Goal: Task Accomplishment & Management: Use online tool/utility

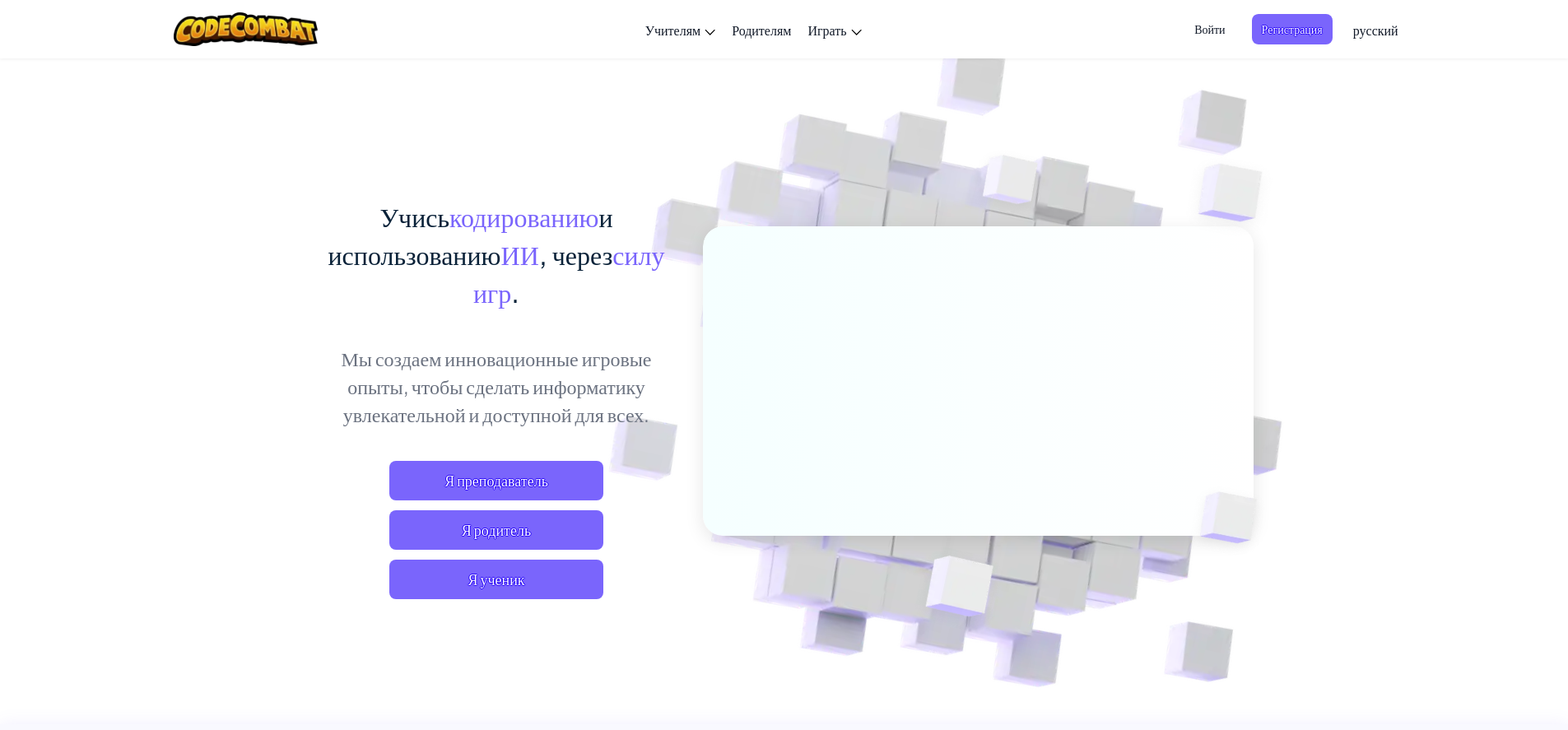
click at [1209, 24] on span "Войти" at bounding box center [1209, 29] width 50 height 31
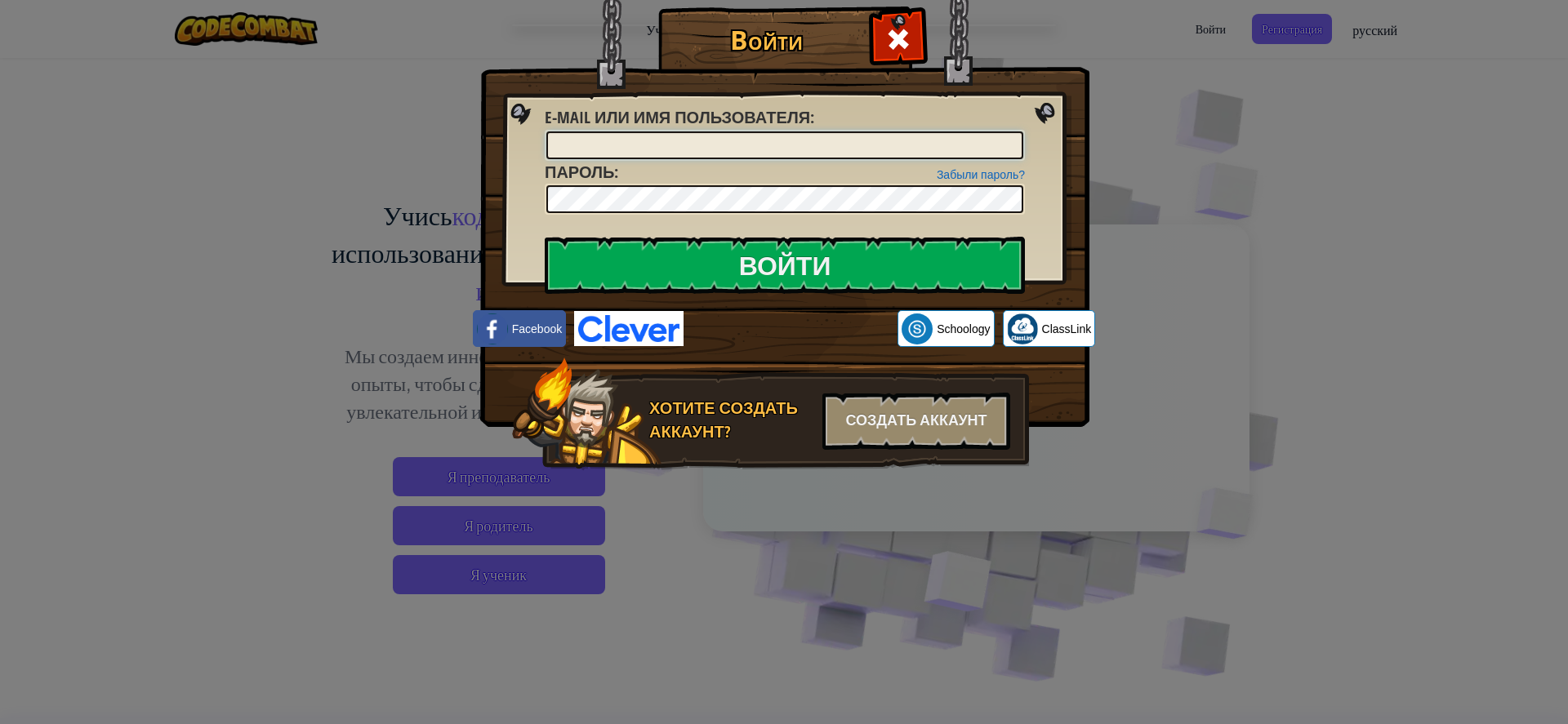
click at [791, 144] on input "E-mail или имя пользователя :" at bounding box center [785, 145] width 477 height 28
type input "Timur"
click at [817, 281] on input "Войти" at bounding box center [785, 266] width 481 height 58
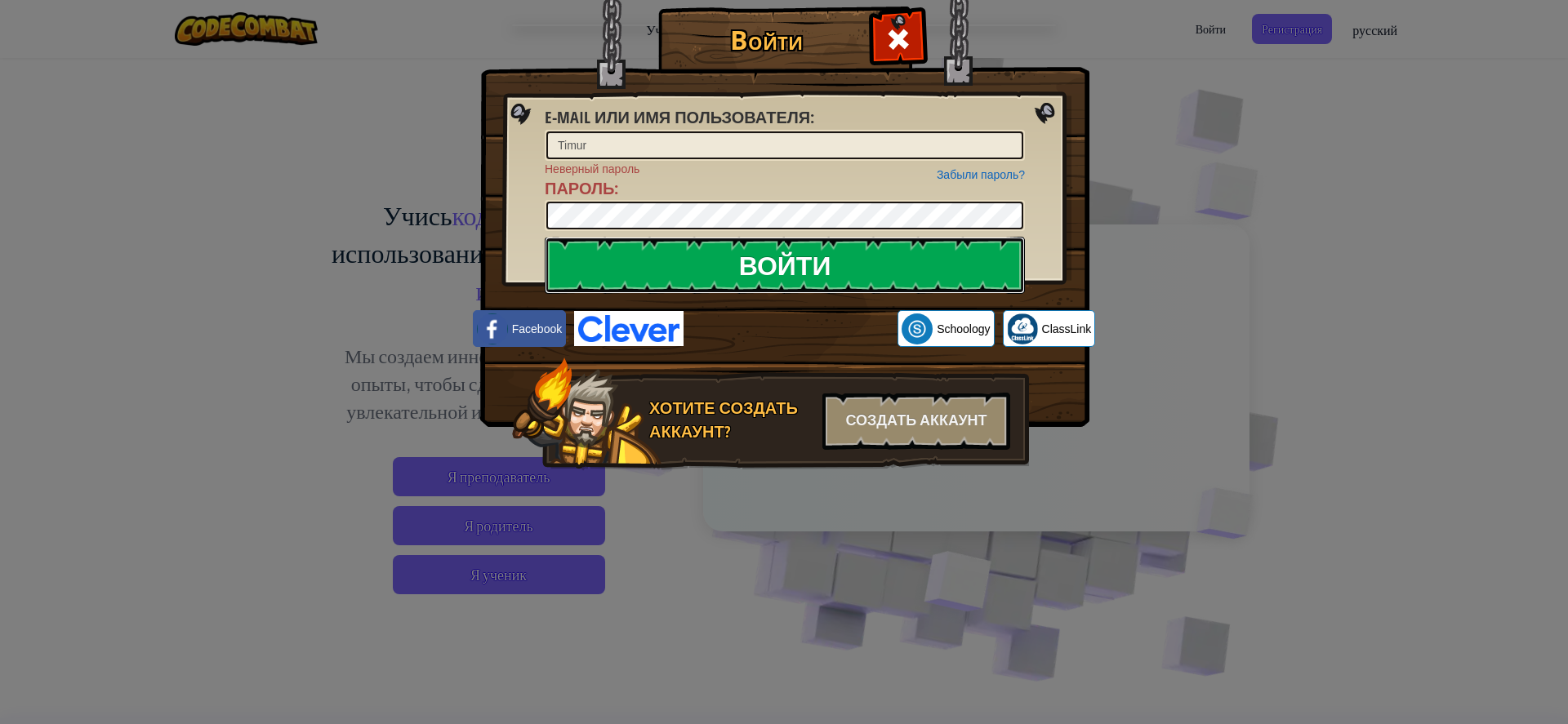
click at [856, 272] on input "Войти" at bounding box center [785, 266] width 481 height 58
click at [798, 281] on input "Войти" at bounding box center [785, 266] width 481 height 58
click at [752, 269] on input "Войти" at bounding box center [785, 266] width 481 height 58
click at [739, 272] on input "Войти" at bounding box center [785, 266] width 481 height 58
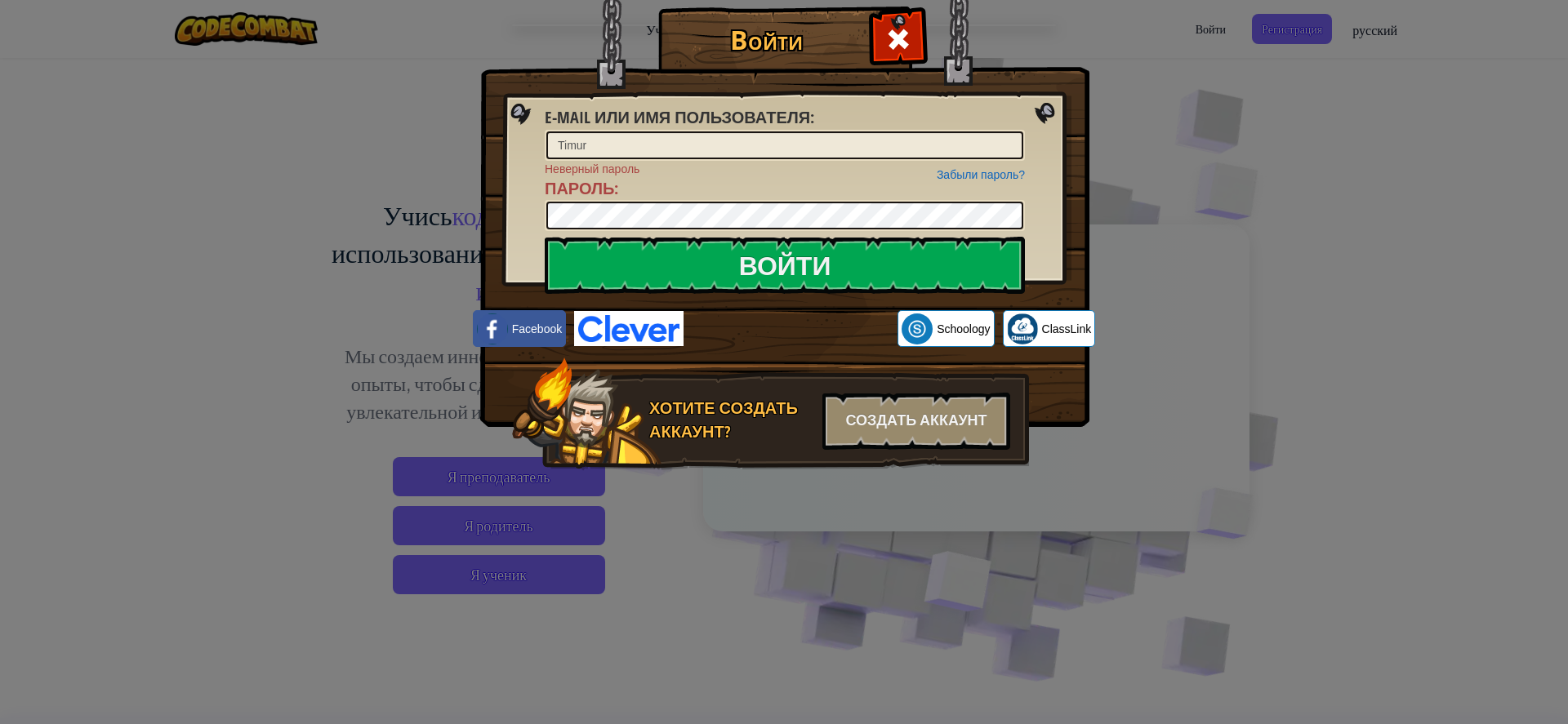
drag, startPoint x: 736, startPoint y: 200, endPoint x: 745, endPoint y: 200, distance: 9.0
click at [745, 200] on div "Забыли пароль? Неверный пароль Пароль :" at bounding box center [785, 196] width 481 height 71
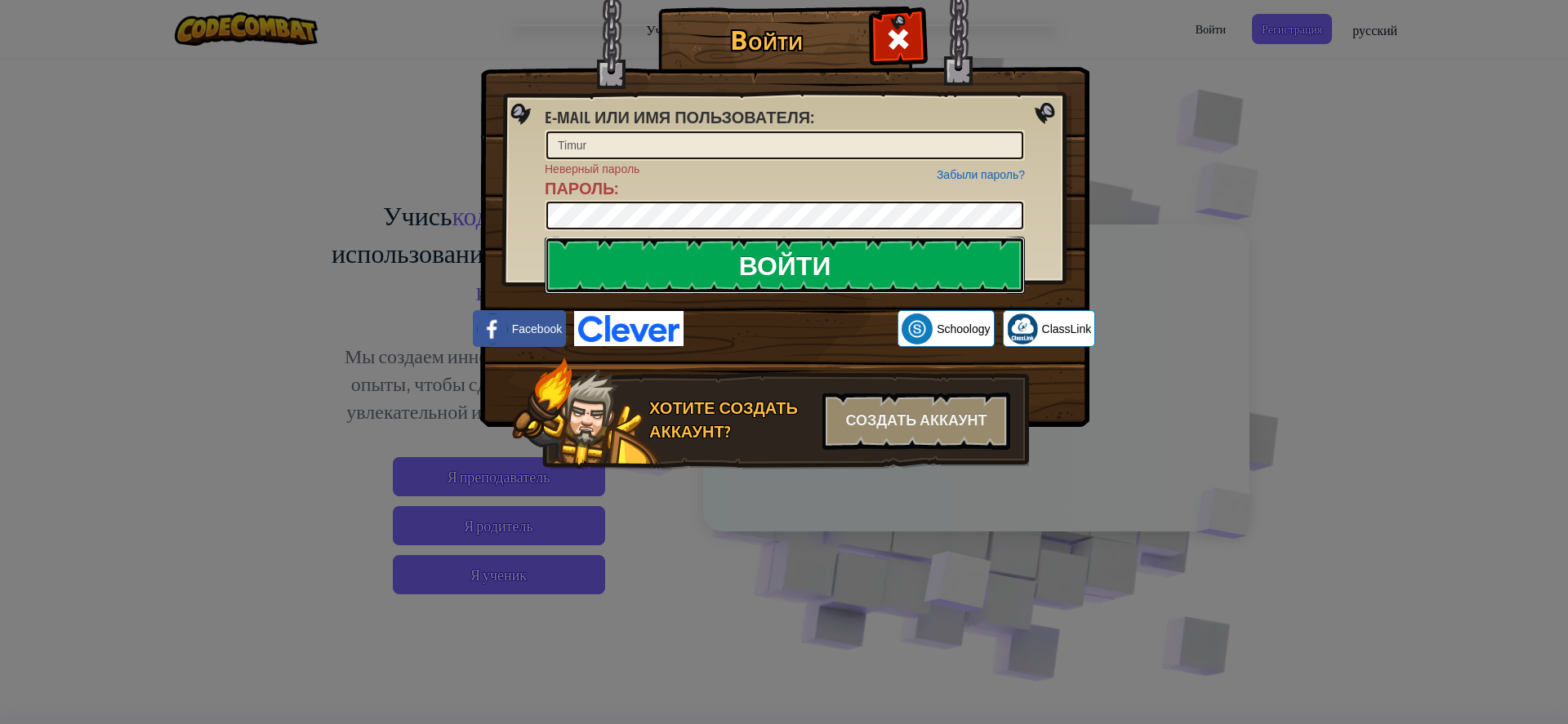
click at [870, 261] on input "Войти" at bounding box center [785, 266] width 481 height 58
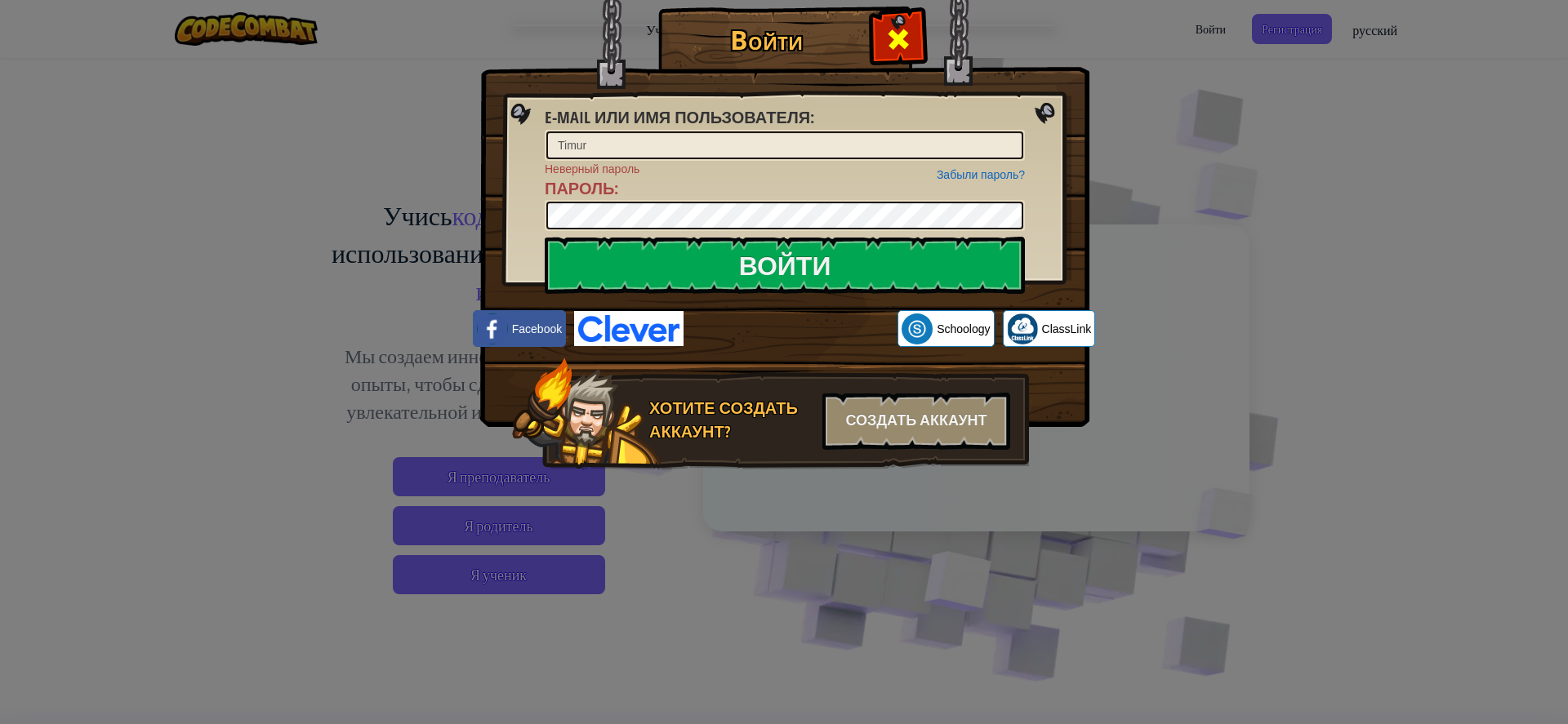
click at [898, 25] on div "Войти" at bounding box center [784, 25] width 544 height 2
click at [868, 42] on h1 "Войти" at bounding box center [767, 40] width 208 height 29
click at [887, 33] on span at bounding box center [898, 39] width 26 height 26
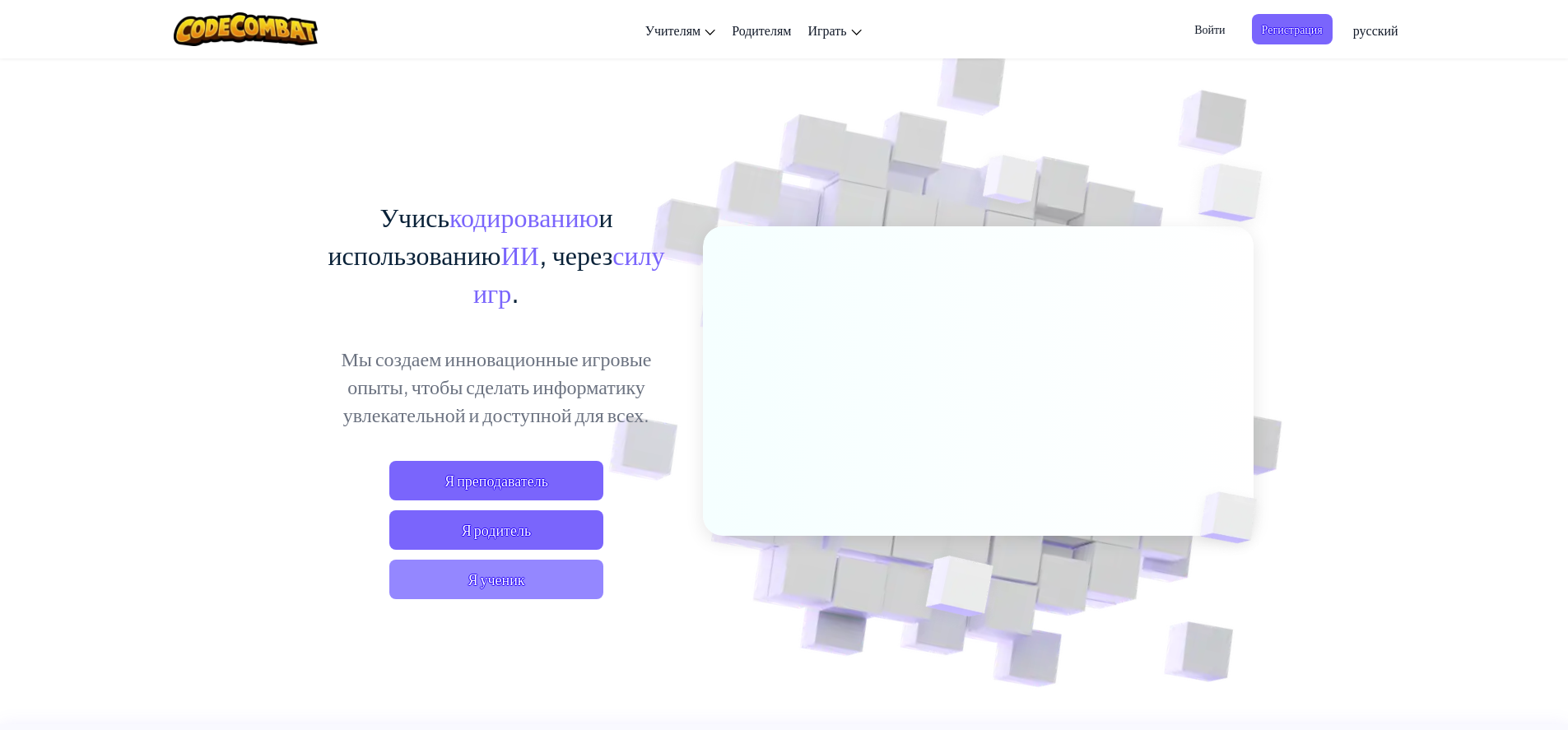
click at [543, 589] on span "Я ученик" at bounding box center [496, 579] width 214 height 39
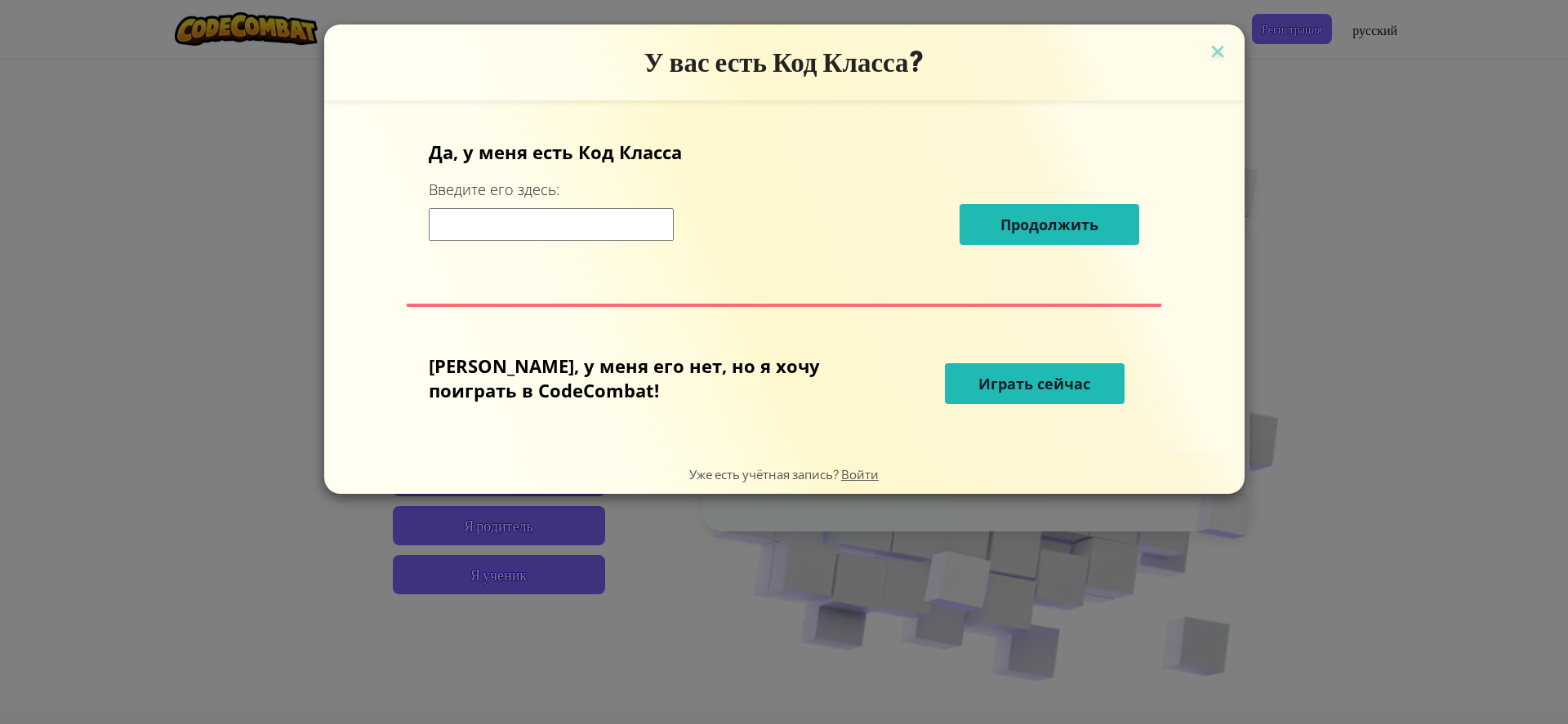
click at [571, 228] on input at bounding box center [552, 224] width 245 height 33
type input "Eatflagroad"
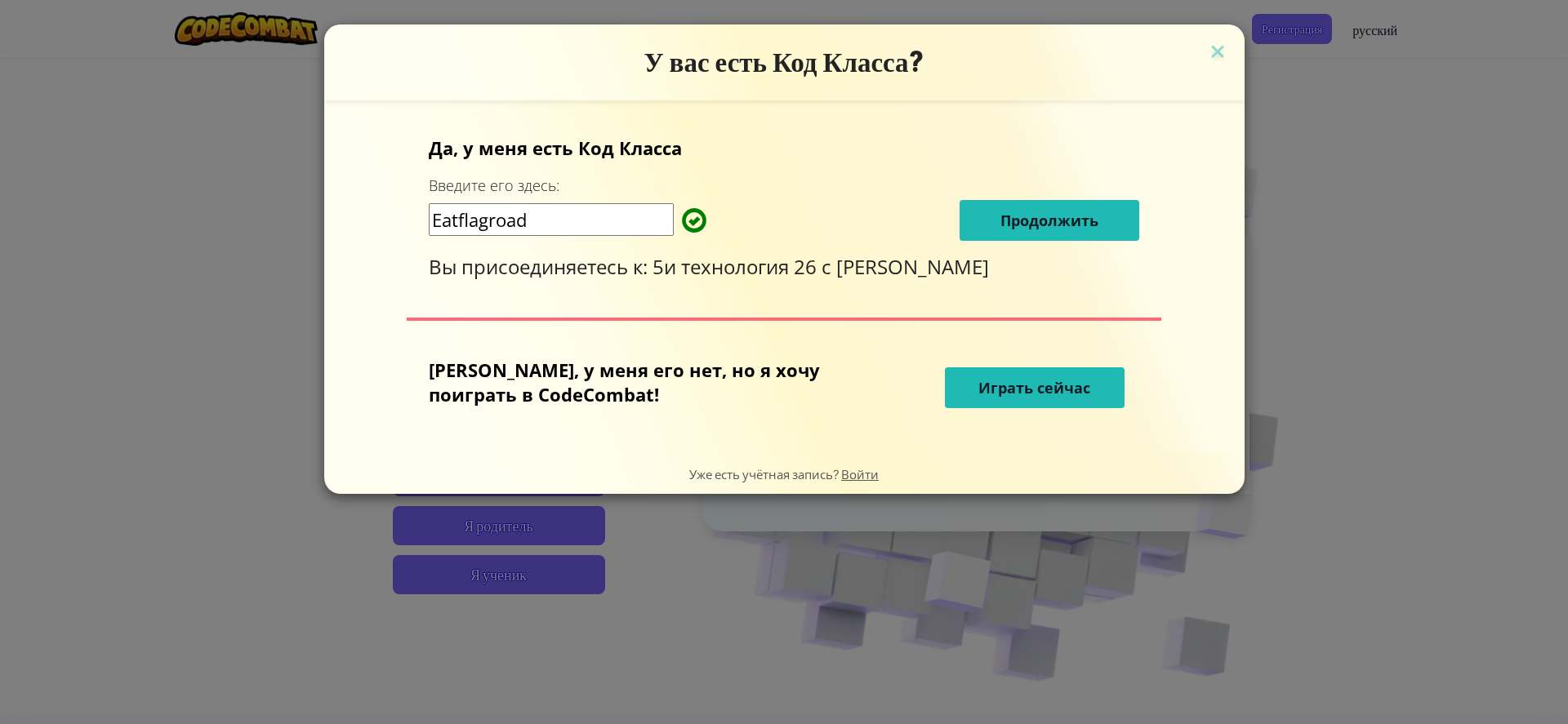
click at [1042, 229] on button "Продолжить" at bounding box center [1049, 221] width 179 height 41
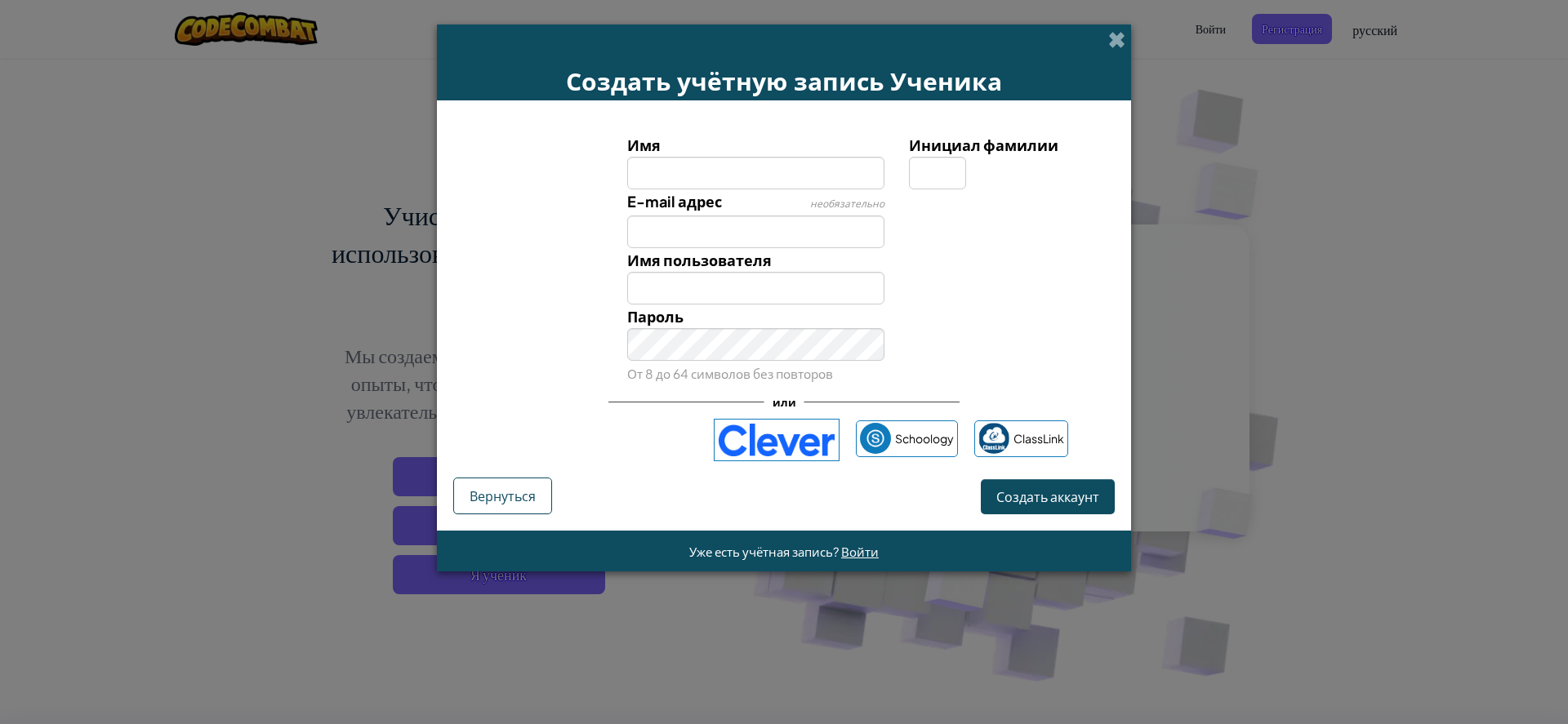
click at [672, 163] on input "Имя" at bounding box center [756, 173] width 258 height 33
type input "Timur"
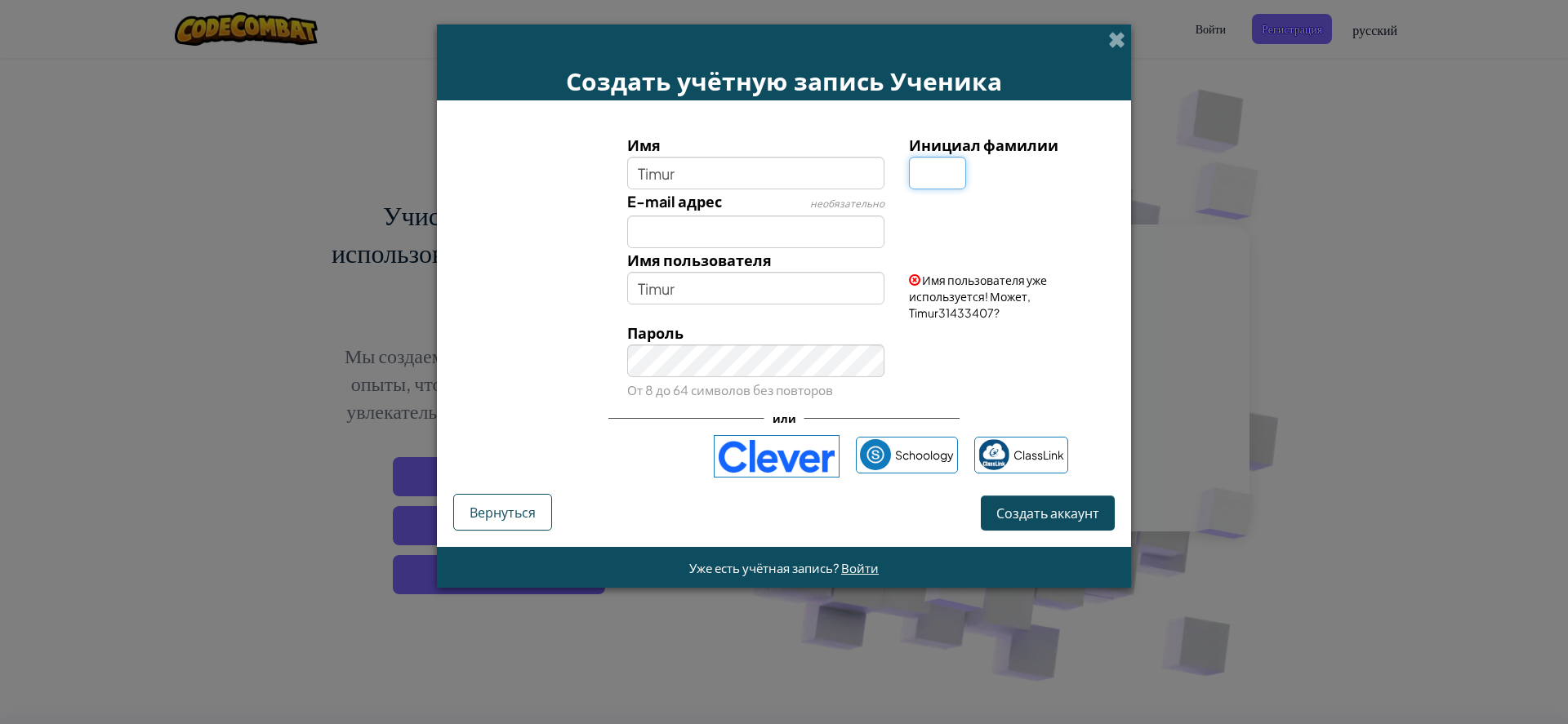
click at [946, 187] on input "Инициал фамилии" at bounding box center [938, 173] width 58 height 33
type input "g"
type input "TimurG"
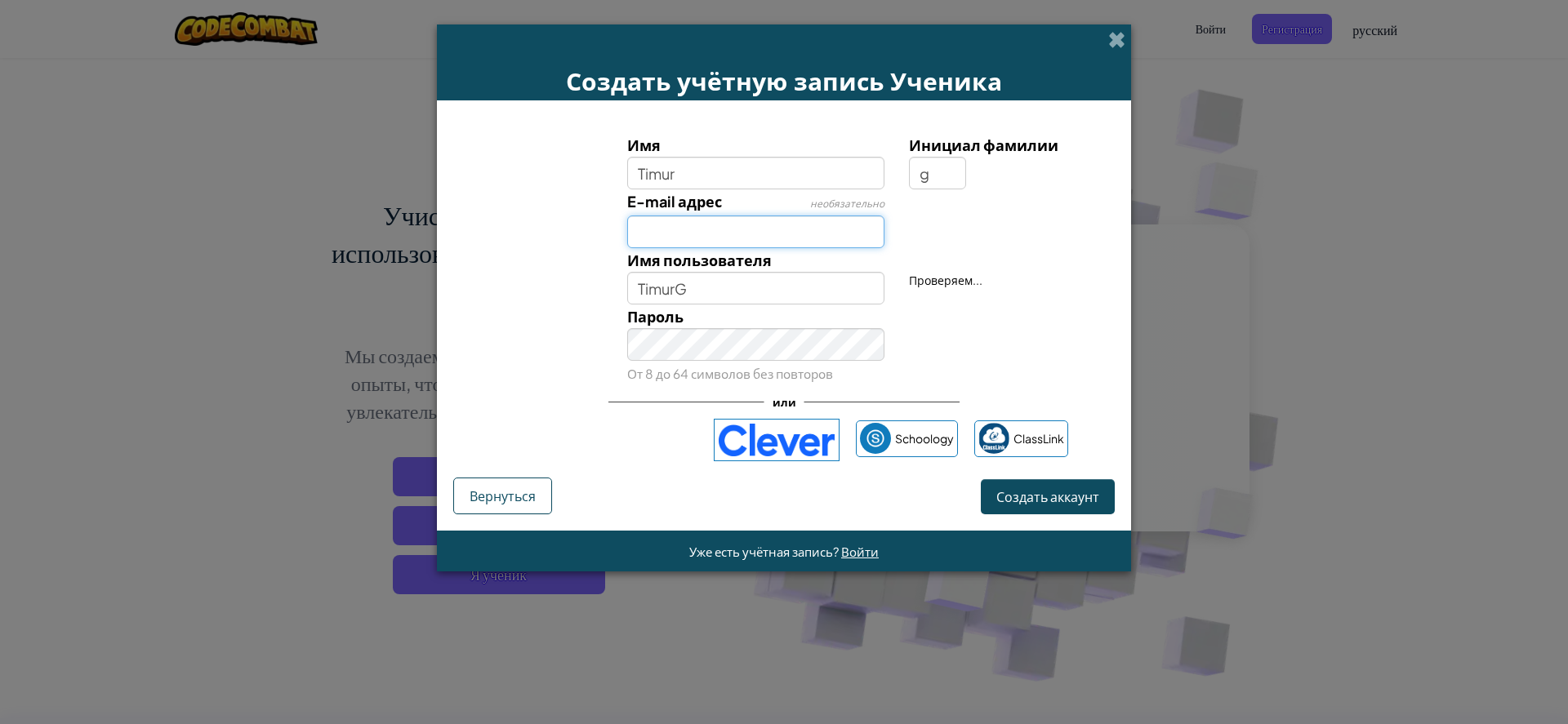
click at [790, 239] on input "E-mail адрес" at bounding box center [756, 232] width 258 height 33
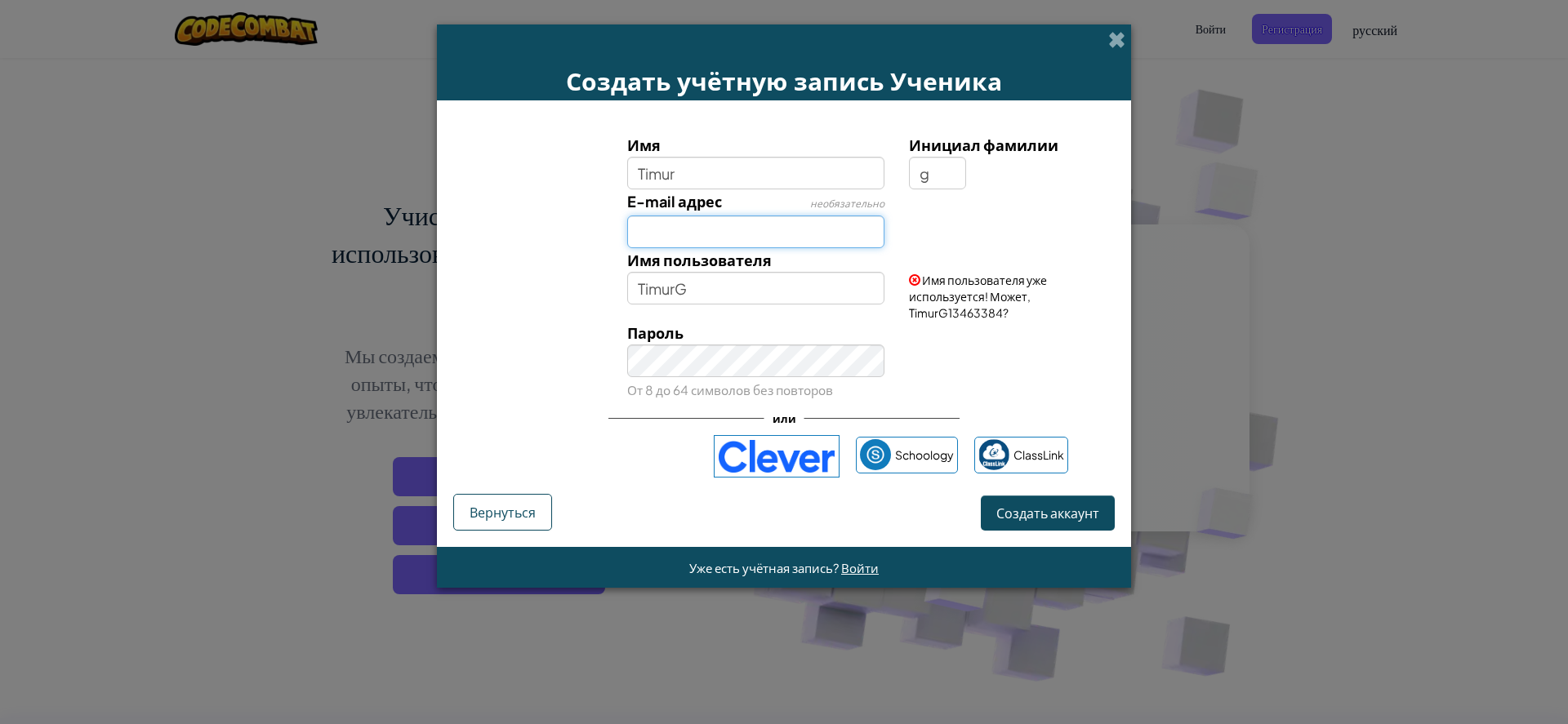
type input "timgamza@mail.ru"
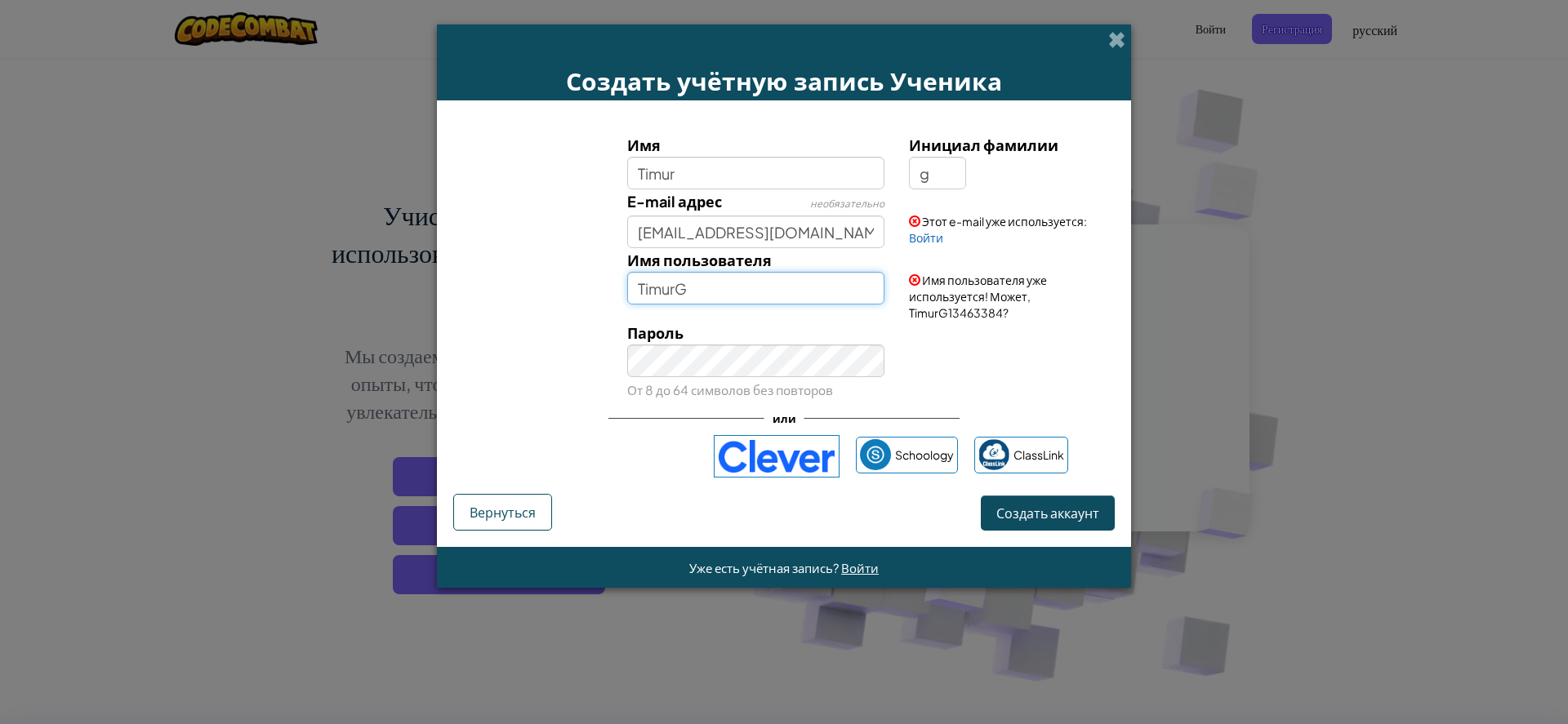
click at [785, 284] on input "TimurG" at bounding box center [756, 288] width 258 height 33
type input "TimurG46595246"
click at [815, 389] on small "От 8 до 64 символов без повторов" at bounding box center [729, 390] width 206 height 15
click at [812, 386] on small "От 8 до 64 символов без повторов" at bounding box center [729, 390] width 206 height 15
click at [1005, 514] on span "Создать аккаунт" at bounding box center [1048, 513] width 103 height 17
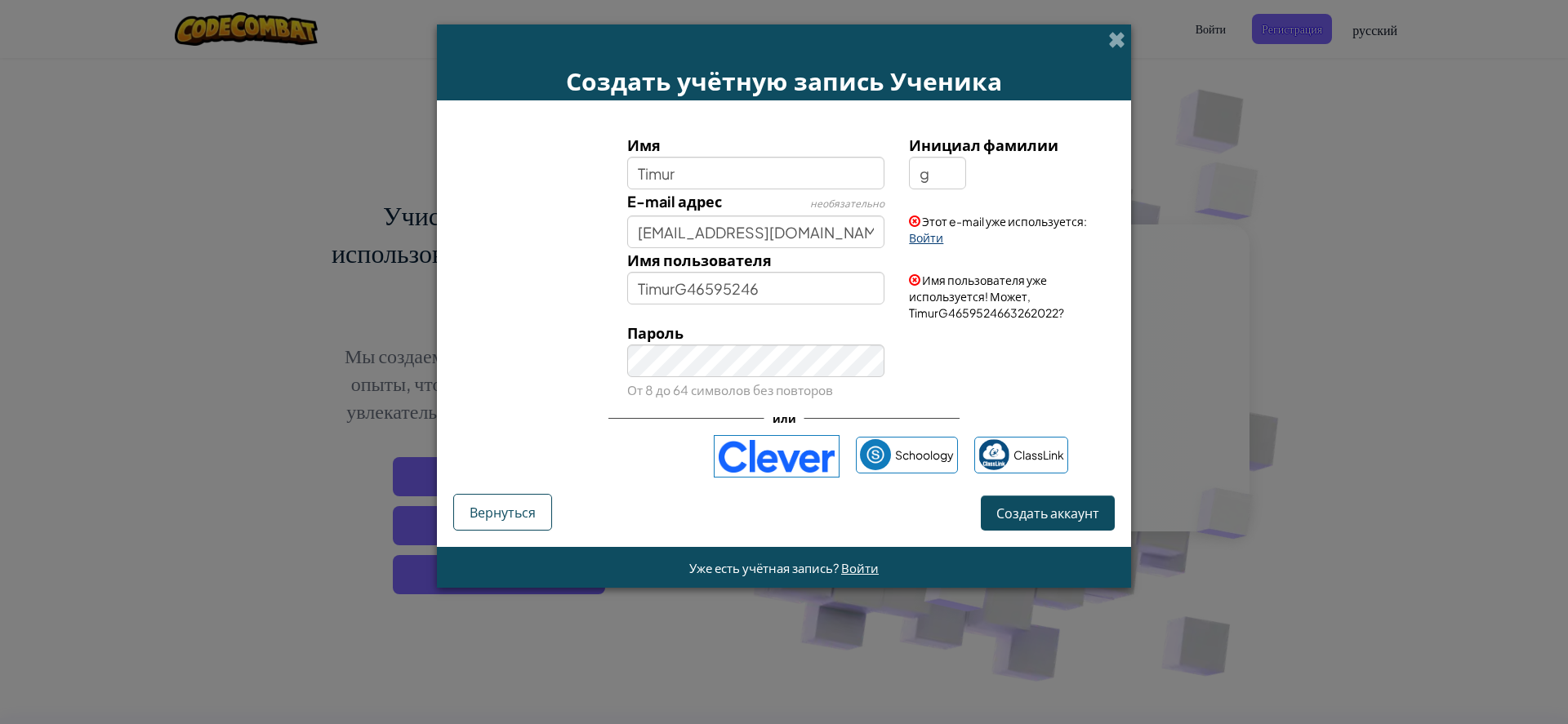
click at [931, 239] on link "Войти" at bounding box center [926, 237] width 35 height 14
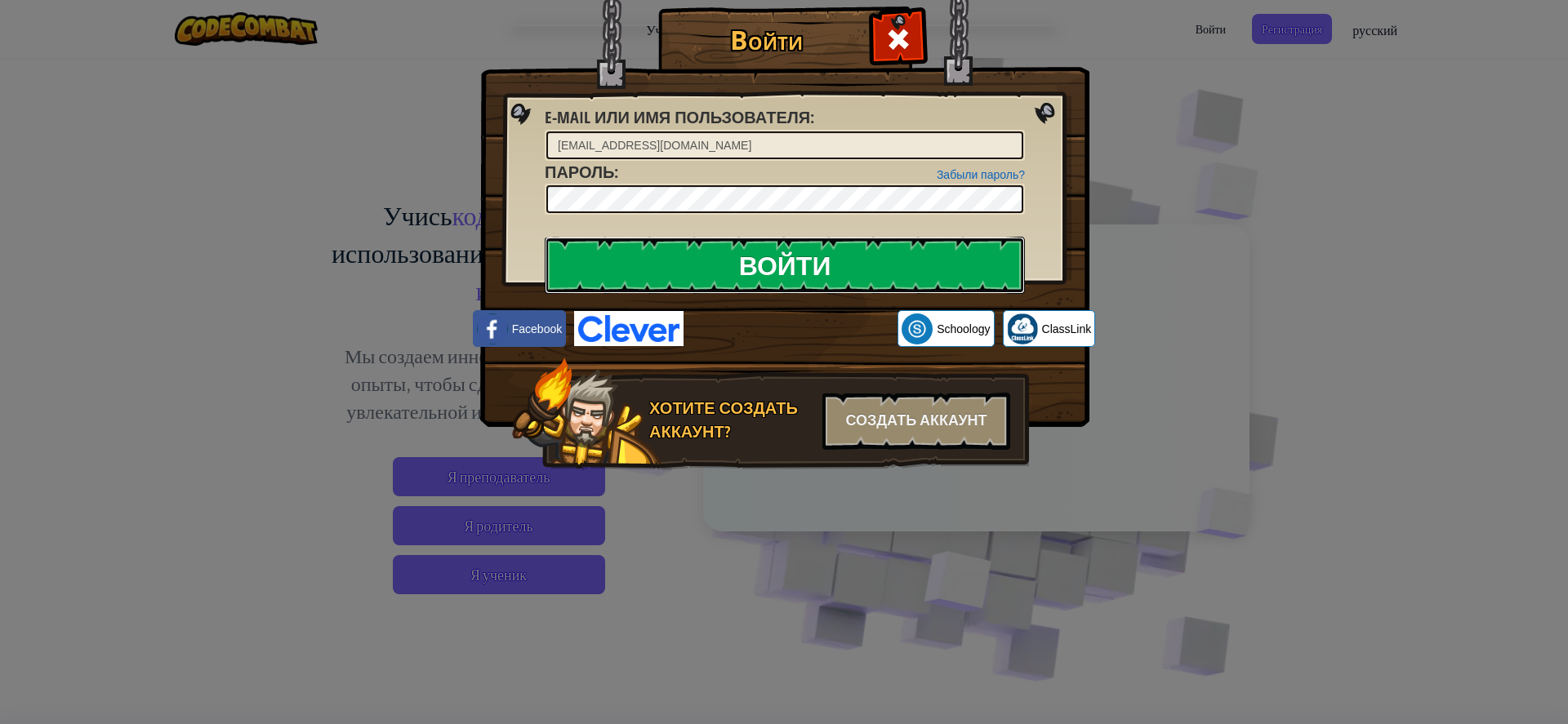
drag, startPoint x: 837, startPoint y: 242, endPoint x: 839, endPoint y: 251, distance: 9.2
click at [840, 247] on input "Войти" at bounding box center [785, 266] width 481 height 58
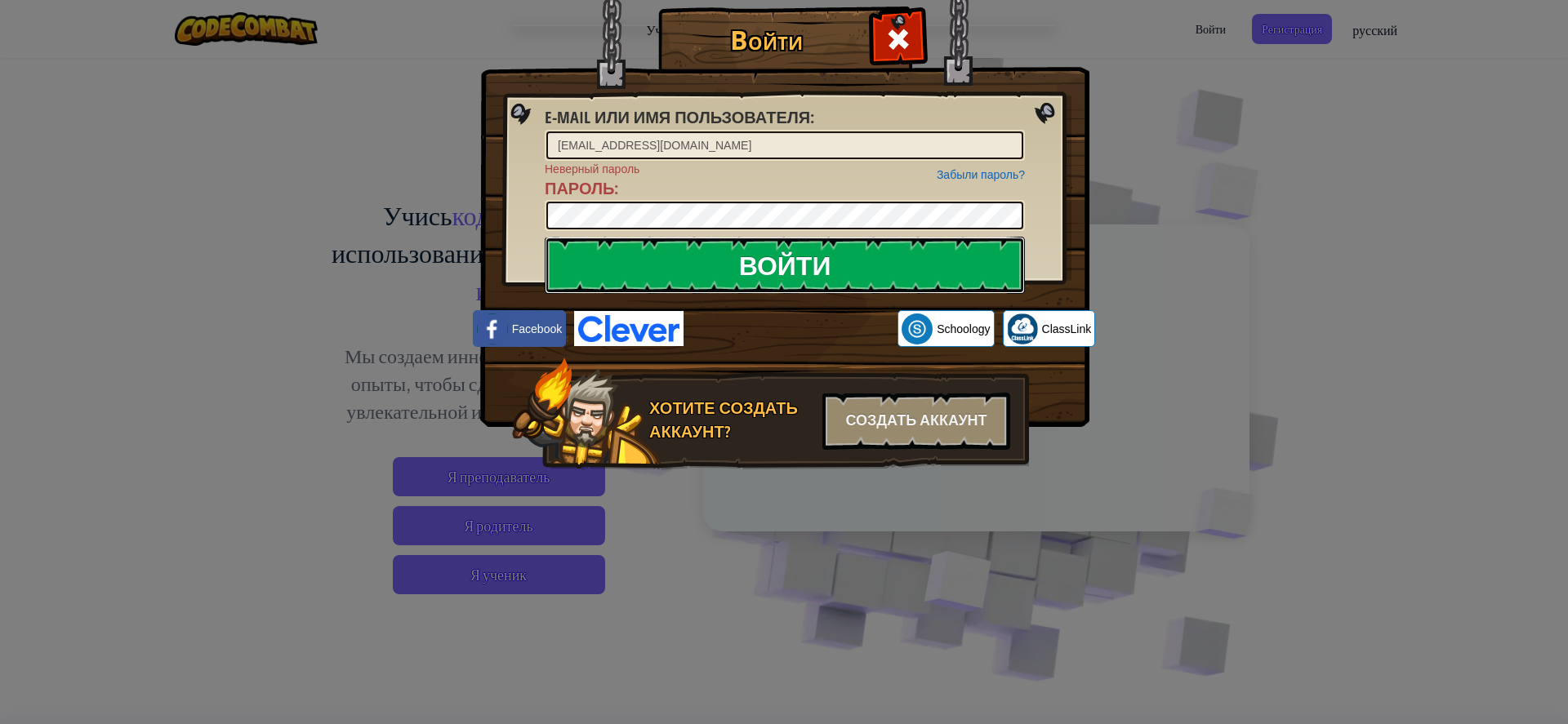
click at [871, 266] on input "Войти" at bounding box center [785, 266] width 481 height 58
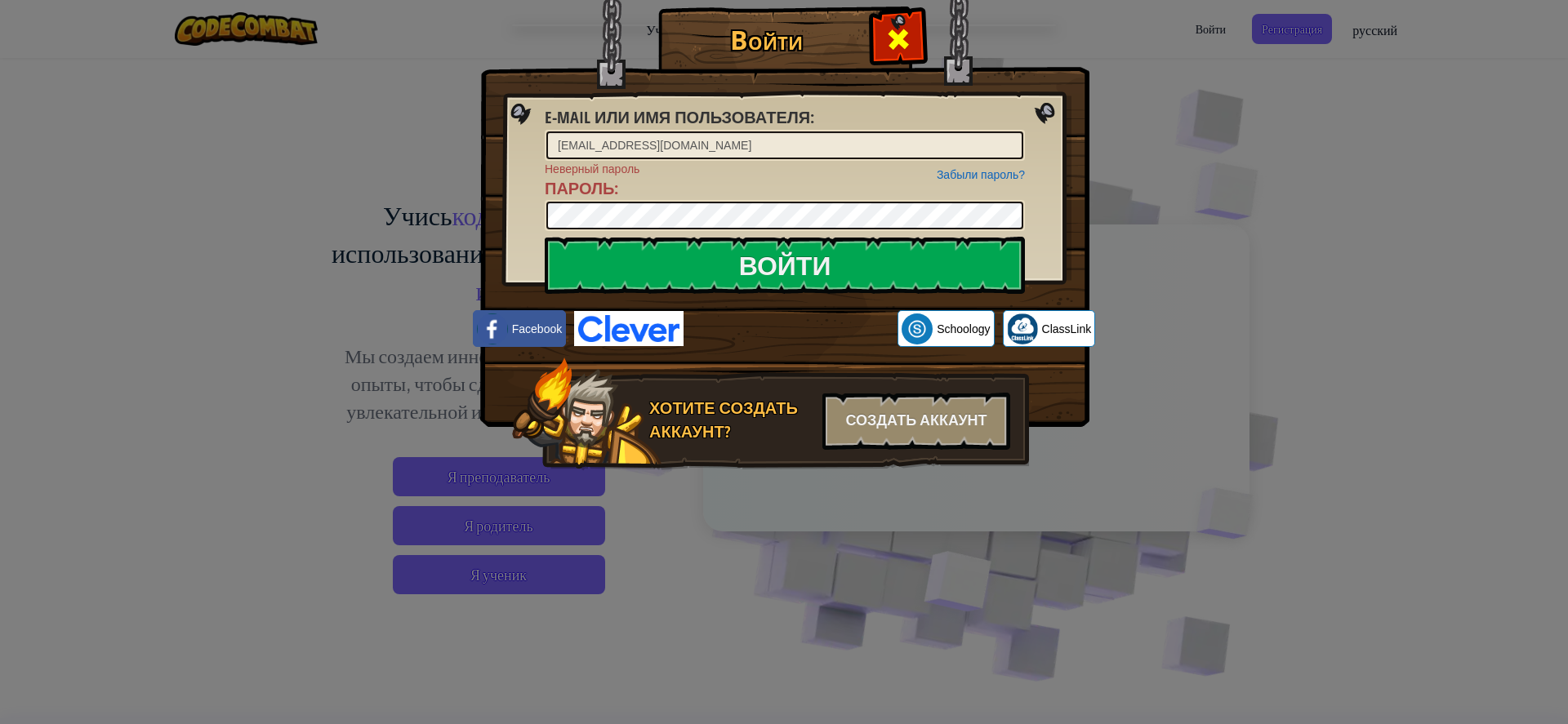
click at [912, 57] on div at bounding box center [898, 37] width 52 height 52
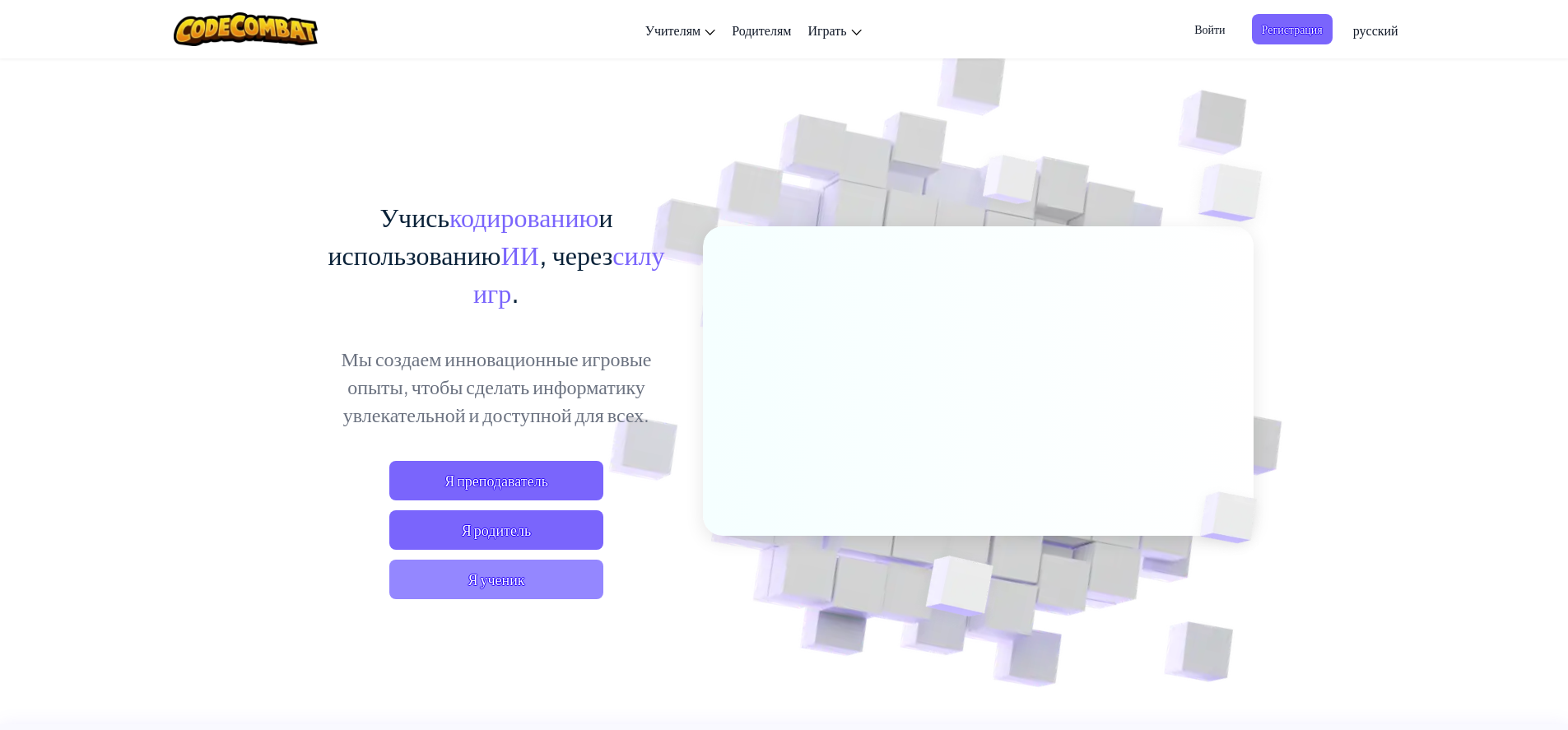
click at [499, 590] on span "Я ученик" at bounding box center [496, 579] width 214 height 39
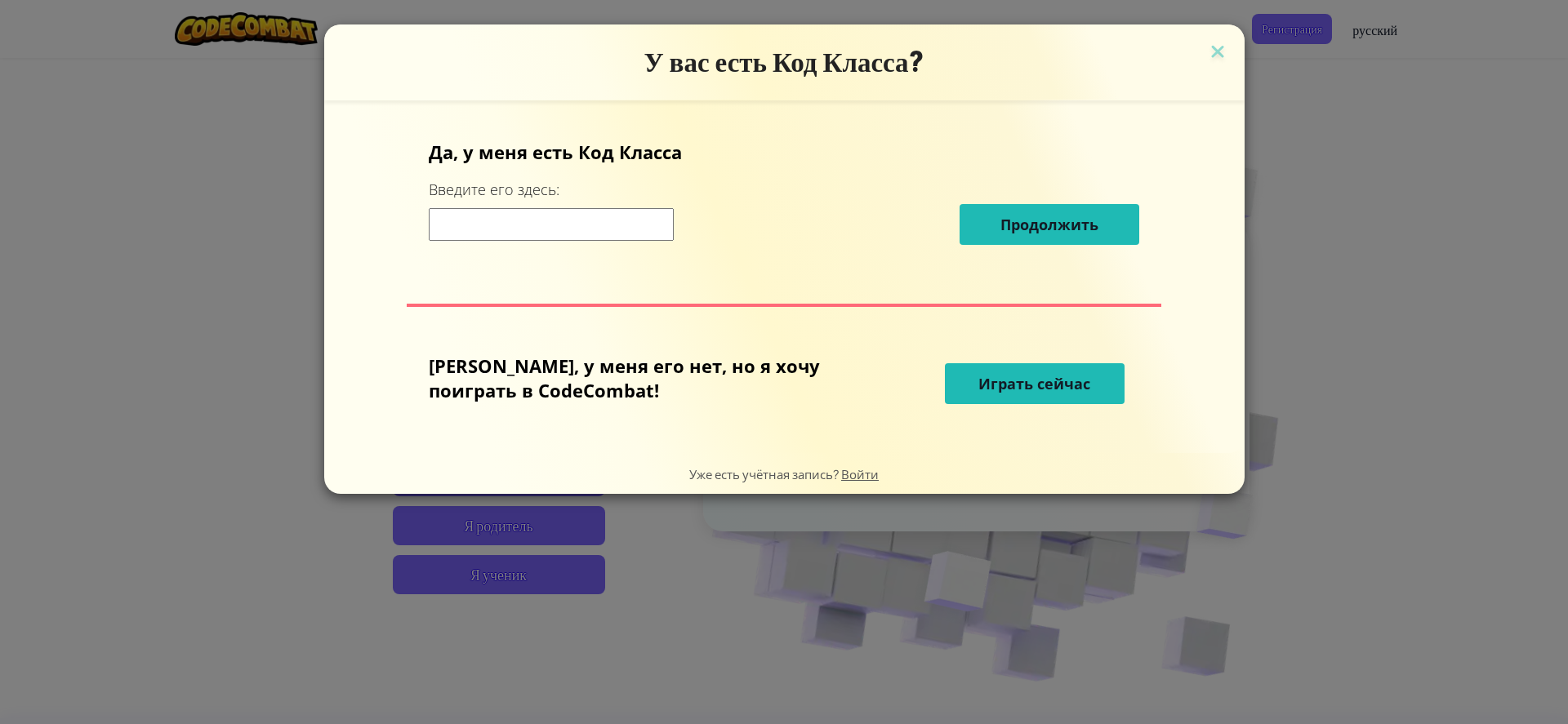
click at [558, 232] on input at bounding box center [552, 224] width 245 height 33
type input "Eatflagroad"
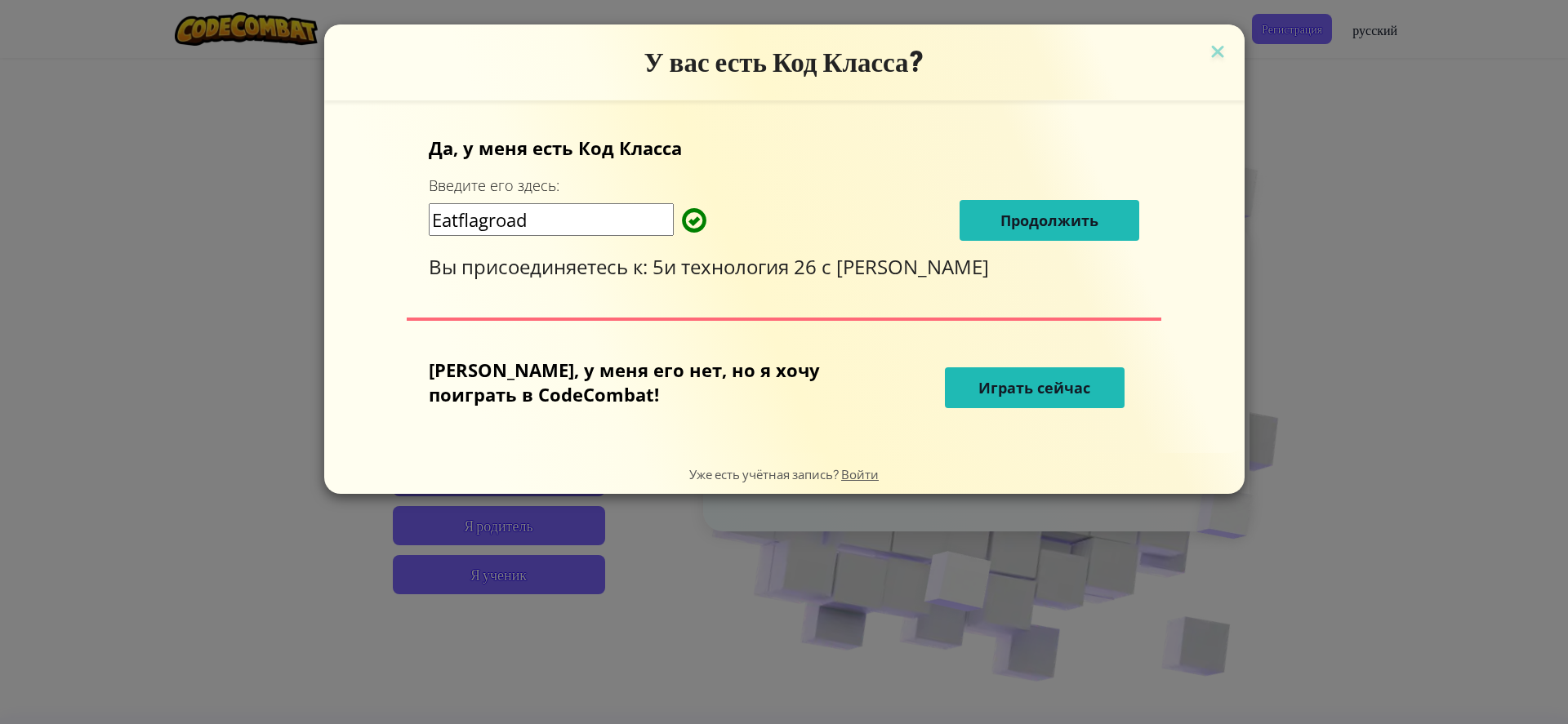
click at [1084, 222] on button "Продолжить" at bounding box center [1049, 221] width 179 height 41
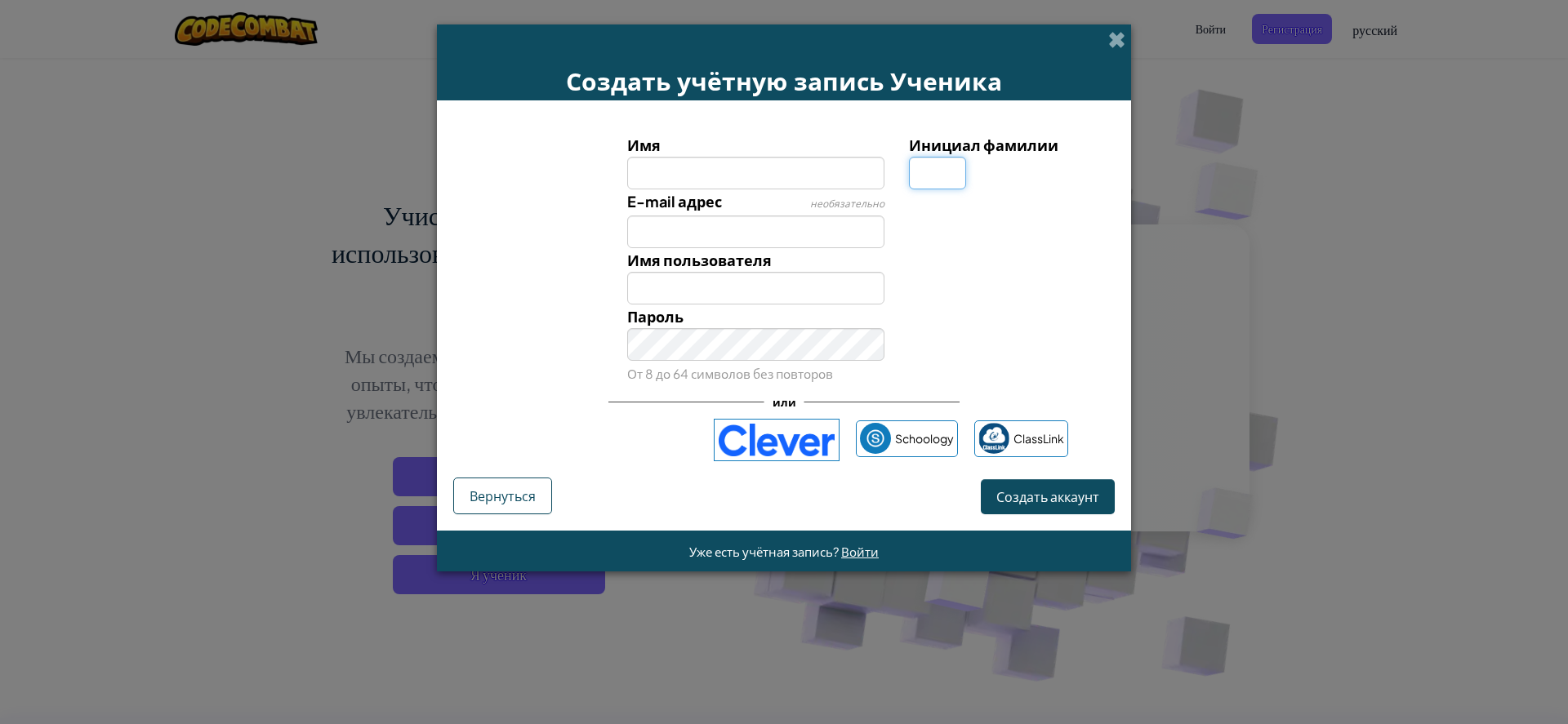
click at [923, 187] on input "Инициал фамилии" at bounding box center [938, 173] width 58 height 33
type input "g"
type input "G"
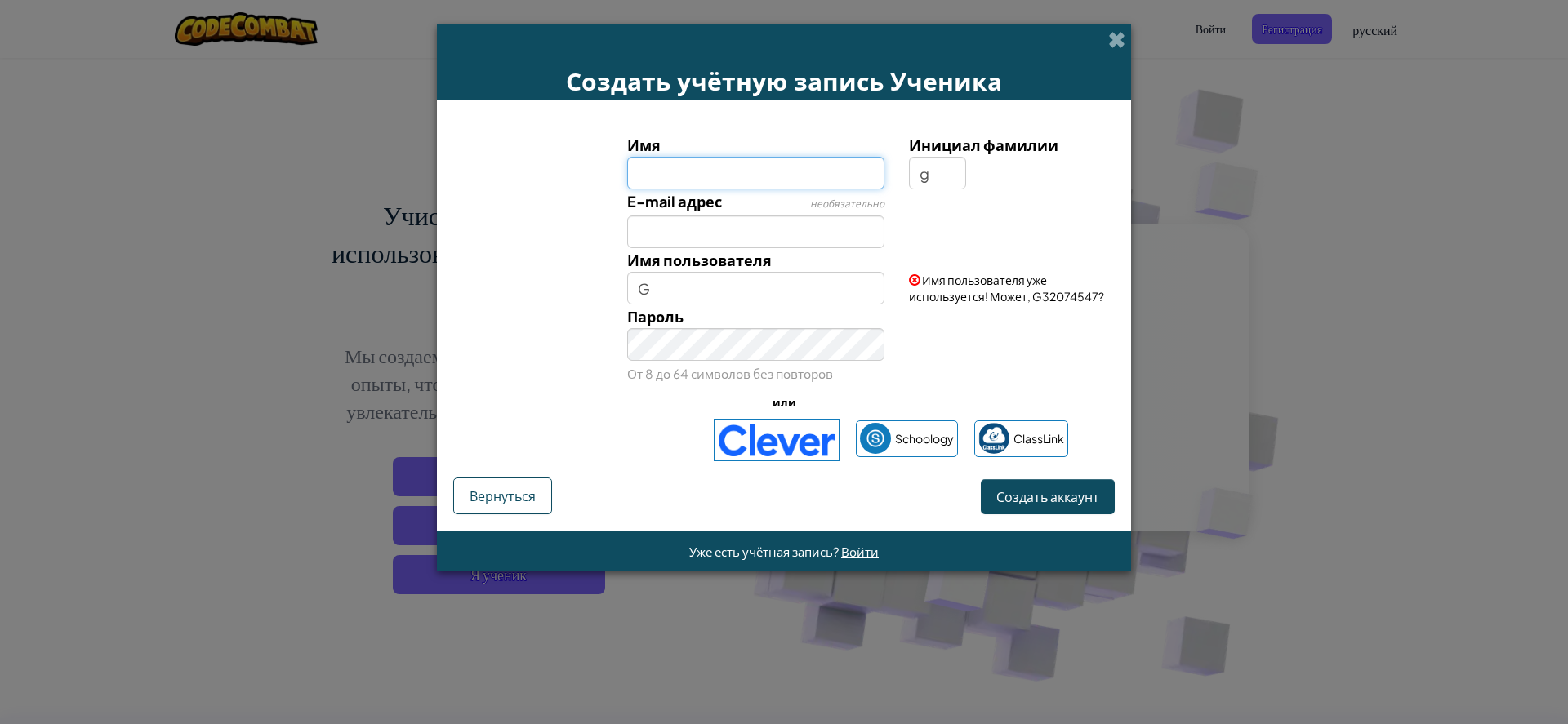
click at [766, 185] on input "Имя" at bounding box center [756, 173] width 258 height 33
type input "Timur"
type input "TimurG"
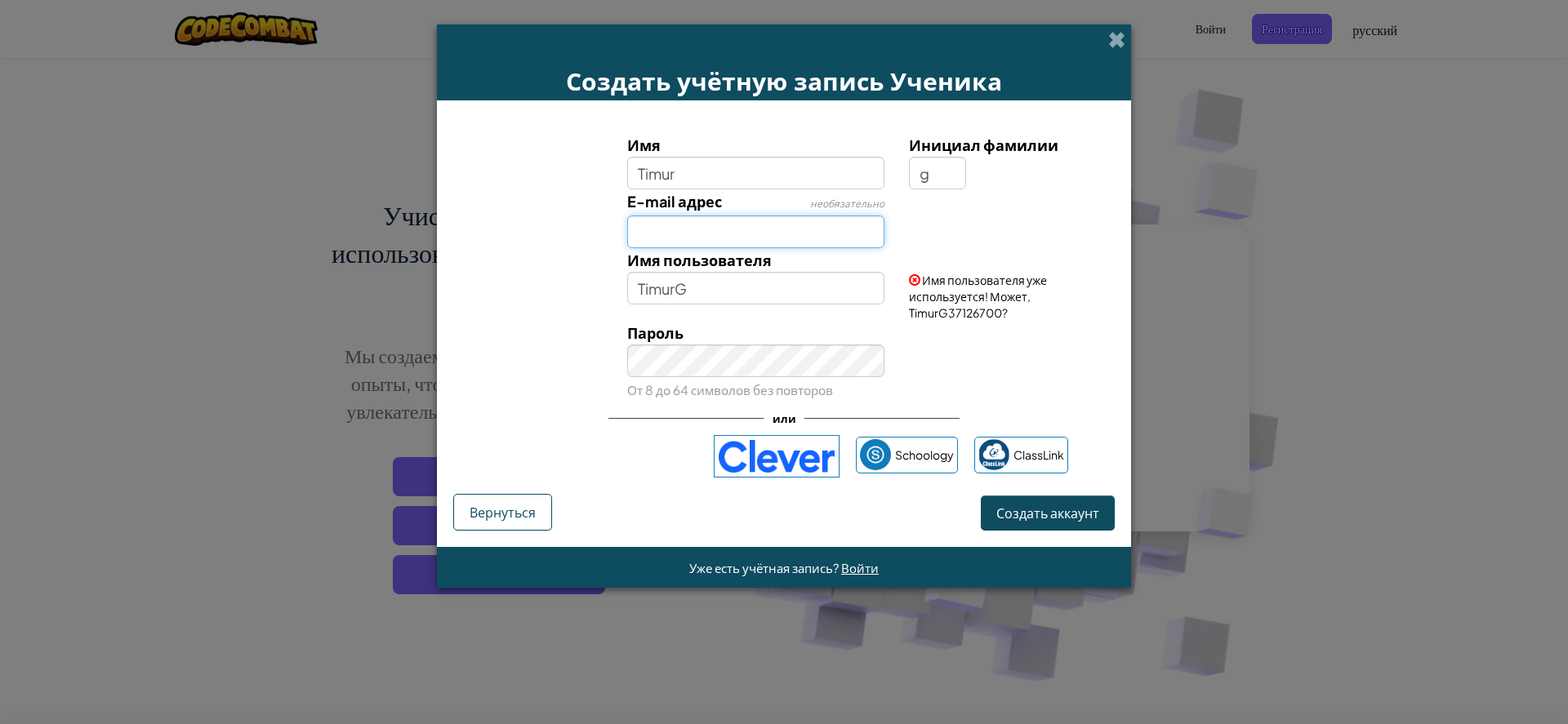
click at [769, 234] on input "E-mail адрес" at bounding box center [756, 232] width 258 height 33
type input "timgamza@mail.ru"
drag, startPoint x: 998, startPoint y: 219, endPoint x: 994, endPoint y: 228, distance: 9.8
click at [993, 228] on span "Этот e-mail уже используется:" at bounding box center [1004, 221] width 165 height 14
drag, startPoint x: 1079, startPoint y: 224, endPoint x: 1056, endPoint y: 228, distance: 23.3
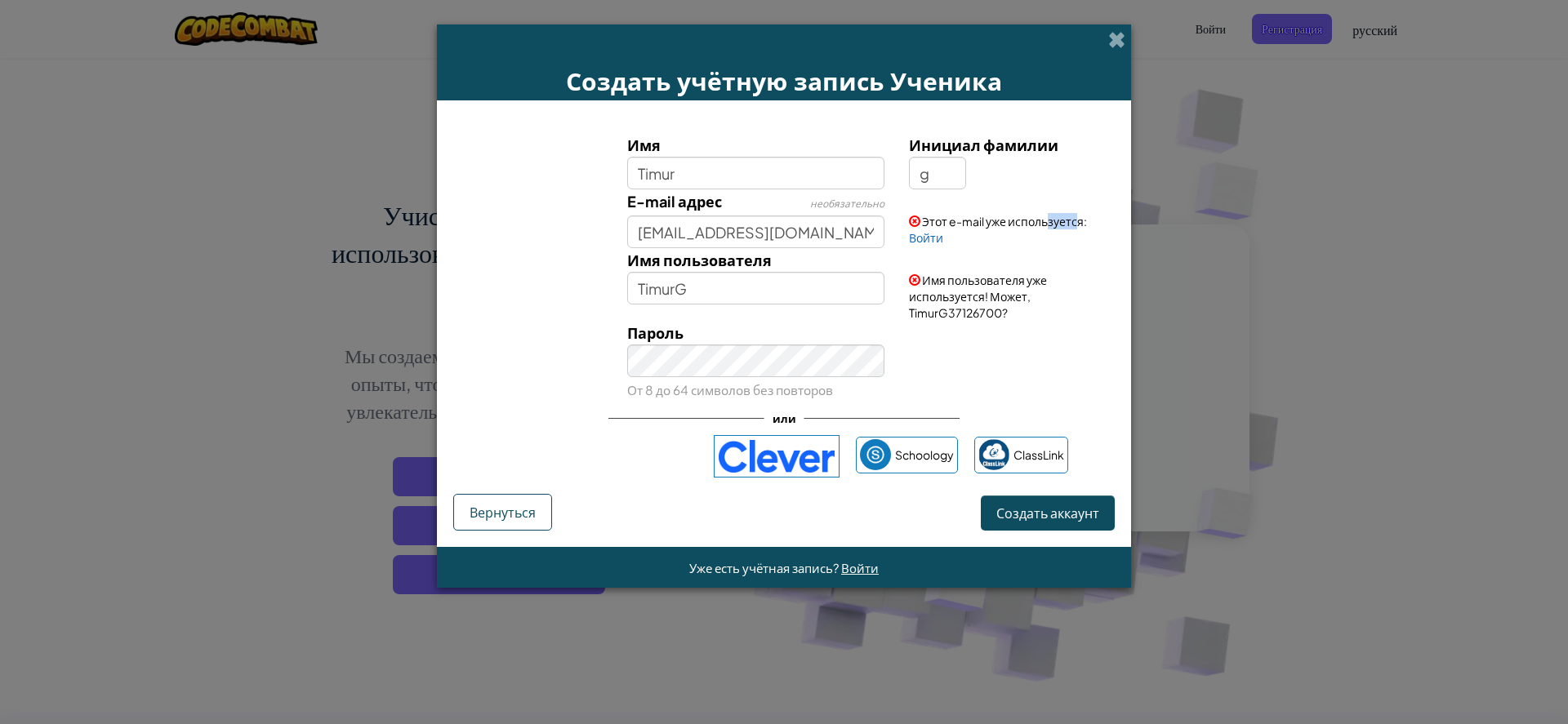
click at [1055, 228] on span "Этот e-mail уже используется:" at bounding box center [1004, 221] width 165 height 14
click at [1085, 231] on div "Этот e-mail уже используется: Войти" at bounding box center [1010, 217] width 226 height 57
drag, startPoint x: 1085, startPoint y: 222, endPoint x: 902, endPoint y: 242, distance: 184.1
click at [902, 242] on div "Этот e-mail уже используется: Войти" at bounding box center [1010, 217] width 226 height 57
drag, startPoint x: 907, startPoint y: 237, endPoint x: 949, endPoint y: 234, distance: 42.1
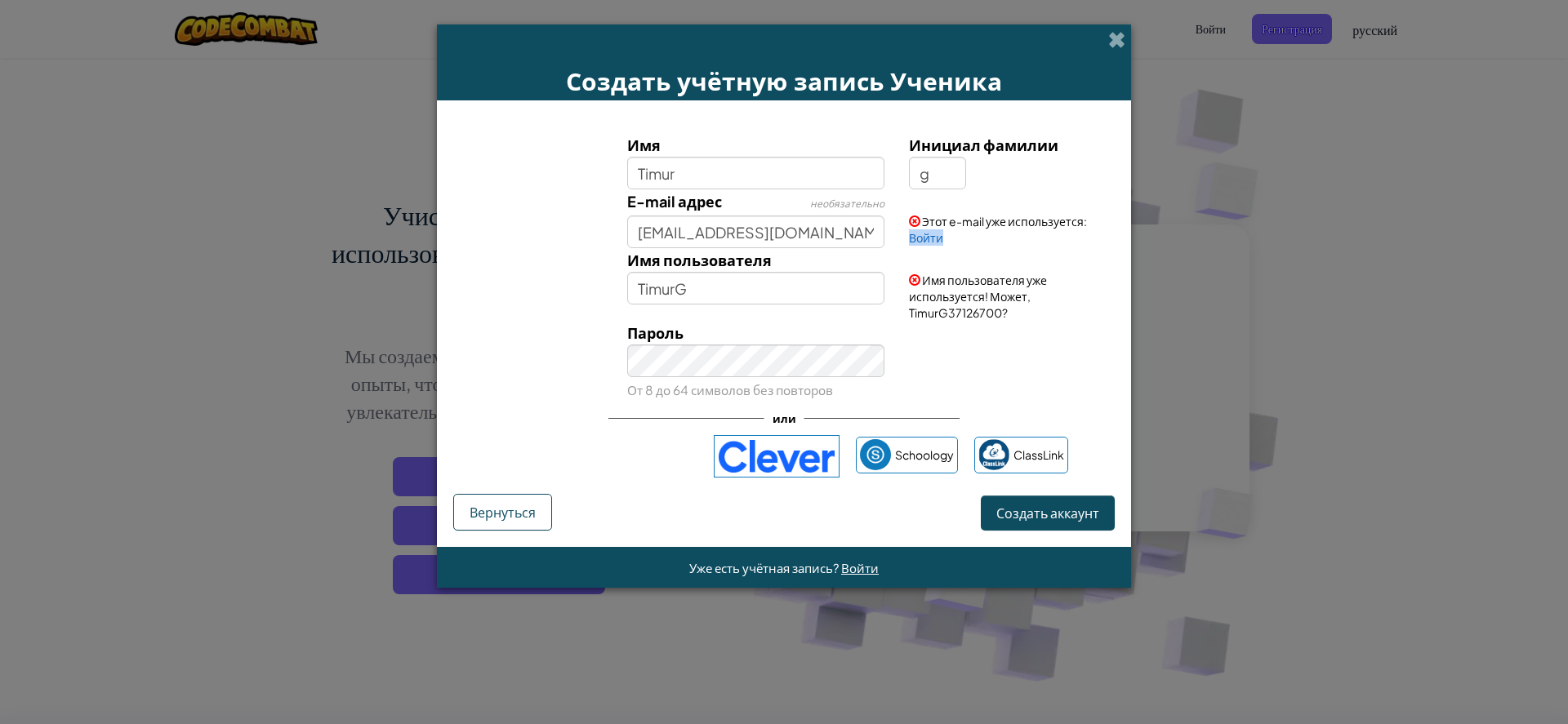
click at [949, 234] on div "Этот e-mail уже используется: Войти" at bounding box center [1010, 217] width 226 height 57
drag, startPoint x: 1087, startPoint y: 222, endPoint x: 958, endPoint y: 232, distance: 129.4
click at [958, 232] on div "Этот e-mail уже используется: Войти" at bounding box center [1010, 217] width 226 height 57
click at [984, 180] on div "Инициал фамилии g" at bounding box center [1010, 161] width 201 height 57
drag, startPoint x: 1002, startPoint y: 313, endPoint x: 924, endPoint y: 325, distance: 78.9
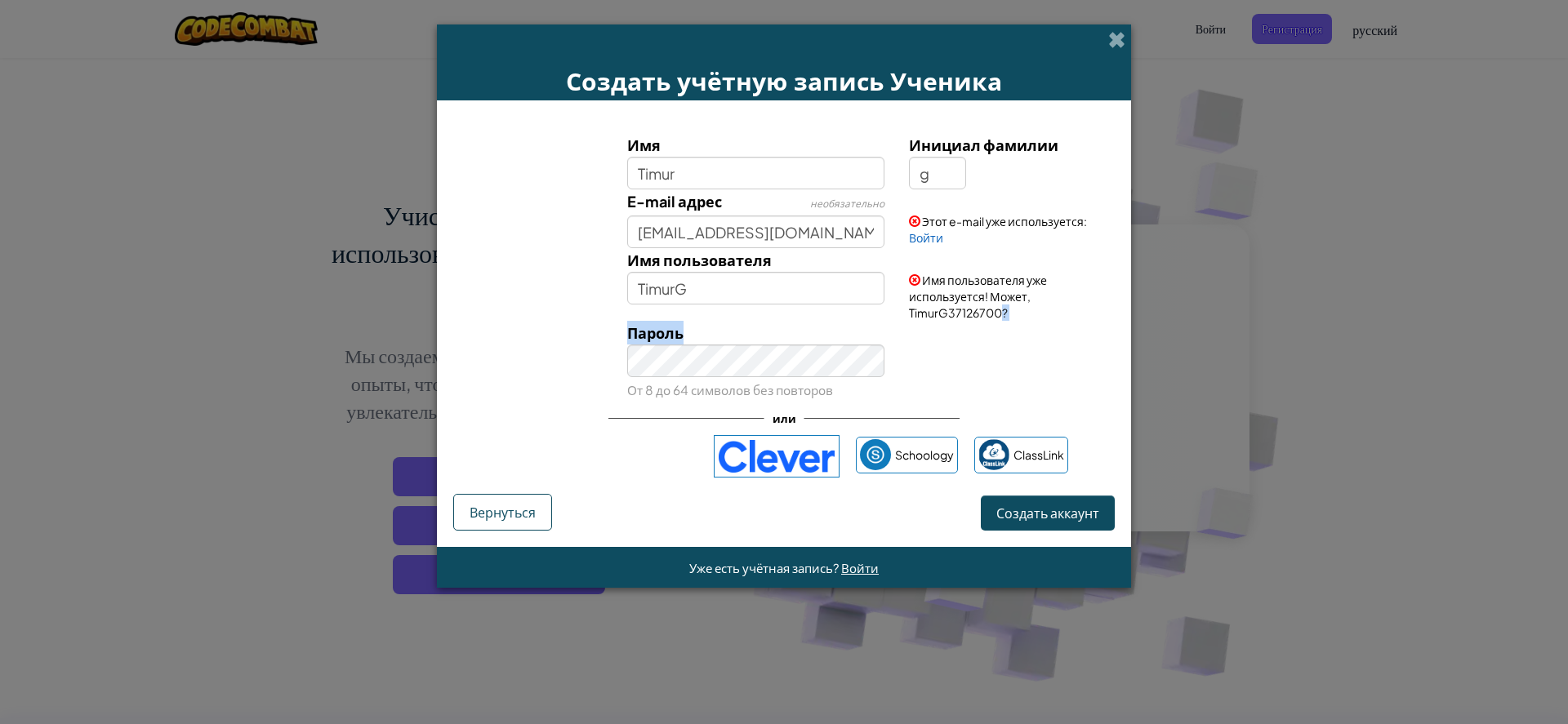
click at [924, 325] on div "Имя Timur Инициал фамилии g E-mail адрес необязательно timgamza@mail.ru Этот e-…" at bounding box center [784, 267] width 653 height 269
click at [864, 285] on input "TimurG" at bounding box center [756, 288] width 258 height 33
click at [798, 295] on input "TimurG46595246" at bounding box center [756, 288] width 258 height 33
type input "TimurG000"
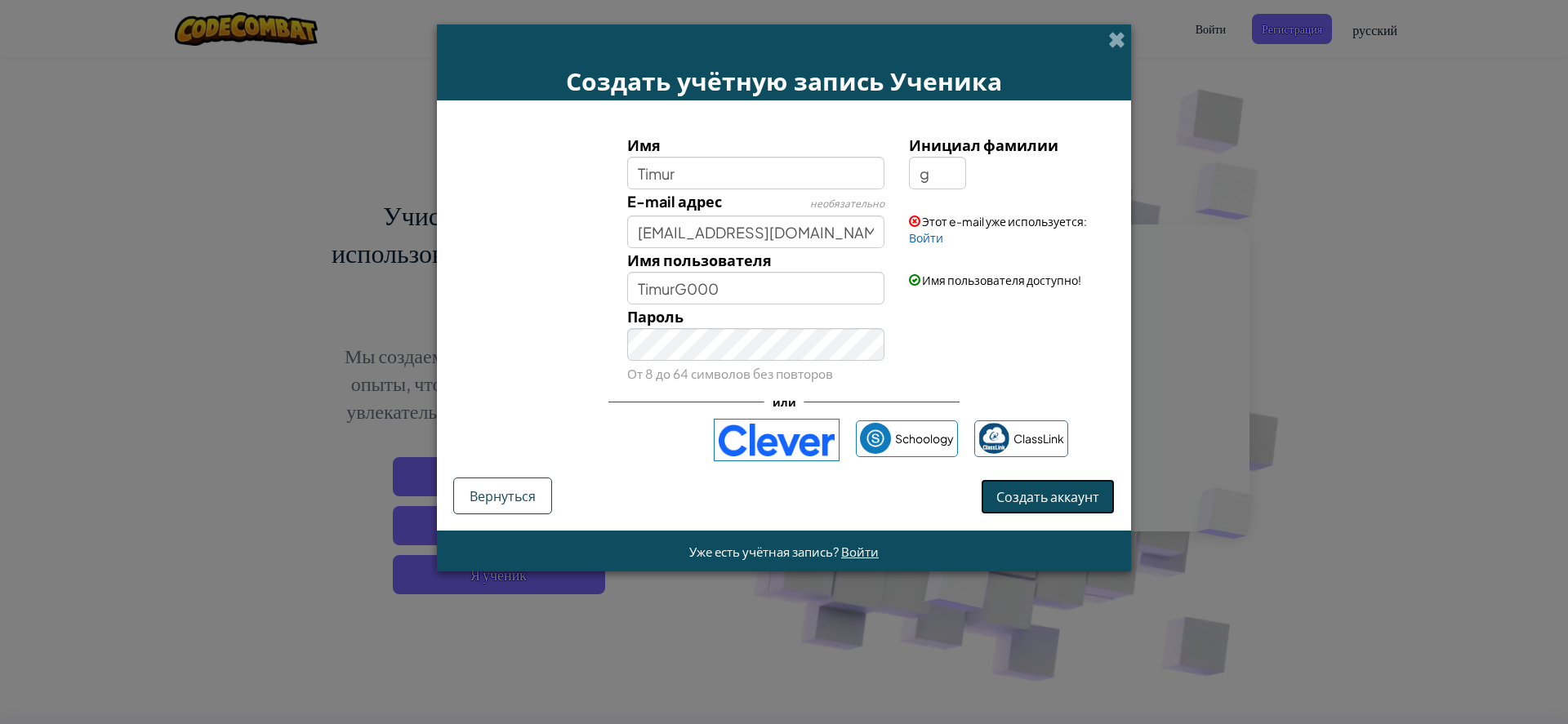
click at [1026, 498] on span "Создать аккаунт" at bounding box center [1048, 496] width 103 height 17
click at [783, 232] on input "timgamza@mail.ru" at bounding box center [756, 232] width 258 height 33
type input "t"
click at [1090, 506] on button "Создать аккаунт" at bounding box center [1048, 497] width 134 height 36
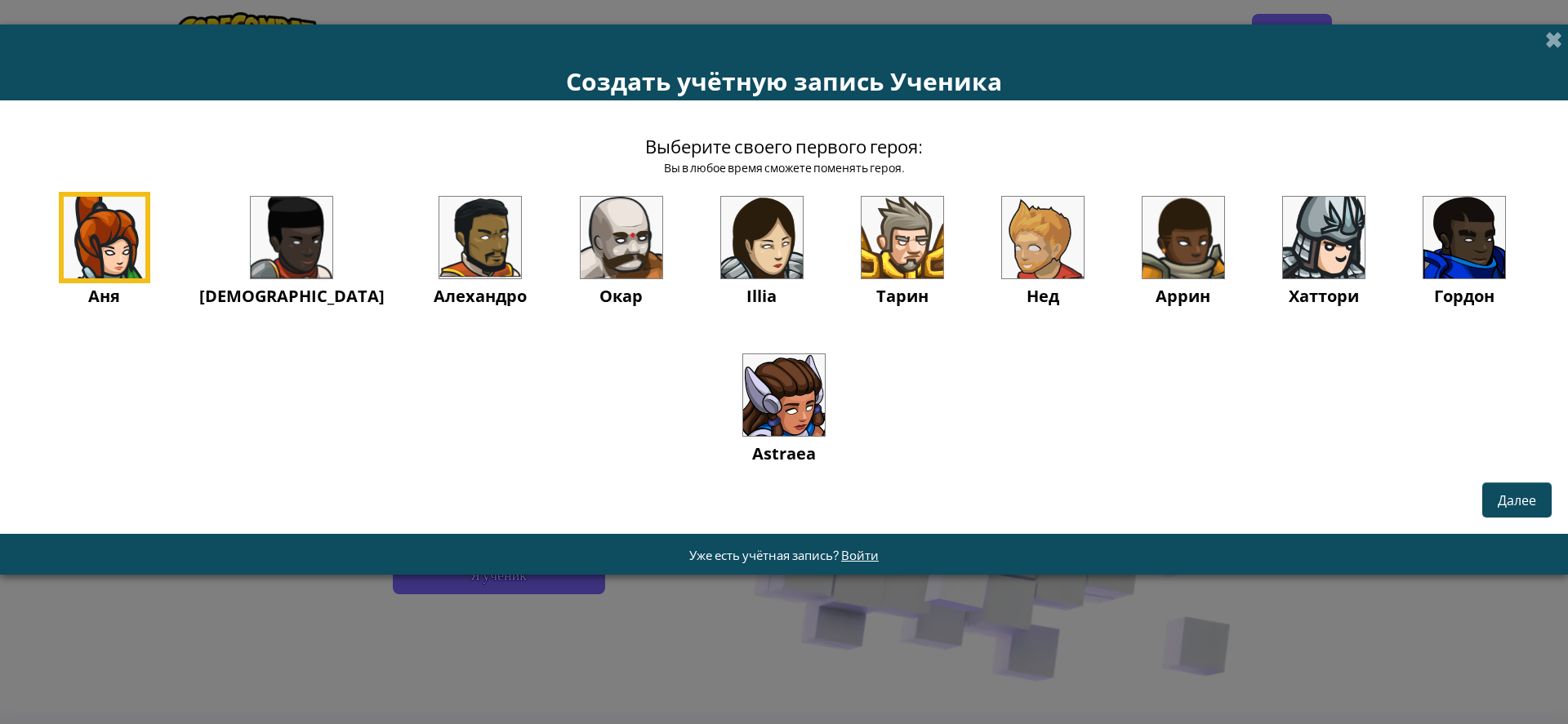
click at [861, 239] on img at bounding box center [902, 238] width 82 height 82
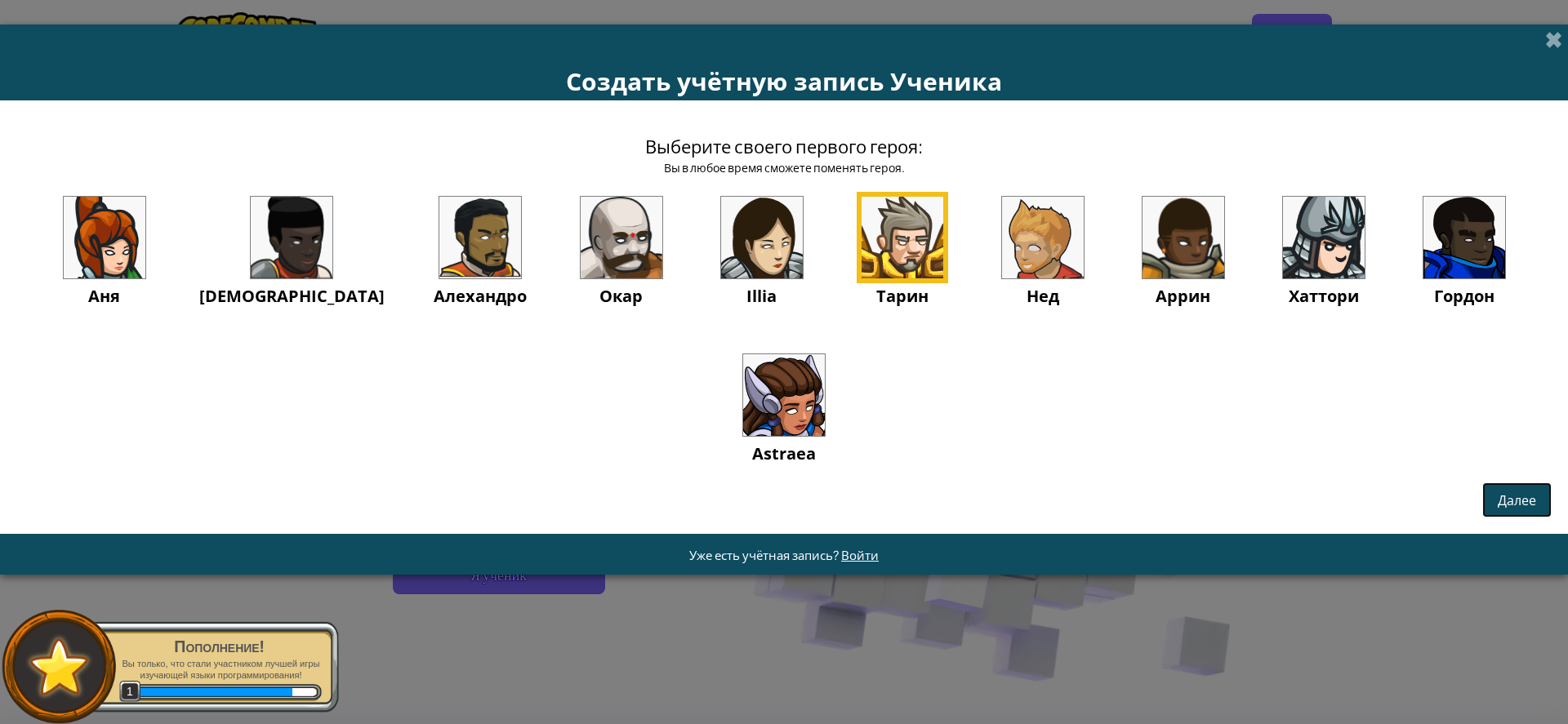
click at [1522, 511] on button "Далее" at bounding box center [1517, 501] width 69 height 36
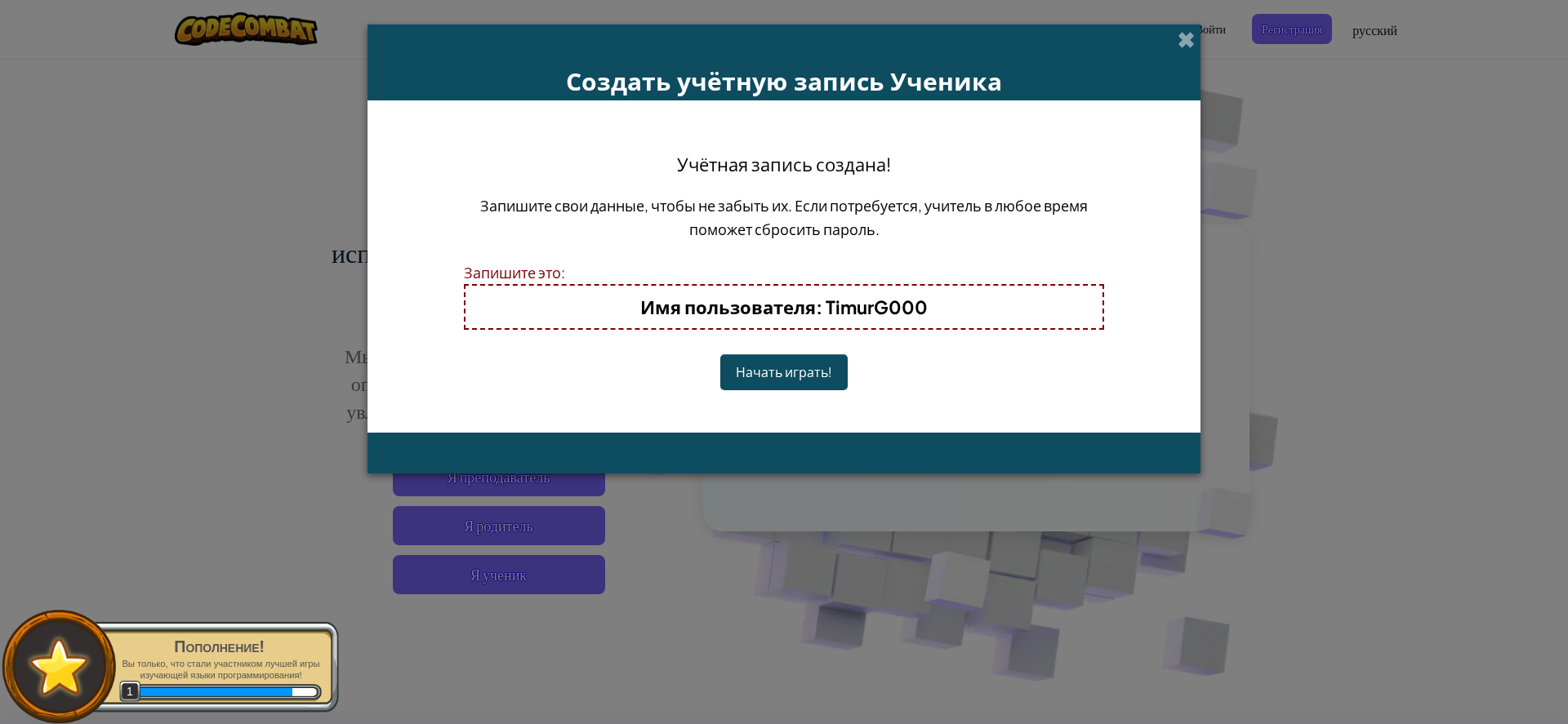
click at [748, 383] on button "Начать играть!" at bounding box center [784, 372] width 128 height 36
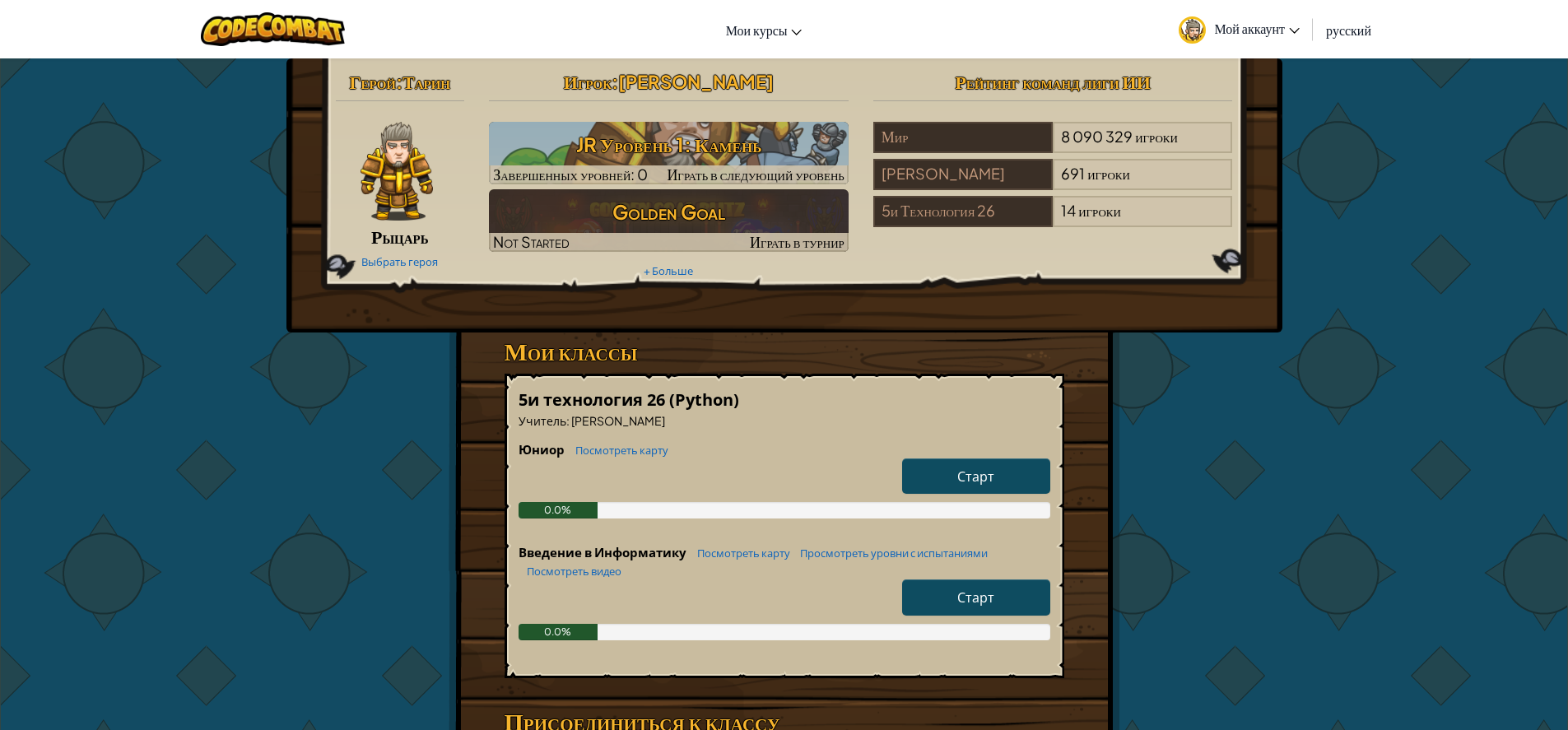
click at [983, 605] on span "Старт" at bounding box center [975, 597] width 37 height 17
select select "ru"
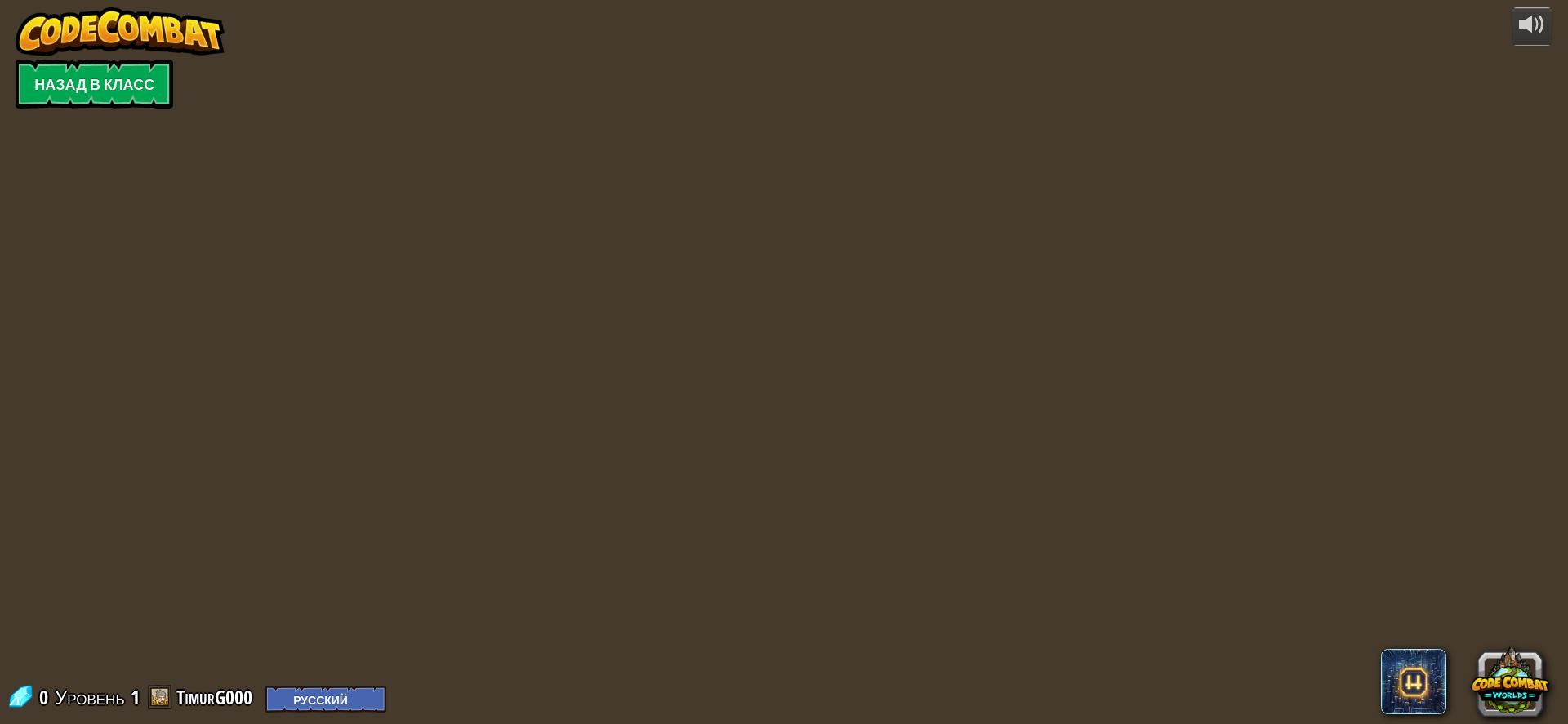
select select "ru"
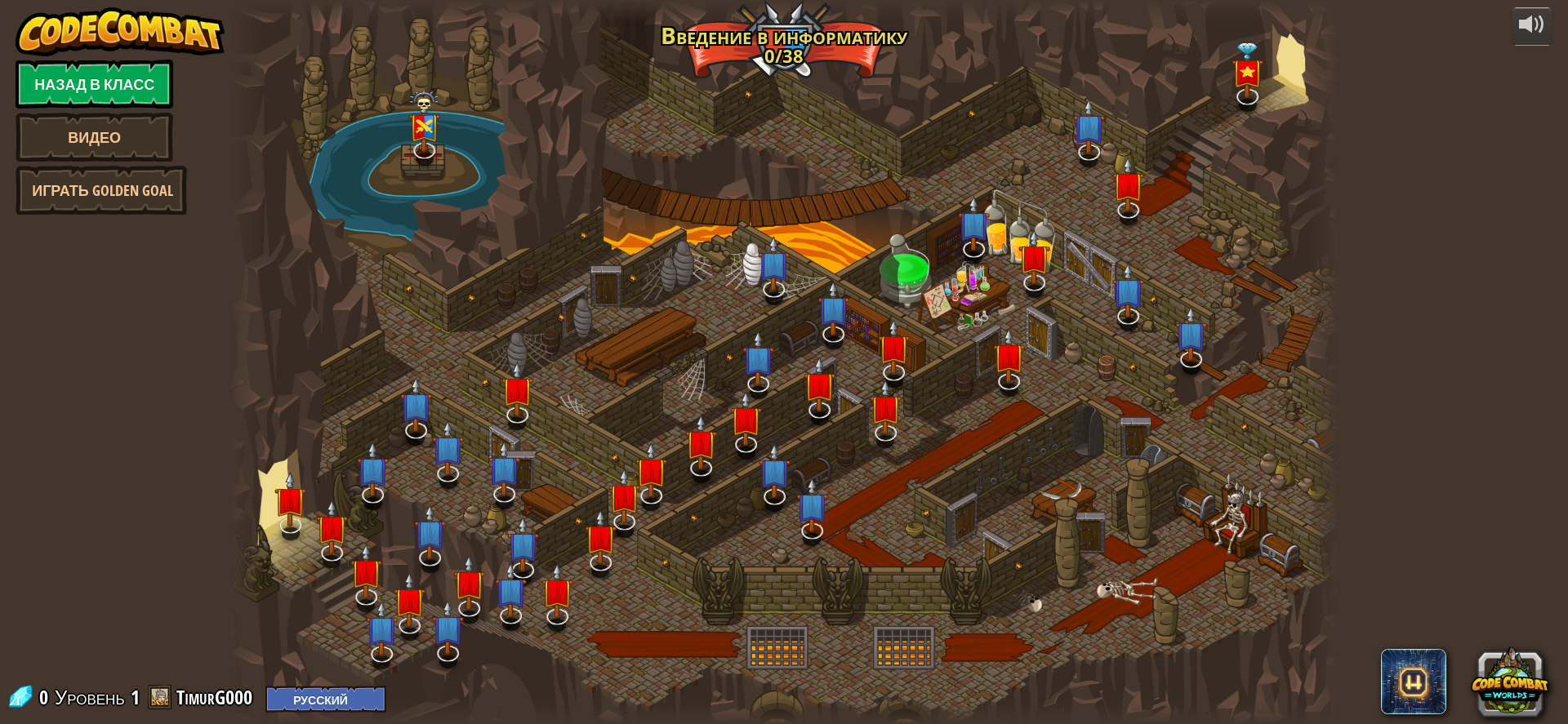
select select "ru"
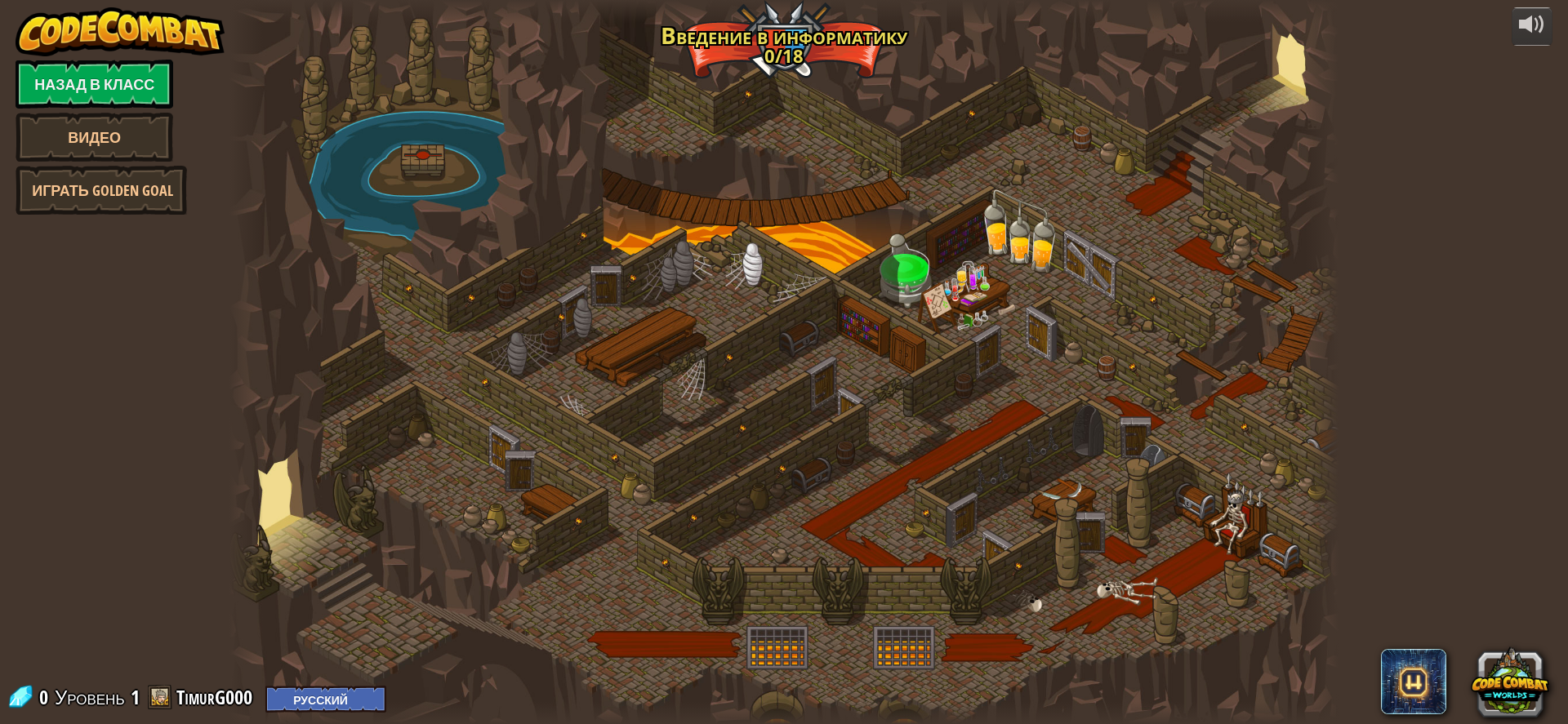
select select "ru"
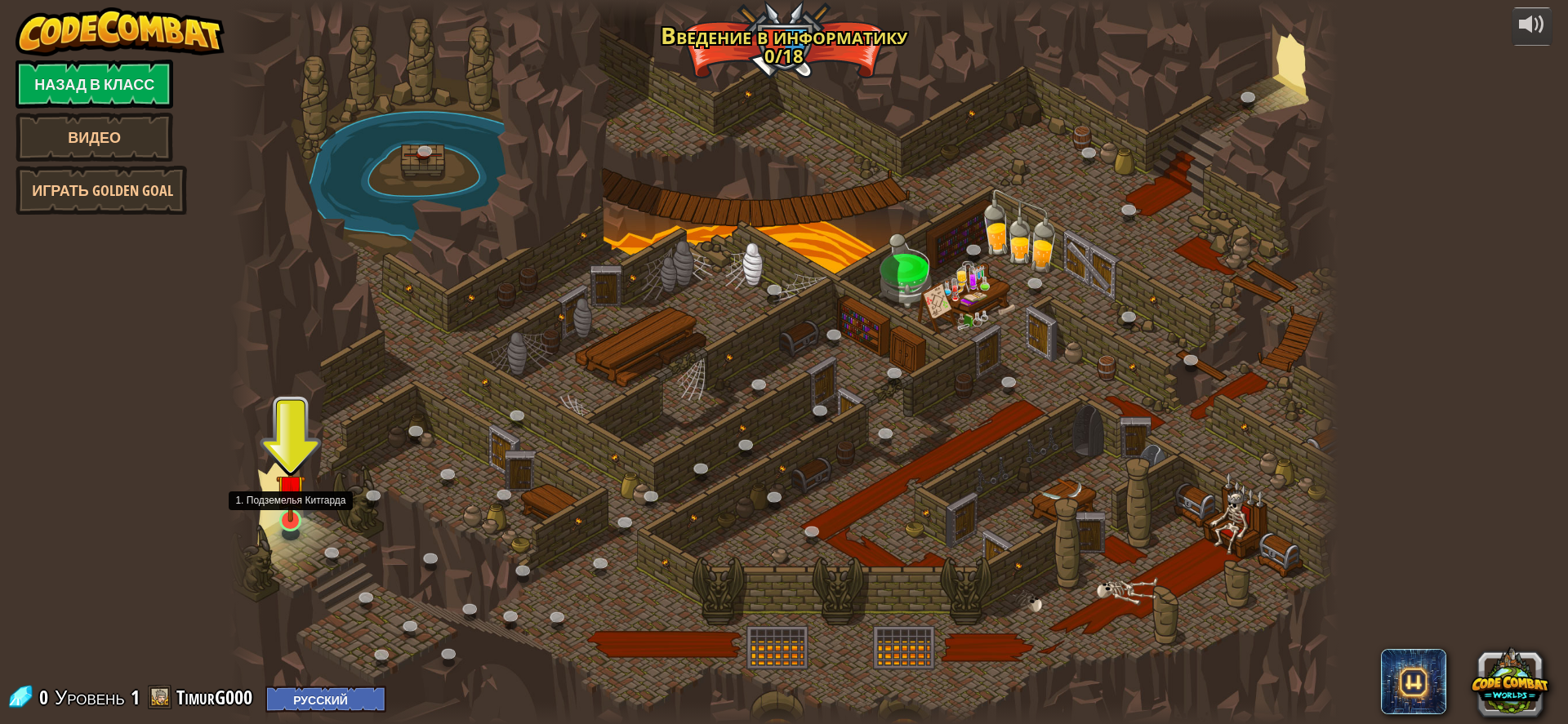
click at [286, 518] on img at bounding box center [290, 489] width 30 height 67
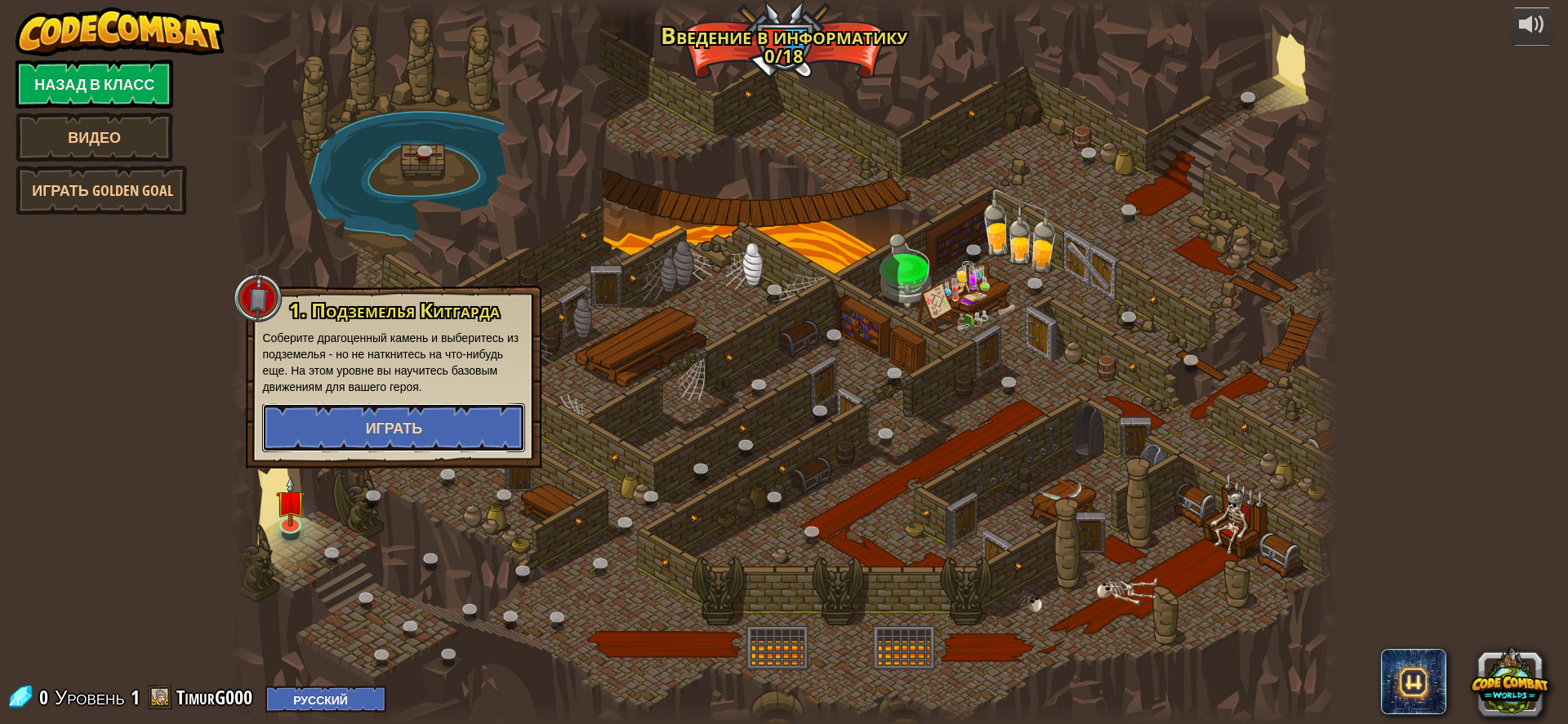
click at [373, 442] on button "Играть" at bounding box center [393, 428] width 263 height 49
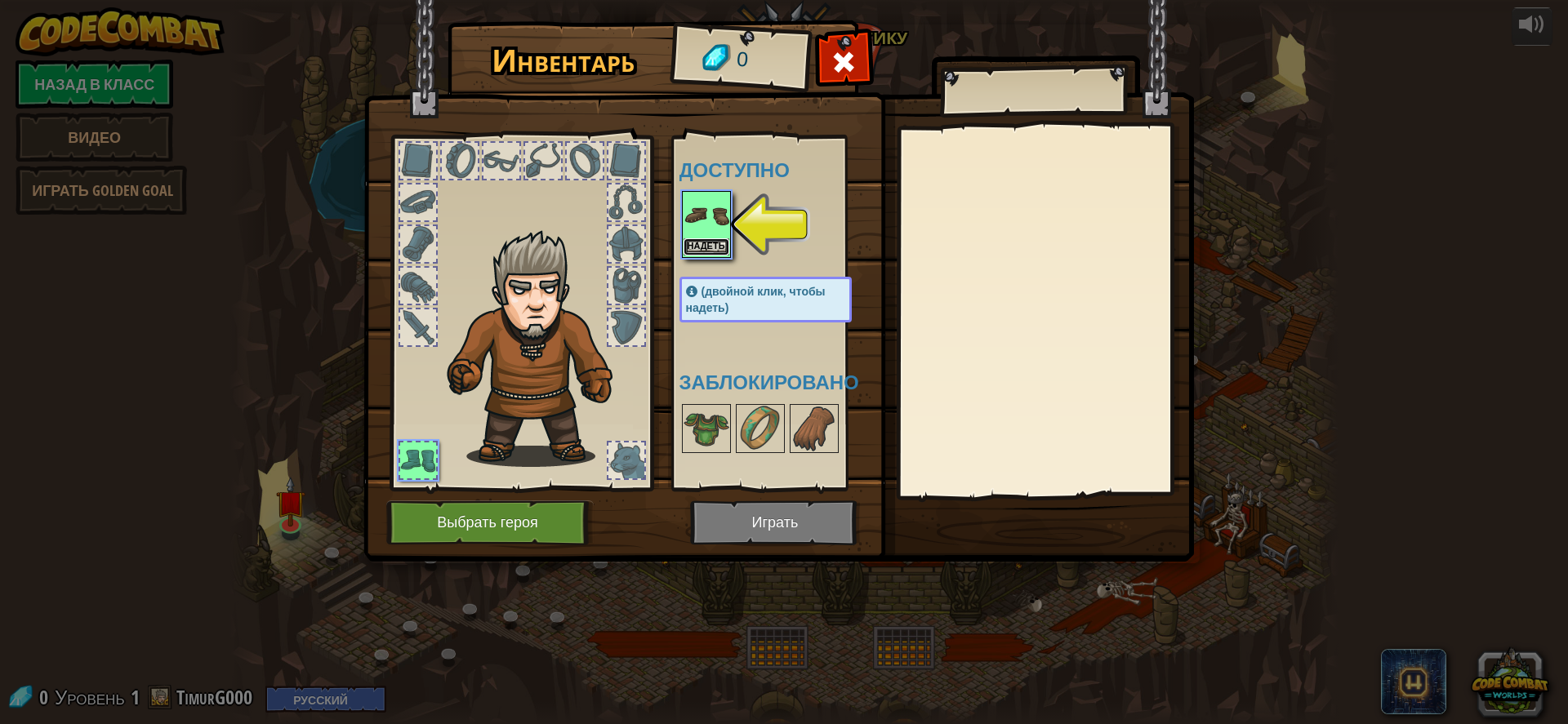
click at [712, 247] on button "Надеть" at bounding box center [707, 247] width 46 height 17
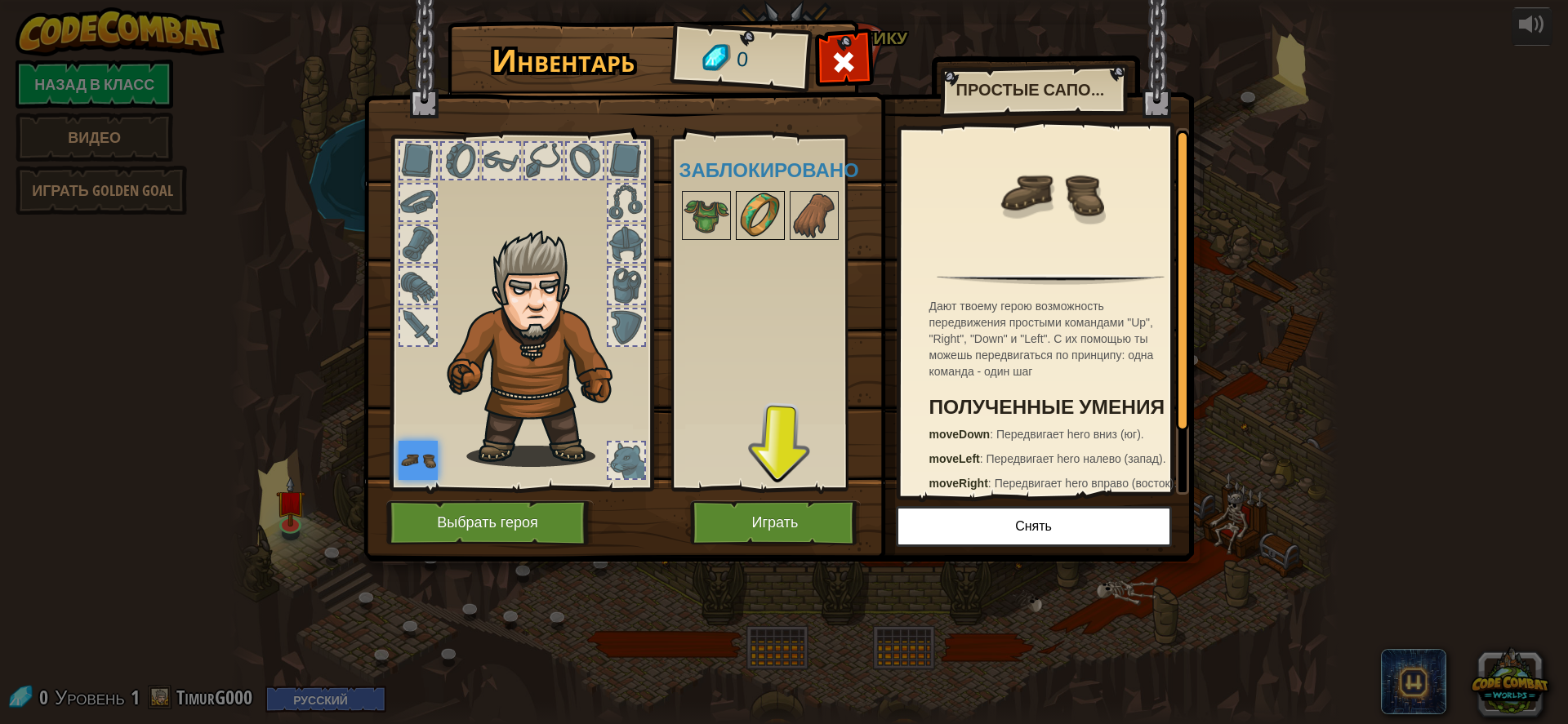
click at [738, 218] on img at bounding box center [761, 216] width 46 height 46
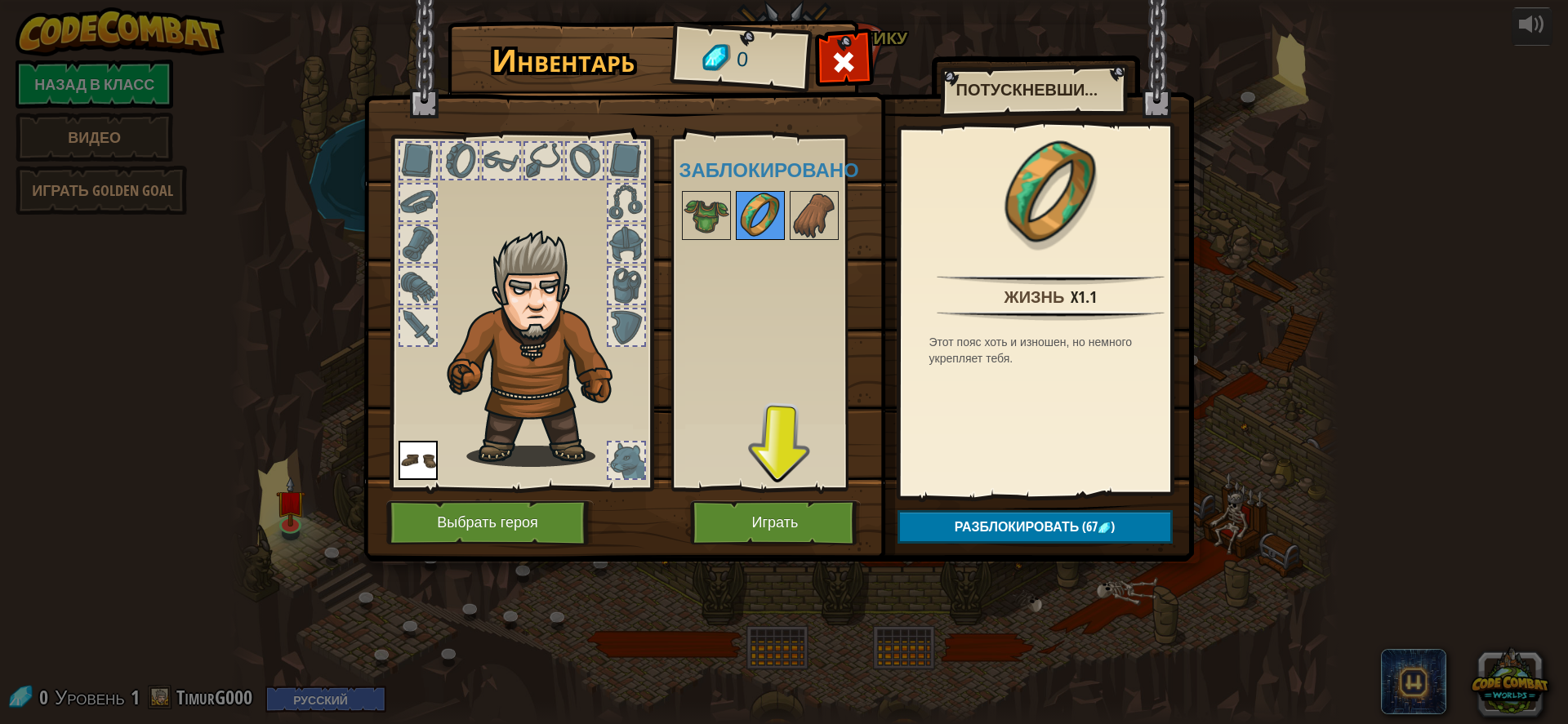
click at [782, 216] on img at bounding box center [761, 216] width 46 height 46
click at [712, 225] on img at bounding box center [707, 216] width 46 height 46
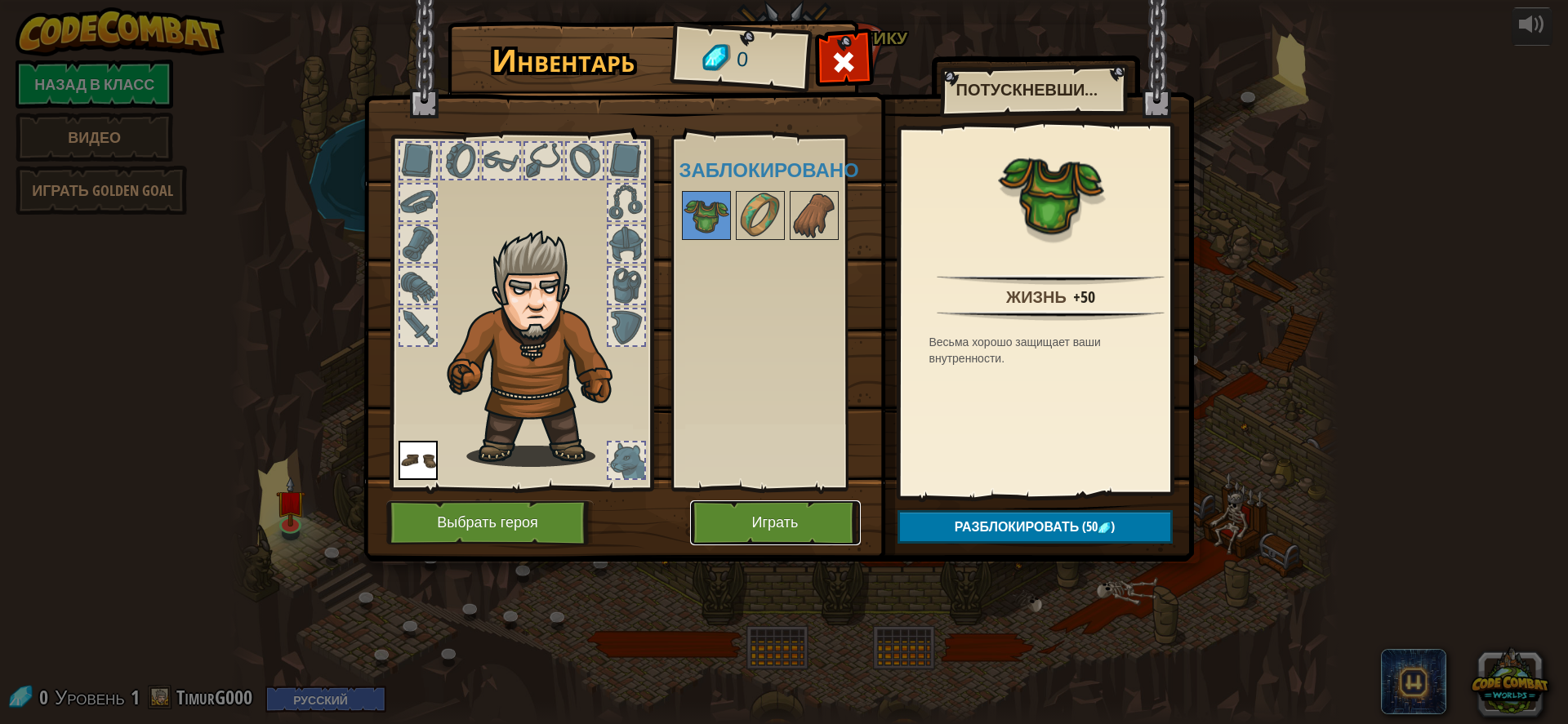
click at [829, 508] on button "Играть" at bounding box center [776, 523] width 171 height 45
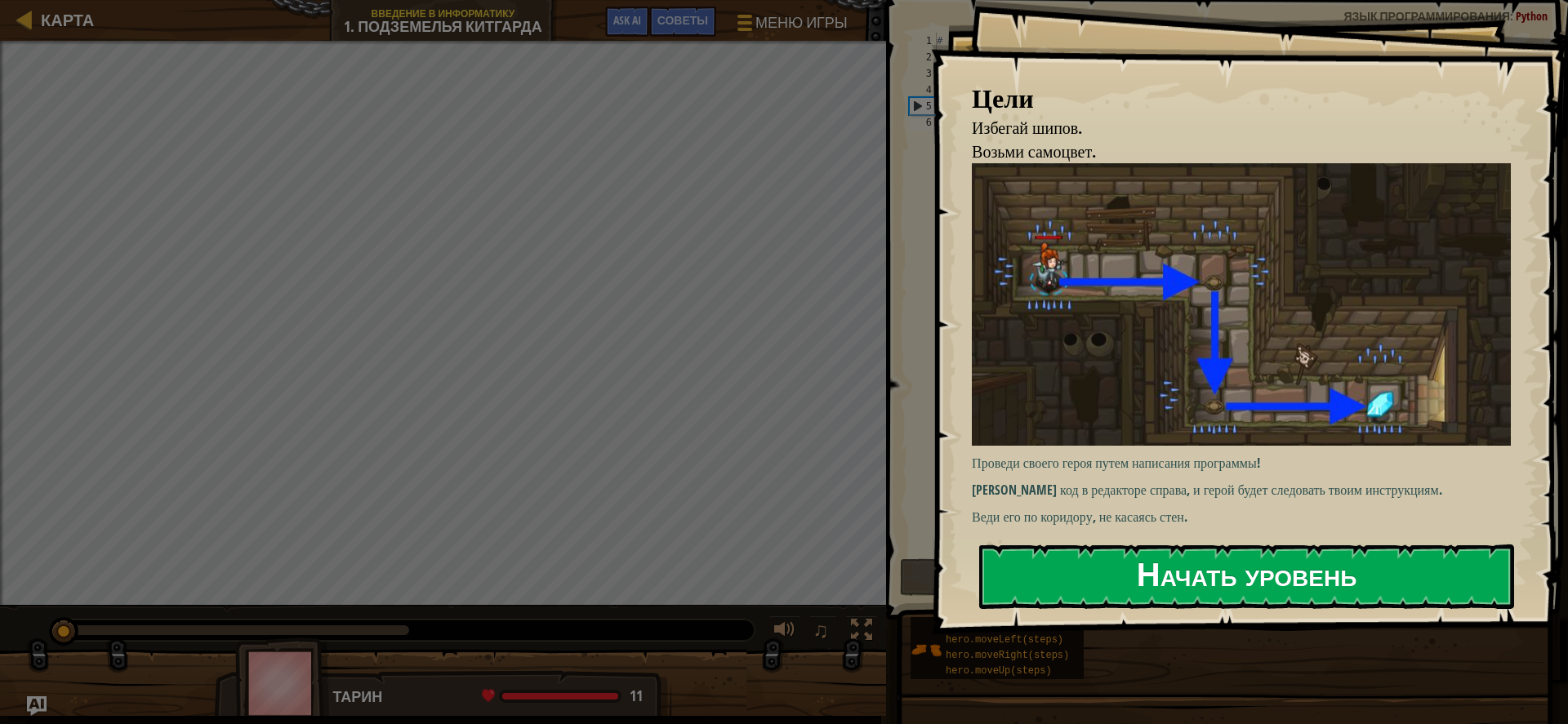
click at [1105, 553] on button "Начать уровень" at bounding box center [1246, 577] width 535 height 64
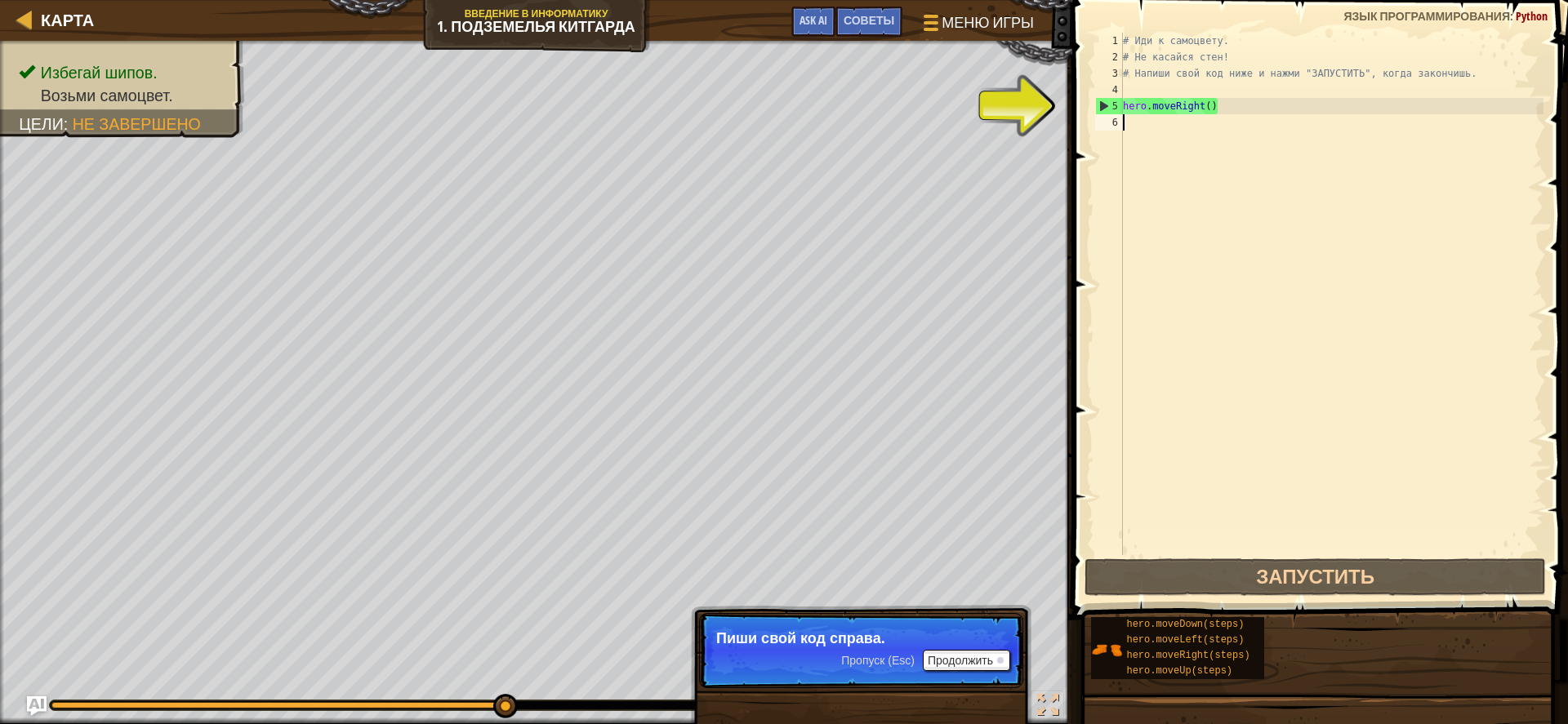
click at [1164, 123] on div "# Иди к самоцвету. # Не касайся стен! # Напиши свой код ниже и нажми "ЗАПУСТИТЬ…" at bounding box center [1331, 310] width 424 height 555
click at [1164, 133] on div "# Иди к самоцвету. # Не касайся стен! # Напиши свой код ниже и нажми "ЗАПУСТИТЬ…" at bounding box center [1331, 310] width 424 height 555
type textarea "р"
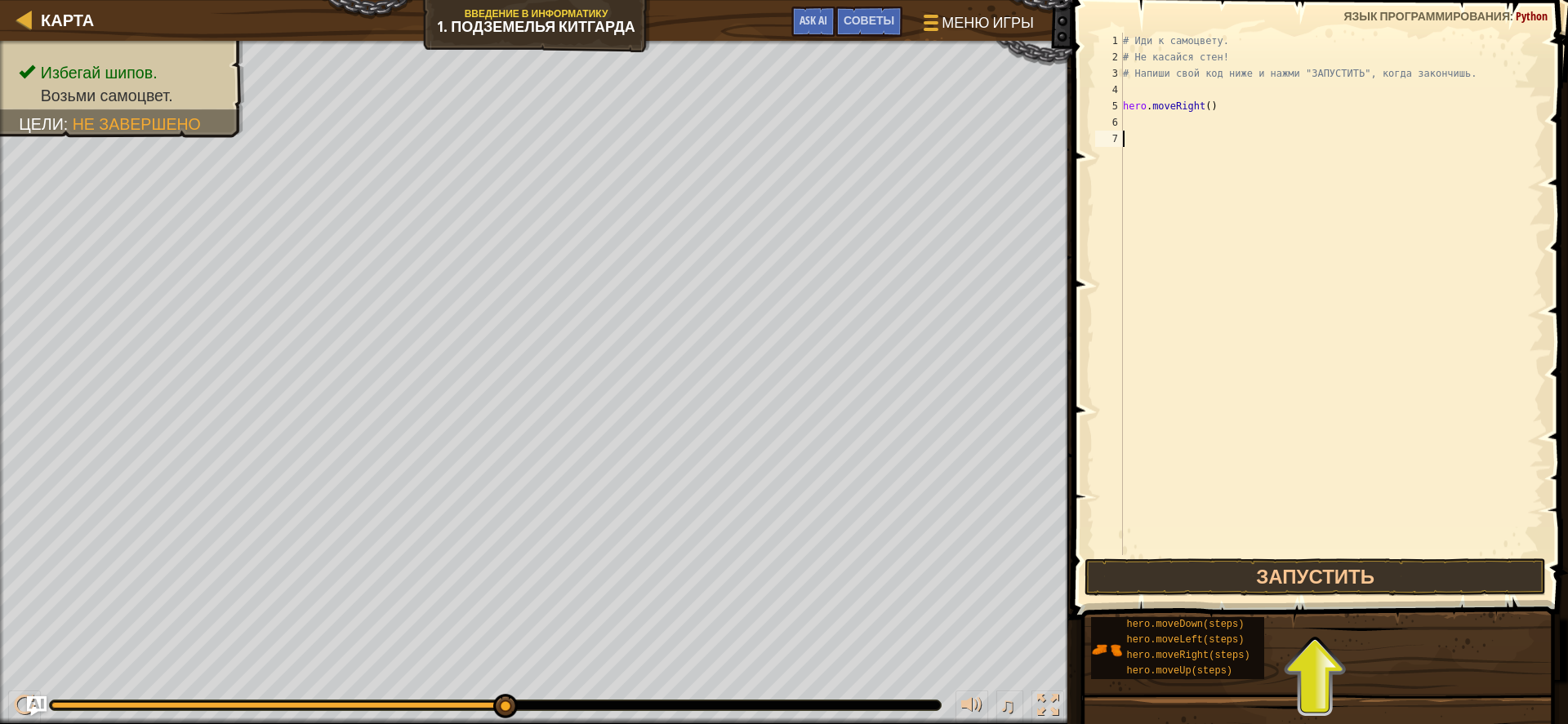
click at [1150, 142] on div "# Иди к самоцвету. # Не касайся стен! # Напиши свой код ниже и нажми "ЗАПУСТИТЬ…" at bounding box center [1331, 310] width 424 height 555
click at [1138, 124] on div "# Иди к самоцвету. # Не касайся стен! # Напиши свой код ниже и нажми "ЗАПУСТИТЬ…" at bounding box center [1331, 310] width 424 height 555
type textarea "h"
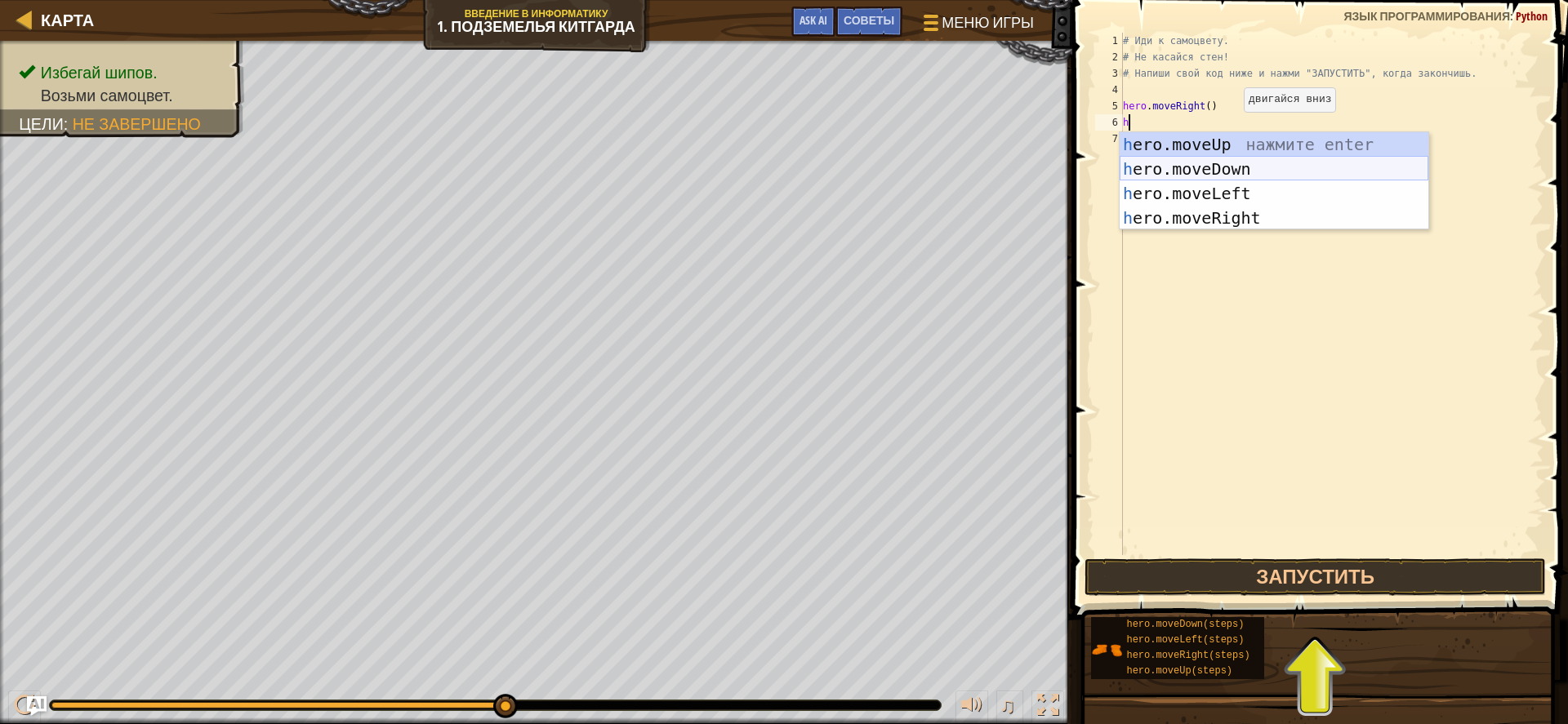
click at [1255, 163] on div "h ero.moveUp нажмите enter h ero.moveDown нажмите enter h ero.moveLeft нажмите …" at bounding box center [1274, 206] width 309 height 147
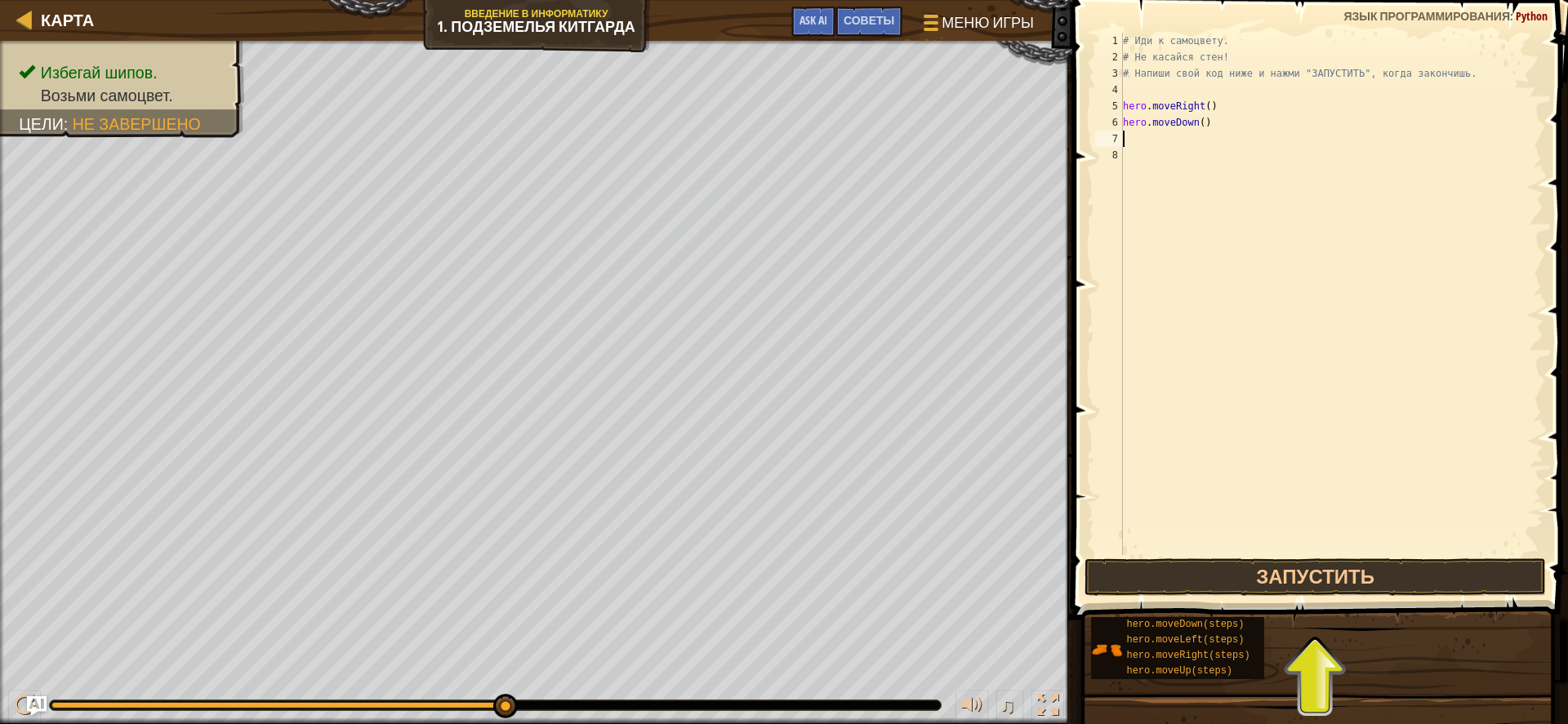
click at [1164, 144] on div "# Иди к самоцвету. # Не касайся стен! # Напиши свой код ниже и нажми "ЗАПУСТИТЬ…" at bounding box center [1331, 310] width 424 height 555
type textarea "h"
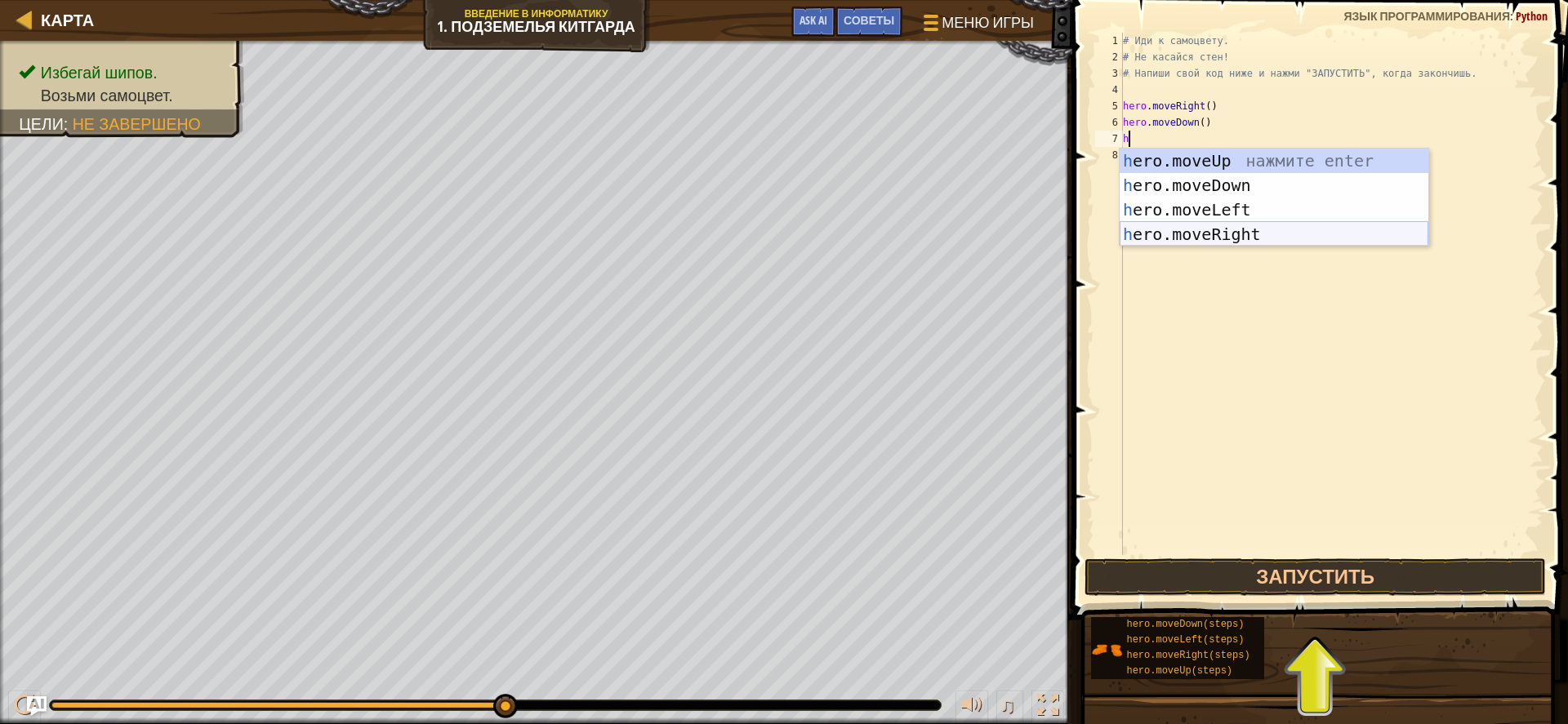
click at [1213, 224] on div "h ero.moveUp нажмите enter h ero.moveDown нажмите enter h ero.moveLeft нажмите …" at bounding box center [1274, 222] width 309 height 147
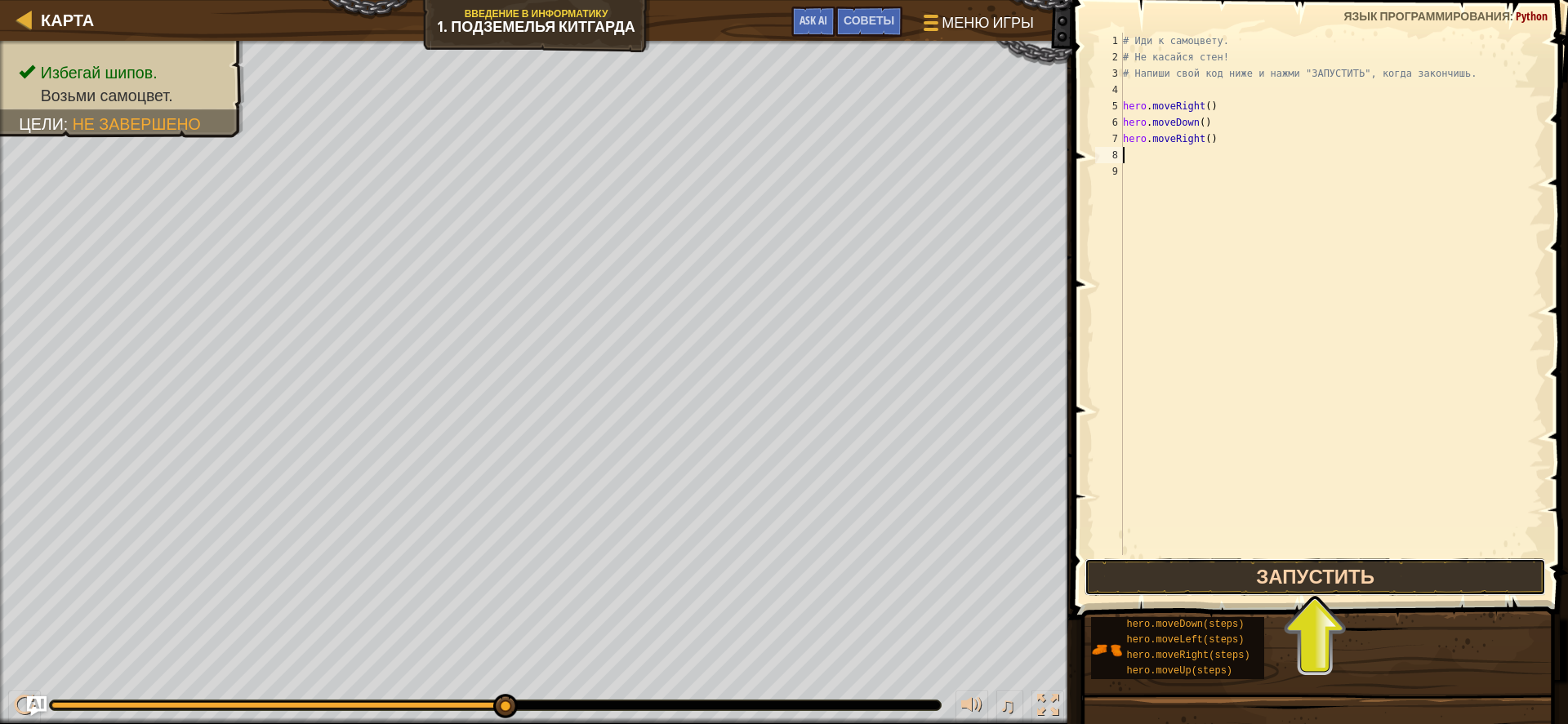
click at [1282, 572] on button "Запустить" at bounding box center [1315, 577] width 461 height 37
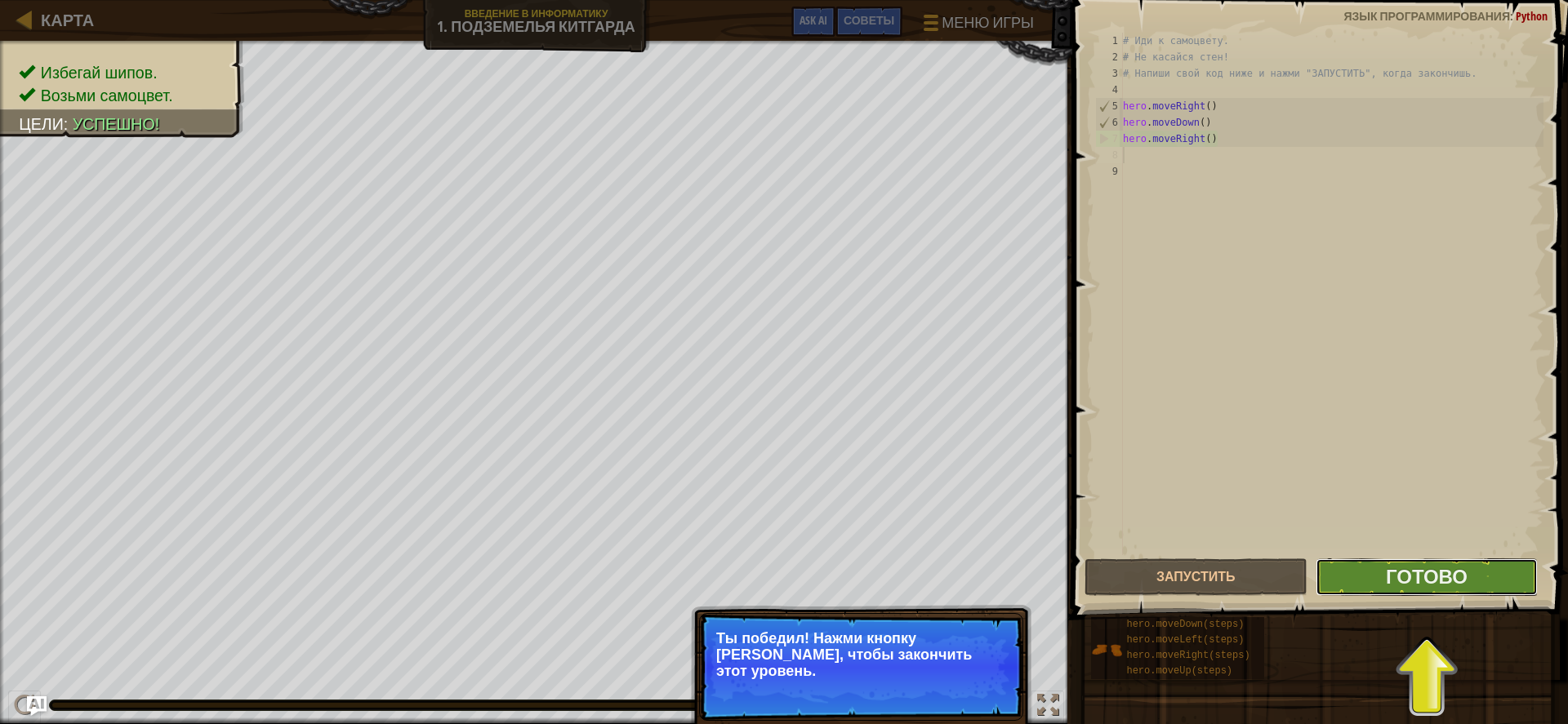
click at [1400, 592] on button "Готово" at bounding box center [1428, 577] width 223 height 37
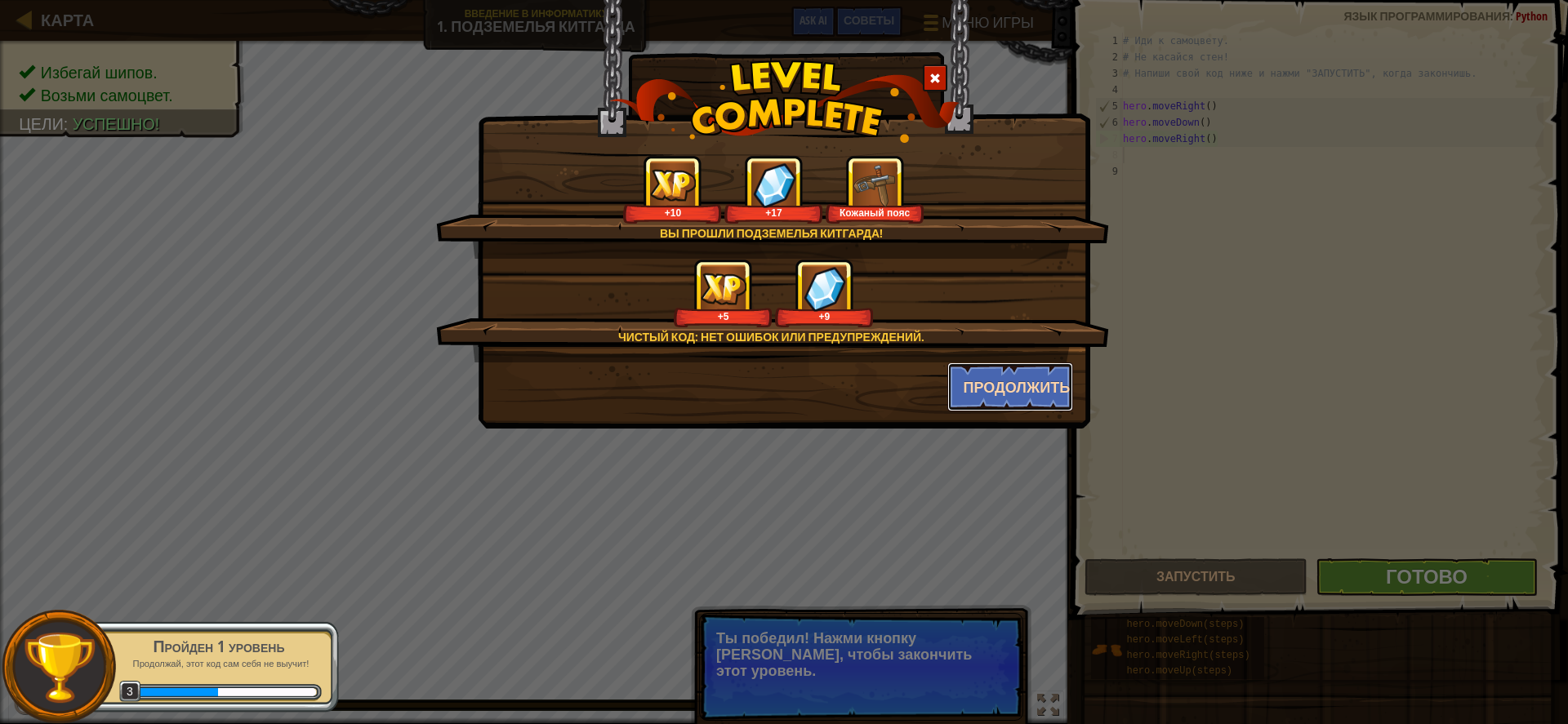
click at [991, 389] on button "Продолжить" at bounding box center [1011, 387] width 127 height 49
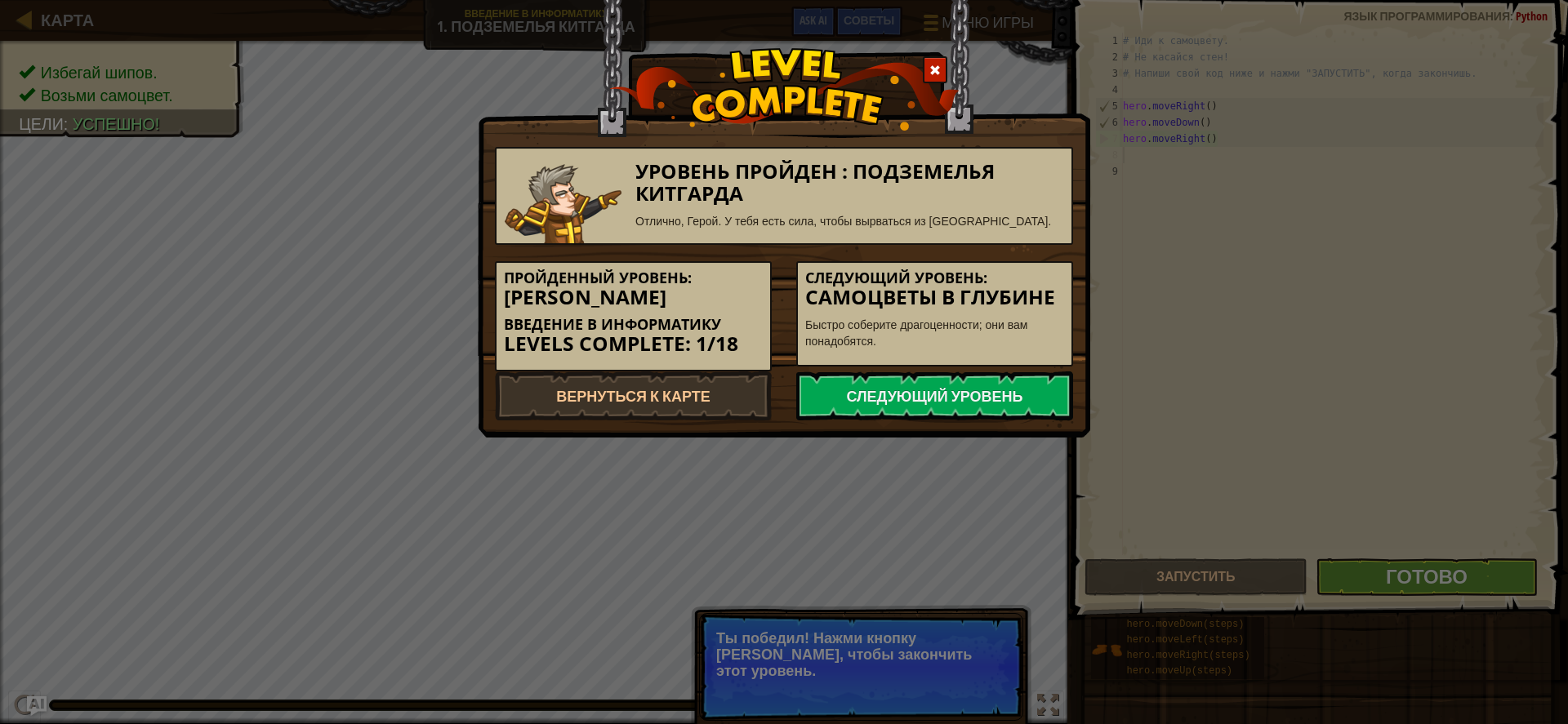
click at [991, 389] on link "Следующий уровень" at bounding box center [934, 396] width 277 height 49
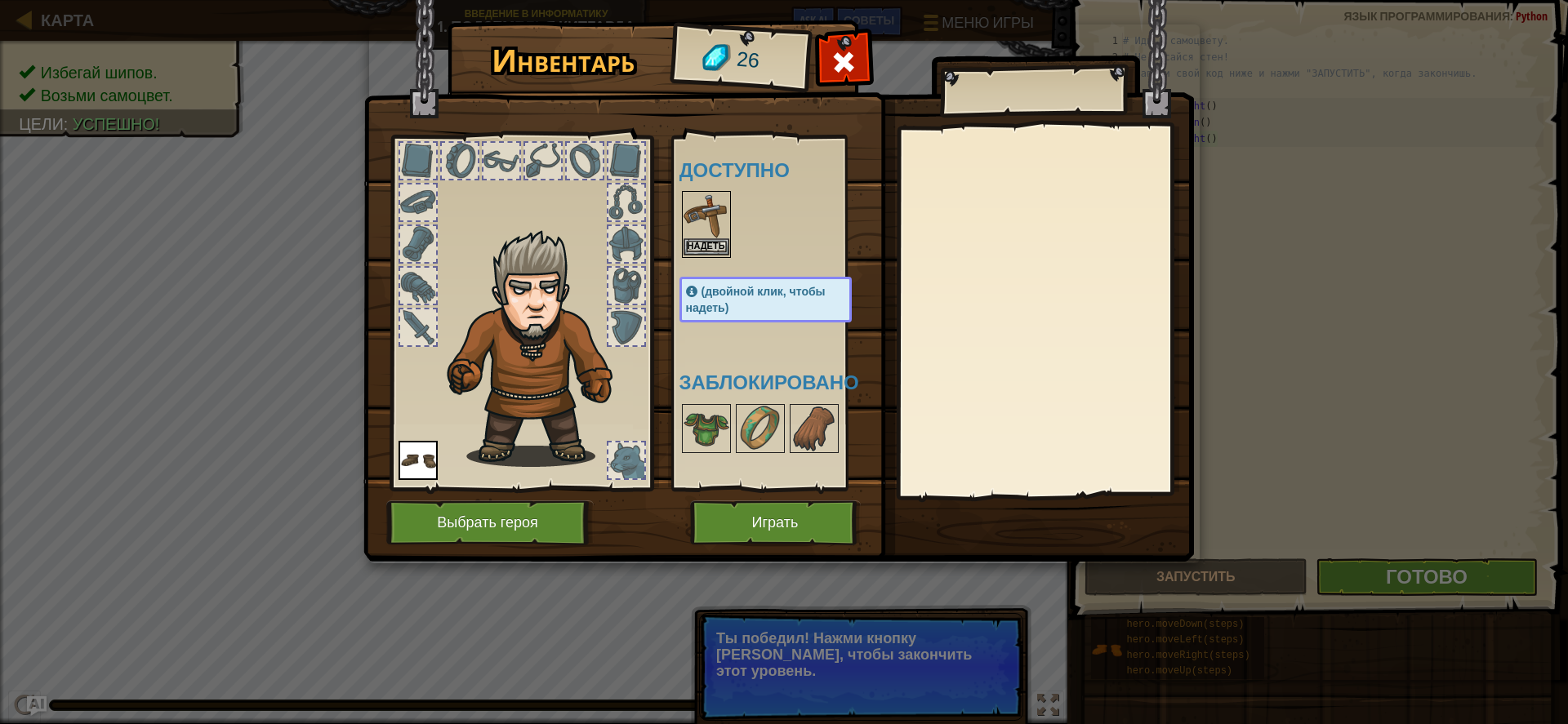
click at [711, 238] on img at bounding box center [707, 216] width 46 height 46
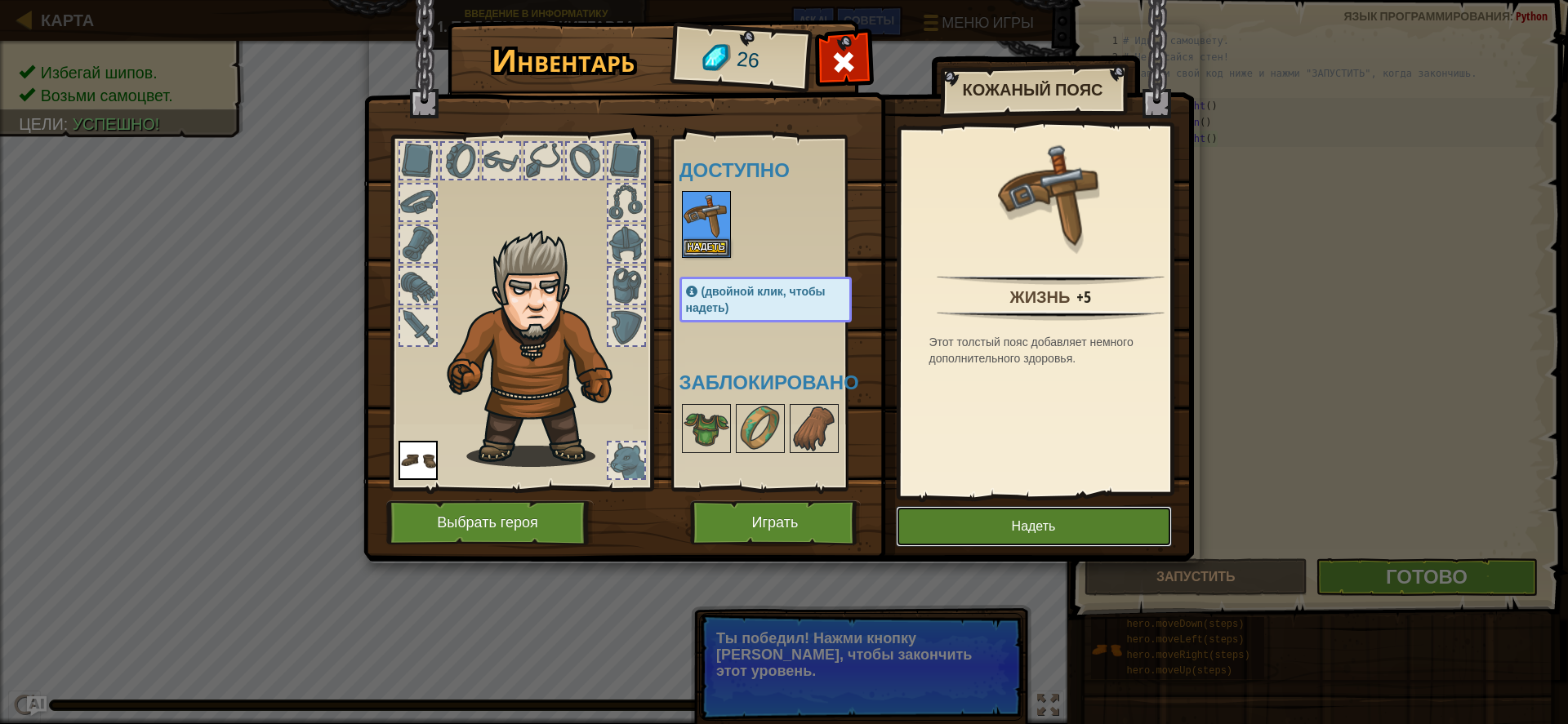
click at [1116, 524] on button "Надеть" at bounding box center [1034, 527] width 276 height 41
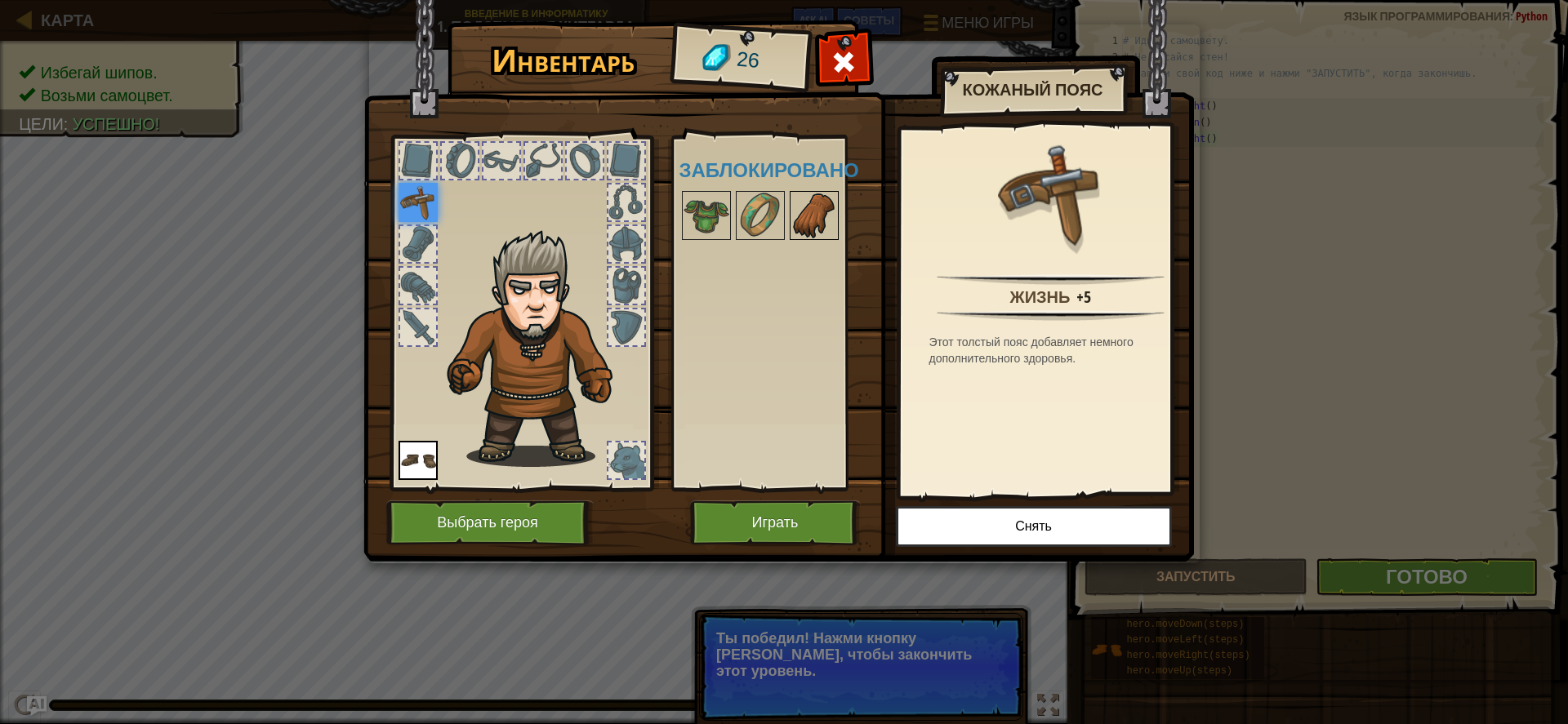
click at [825, 217] on img at bounding box center [814, 216] width 46 height 46
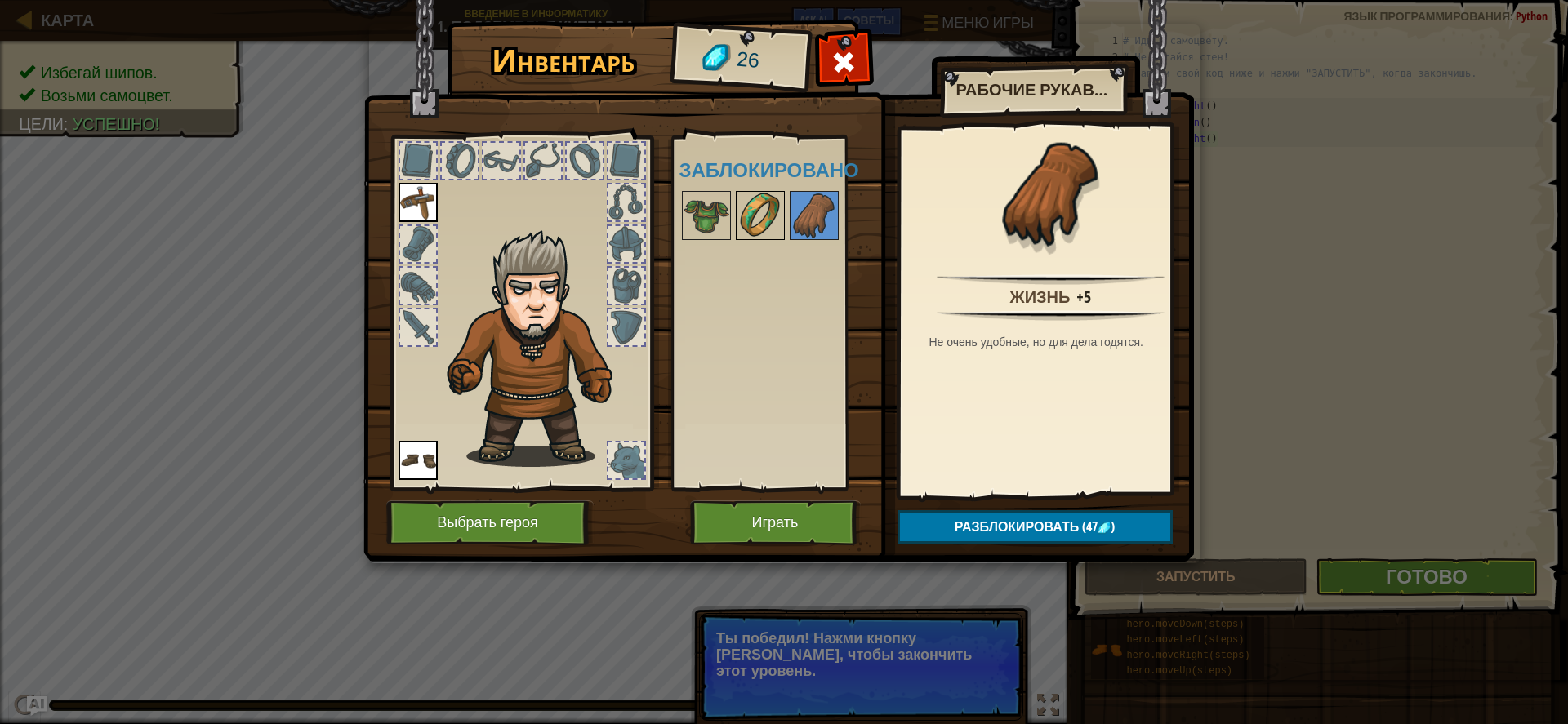
click at [776, 212] on img at bounding box center [761, 216] width 46 height 46
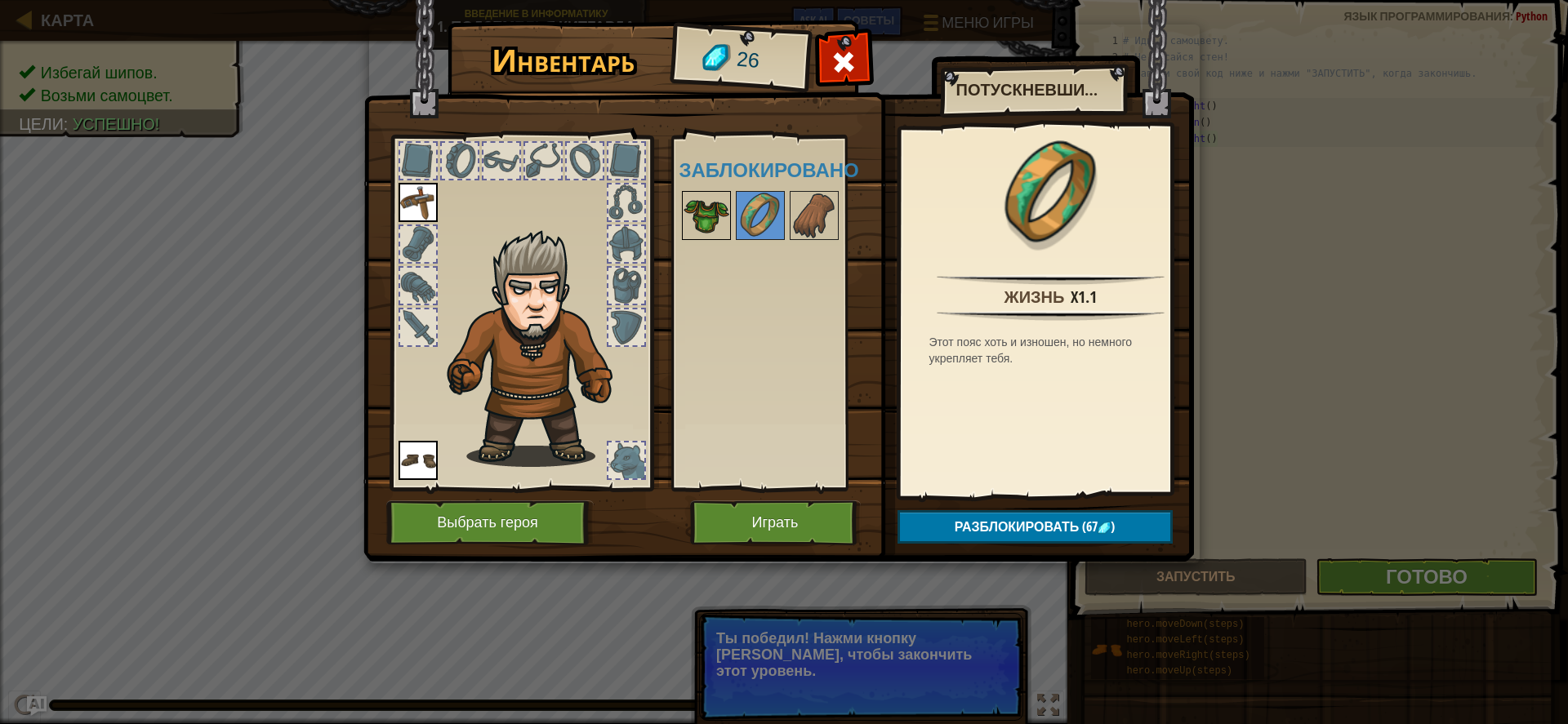
click at [707, 209] on img at bounding box center [707, 216] width 46 height 46
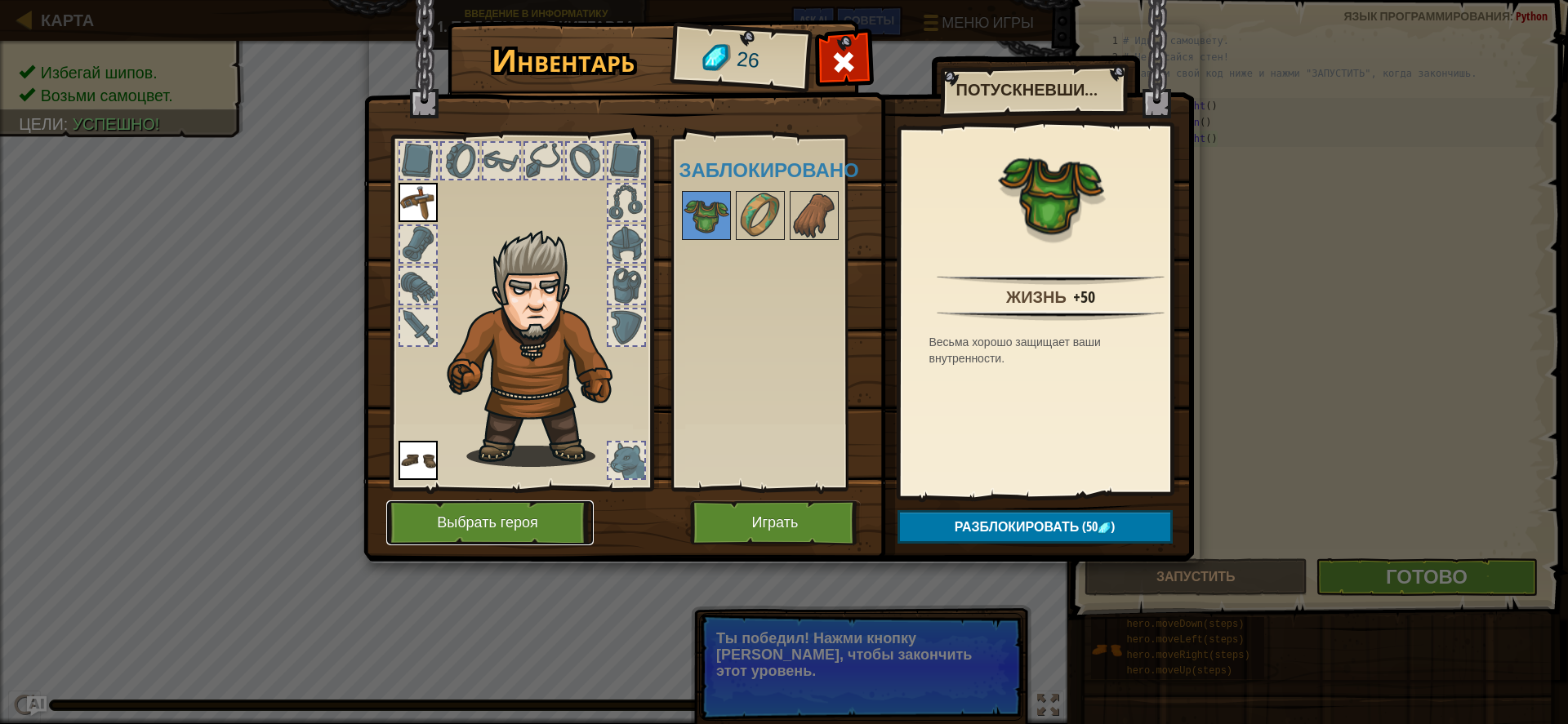
click at [540, 523] on button "Выбрать героя" at bounding box center [490, 523] width 207 height 45
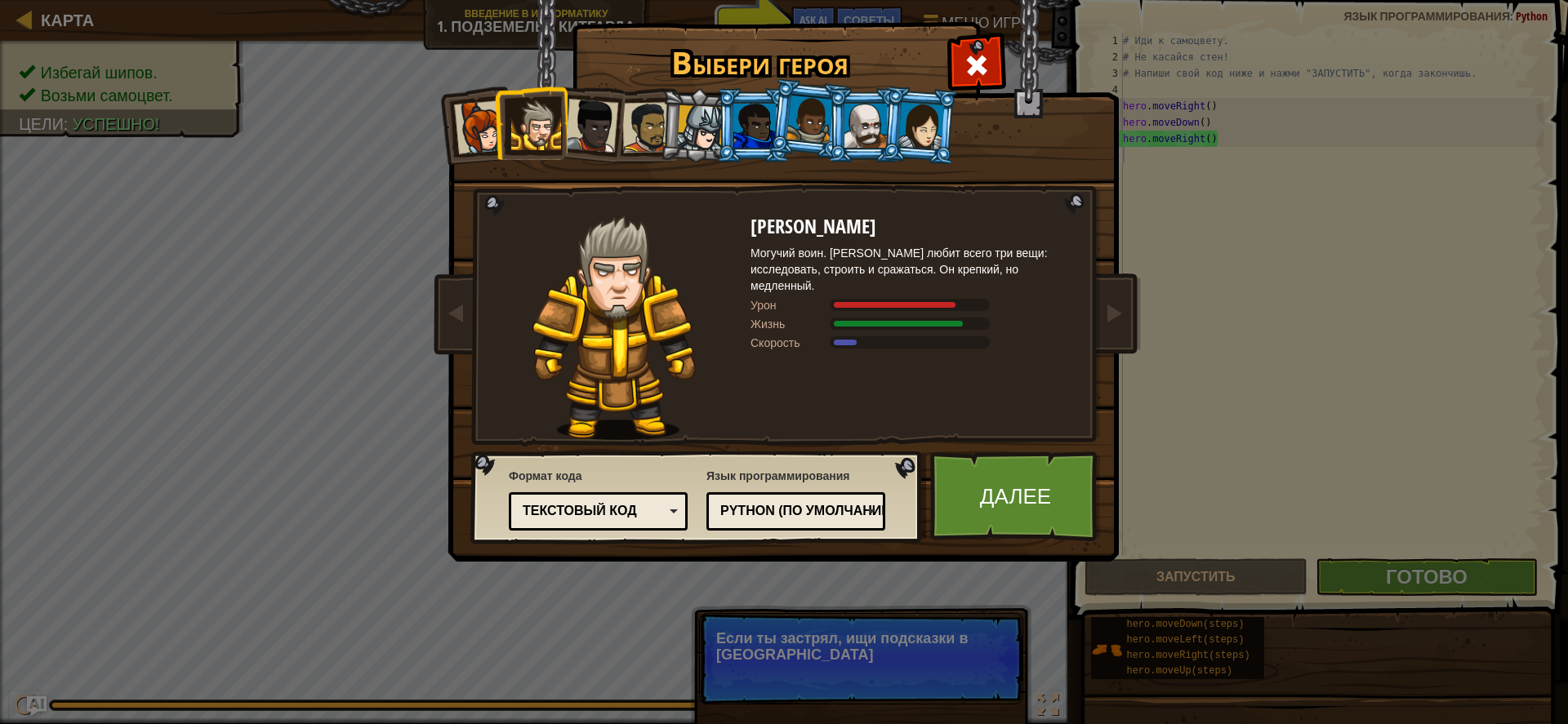
click at [706, 115] on div at bounding box center [700, 129] width 47 height 47
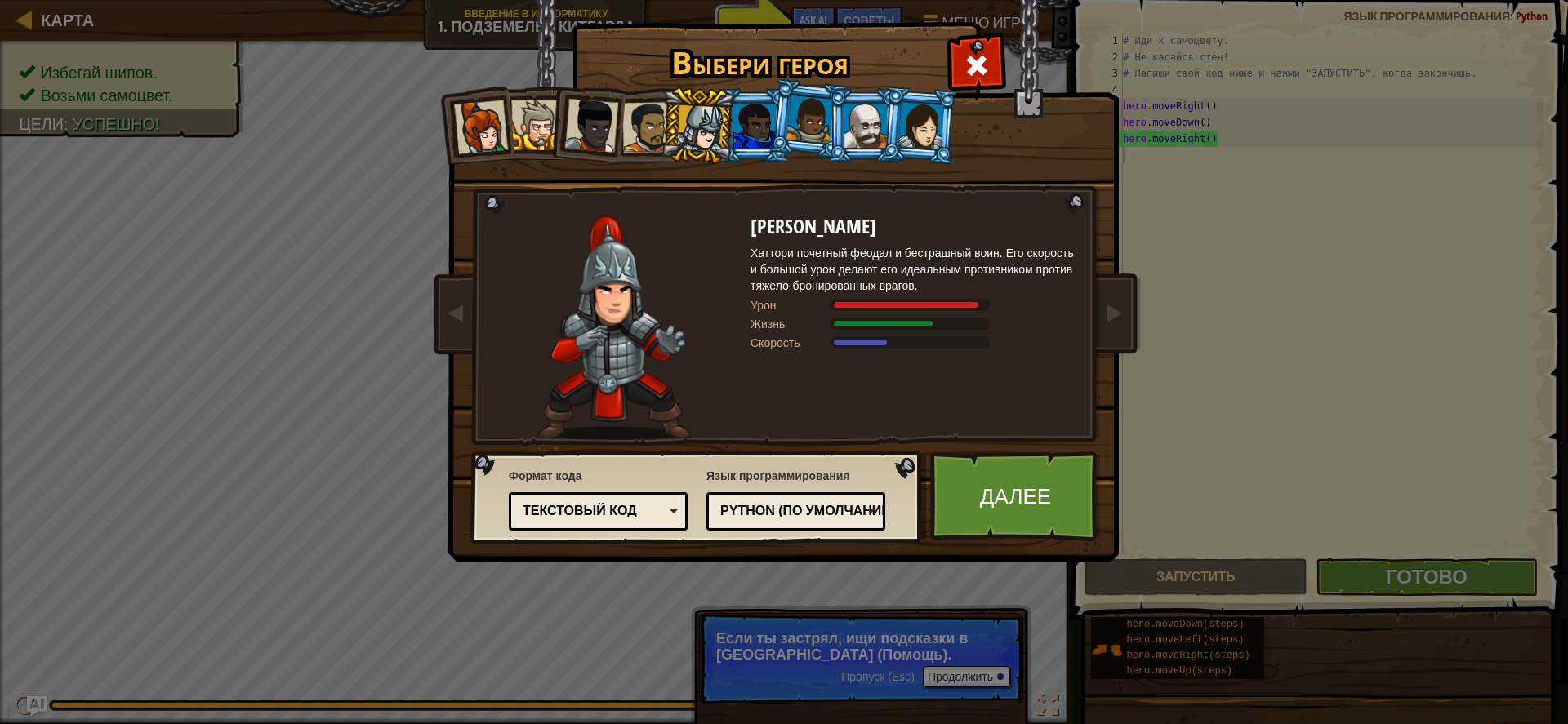
click at [737, 122] on div at bounding box center [755, 126] width 42 height 44
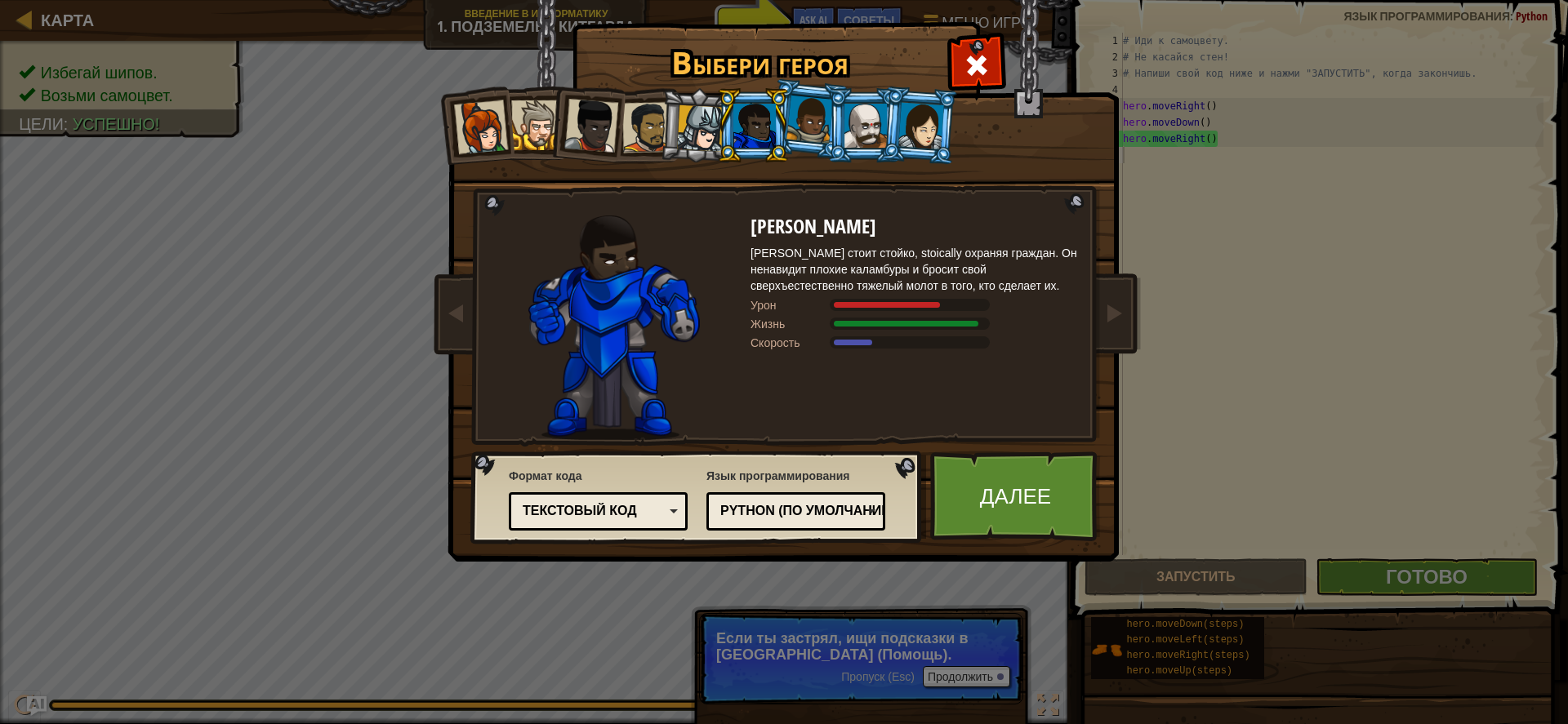
click at [710, 123] on div at bounding box center [700, 129] width 47 height 47
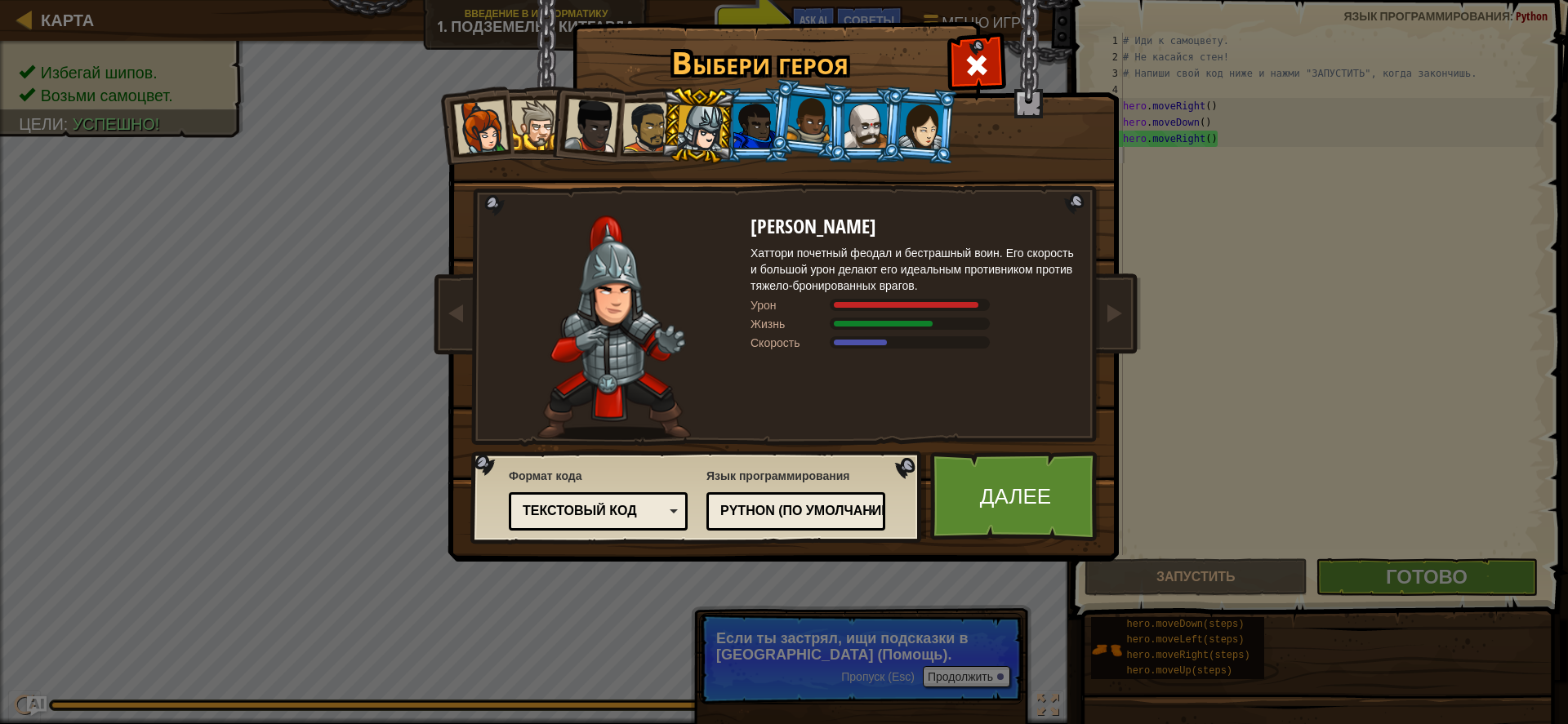
click at [854, 107] on div at bounding box center [866, 126] width 42 height 44
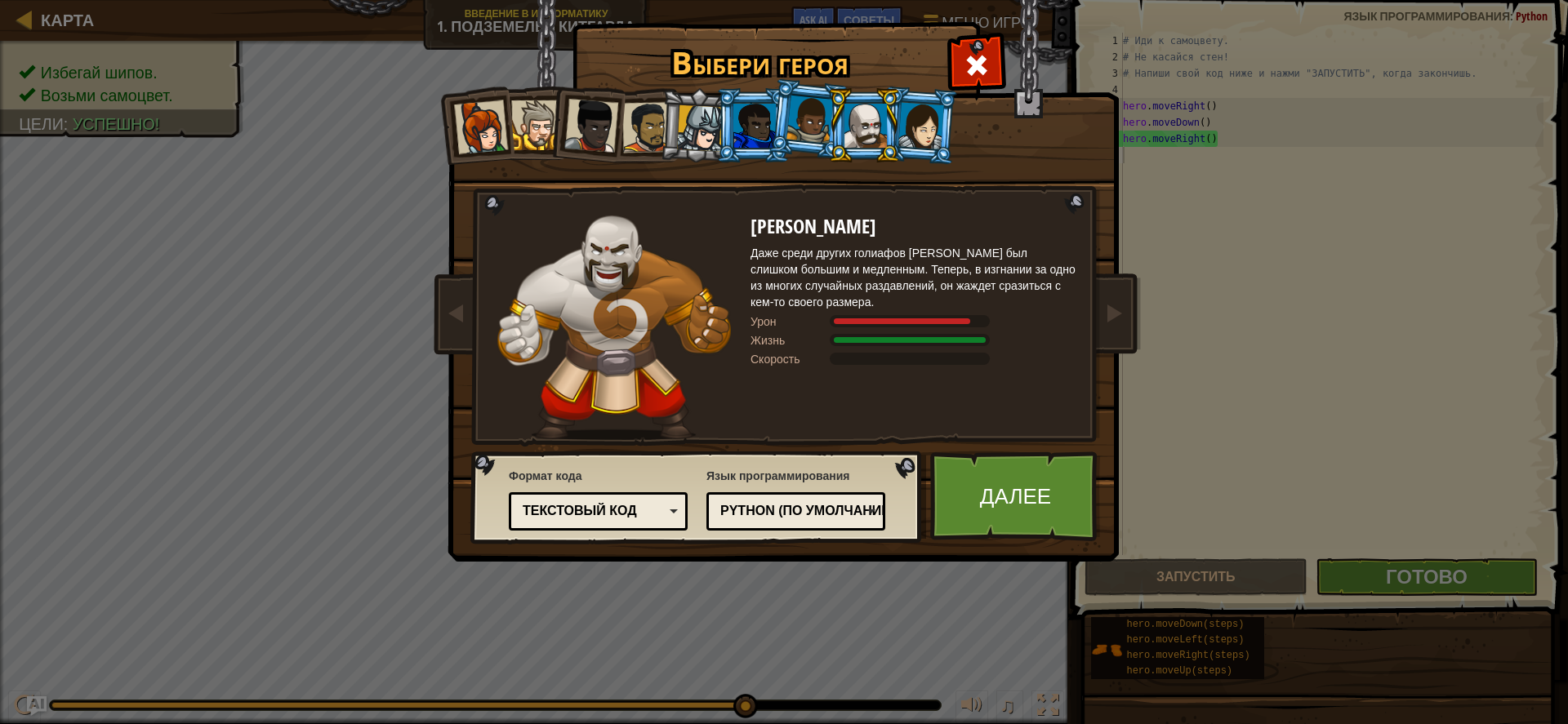
click at [523, 134] on div at bounding box center [536, 125] width 50 height 50
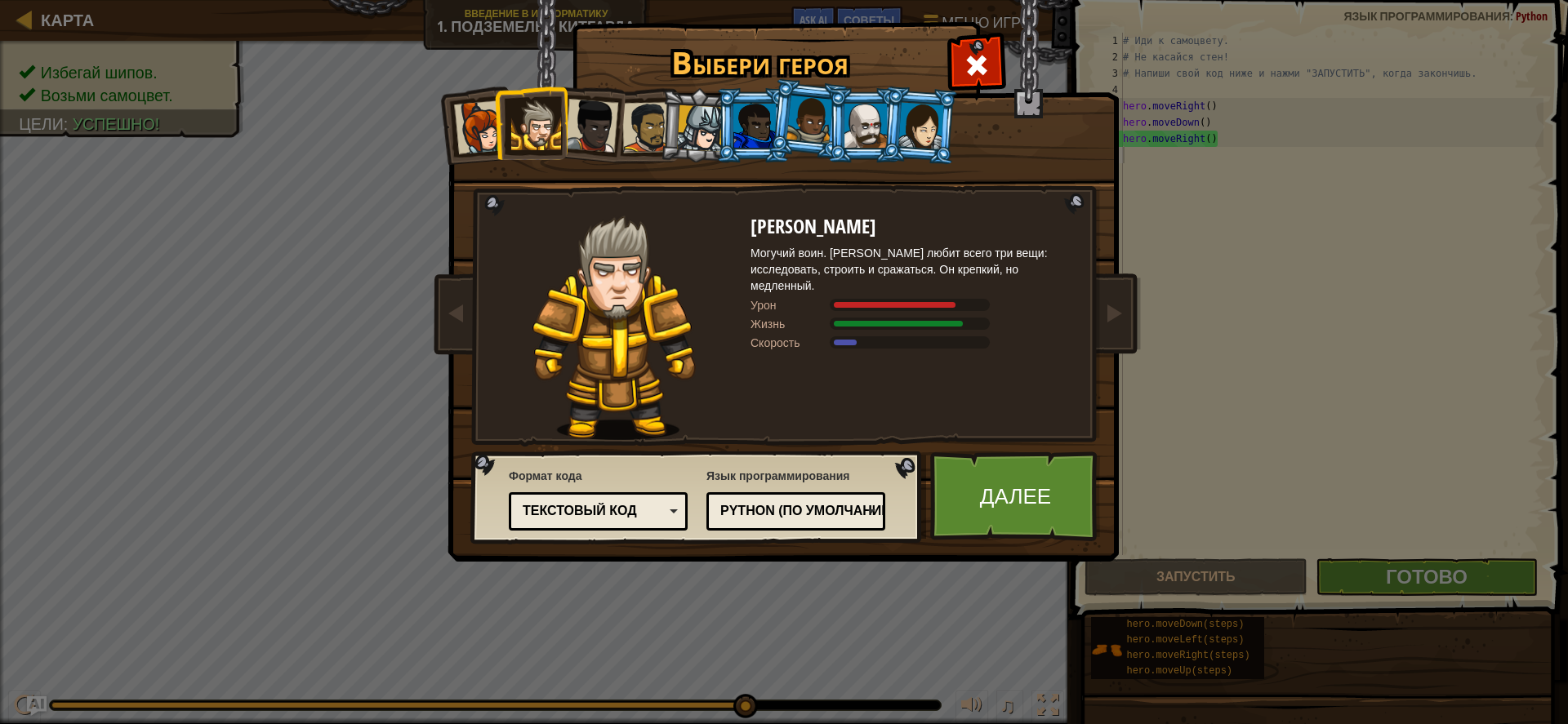
click at [740, 130] on div at bounding box center [755, 126] width 42 height 44
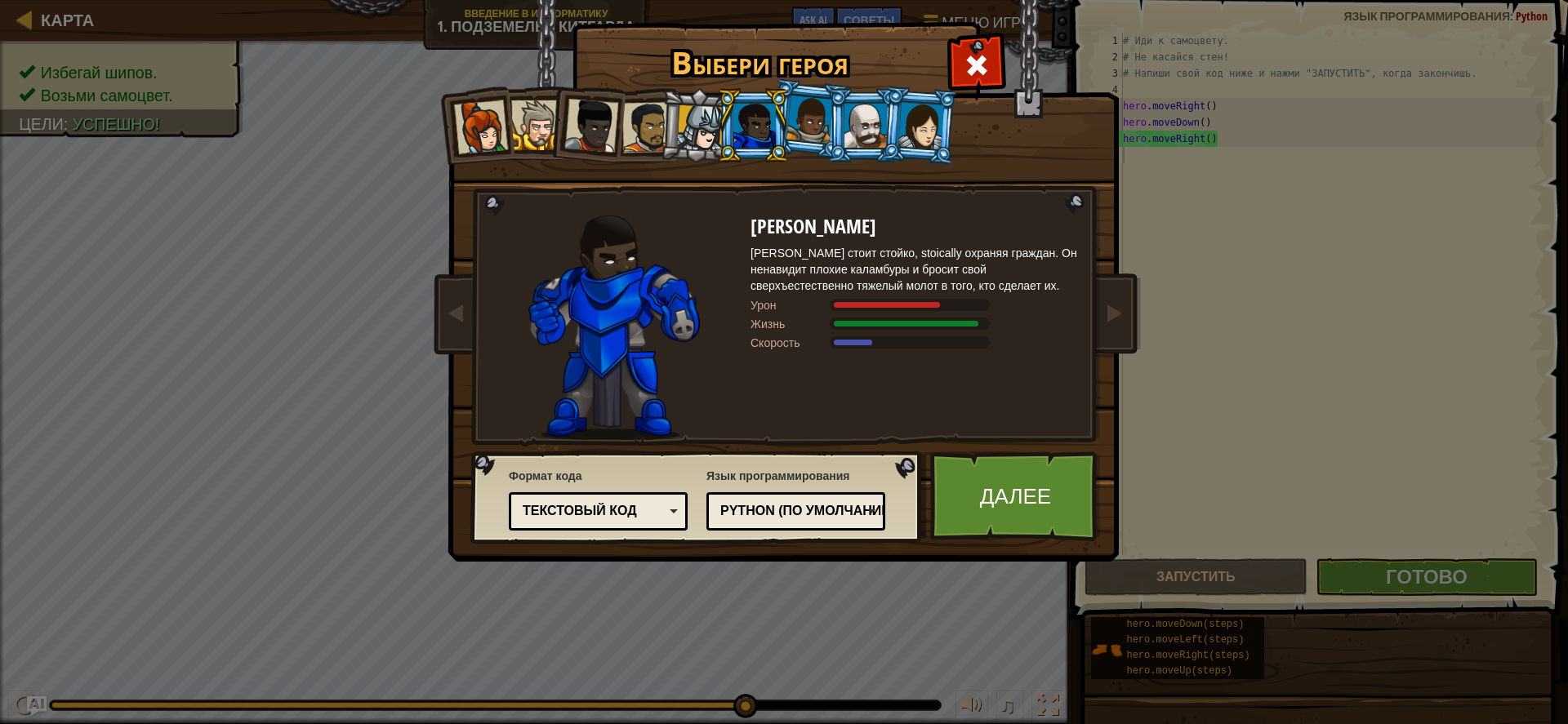
click at [718, 123] on li at bounding box center [753, 125] width 74 height 74
drag, startPoint x: 711, startPoint y: 134, endPoint x: 703, endPoint y: 159, distance: 26.2
click at [703, 159] on li at bounding box center [698, 125] width 78 height 79
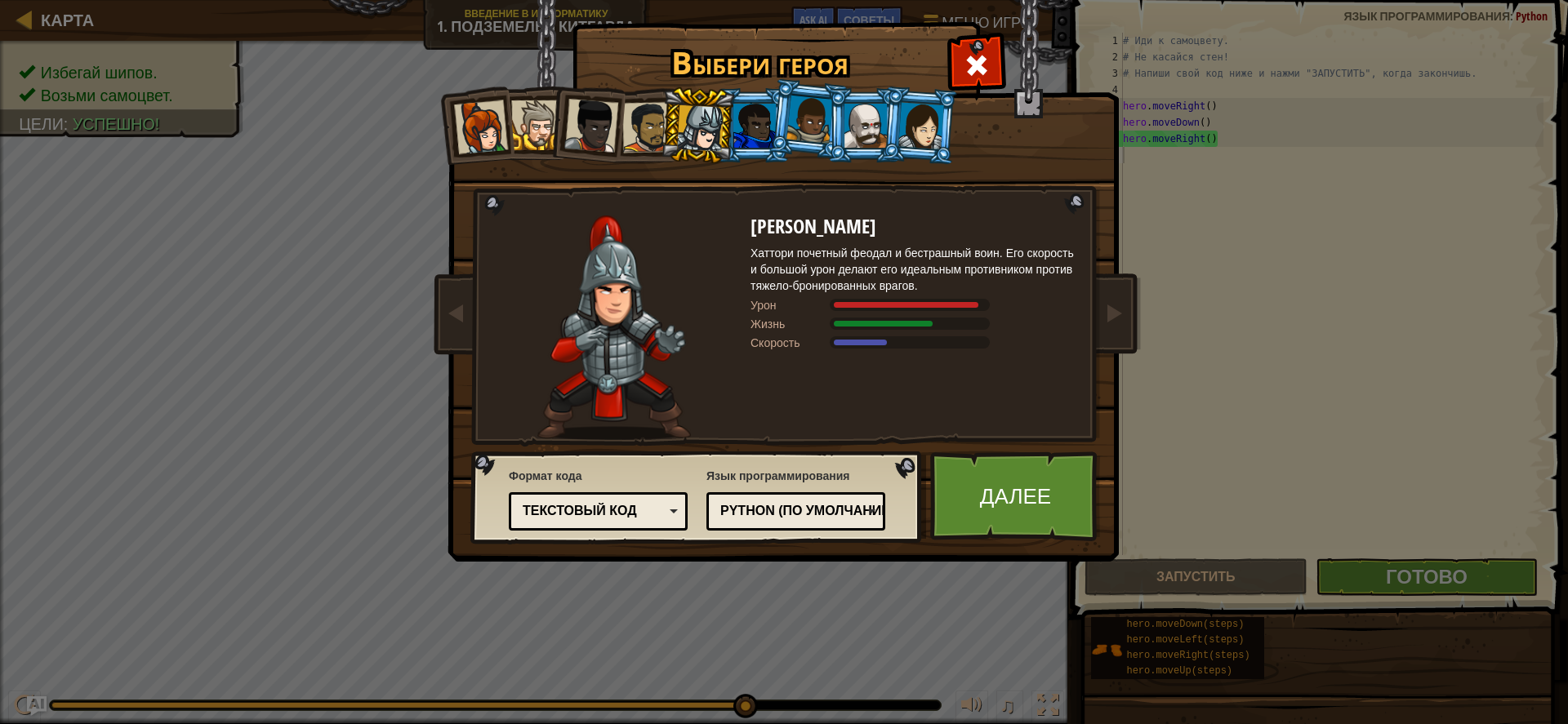
click at [926, 143] on div at bounding box center [922, 125] width 46 height 47
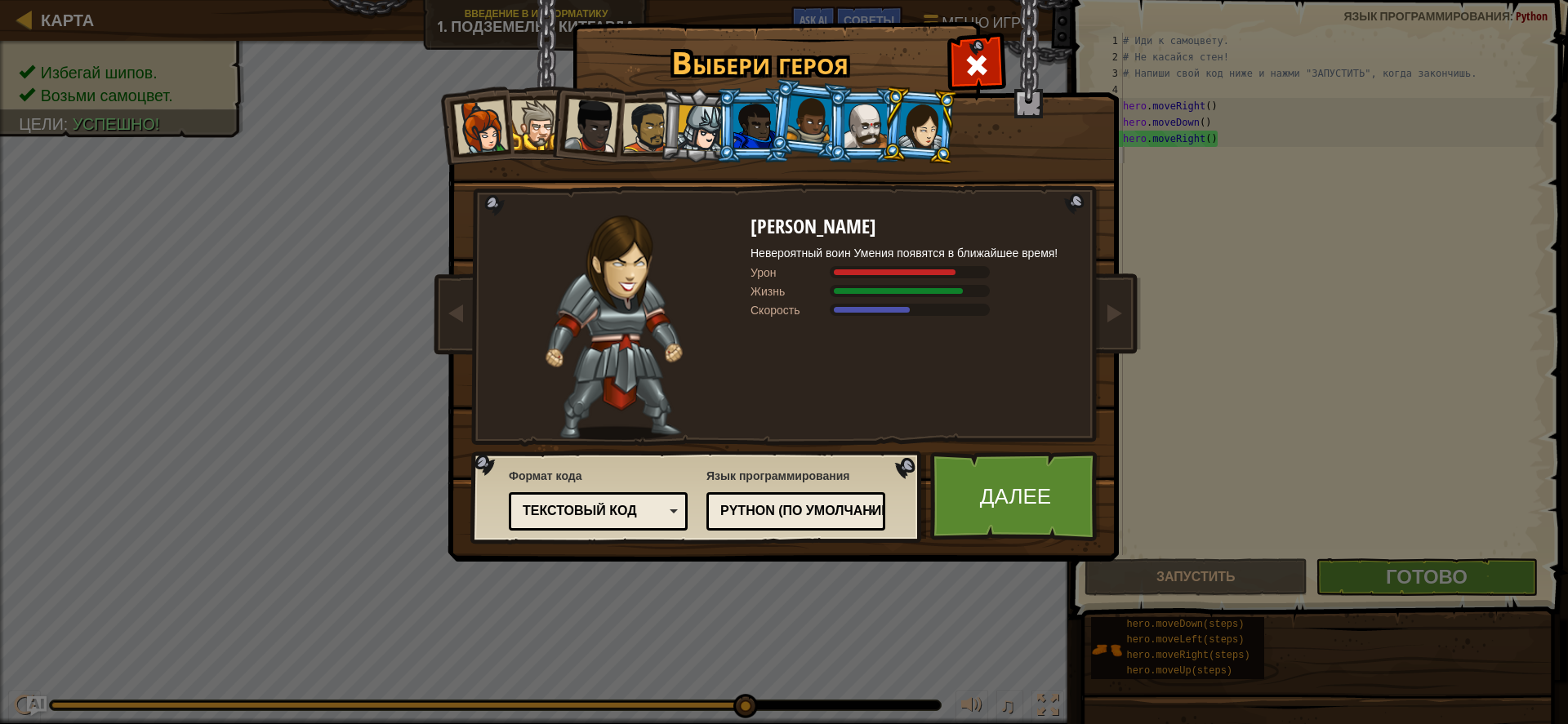
click at [861, 123] on div at bounding box center [866, 126] width 42 height 44
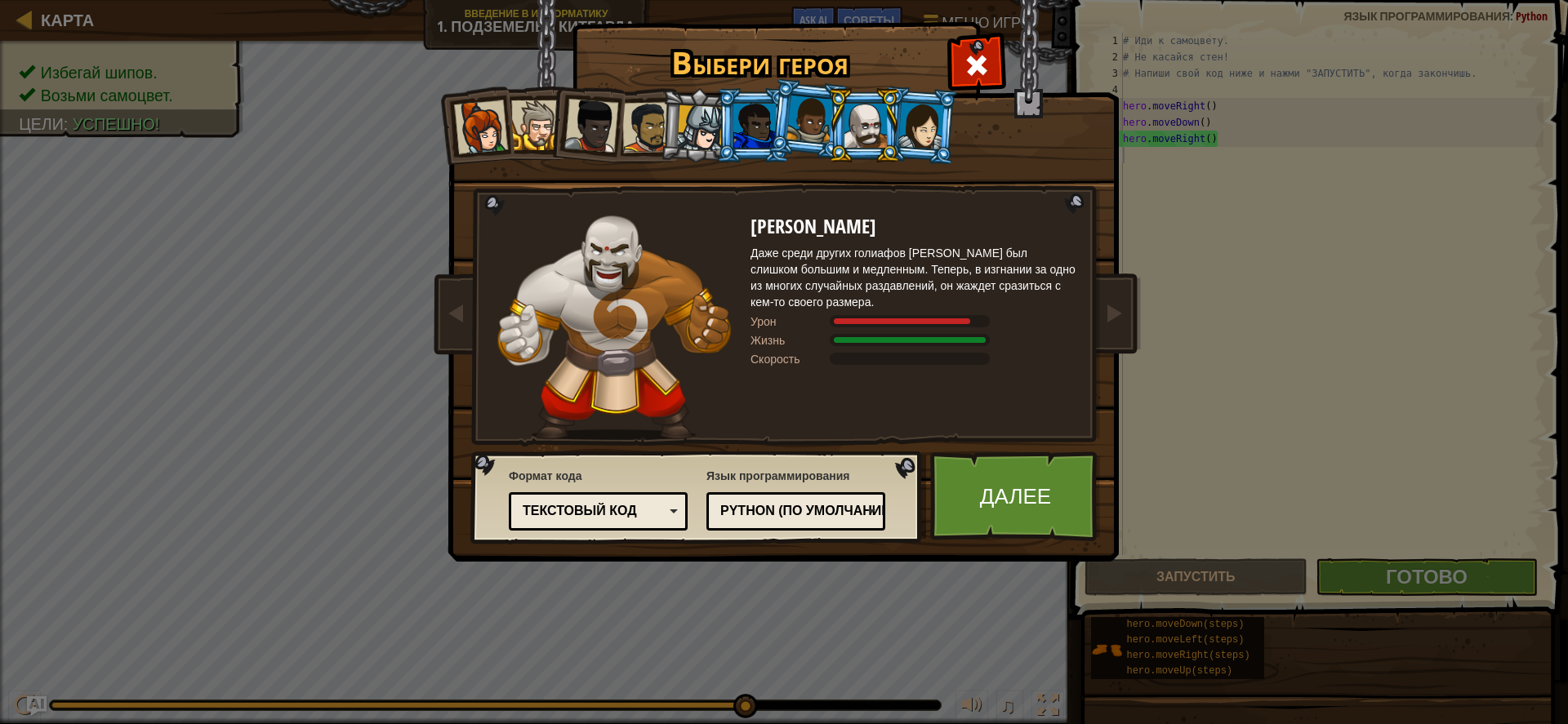
click at [809, 123] on div at bounding box center [810, 119] width 47 height 48
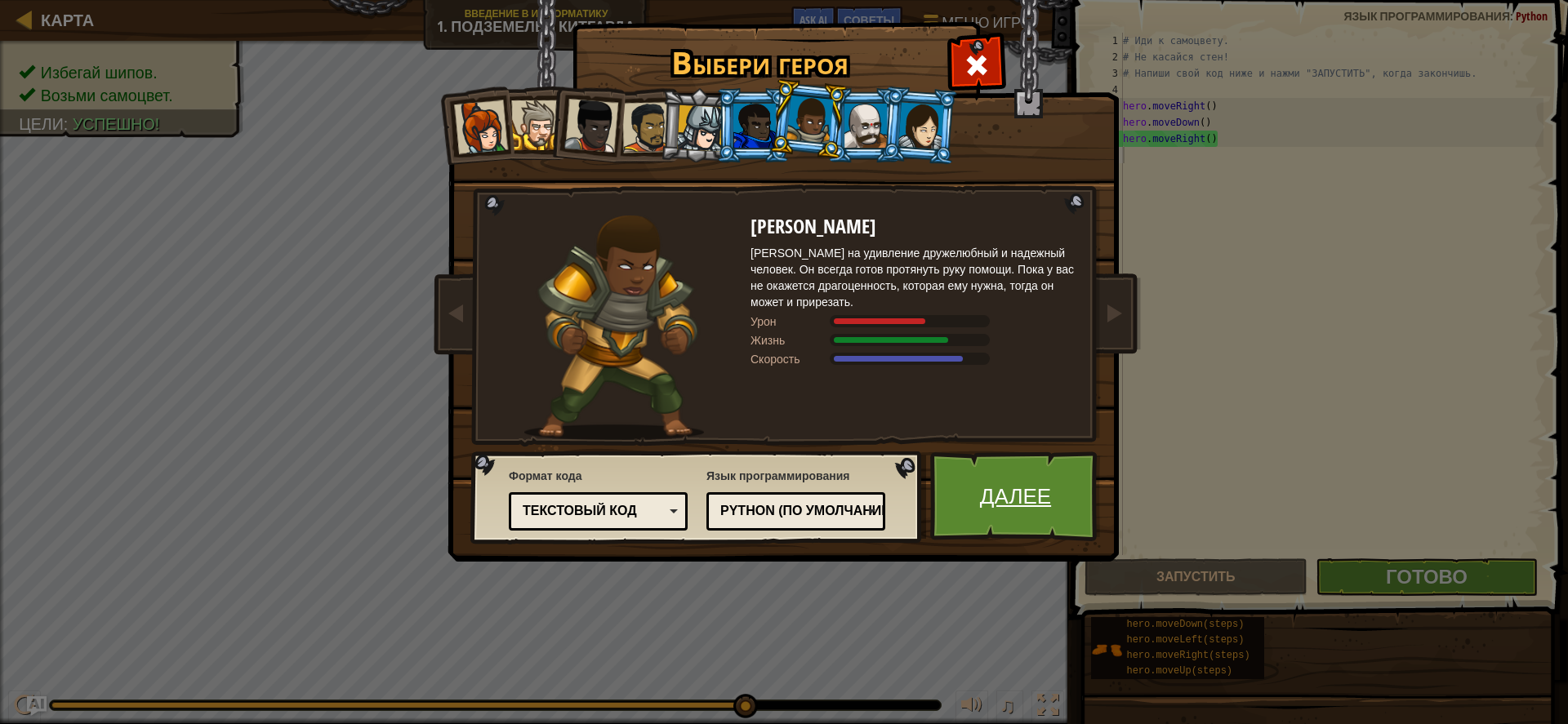
click at [981, 512] on link "Далее" at bounding box center [1016, 496] width 171 height 90
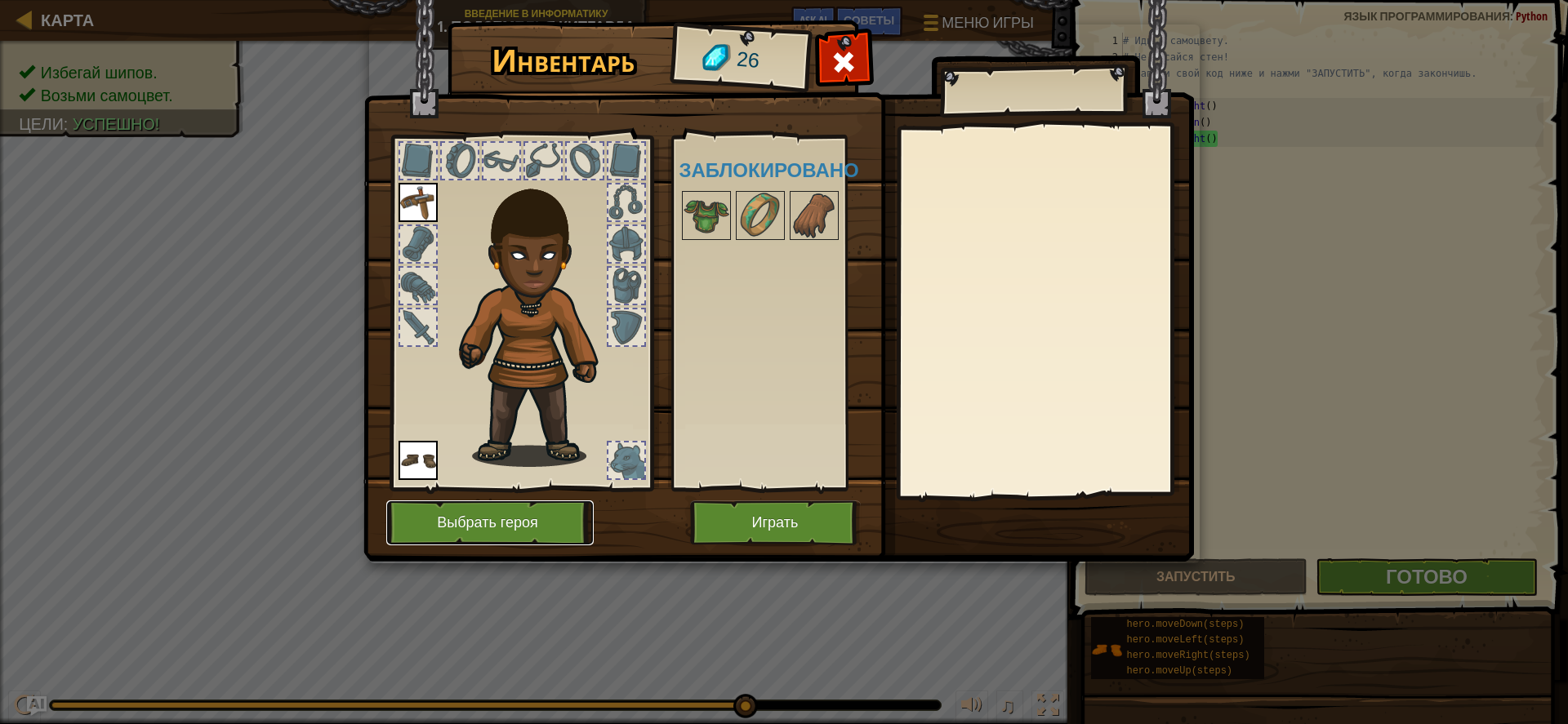
click at [517, 531] on button "Выбрать героя" at bounding box center [490, 523] width 207 height 45
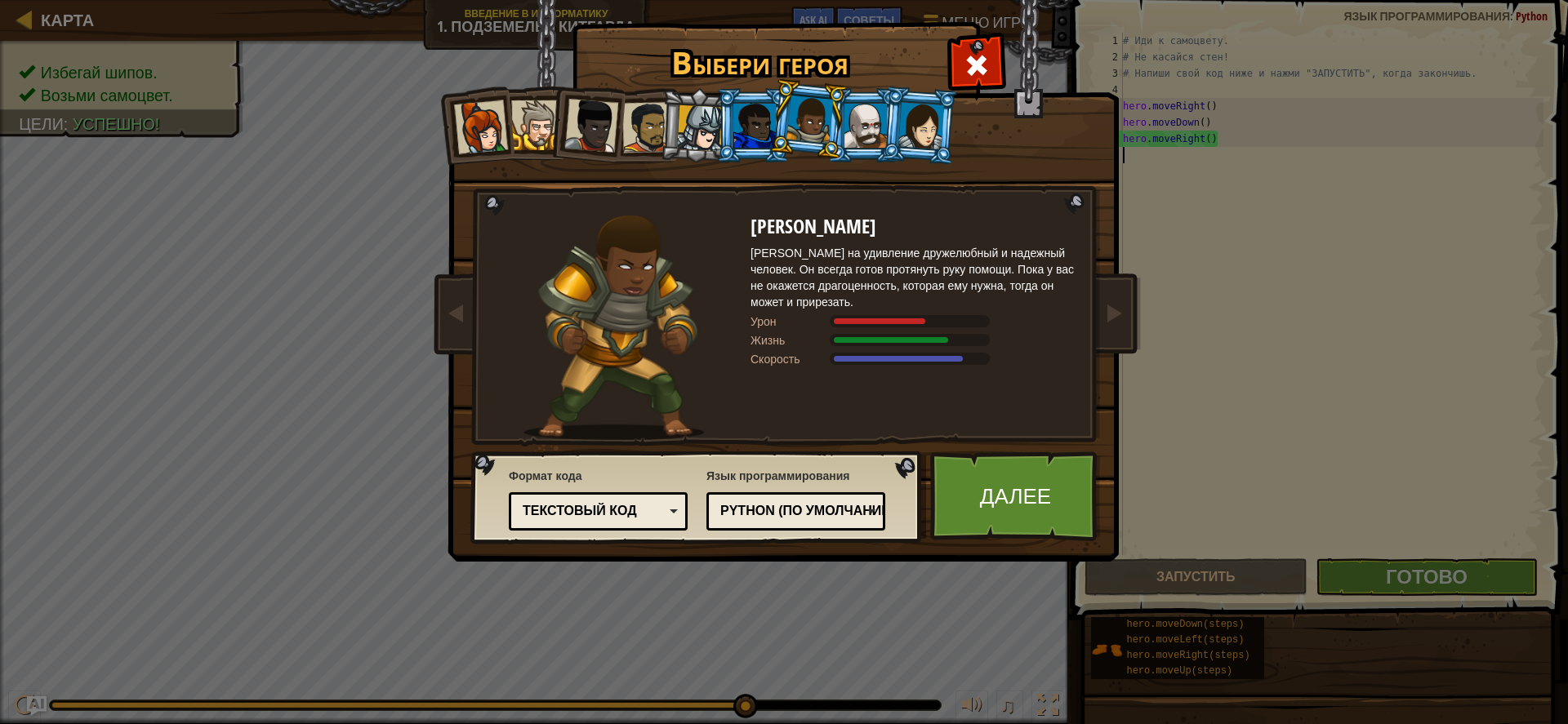
click at [488, 127] on div at bounding box center [481, 128] width 54 height 54
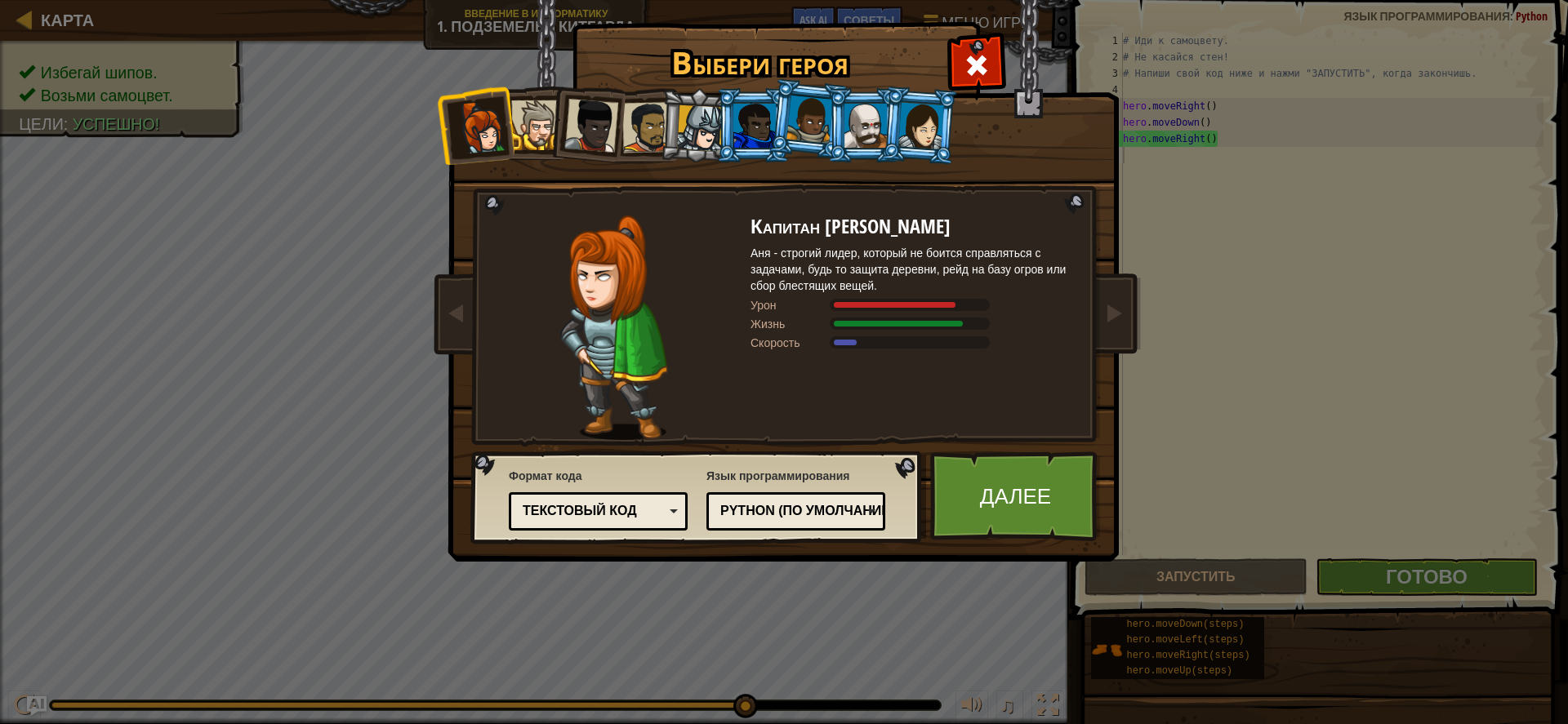
click at [531, 131] on div at bounding box center [536, 125] width 50 height 50
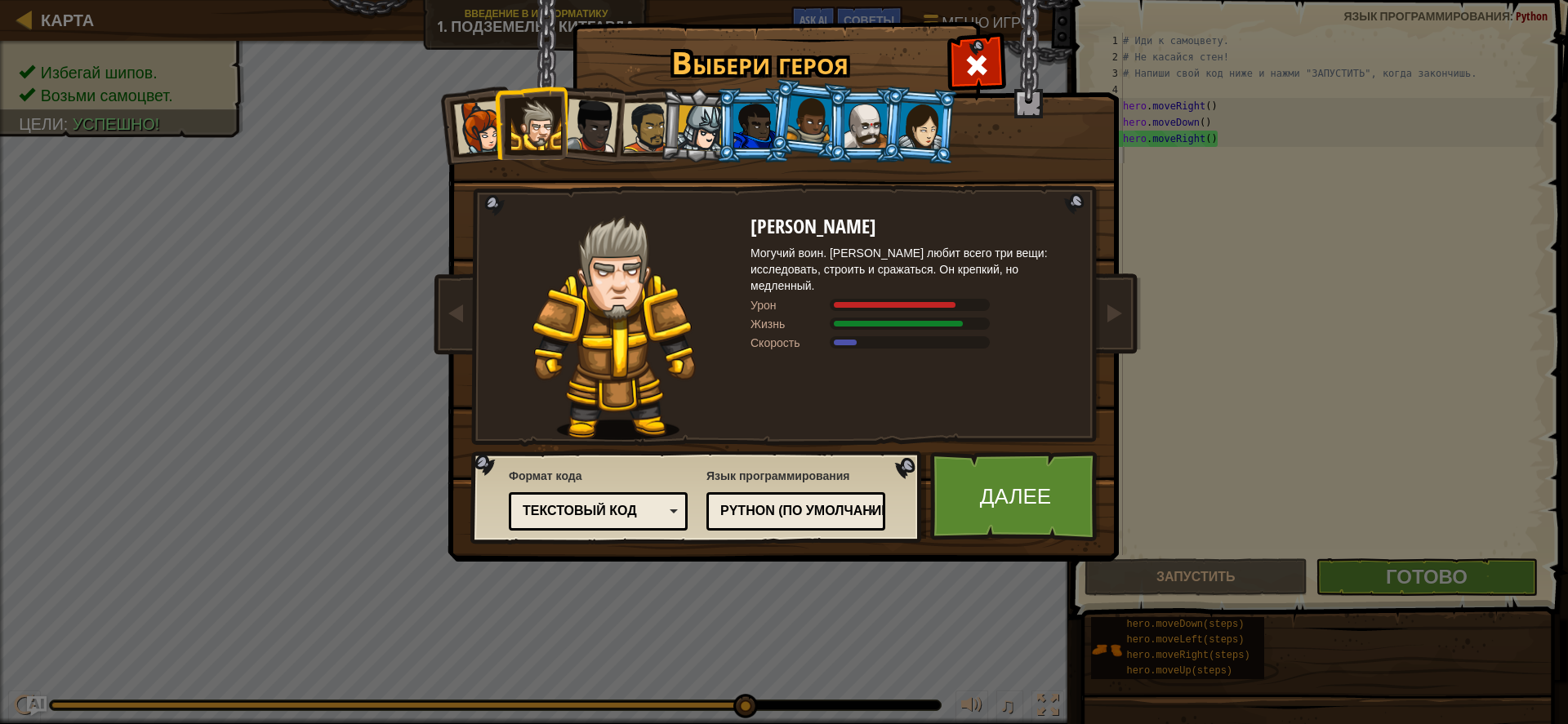
click at [582, 133] on div at bounding box center [591, 126] width 54 height 54
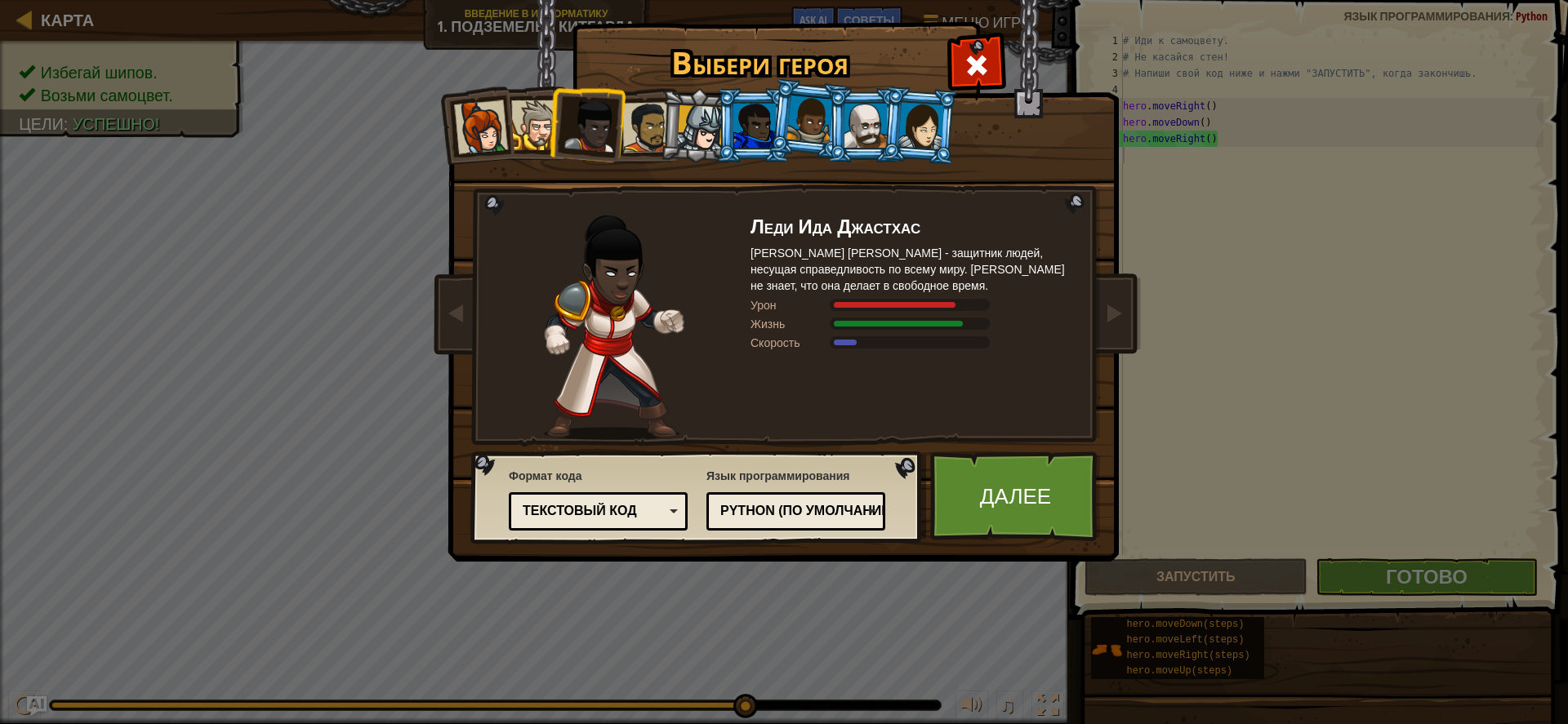
click at [651, 140] on div at bounding box center [648, 128] width 51 height 51
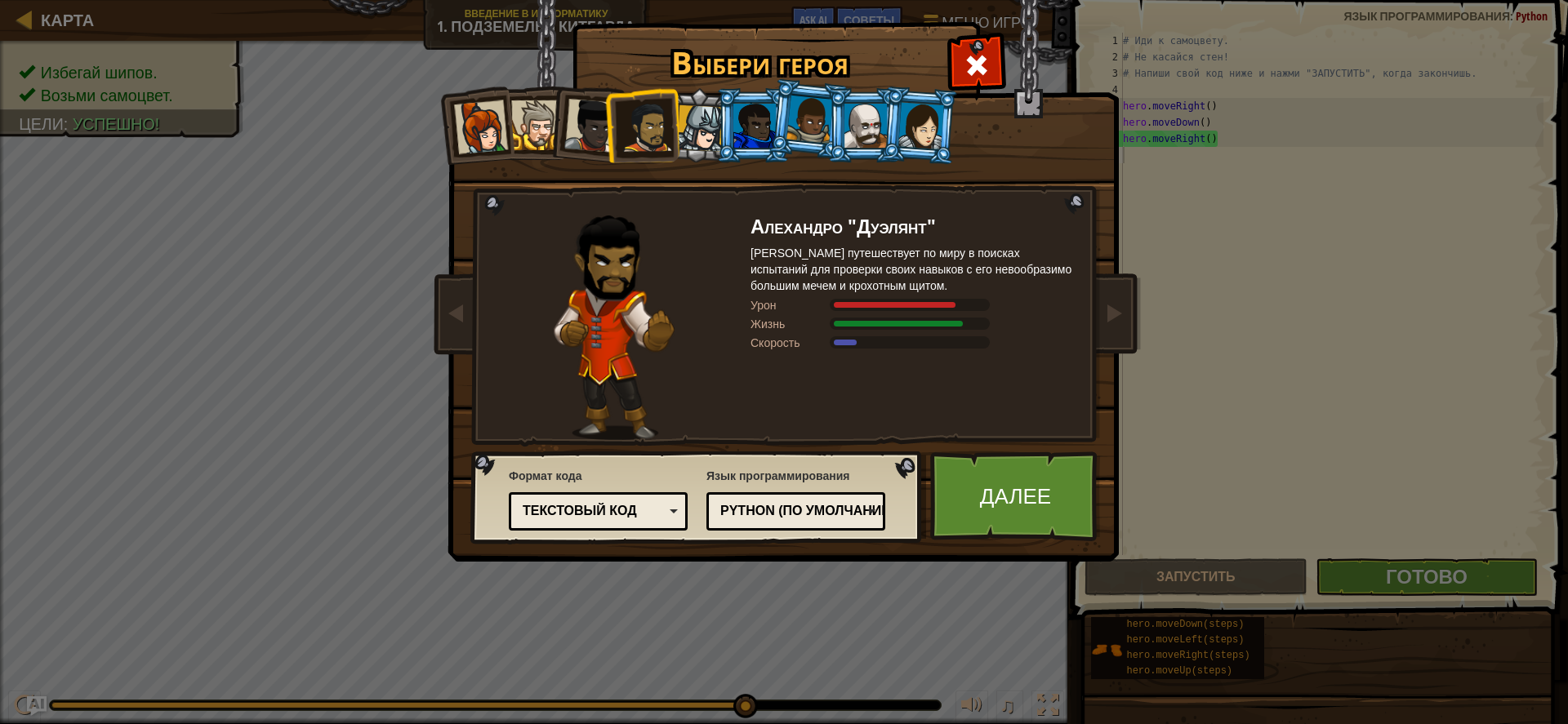
click at [700, 137] on div at bounding box center [700, 129] width 47 height 47
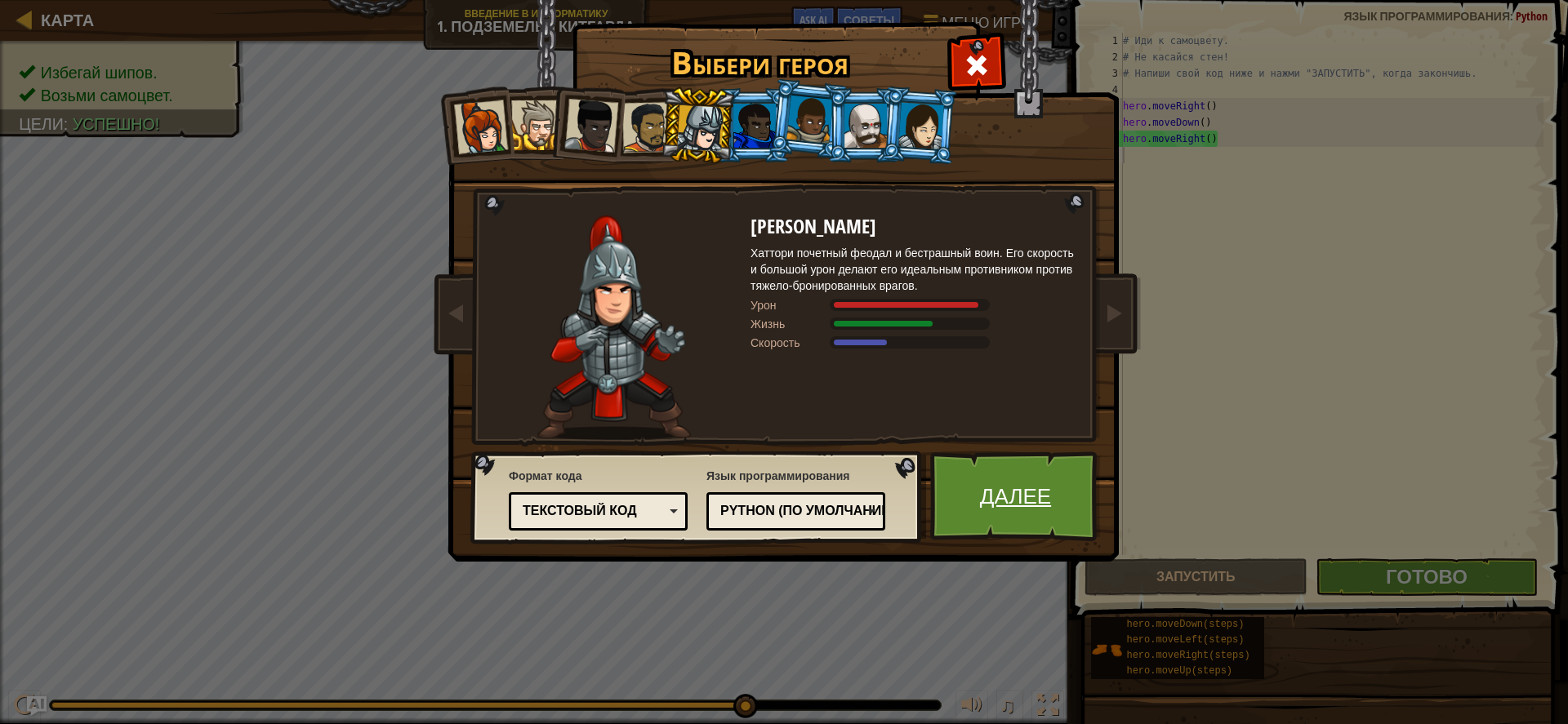
click at [1000, 482] on link "Далее" at bounding box center [1016, 496] width 171 height 90
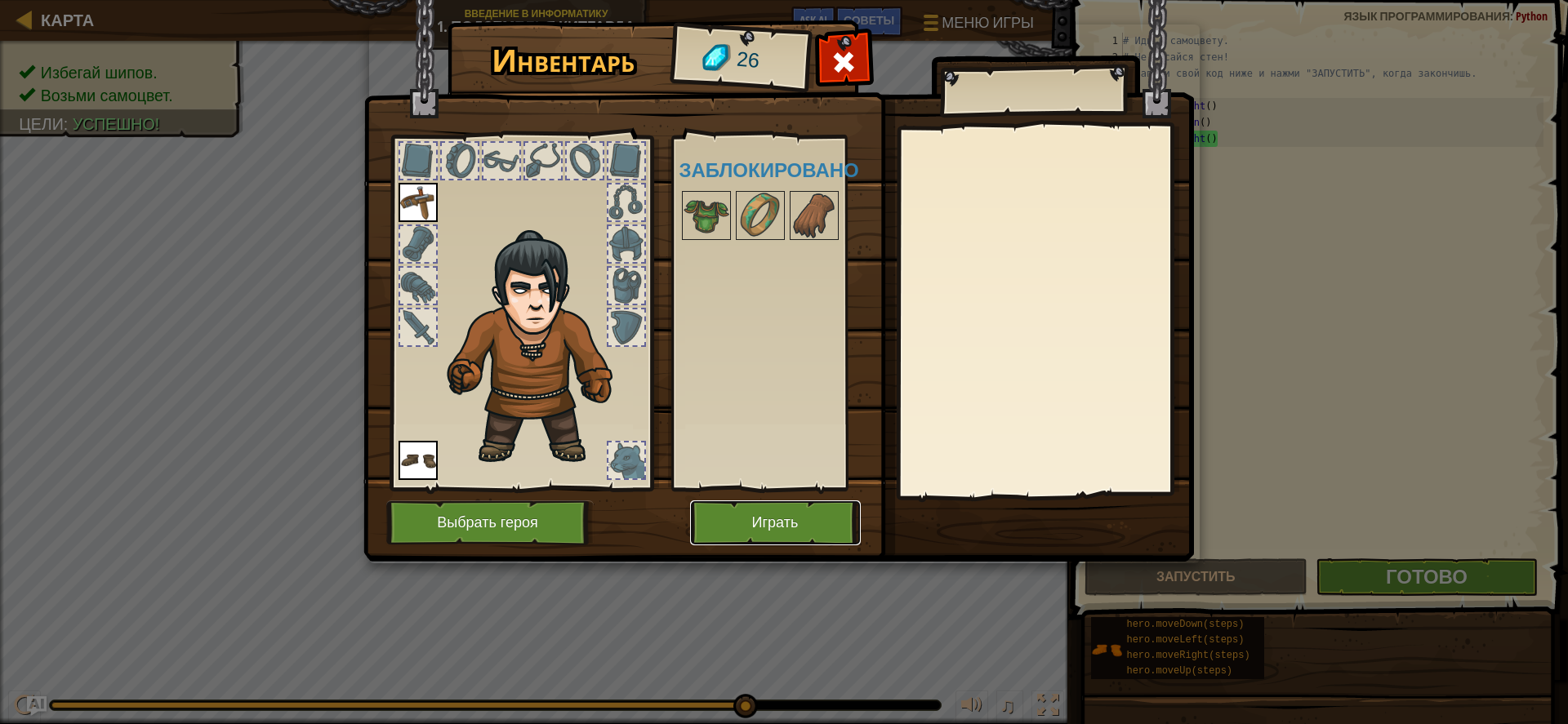
click at [721, 522] on button "Играть" at bounding box center [776, 523] width 171 height 45
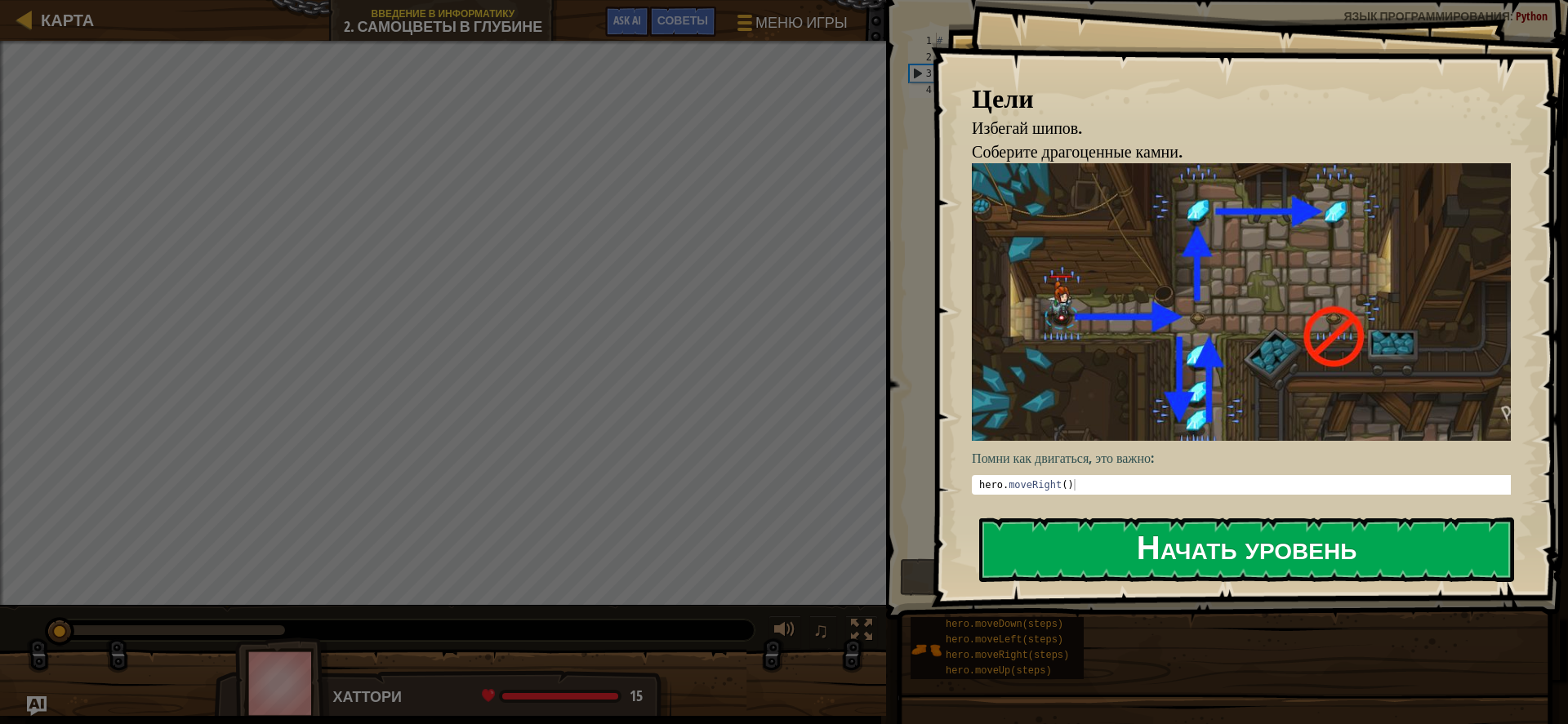
click at [1056, 564] on button "Начать уровень" at bounding box center [1246, 550] width 535 height 64
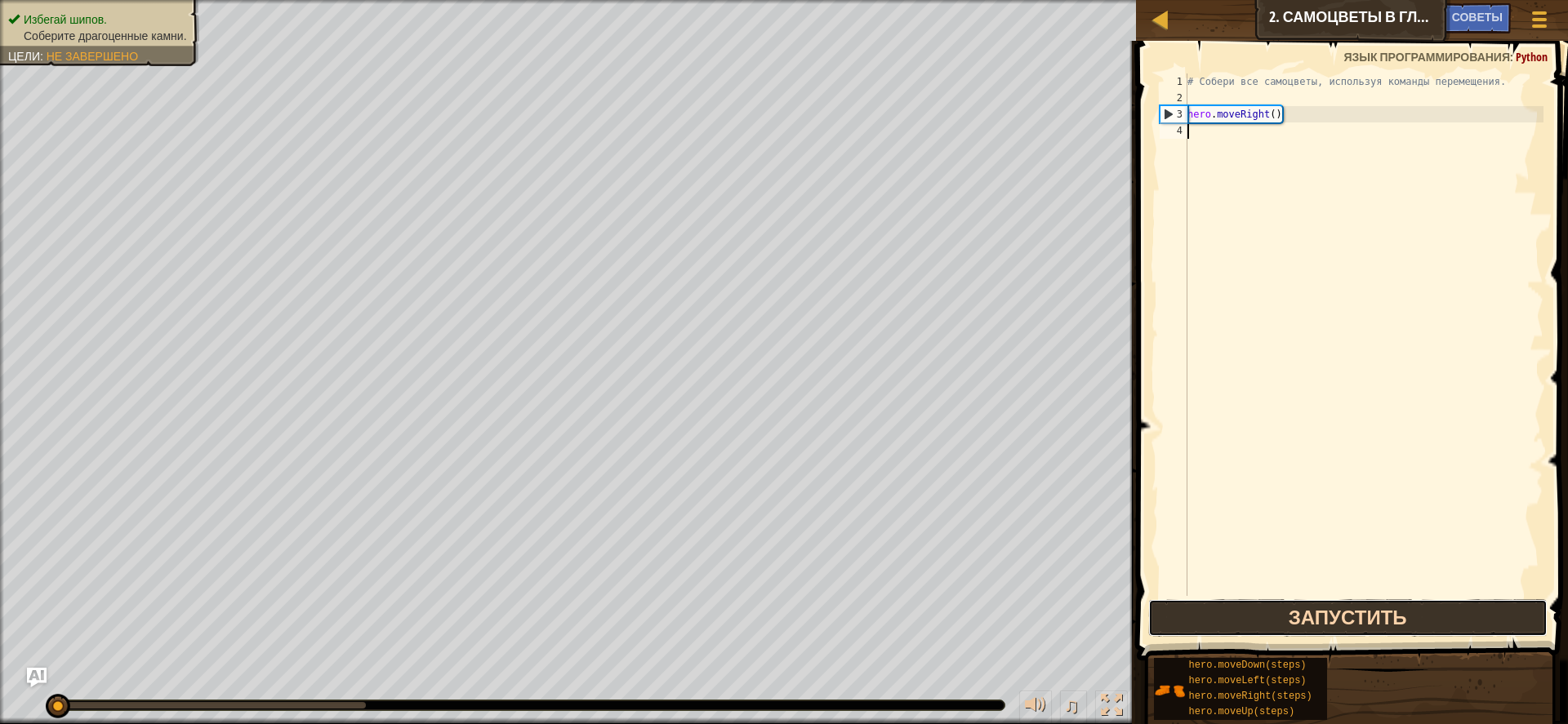
click at [1214, 627] on button "Запустить" at bounding box center [1348, 618] width 399 height 37
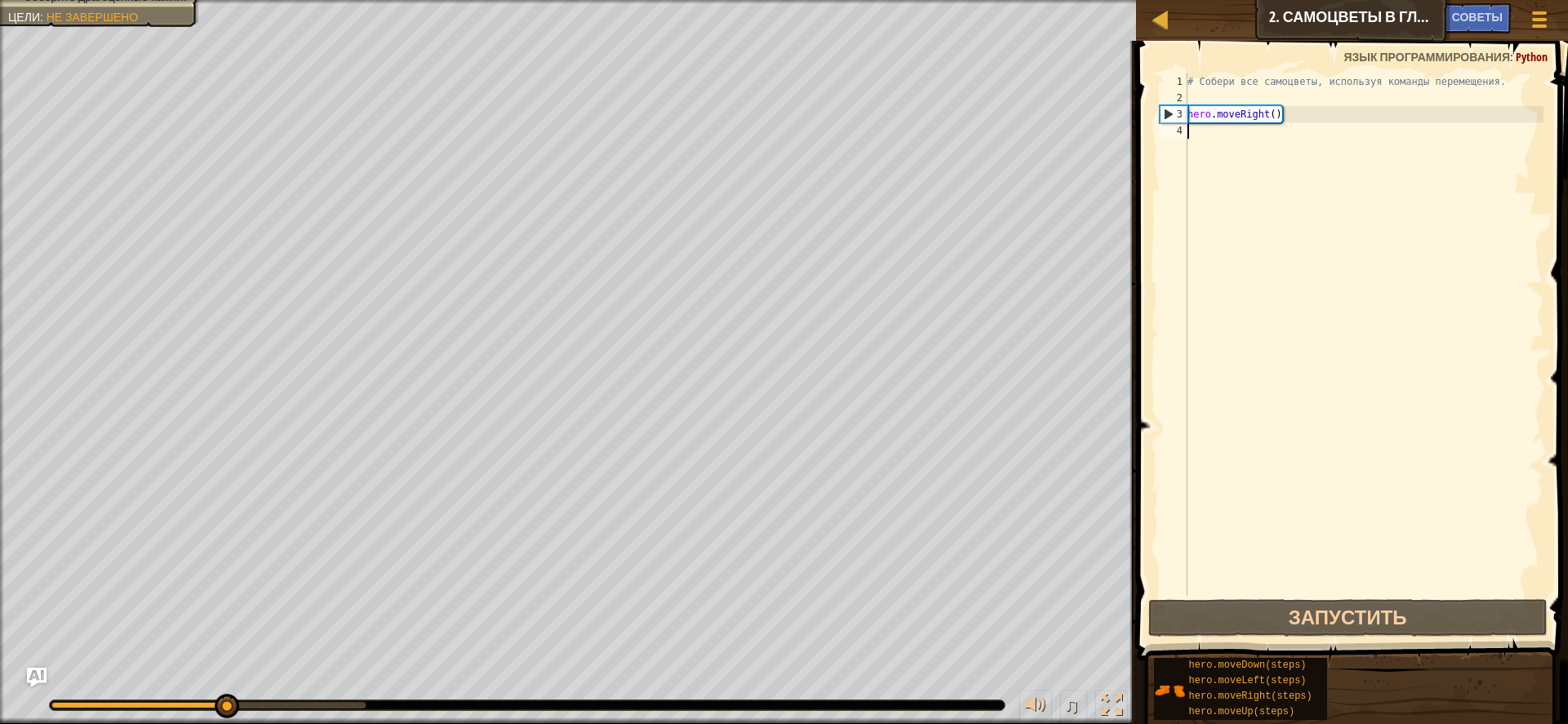
click at [1236, 136] on div "# Собери все самоцветы, используя команды перемещения. hero . moveRight ( )" at bounding box center [1365, 351] width 360 height 555
type textarea "h"
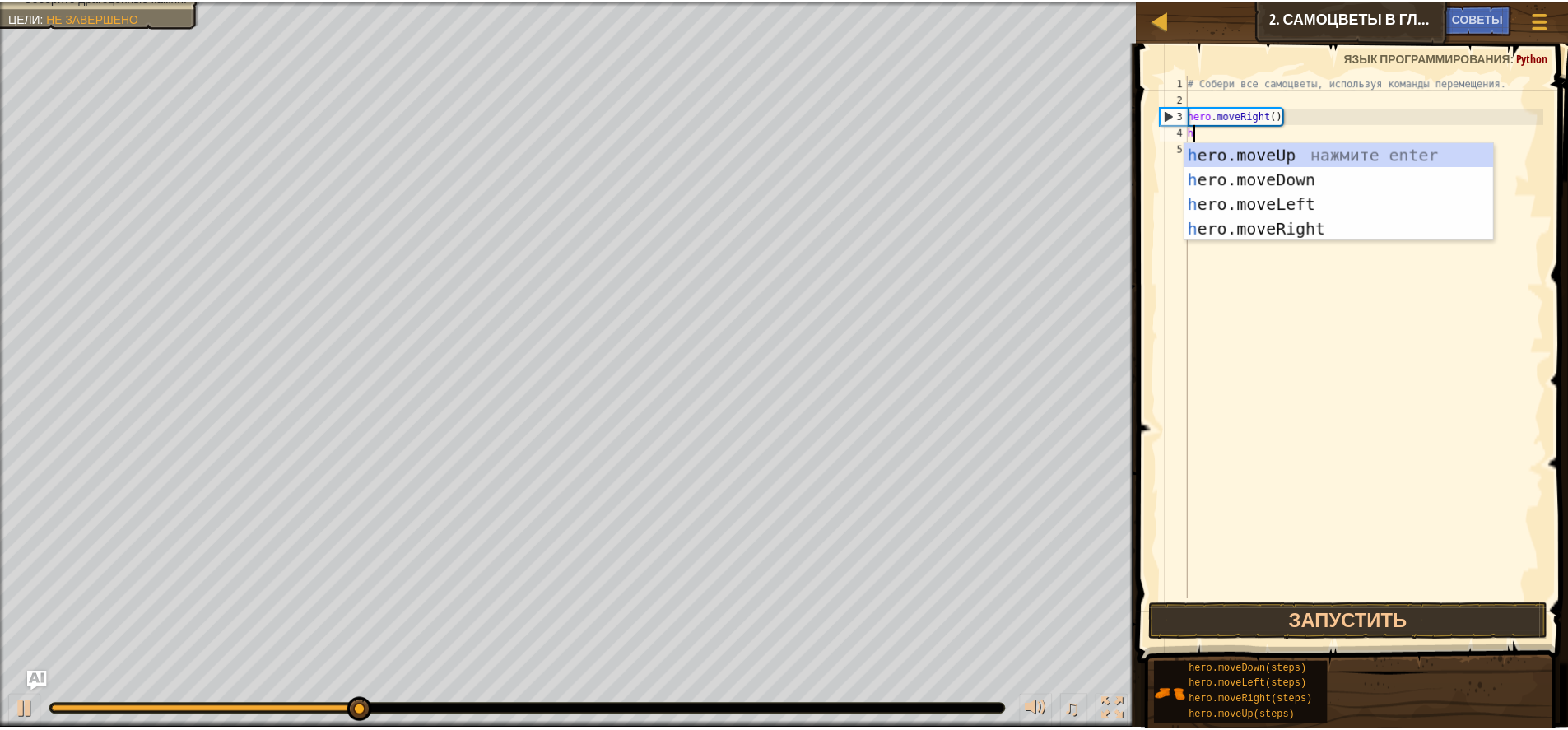
scroll to position [8, 0]
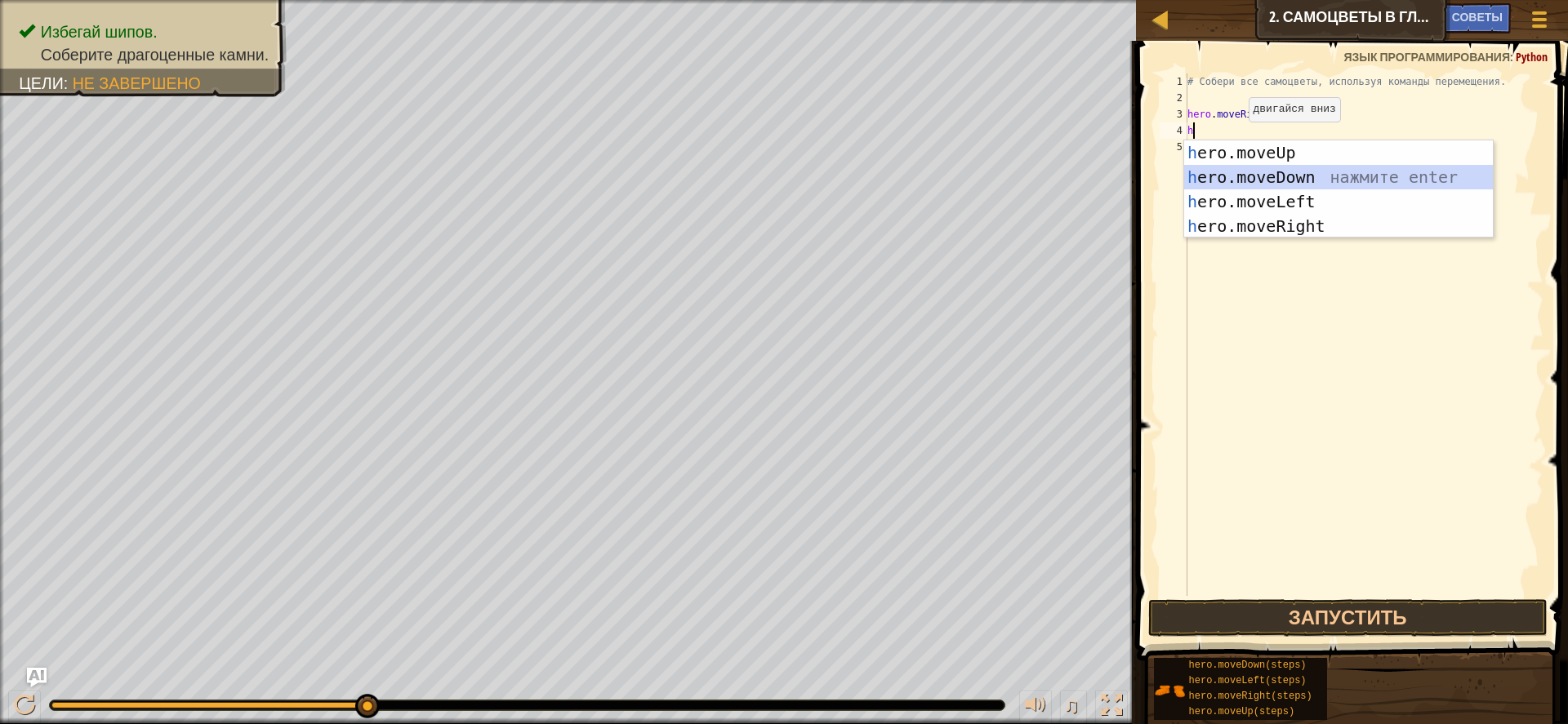
click at [1257, 173] on div "h ero.moveUp нажмите enter h ero.moveDown нажмите enter h ero.moveLeft нажмите …" at bounding box center [1339, 214] width 309 height 147
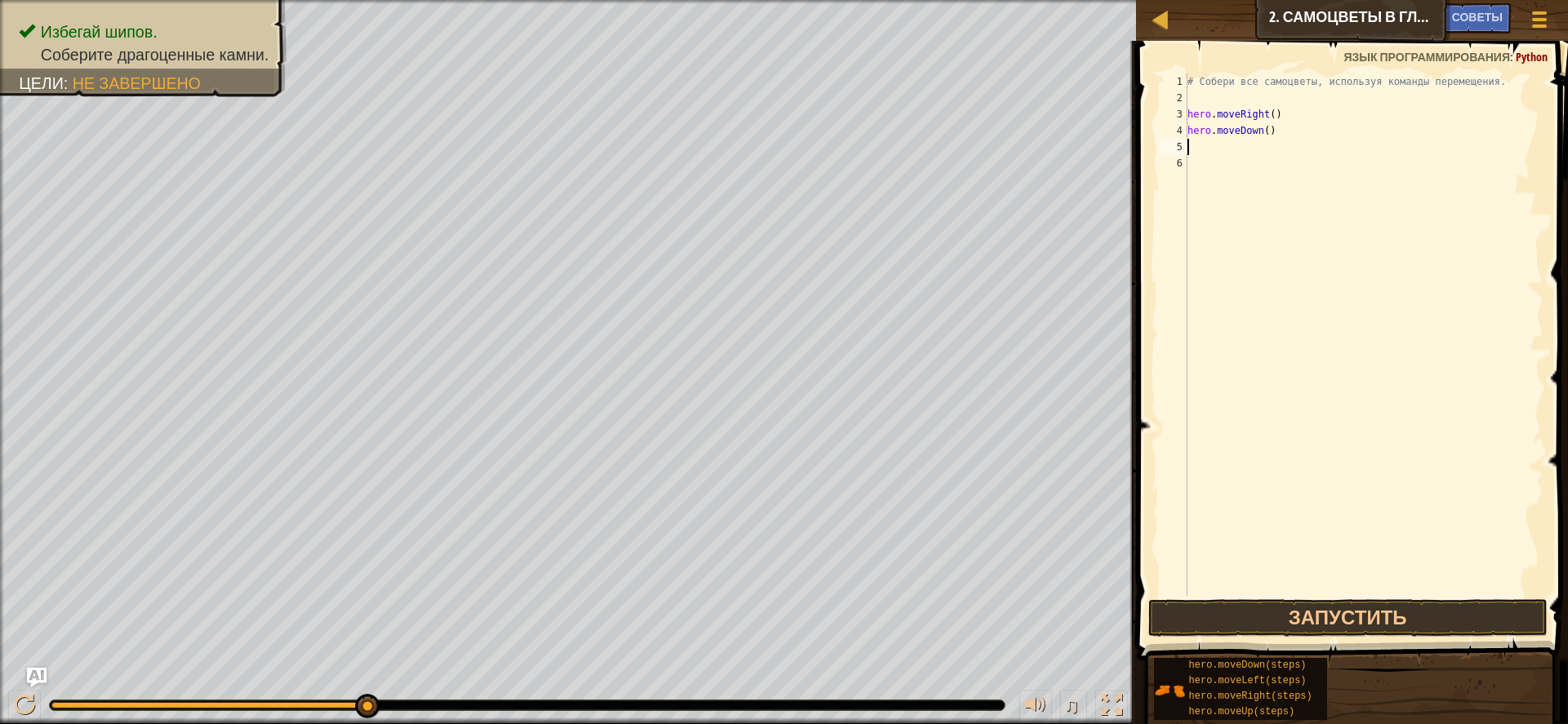
click at [1208, 148] on div "# Собери все самоцветы, используя команды перемещения. hero . moveRight ( ) her…" at bounding box center [1365, 351] width 360 height 555
type textarea "h"
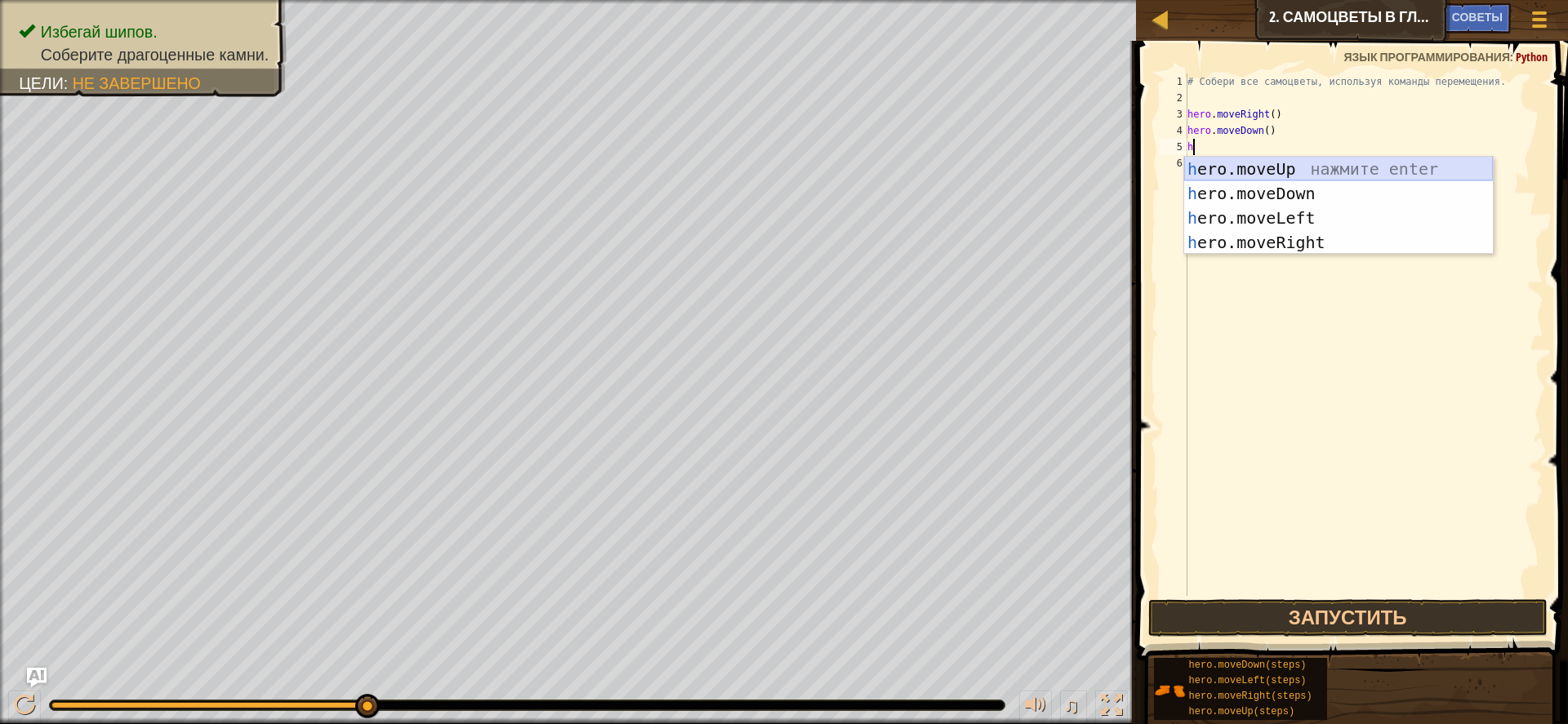
click at [1242, 165] on div "h ero.moveUp нажмите enter h ero.moveDown нажмите enter h ero.moveLeft нажмите …" at bounding box center [1339, 230] width 309 height 147
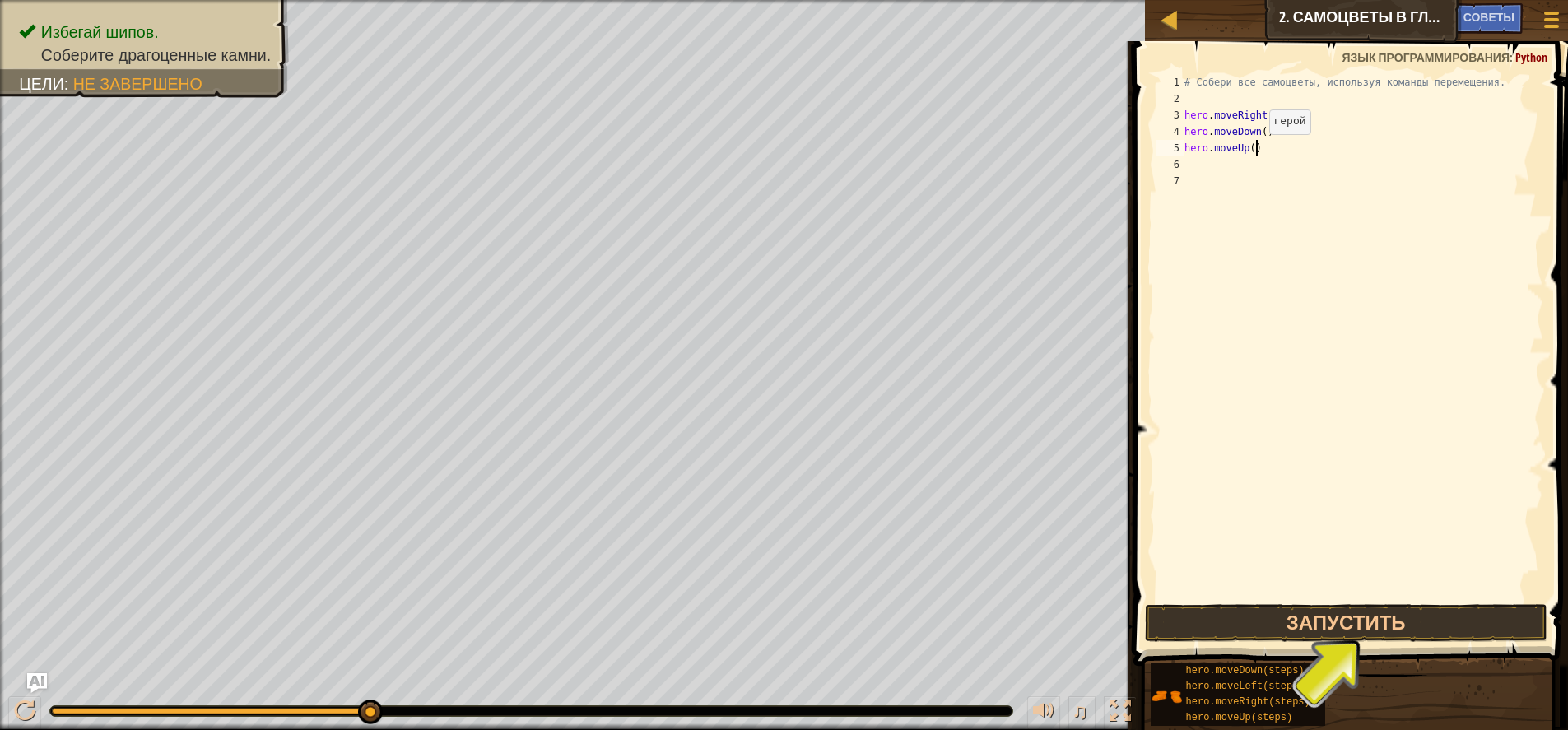
click at [1255, 151] on div "# Собери все самоцветы, используя команды перемещения. hero . moveRight ( ) her…" at bounding box center [1363, 354] width 363 height 559
type textarea "hero.moveUp(2)"
click at [1208, 177] on div "# Собери все самоцветы, используя команды перемещения. hero . moveRight ( ) her…" at bounding box center [1363, 354] width 363 height 559
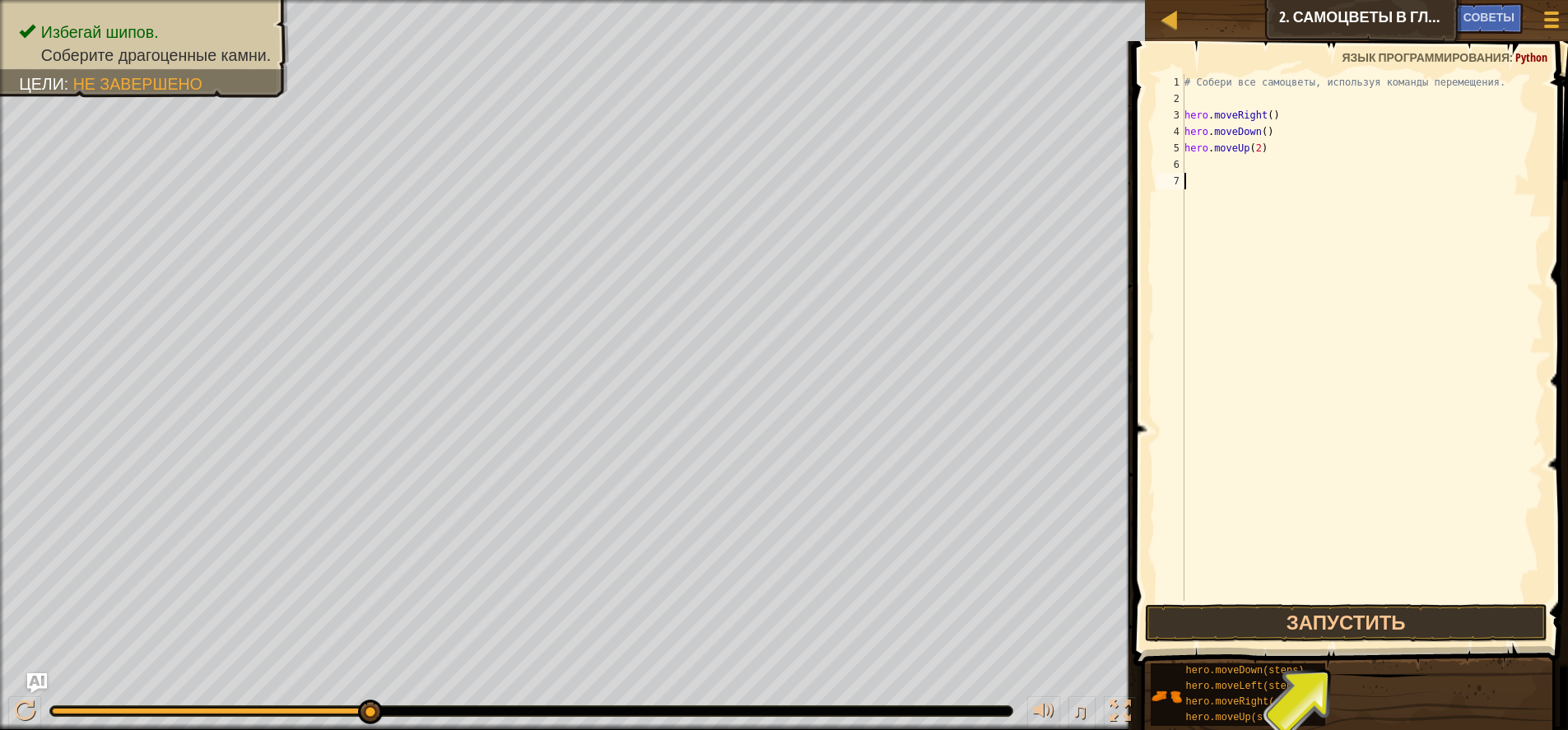
click at [1205, 164] on div "# Собери все самоцветы, используя команды перемещения. hero . moveRight ( ) her…" at bounding box center [1363, 354] width 363 height 559
type textarea "h"
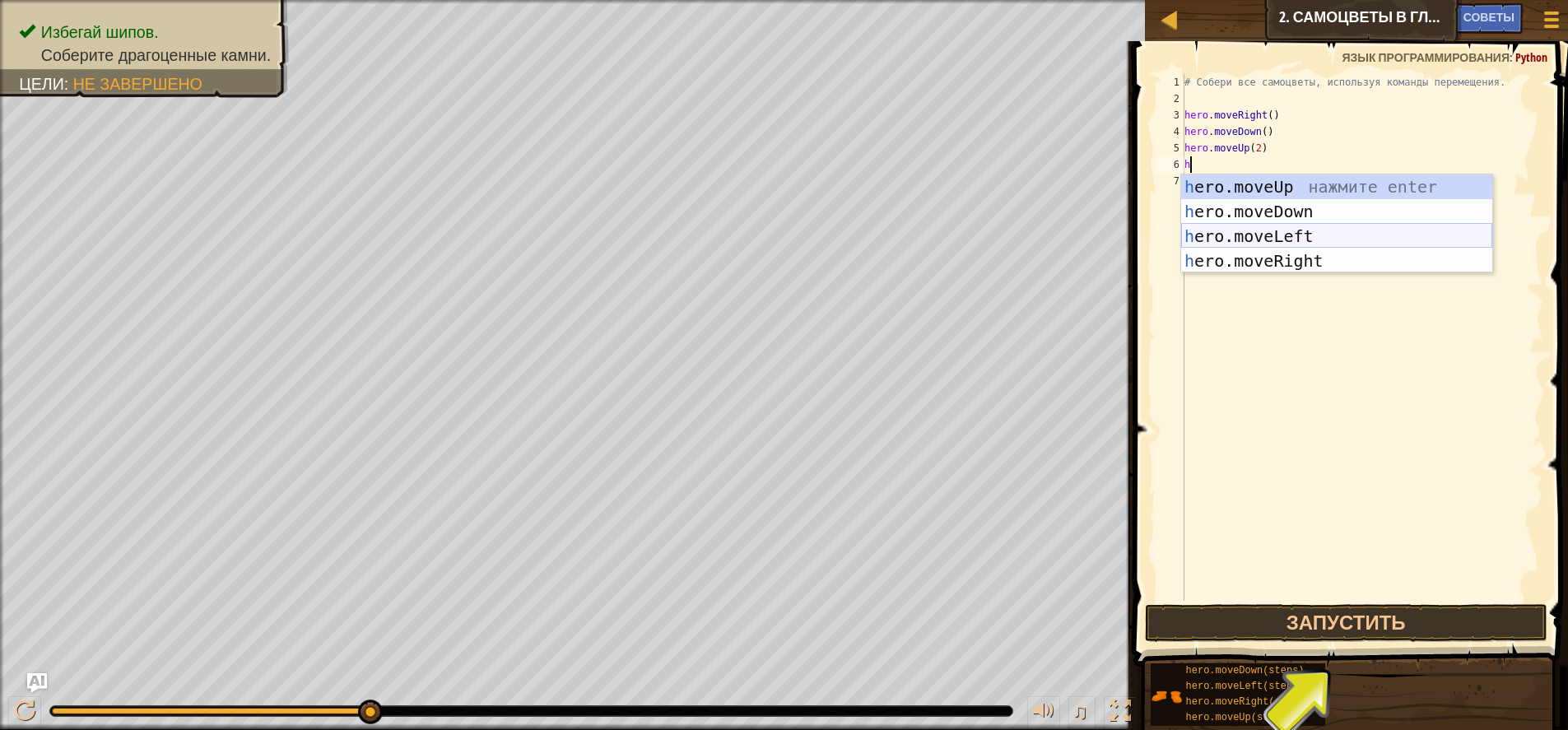
click at [1327, 229] on div "h ero.moveUp нажмите enter h ero.moveDown нажмите enter h ero.moveLeft нажмите …" at bounding box center [1336, 249] width 311 height 148
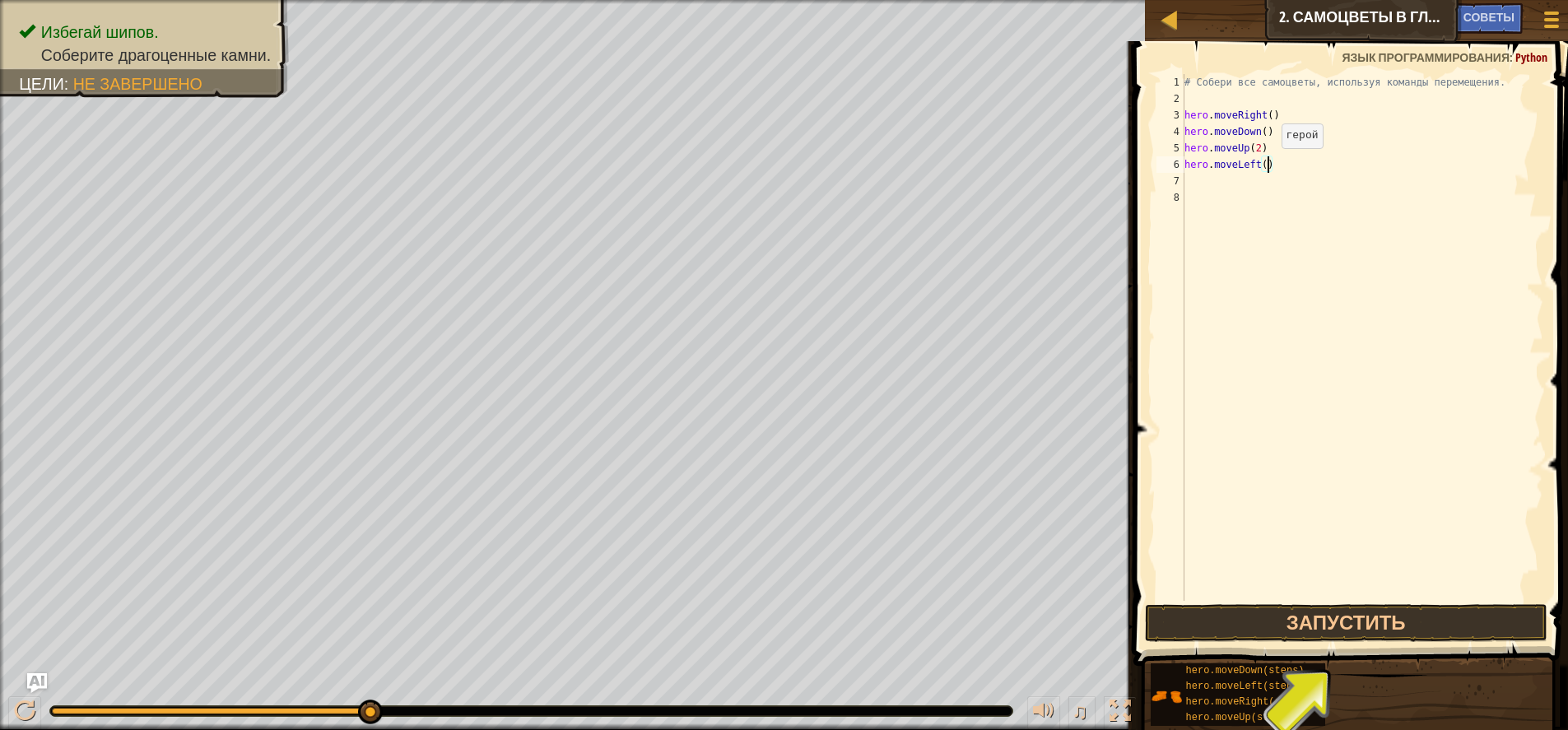
click at [1268, 165] on div "# Собери все самоцветы, используя команды перемещения. hero . moveRight ( ) her…" at bounding box center [1363, 354] width 363 height 559
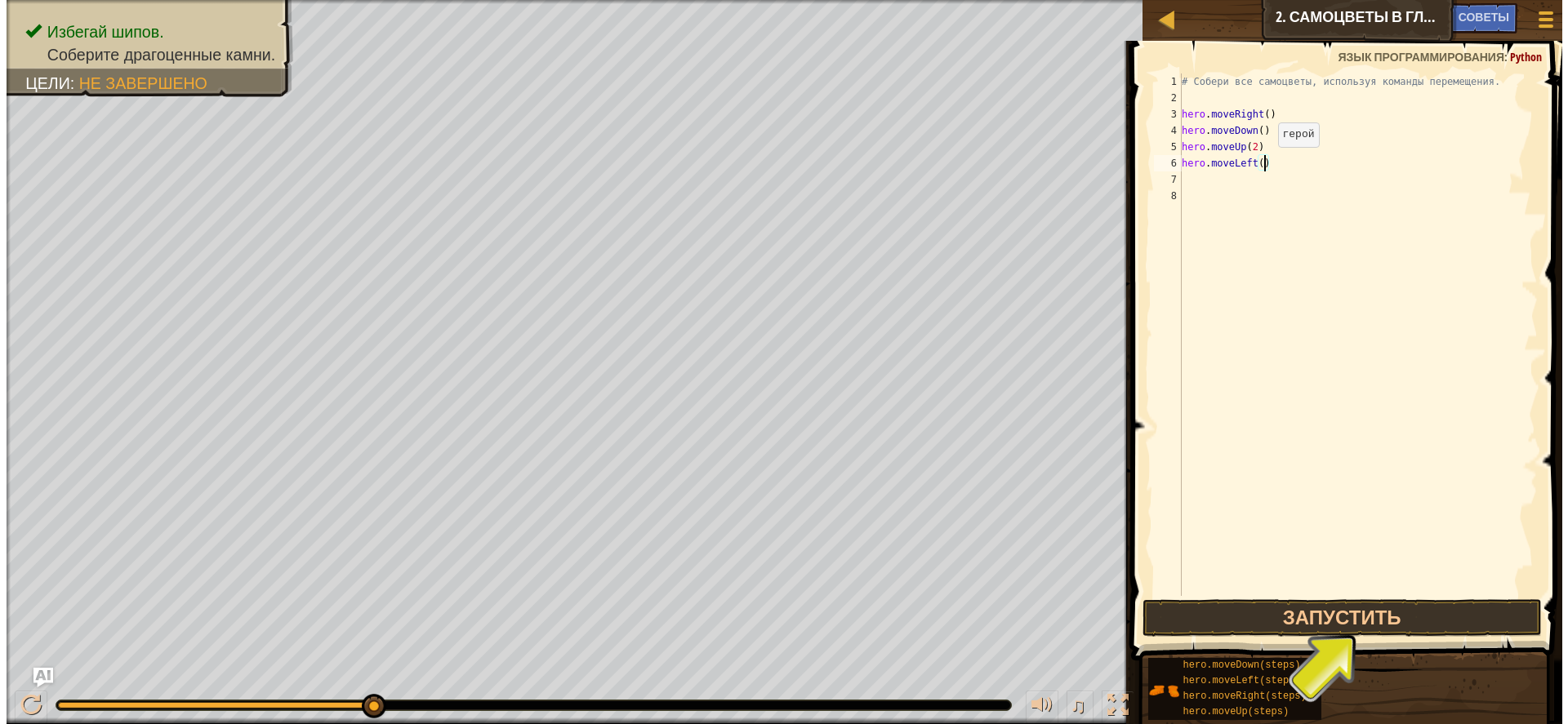
scroll to position [8, 8]
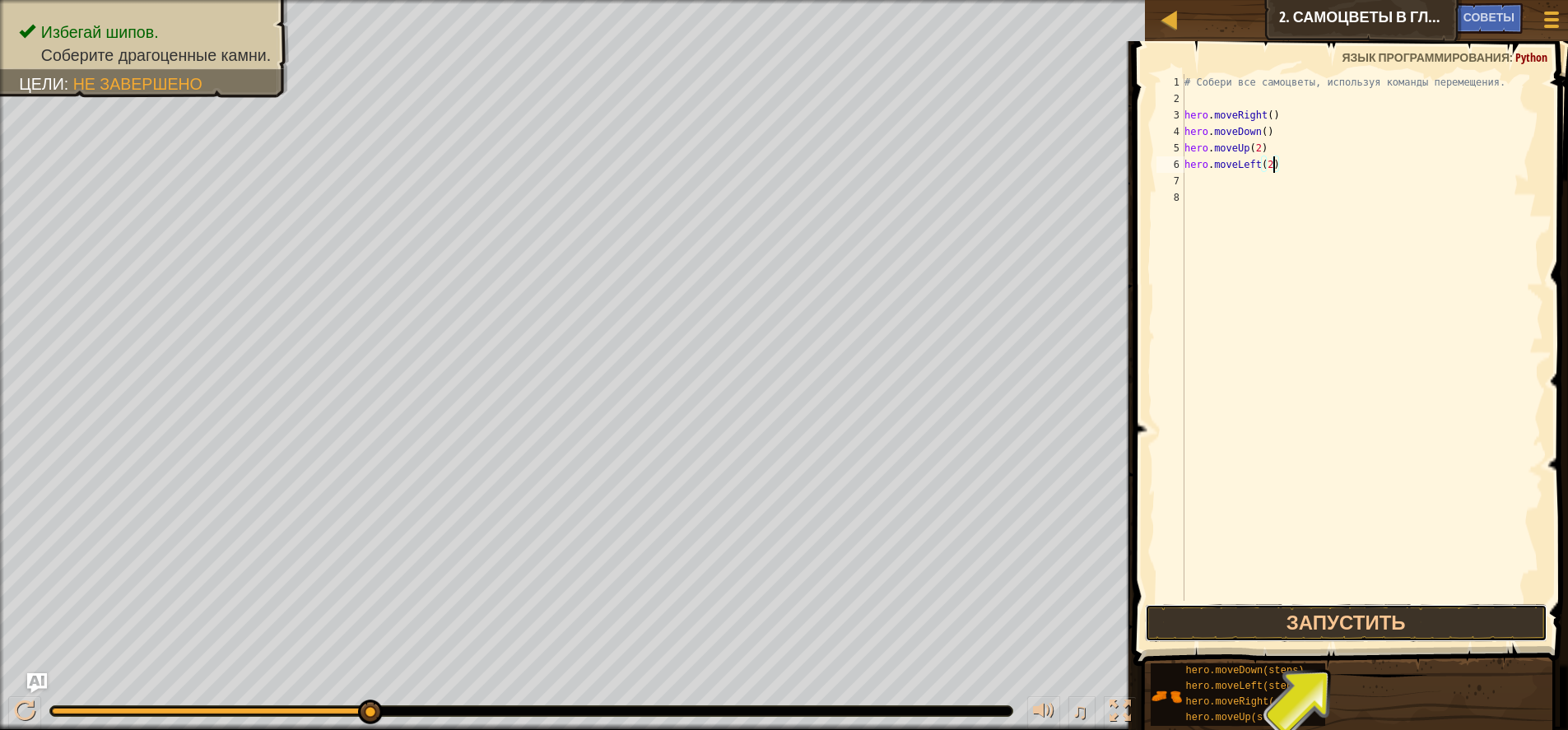
drag, startPoint x: 1455, startPoint y: 621, endPoint x: 1420, endPoint y: 561, distance: 69.5
click at [1449, 611] on button "Запустить" at bounding box center [1346, 623] width 402 height 38
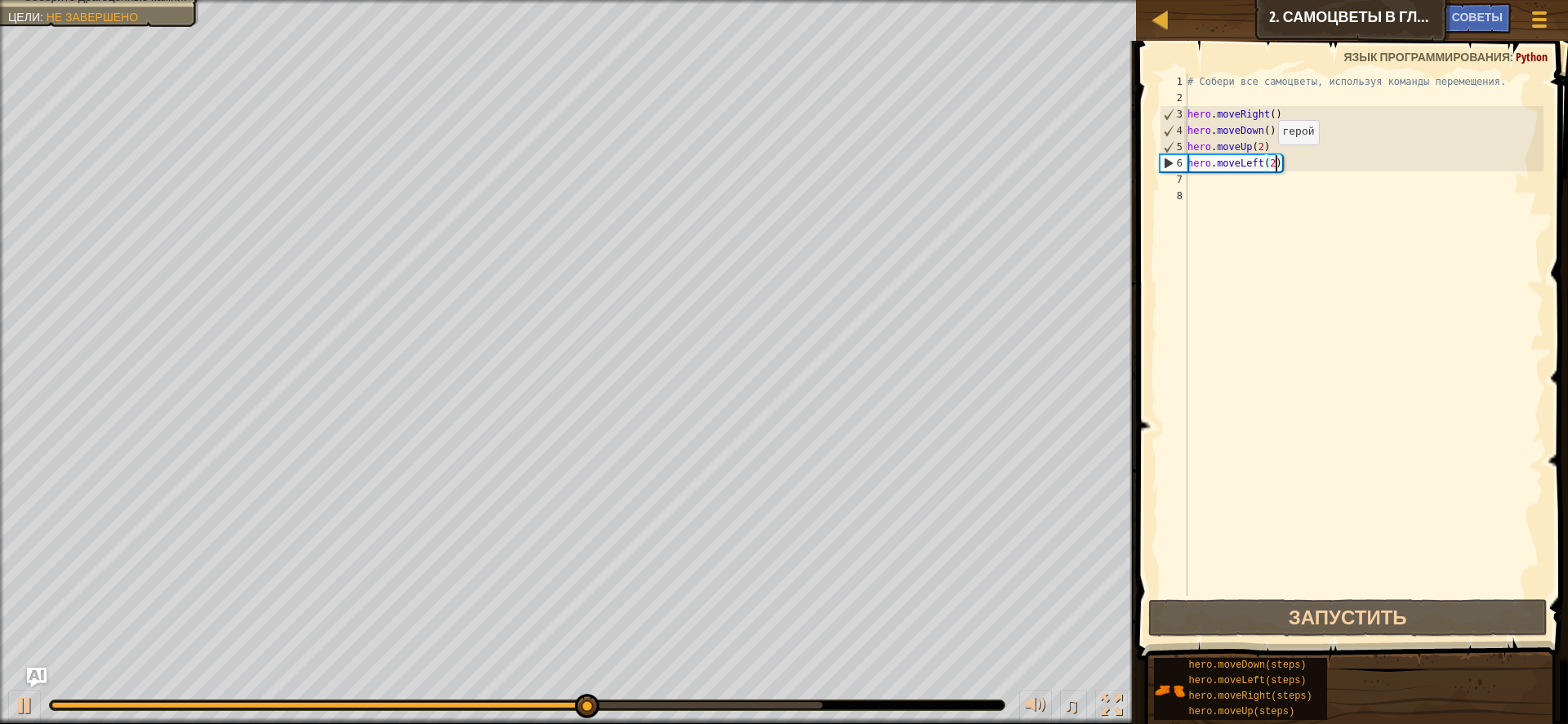
click at [1264, 162] on div "# Собери все самоцветы, используя команды перемещения. hero . moveRight ( ) her…" at bounding box center [1365, 351] width 360 height 555
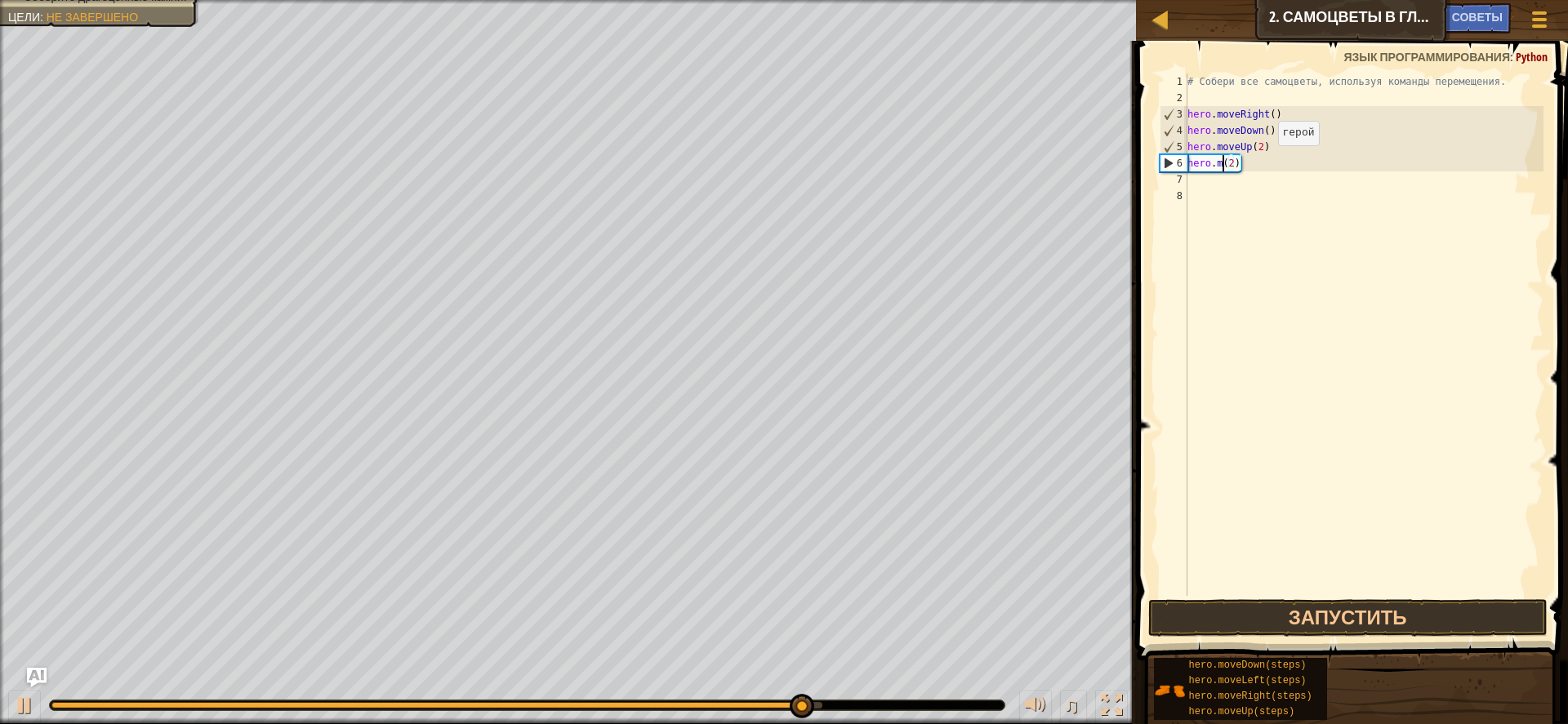
scroll to position [8, 1]
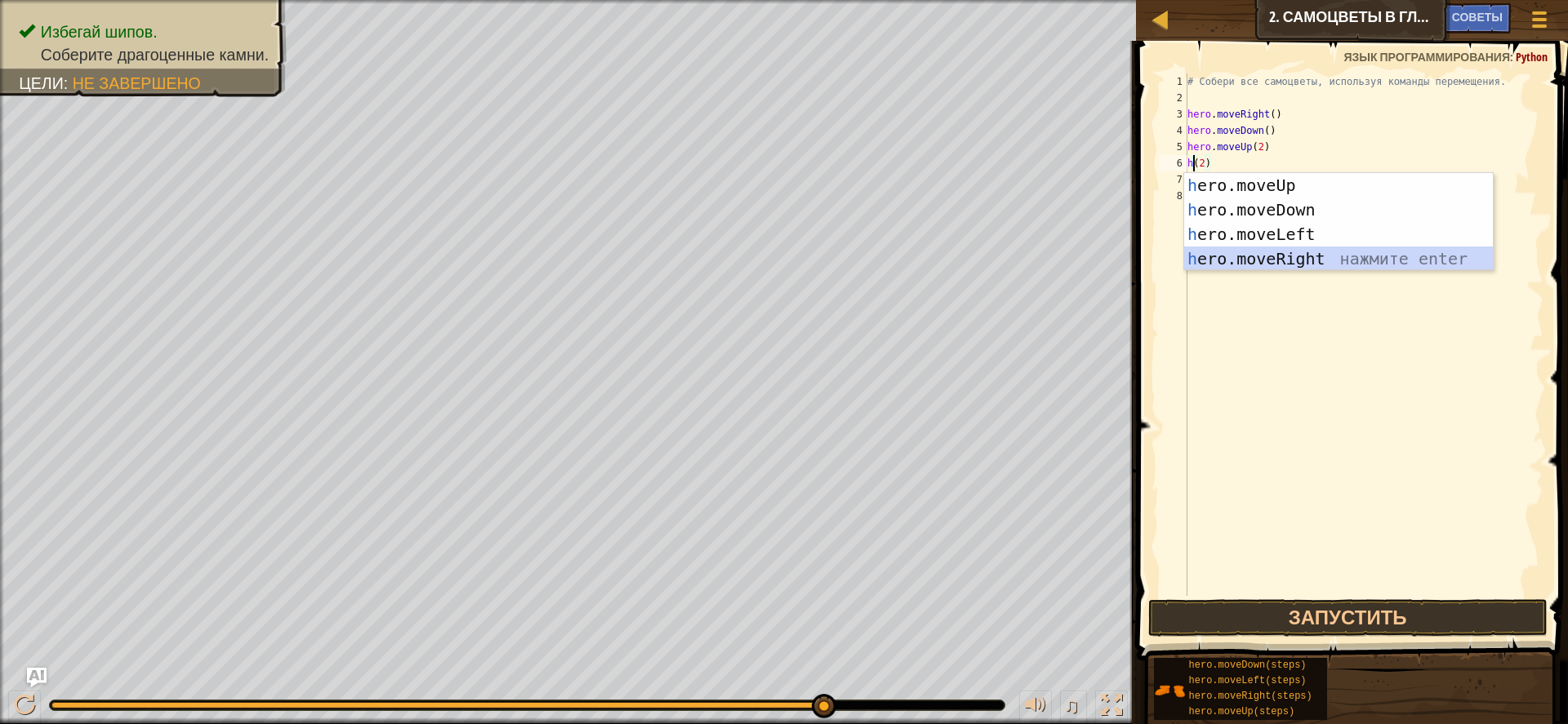
click at [1274, 264] on div "h ero.moveUp нажмите enter h ero.moveDown нажмите enter h ero.moveLeft нажмите …" at bounding box center [1339, 247] width 309 height 147
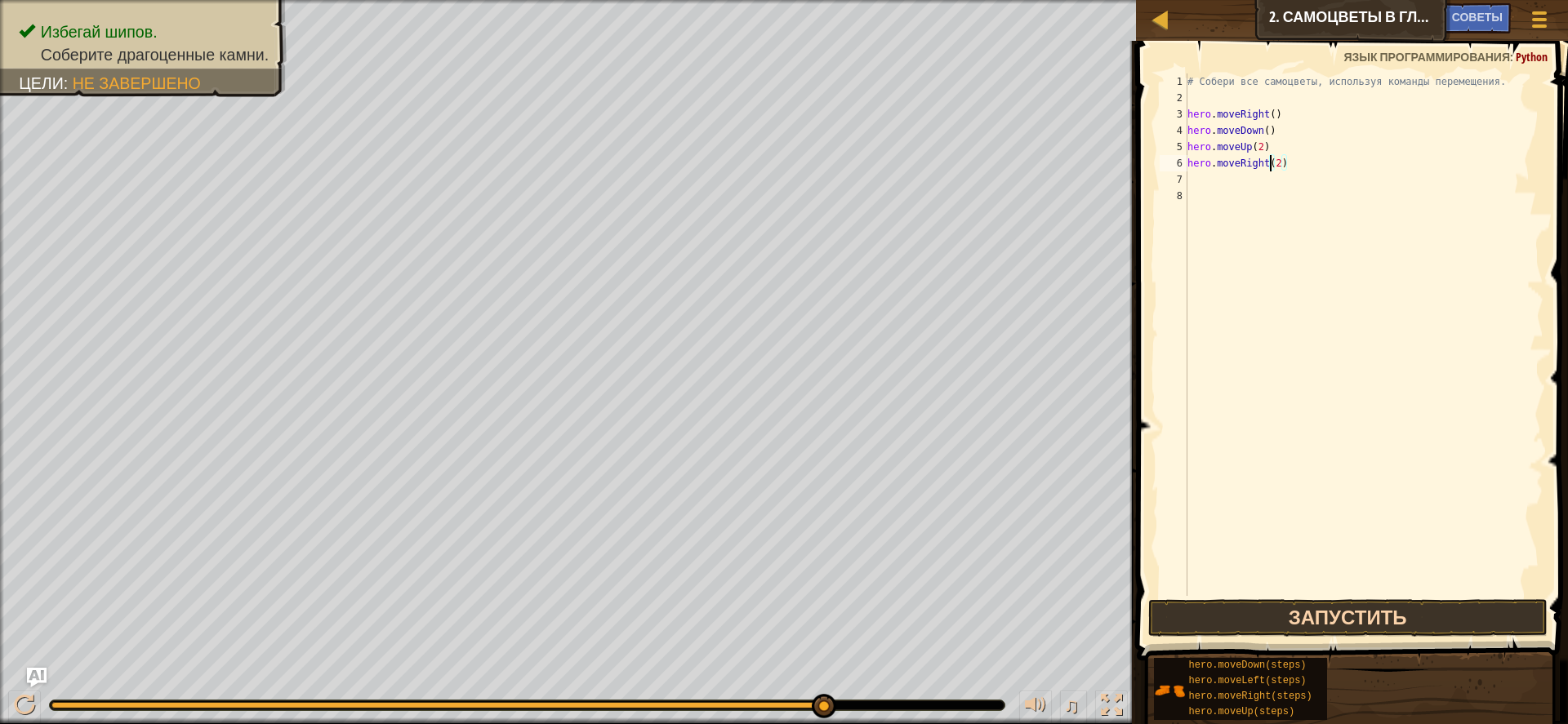
type textarea "hero.moveRight(2)"
click at [1438, 603] on button "Запустить" at bounding box center [1348, 618] width 399 height 37
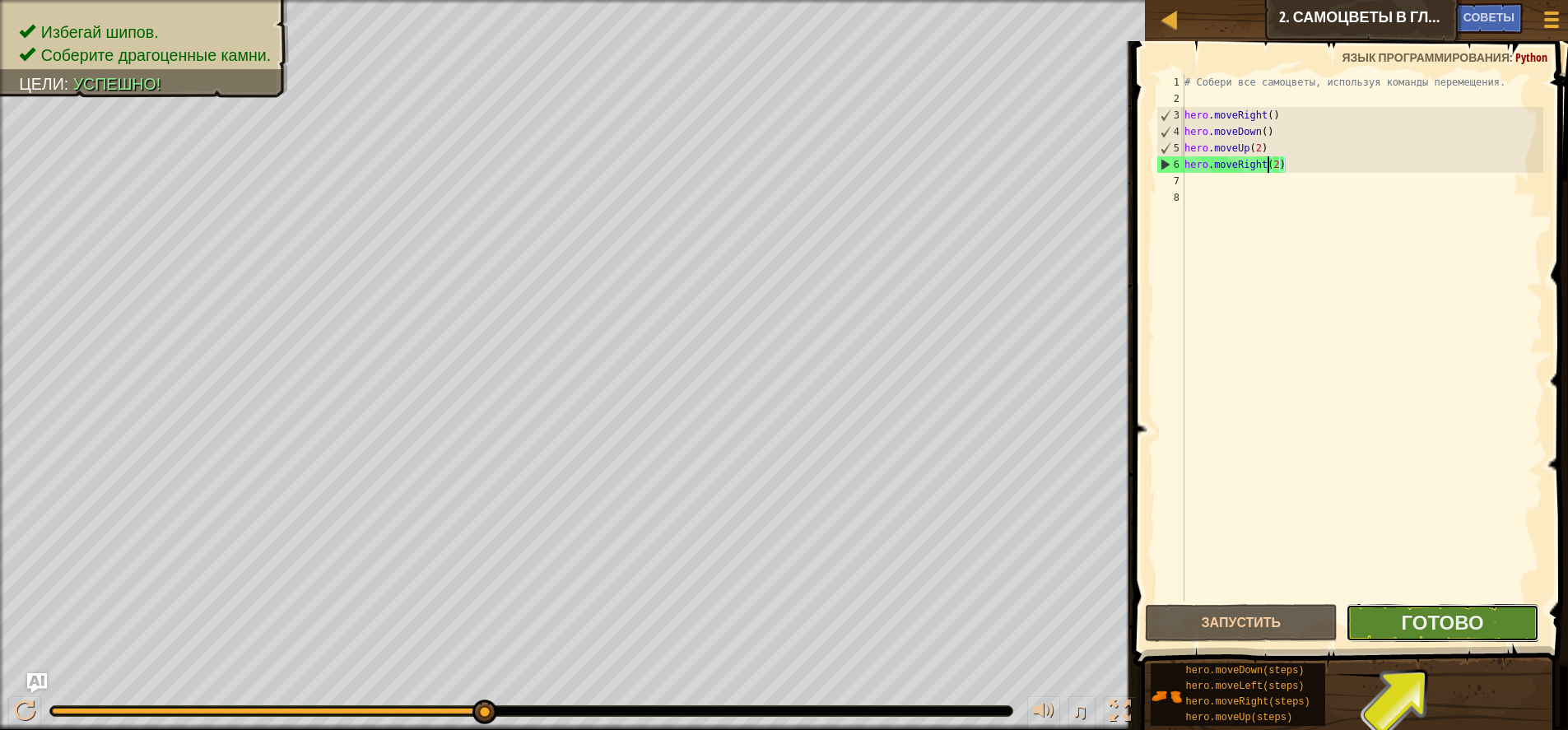
click at [1501, 622] on button "Готово" at bounding box center [1442, 623] width 194 height 38
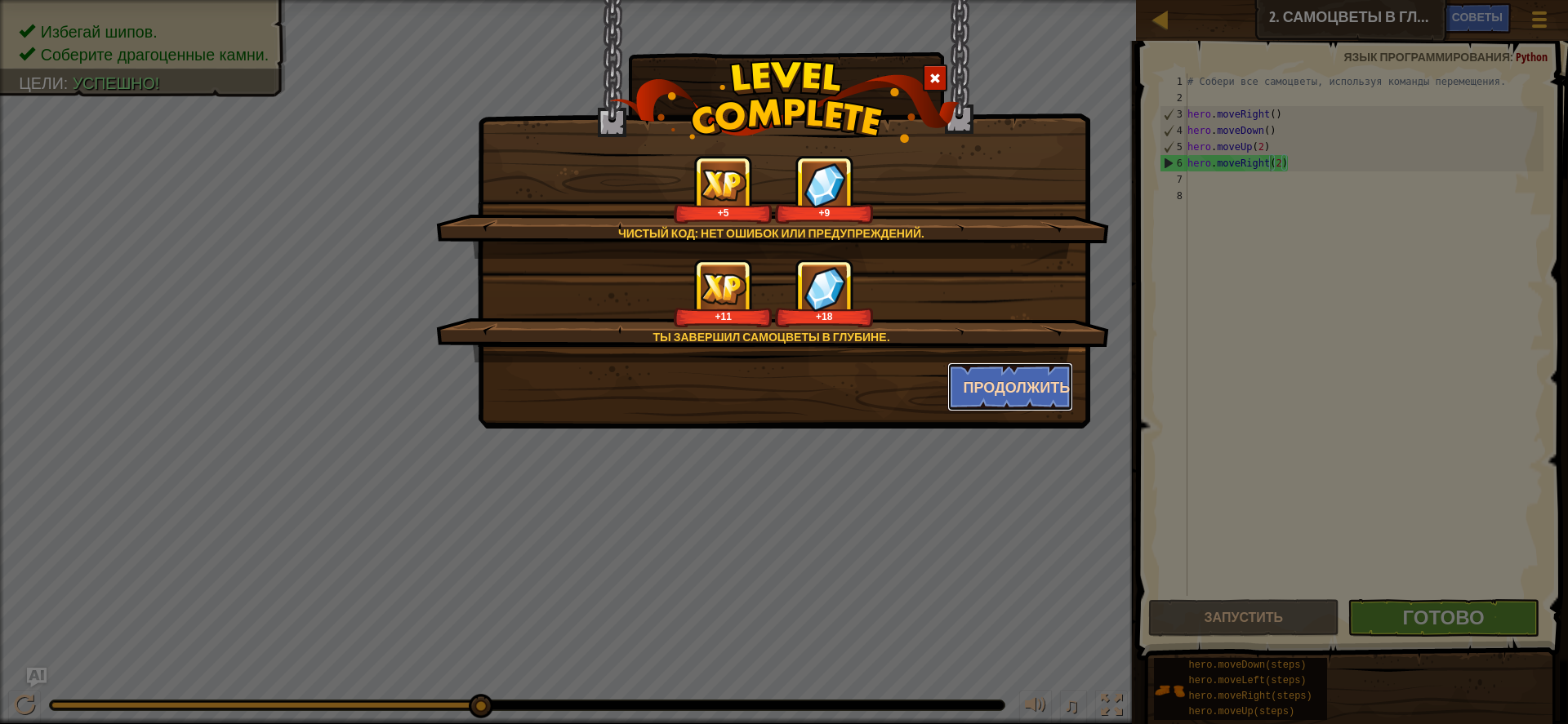
click at [1044, 370] on button "Продолжить" at bounding box center [1011, 387] width 127 height 49
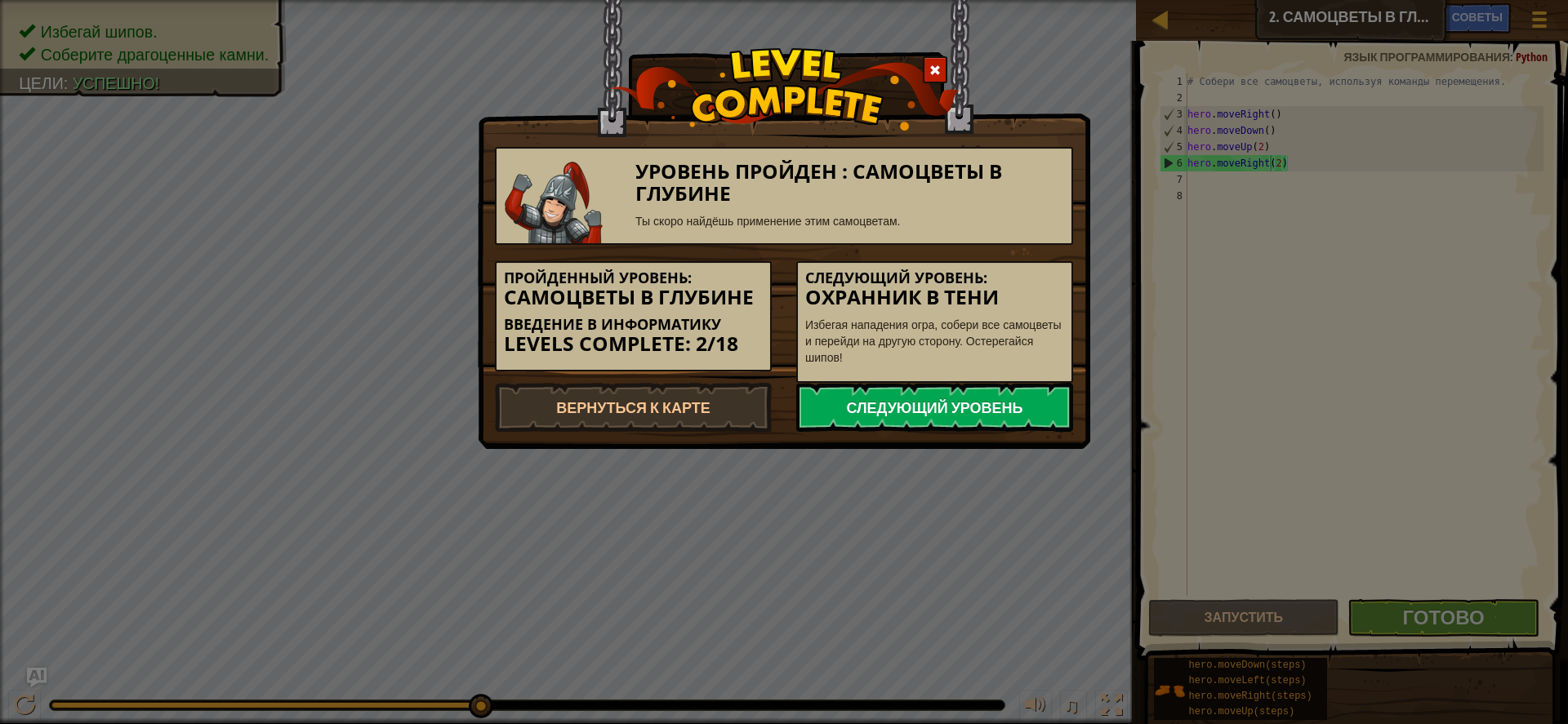
click at [978, 421] on link "Следующий уровень" at bounding box center [934, 408] width 277 height 49
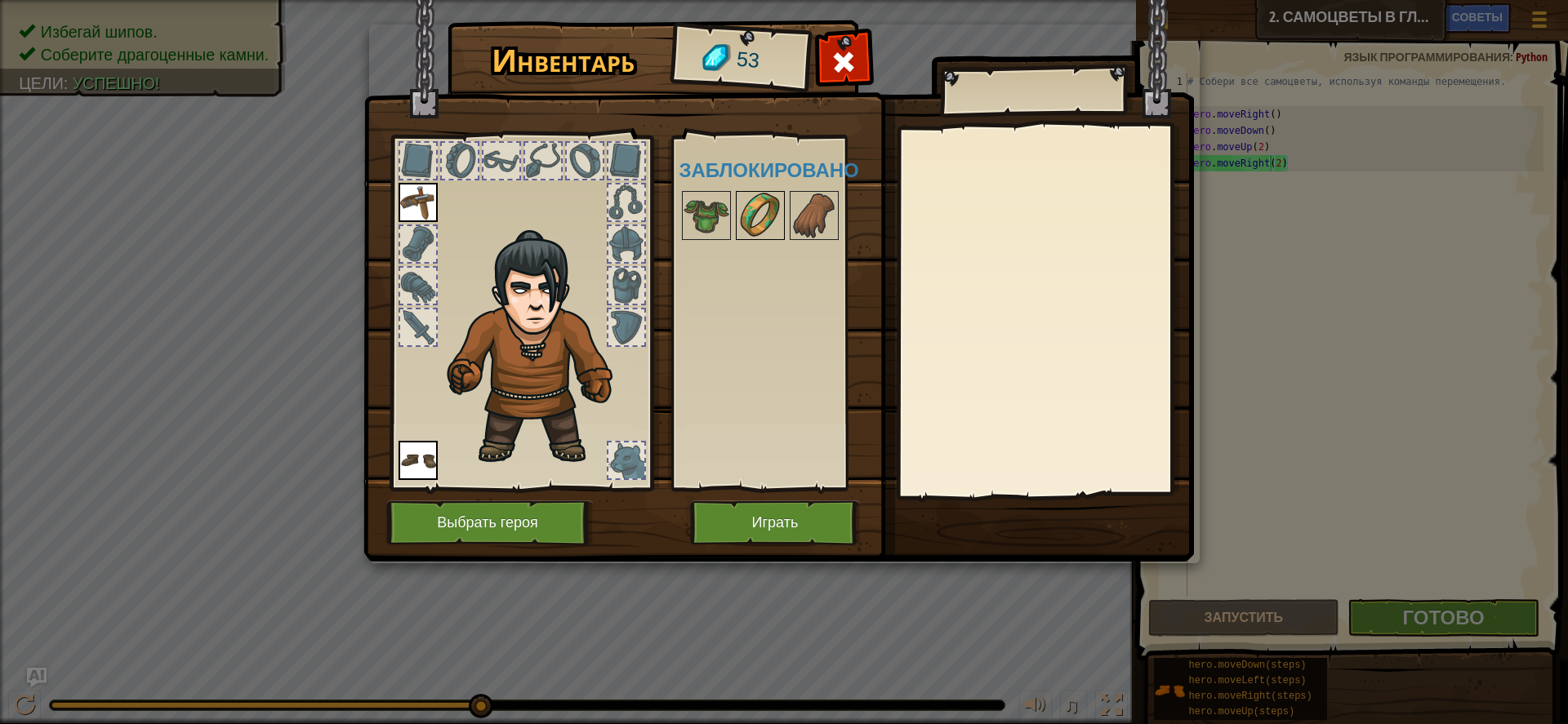
click at [762, 220] on img at bounding box center [761, 216] width 46 height 46
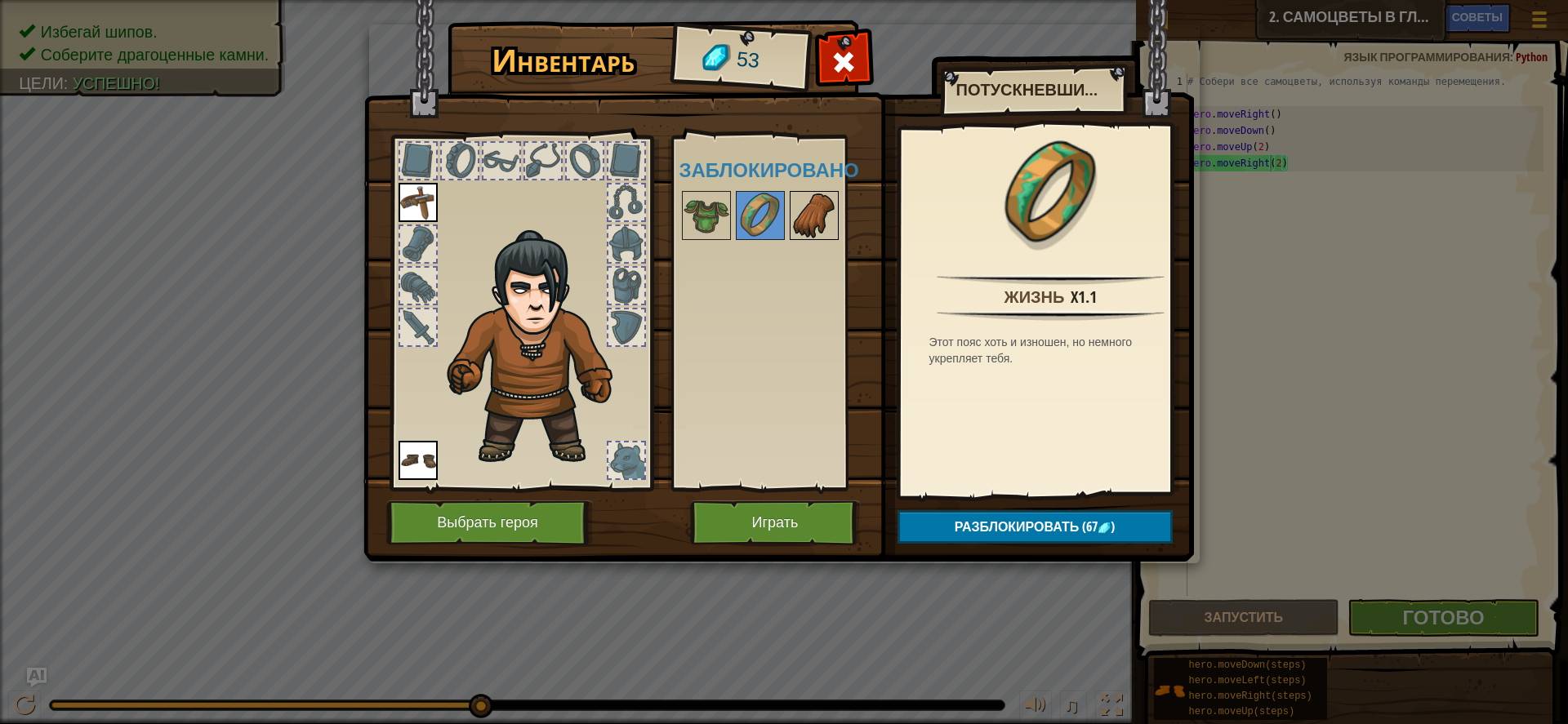
click at [798, 224] on img at bounding box center [814, 216] width 46 height 46
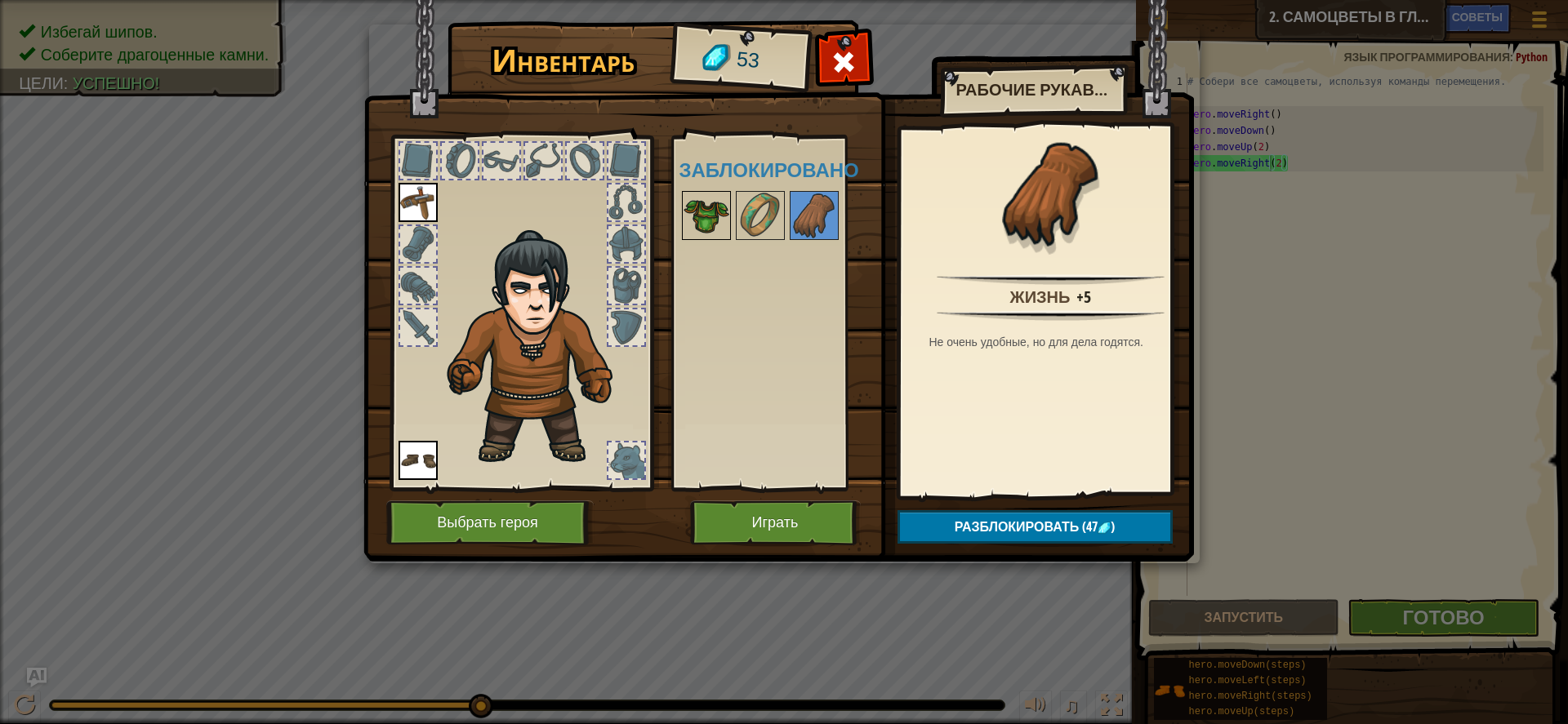
click at [705, 222] on img at bounding box center [707, 216] width 46 height 46
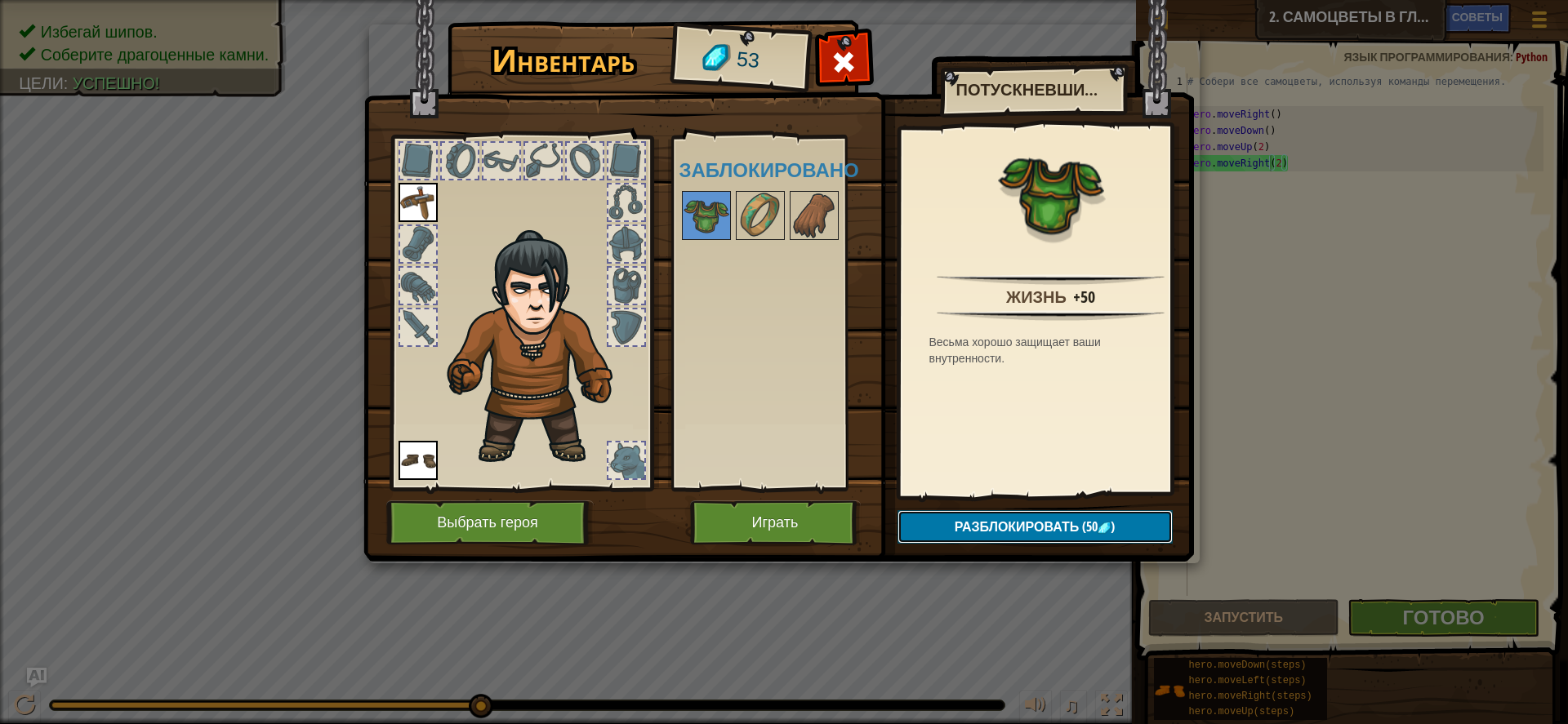
click at [1038, 524] on span "Разблокировать" at bounding box center [1017, 526] width 125 height 18
click at [1034, 524] on button "Подтвердить" at bounding box center [1035, 527] width 275 height 34
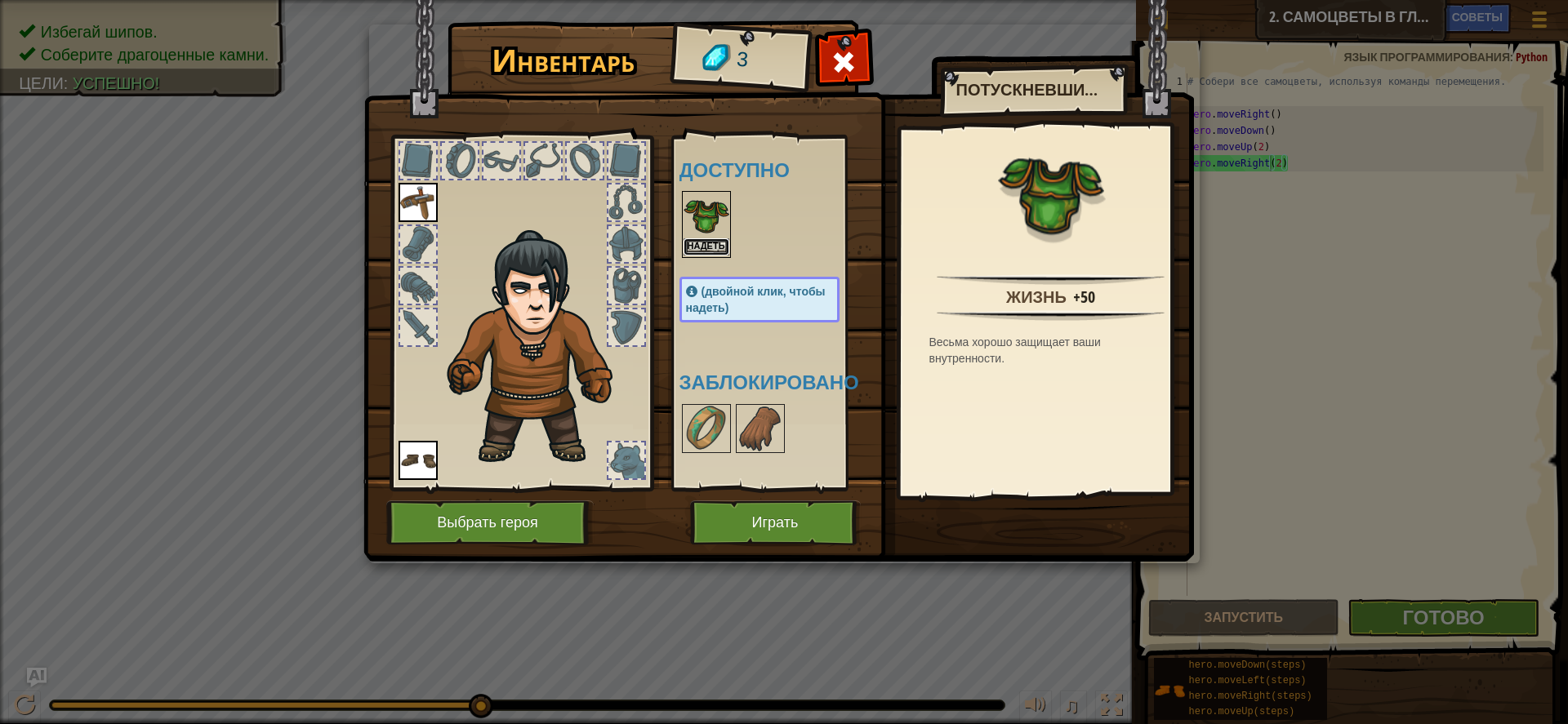
click at [712, 243] on button "Надеть" at bounding box center [707, 247] width 46 height 17
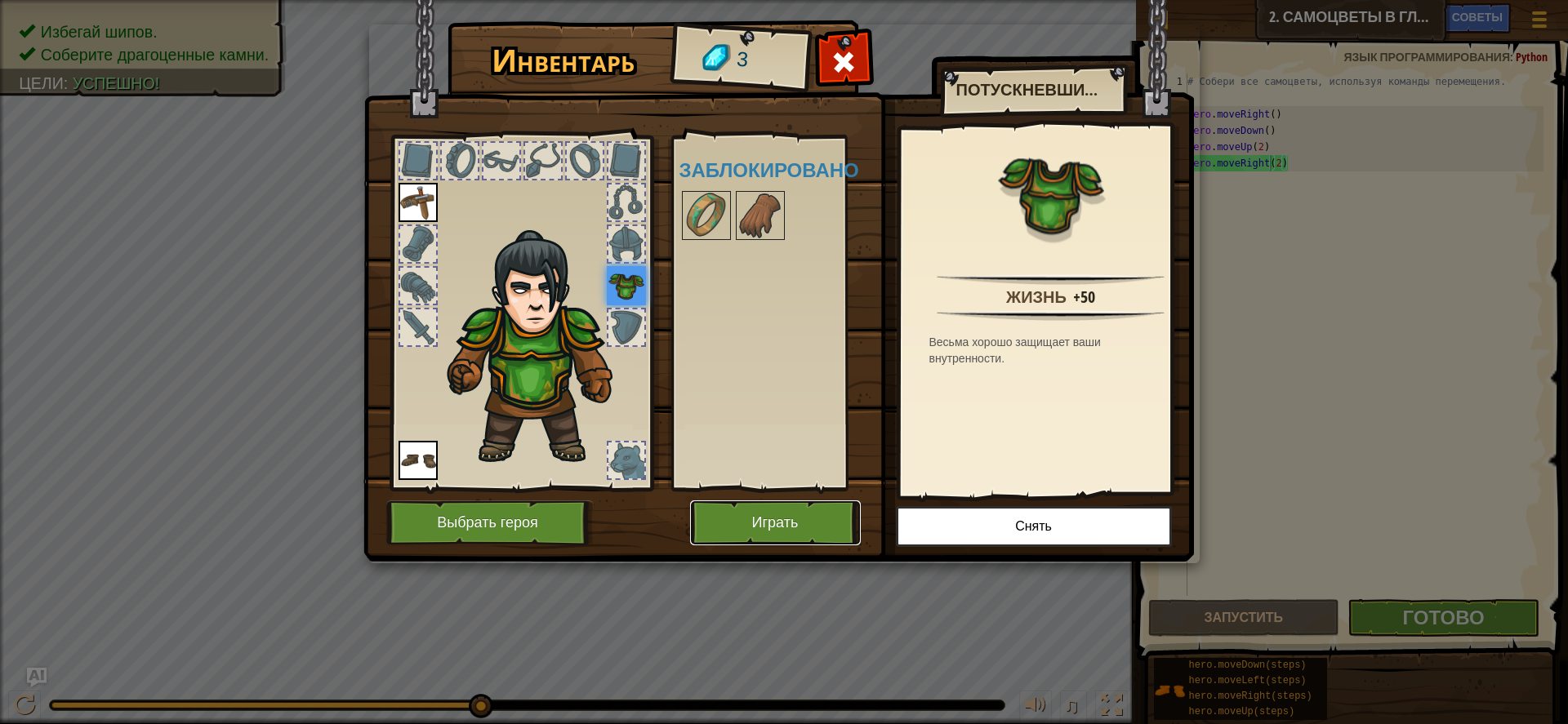
click at [741, 511] on button "Играть" at bounding box center [776, 523] width 171 height 45
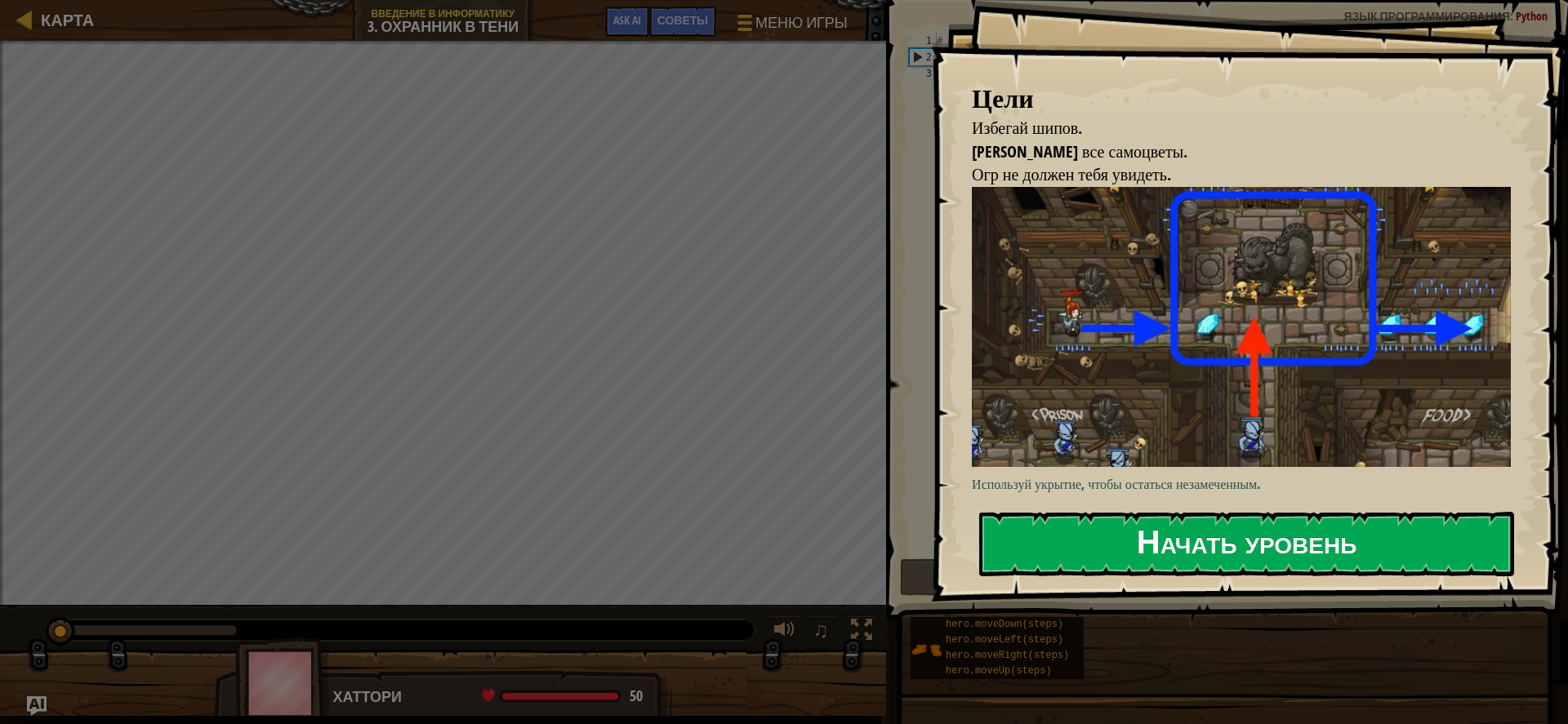
click at [1263, 552] on button "Начать уровень" at bounding box center [1246, 544] width 535 height 64
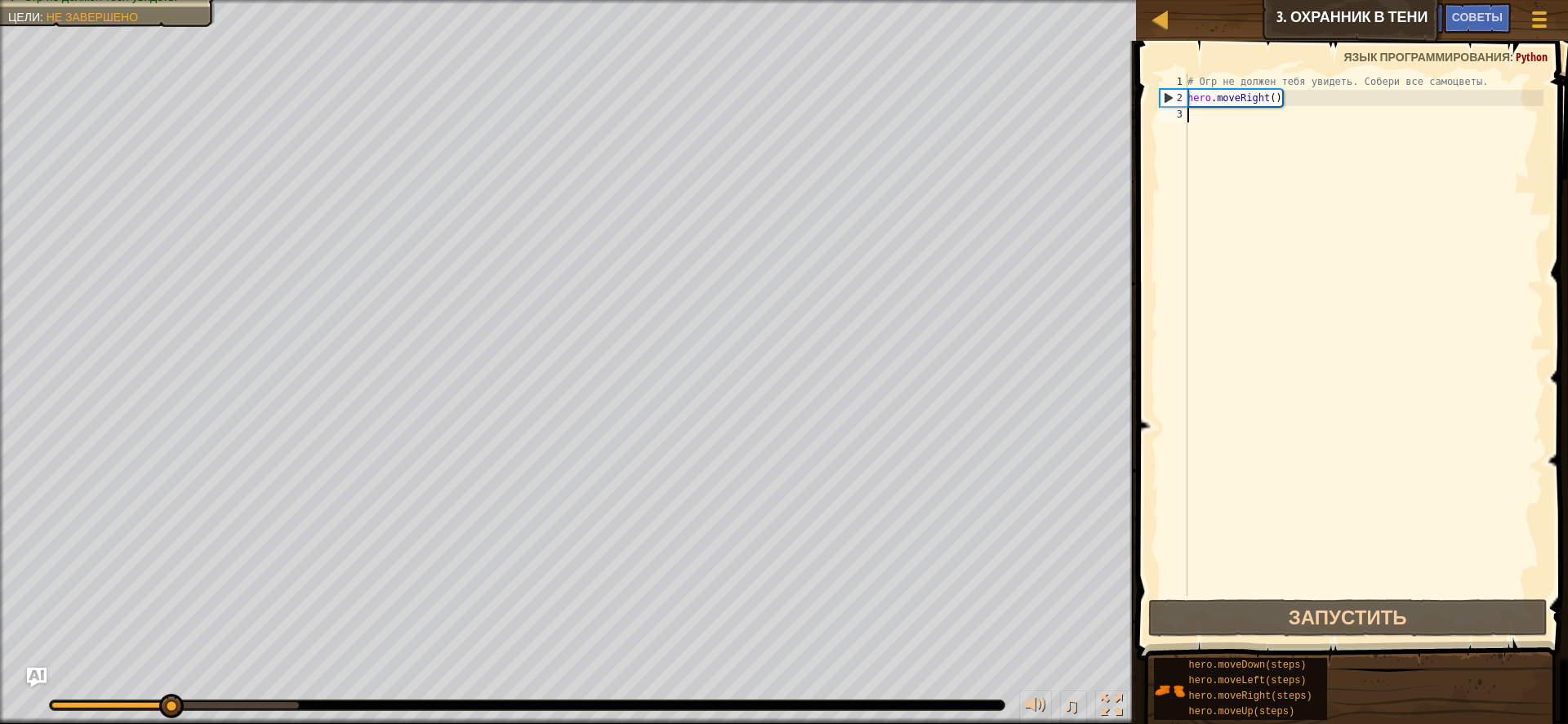
type textarea "h"
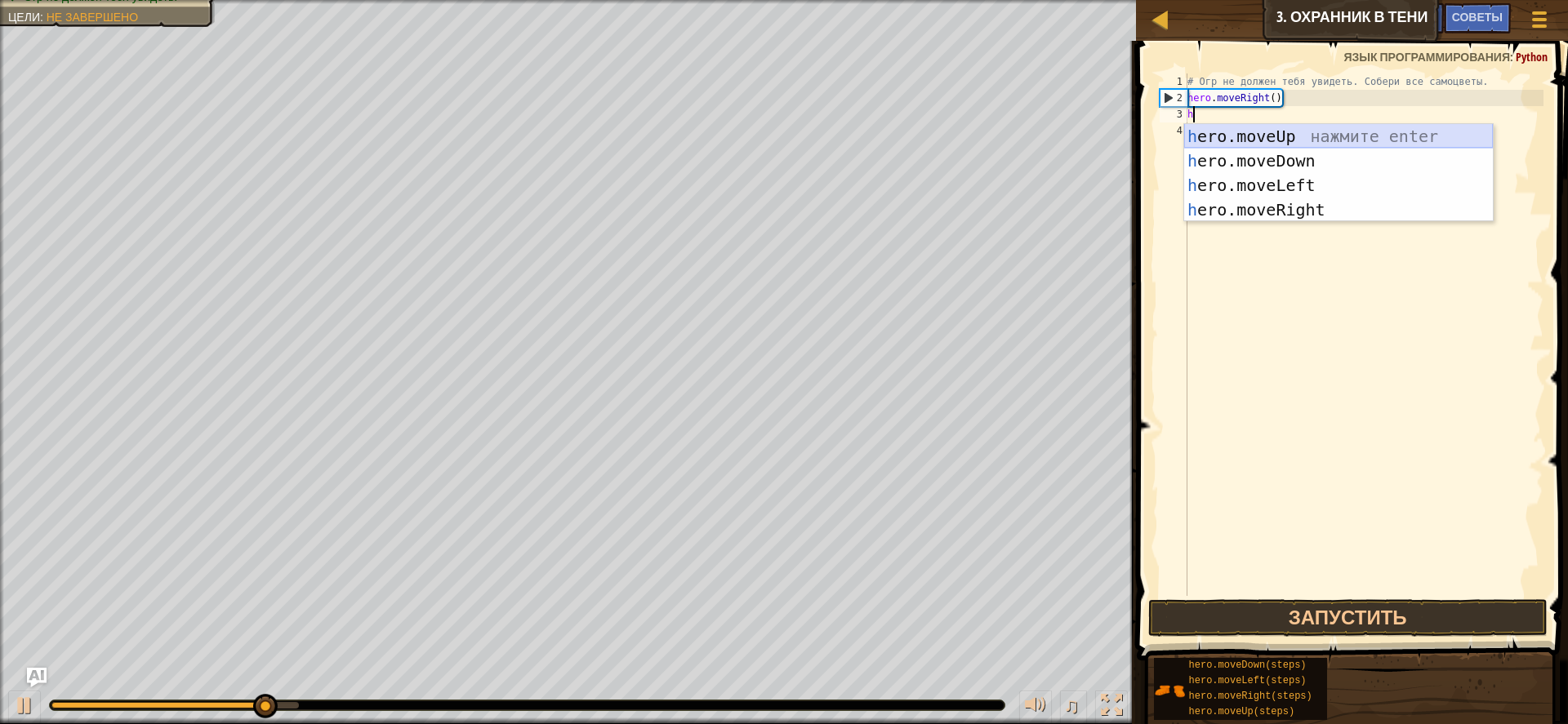
click at [1344, 134] on div "h ero.moveUp нажмите enter h ero.moveDown нажмите enter h ero.moveLeft нажмите …" at bounding box center [1339, 198] width 309 height 147
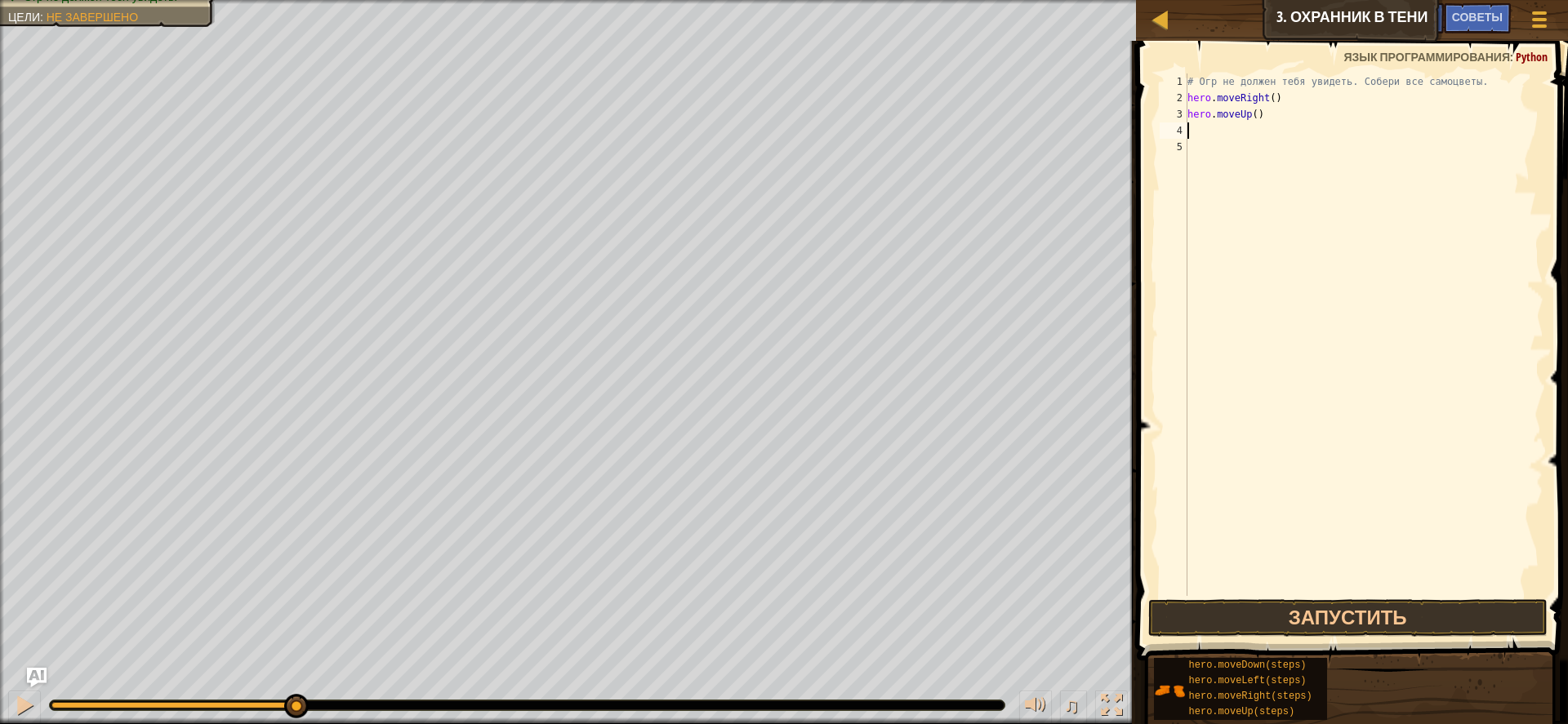
type textarea "h"
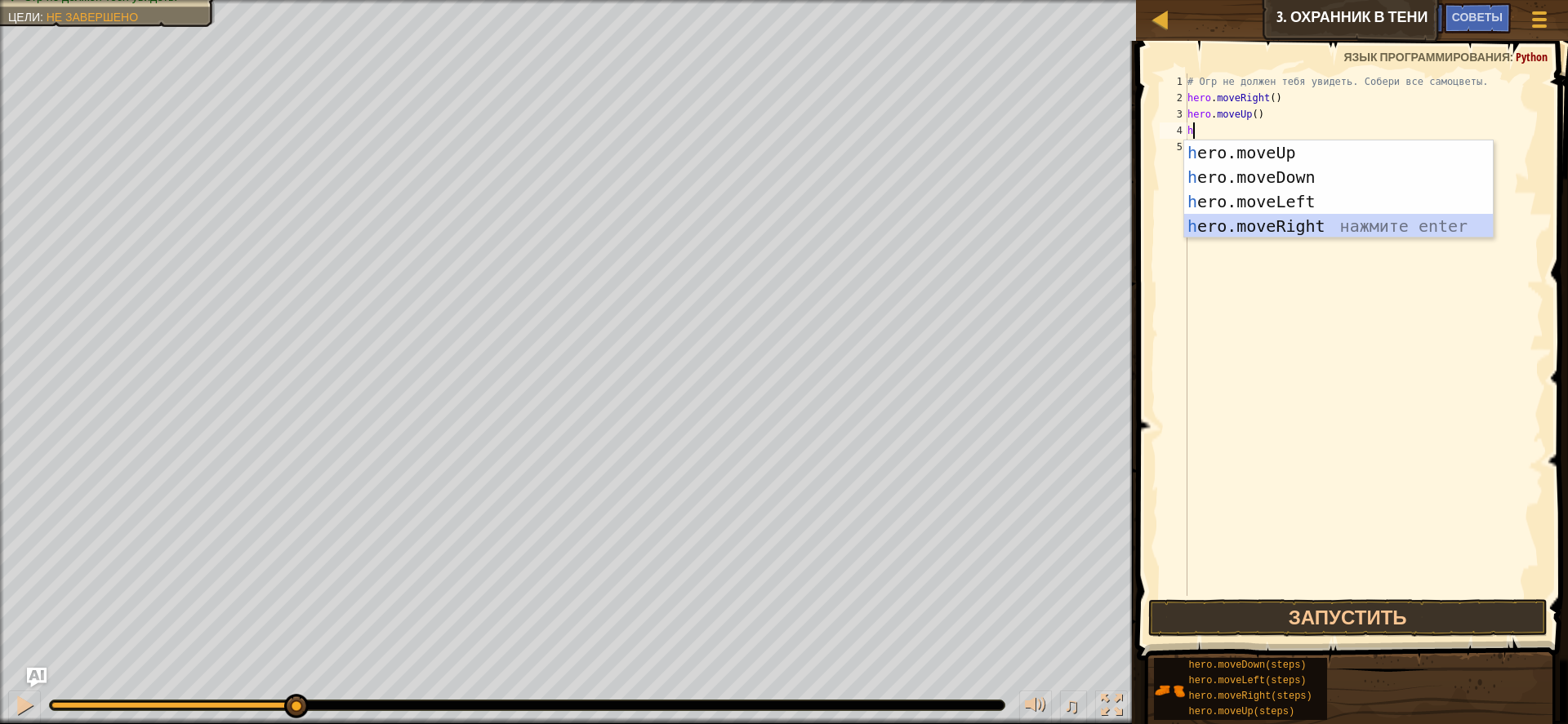
click at [1265, 220] on div "h ero.moveUp нажмите enter h ero.moveDown нажмите enter h ero.moveLeft нажмите …" at bounding box center [1339, 214] width 309 height 147
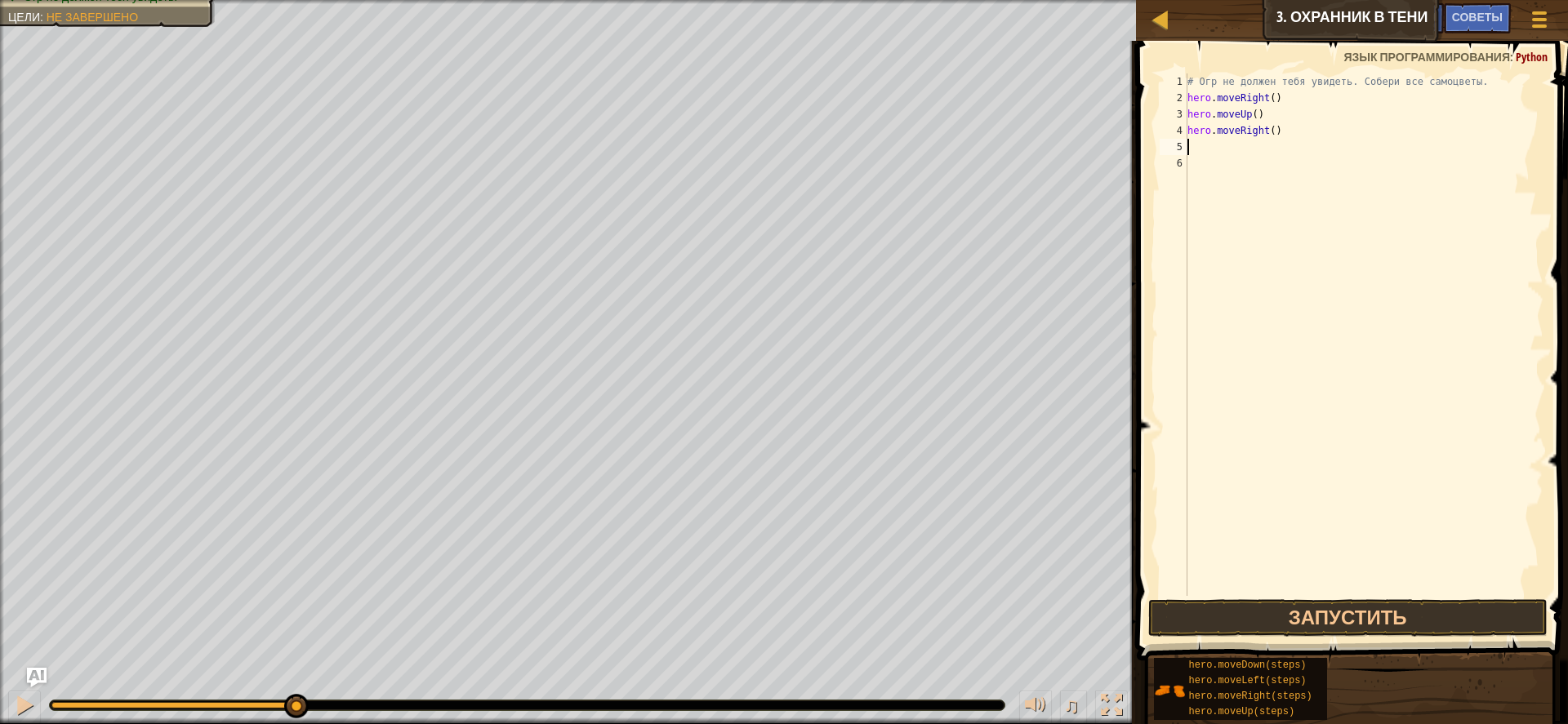
type textarea "h"
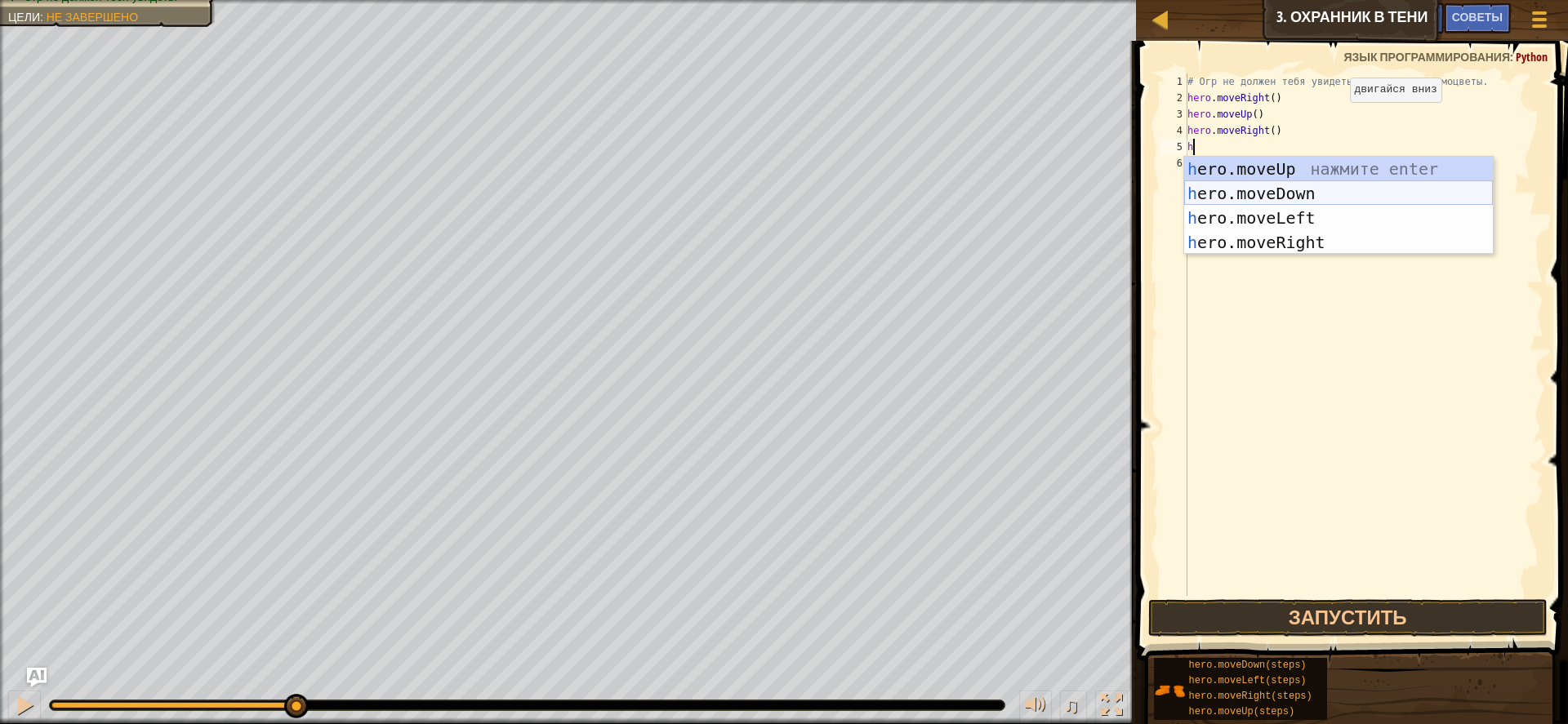
click at [1273, 185] on div "h ero.moveUp нажмите enter h ero.moveDown нажмите enter h ero.moveLeft нажмите …" at bounding box center [1339, 230] width 309 height 147
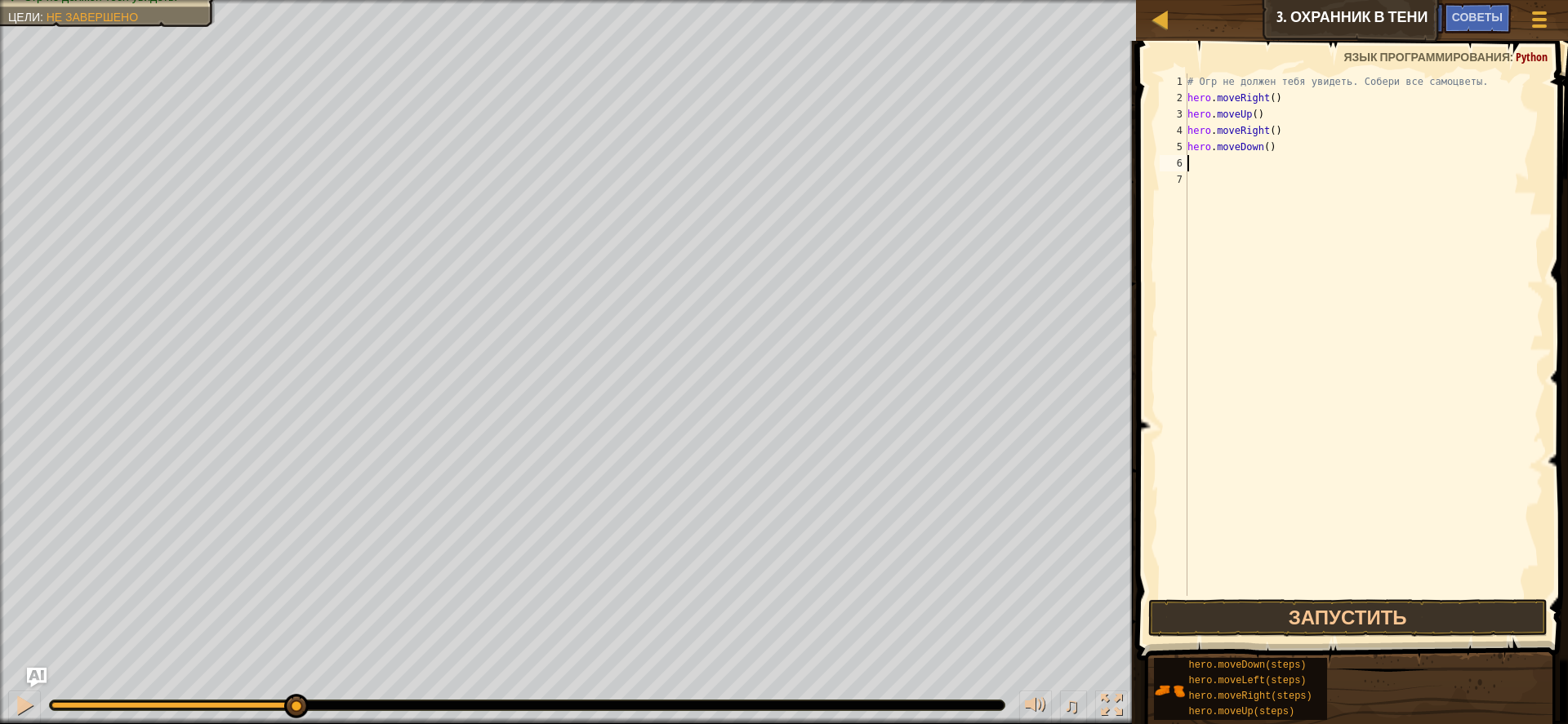
type textarea "h"
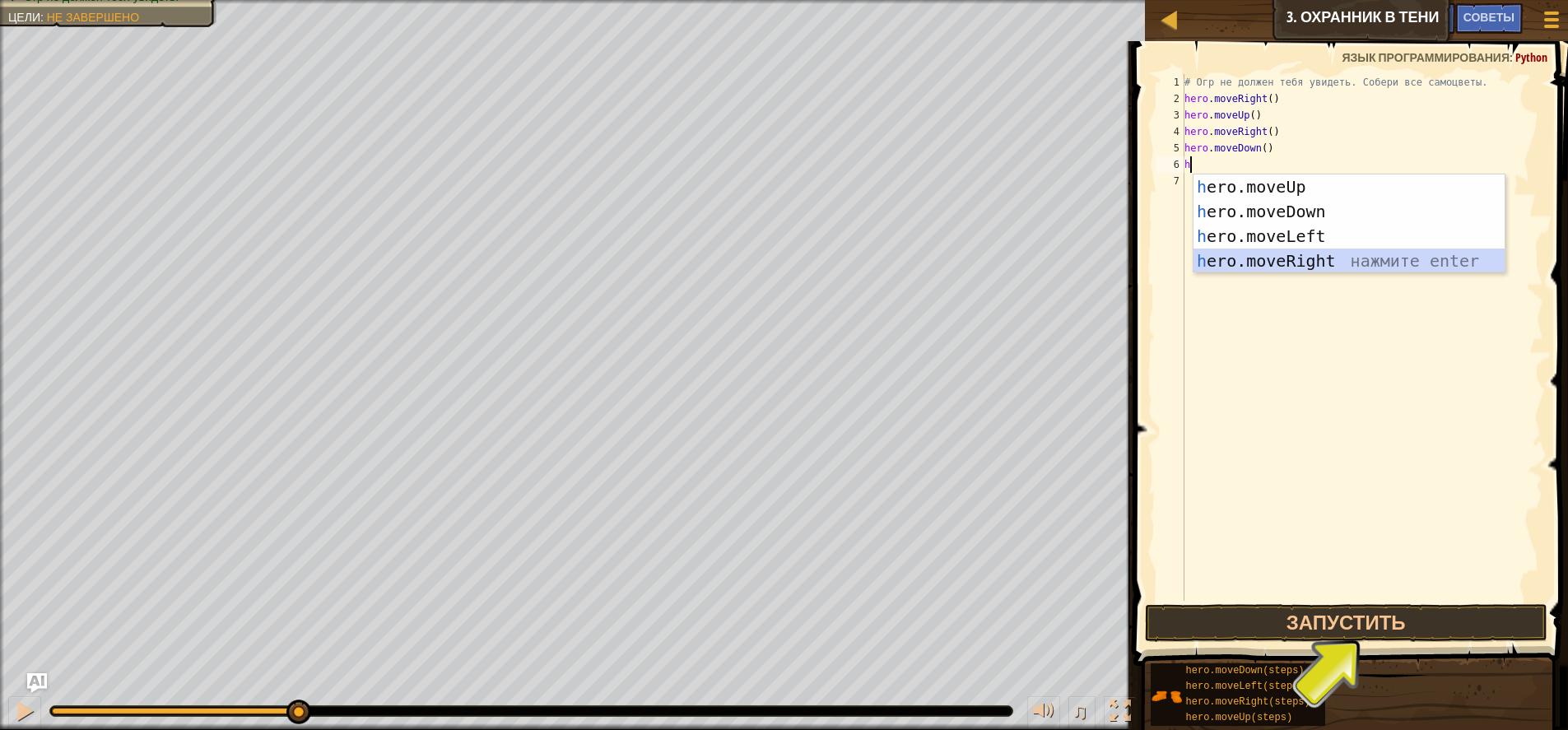
click at [1287, 254] on div "h ero.moveUp нажмите enter h ero.moveDown нажмите enter h ero.moveLeft нажмите …" at bounding box center [1349, 249] width 311 height 148
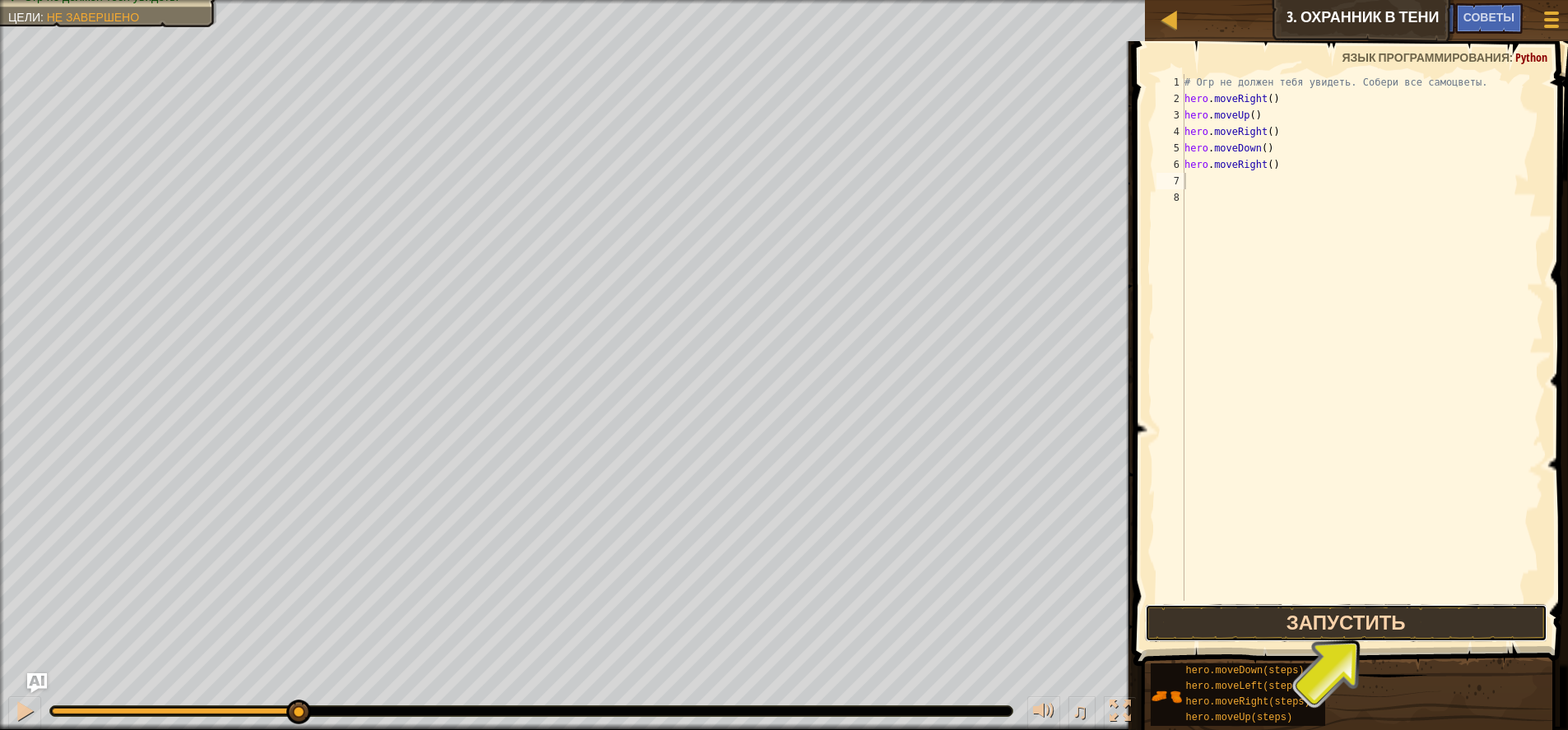
click at [1343, 617] on button "Запустить" at bounding box center [1346, 623] width 402 height 38
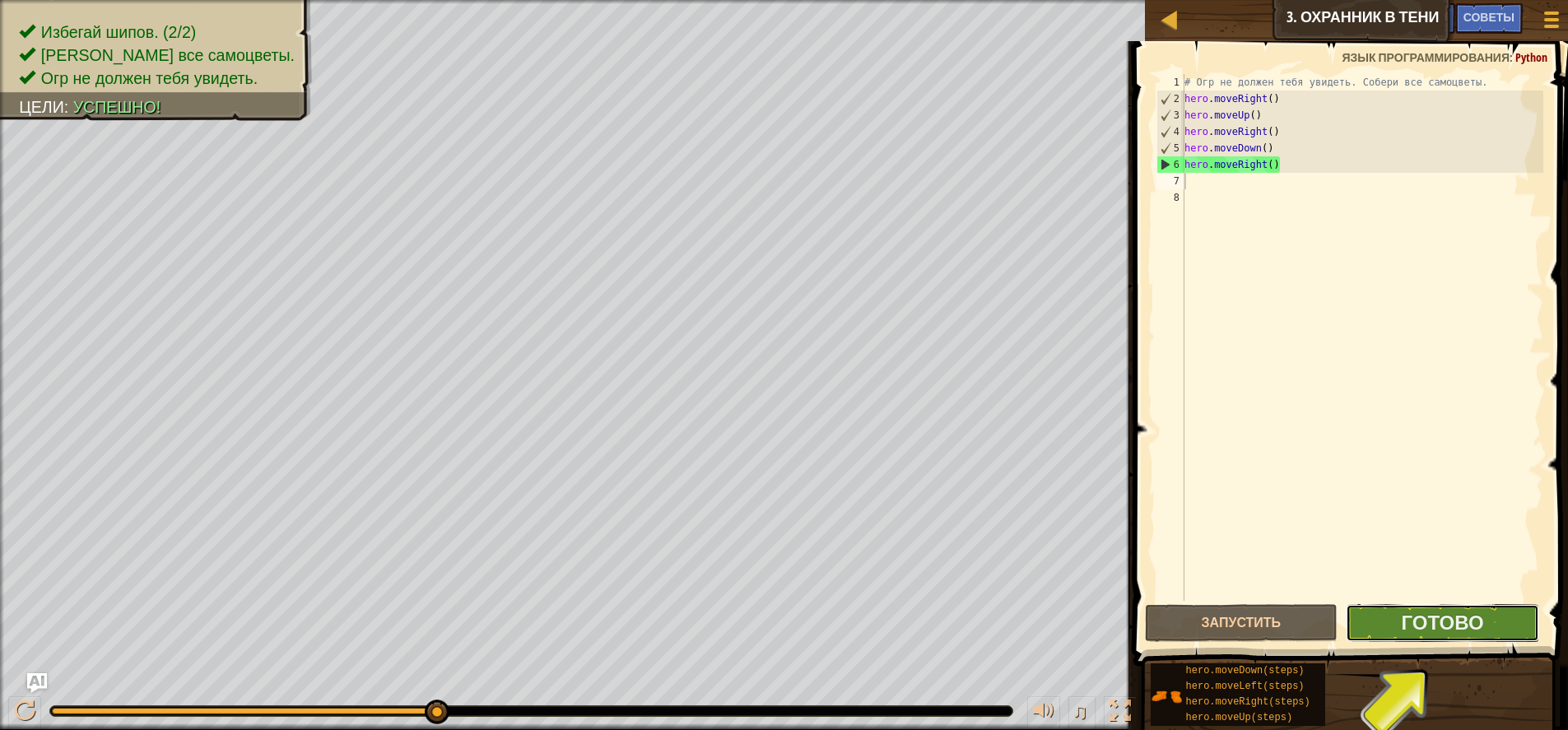
click at [1488, 636] on button "Готово" at bounding box center [1442, 623] width 194 height 38
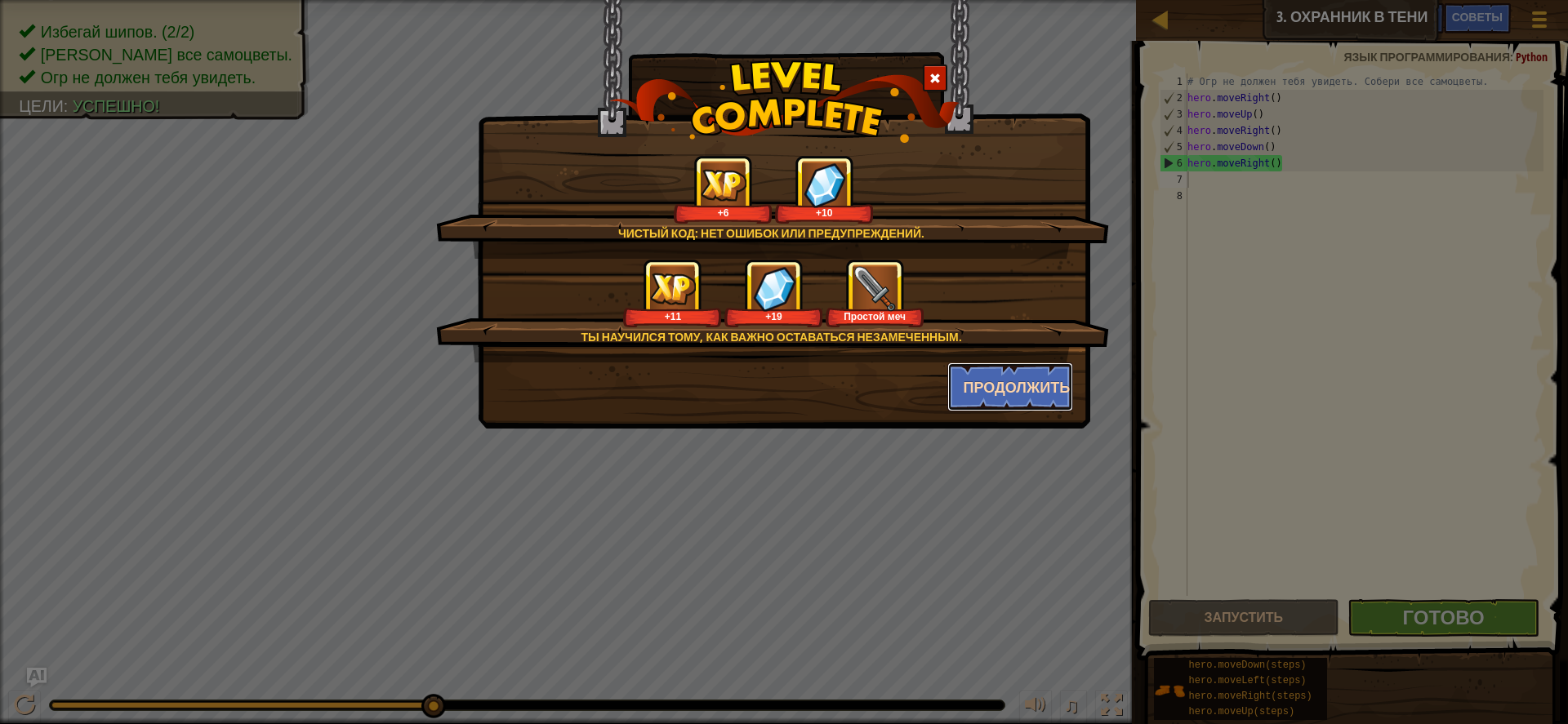
click at [1023, 396] on button "Продолжить" at bounding box center [1011, 387] width 127 height 49
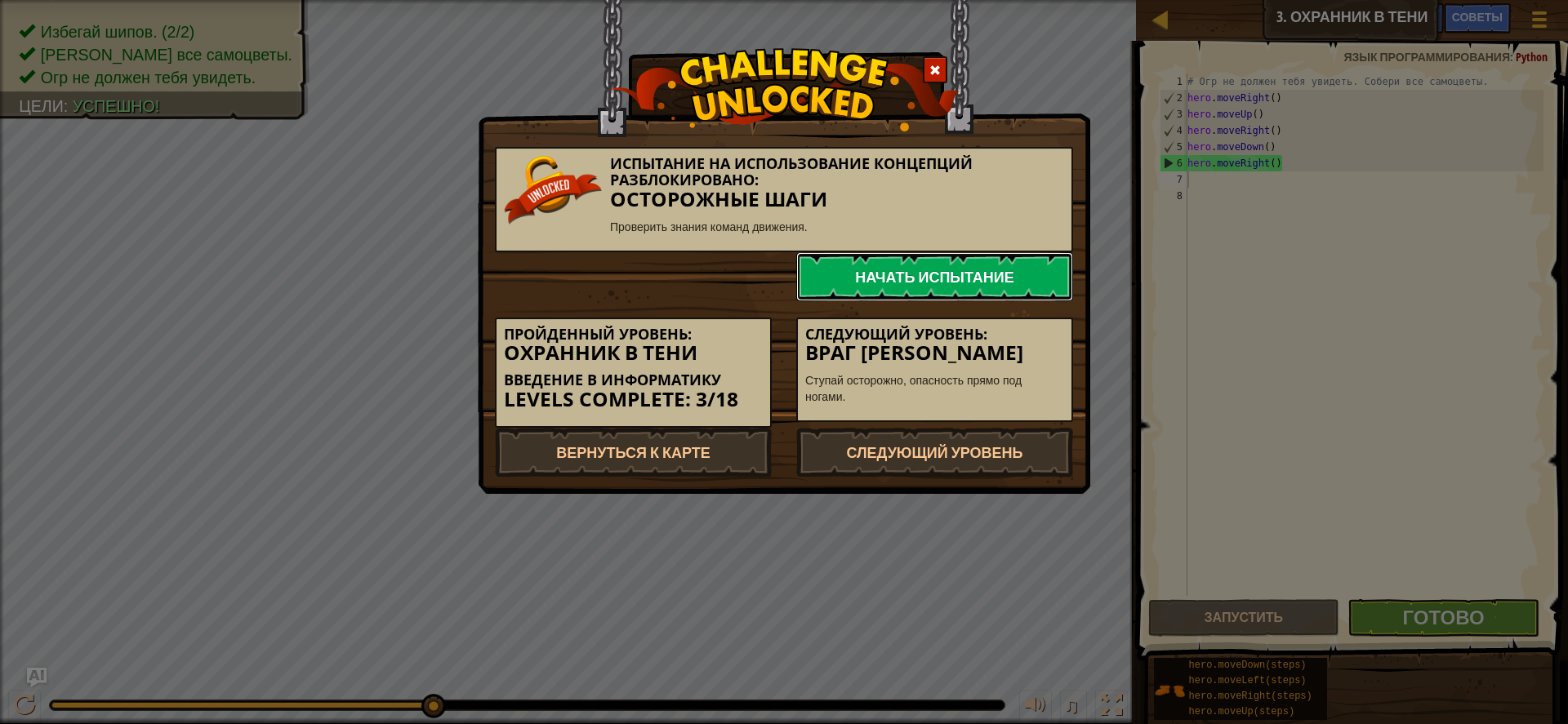
click at [988, 277] on link "Начать испытание" at bounding box center [934, 277] width 277 height 49
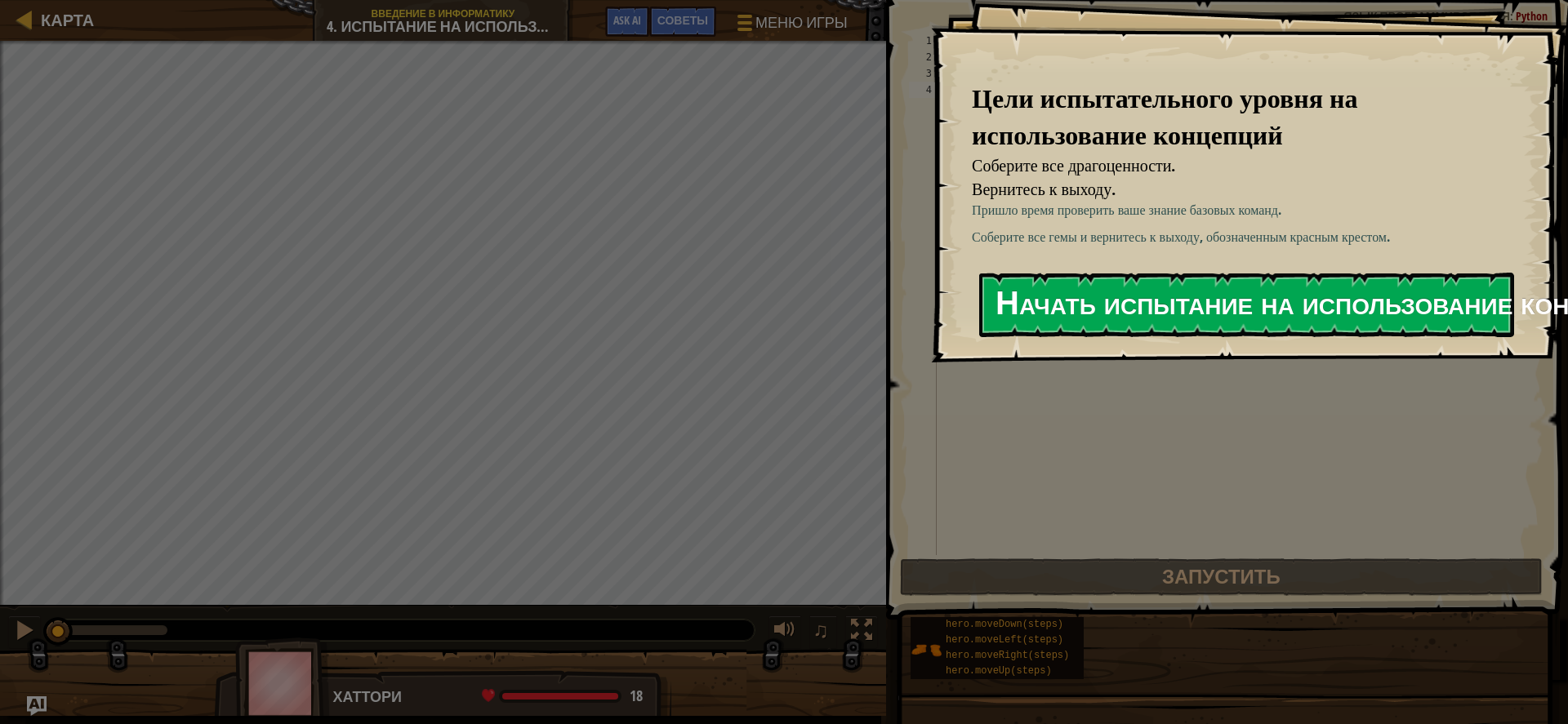
click at [1114, 290] on button "Начать испытание на использование концепций" at bounding box center [1246, 304] width 535 height 64
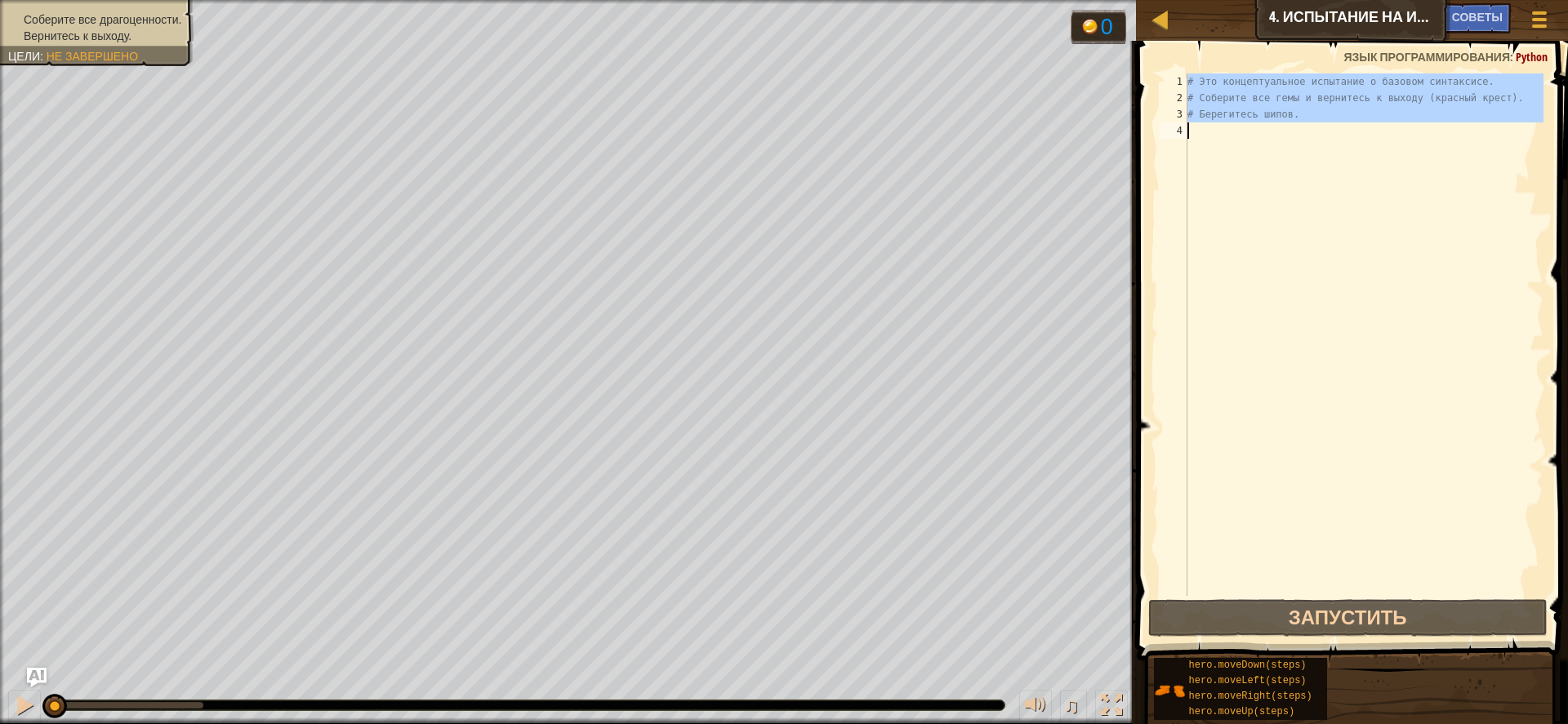
drag, startPoint x: 1185, startPoint y: 80, endPoint x: 1248, endPoint y: 132, distance: 81.7
click at [1248, 132] on div "1 2 3 4 # Это концептуальное испытание о базовом синтаксисе. # Соберите все гем…" at bounding box center [1351, 335] width 388 height 523
type textarea "# Берегитесь шипов."
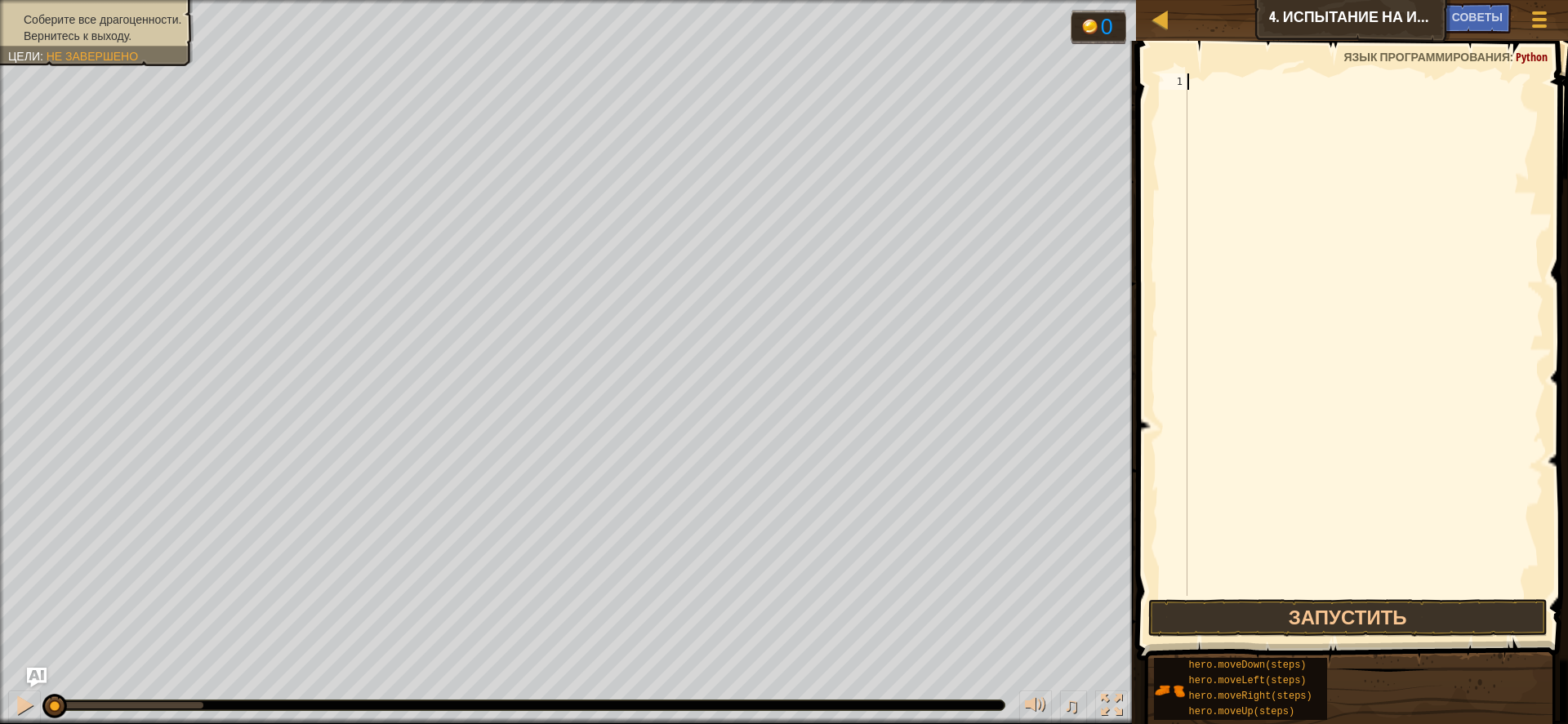
type textarea "h"
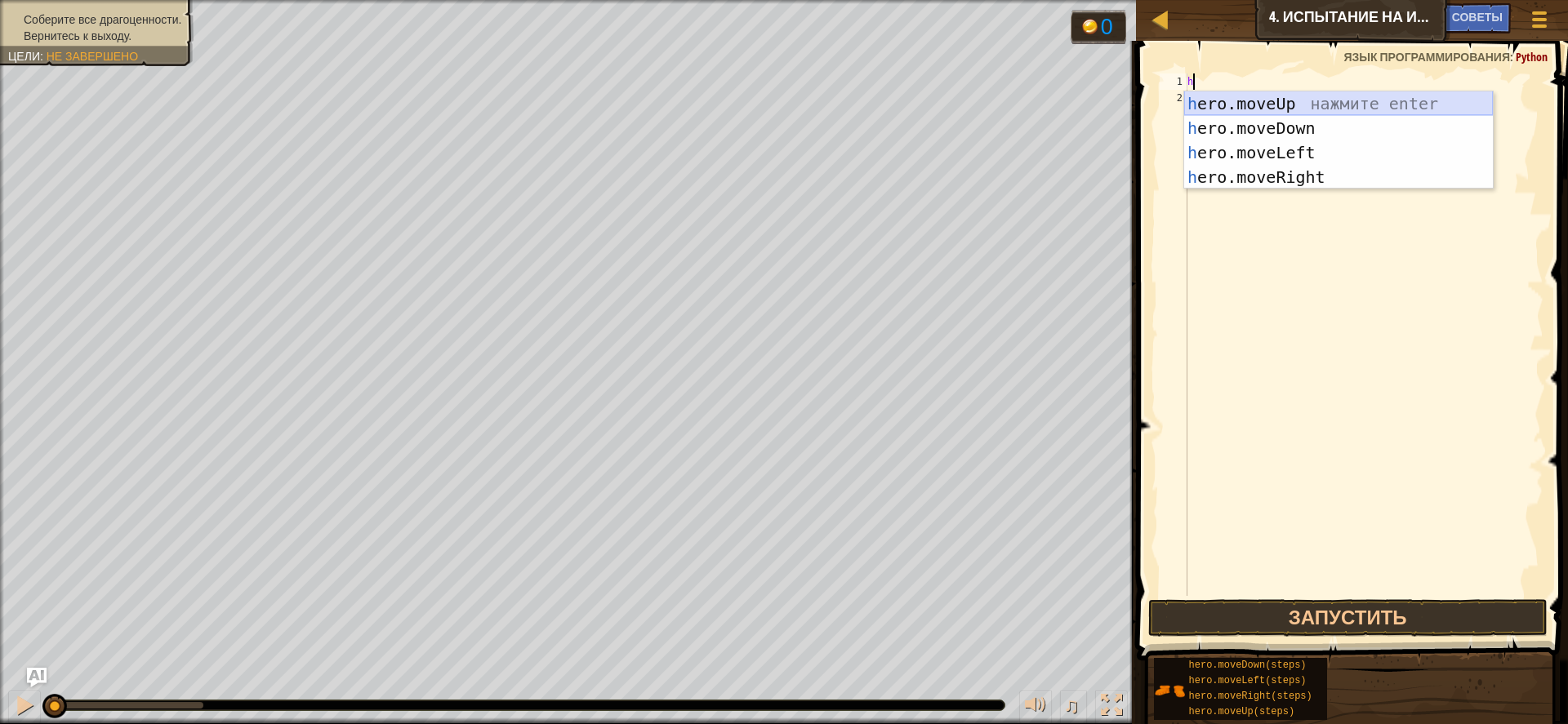
click at [1259, 92] on div "h ero.moveUp нажмите enter h ero.moveDown нажмите enter h ero.moveLeft нажмите …" at bounding box center [1339, 165] width 309 height 147
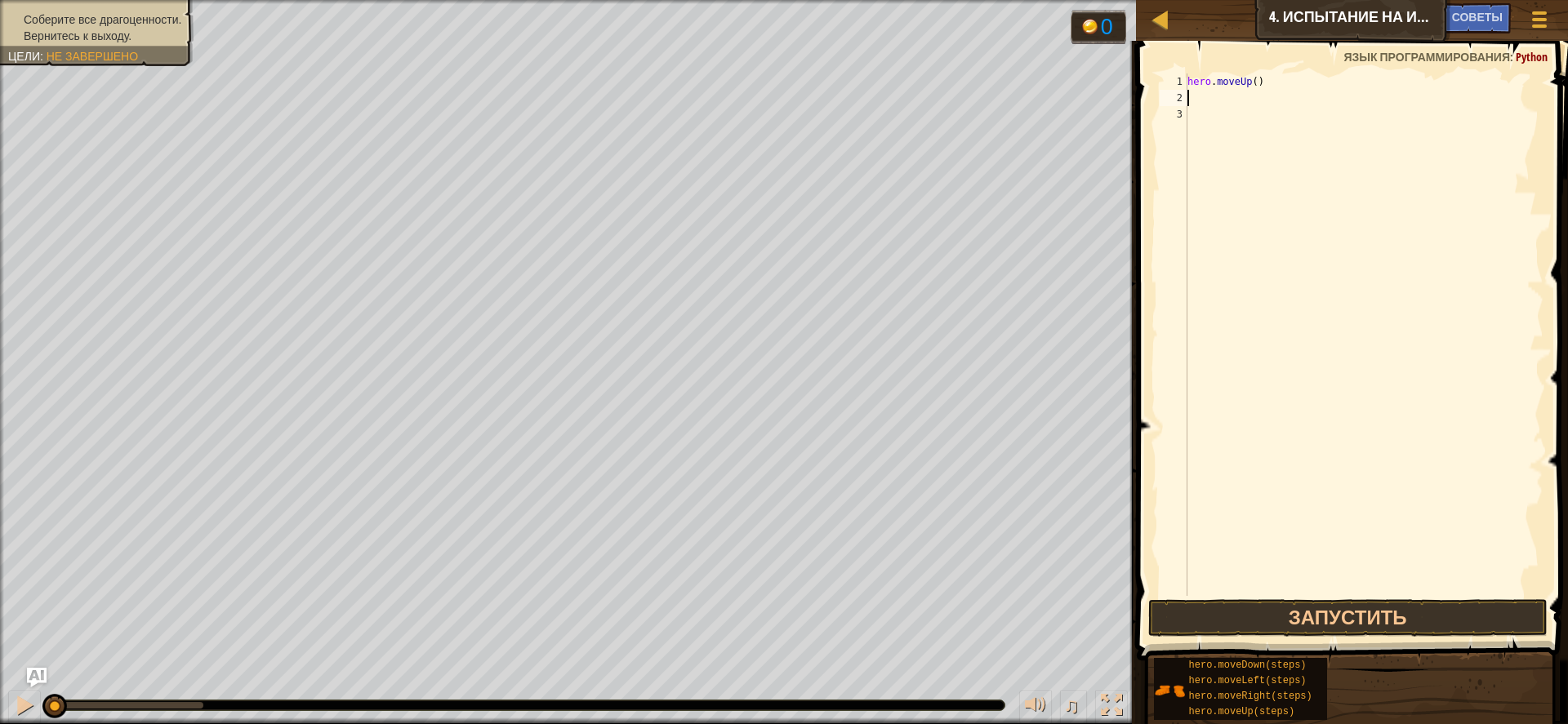
type textarea "h"
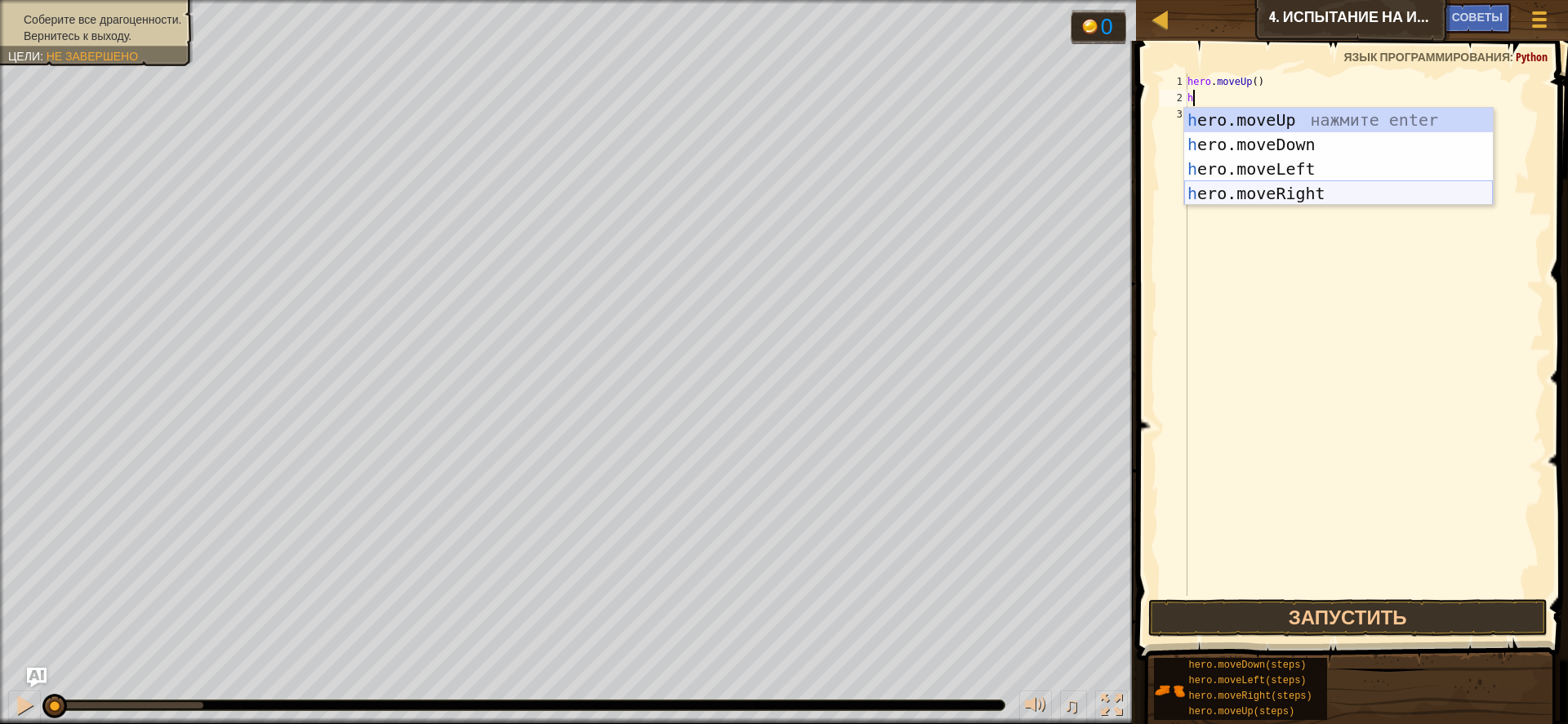
click at [1252, 184] on div "h ero.moveUp нажмите enter h ero.moveDown нажмите enter h ero.moveLeft нажмите …" at bounding box center [1339, 181] width 309 height 147
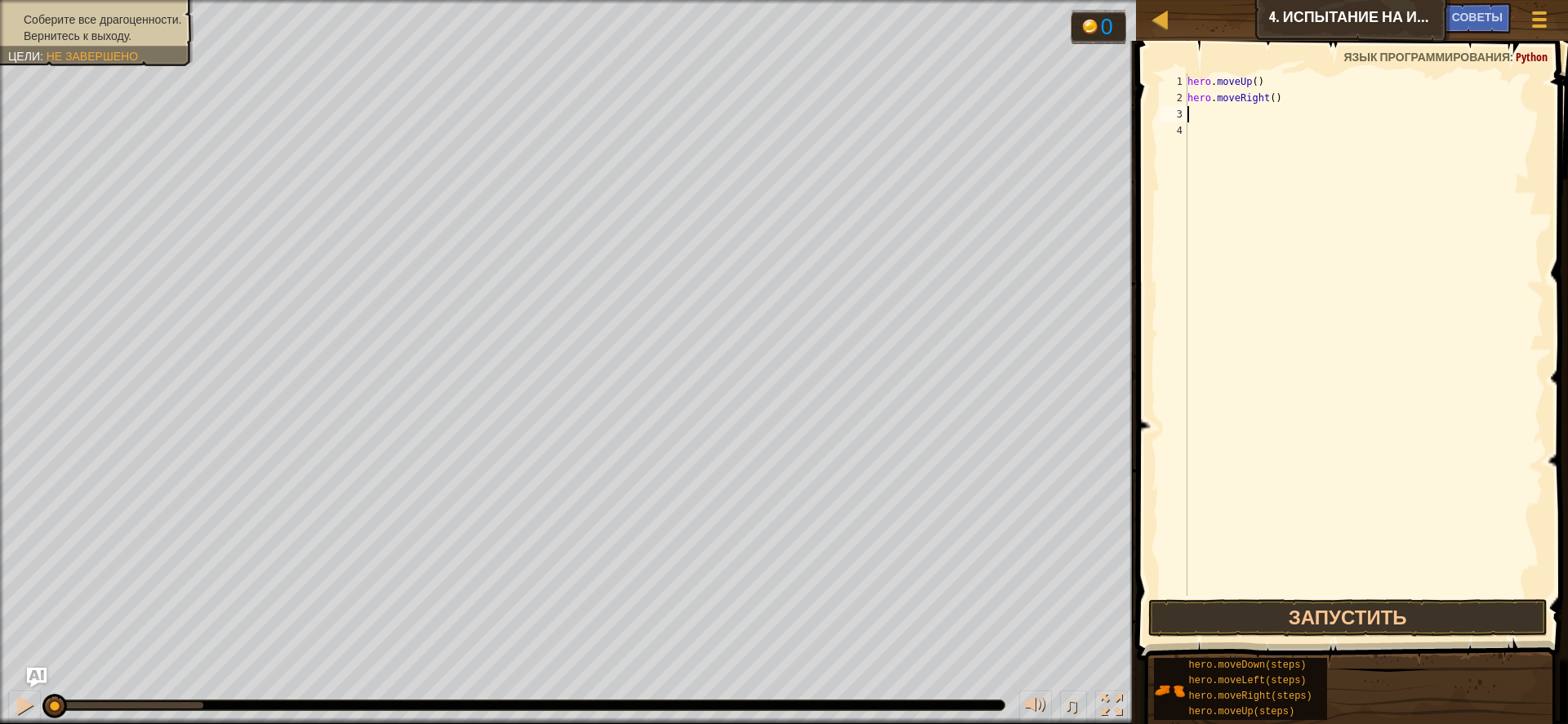
type textarea "h"
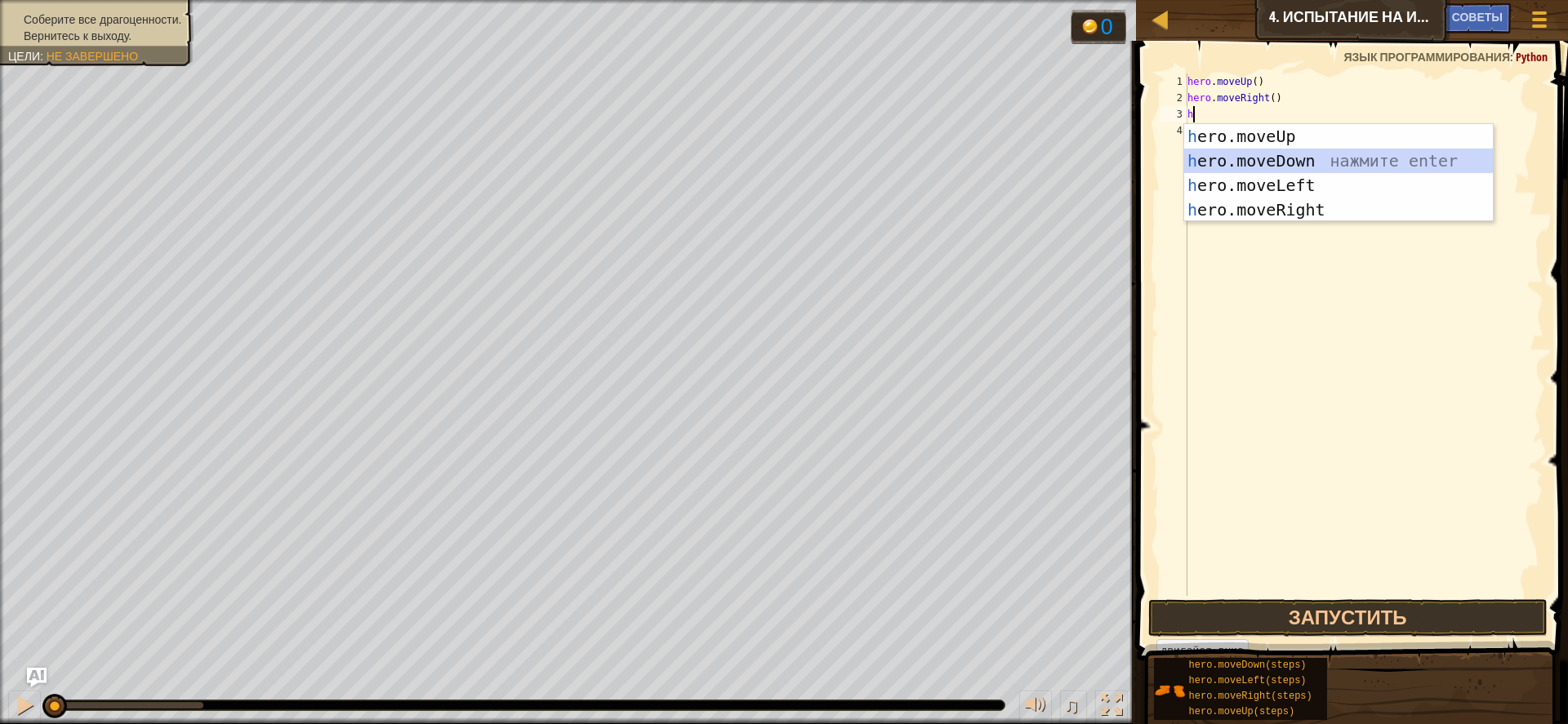
click at [1283, 160] on div "h ero.moveUp нажмите enter h ero.moveDown нажмите enter h ero.moveLeft нажмите …" at bounding box center [1339, 198] width 309 height 147
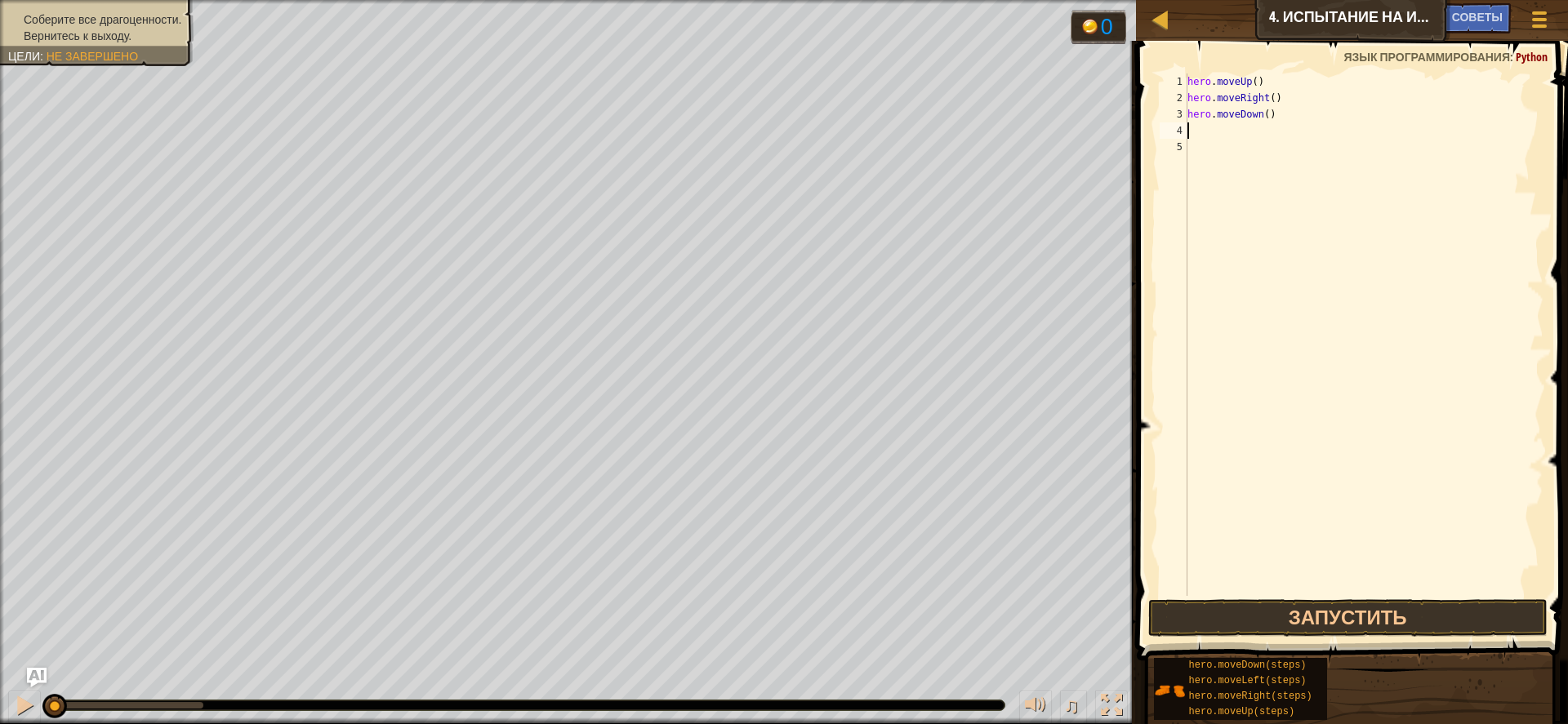
type textarea "h"
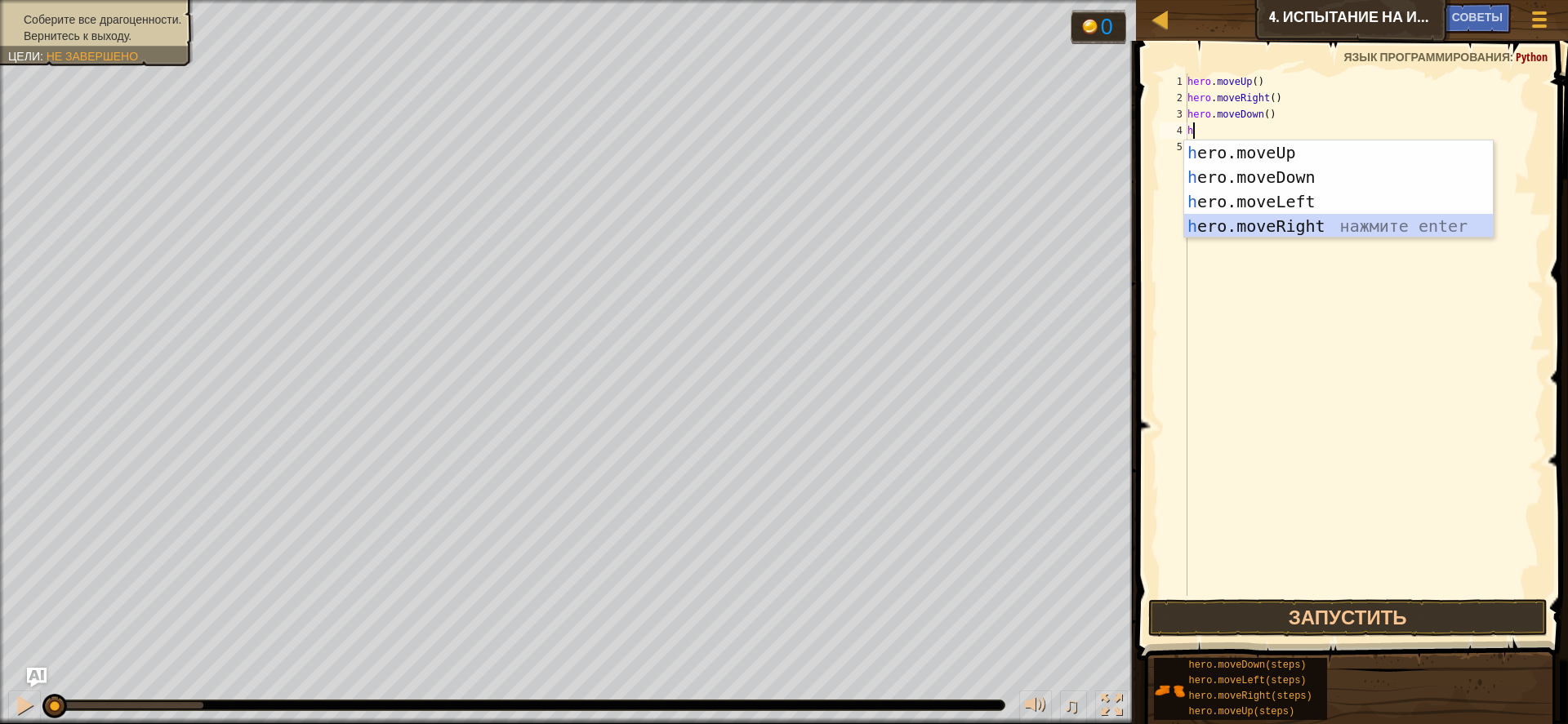
click at [1296, 225] on div "h ero.moveUp нажмите enter h ero.moveDown нажмите enter h ero.moveLeft нажмите …" at bounding box center [1339, 214] width 309 height 147
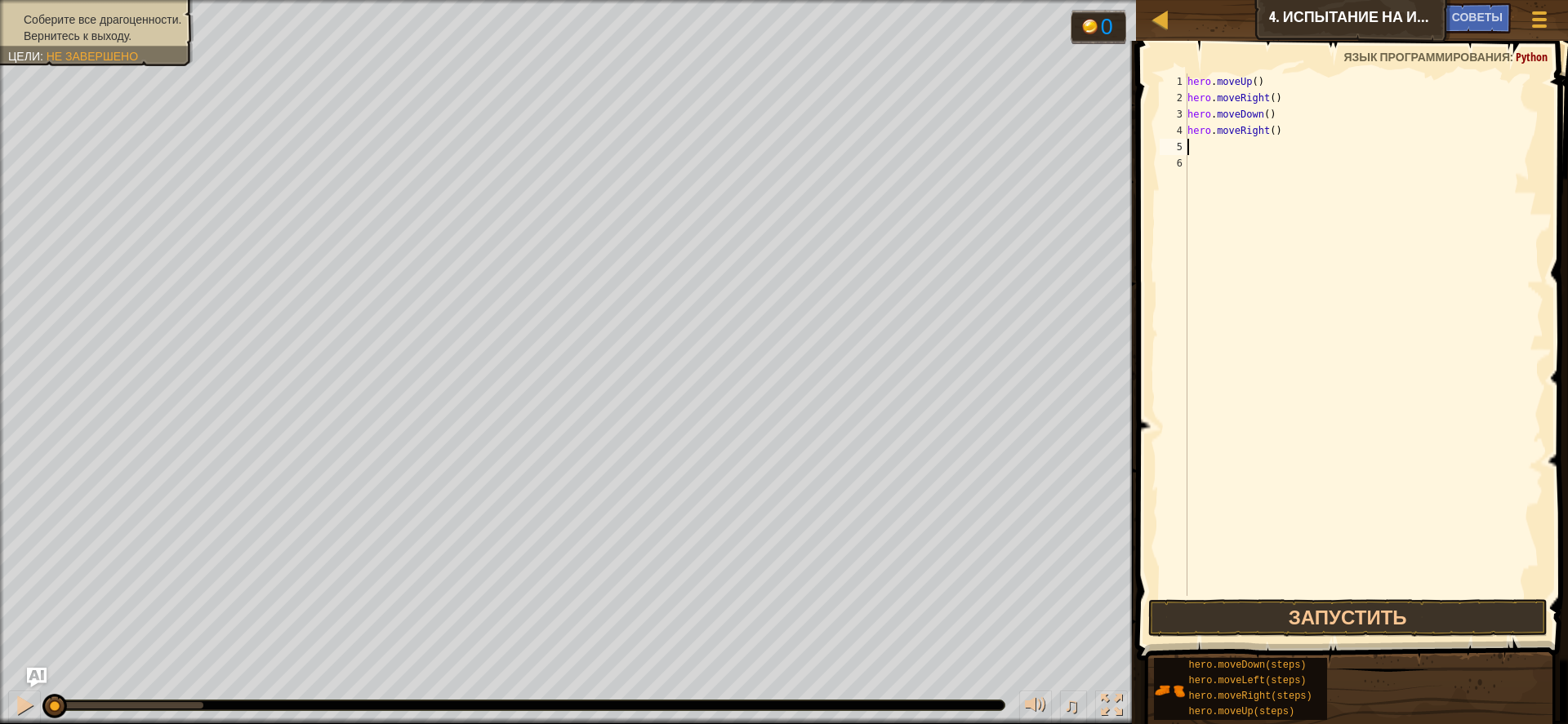
type textarea "h"
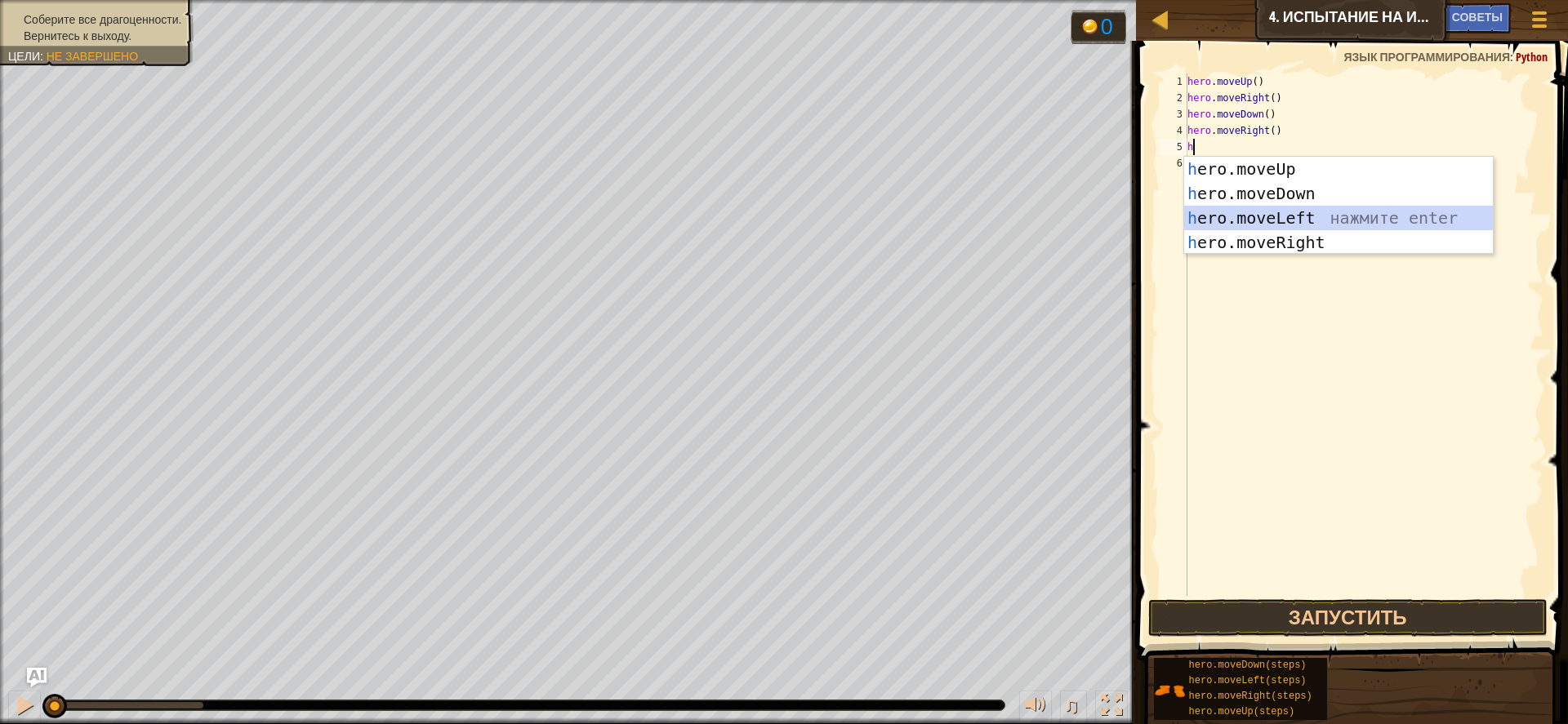
click at [1296, 216] on div "h ero.moveUp нажмите enter h ero.moveDown нажмите enter h ero.moveLeft нажмите …" at bounding box center [1339, 230] width 309 height 147
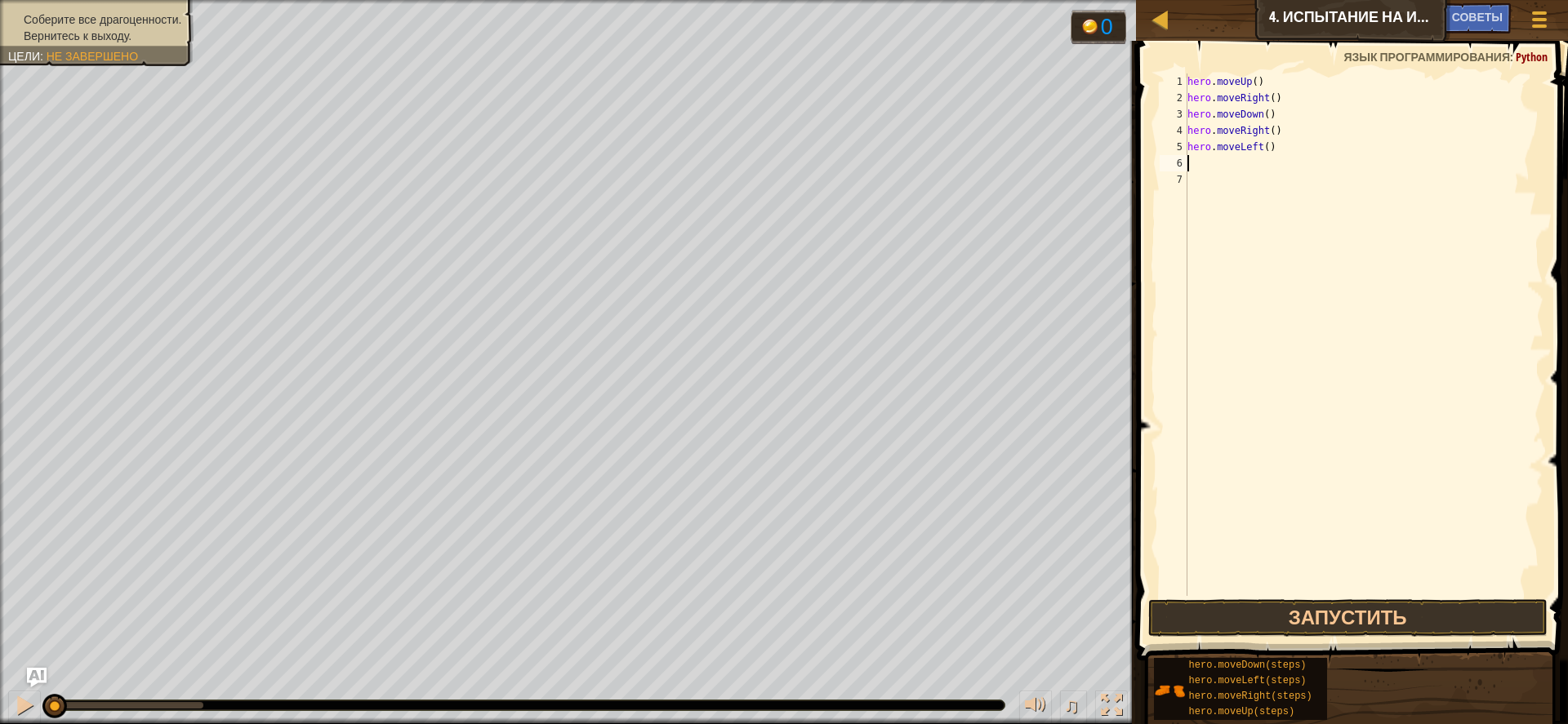
type textarea "h"
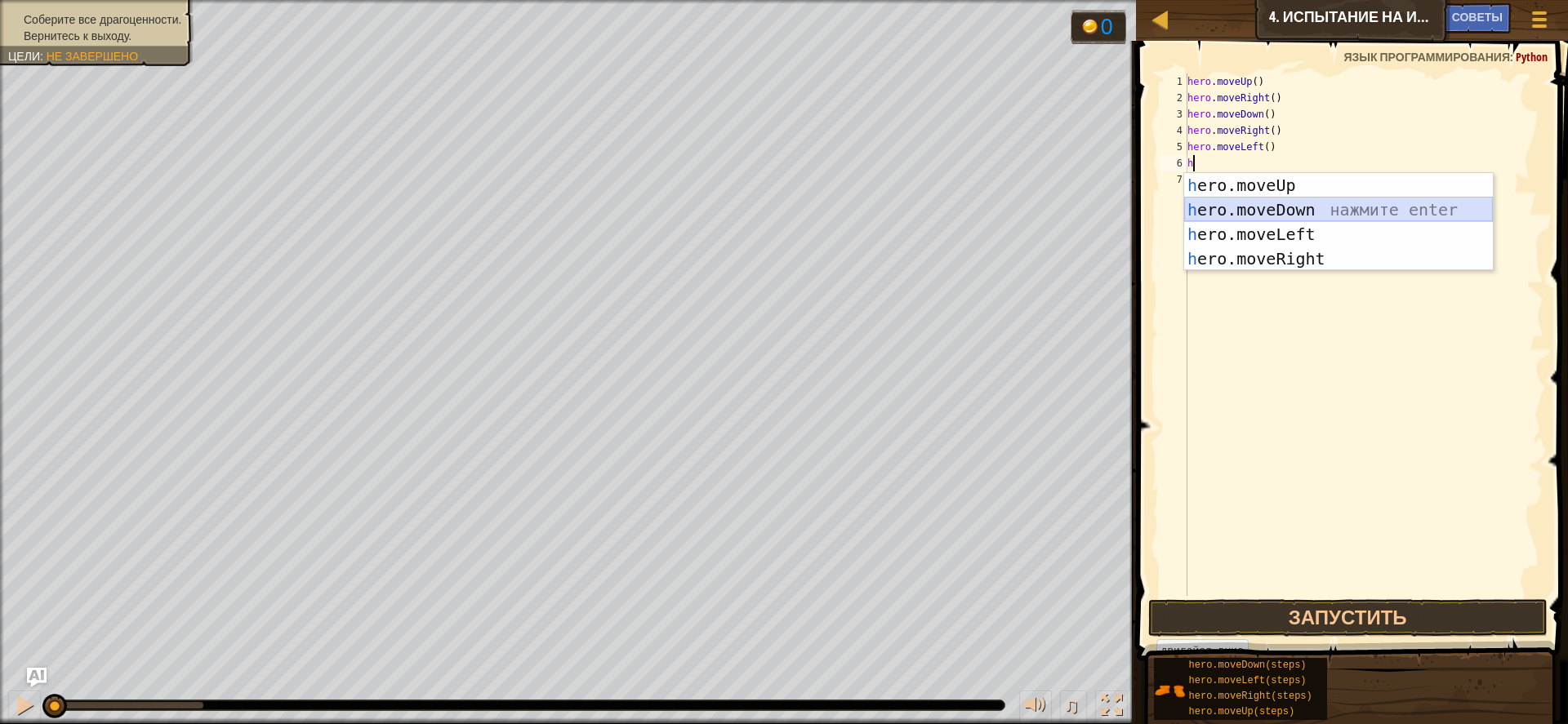
click at [1298, 202] on div "h ero.moveUp нажмите enter h ero.moveDown нажмите enter h ero.moveLeft нажмите …" at bounding box center [1339, 247] width 309 height 147
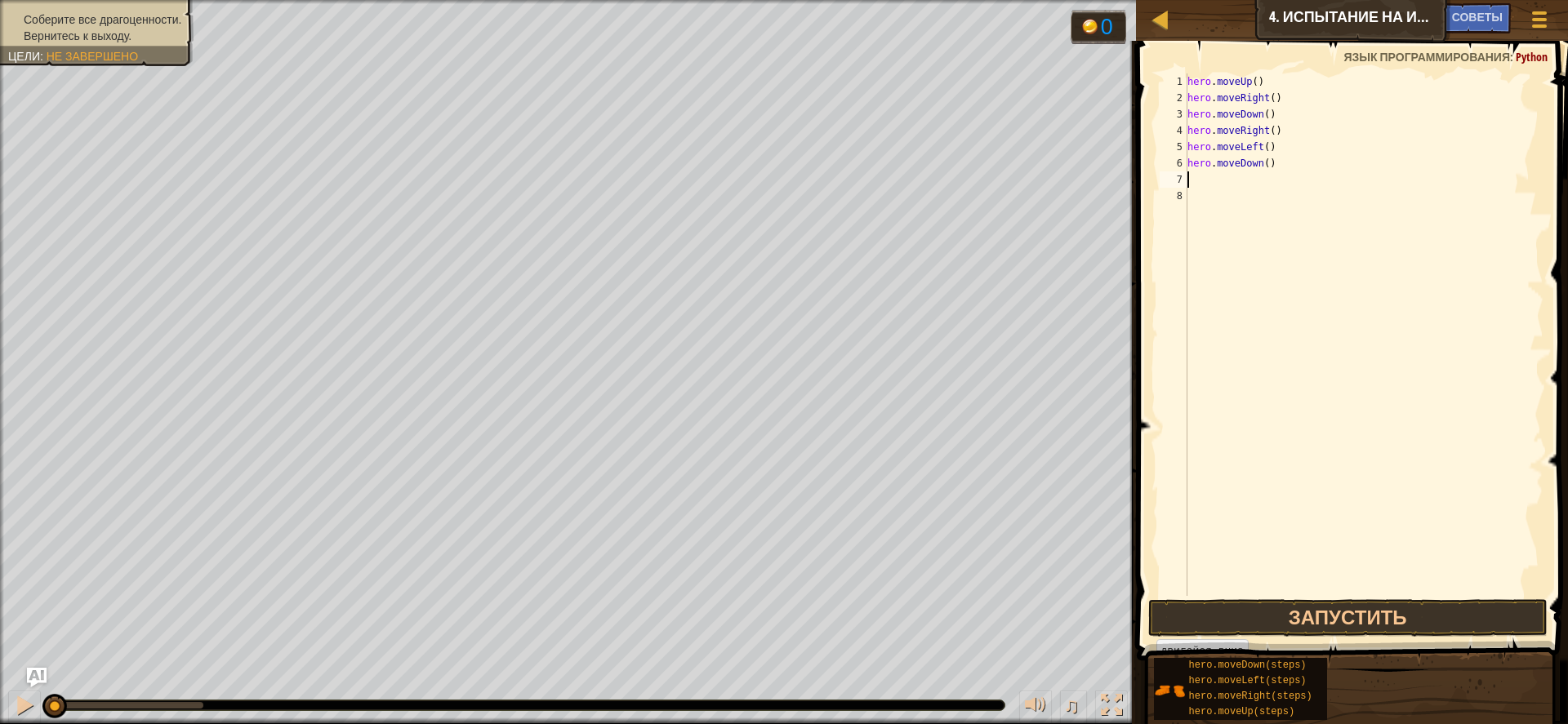
type textarea "h"
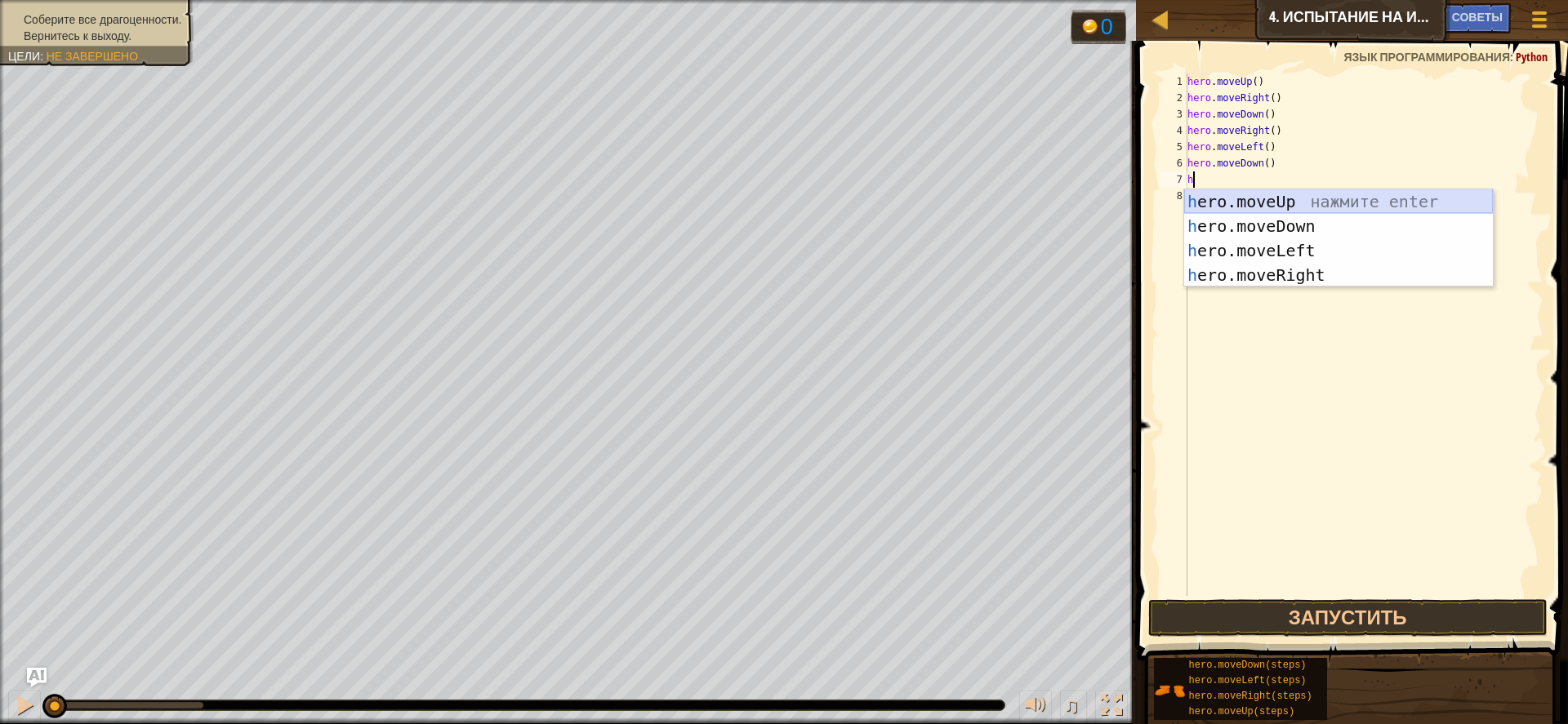
click at [1305, 200] on div "h ero.moveUp нажмите enter h ero.moveDown нажмите enter h ero.moveLeft нажмите …" at bounding box center [1339, 263] width 309 height 147
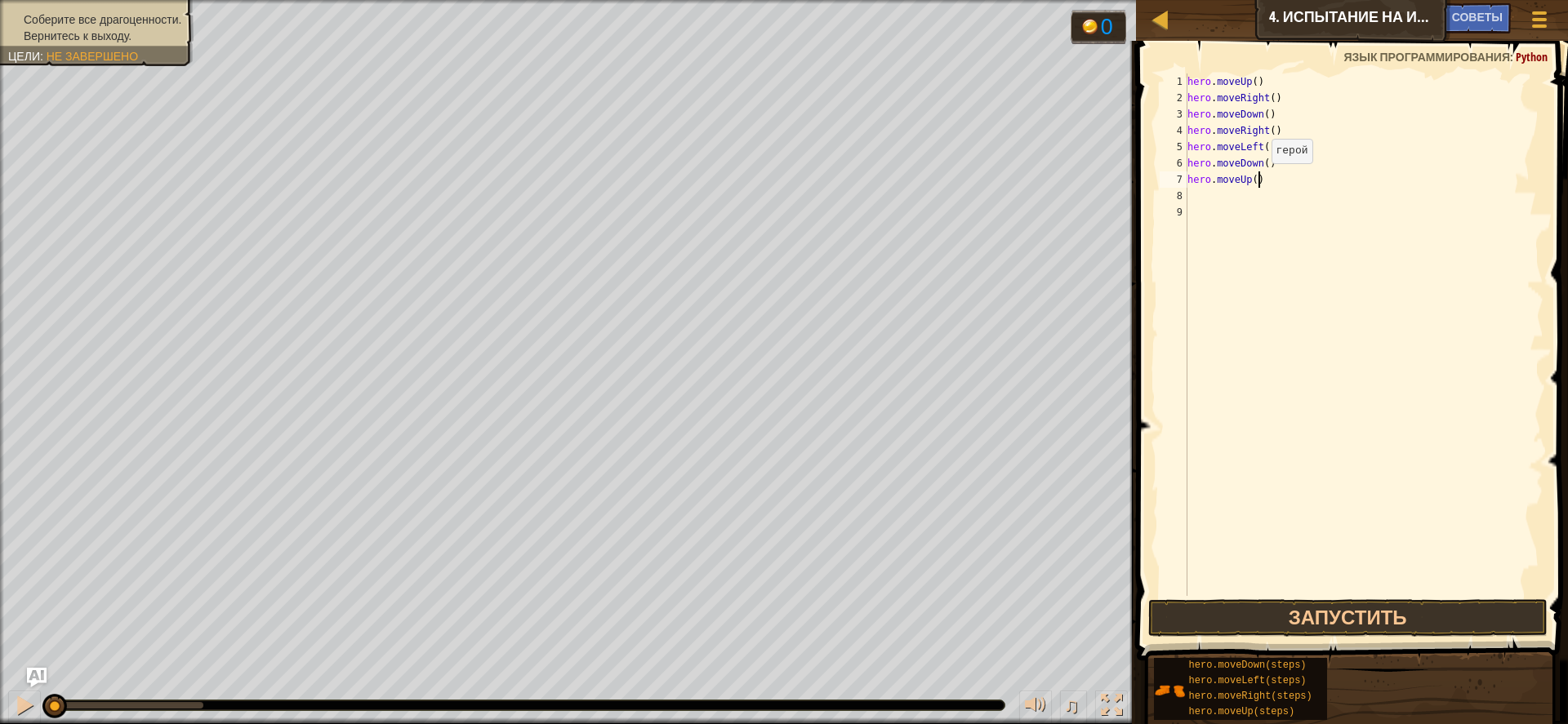
click at [1258, 179] on div "hero . moveUp ( ) hero . moveRight ( ) hero . moveDown ( ) hero . moveRight ( )…" at bounding box center [1365, 351] width 360 height 555
type textarea "hero.moveUp(2)"
click at [1231, 201] on div "hero . moveUp ( ) hero . moveRight ( ) hero . moveDown ( ) hero . moveRight ( )…" at bounding box center [1365, 351] width 360 height 555
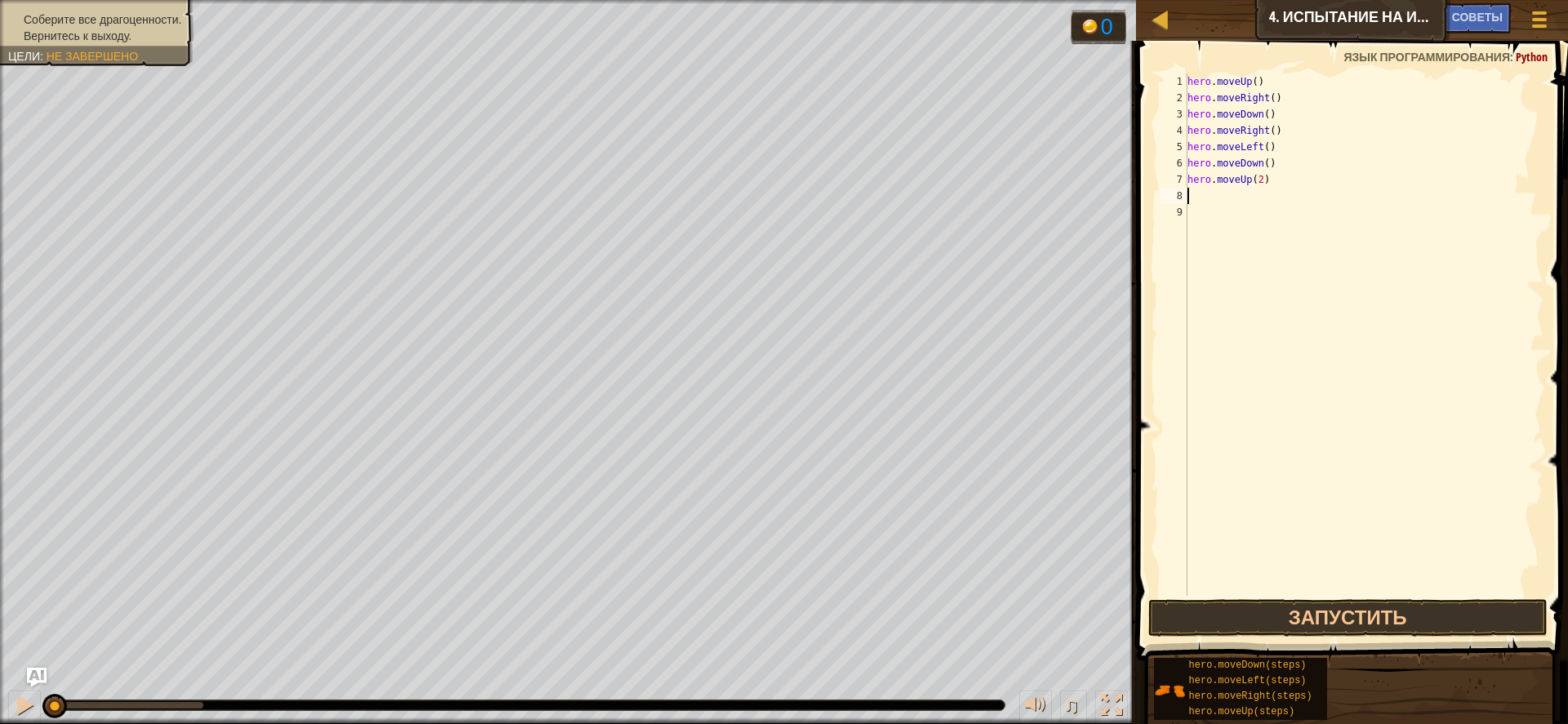
type textarea "h"
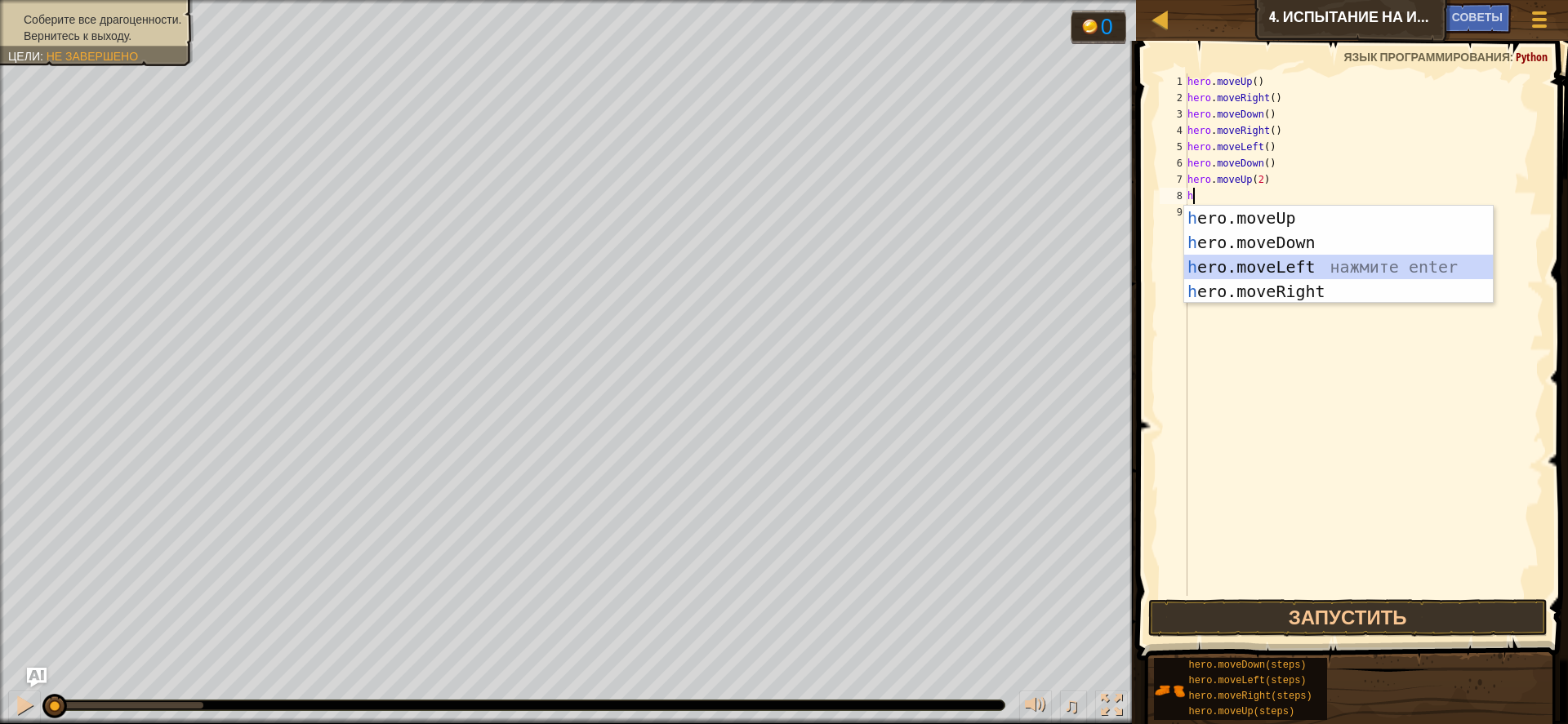
click at [1260, 259] on div "h ero.moveUp нажмите enter h ero.moveDown нажмите enter h ero.moveLeft нажмите …" at bounding box center [1339, 279] width 309 height 147
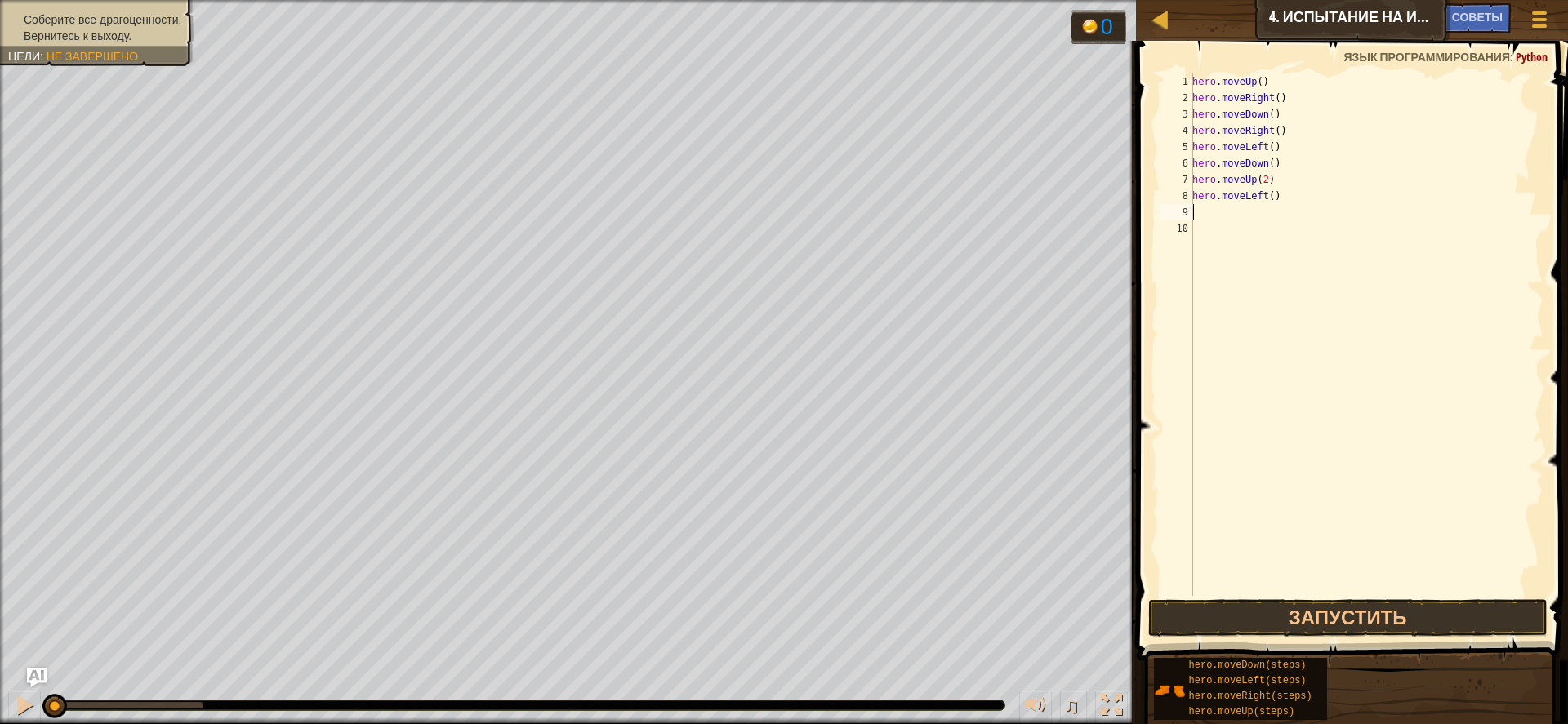
type textarea "h"
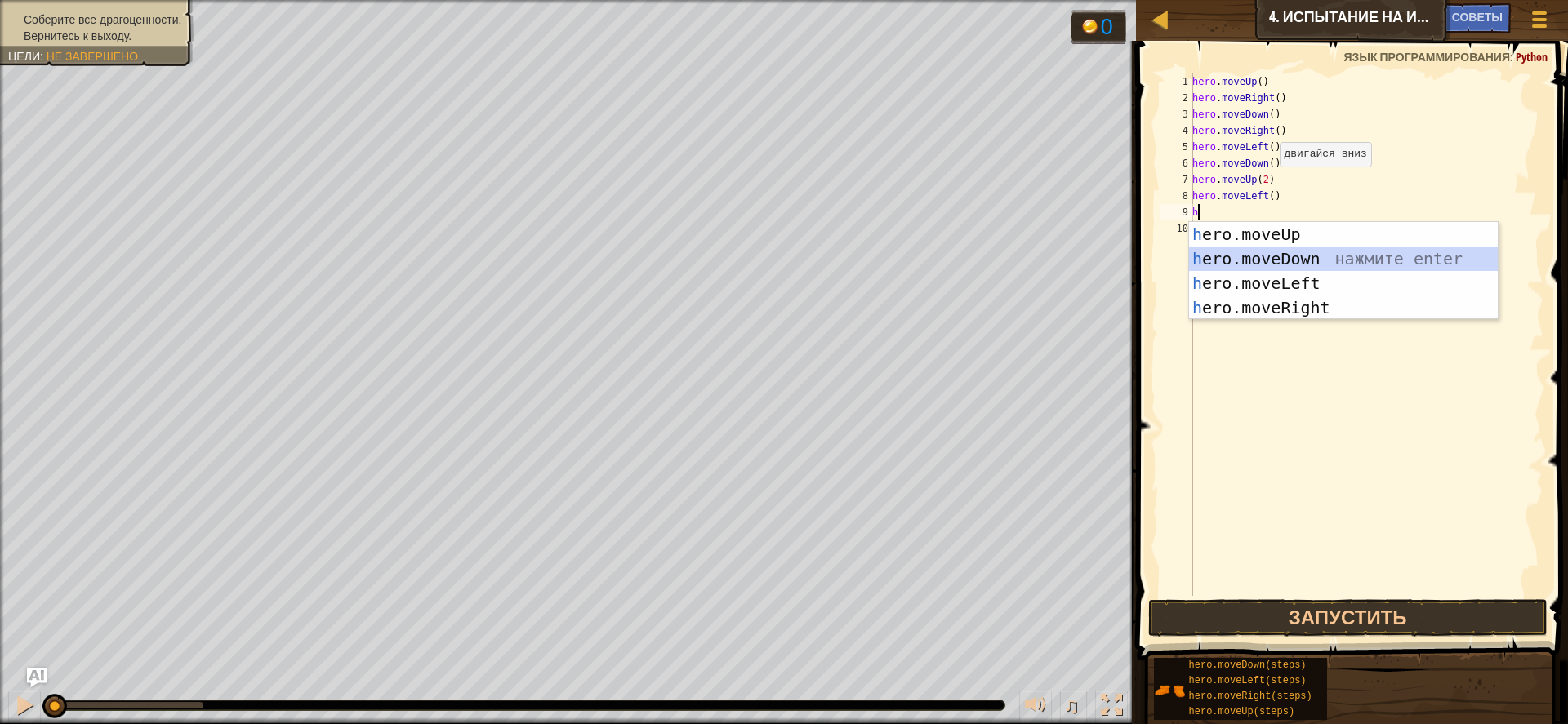
click at [1267, 254] on div "h ero.moveUp нажмите enter h ero.moveDown нажмите enter h ero.moveLeft нажмите …" at bounding box center [1344, 296] width 309 height 147
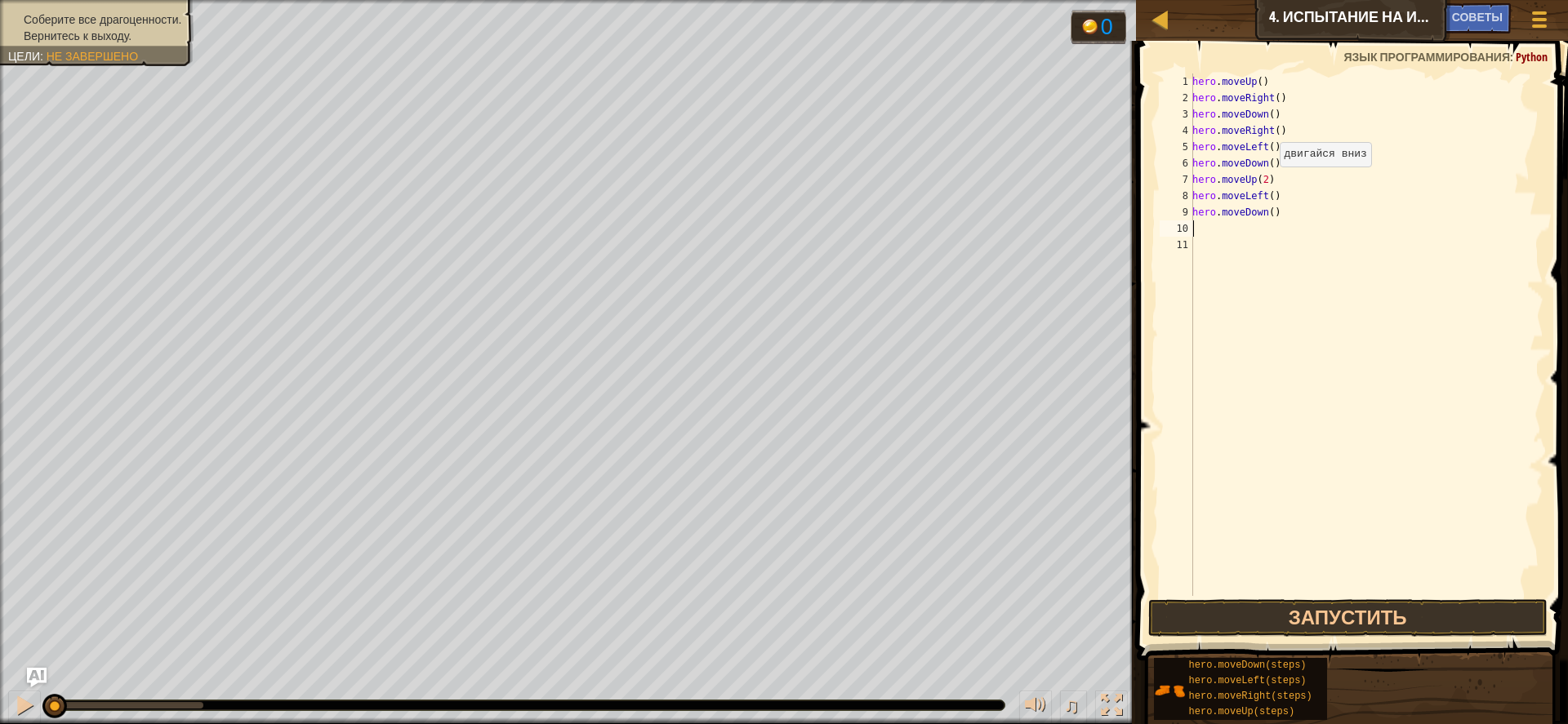
type textarea "h"
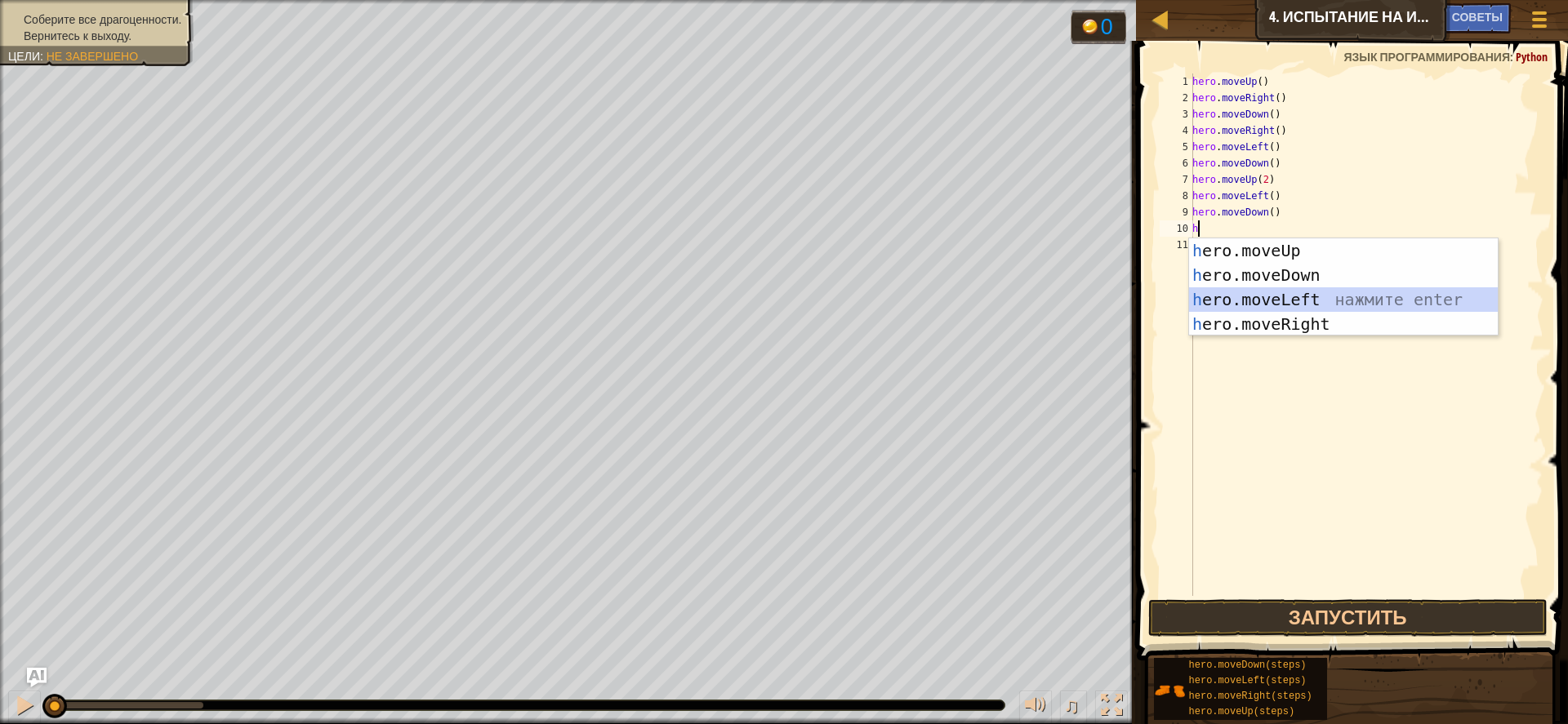
click at [1278, 290] on div "h ero.moveUp нажмите enter h ero.moveDown нажмите enter h ero.moveLeft нажмите …" at bounding box center [1344, 312] width 309 height 147
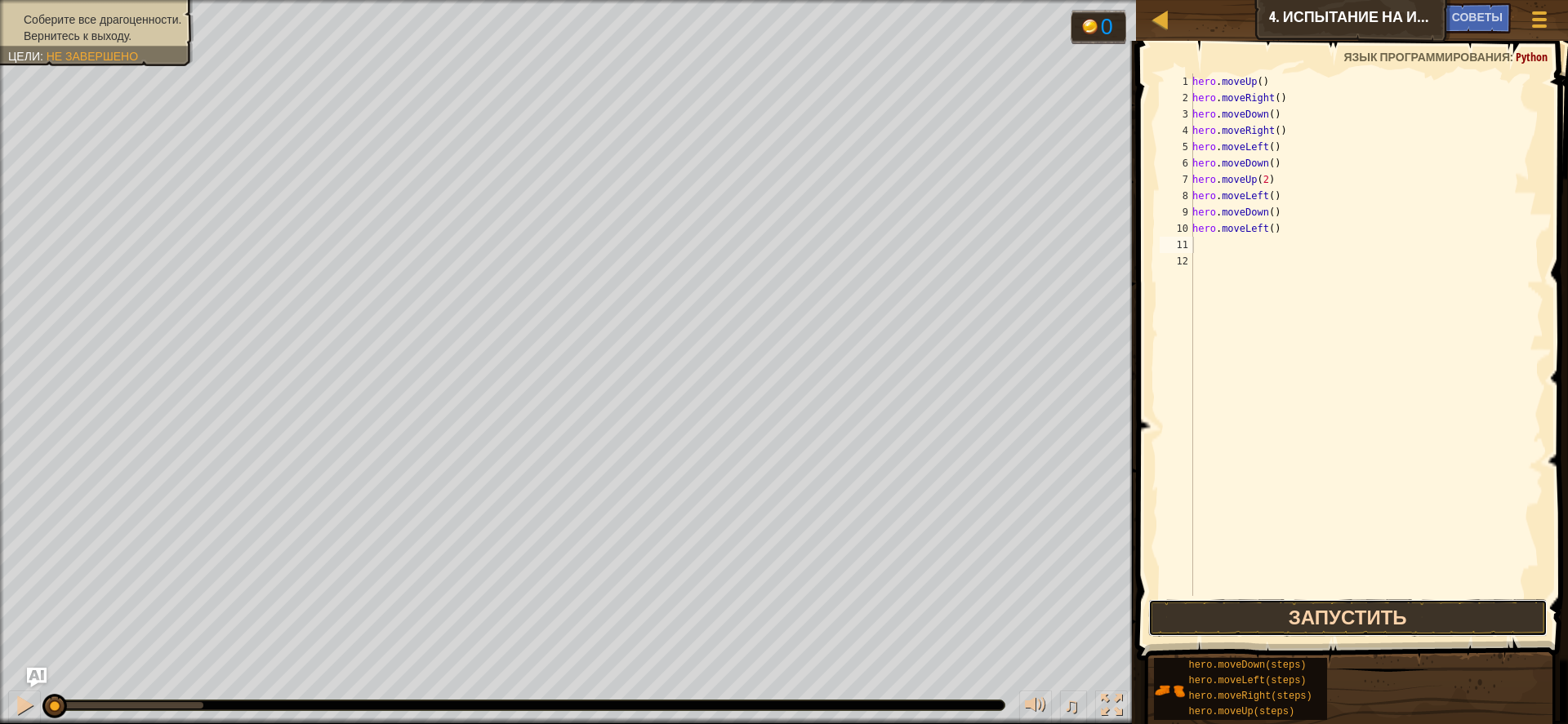
click at [1392, 611] on button "Запустить" at bounding box center [1348, 618] width 399 height 37
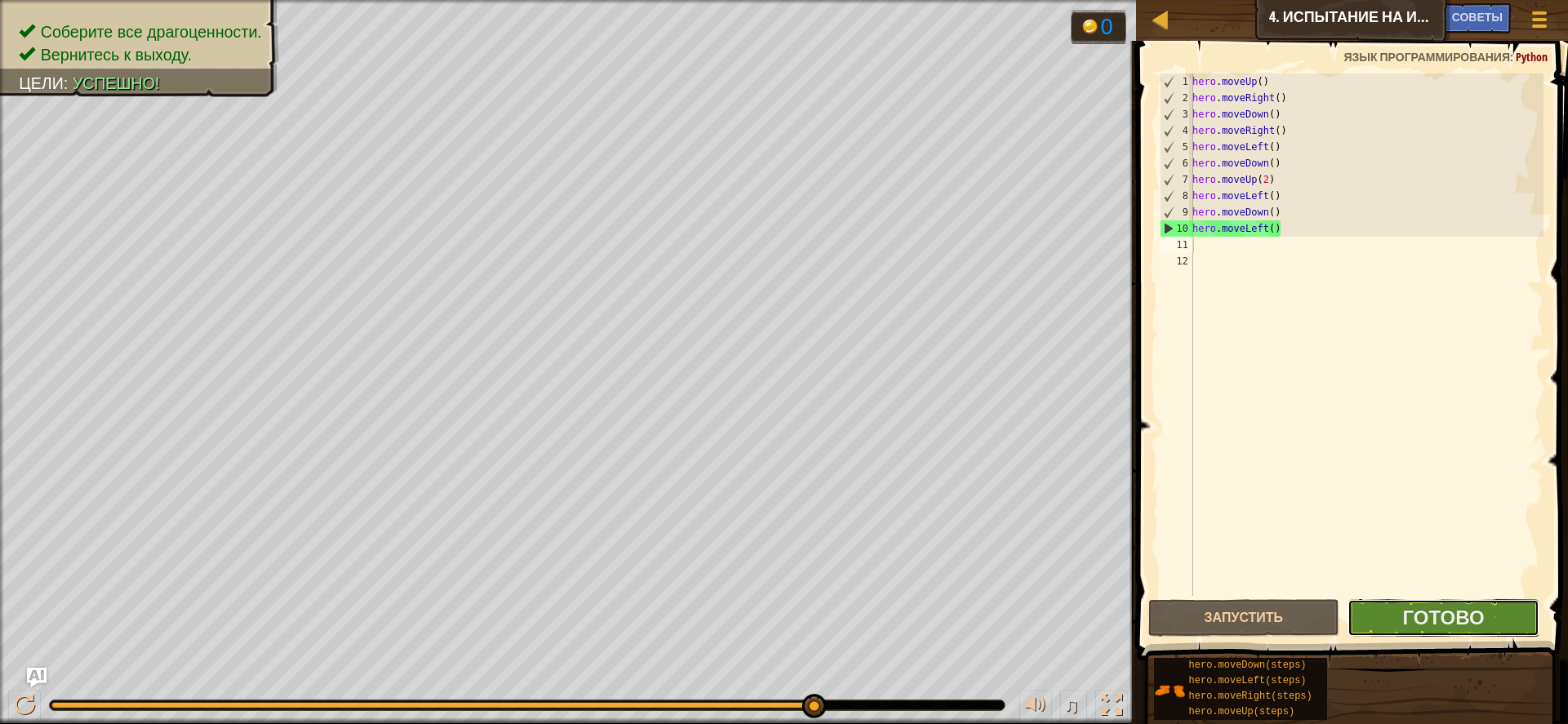
click at [1389, 620] on button "Готово" at bounding box center [1444, 618] width 192 height 37
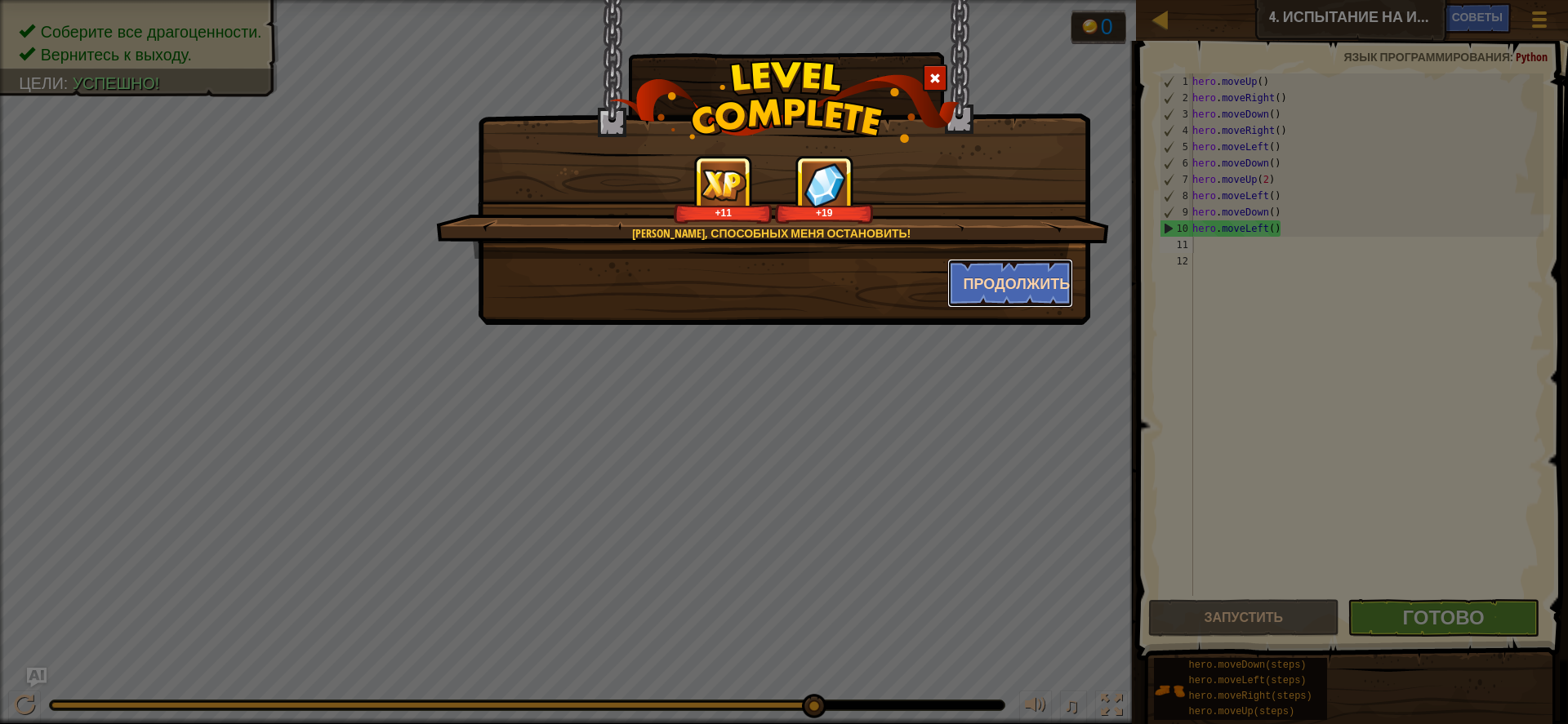
click at [966, 279] on button "Продолжить" at bounding box center [1011, 283] width 127 height 49
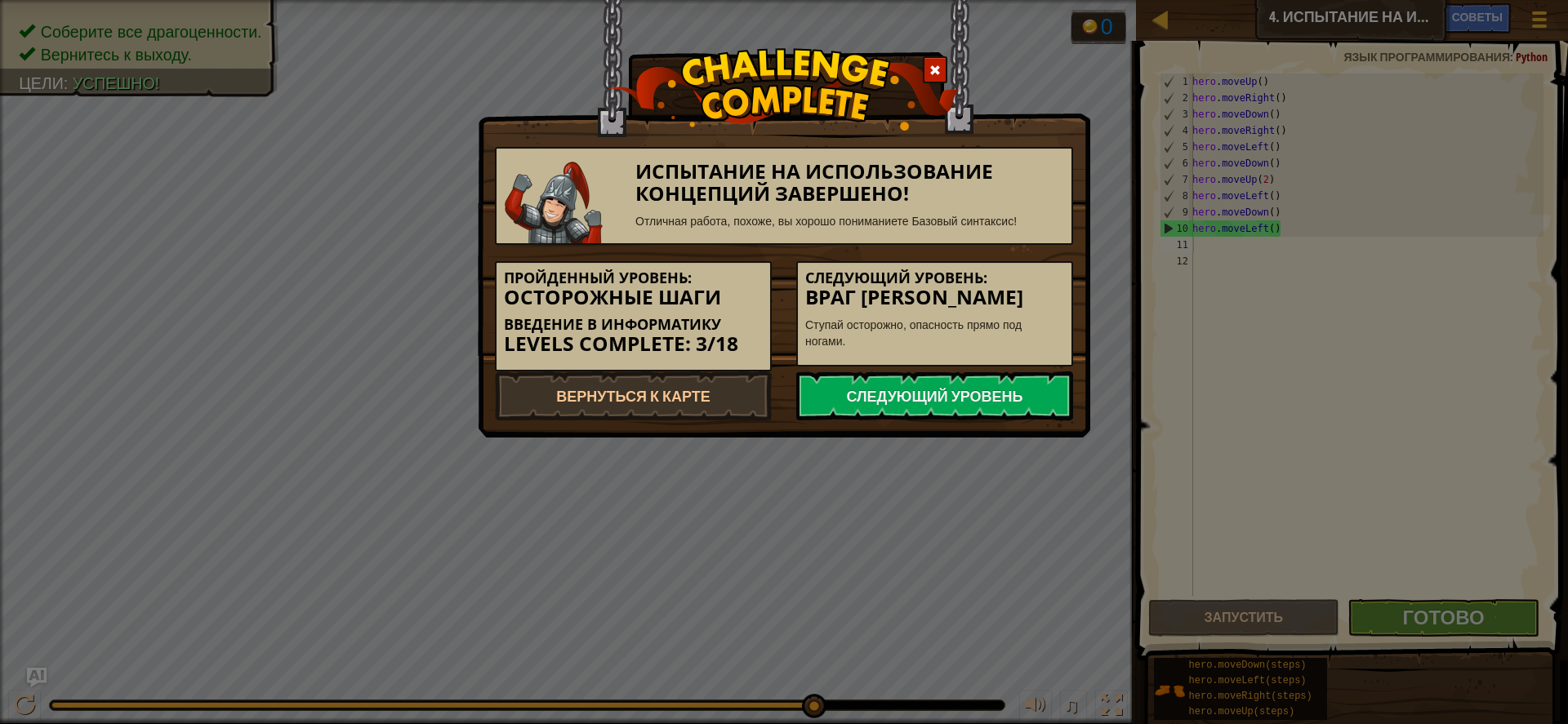
drag, startPoint x: 1025, startPoint y: 395, endPoint x: 1249, endPoint y: 317, distance: 237.2
click at [1249, 317] on div "Испытание на использование концепций завершено! Отличная работа, похоже, вы хор…" at bounding box center [784, 362] width 1568 height 724
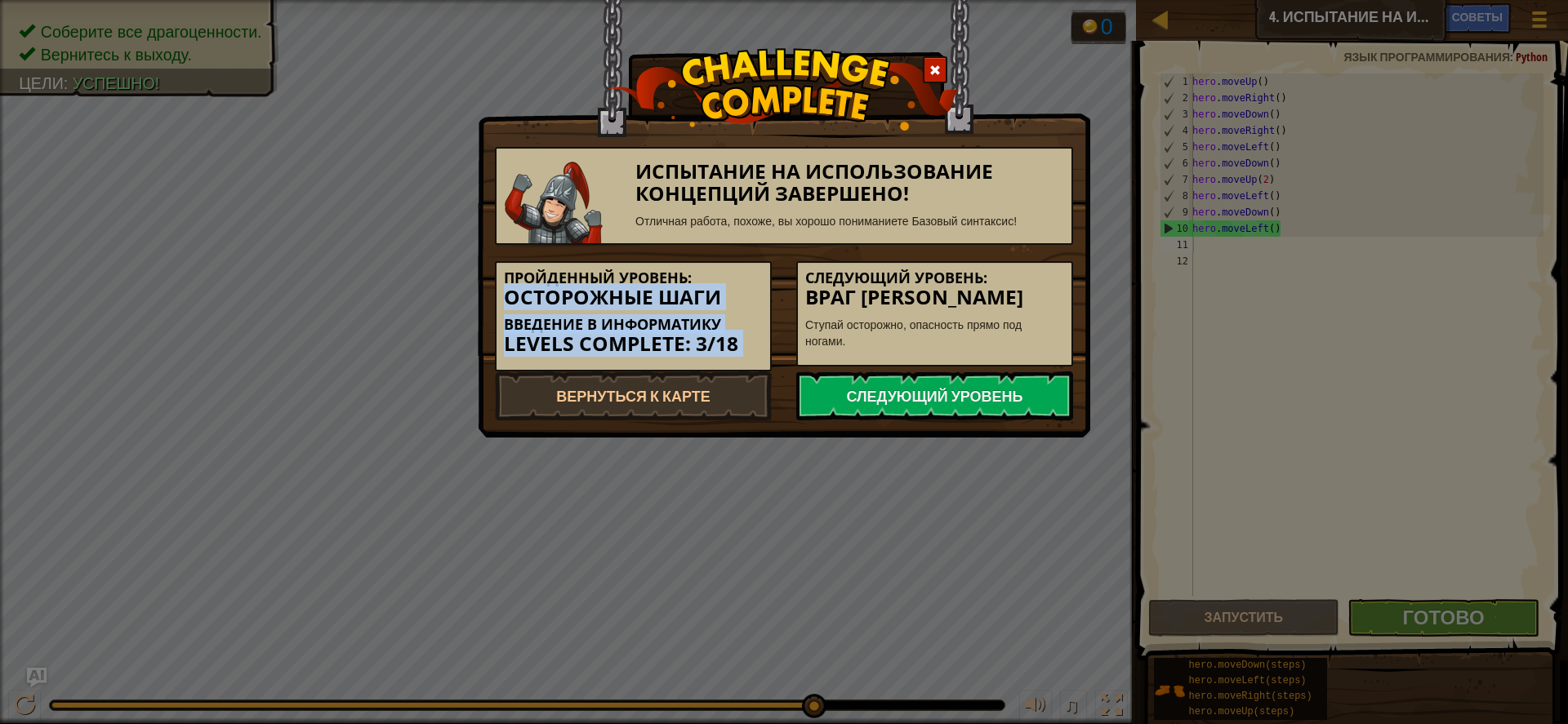
drag, startPoint x: 742, startPoint y: 284, endPoint x: 1122, endPoint y: 260, distance: 380.8
click at [1115, 260] on div "Испытание на использование концепций завершено! Отличная работа, похоже, вы хор…" at bounding box center [784, 362] width 1568 height 724
click at [1125, 260] on div "Испытание на использование концепций завершено! Отличная работа, похоже, вы хор…" at bounding box center [784, 362] width 1568 height 724
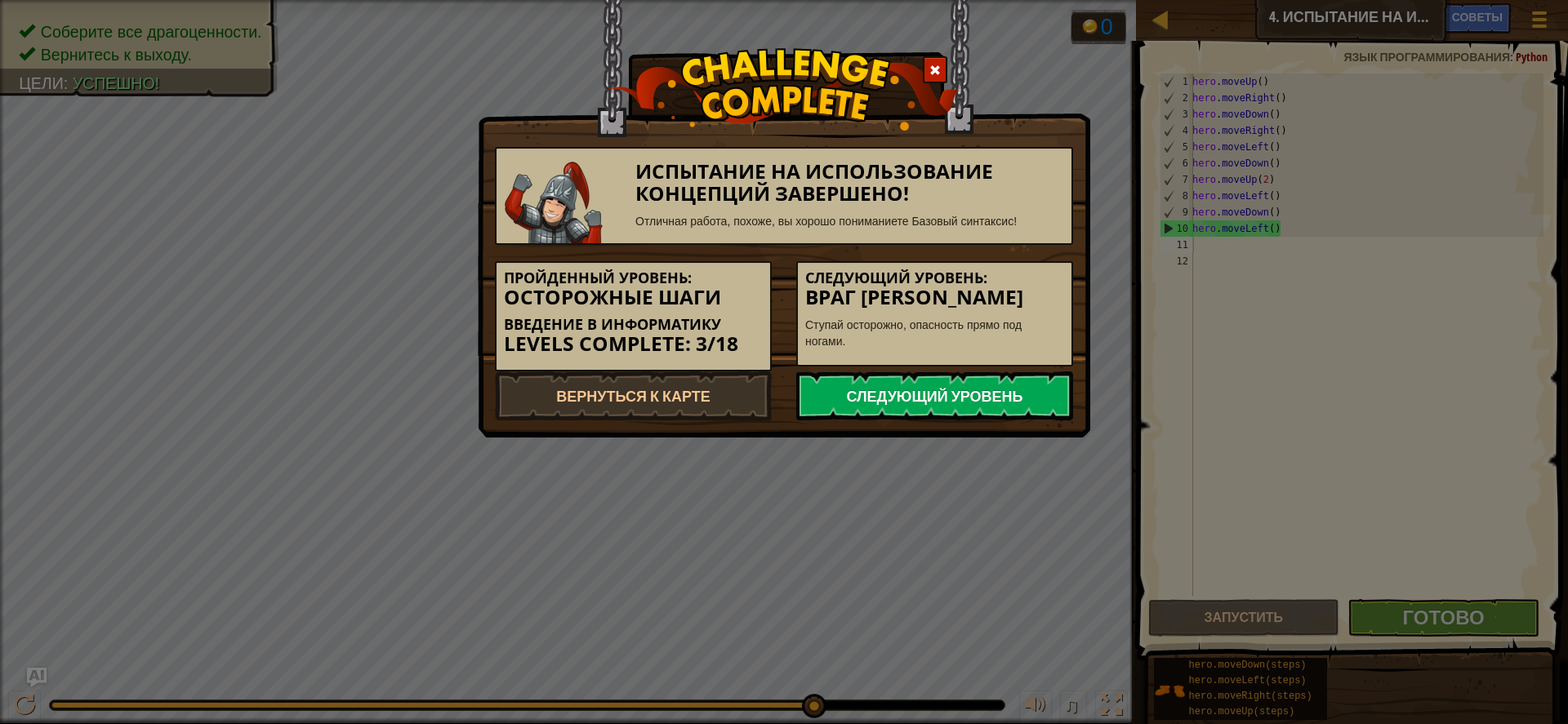
click at [1010, 407] on link "Следующий уровень" at bounding box center [934, 396] width 277 height 49
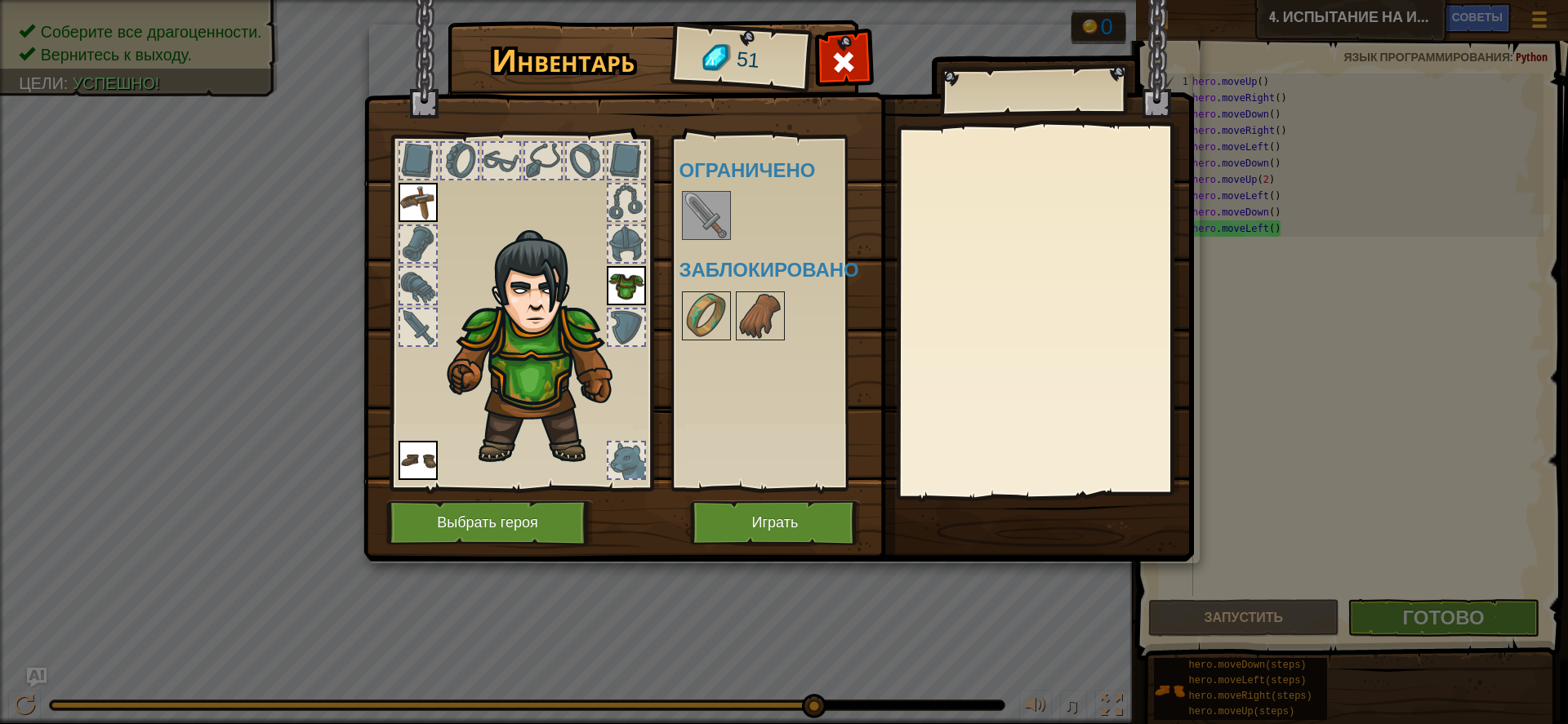
drag, startPoint x: 713, startPoint y: 311, endPoint x: 850, endPoint y: 304, distance: 137.2
click at [850, 304] on div "Доступно [PERSON_NAME] (двойной клик, чтобы надеть) Ограничено Заблокировано" at bounding box center [782, 313] width 205 height 341
drag, startPoint x: 518, startPoint y: 304, endPoint x: 709, endPoint y: 262, distance: 195.6
click at [709, 262] on div "Инвентарь 51 Доступно Надеть Надеть Надеть (двойной клик, чтобы надеть) Огранич…" at bounding box center [784, 293] width 831 height 539
drag, startPoint x: 718, startPoint y: 213, endPoint x: 756, endPoint y: 217, distance: 38.2
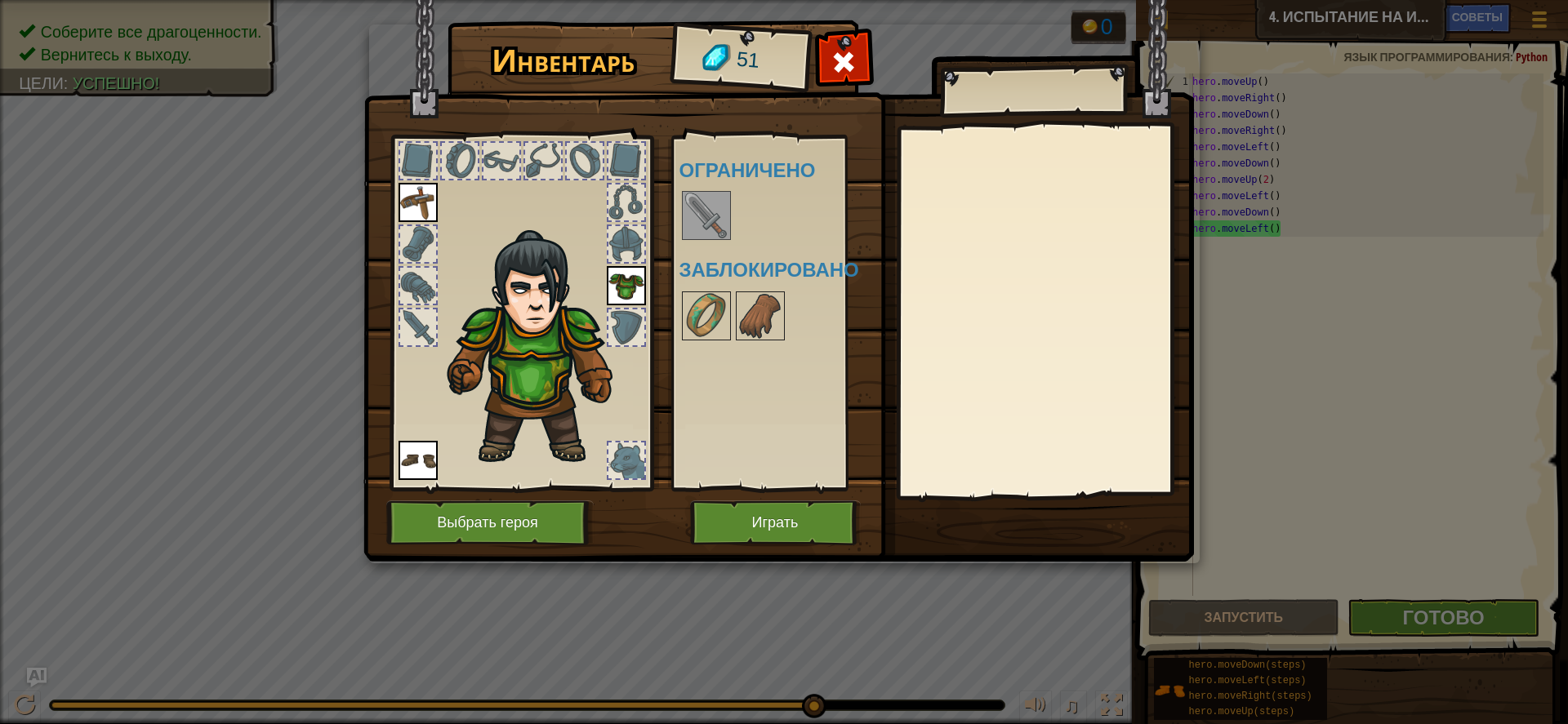
click at [756, 217] on div "Доступно [PERSON_NAME] (двойной клик, чтобы надеть) Ограничено Заблокировано" at bounding box center [782, 313] width 205 height 341
click at [710, 213] on img at bounding box center [707, 216] width 46 height 46
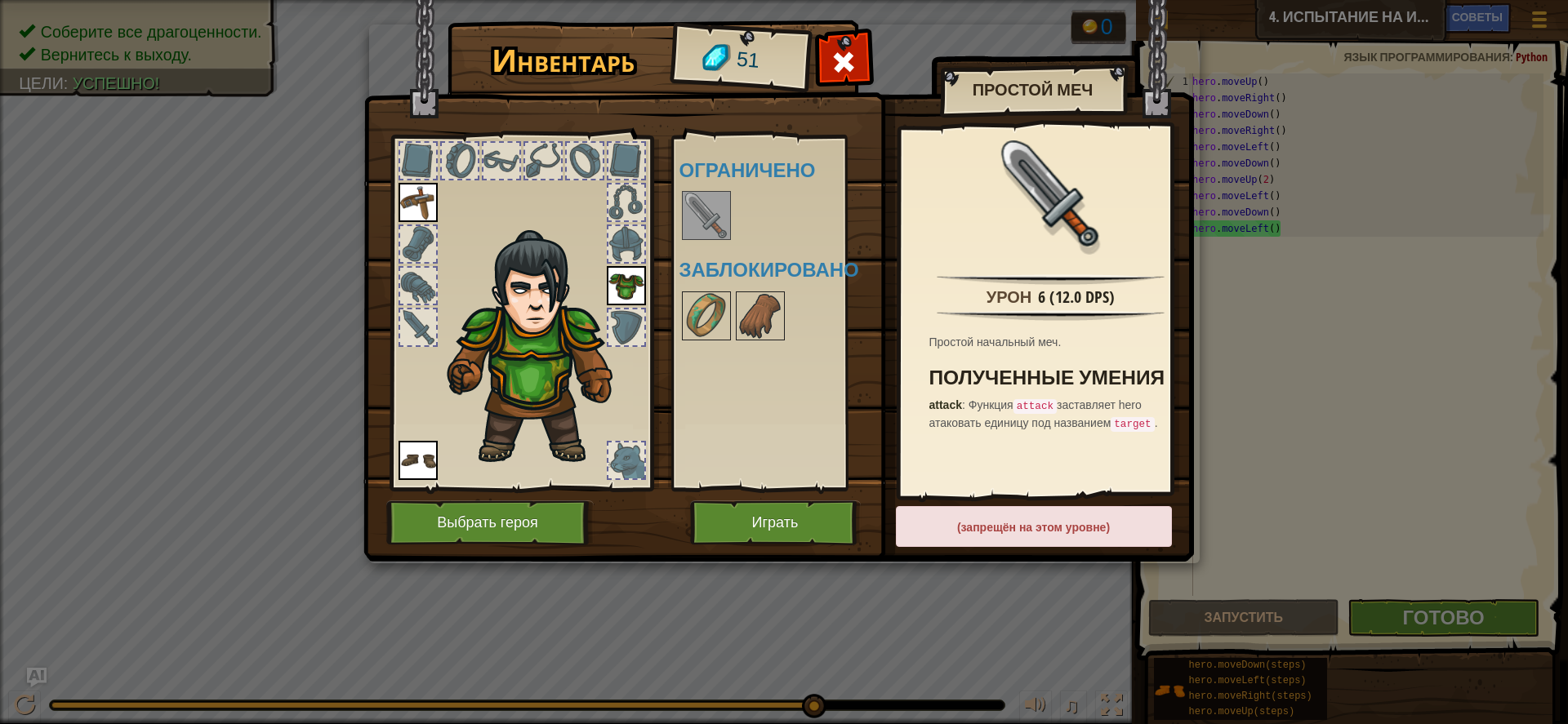
click at [863, 378] on div "Доступно [PERSON_NAME] (двойной клик, чтобы надеть) Ограничено Заблокировано" at bounding box center [782, 313] width 205 height 341
click at [790, 312] on div at bounding box center [782, 316] width 205 height 54
click at [751, 315] on img at bounding box center [761, 316] width 46 height 46
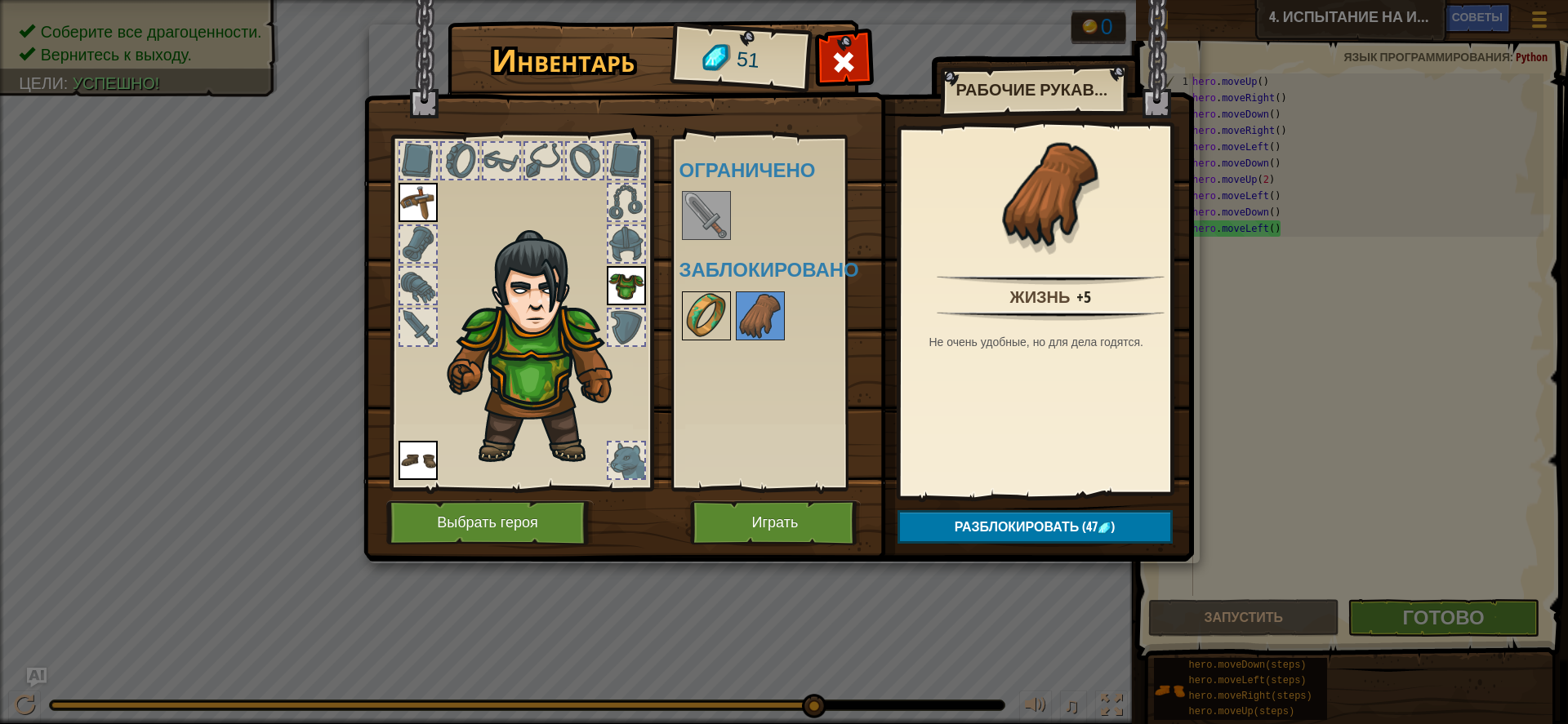
click at [719, 311] on img at bounding box center [707, 316] width 46 height 46
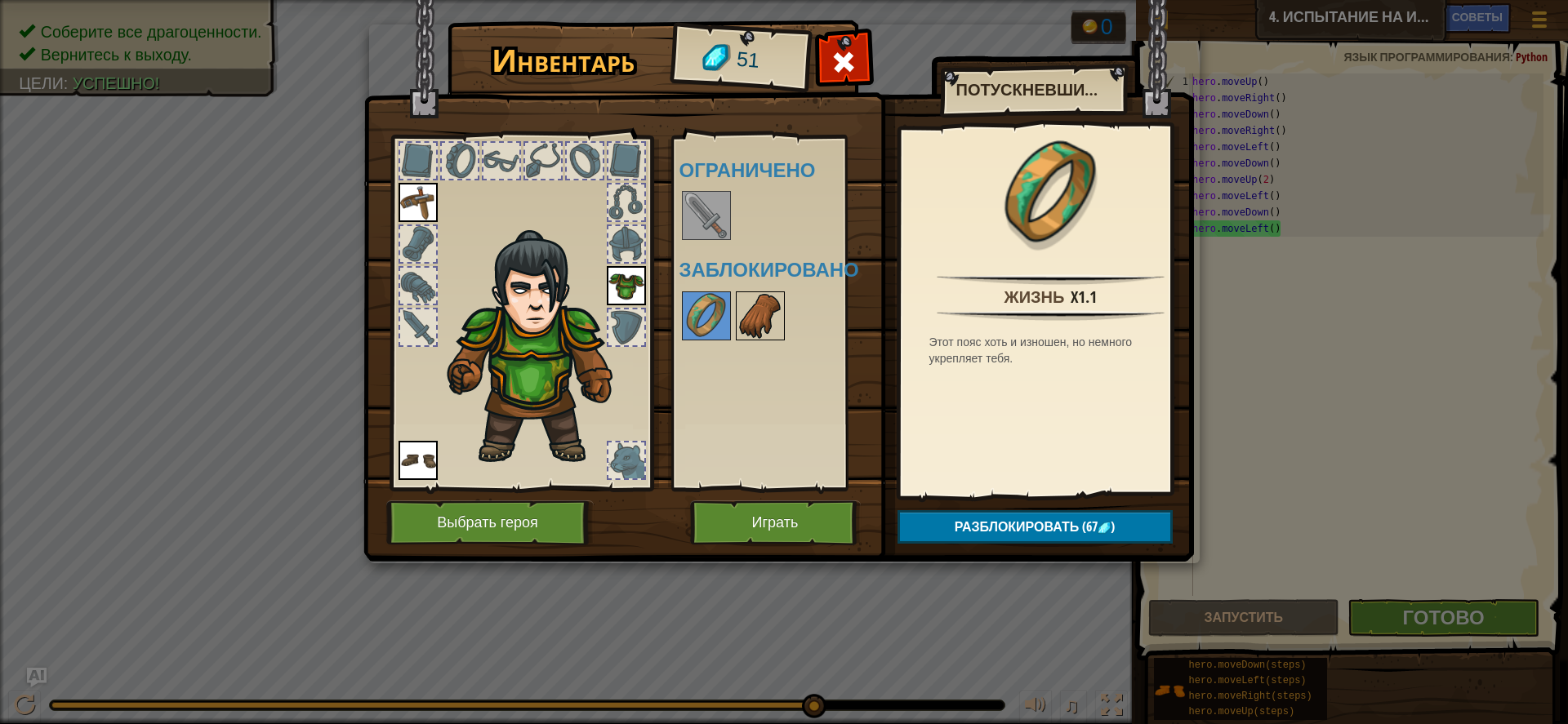
click at [763, 321] on img at bounding box center [761, 316] width 46 height 46
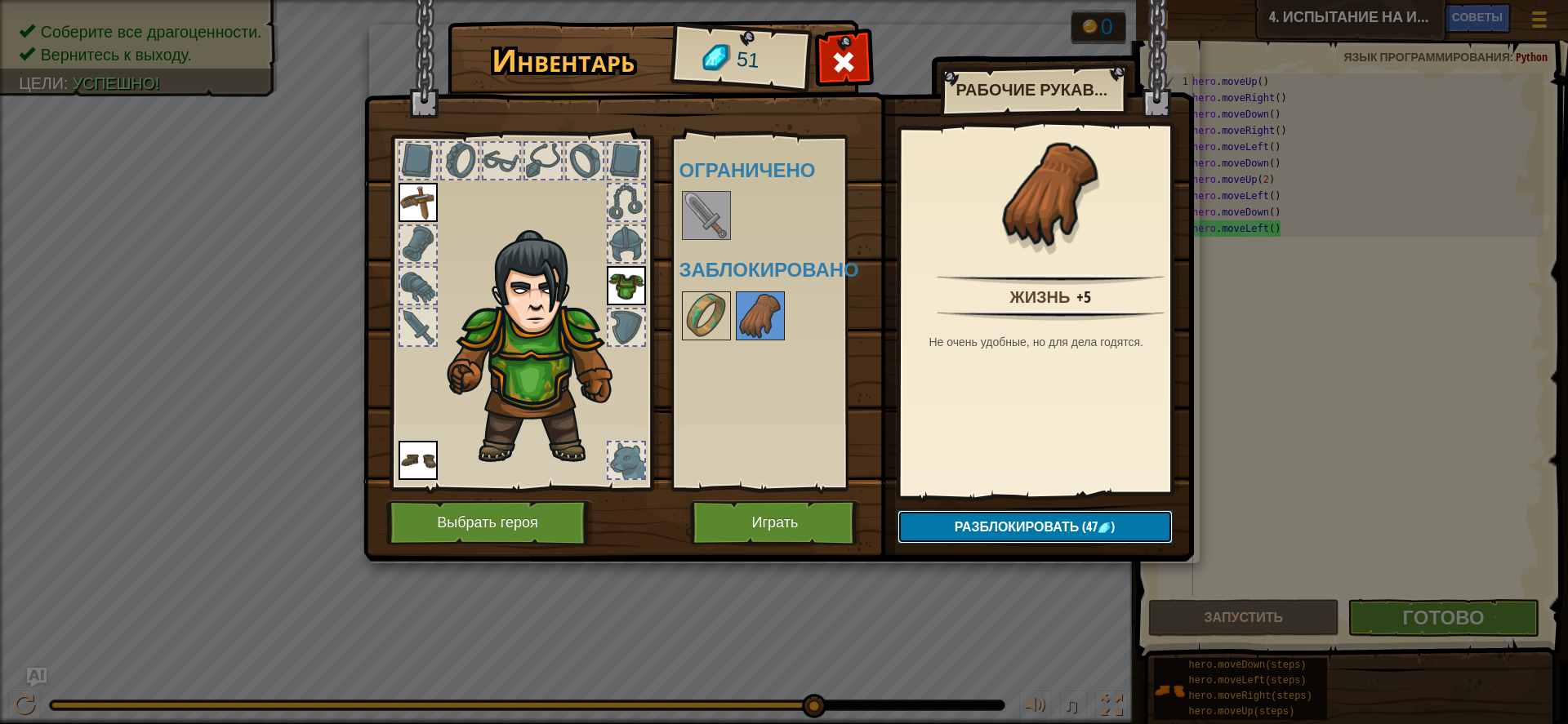
click at [981, 520] on span "Разблокировать" at bounding box center [1017, 526] width 125 height 18
click at [975, 528] on button "Подтвердить" at bounding box center [1035, 527] width 275 height 34
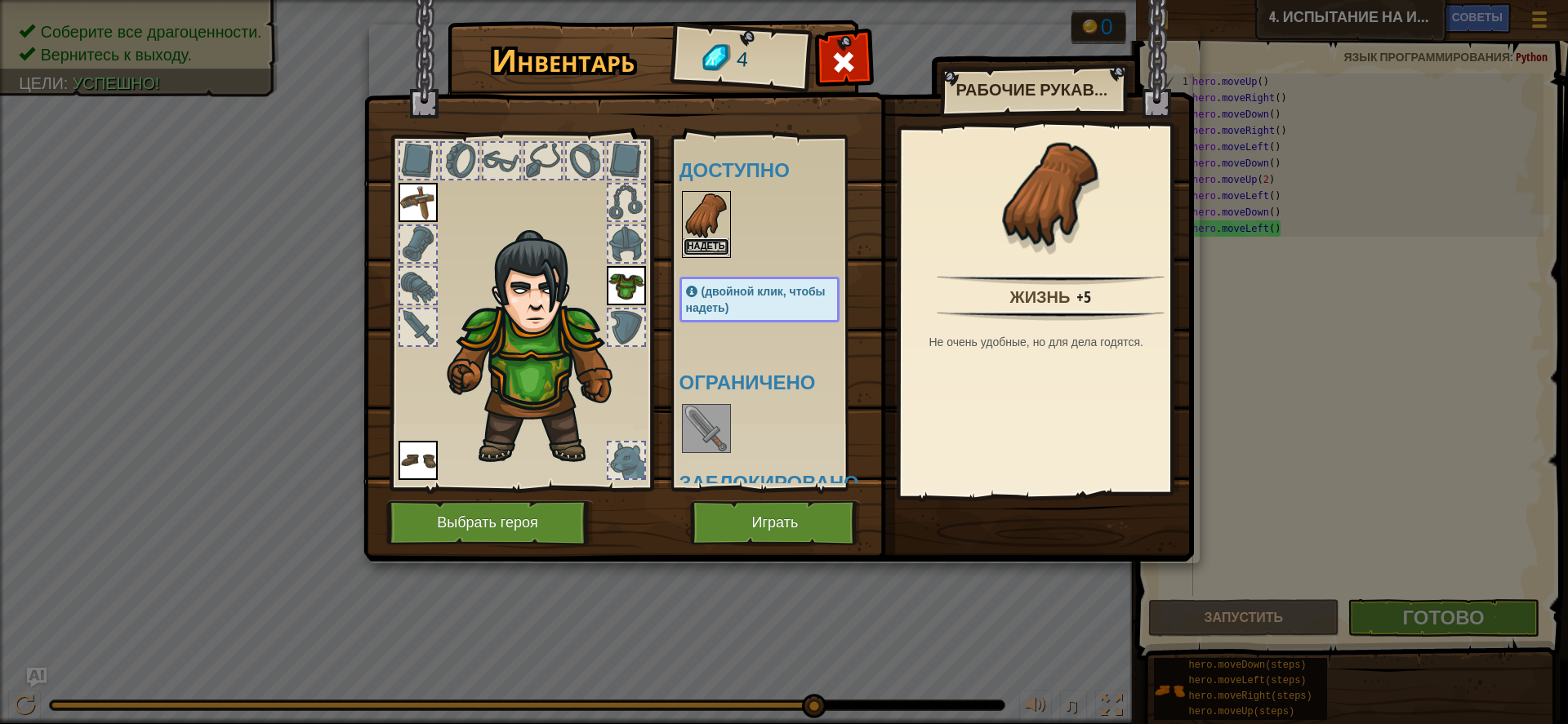
click at [705, 244] on button "Надеть" at bounding box center [707, 247] width 46 height 17
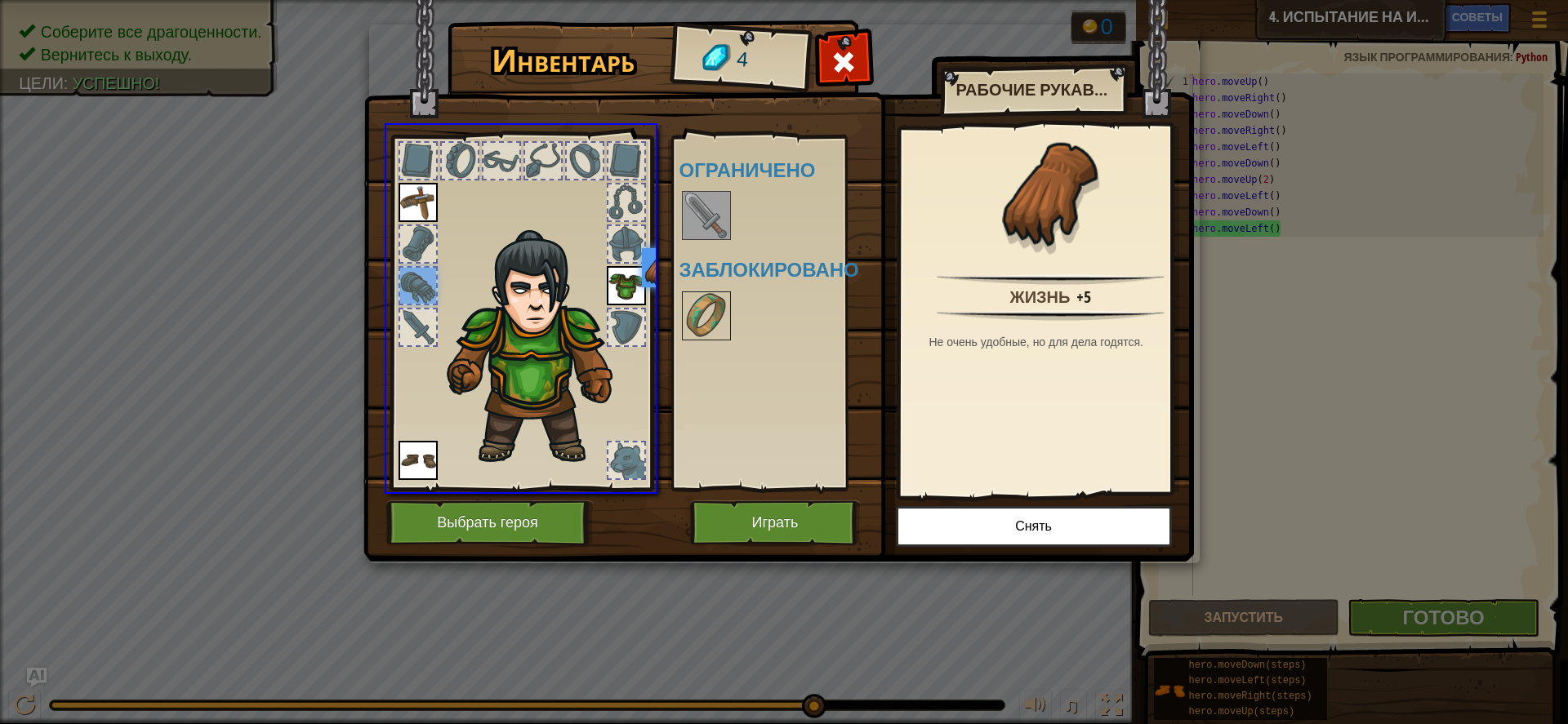
drag, startPoint x: 428, startPoint y: 289, endPoint x: 695, endPoint y: 217, distance: 276.5
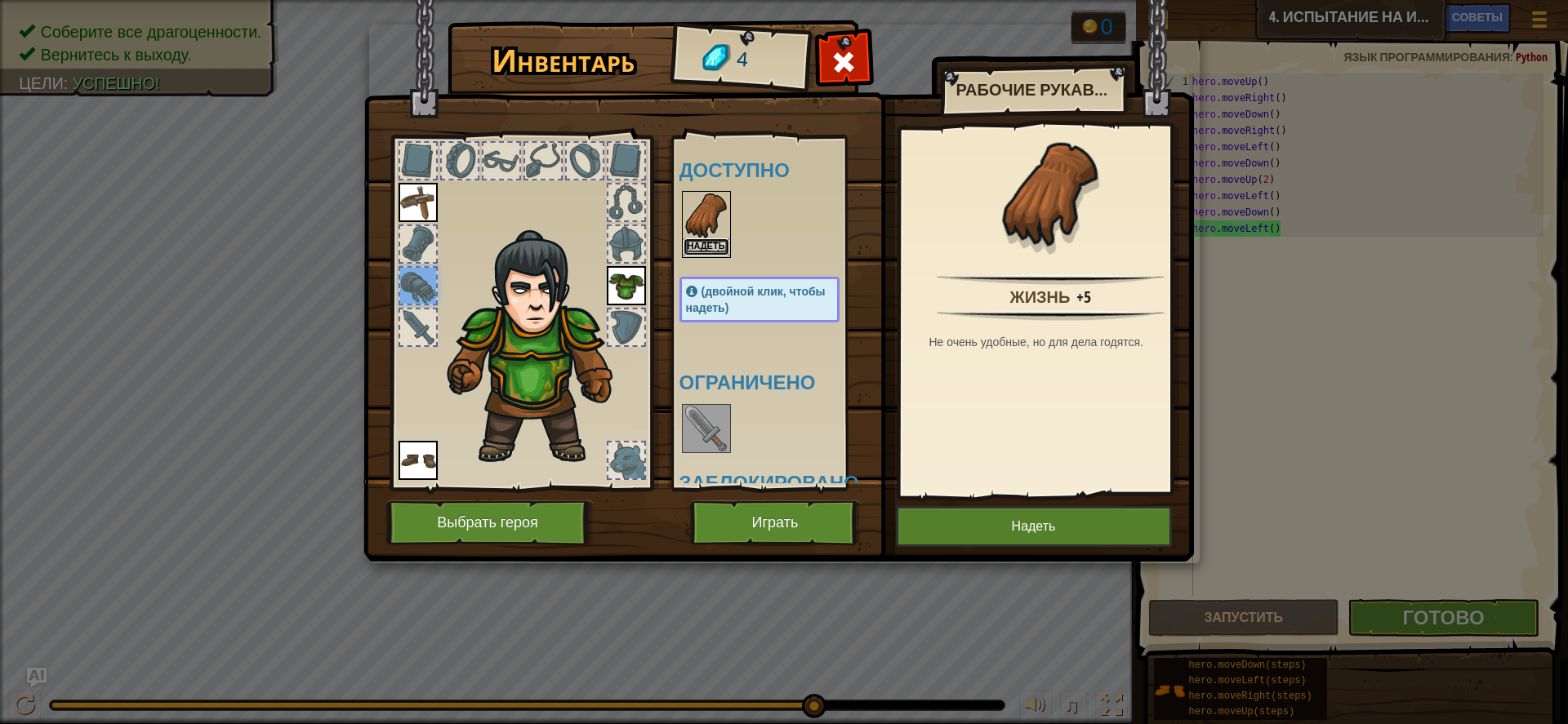
click at [716, 247] on button "Надеть" at bounding box center [707, 247] width 46 height 17
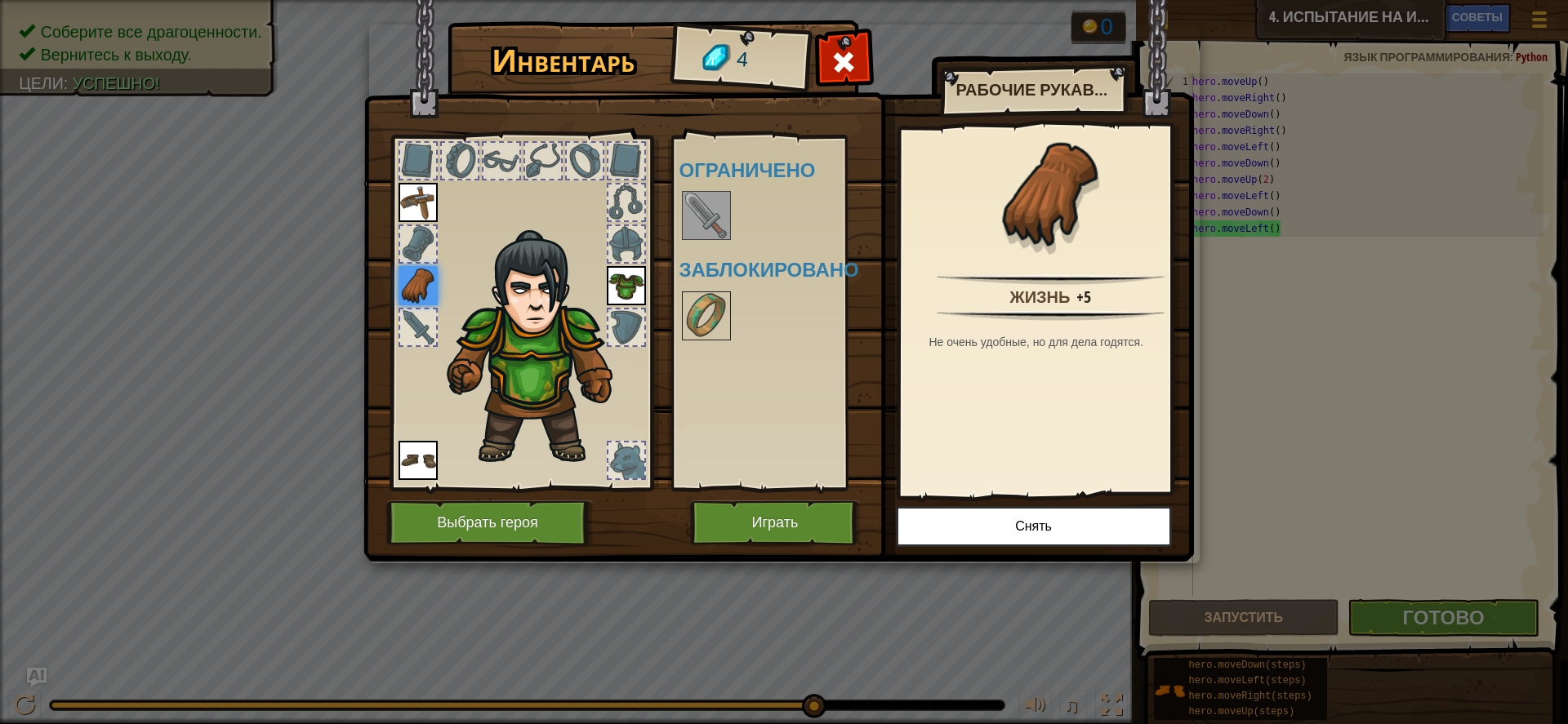
click at [721, 398] on div "Доступно Надеть Надеть Надеть Надеть (двойной клик, чтобы надеть) Ограничено За…" at bounding box center [776, 313] width 193 height 341
click at [736, 535] on button "Играть" at bounding box center [776, 523] width 171 height 45
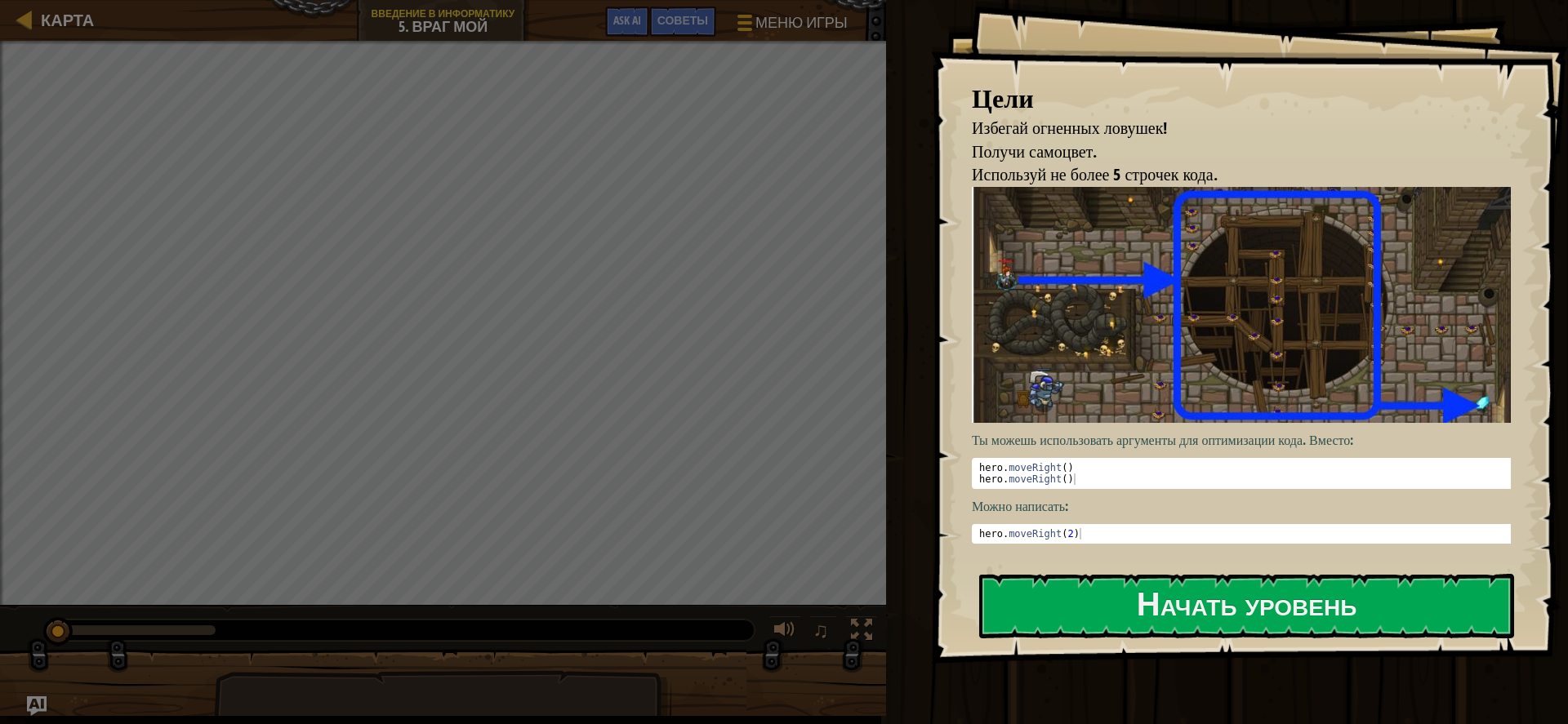
click at [1180, 647] on div "Цели Избегай огненных ловушек! Получи самоцвет. Используй не более 5 строчек ко…" at bounding box center [1249, 332] width 637 height 664
click at [1181, 647] on div "Цели Избегай огненных ловушек! Получи самоцвет. Используй не более 5 строчек ко…" at bounding box center [1249, 332] width 637 height 664
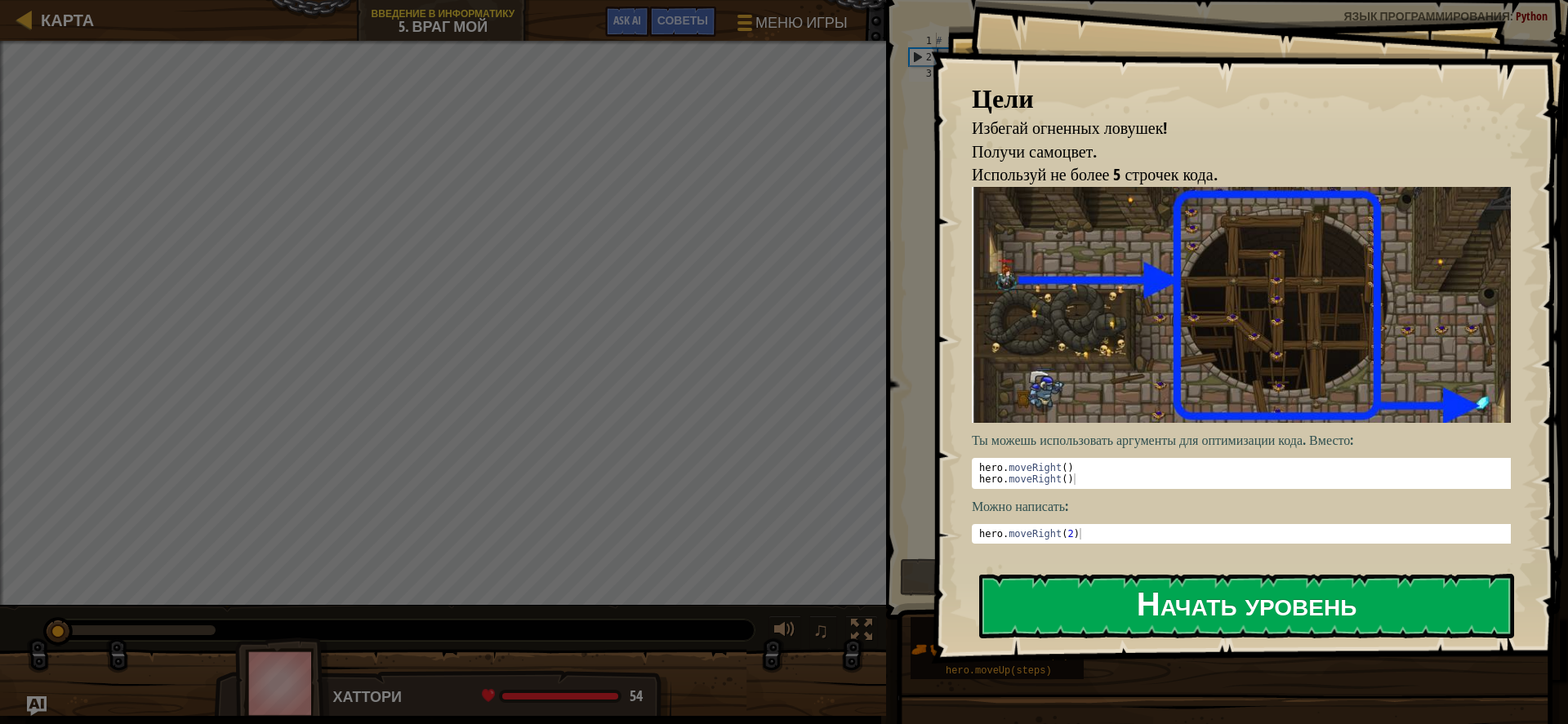
click at [1183, 637] on button "Начать уровень" at bounding box center [1246, 606] width 535 height 64
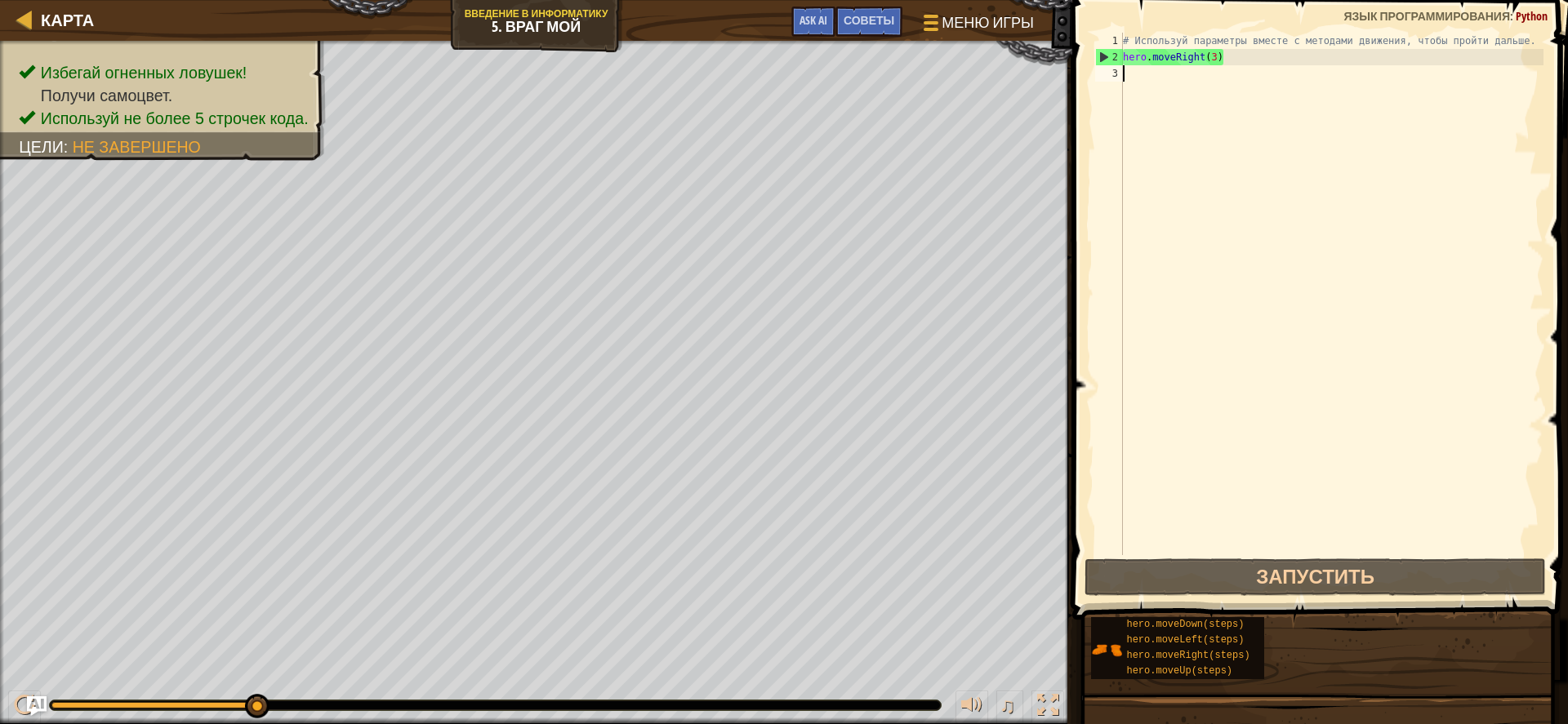
type textarea "h"
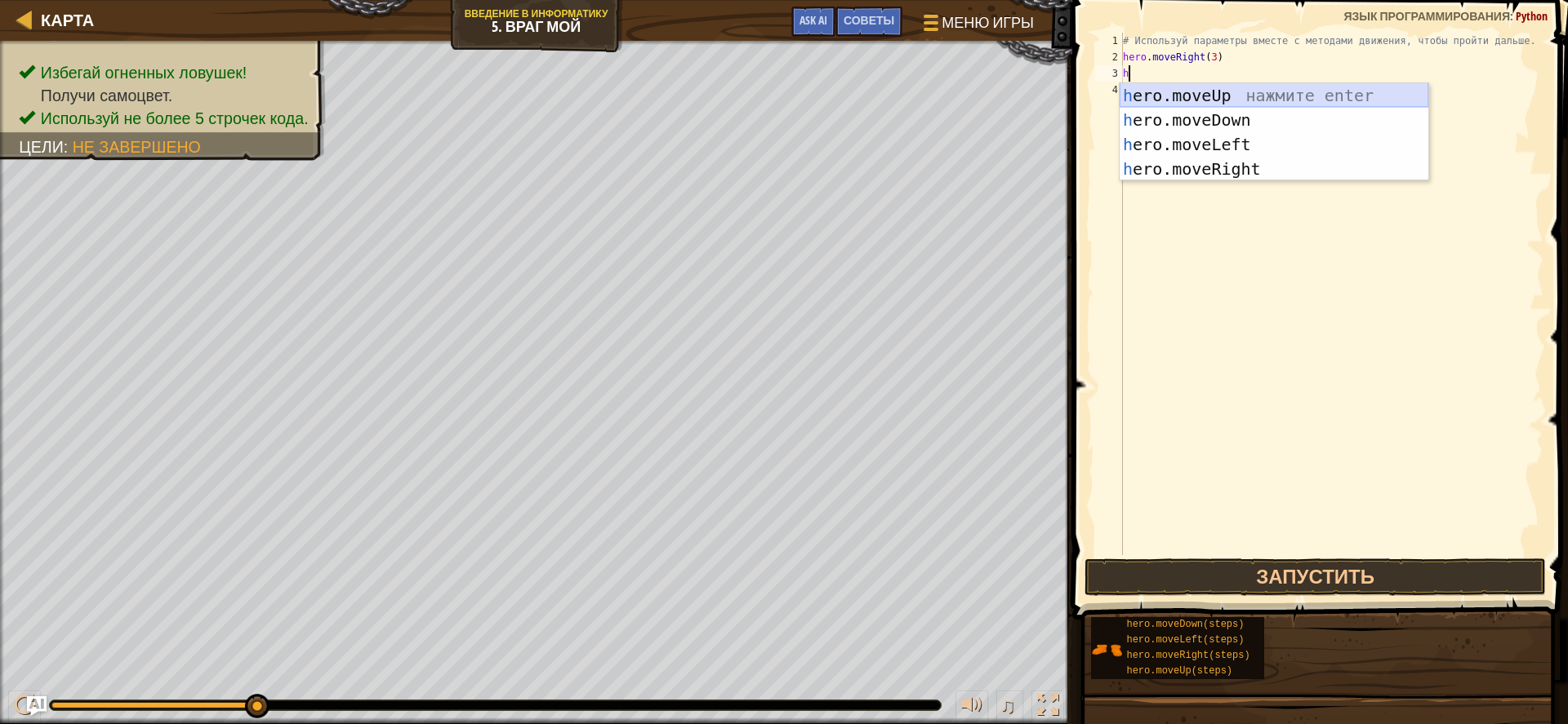
click at [1188, 95] on div "h ero.moveUp нажмите enter h ero.moveDown нажмите enter h ero.moveLeft нажмите …" at bounding box center [1274, 156] width 309 height 147
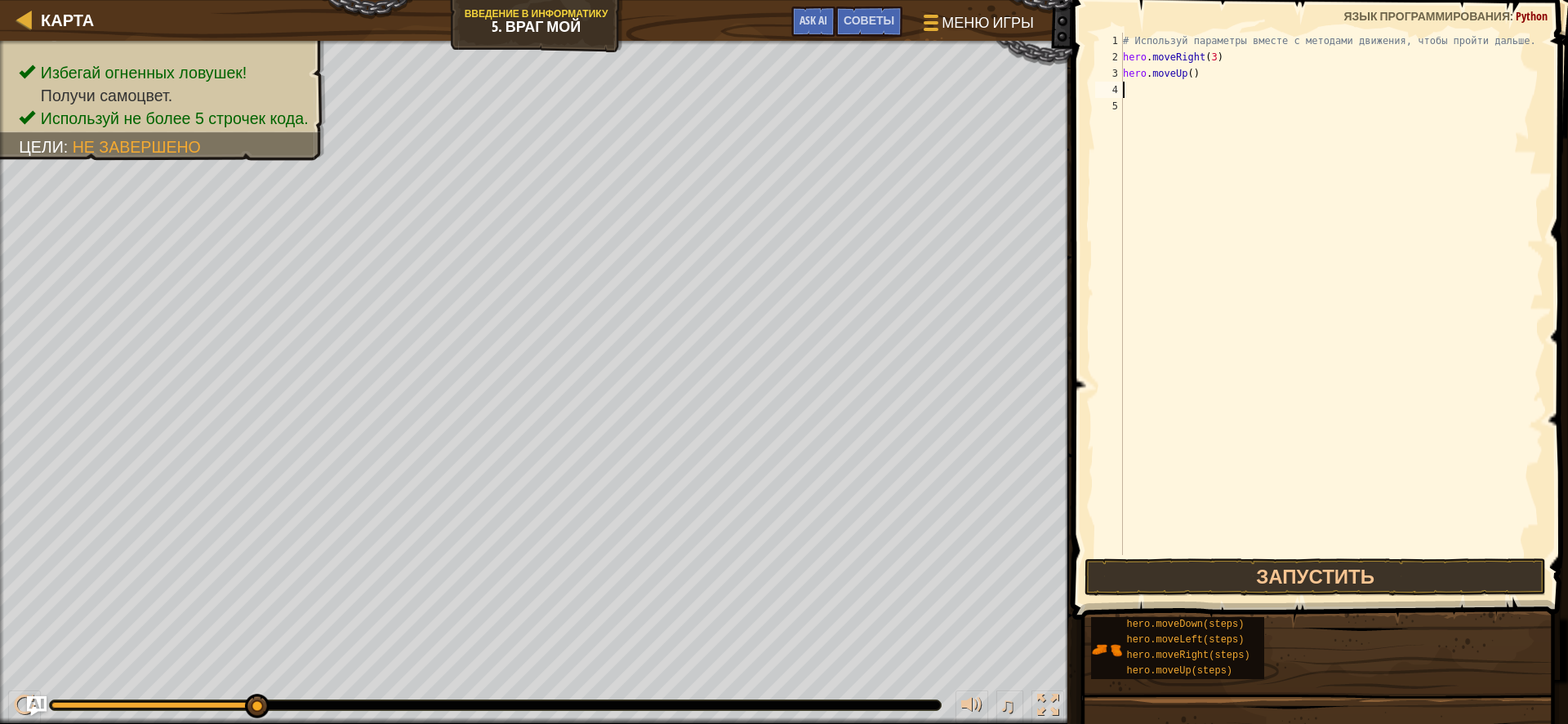
type textarea "h"
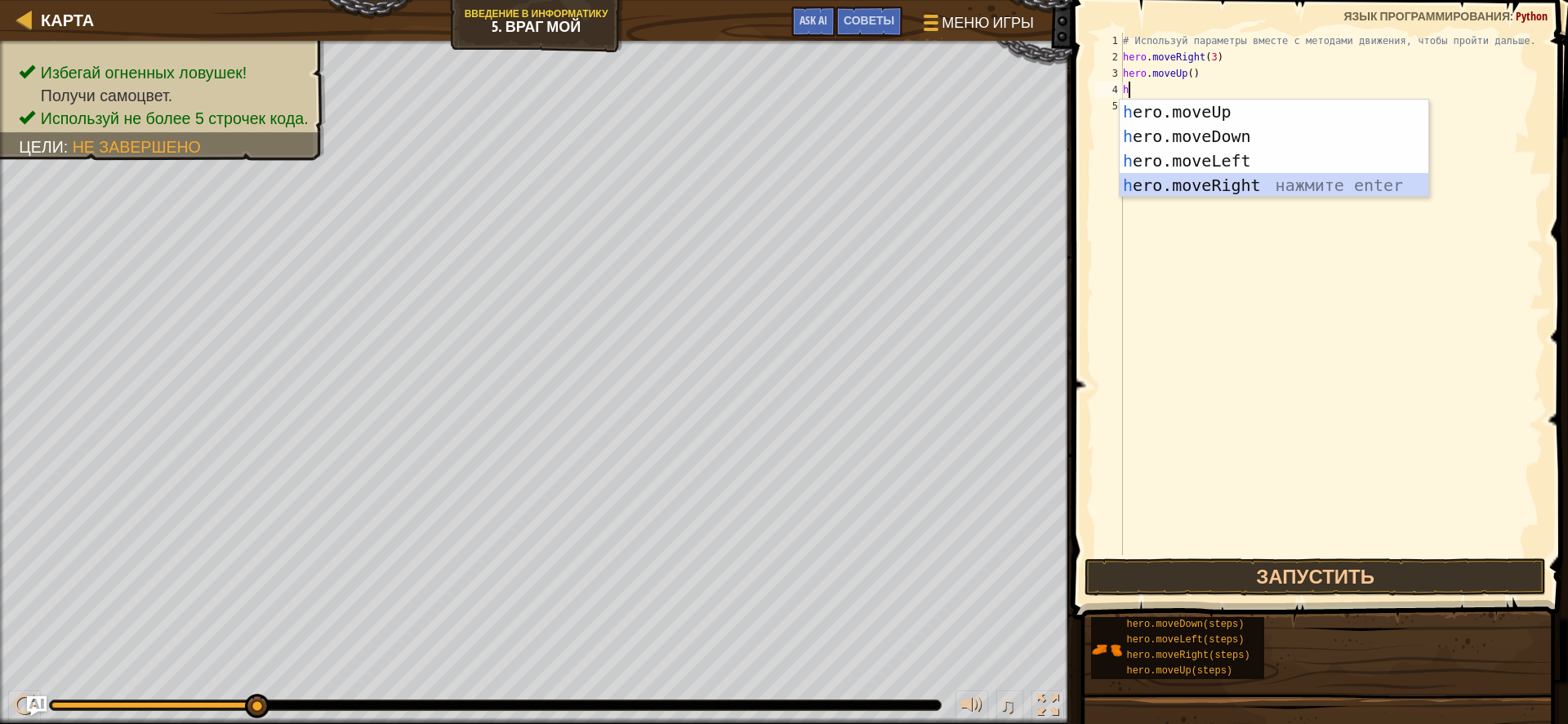
click at [1236, 179] on div "h ero.moveUp нажмите enter h ero.moveDown нажмите enter h ero.moveLeft нажмите …" at bounding box center [1274, 173] width 309 height 147
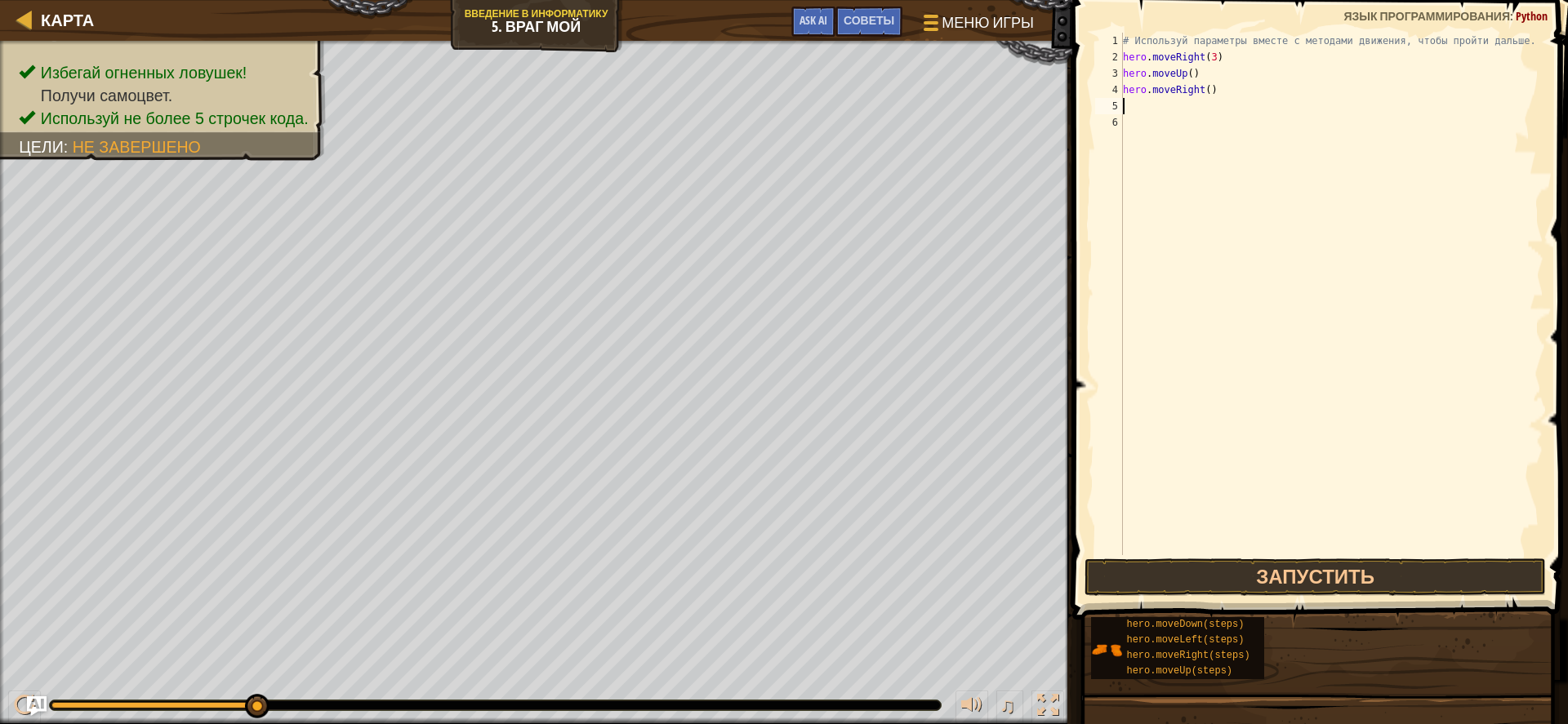
type textarea "h"
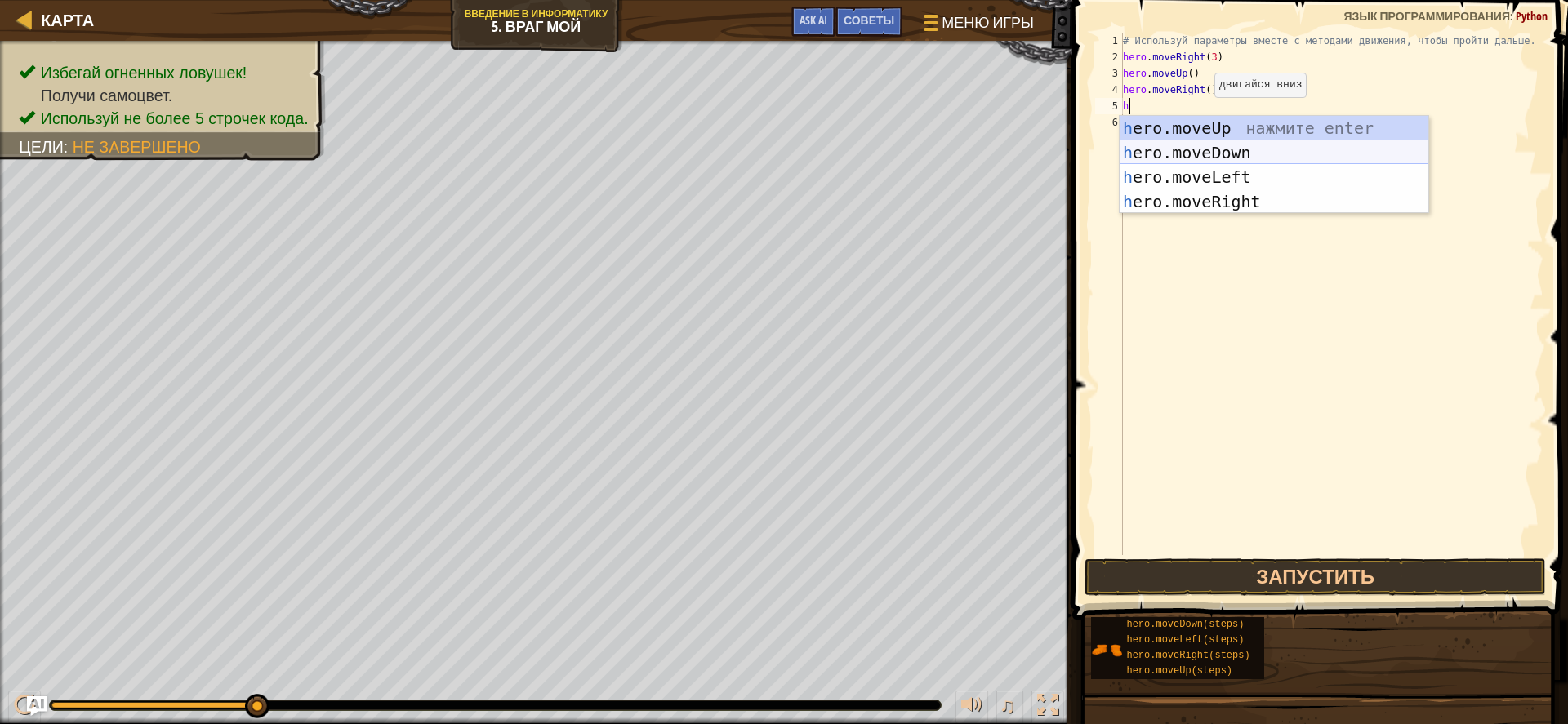
click at [1222, 148] on div "h ero.moveUp нажмите enter h ero.moveDown нажмите enter h ero.moveLeft нажмите …" at bounding box center [1274, 189] width 309 height 147
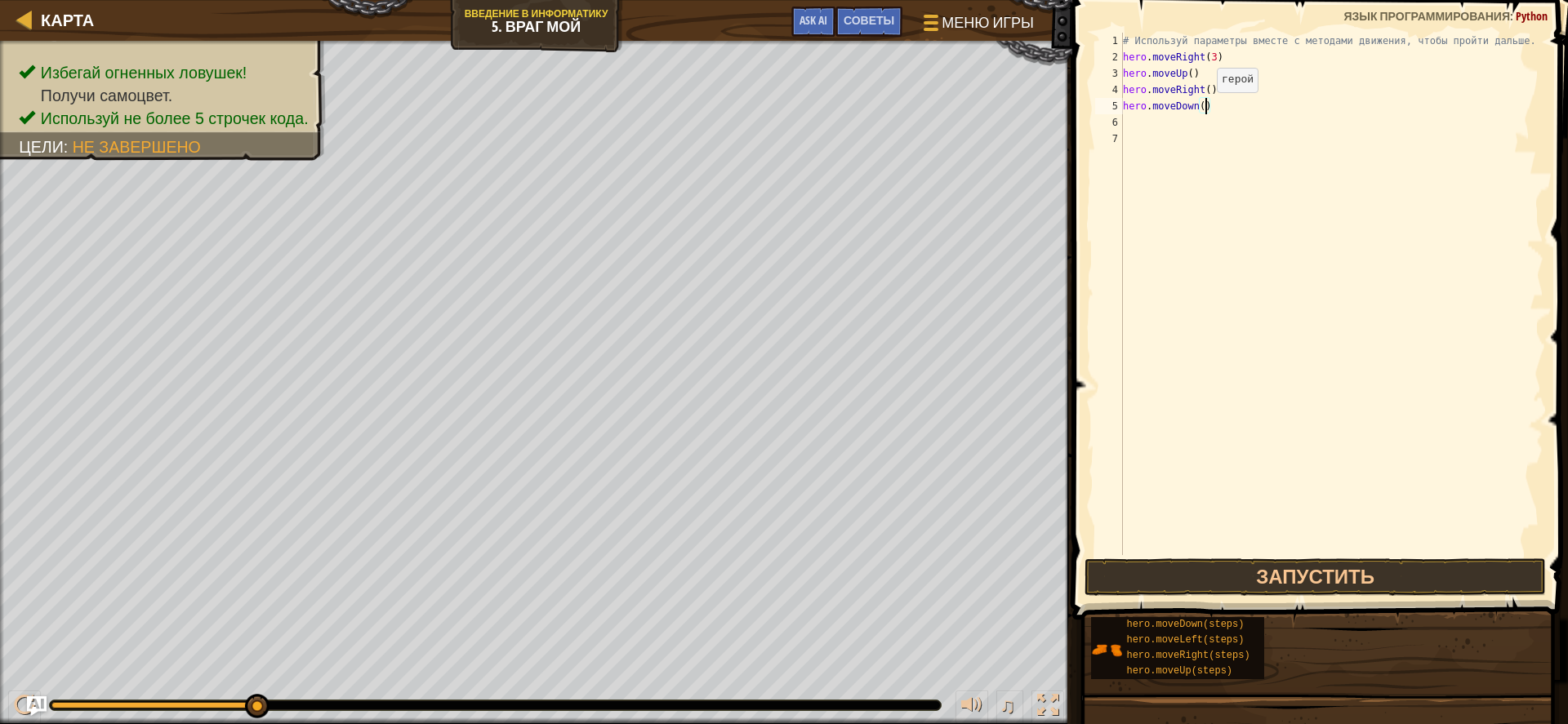
click at [1204, 108] on div "# Используй параметры вместе с методами движения, чтобы пройти дальше. hero . m…" at bounding box center [1331, 310] width 424 height 555
type textarea "hero.moveDown(3)"
click at [1153, 133] on div "# Используй параметры вместе с методами движения, чтобы пройти дальше. hero . m…" at bounding box center [1331, 310] width 424 height 555
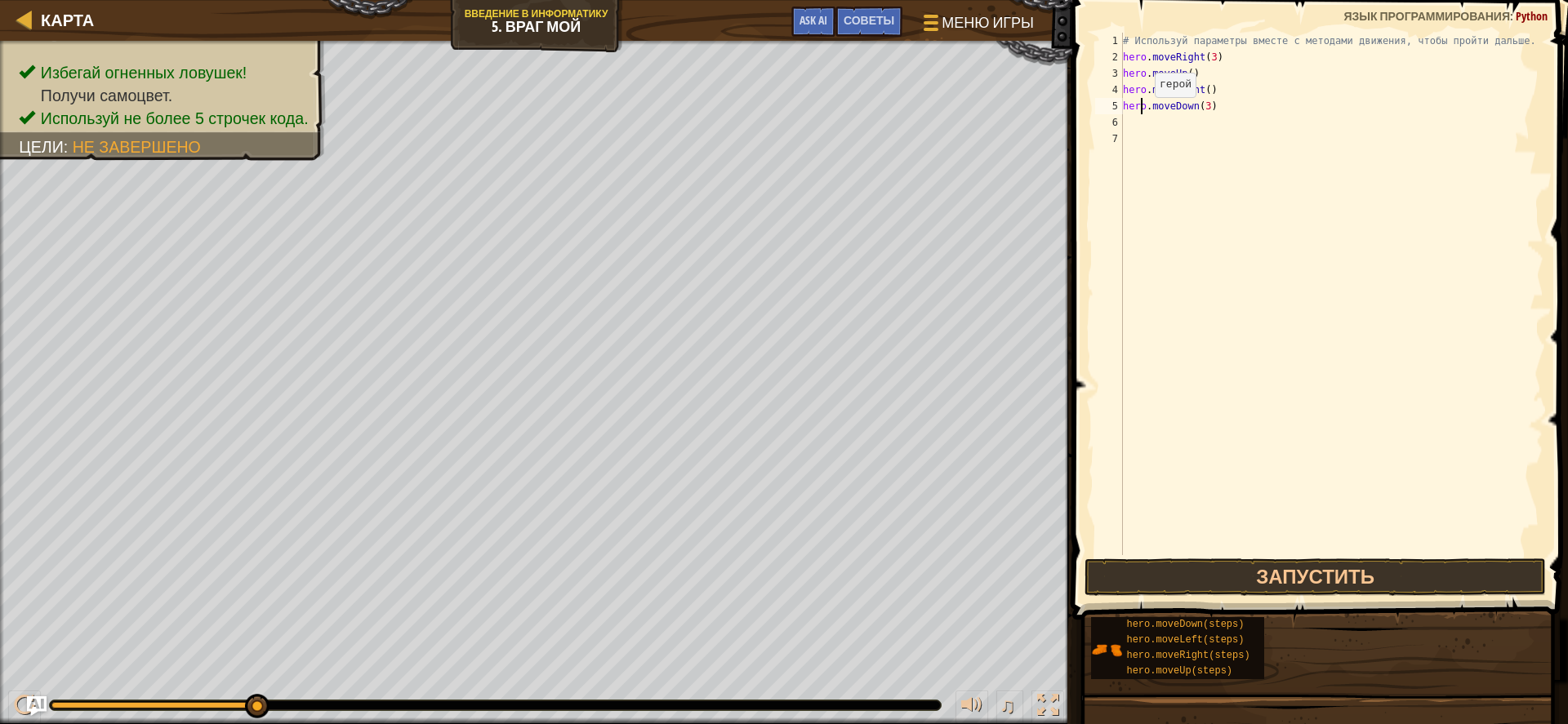
click at [1142, 113] on div "# Используй параметры вместе с методами движения, чтобы пройти дальше. hero . m…" at bounding box center [1331, 310] width 424 height 555
type textarea "hero.moveDown(3)"
click at [1143, 118] on div "# Используй параметры вместе с методами движения, чтобы пройти дальше. hero . m…" at bounding box center [1331, 310] width 424 height 555
type textarea "h"
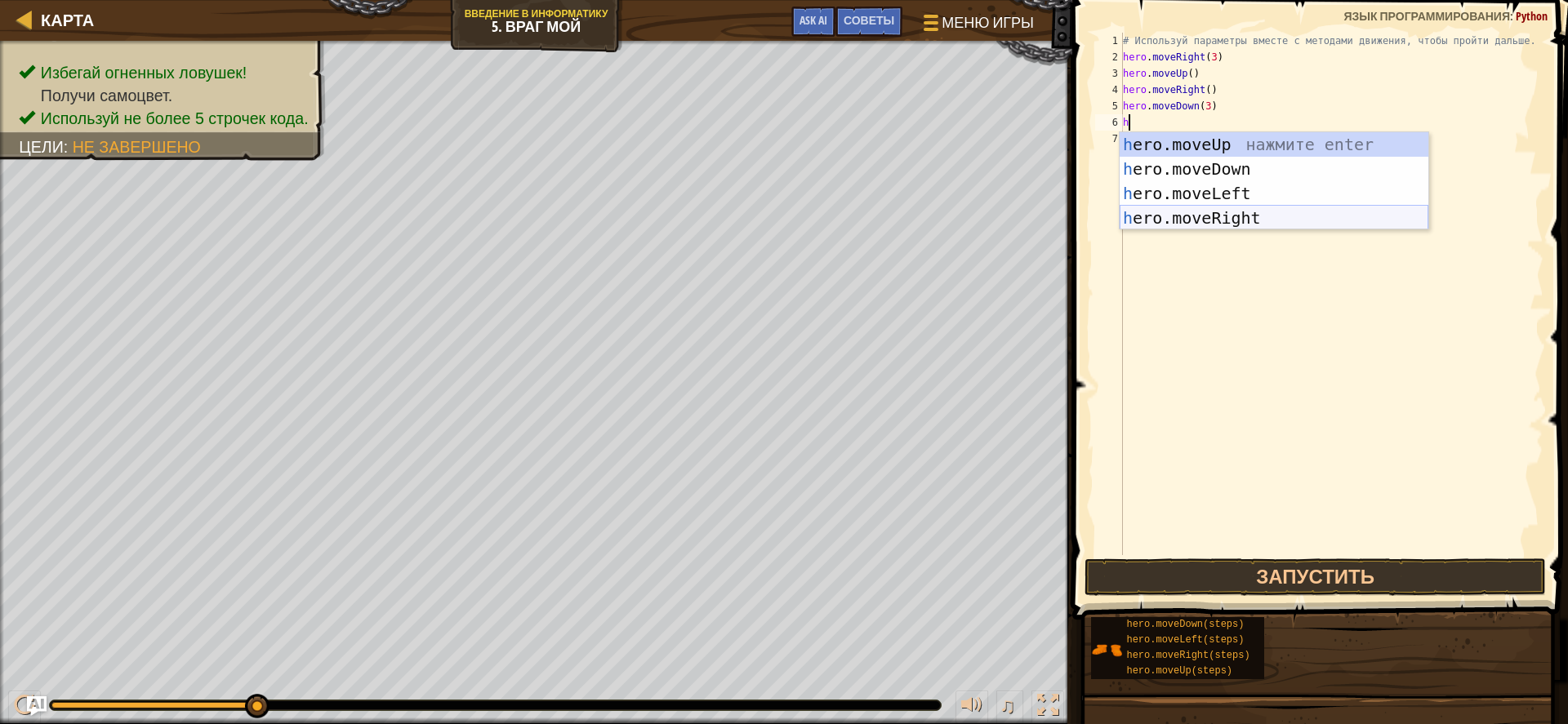
click at [1213, 221] on div "h ero.moveUp нажмите enter h ero.moveDown нажмите enter h ero.moveLeft нажмите …" at bounding box center [1274, 206] width 309 height 147
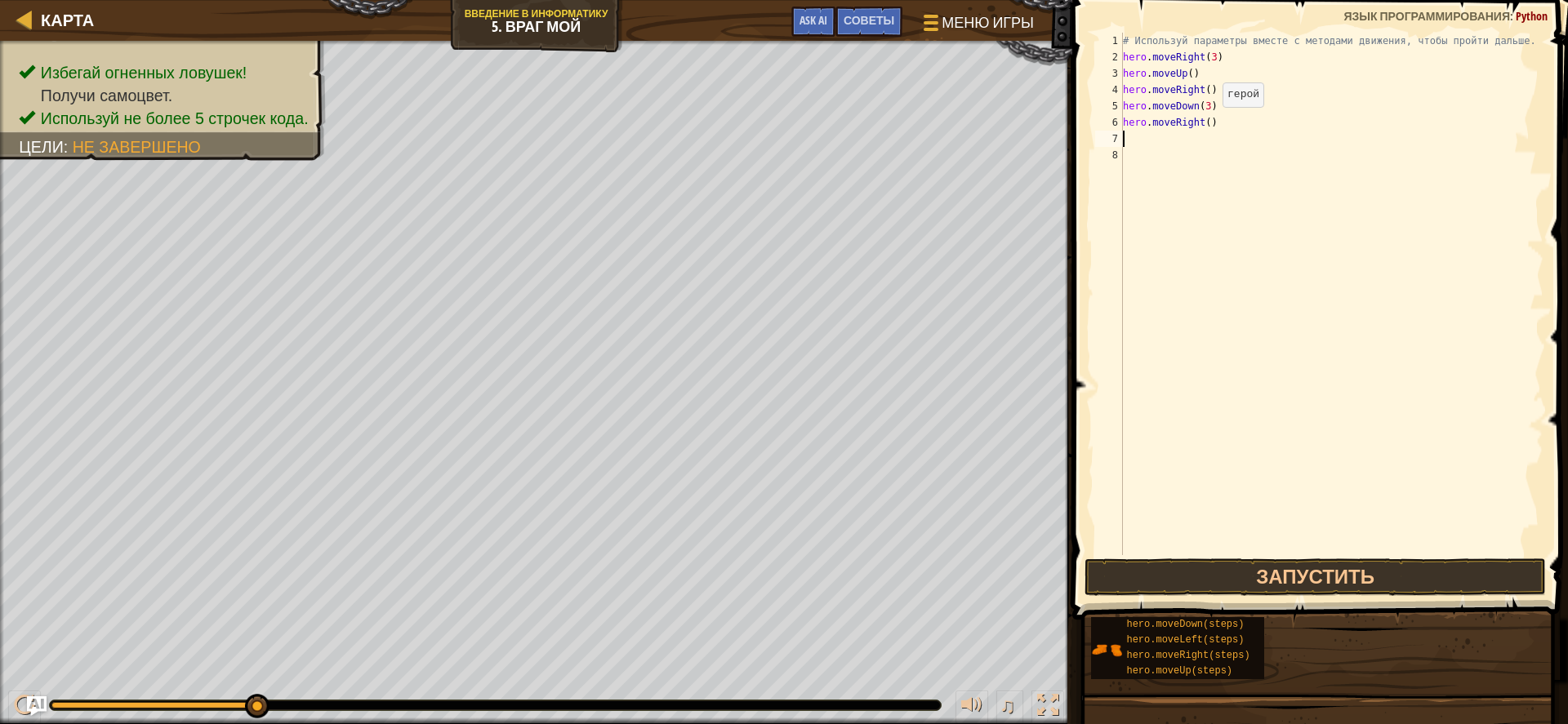
click at [1210, 123] on div "# Используй параметры вместе с методами движения, чтобы пройти дальше. hero . m…" at bounding box center [1331, 310] width 424 height 555
type textarea "hero.moveRight(2)"
click at [1387, 576] on button "Запустить" at bounding box center [1315, 577] width 461 height 37
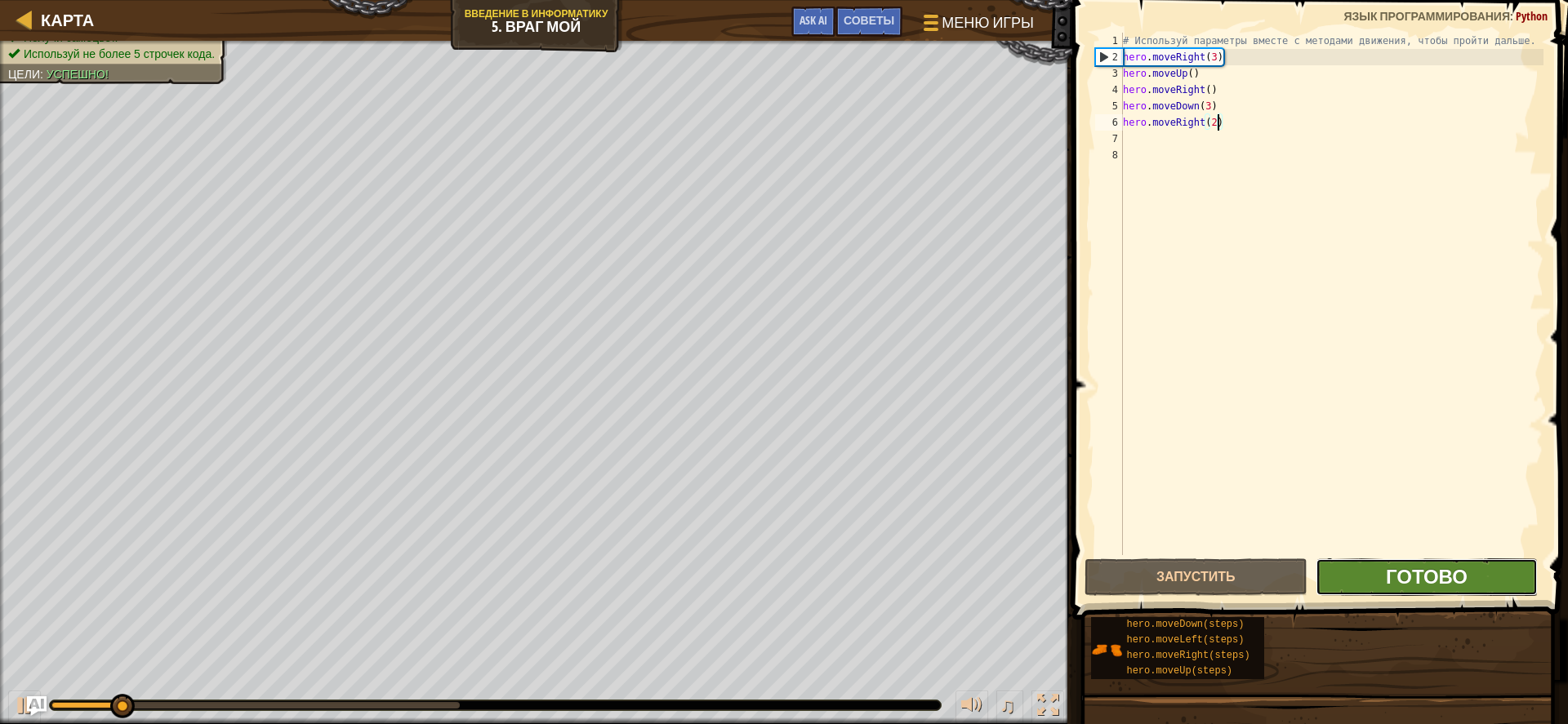
click at [1398, 579] on span "Готово" at bounding box center [1427, 576] width 82 height 26
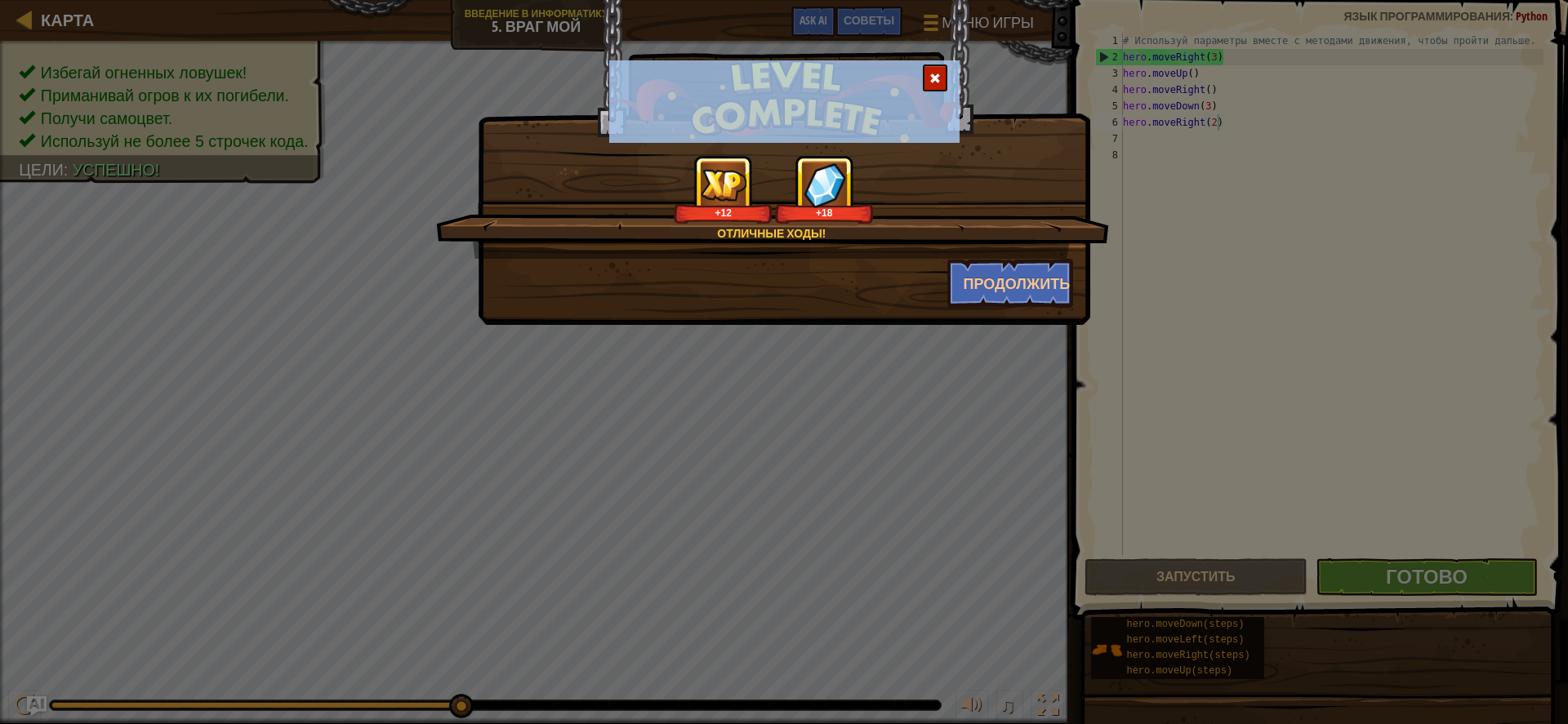
drag, startPoint x: 967, startPoint y: 112, endPoint x: 1139, endPoint y: 178, distance: 184.2
click at [1139, 178] on div "Отличные ходы! +12 +18 Продолжить" at bounding box center [784, 362] width 1568 height 724
click at [1019, 279] on button "Продолжить" at bounding box center [1011, 283] width 127 height 49
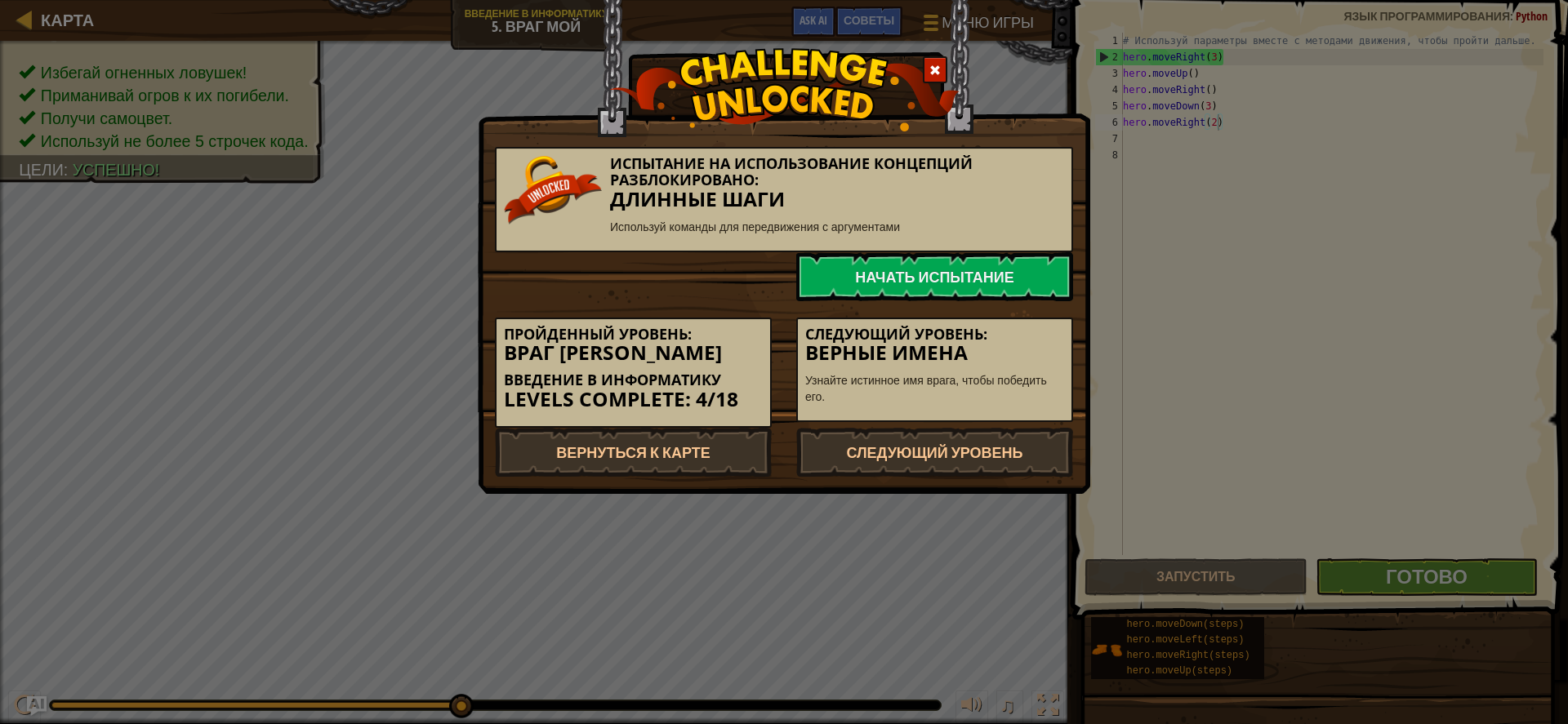
click at [881, 313] on div "Следующий уровень: Верные имена Узнайте истинное имя врага, чтобы победить его." at bounding box center [935, 362] width 301 height 122
click at [899, 285] on link "Начать испытание" at bounding box center [934, 277] width 277 height 49
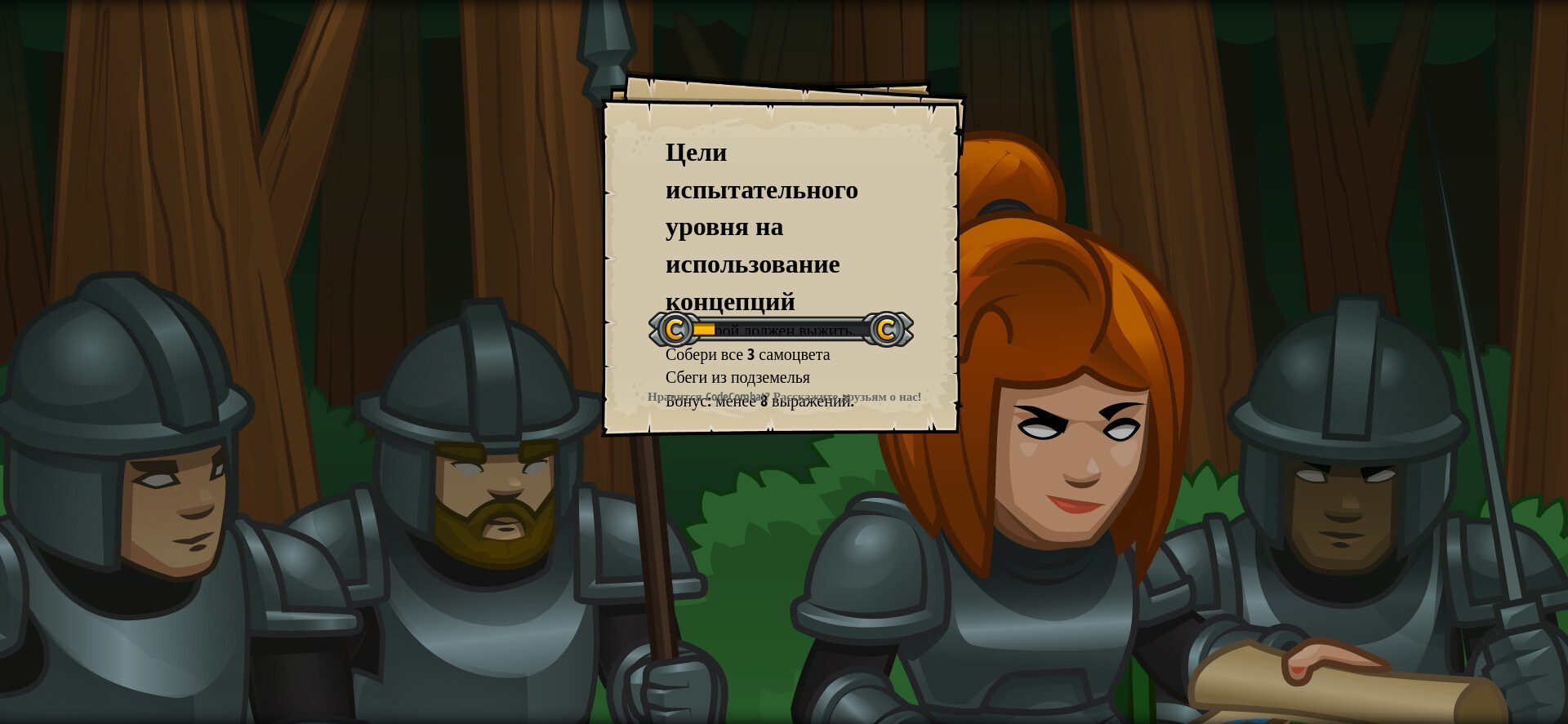
drag, startPoint x: 880, startPoint y: 326, endPoint x: 1137, endPoint y: 284, distance: 260.4
click at [1137, 284] on div "Цели испытательного уровня на использование концепций Ваш герой должен выжить. …" at bounding box center [784, 362] width 1568 height 724
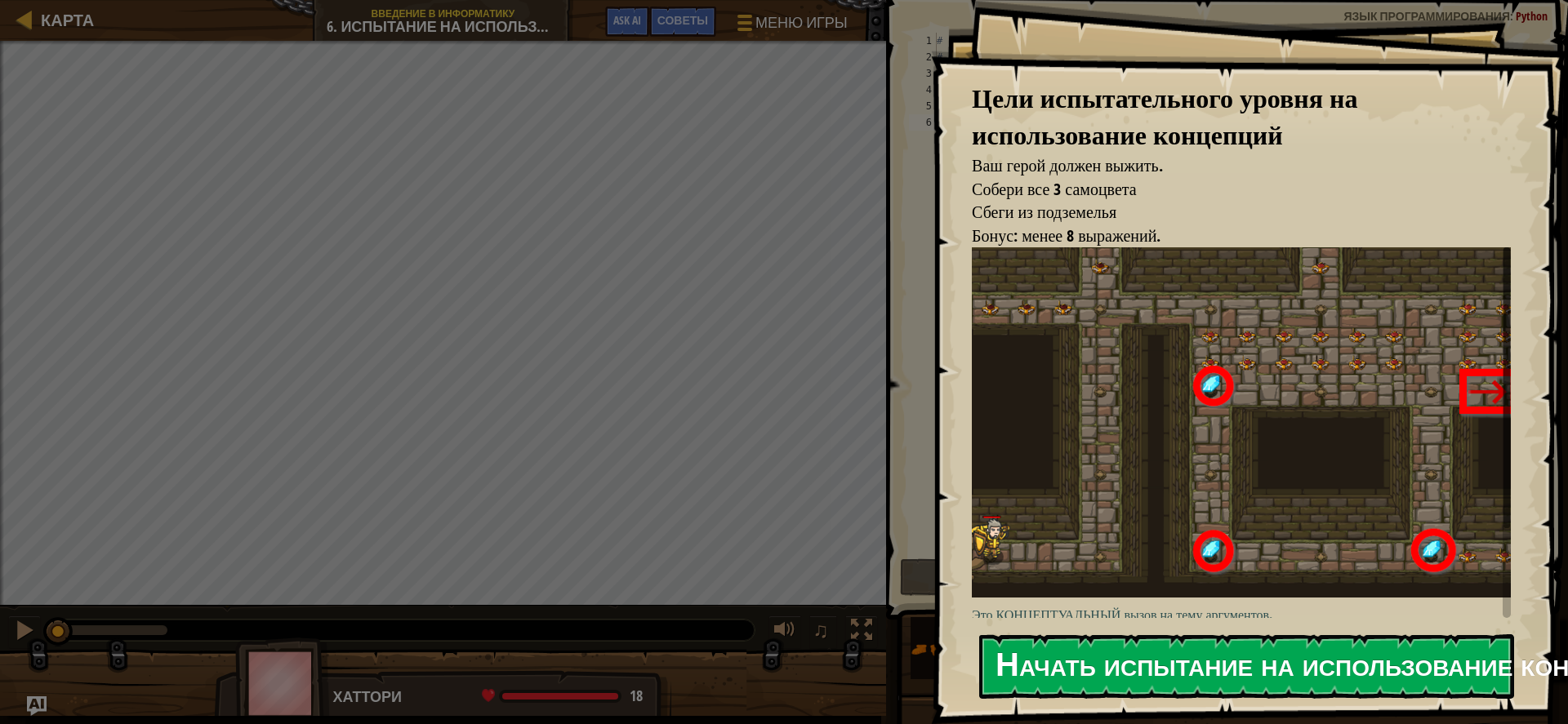
click at [1288, 659] on button "Начать испытание на использование концепций" at bounding box center [1246, 666] width 535 height 64
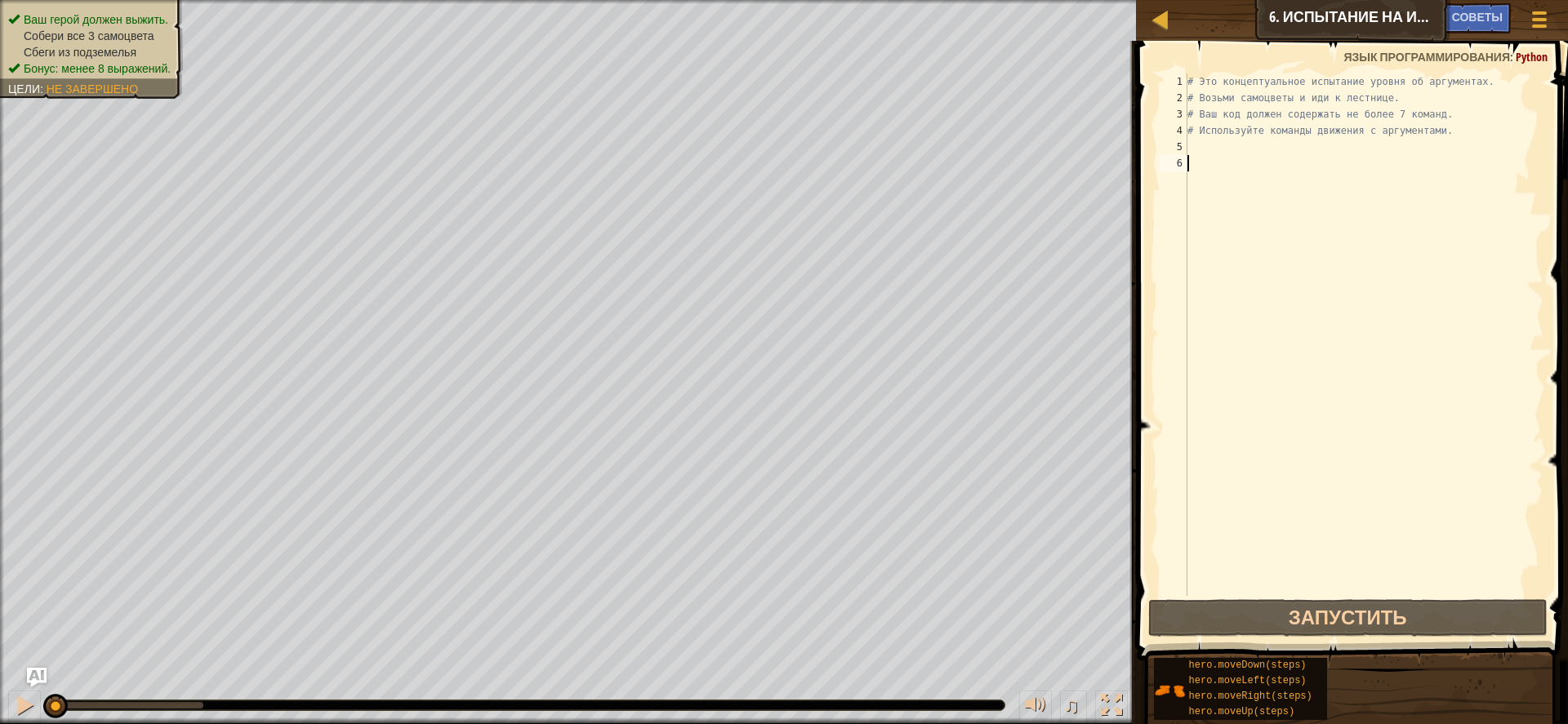
type textarea "h"
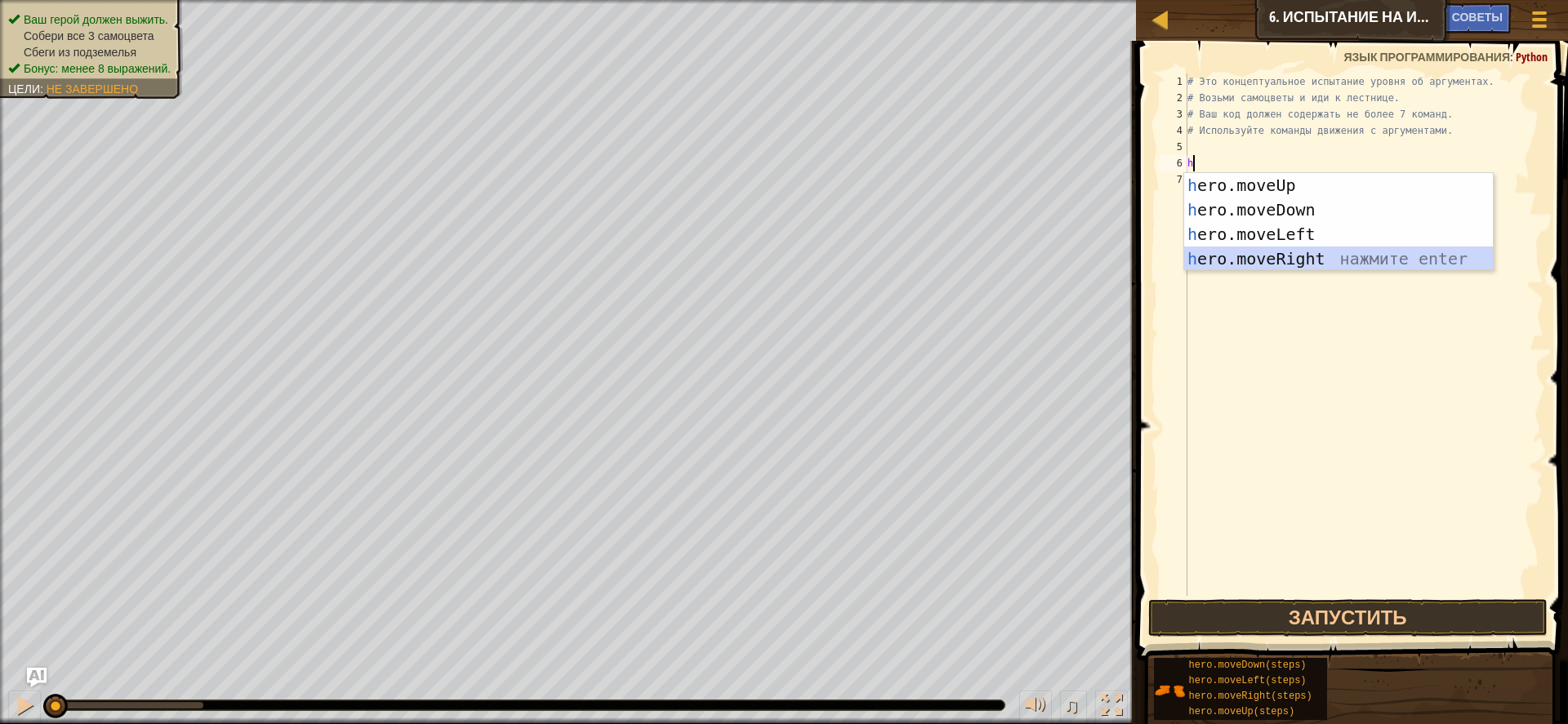
click at [1261, 255] on div "h ero.moveUp нажмите enter h ero.moveDown нажмите enter h ero.moveLeft нажмите …" at bounding box center [1339, 247] width 309 height 147
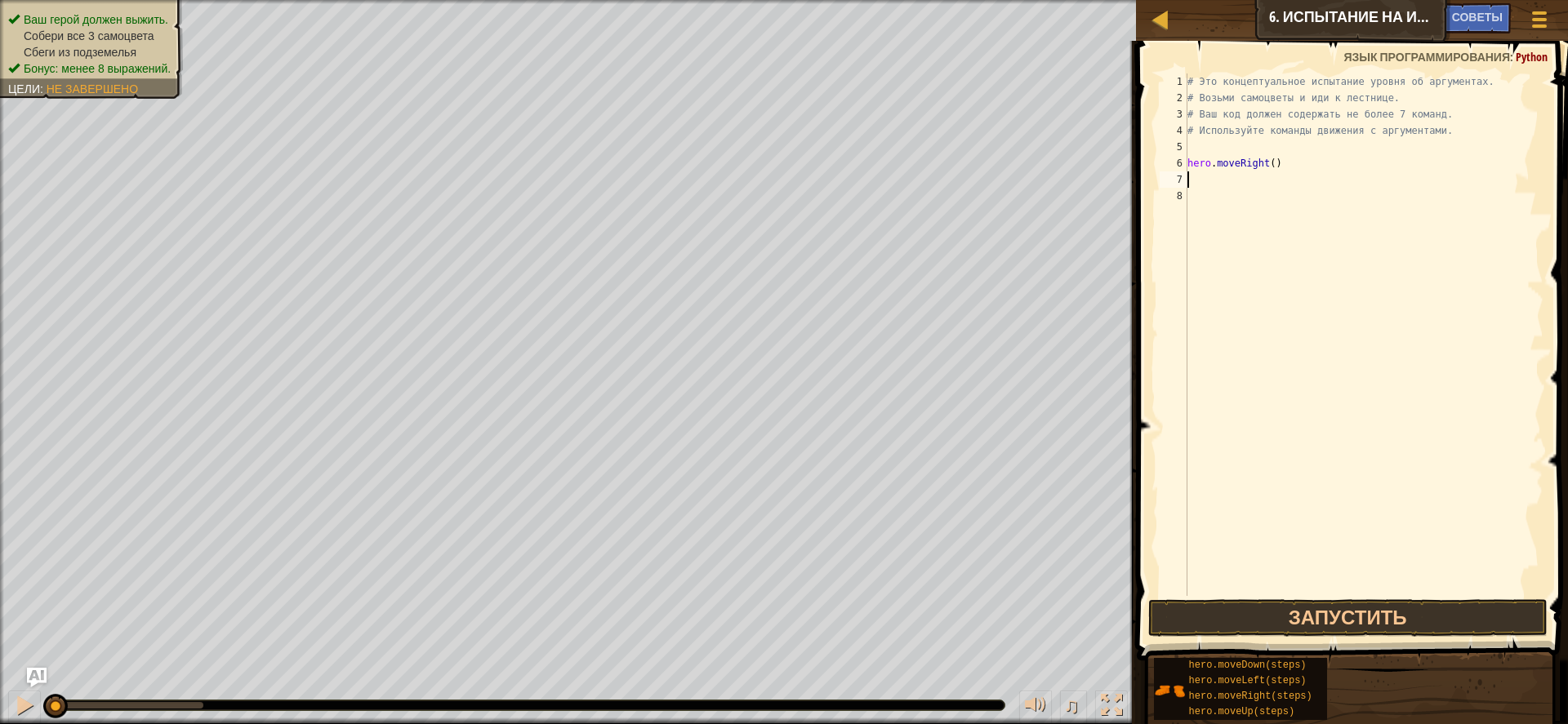
type textarea "h"
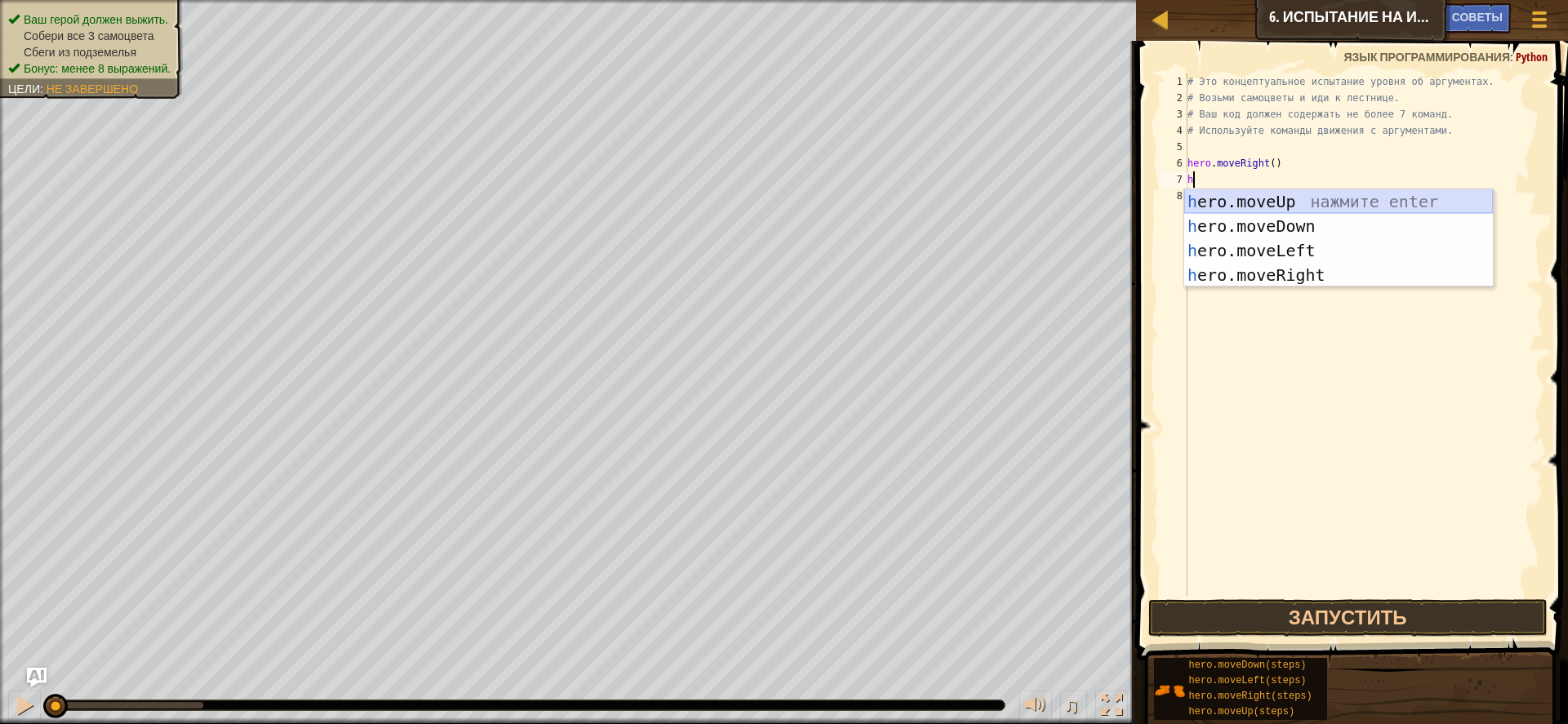
click at [1262, 201] on div "h ero.moveUp нажмите enter h ero.moveDown нажмите enter h ero.moveLeft нажмите …" at bounding box center [1339, 263] width 309 height 147
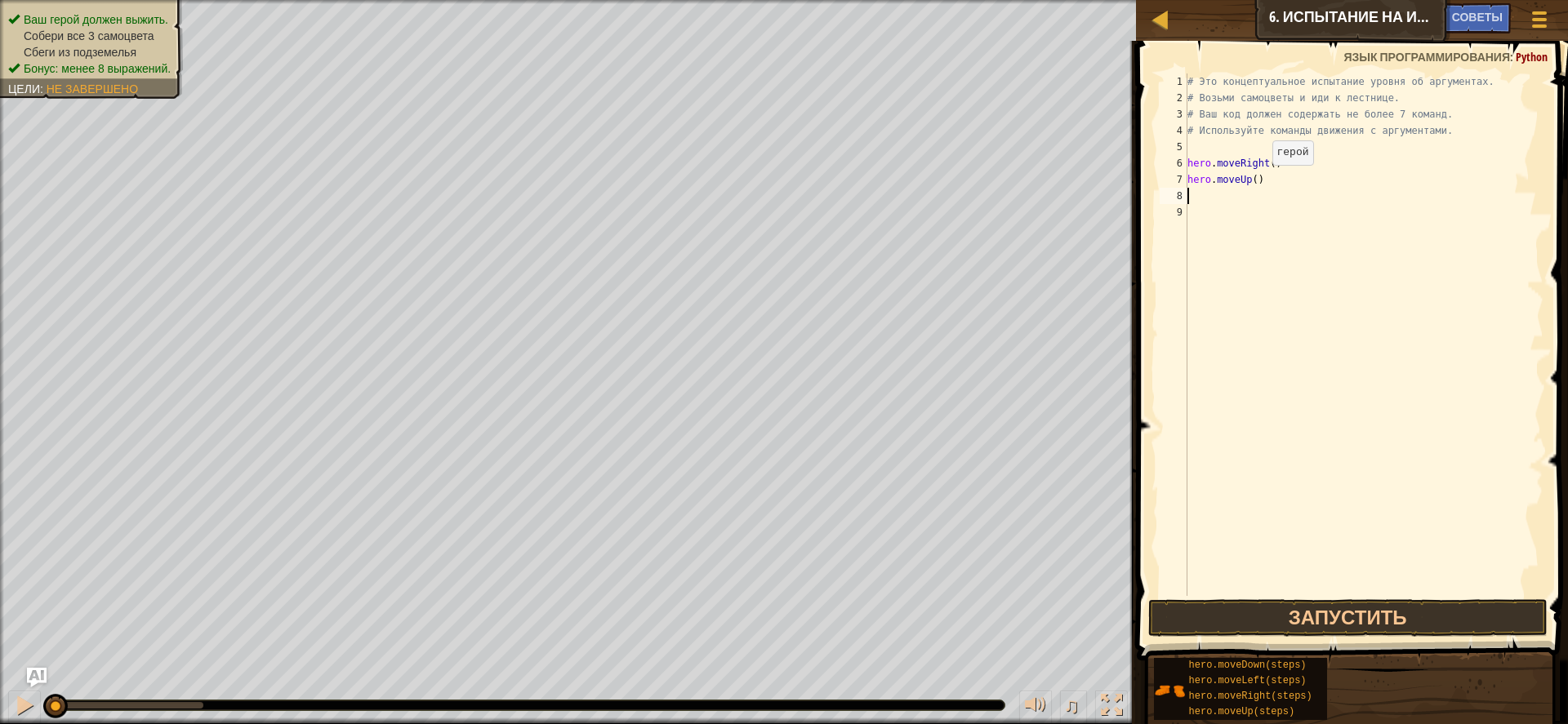
click at [1259, 181] on div "# Это концептуальное испытание уровня об аргументах. # Возьми самоцветы и иди к…" at bounding box center [1365, 351] width 360 height 555
type textarea "hero.moveUp(3)"
click at [1198, 195] on div "# Это концептуальное испытание уровня об аргументах. # Возьми самоцветы и иди к…" at bounding box center [1365, 351] width 360 height 555
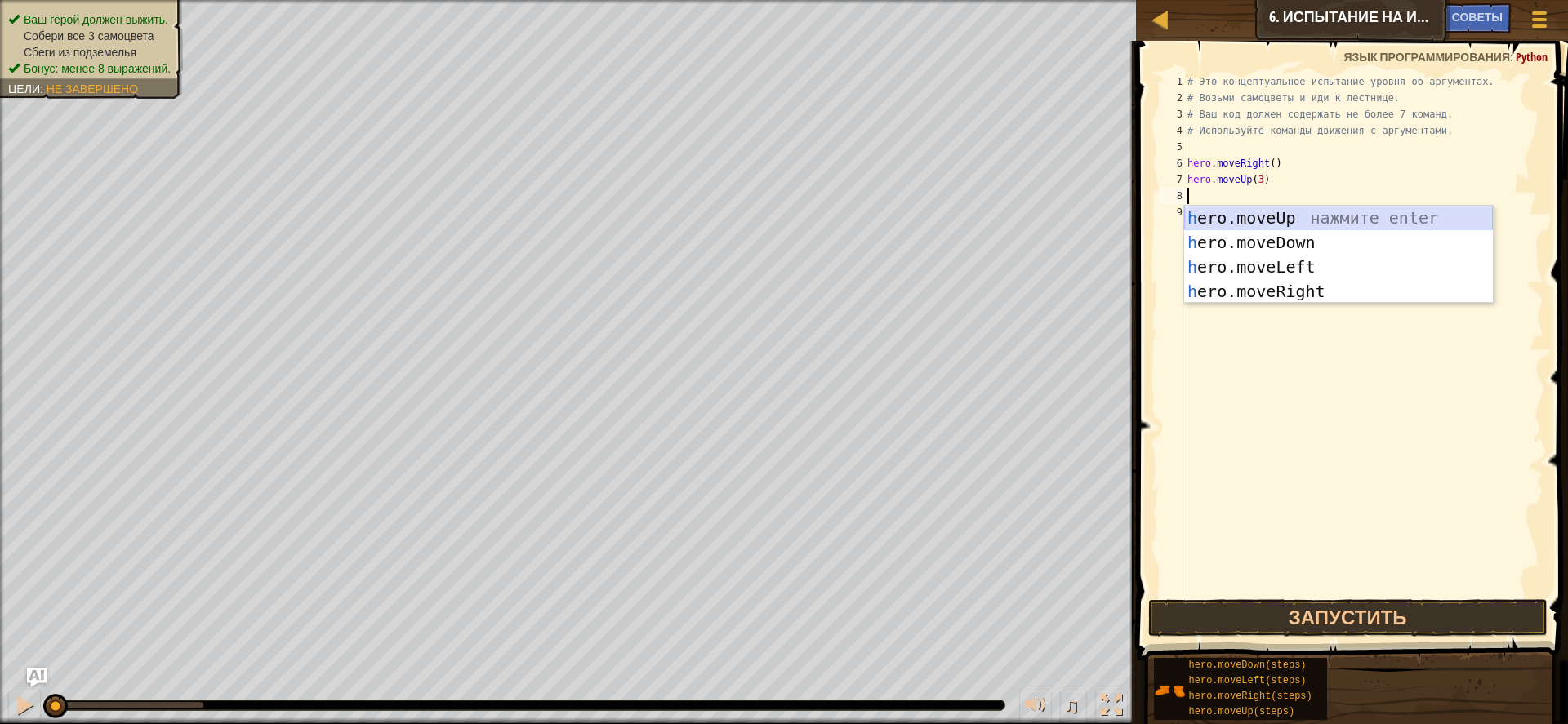
type textarea "h"
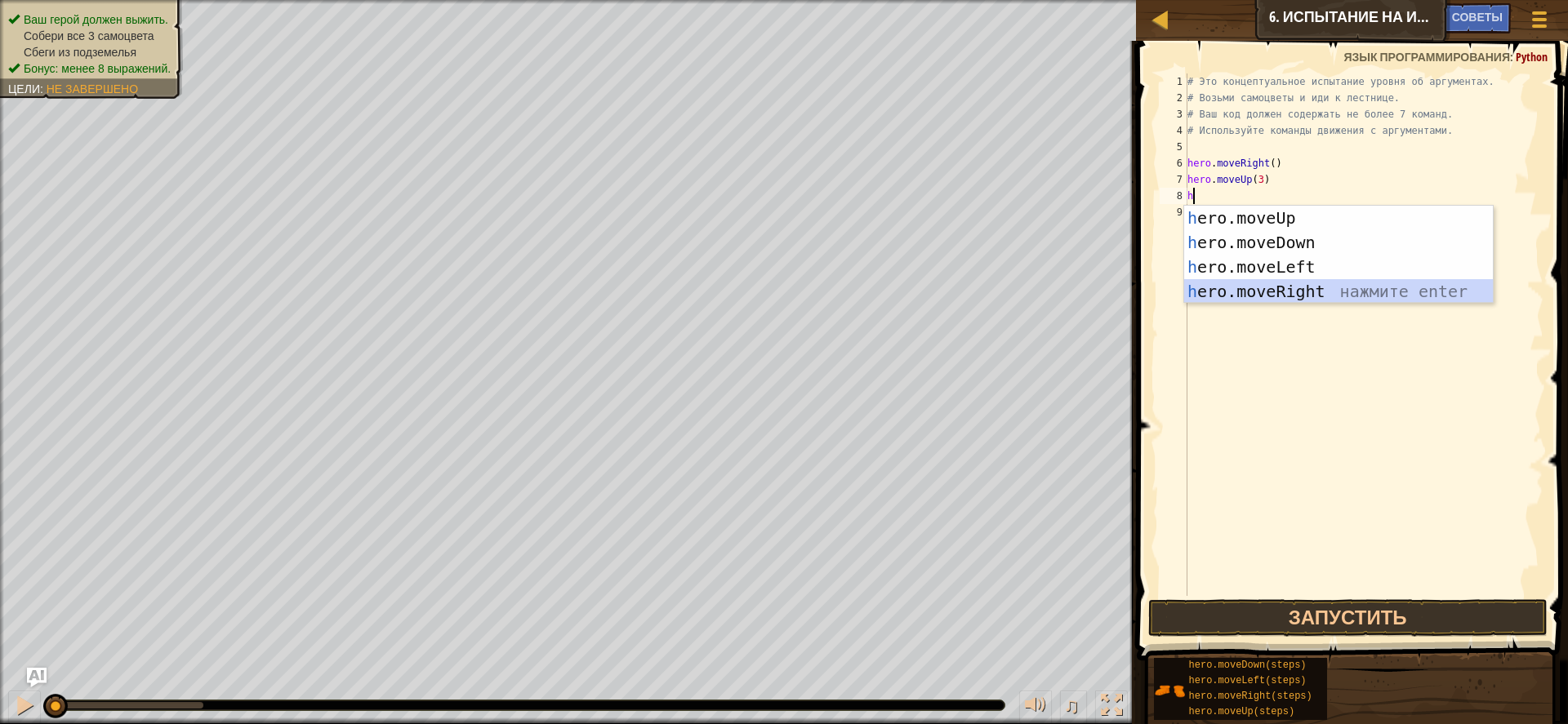
click at [1254, 286] on div "h ero.moveUp нажмите enter h ero.moveDown нажмите enter h ero.moveLeft нажмите …" at bounding box center [1339, 279] width 309 height 147
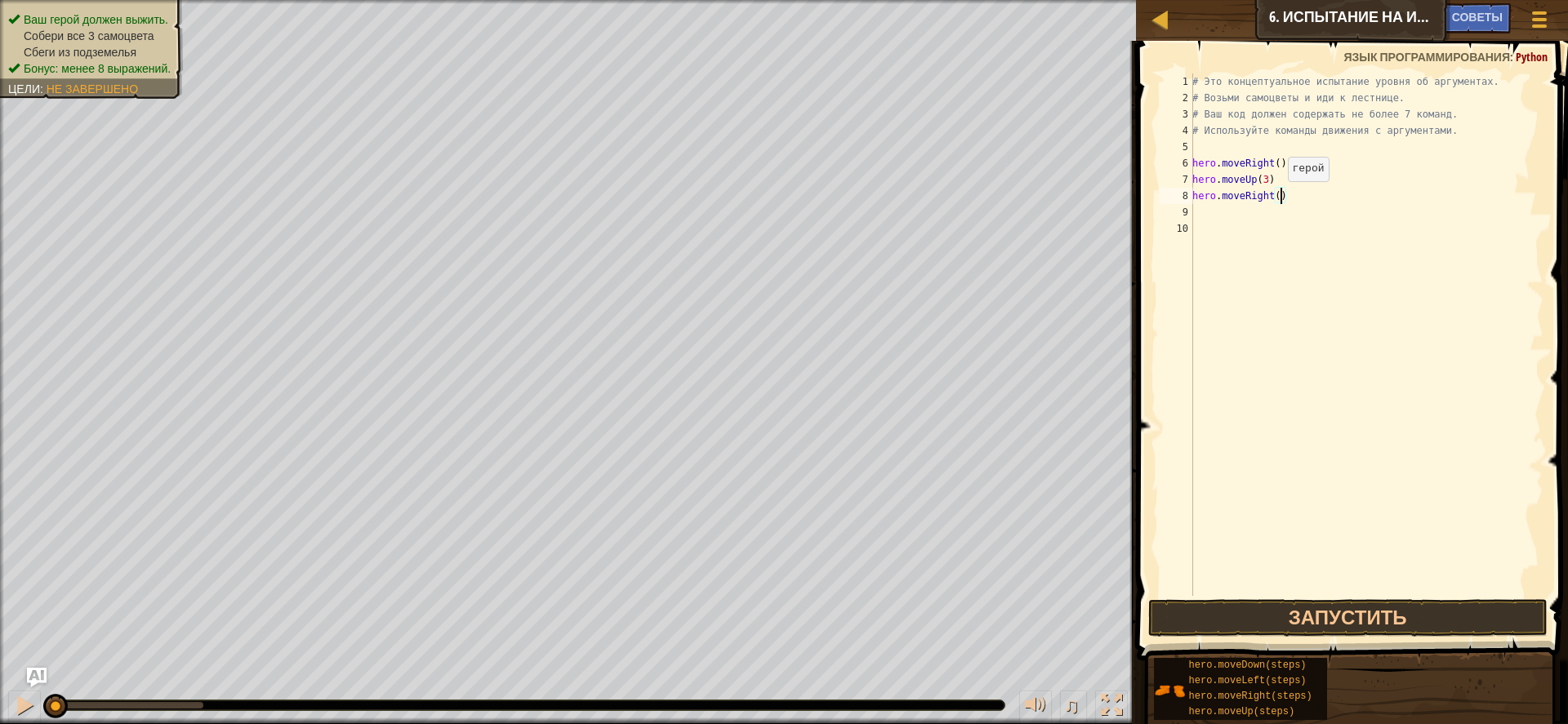
click at [1280, 198] on div "# Это концептуальное испытание уровня об аргументах. # Возьми самоцветы и иди к…" at bounding box center [1367, 351] width 355 height 555
type textarea "hero.moveRight(2)"
click at [1261, 215] on div "# Это концептуальное испытание уровня об аргументах. # Возьми самоцветы и иди к…" at bounding box center [1367, 351] width 355 height 555
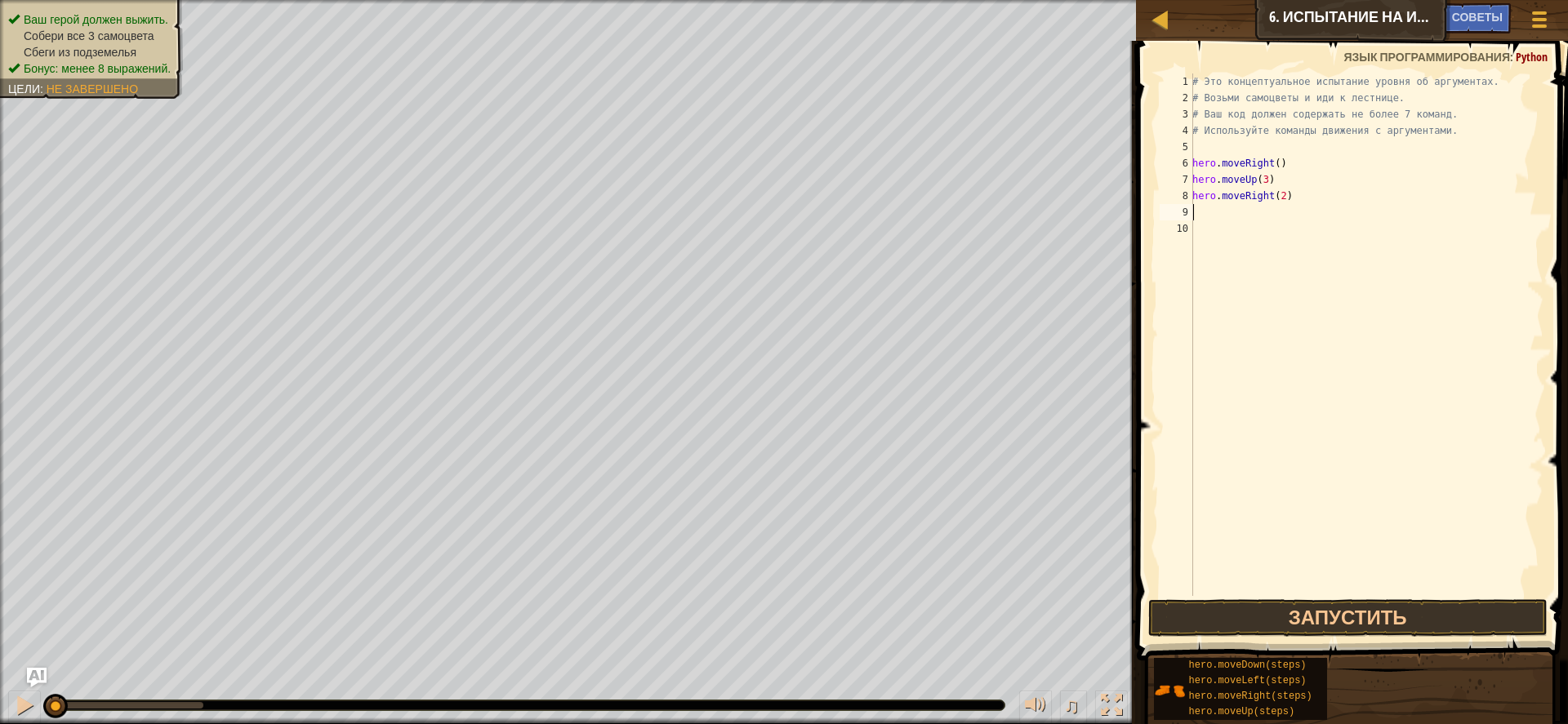
type textarea "h"
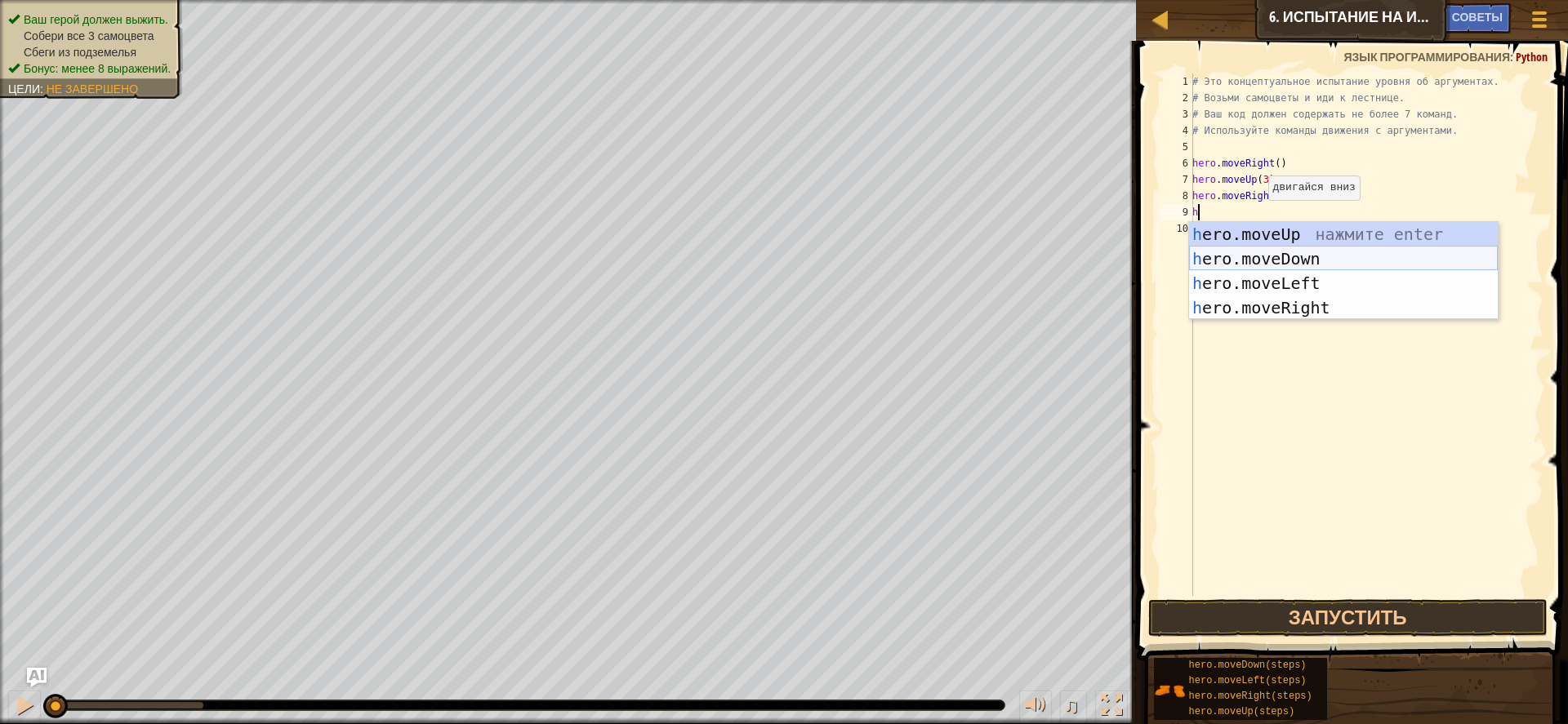
click at [1296, 255] on div "h ero.moveUp нажмите enter h ero.moveDown нажмите enter h ero.moveLeft нажмите …" at bounding box center [1344, 296] width 309 height 147
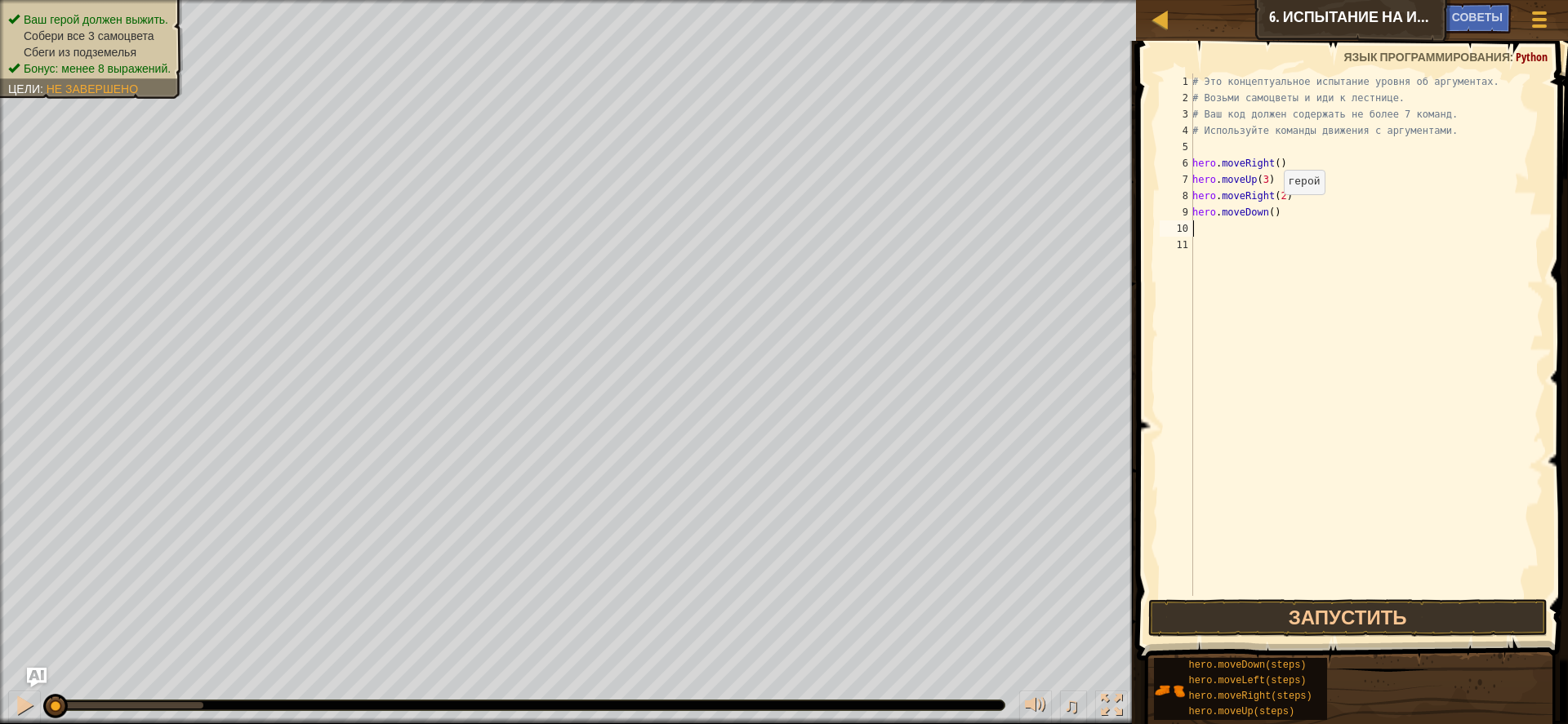
click at [1276, 211] on div "# Это концептуальное испытание уровня об аргументах. # Возьми самоцветы и иди к…" at bounding box center [1367, 351] width 355 height 555
type textarea "hero.moveDown(3)"
click at [1234, 228] on div "# Это концептуальное испытание уровня об аргументах. # Возьми самоцветы и иди к…" at bounding box center [1367, 351] width 355 height 555
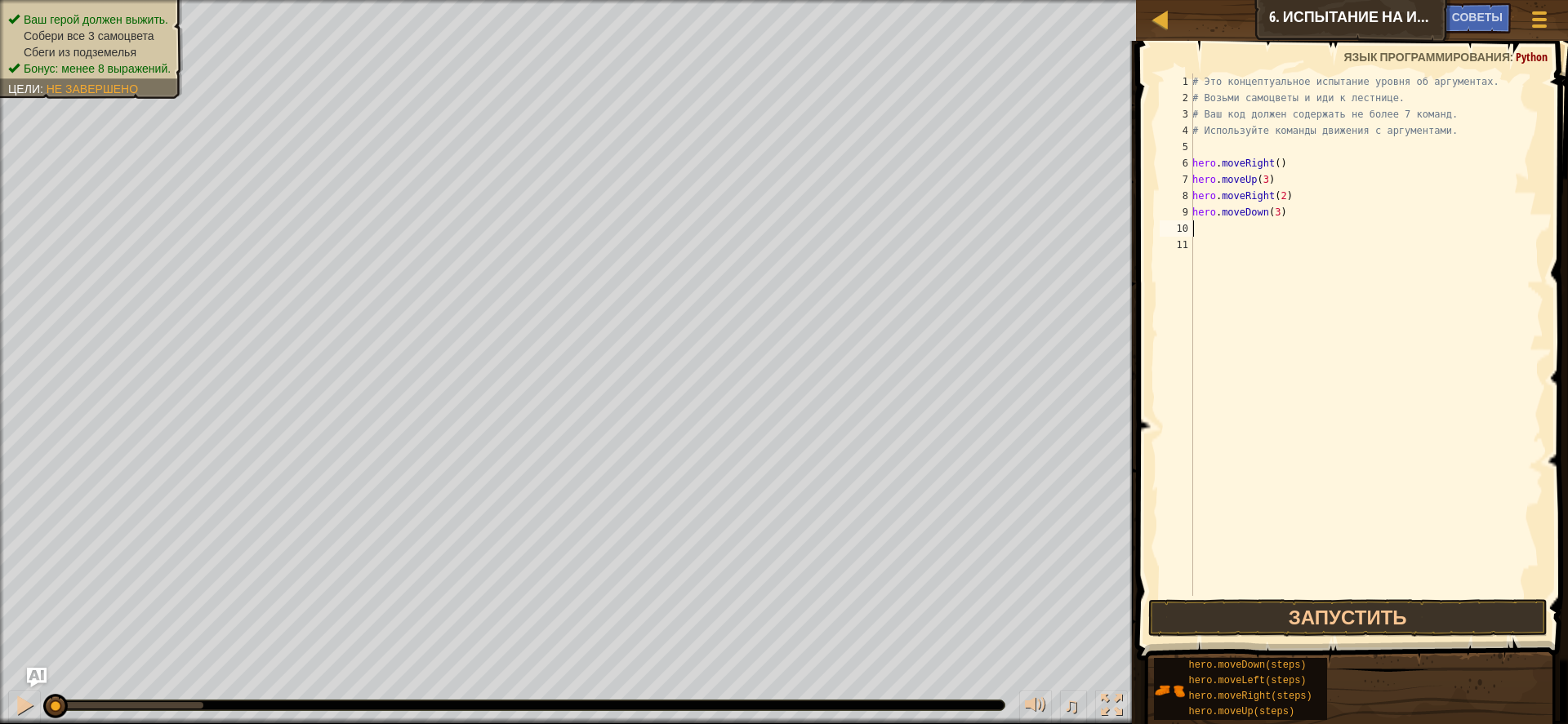
type textarea "h"
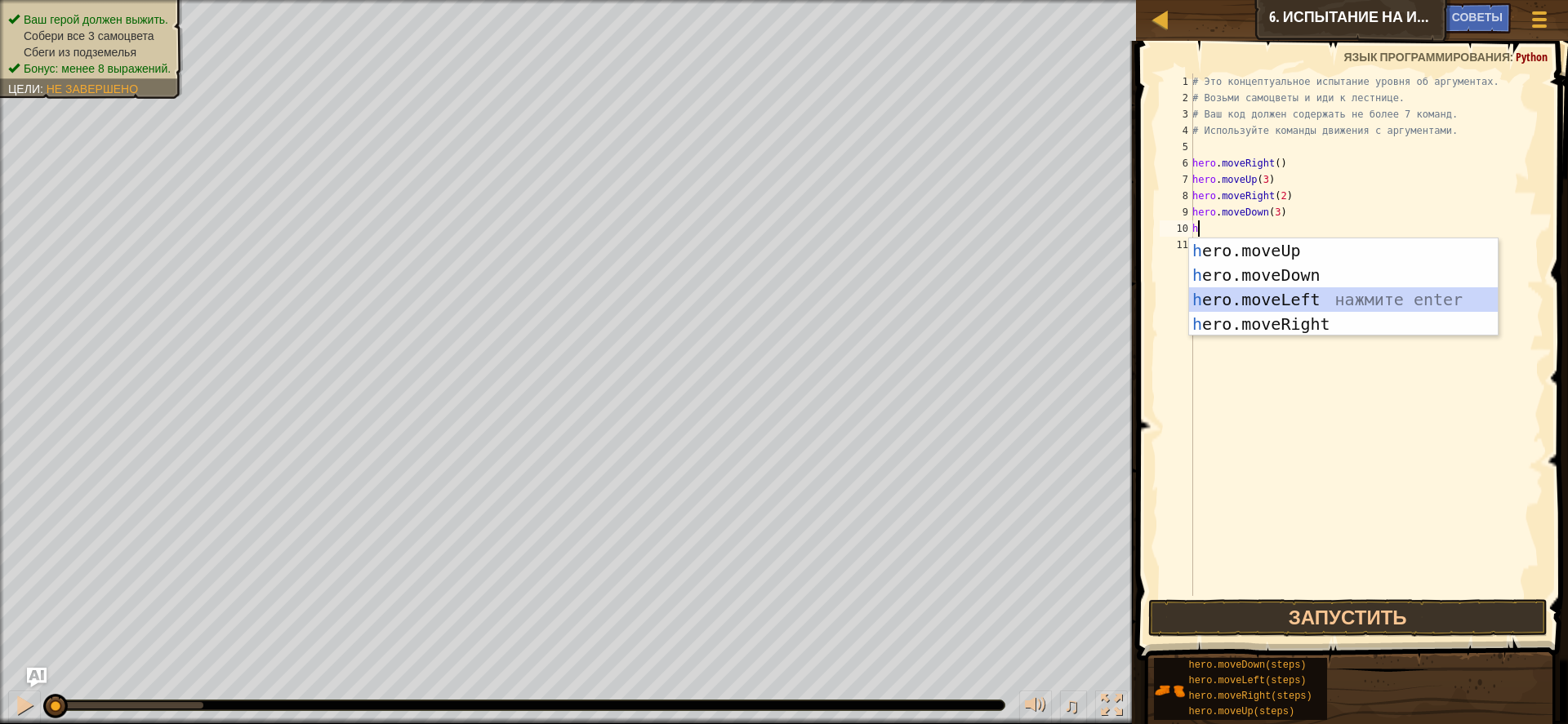
click at [1295, 290] on div "h ero.moveUp нажмите enter h ero.moveDown нажмите enter h ero.moveLeft нажмите …" at bounding box center [1344, 312] width 309 height 147
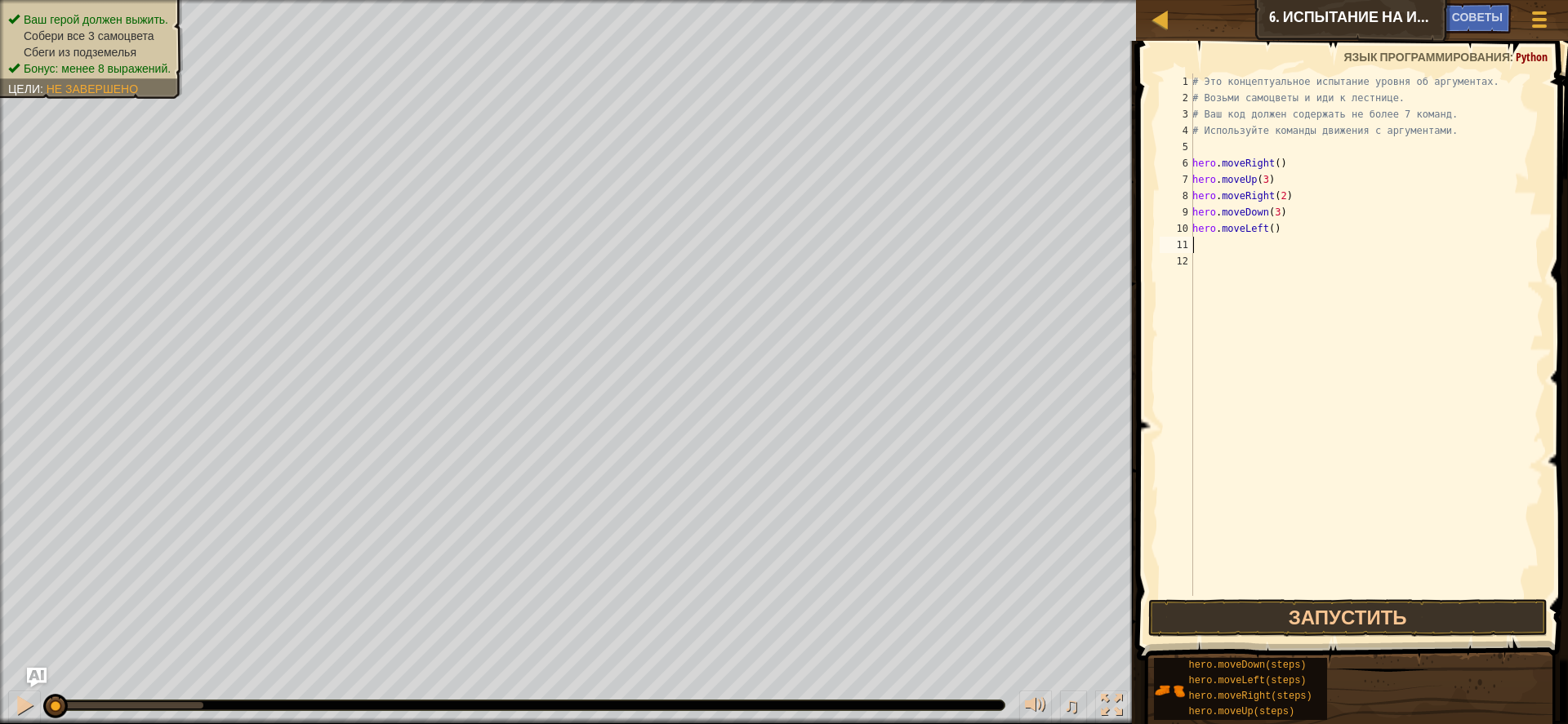
click at [1215, 238] on div "# Это концептуальное испытание уровня об аргументах. # Возьми самоцветы и иди к…" at bounding box center [1367, 351] width 355 height 555
type textarea "h"
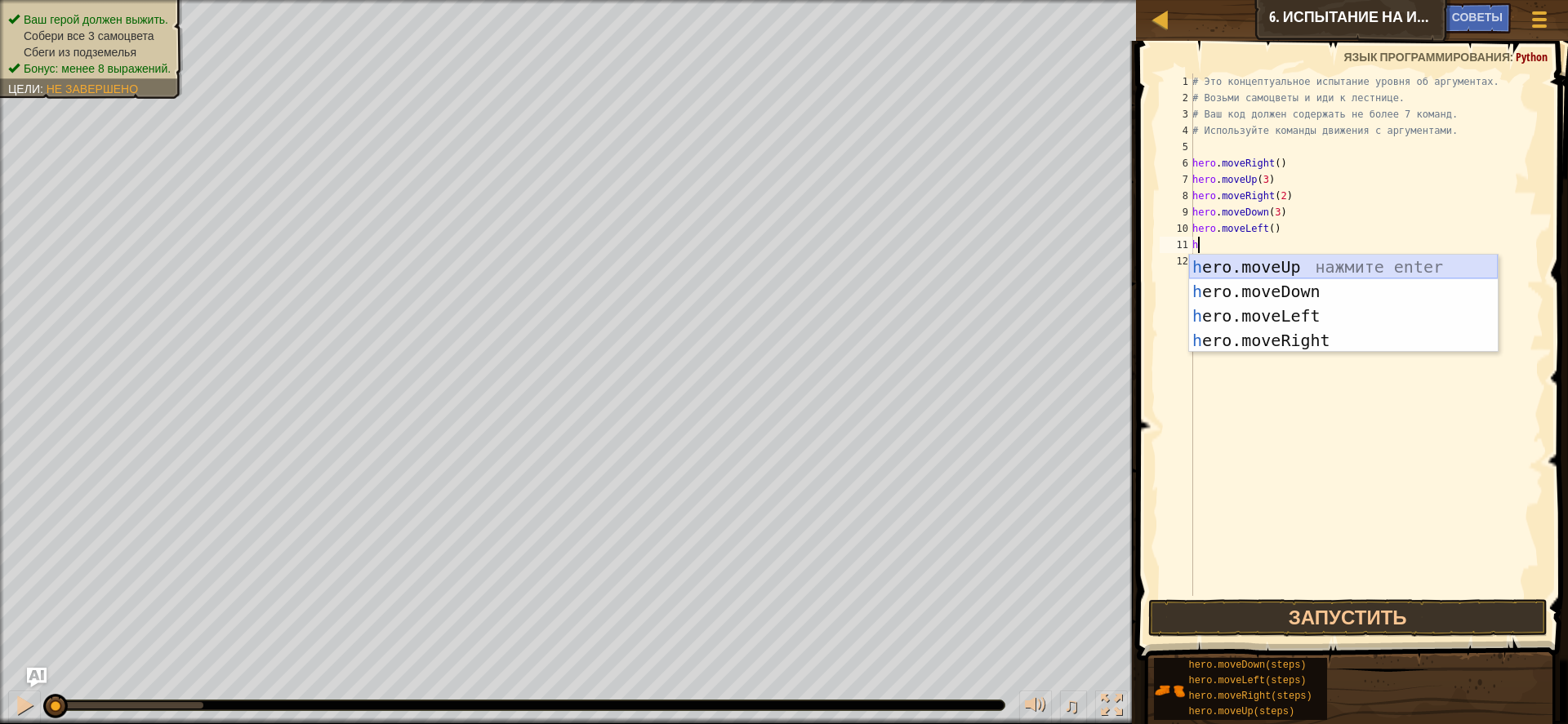
click at [1257, 265] on div "h ero.moveUp нажмите enter h ero.moveDown нажмите enter h ero.moveLeft нажмите …" at bounding box center [1344, 328] width 309 height 147
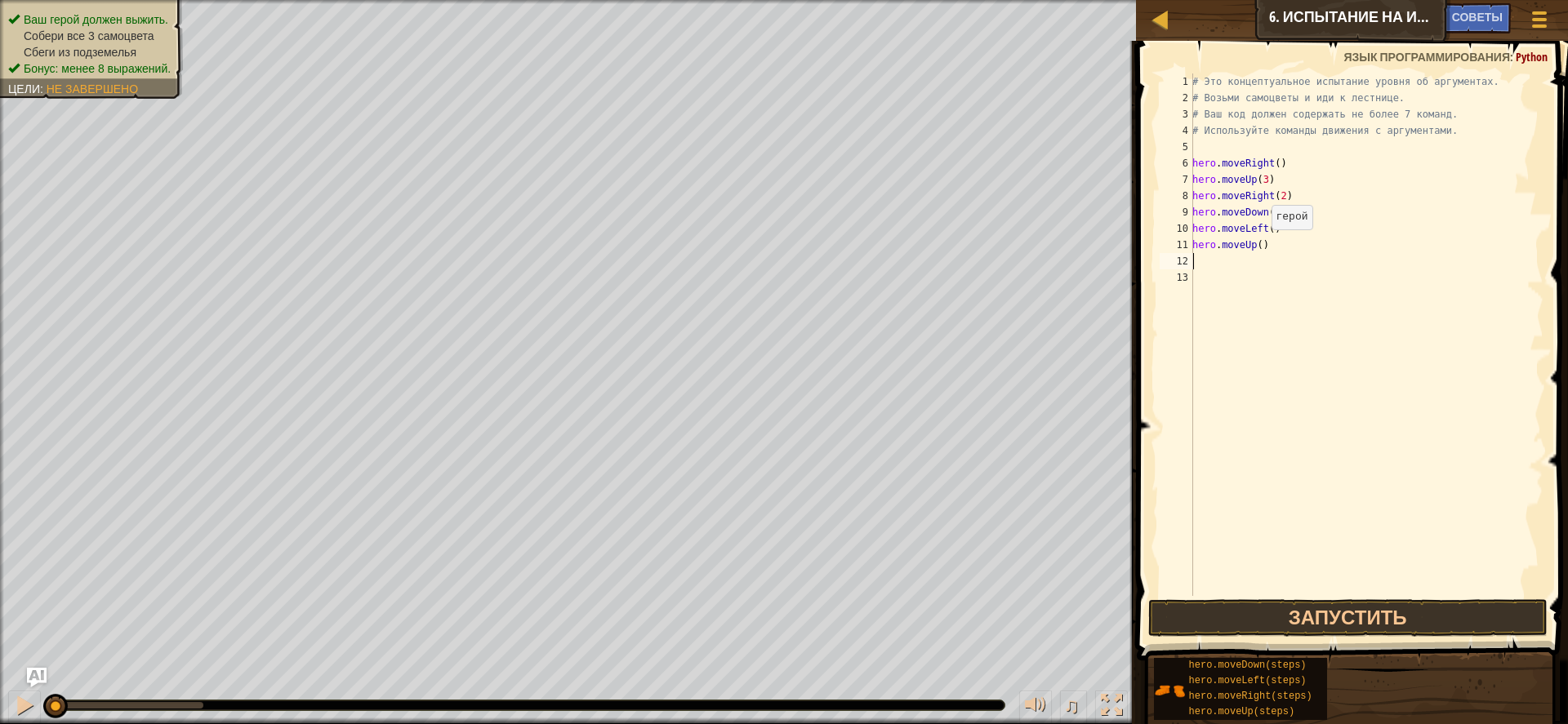
click at [1263, 246] on div "# Это концептуальное испытание уровня об аргументах. # Возьми самоцветы и иди к…" at bounding box center [1367, 351] width 355 height 555
type textarea "hero.moveUp(2)"
click at [1225, 254] on div "# Это концептуальное испытание уровня об аргументах. # Возьми самоцветы и иди к…" at bounding box center [1367, 351] width 355 height 555
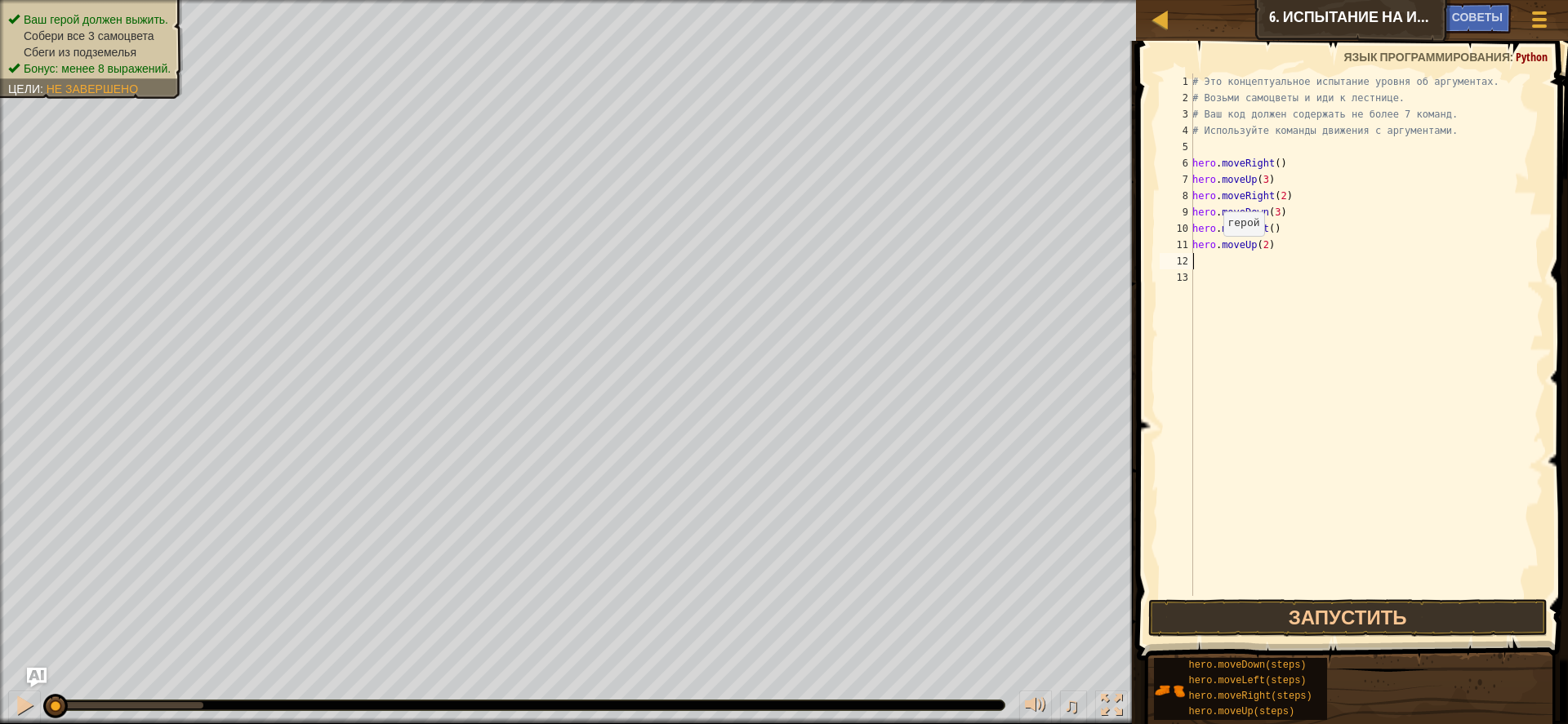
type textarea "h"
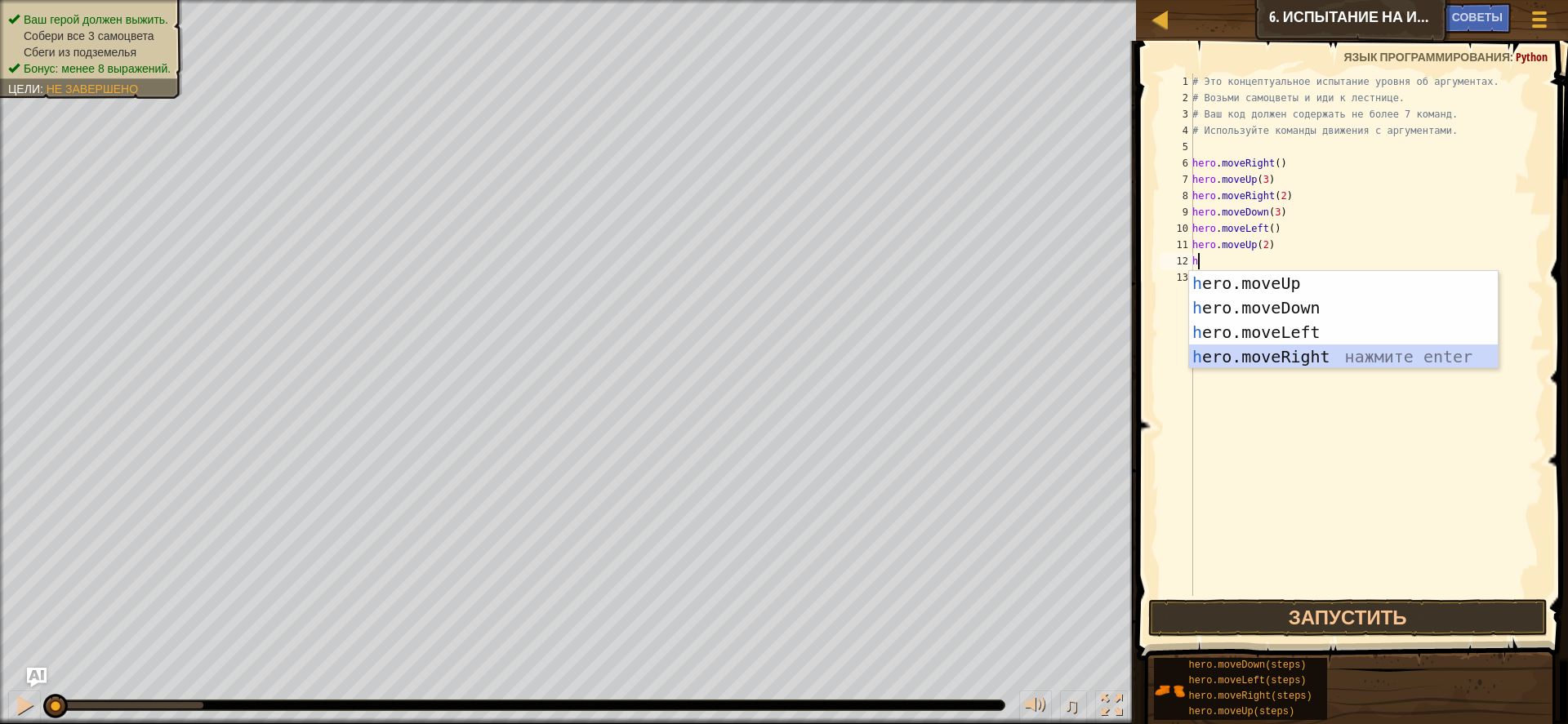
click at [1288, 349] on div "h ero.moveUp нажмите enter h ero.moveDown нажмите enter h ero.moveLeft нажмите …" at bounding box center [1344, 344] width 309 height 147
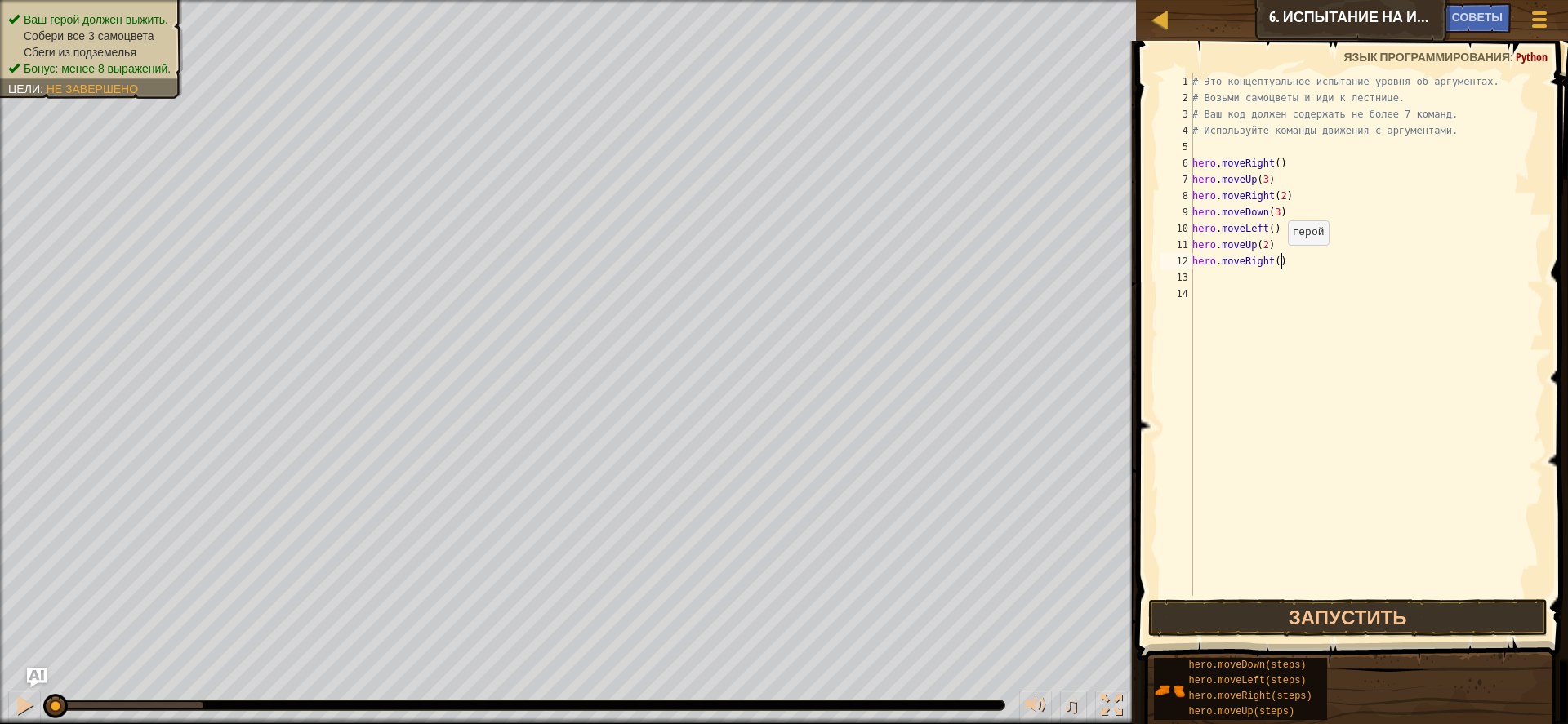
click at [1280, 261] on div "# Это концептуальное испытание уровня об аргументах. # Возьми самоцветы и иди к…" at bounding box center [1367, 351] width 355 height 555
click at [1366, 622] on button "Запустить" at bounding box center [1348, 618] width 399 height 37
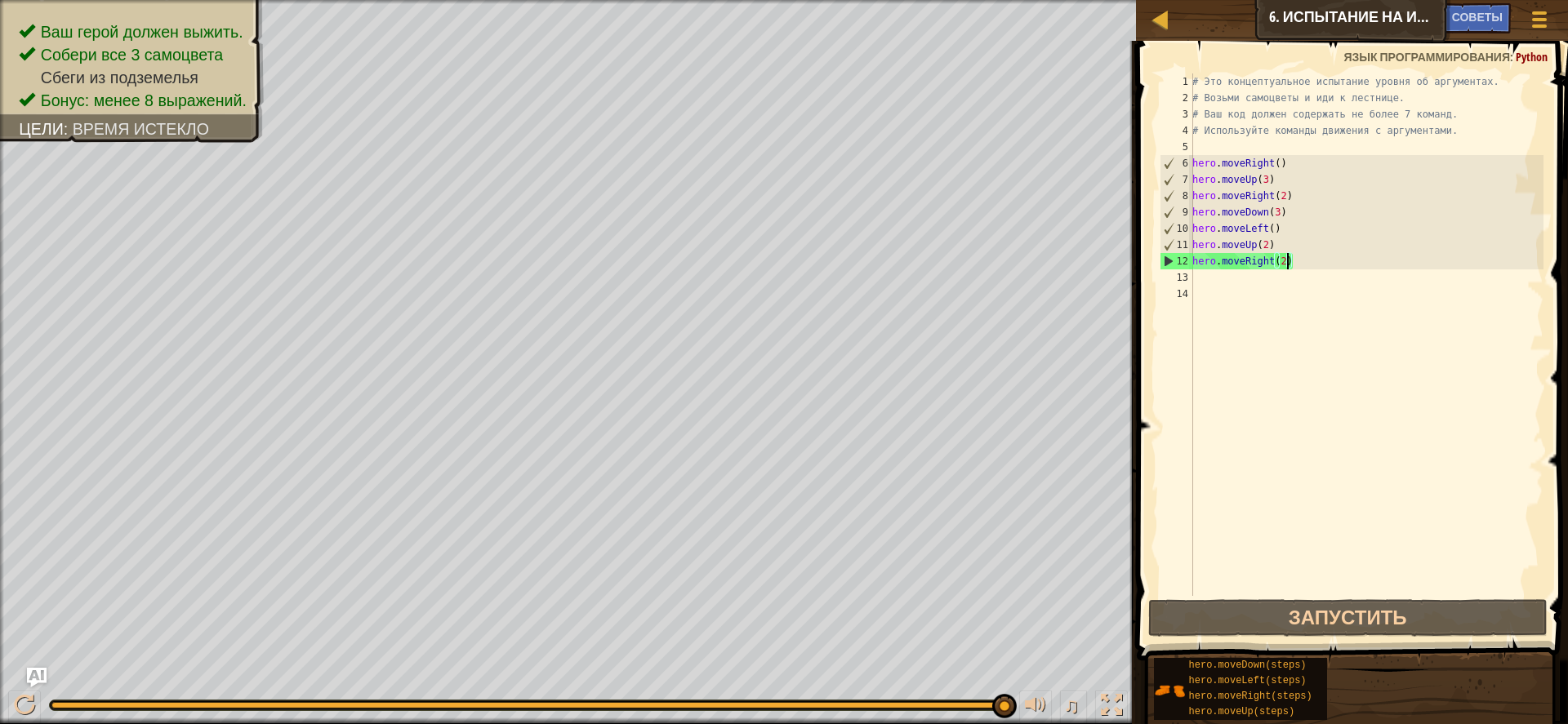
click at [1046, 662] on div "Ваш герой должен выжить. Собери все 3 самоцвета Сбеги из подземелья Бонус: мене…" at bounding box center [784, 362] width 1568 height 724
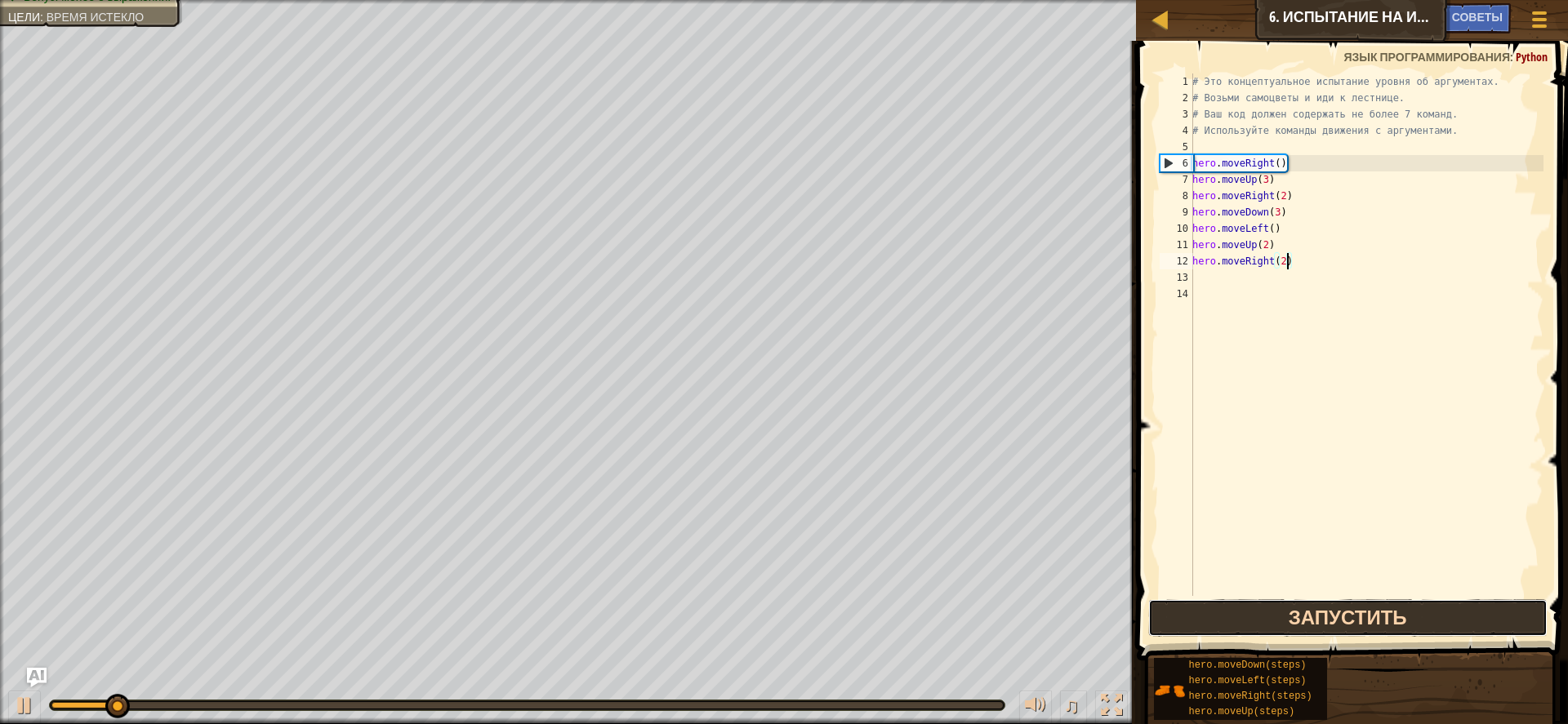
click at [1167, 606] on button "Запустить" at bounding box center [1348, 618] width 399 height 37
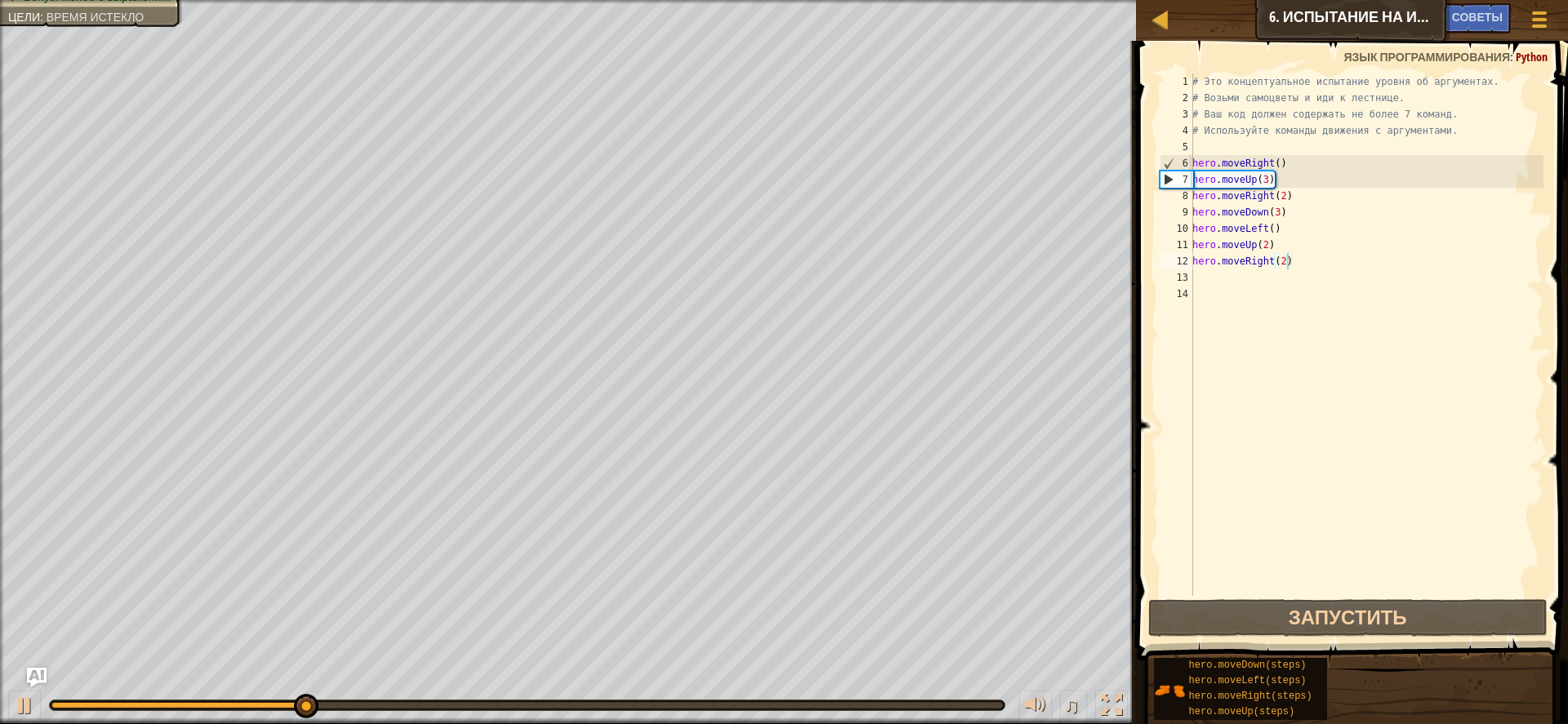
drag, startPoint x: 311, startPoint y: 711, endPoint x: 469, endPoint y: 705, distance: 158.1
click at [469, 705] on div at bounding box center [527, 705] width 956 height 12
click at [473, 695] on div "♫" at bounding box center [568, 701] width 1136 height 49
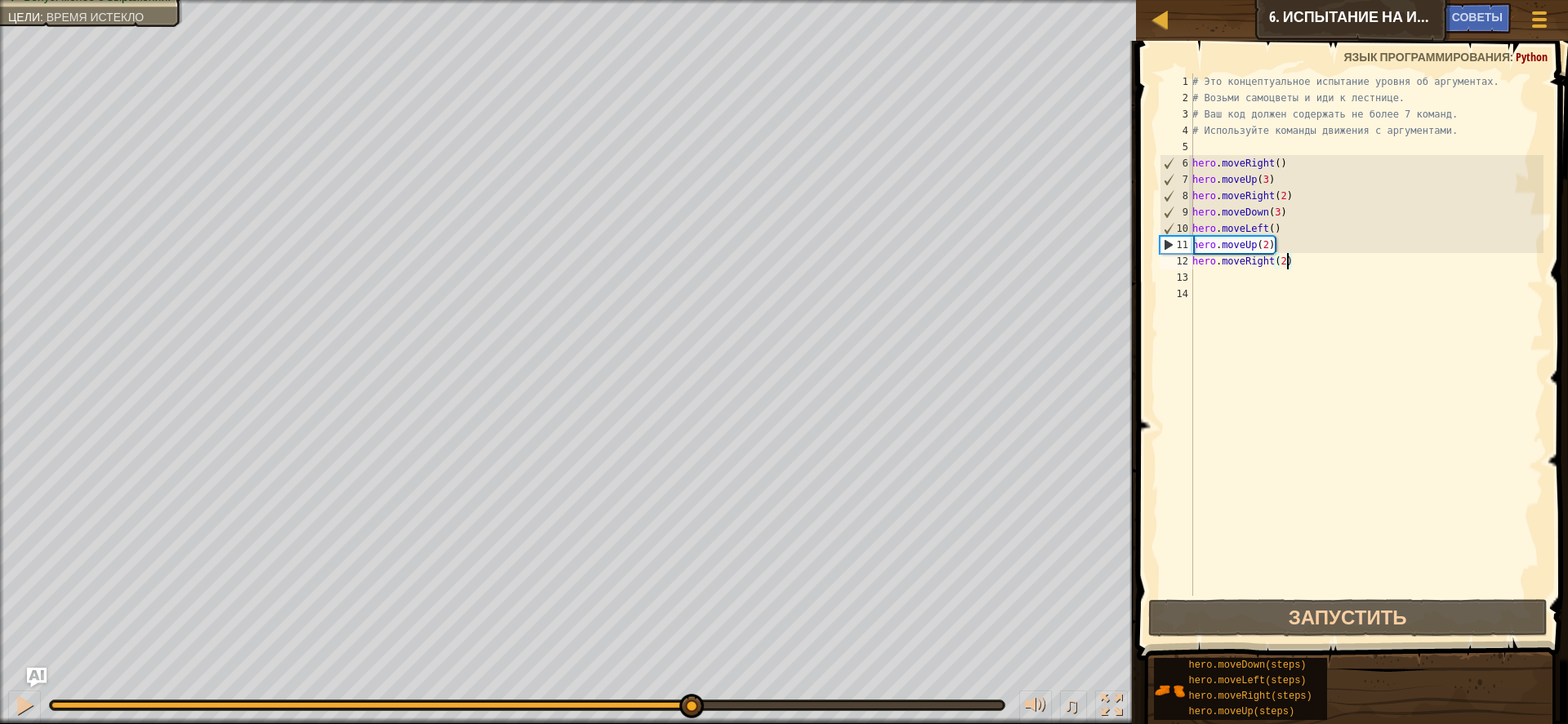
click at [689, 655] on div "Ваш герой должен выжить. Собери все 3 самоцвета Сбеги из подземелья Бонус: мене…" at bounding box center [784, 362] width 1568 height 724
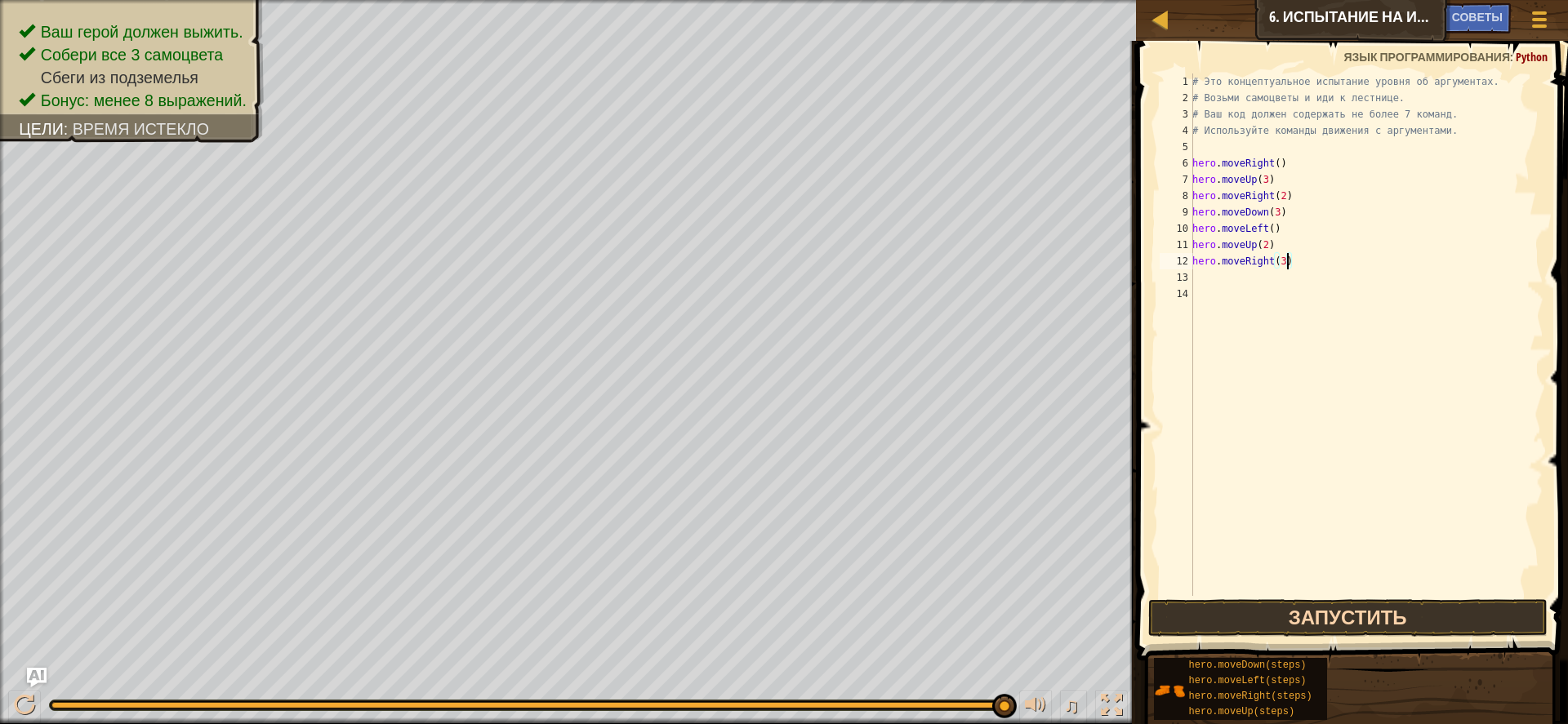
type textarea "hero.moveRight(3)"
click at [1358, 617] on button "Запустить" at bounding box center [1348, 618] width 399 height 37
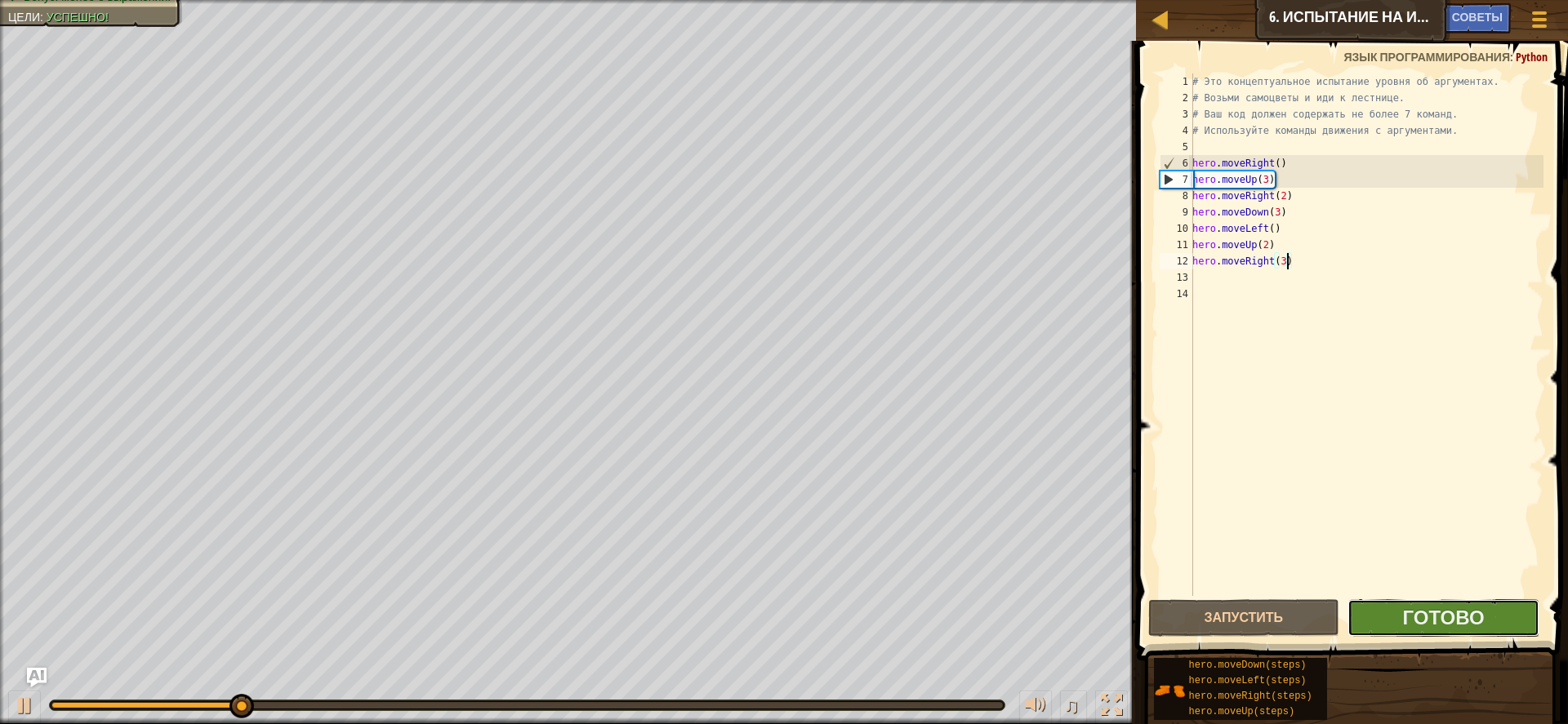
click at [1393, 614] on button "Готово" at bounding box center [1444, 618] width 192 height 37
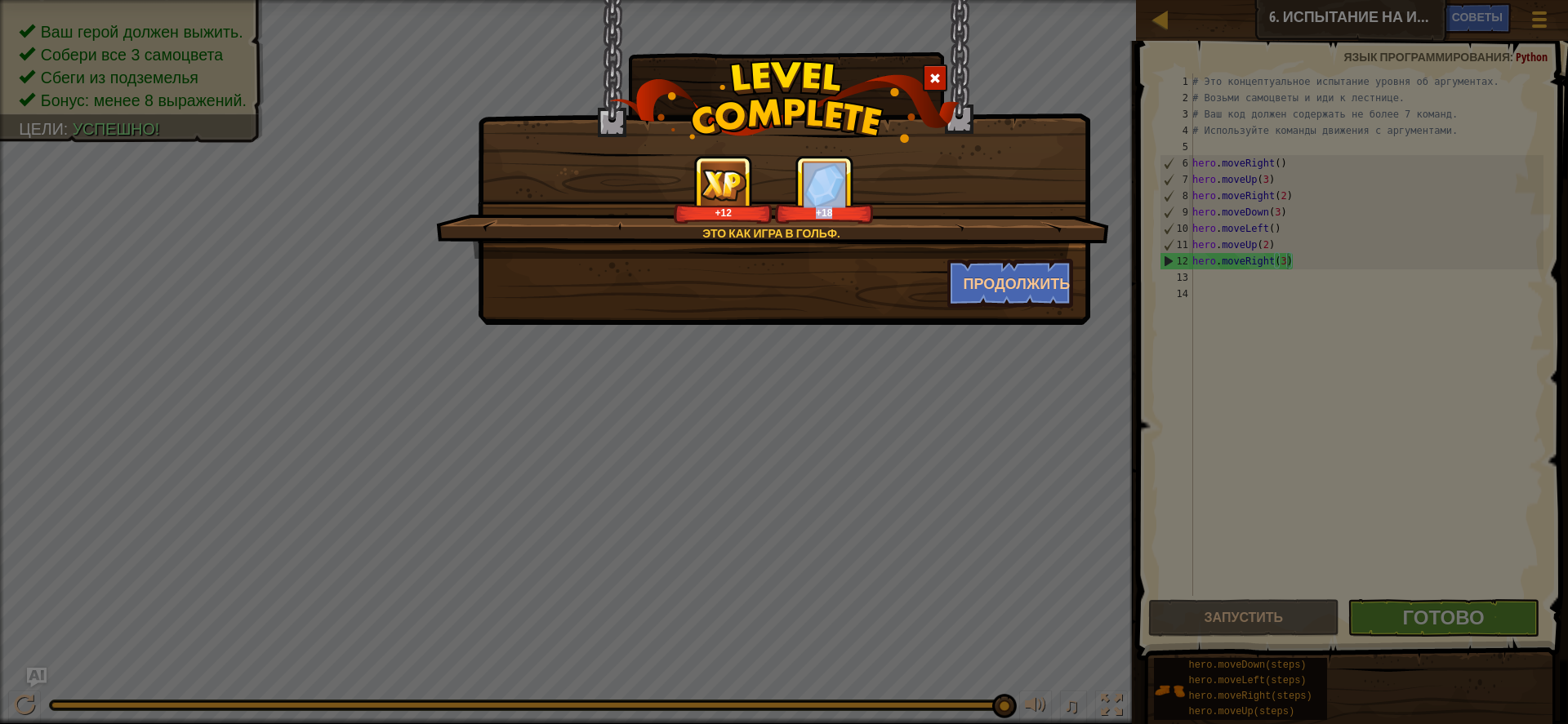
drag, startPoint x: 831, startPoint y: 206, endPoint x: 927, endPoint y: 194, distance: 96.7
click at [933, 200] on div "+12 +18" at bounding box center [773, 189] width 634 height 69
click at [904, 184] on div "+12 +18" at bounding box center [773, 189] width 634 height 69
click at [839, 208] on div "+18" at bounding box center [824, 212] width 92 height 12
drag, startPoint x: 827, startPoint y: 211, endPoint x: 837, endPoint y: 210, distance: 10.0
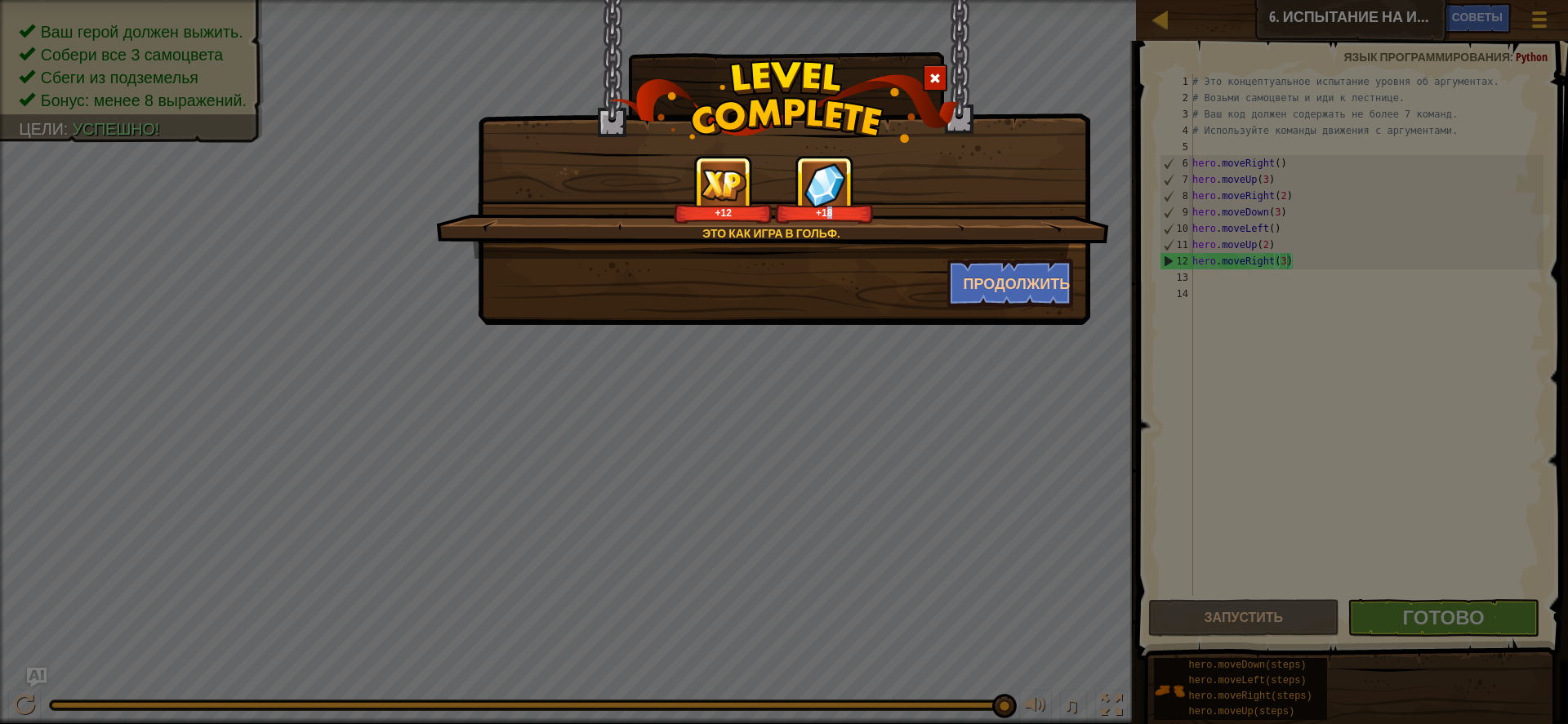
click at [837, 210] on div "+18" at bounding box center [824, 212] width 92 height 12
click at [971, 282] on button "Продолжить" at bounding box center [1011, 283] width 127 height 49
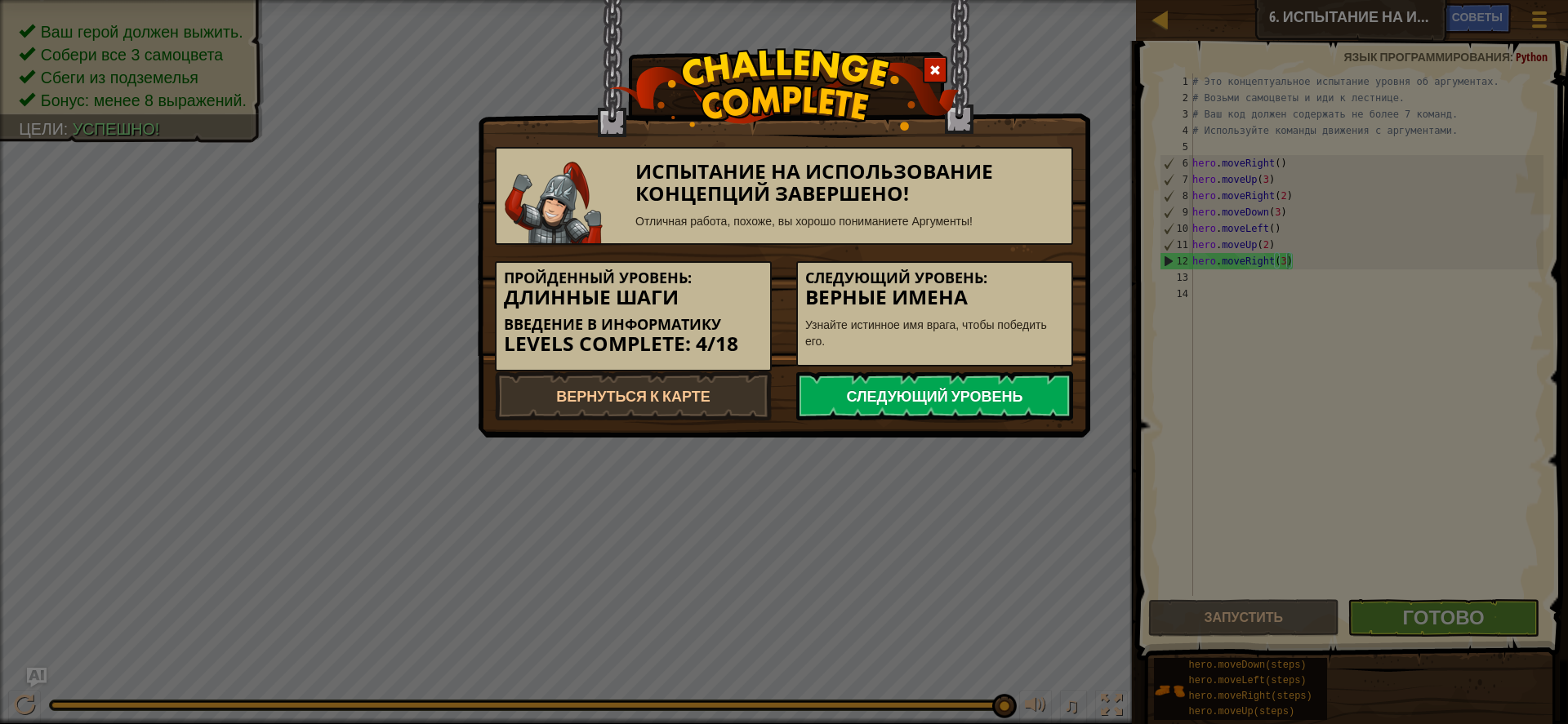
click at [898, 396] on link "Следующий уровень" at bounding box center [934, 396] width 277 height 49
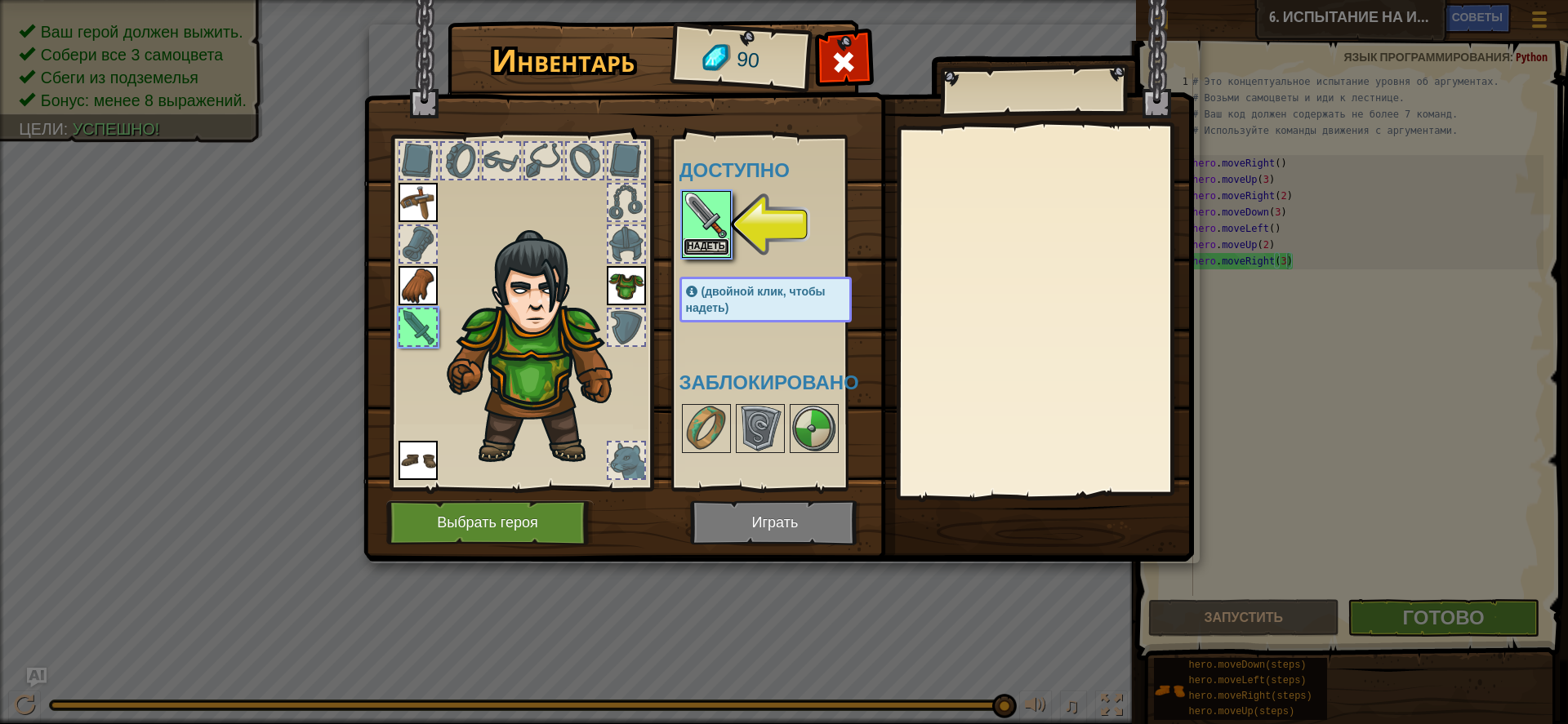
click at [711, 244] on button "Надеть" at bounding box center [707, 247] width 46 height 17
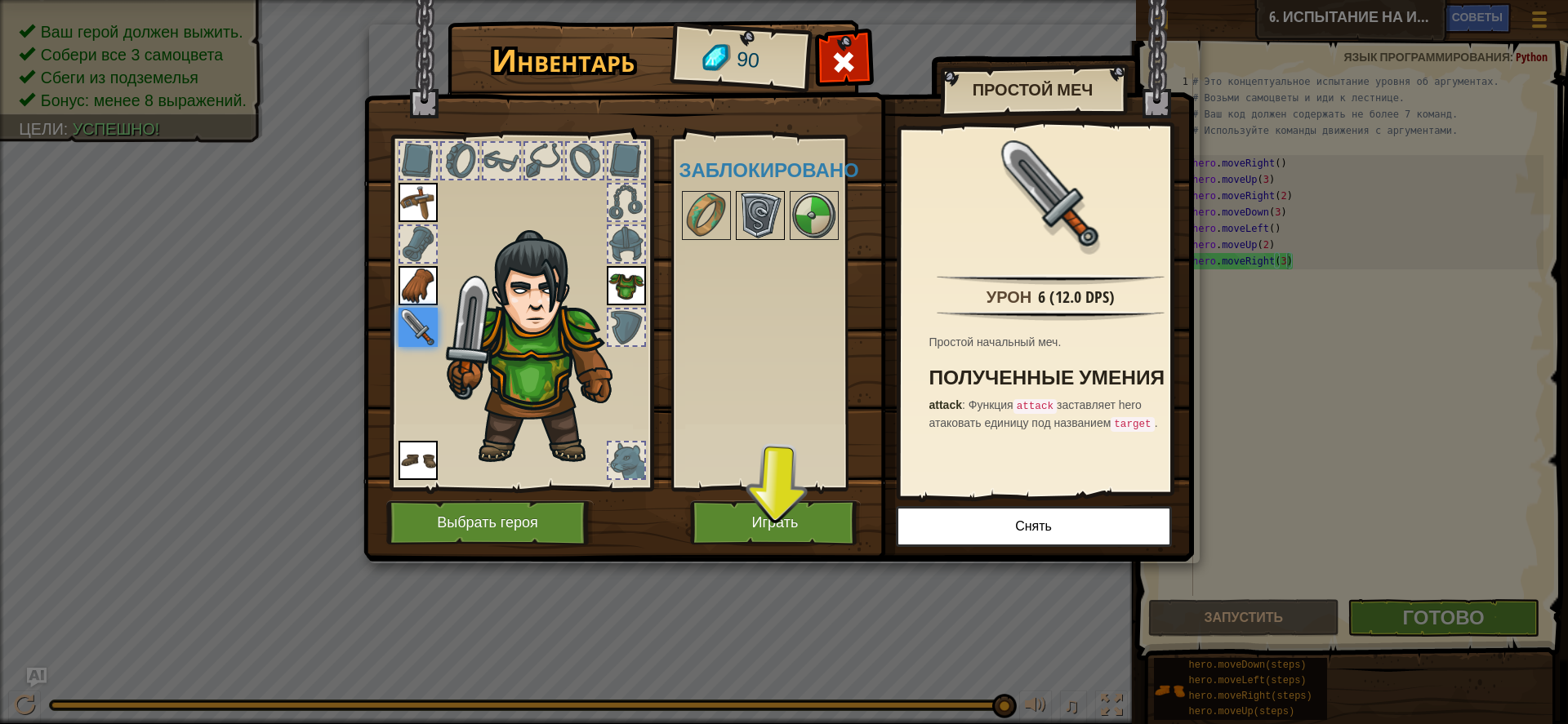
click at [765, 219] on img at bounding box center [761, 216] width 46 height 46
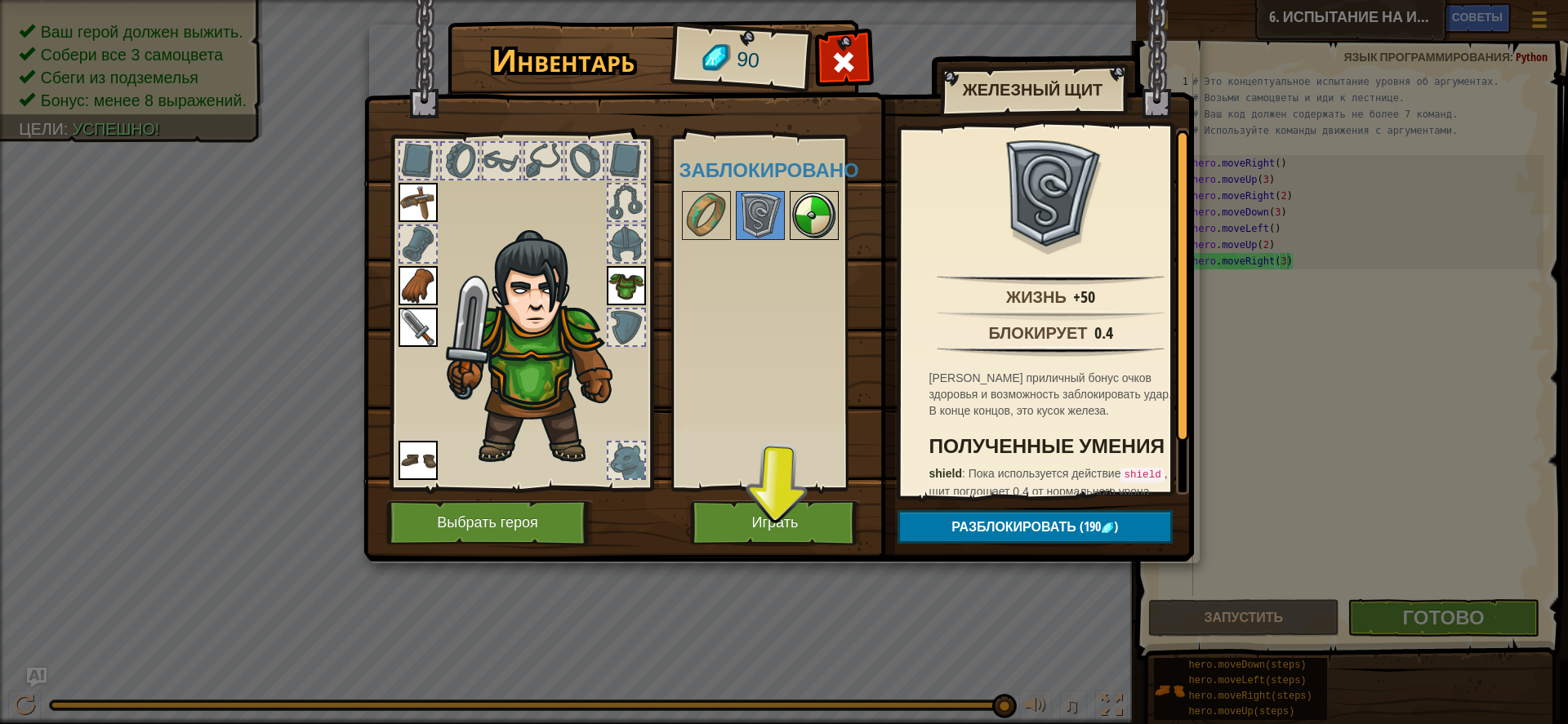
click at [817, 219] on img at bounding box center [814, 216] width 46 height 46
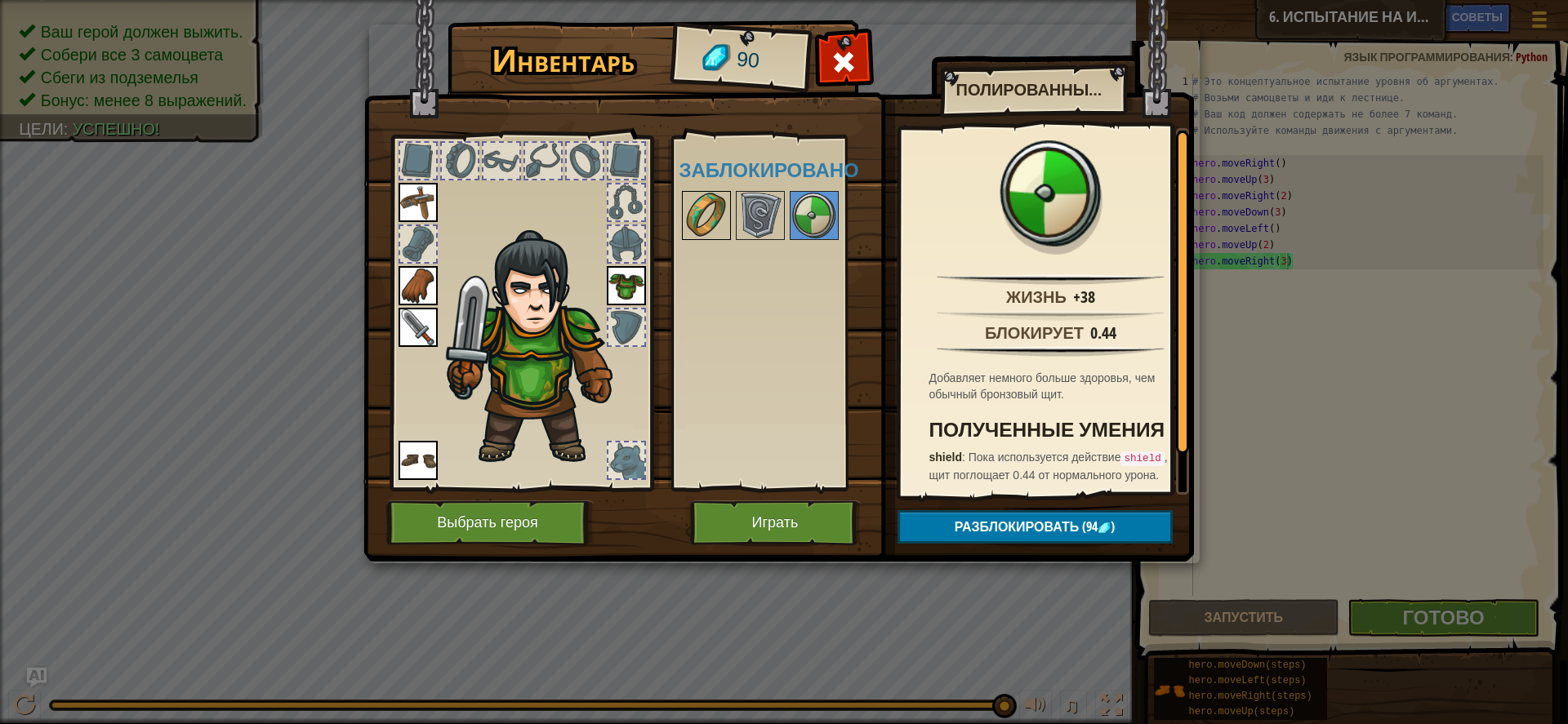
click at [704, 200] on img at bounding box center [707, 216] width 46 height 46
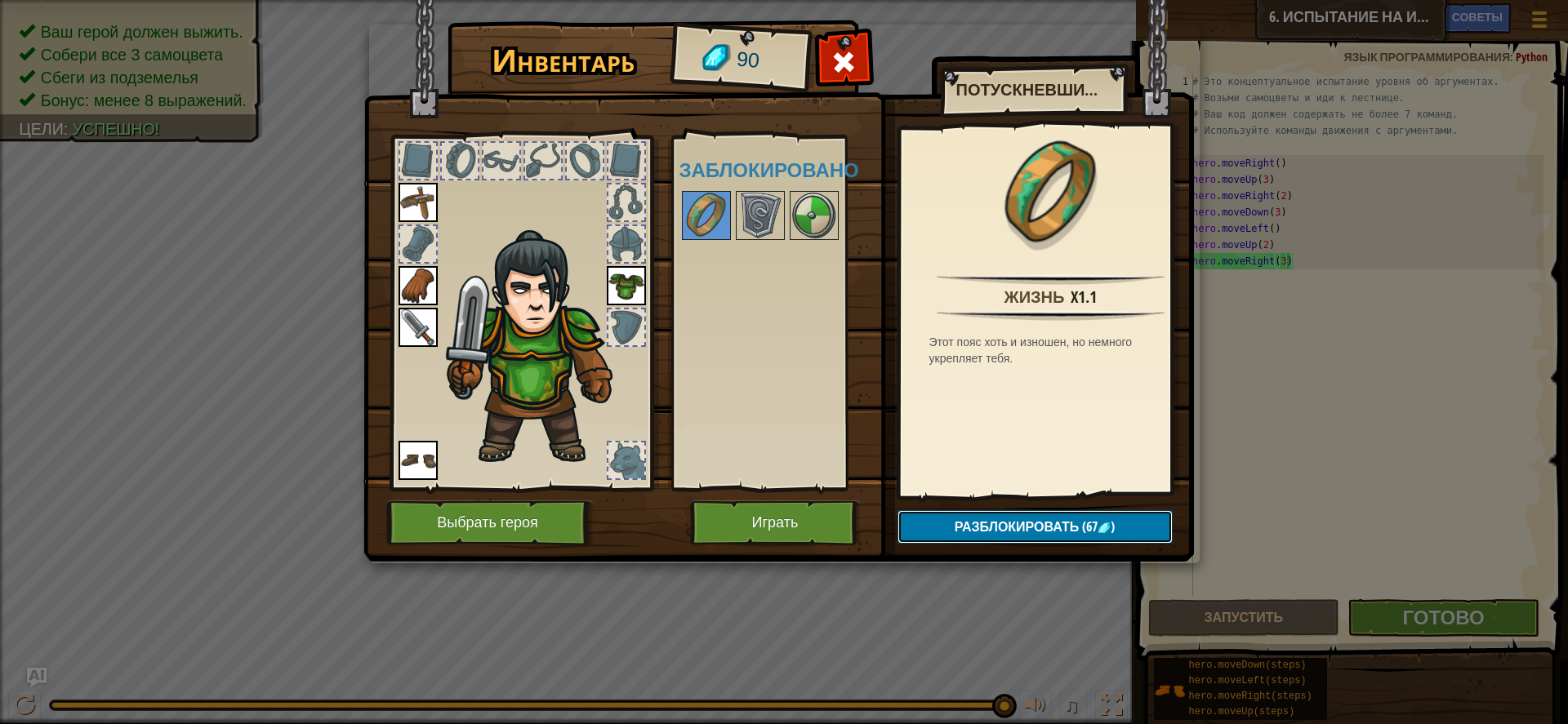
click at [1013, 527] on span "Разблокировать" at bounding box center [1017, 526] width 125 height 18
click at [1066, 525] on button "Подтвердить" at bounding box center [1035, 527] width 275 height 34
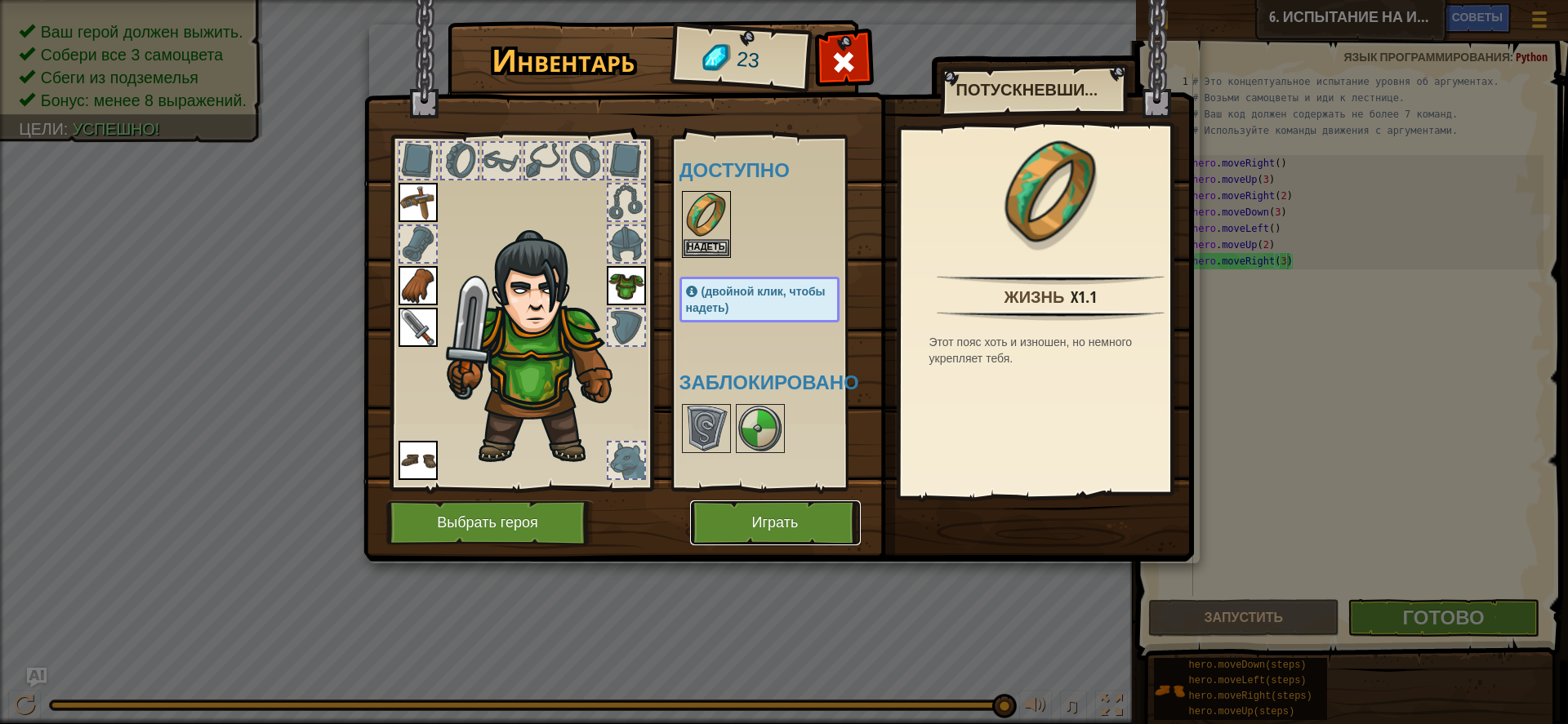
click at [828, 535] on button "Играть" at bounding box center [776, 523] width 171 height 45
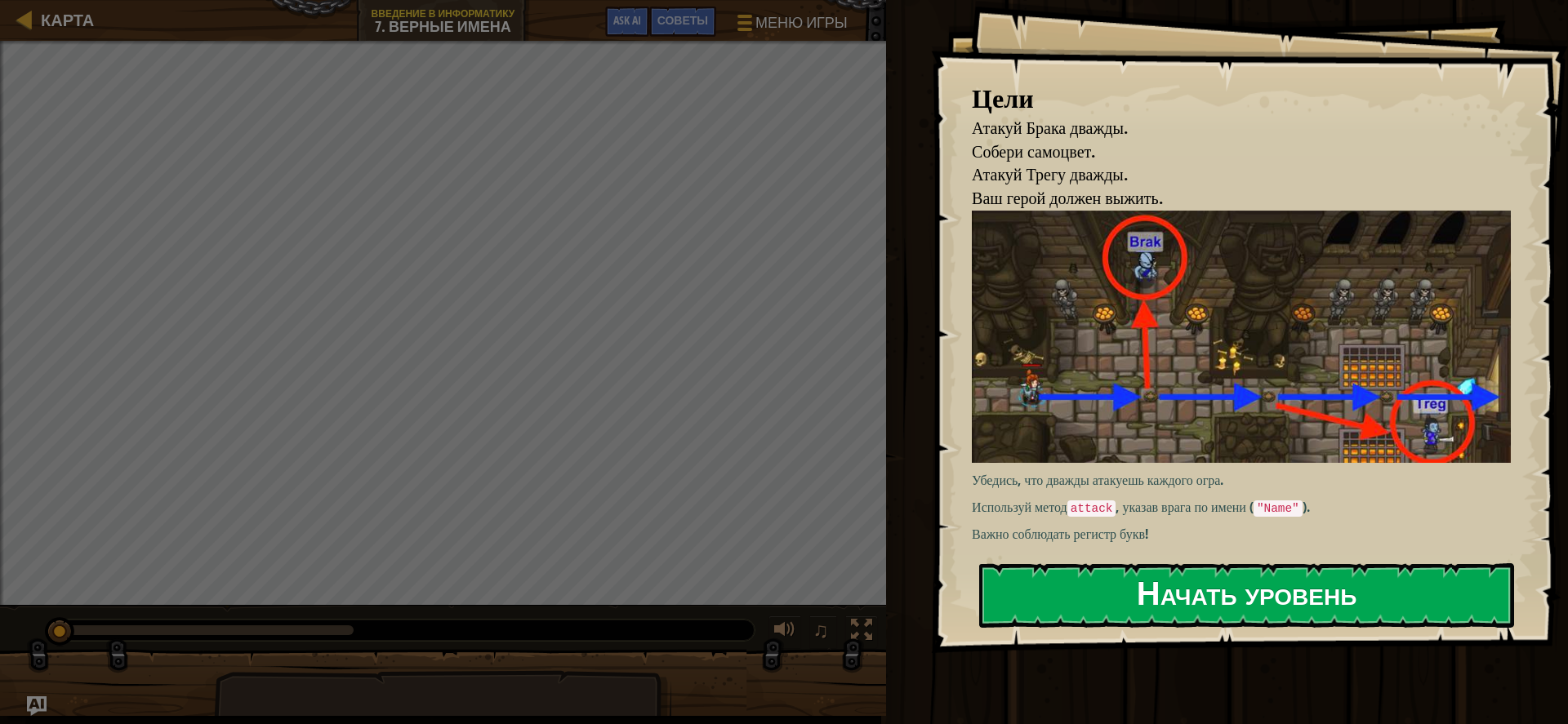
click at [1345, 582] on button "Начать уровень" at bounding box center [1246, 595] width 535 height 64
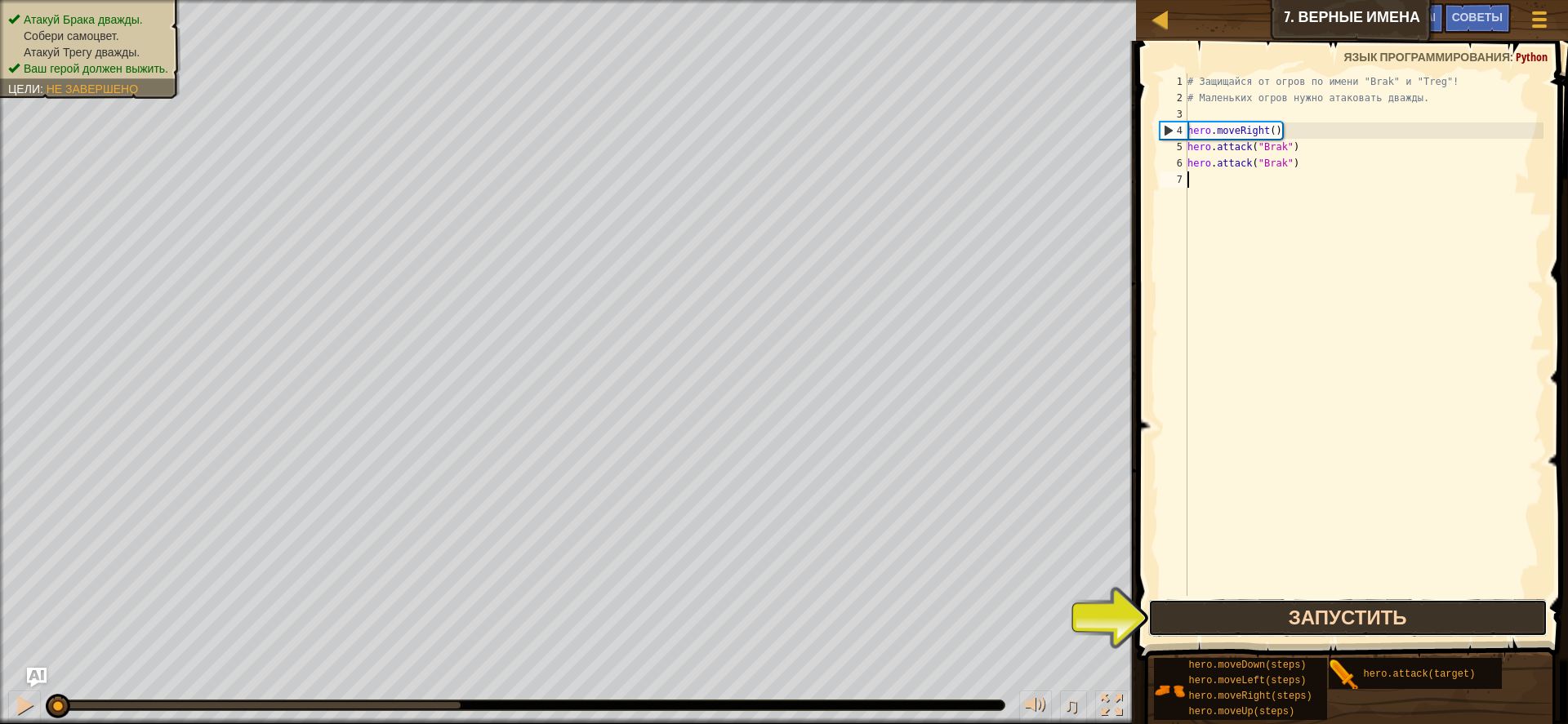
click at [1318, 623] on button "Запустить" at bounding box center [1348, 618] width 399 height 37
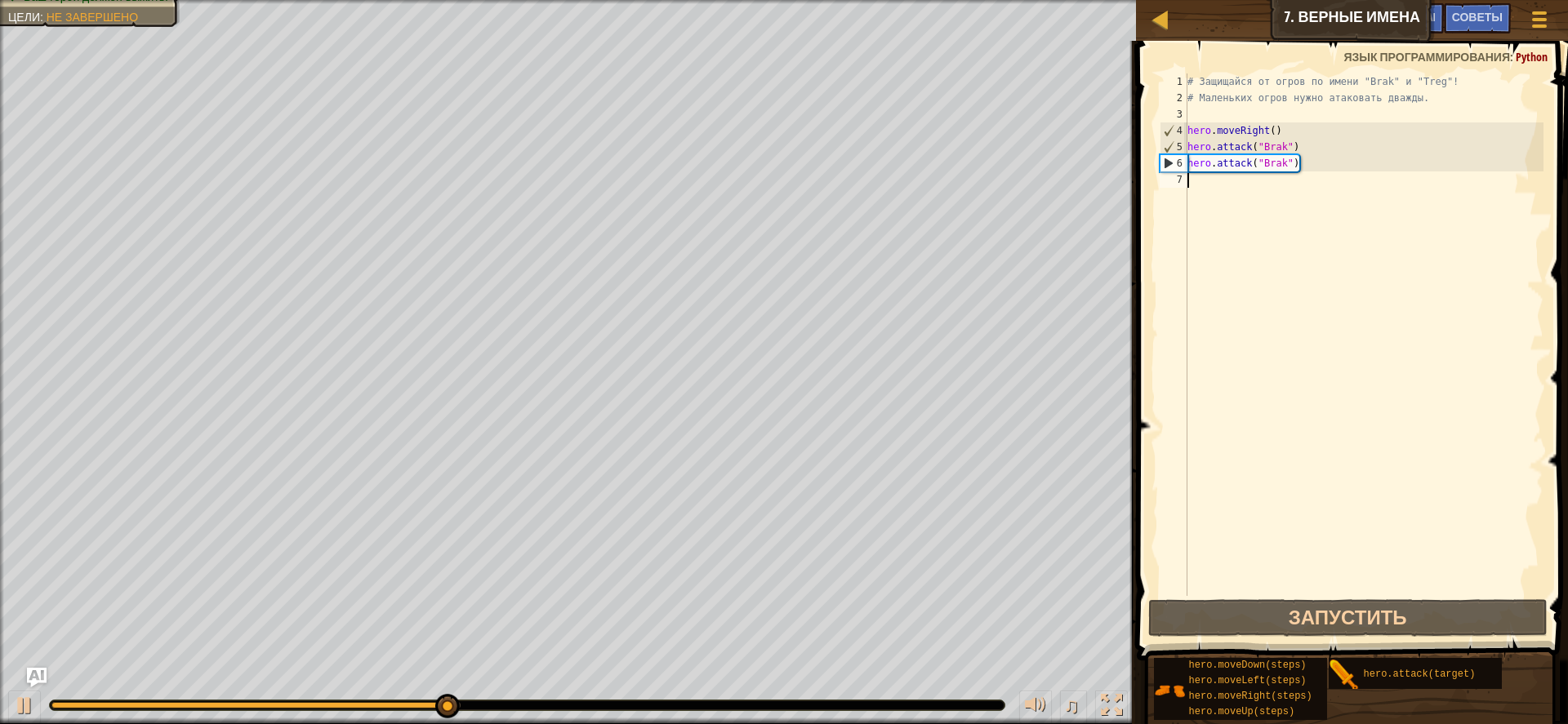
click at [1223, 185] on div "# Защищайся от огров по имени "Brak" и "Treg"! # Маленьких огров нужно атаковат…" at bounding box center [1365, 351] width 360 height 555
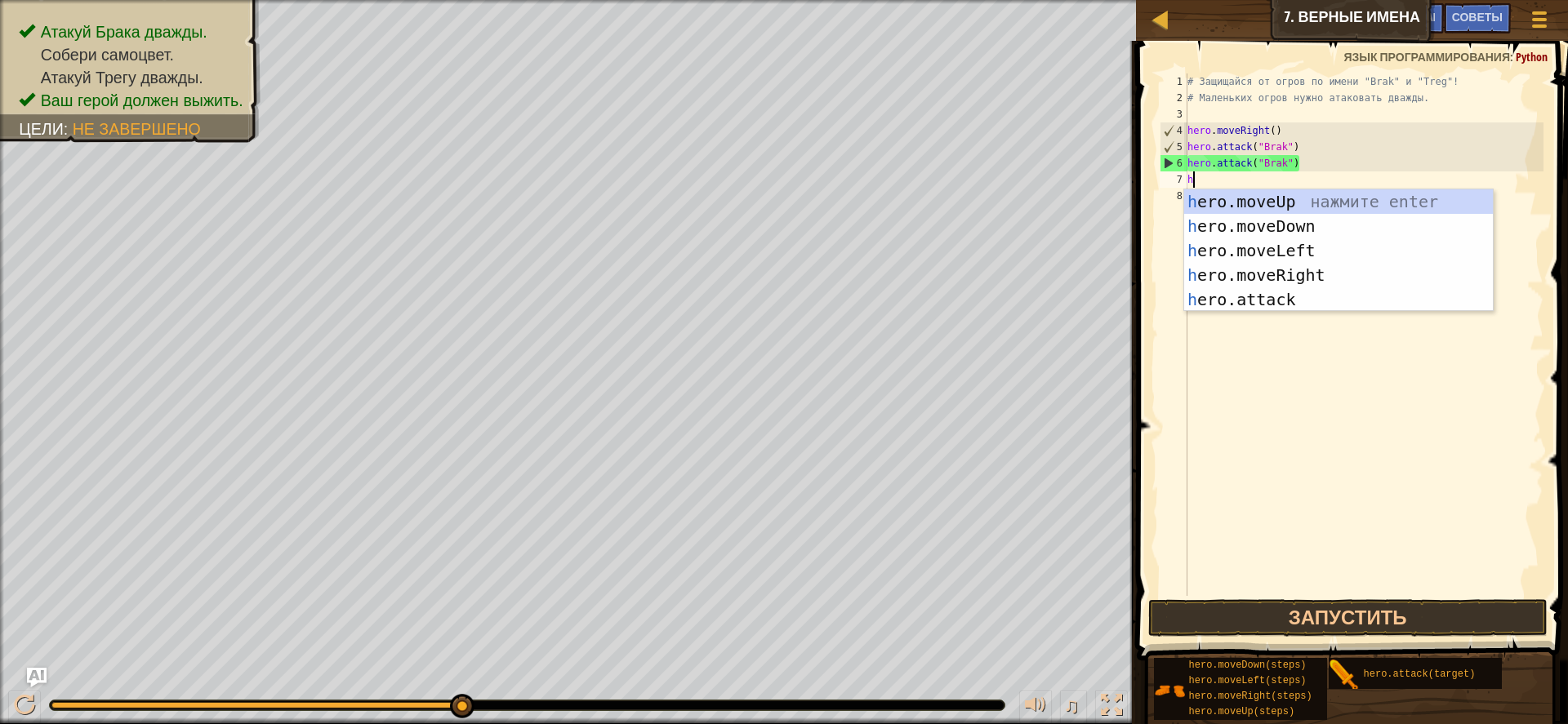
scroll to position [8, 0]
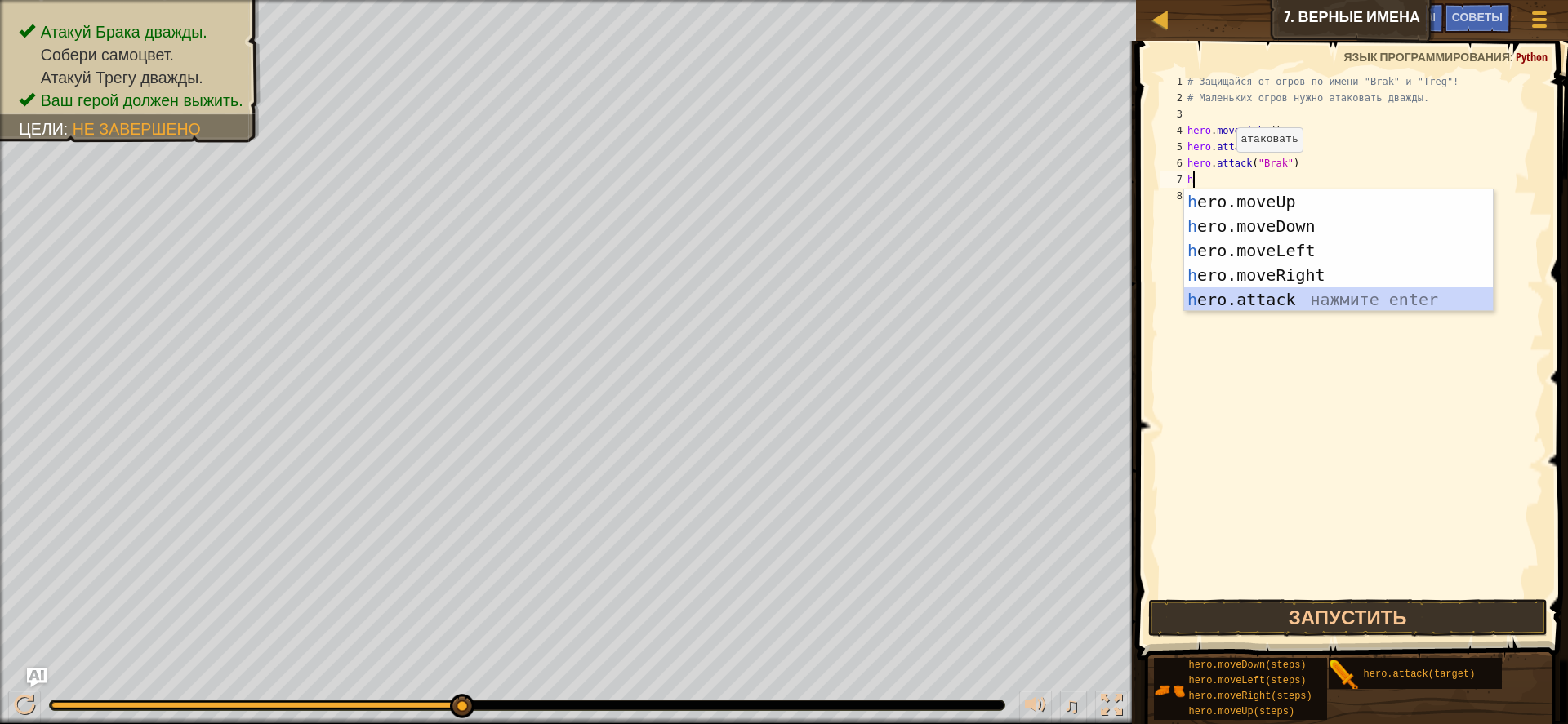
click at [1281, 296] on div "h ero.moveUp нажмите enter h ero.moveDown нажмите enter h ero.moveLeft нажмите …" at bounding box center [1339, 275] width 309 height 172
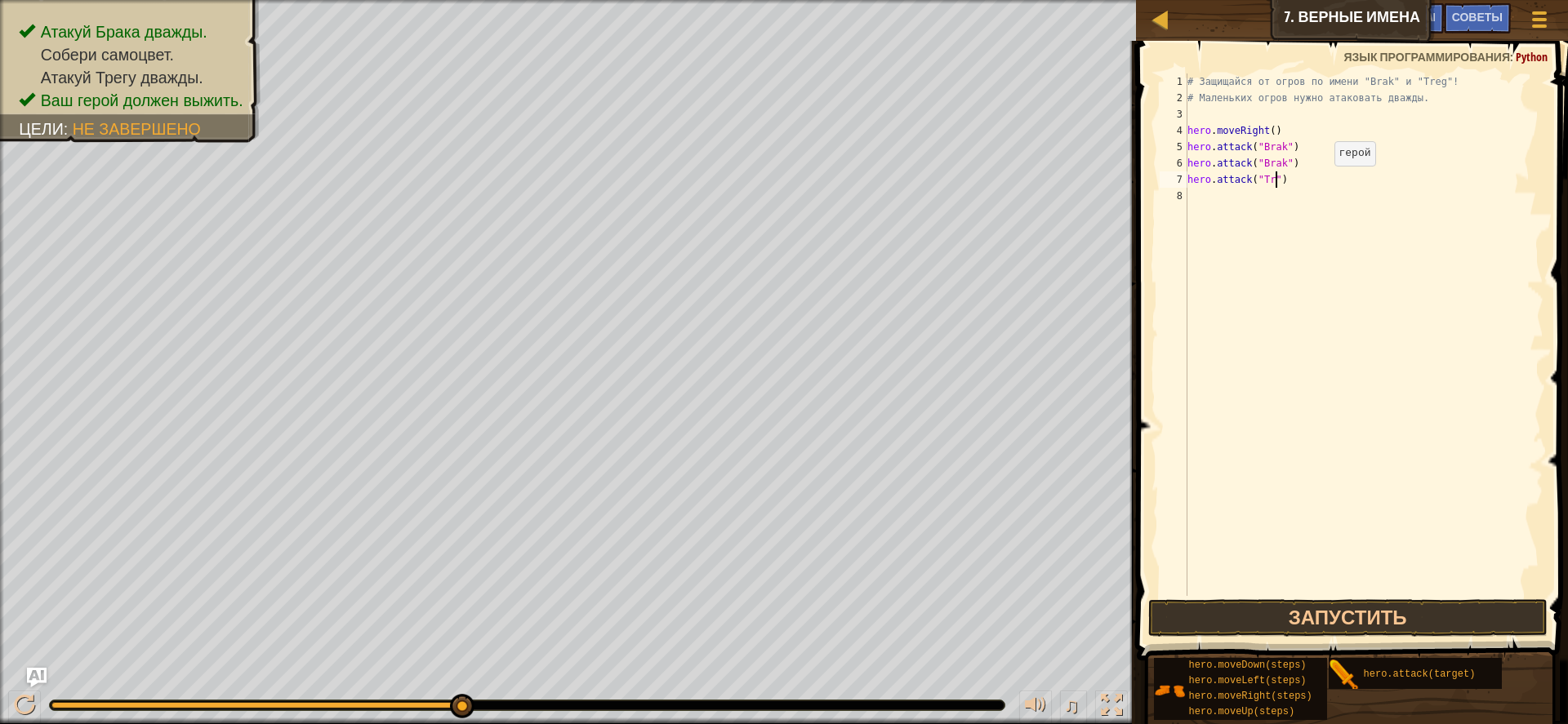
scroll to position [8, 8]
click at [1300, 185] on div "# Защищайся от огров по имени "Brak" и "Treg"! # Маленьких огров нужно атаковат…" at bounding box center [1365, 351] width 360 height 555
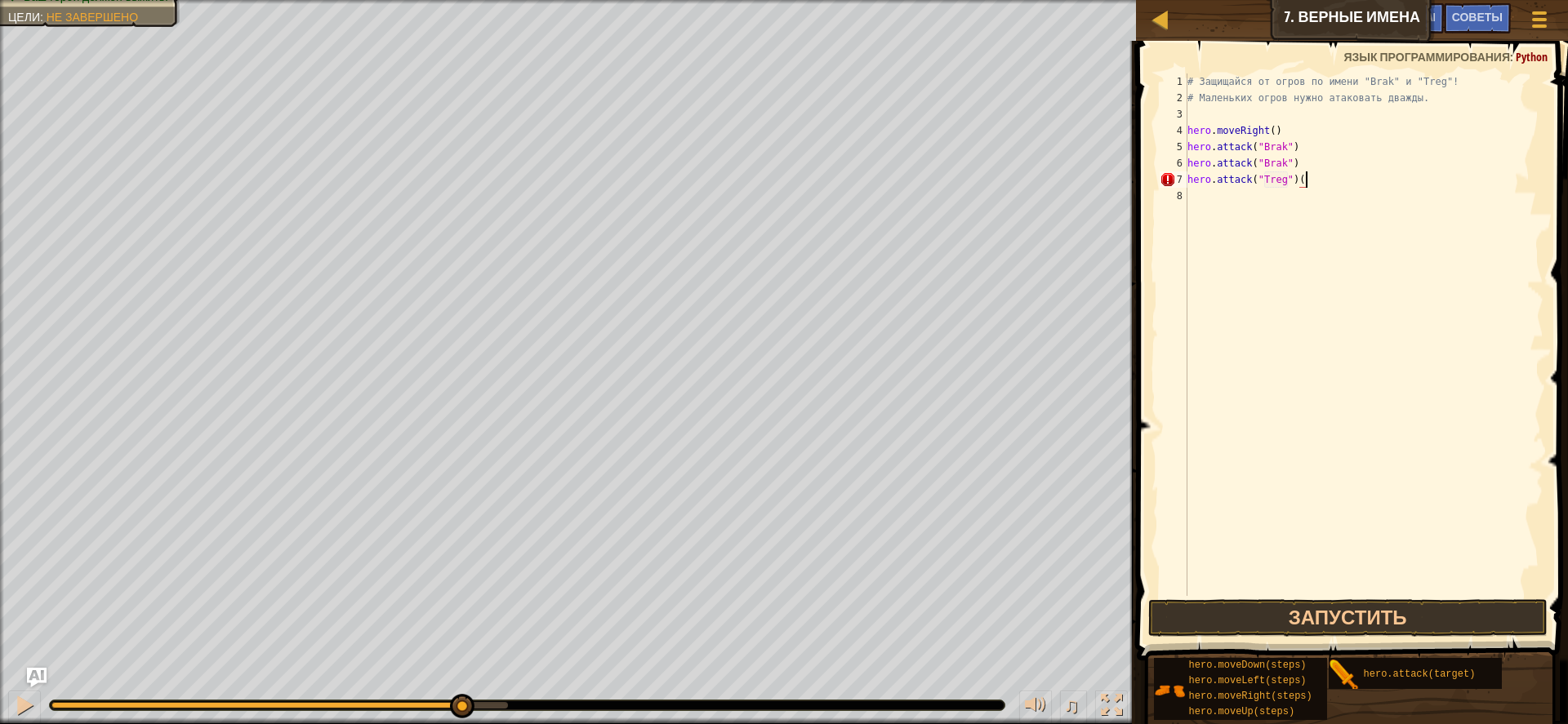
scroll to position [8, 10]
type textarea "hero.attack("Treg")(10)"
click at [1215, 201] on div "# Защищайся от огров по имени "Brak" и "Treg"! # Маленьких огров нужно атаковат…" at bounding box center [1365, 351] width 360 height 555
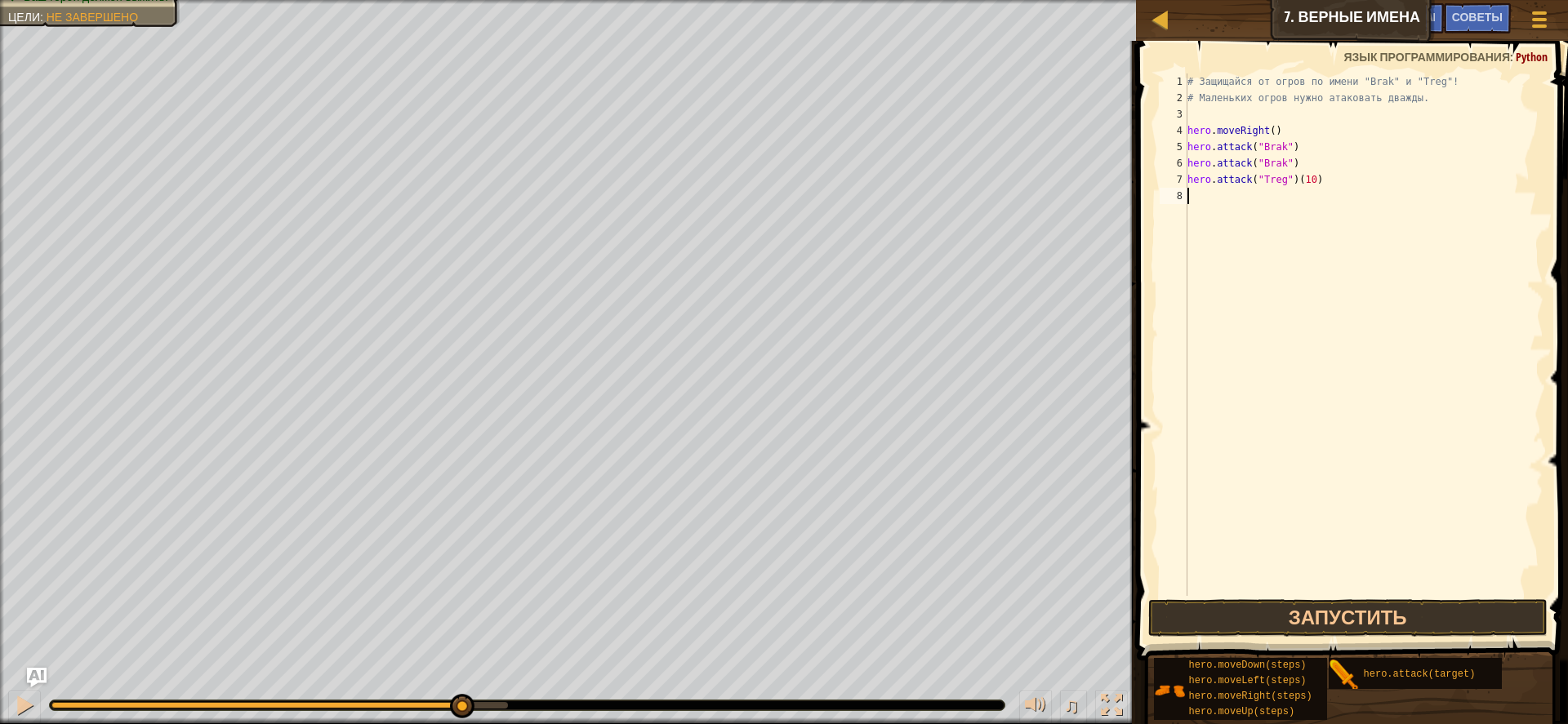
type textarea "h"
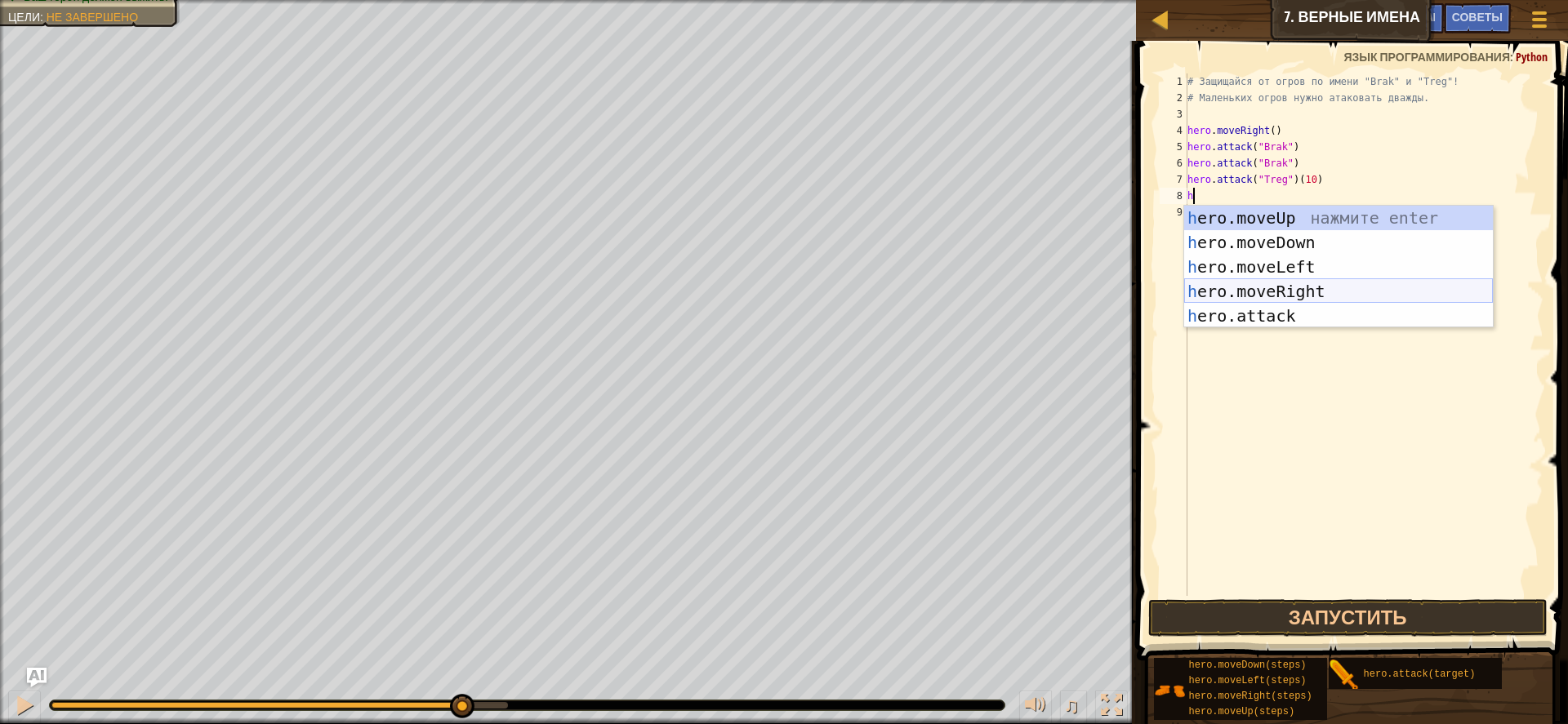
click at [1263, 288] on div "h ero.moveUp нажмите enter h ero.moveDown нажмите enter h ero.moveLeft нажмите …" at bounding box center [1339, 291] width 309 height 172
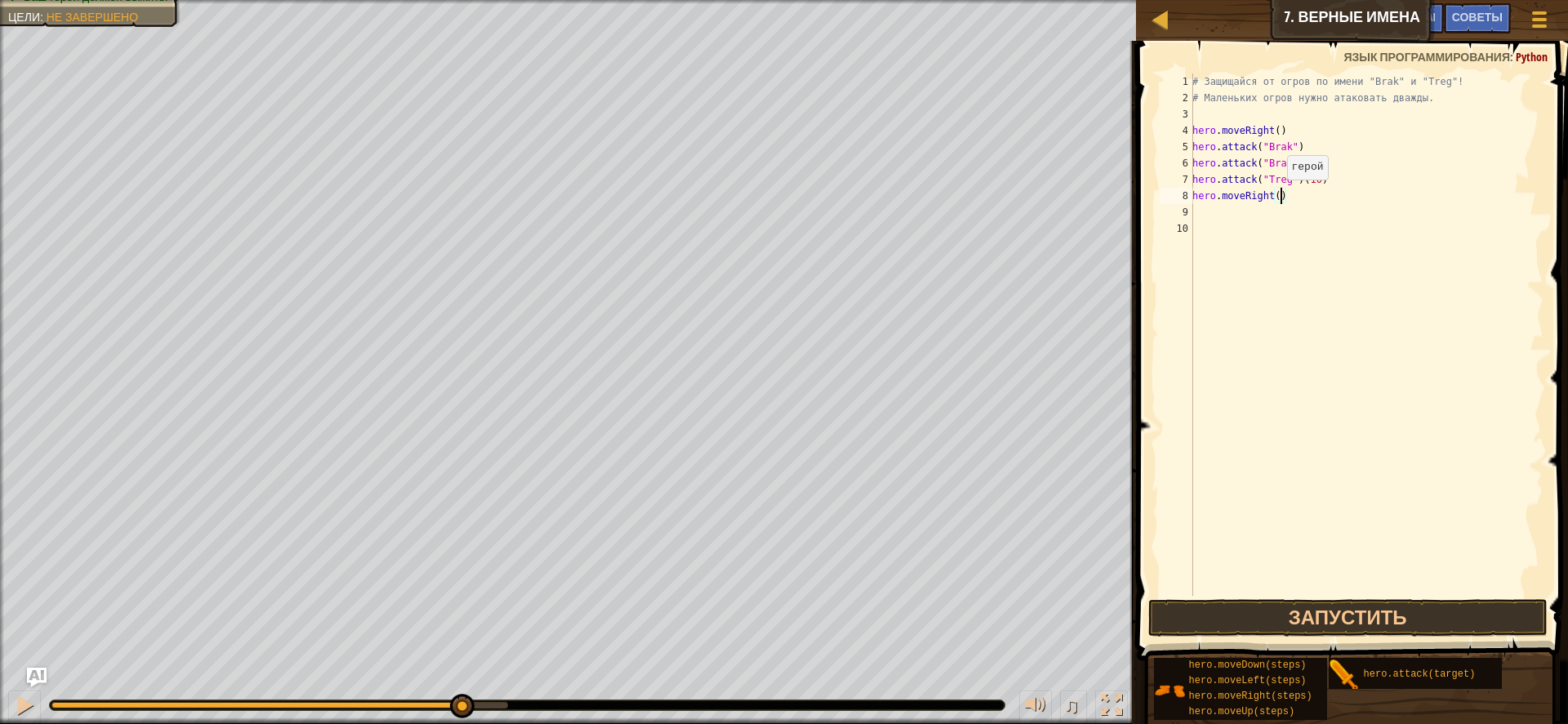
click at [1279, 196] on div "# Защищайся от огров по имени "Brak" и "Treg"! # Маленьких огров нужно атаковат…" at bounding box center [1367, 351] width 355 height 555
click at [1311, 624] on button "Запустить" at bounding box center [1348, 618] width 399 height 37
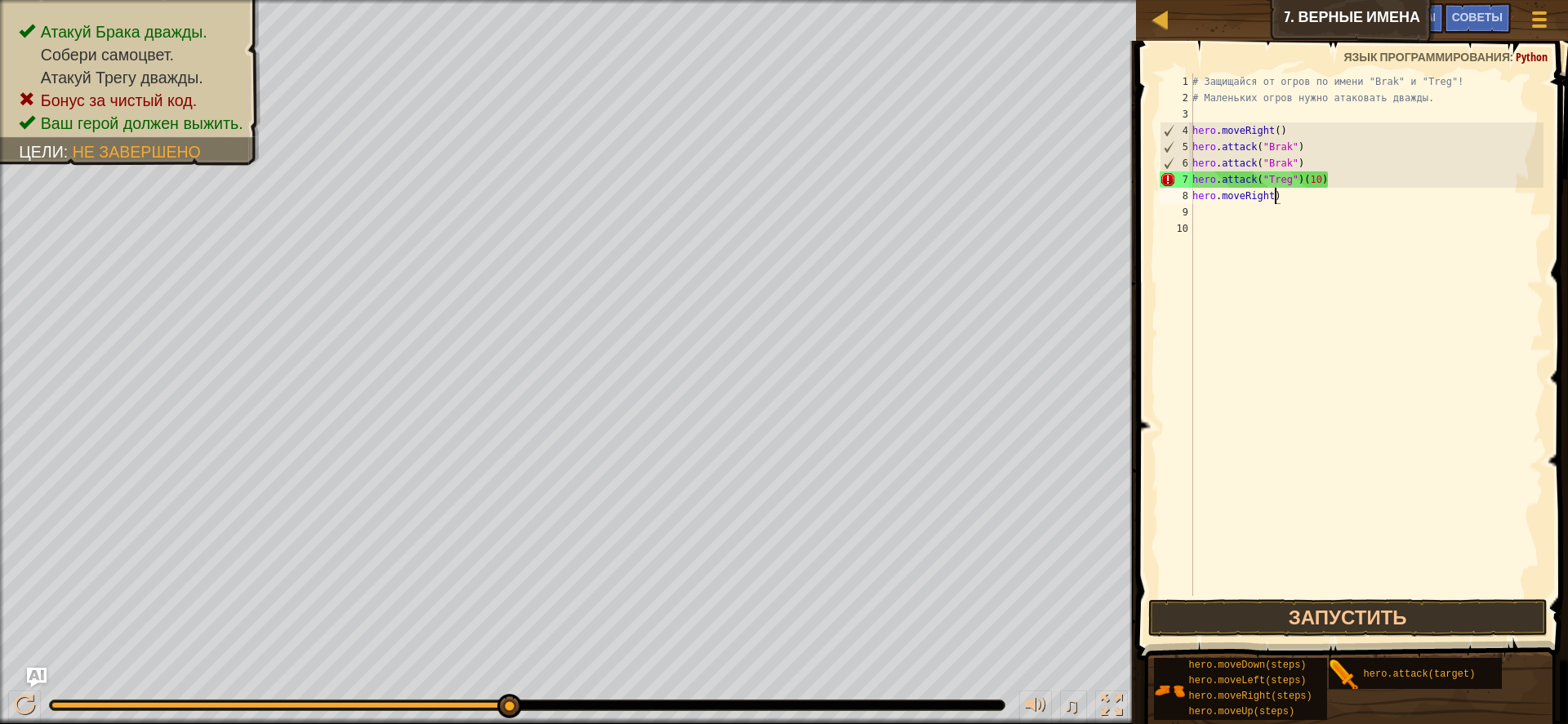
scroll to position [8, 7]
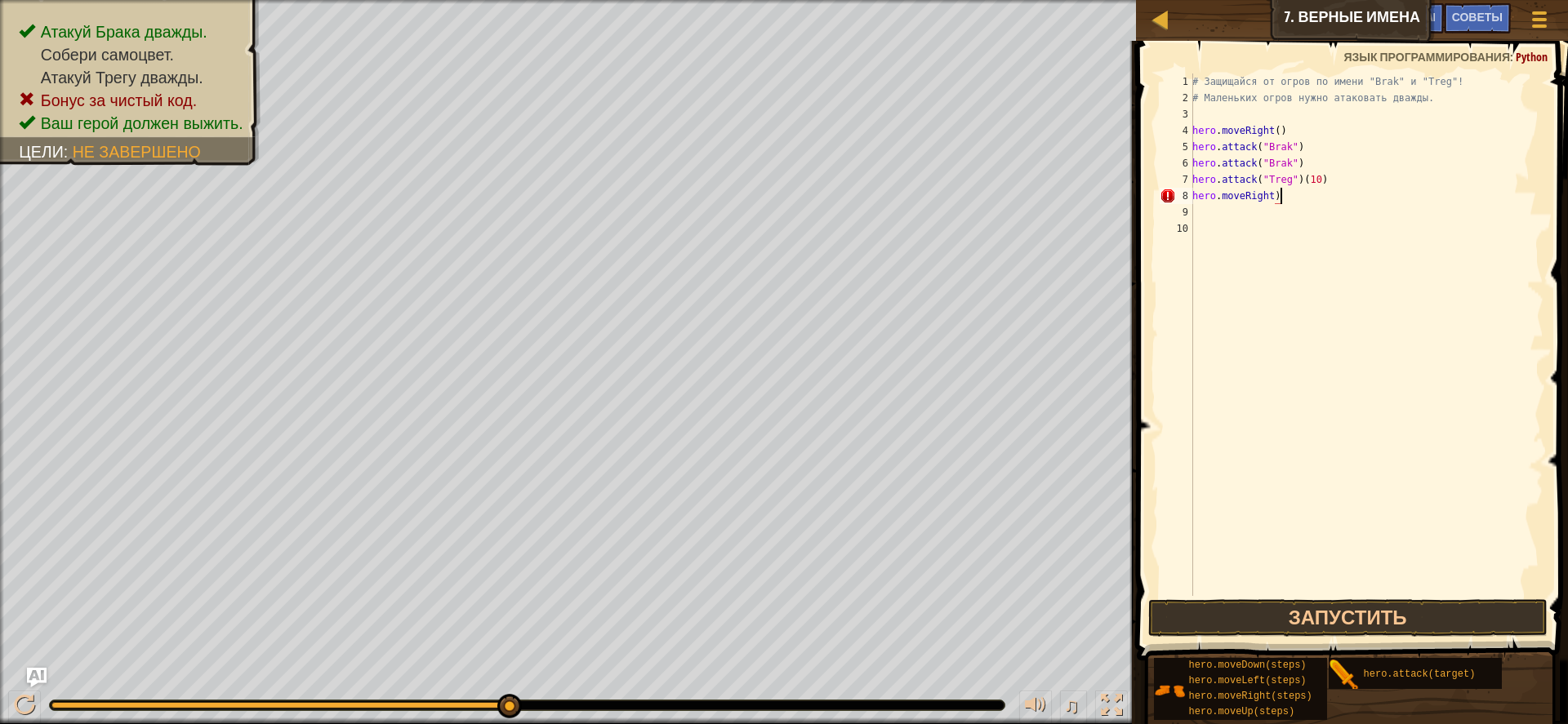
click at [1297, 201] on div "# Защищайся от огров по имени "Brak" и "Treg"! # Маленьких огров нужно атаковат…" at bounding box center [1367, 351] width 355 height 555
click at [1329, 185] on div "# Защищайся от огров по имени "Brak" и "Treg"! # Маленьких огров нужно атаковат…" at bounding box center [1367, 351] width 355 height 555
click at [1276, 197] on div "# Защищайся от огров по имени "Brak" и "Treg"! # Маленьких огров нужно атаковат…" at bounding box center [1367, 351] width 355 height 555
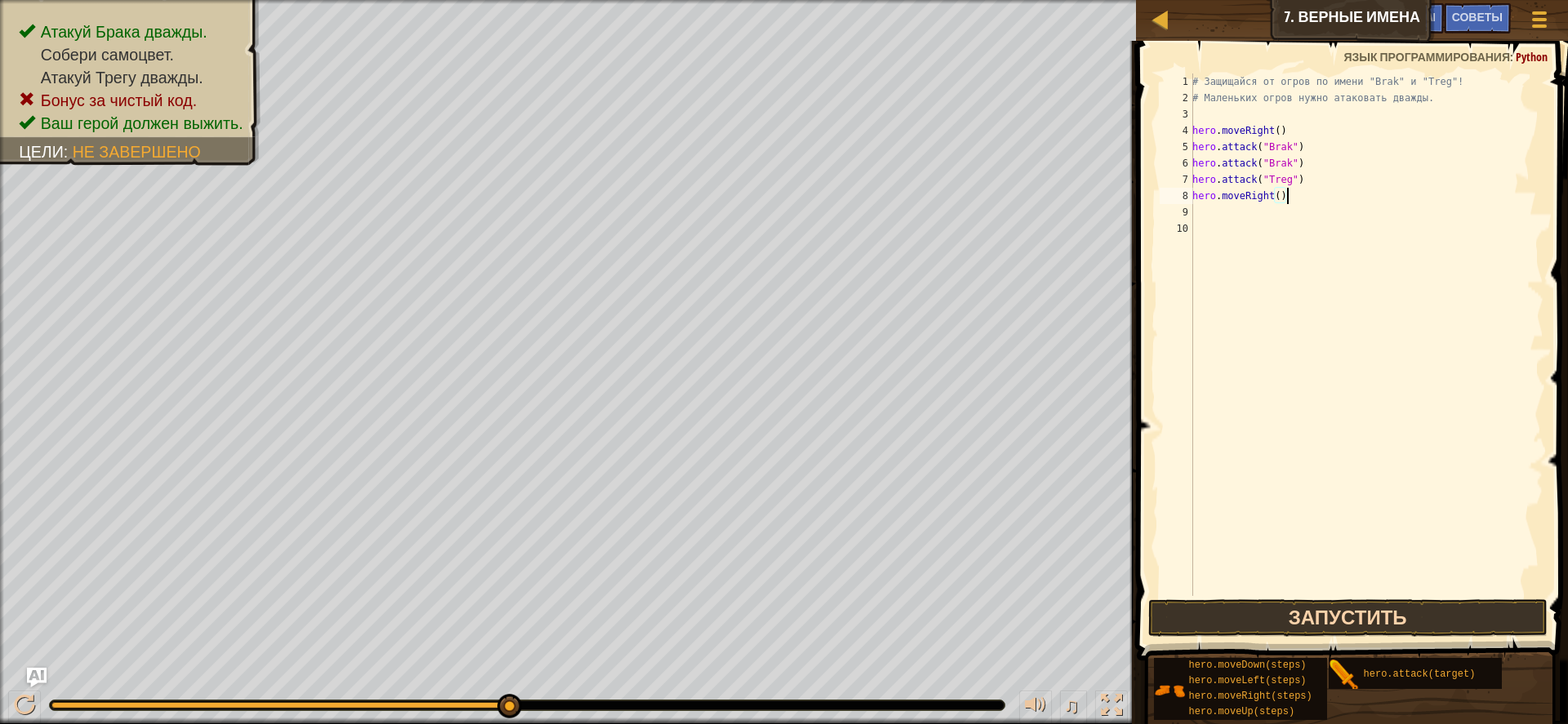
type textarea "hero.moveRight()"
click at [1361, 621] on button "Запустить" at bounding box center [1348, 618] width 399 height 37
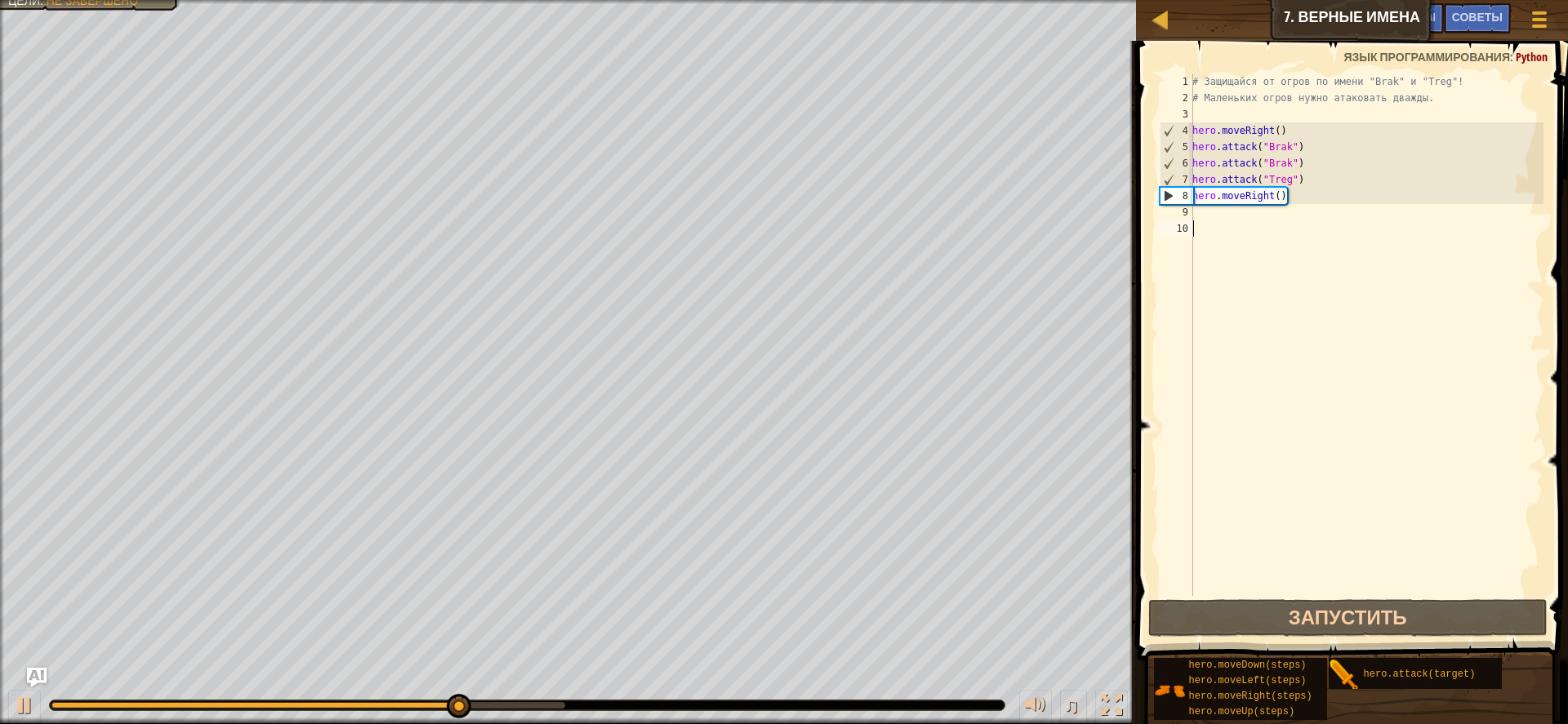
click at [1212, 222] on div "# Защищайся от огров по имени "Brak" и "Treg"! # Маленьких огров нужно атаковат…" at bounding box center [1367, 351] width 355 height 555
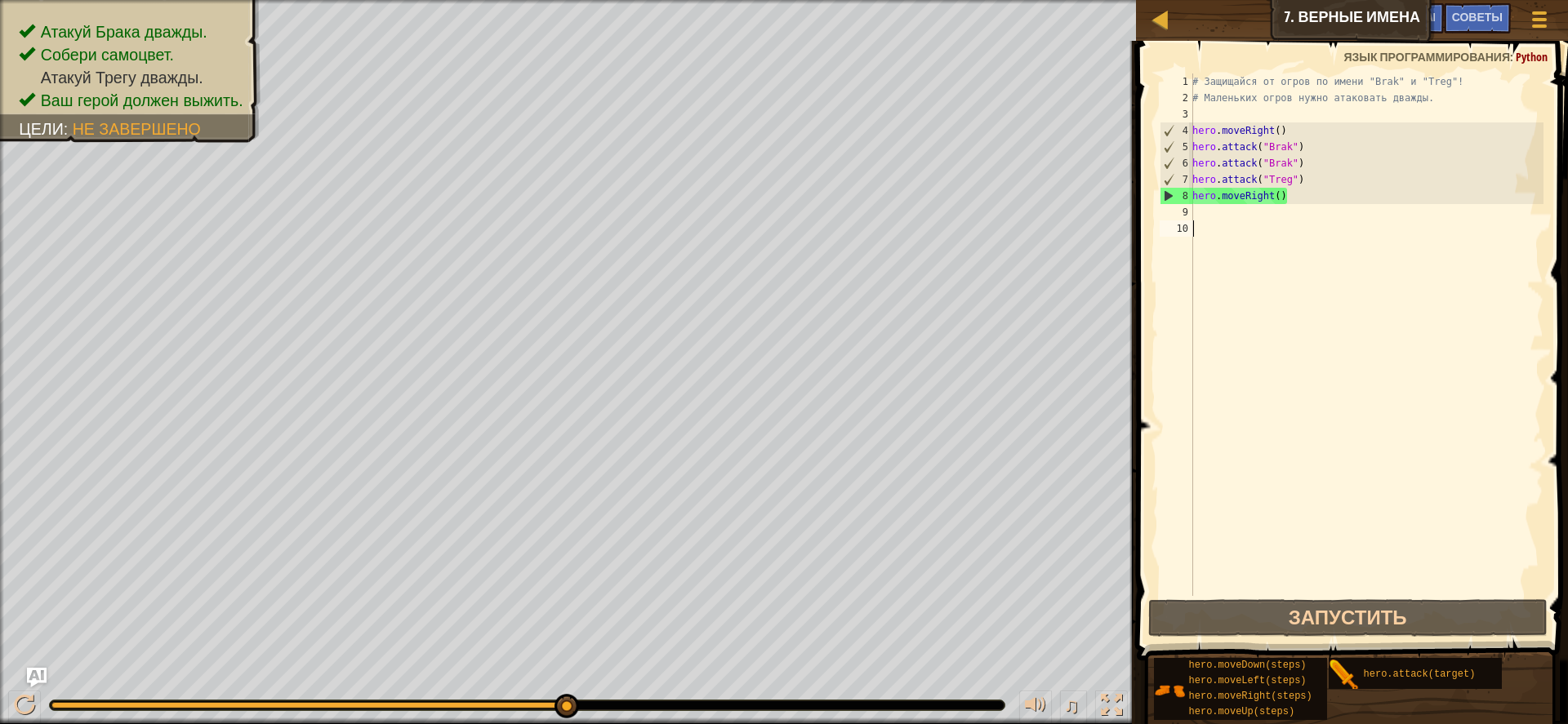
click at [1208, 222] on div "# Защищайся от огров по имени "Brak" и "Treg"! # Маленьких огров нужно атаковат…" at bounding box center [1367, 351] width 355 height 555
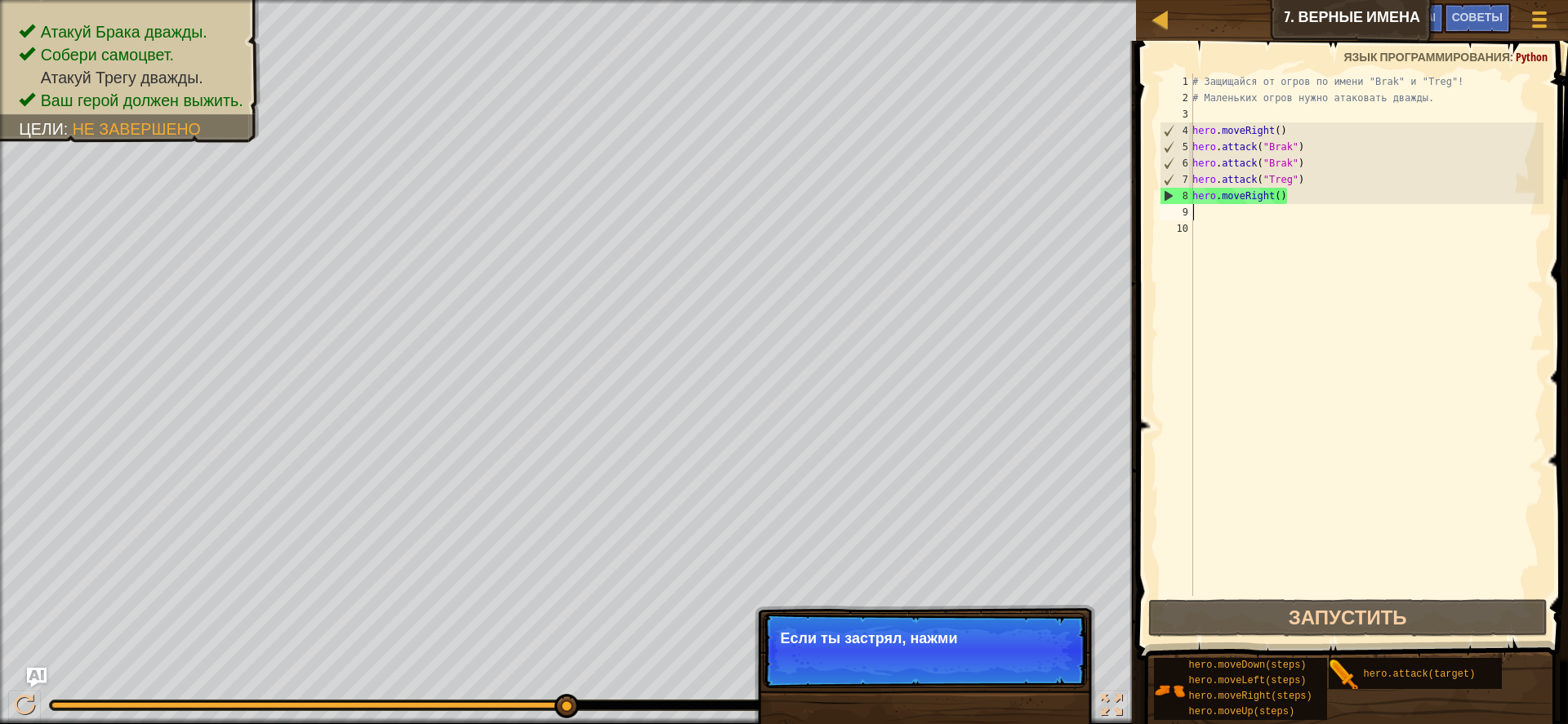
click at [1207, 217] on div "# Защищайся от огров по имени "Brak" и "Treg"! # Маленьких огров нужно атаковат…" at bounding box center [1367, 351] width 355 height 555
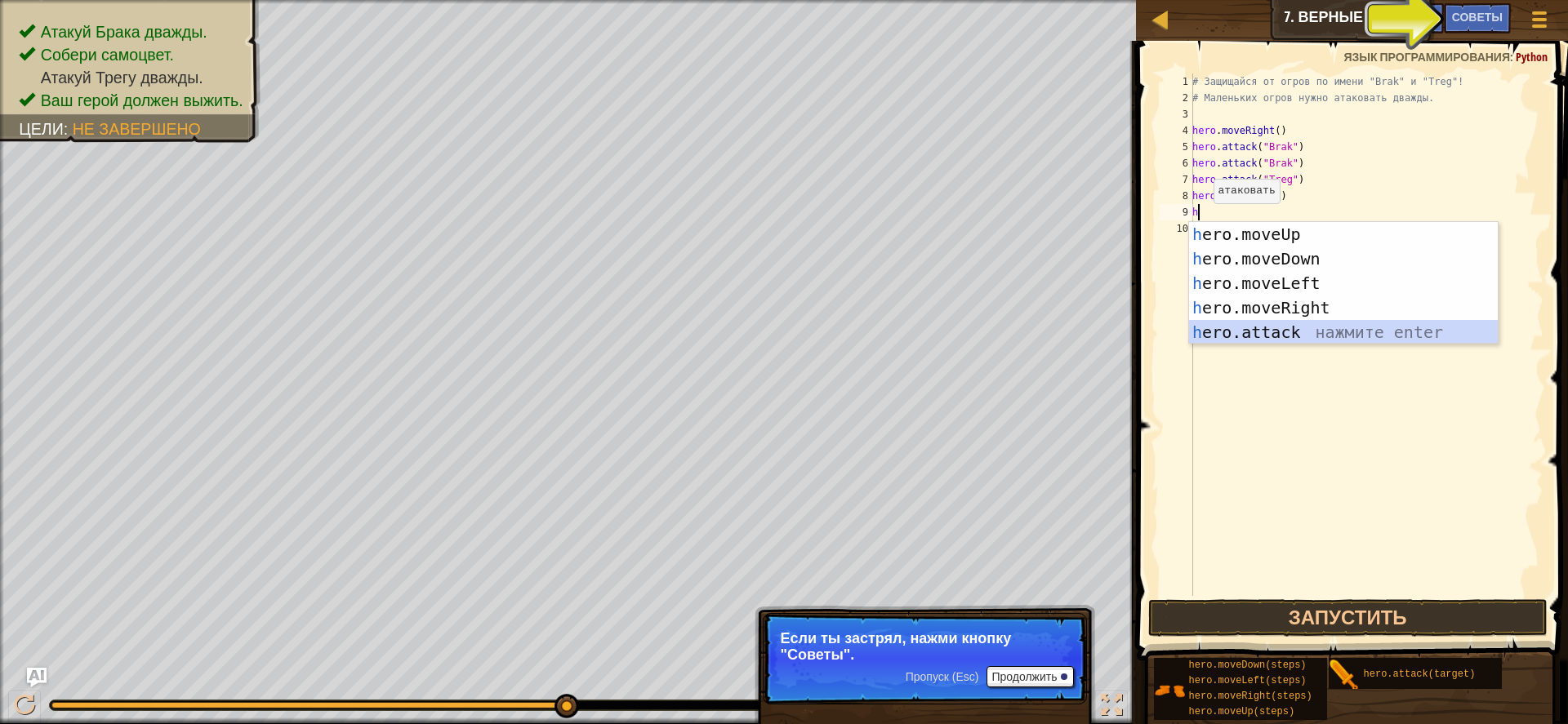
click at [1254, 326] on div "h ero.moveUp нажмите enter h ero.moveDown нажмите enter h ero.moveLeft нажмите …" at bounding box center [1344, 308] width 309 height 172
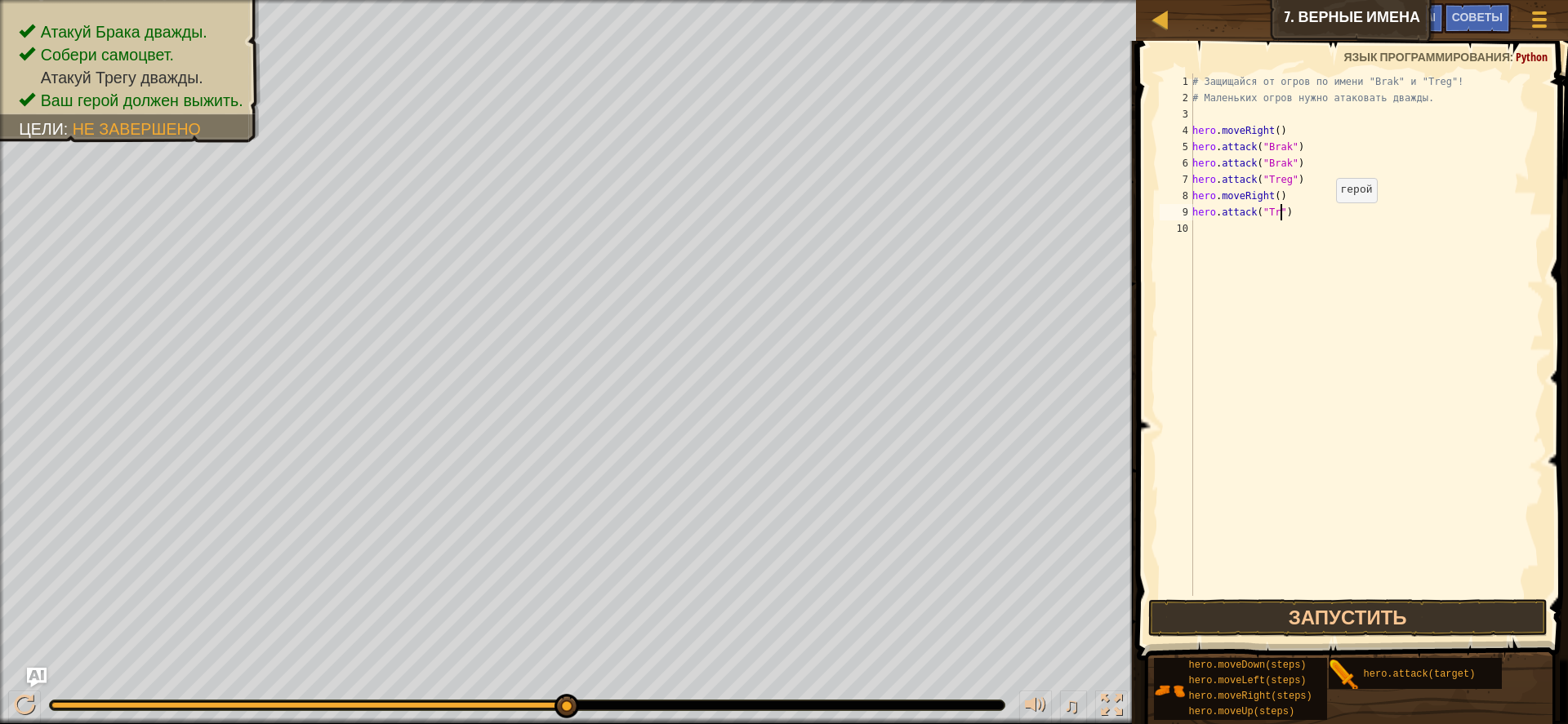
scroll to position [8, 8]
click at [1290, 191] on div "# Защищайся от огров по имени "Brak" и "Treg"! # Маленьких огров нужно атаковат…" at bounding box center [1367, 351] width 355 height 555
type textarea "h"
click at [1369, 629] on button "Запустить" at bounding box center [1348, 618] width 399 height 37
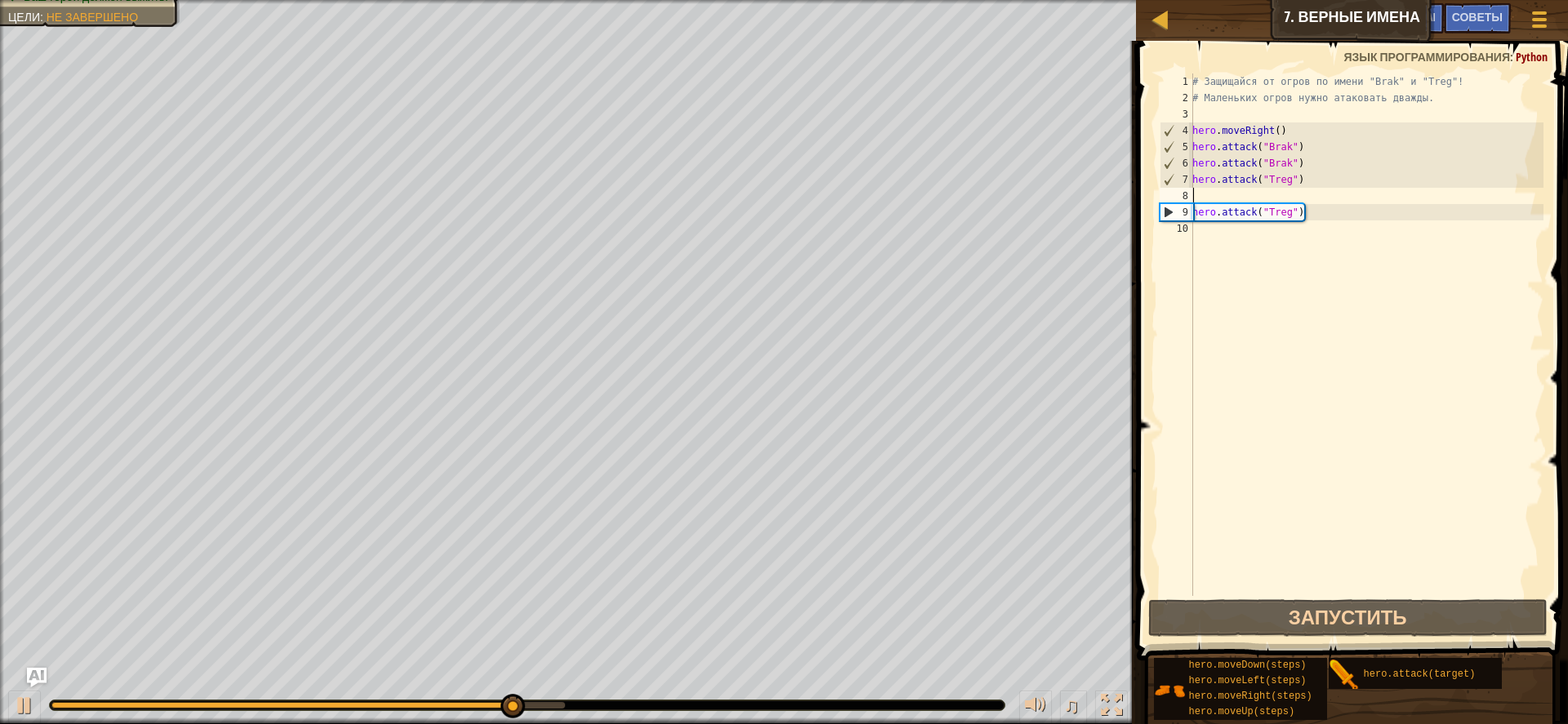
click at [1219, 239] on div "# Защищайся от огров по имени "Brak" и "Treg"! # Маленьких огров нужно атаковат…" at bounding box center [1367, 351] width 355 height 555
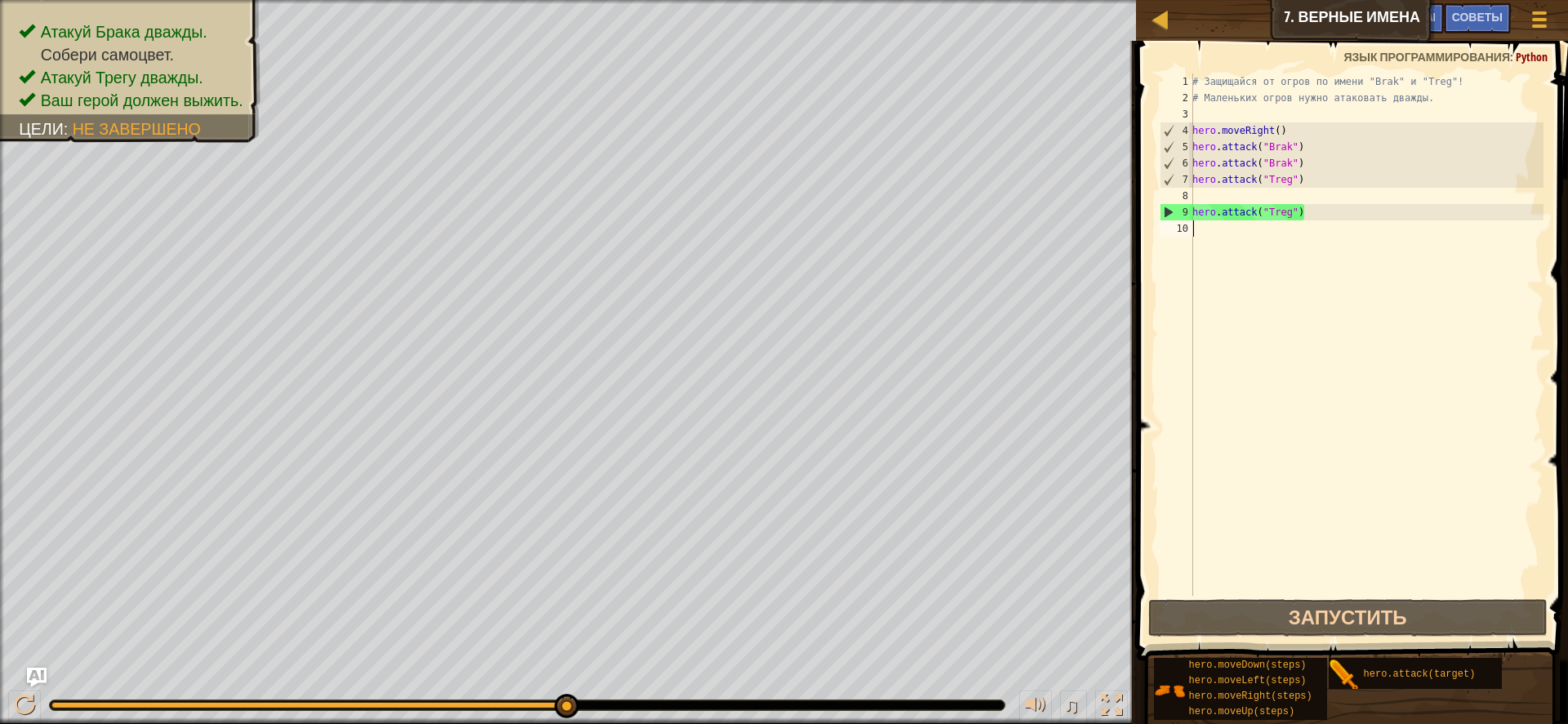
type textarea "h"
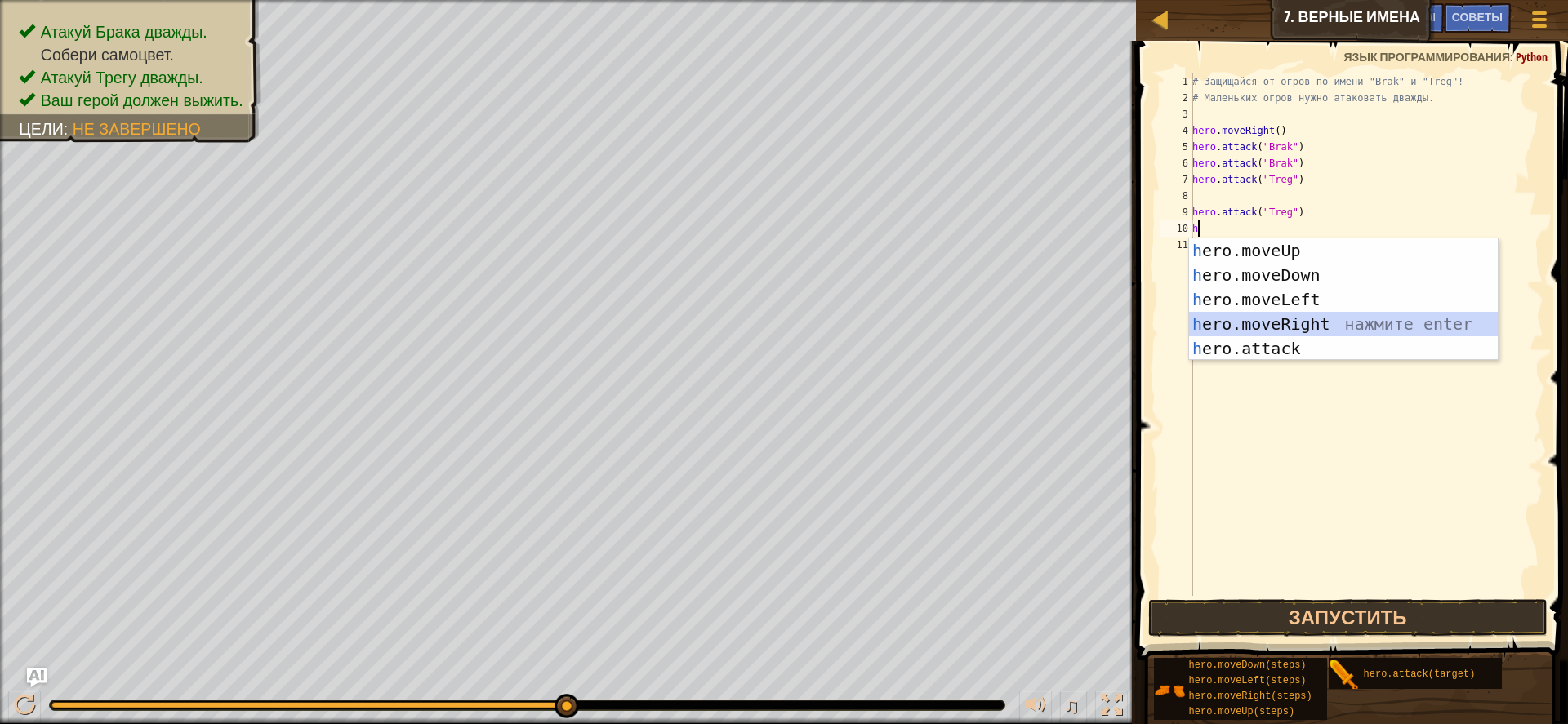
click at [1288, 315] on div "h ero.moveUp нажмите enter h ero.moveDown нажмите enter h ero.moveLeft нажмите …" at bounding box center [1344, 324] width 309 height 172
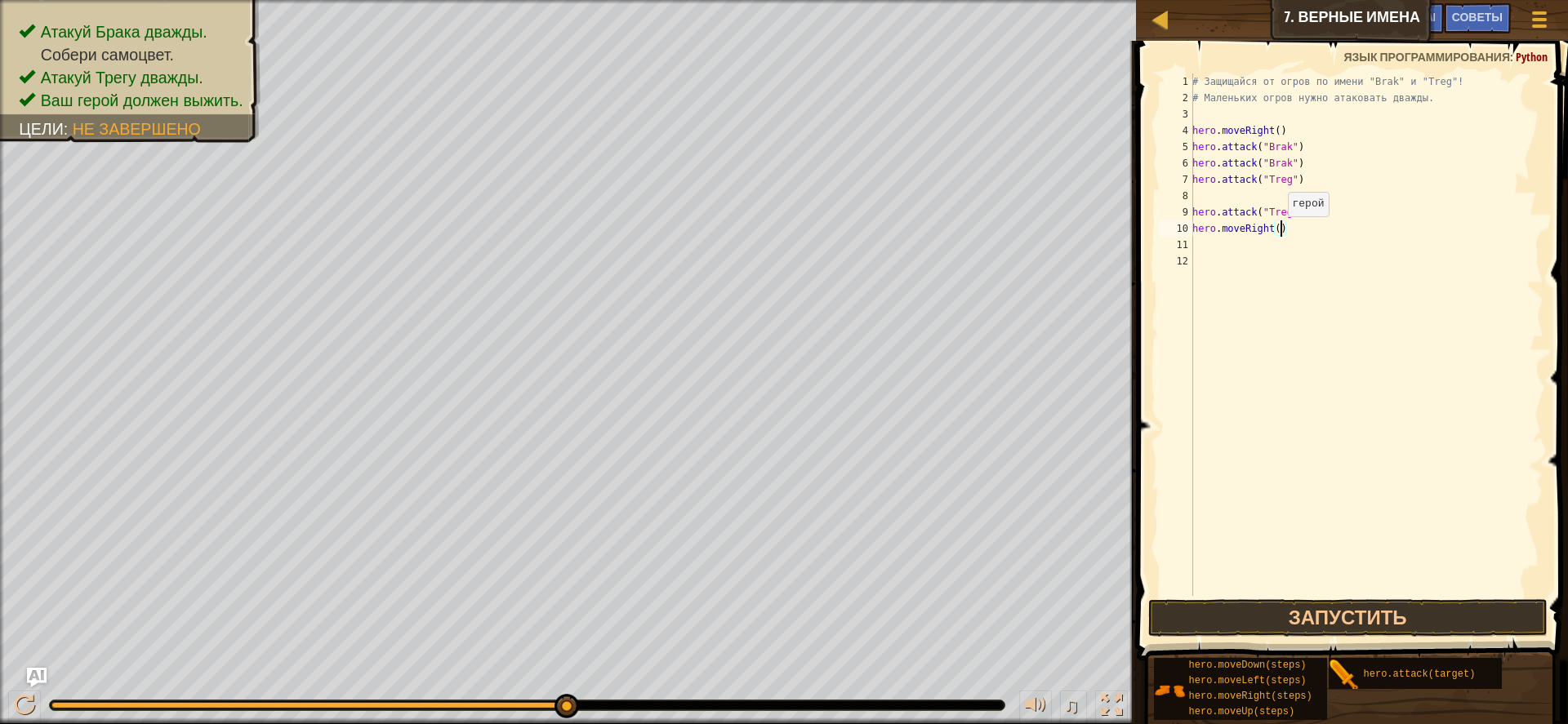
click at [1280, 233] on div "# Защищайся от огров по имени "Brak" и "Treg"! # Маленьких огров нужно атаковат…" at bounding box center [1367, 351] width 355 height 555
type textarea "hero.moveRight(3)"
click at [1443, 612] on button "Запустить" at bounding box center [1348, 618] width 399 height 37
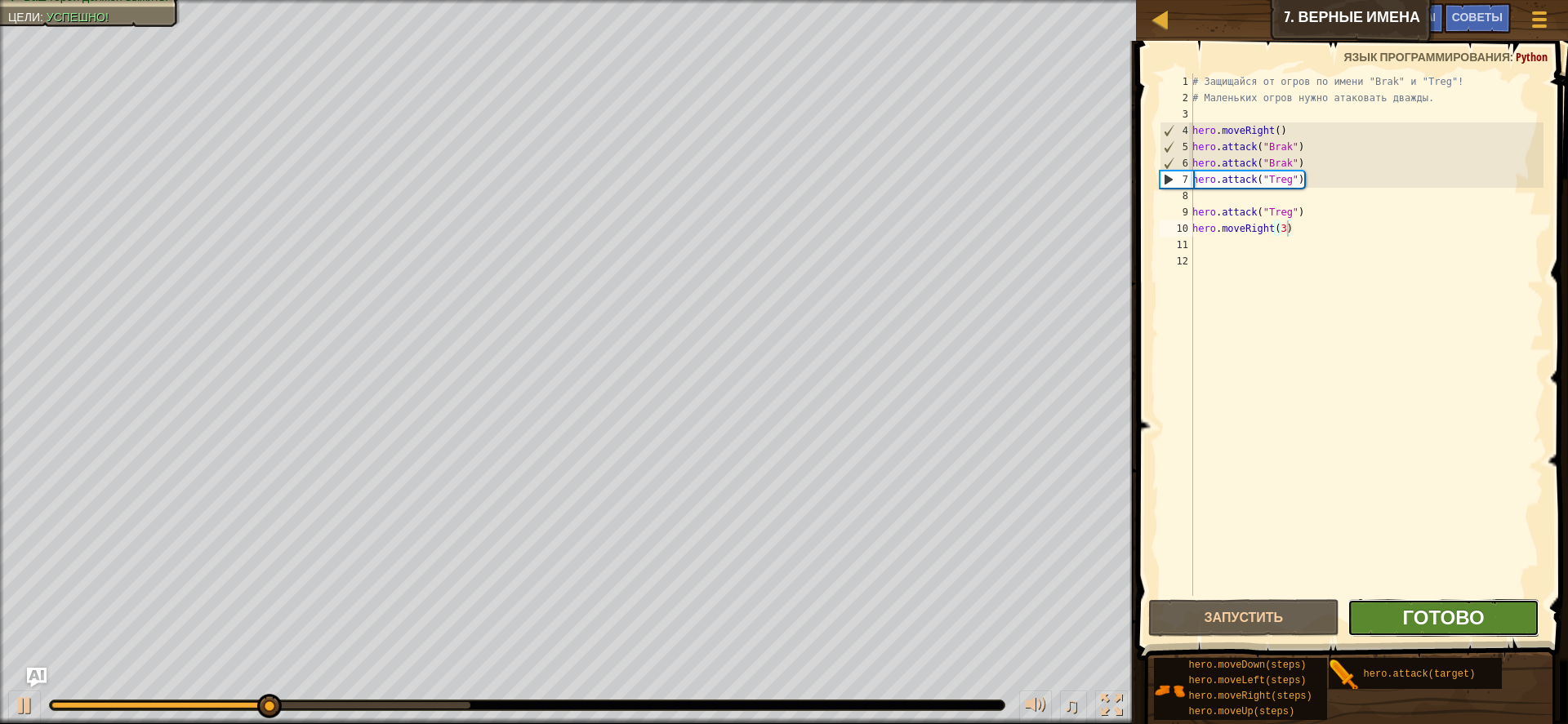
click at [1442, 616] on span "Готово" at bounding box center [1443, 617] width 82 height 26
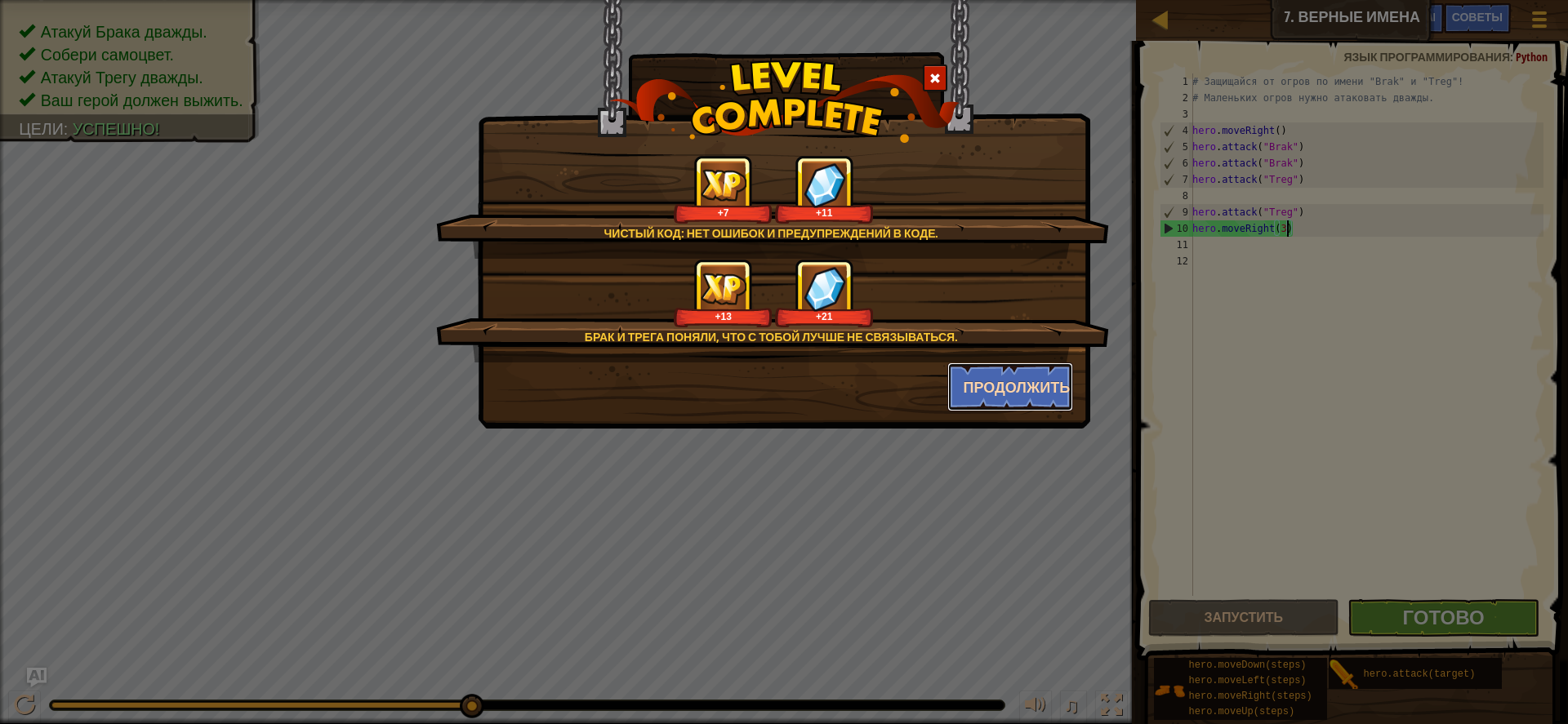
click at [968, 384] on button "Продолжить" at bounding box center [1011, 387] width 127 height 49
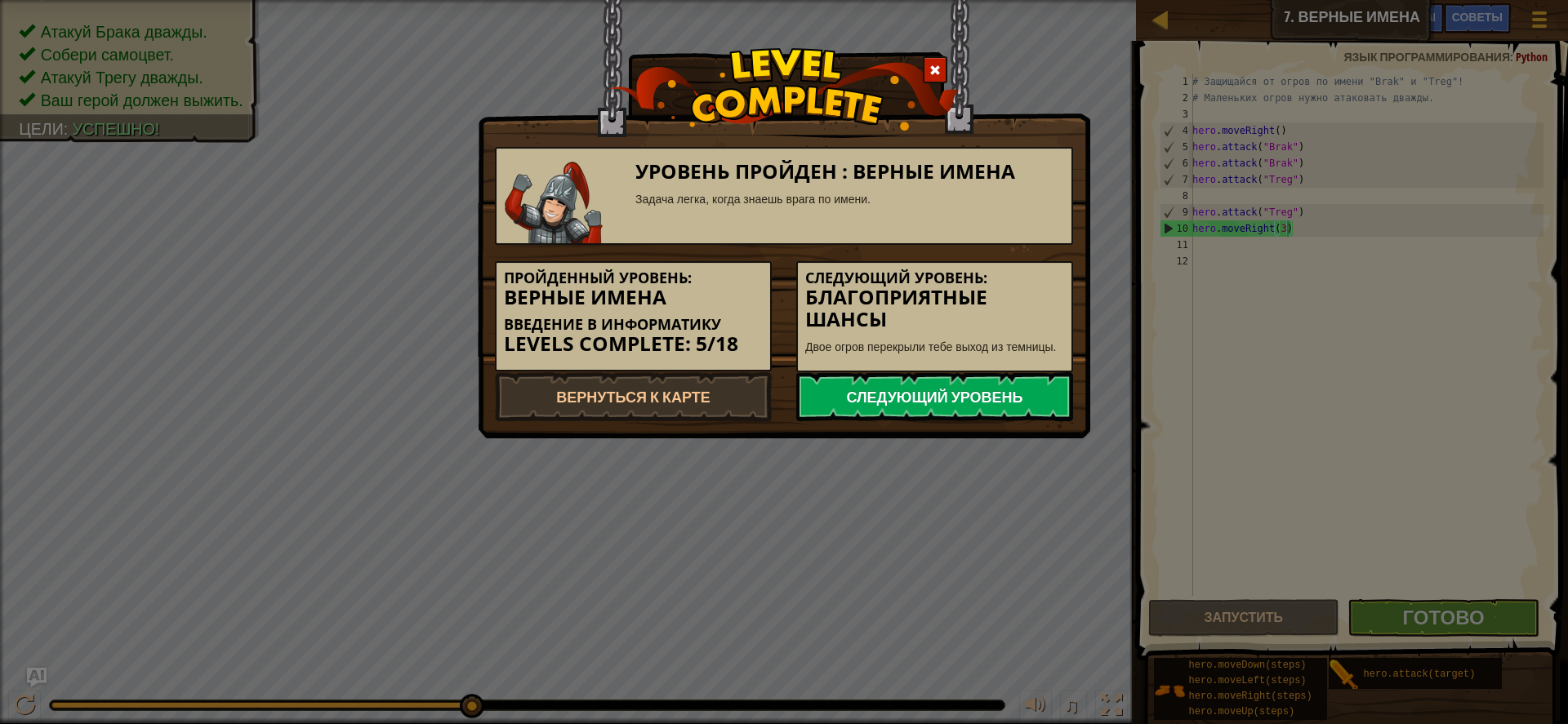
click at [968, 384] on link "Следующий уровень" at bounding box center [934, 397] width 277 height 49
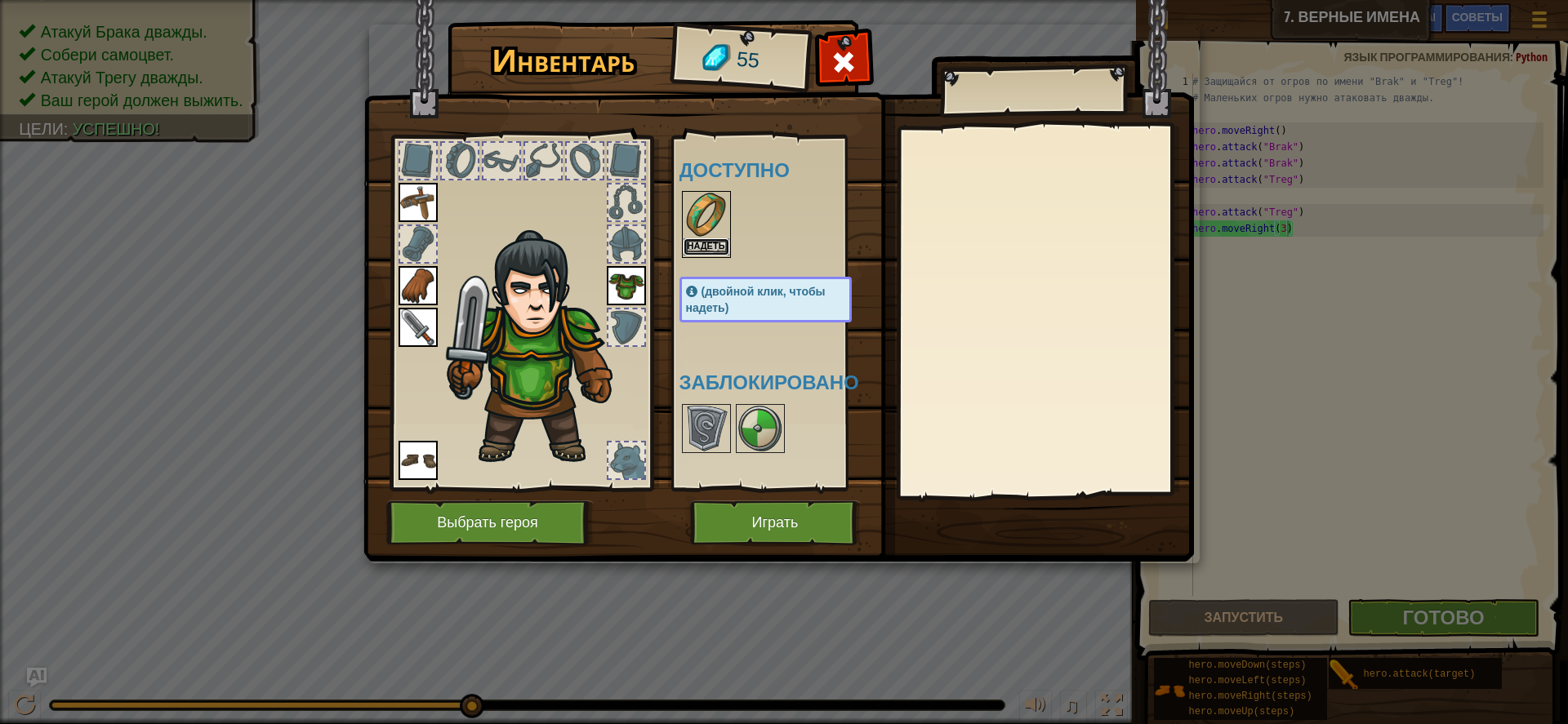
click at [701, 240] on button "Надеть" at bounding box center [707, 247] width 46 height 17
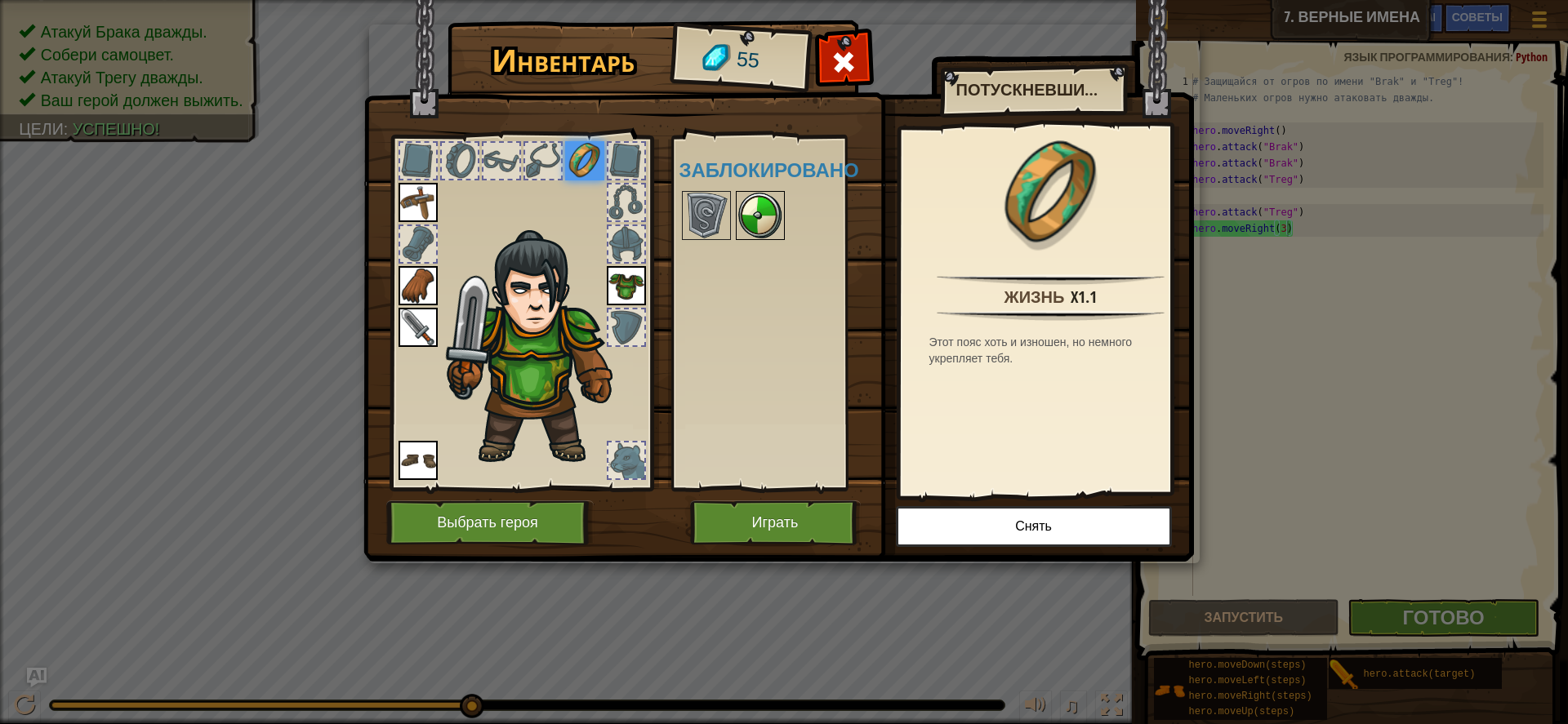
click at [747, 216] on img at bounding box center [761, 216] width 46 height 46
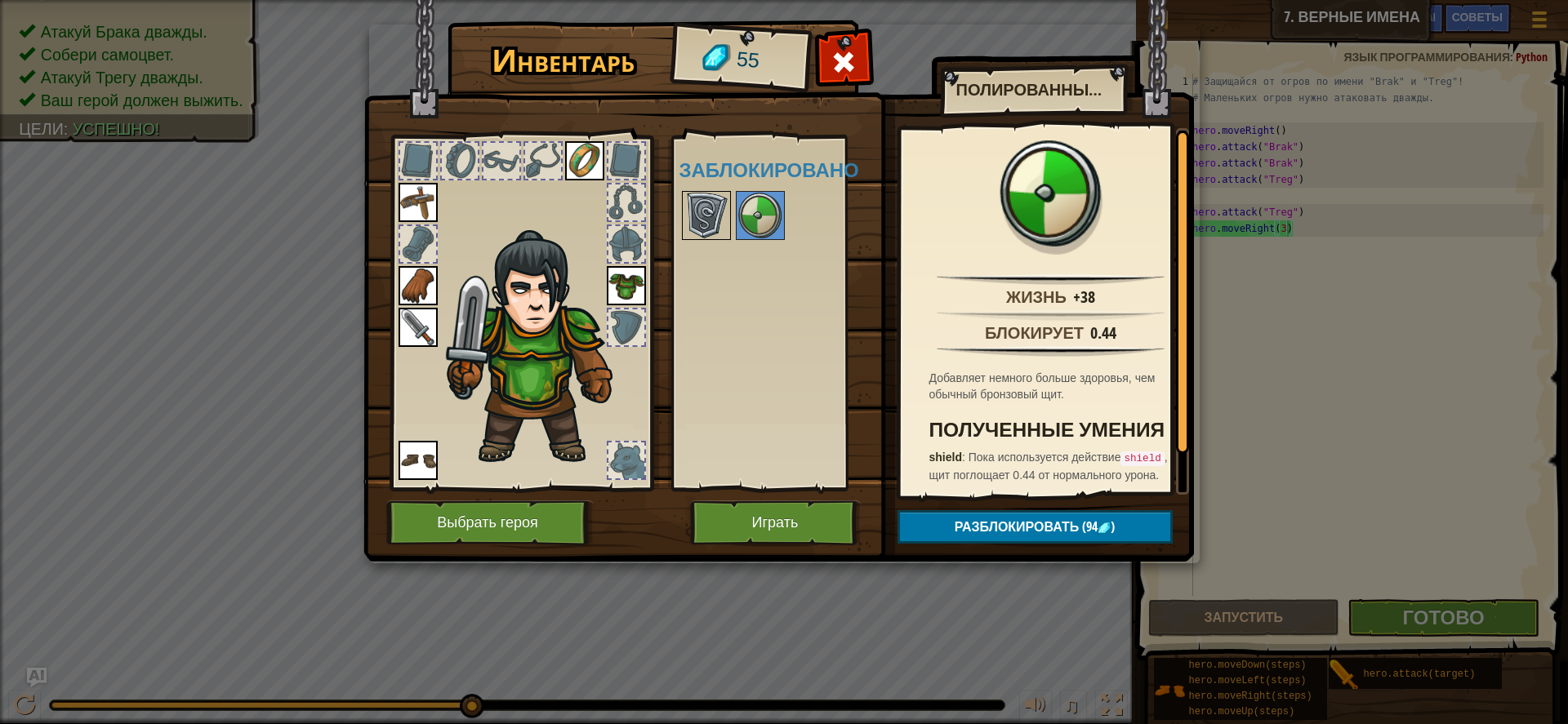
click at [718, 211] on img at bounding box center [707, 216] width 46 height 46
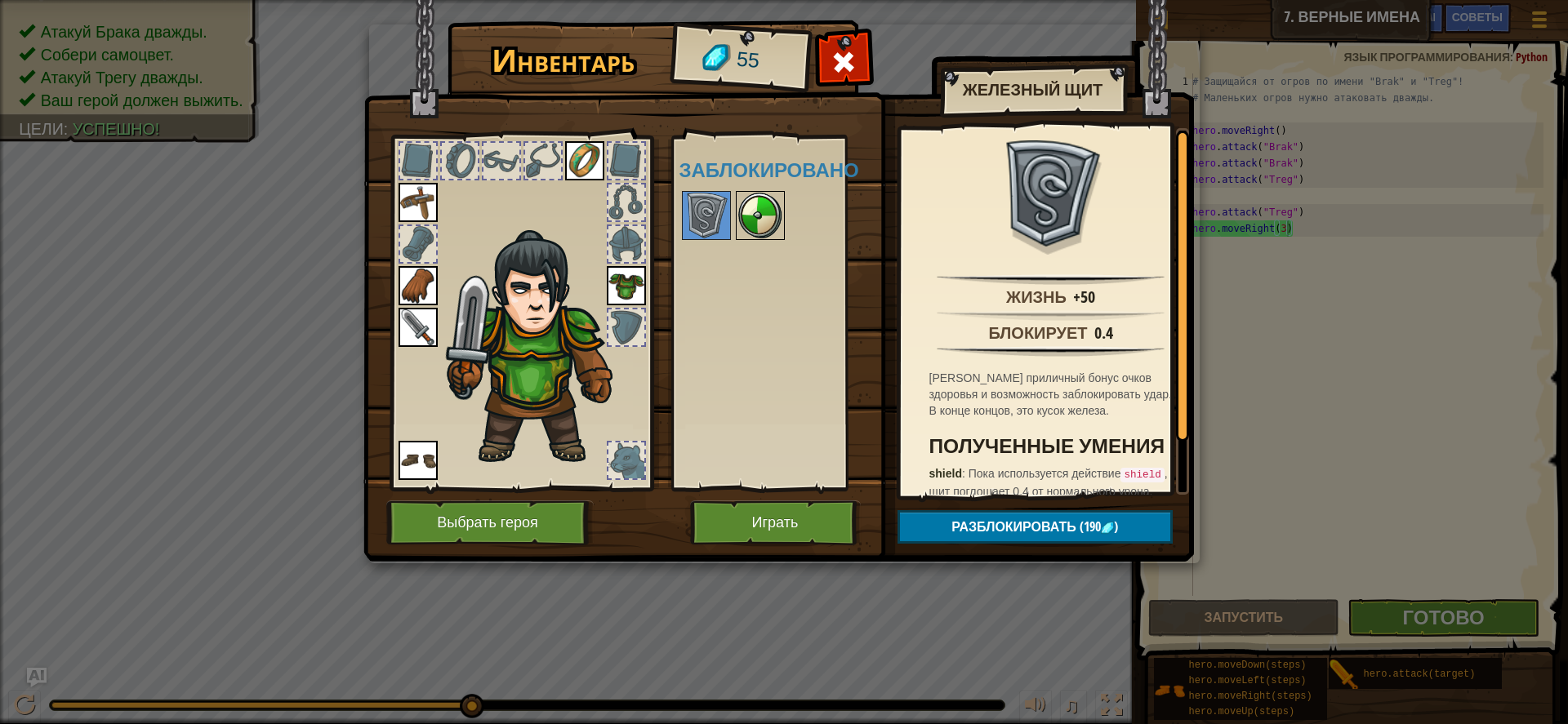
click at [742, 218] on img at bounding box center [761, 216] width 46 height 46
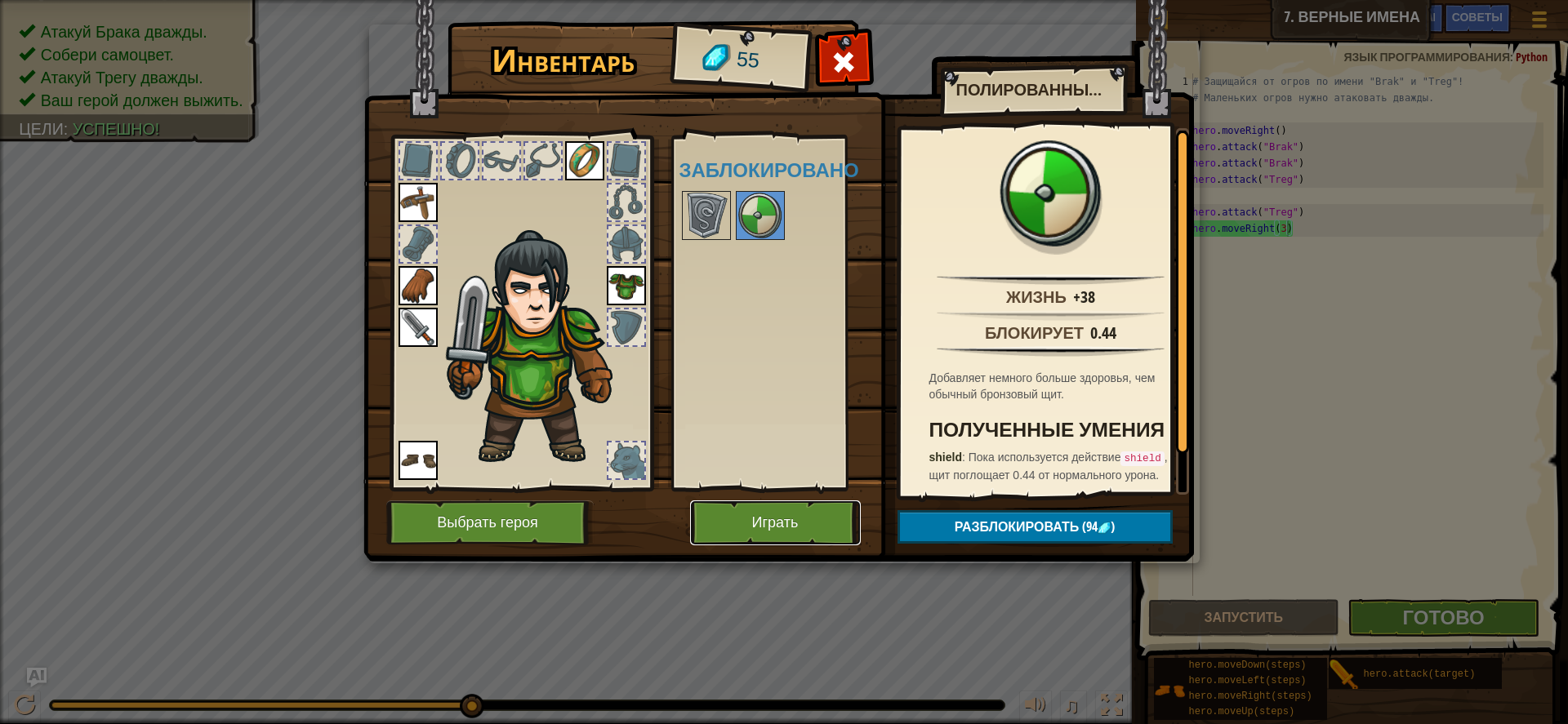
click at [742, 525] on button "Играть" at bounding box center [776, 523] width 171 height 45
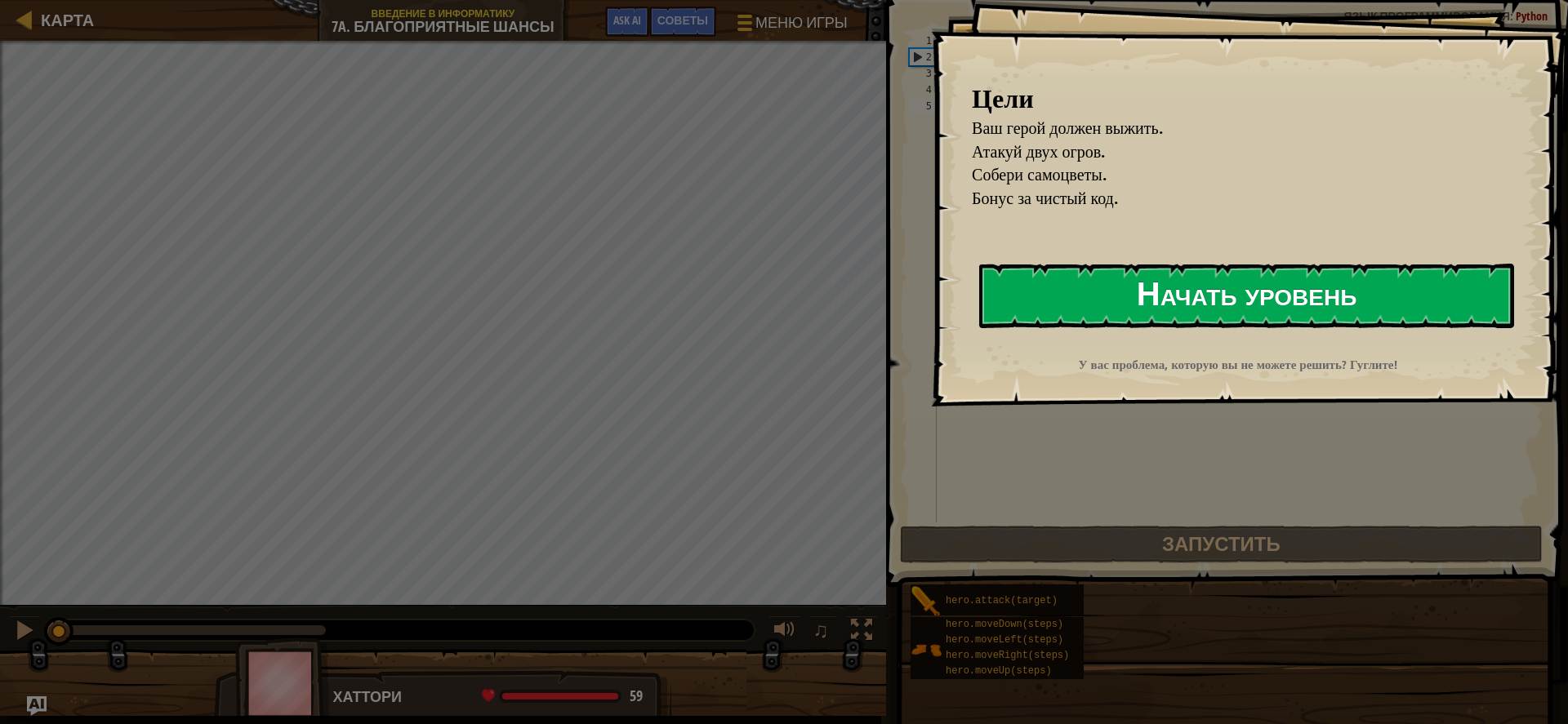
click at [1016, 302] on button "Начать уровень" at bounding box center [1246, 296] width 535 height 64
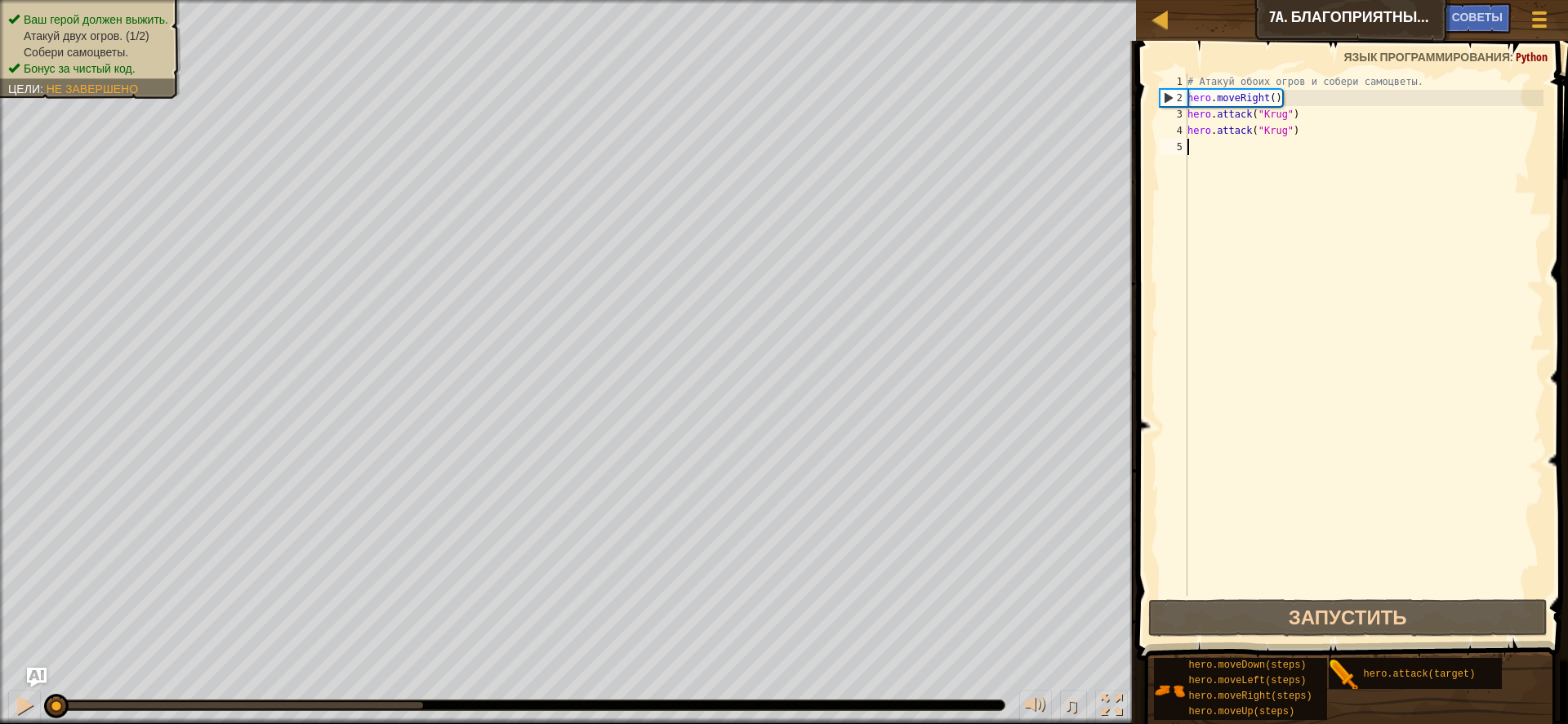
type textarea "h"
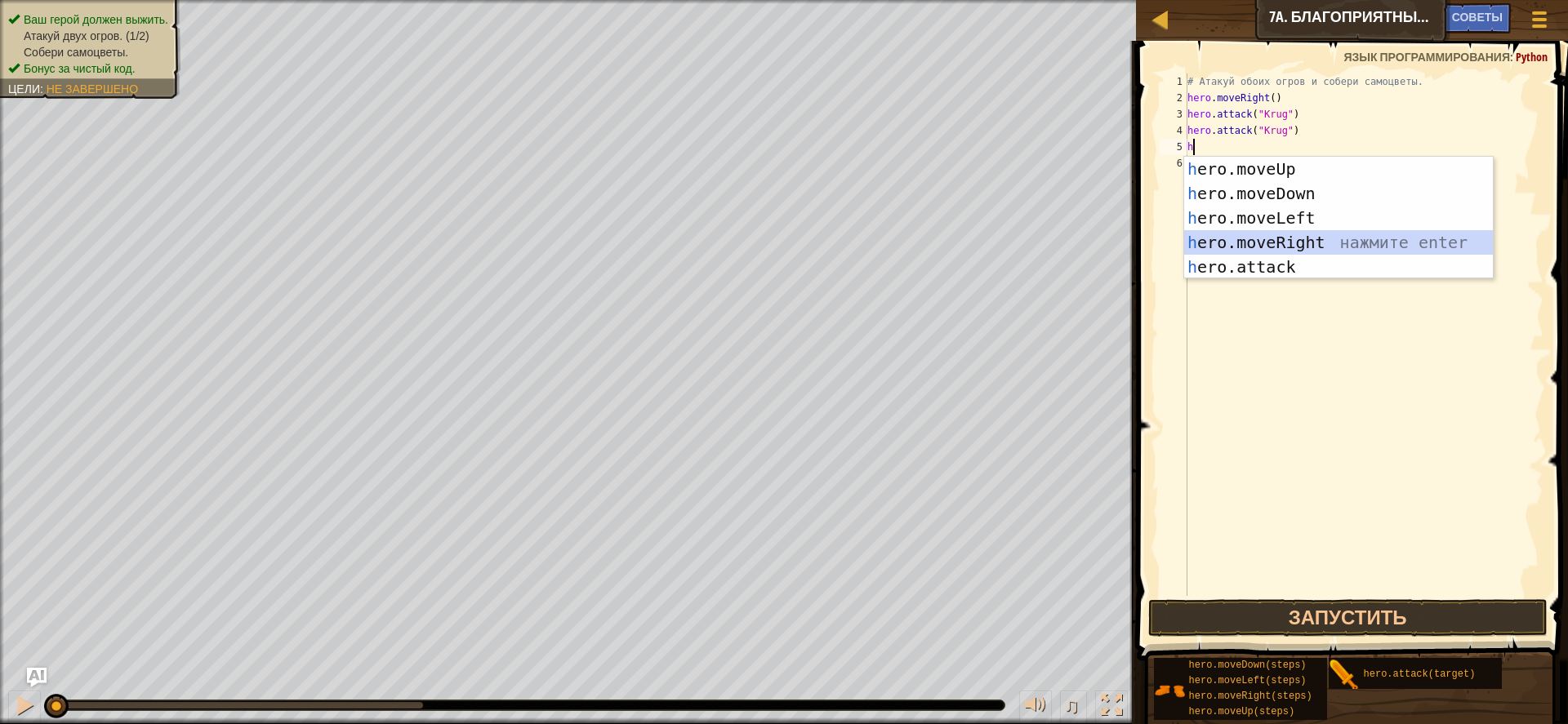
click at [1246, 236] on div "h ero.moveUp нажмите enter h ero.moveDown нажмите enter h ero.moveLeft нажмите …" at bounding box center [1339, 242] width 309 height 172
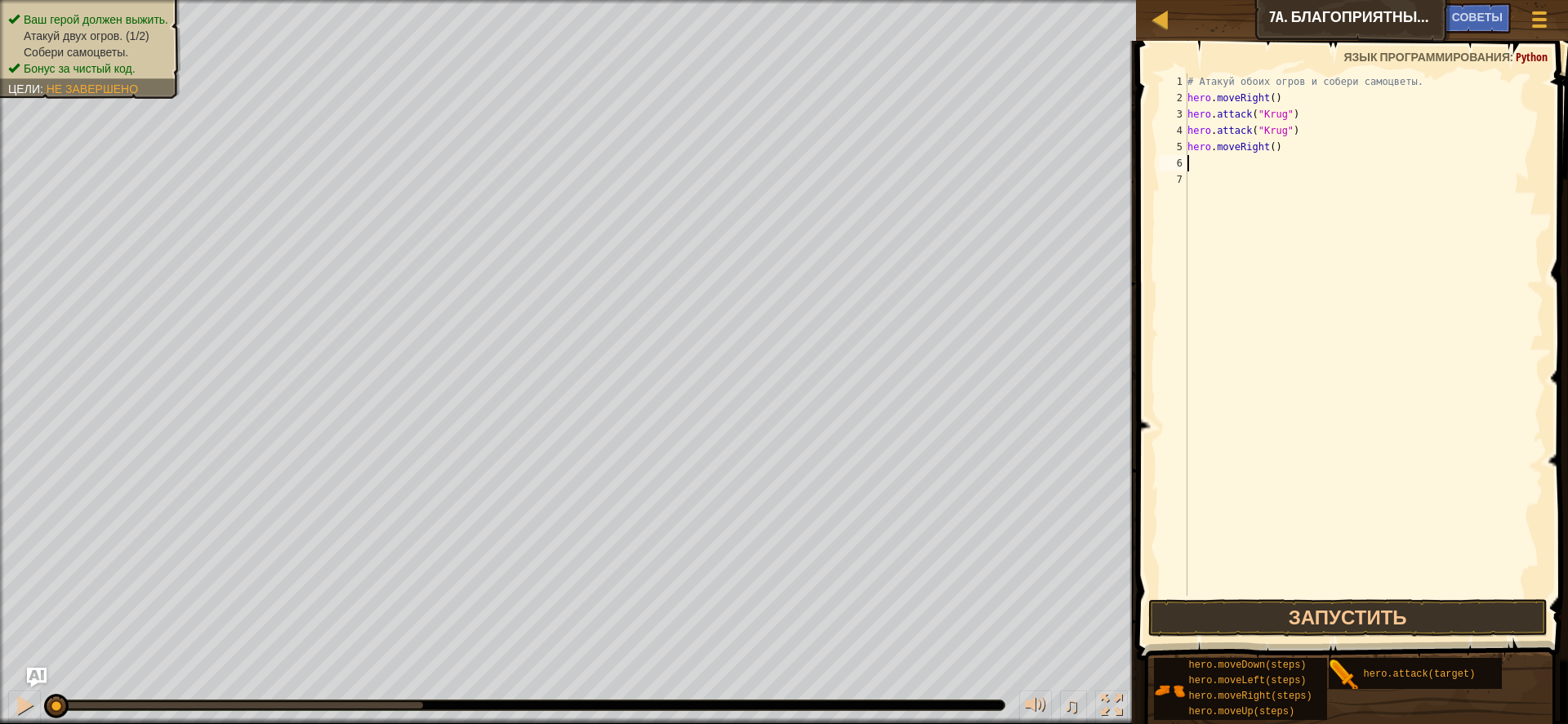
type textarea "h"
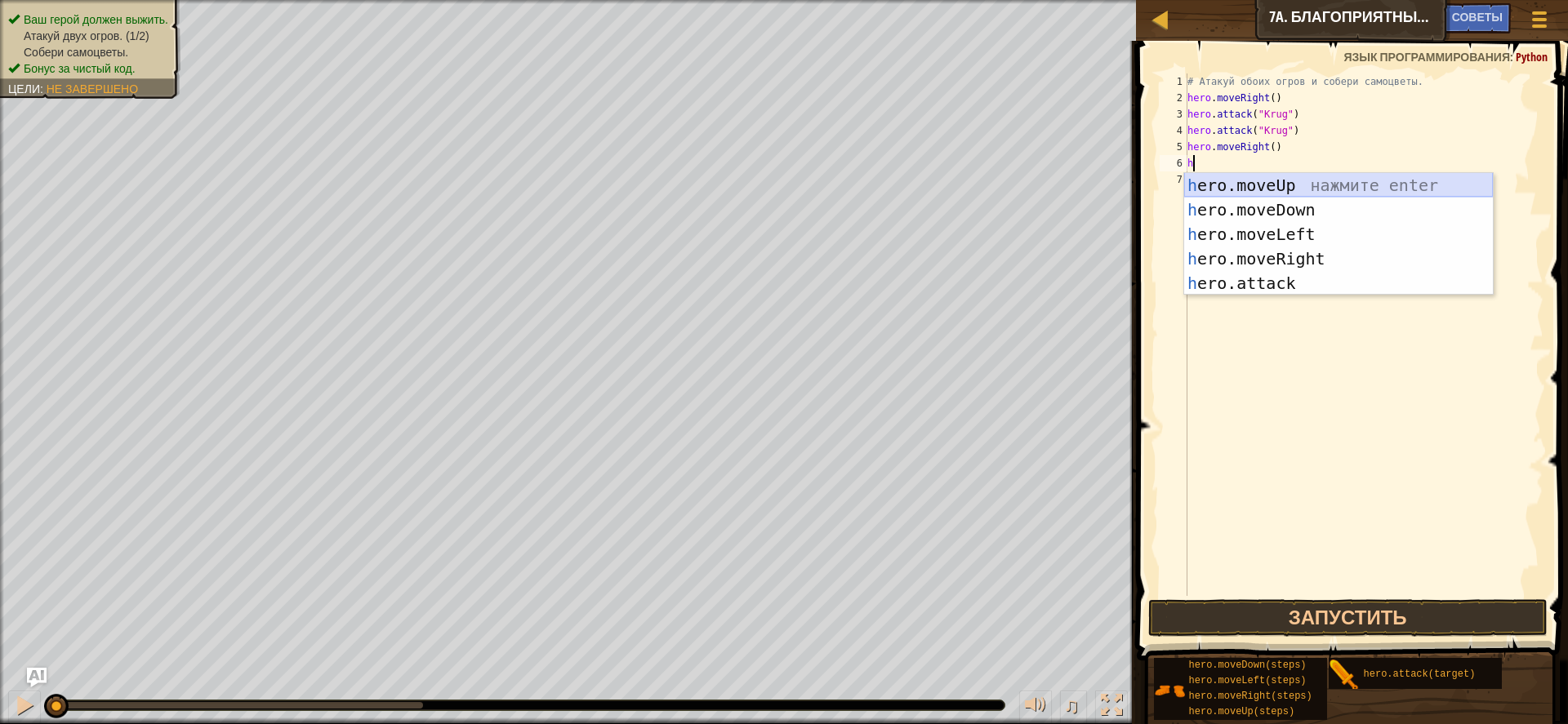
click at [1268, 177] on div "h ero.moveUp нажмите enter h ero.moveDown нажмите enter h ero.moveLeft нажмите …" at bounding box center [1339, 259] width 309 height 172
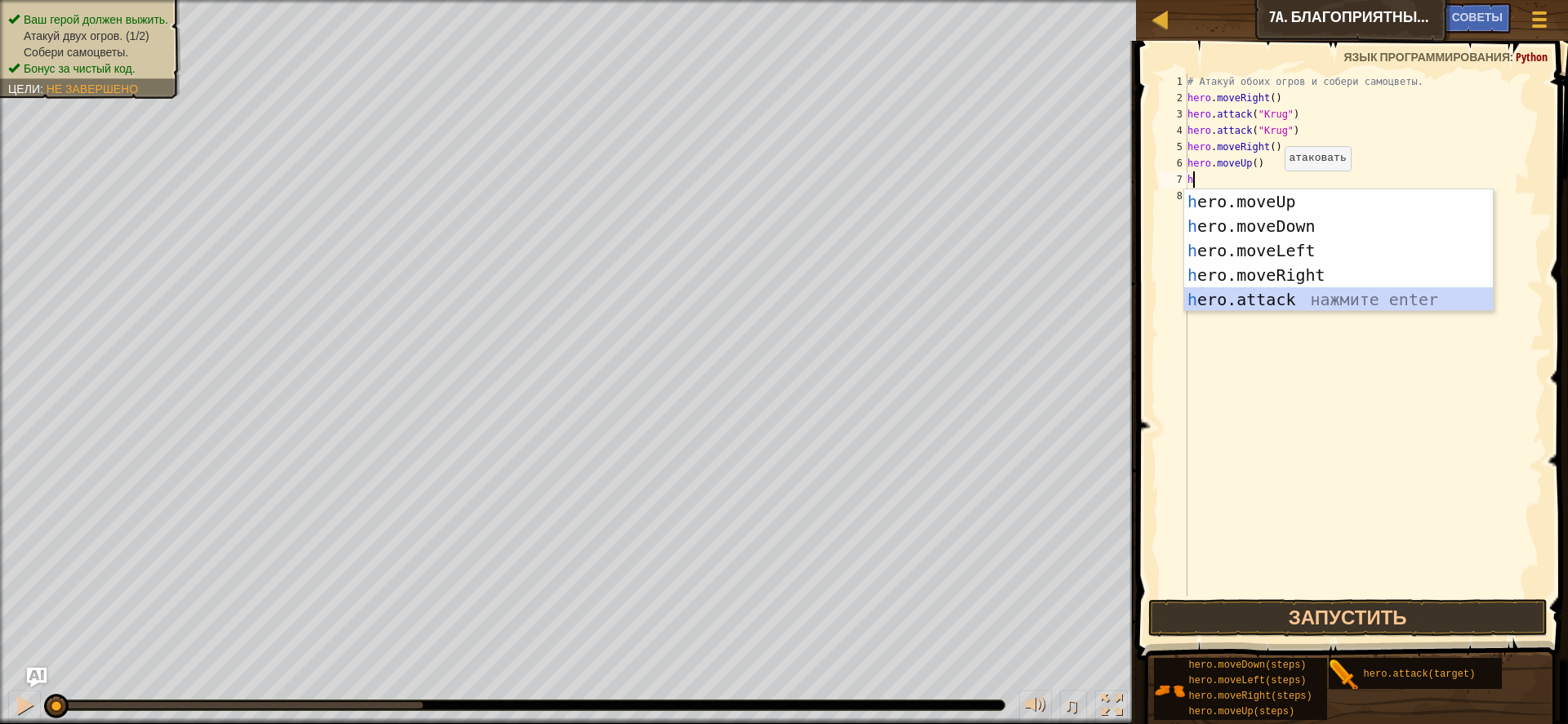
click at [1288, 296] on div "h ero.moveUp нажмите enter h ero.moveDown нажмите enter h ero.moveLeft нажмите …" at bounding box center [1339, 275] width 309 height 172
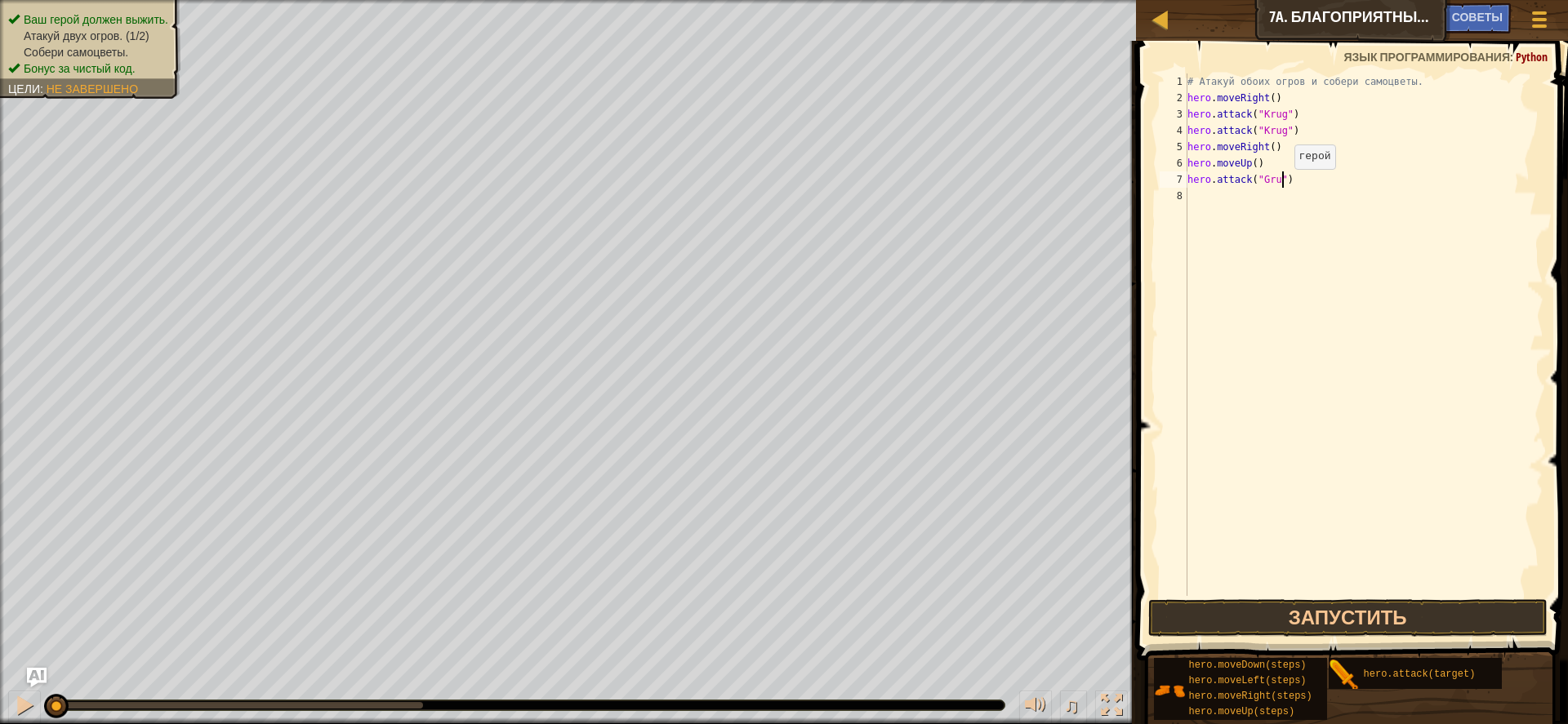
scroll to position [8, 8]
type textarea "hero.attack("Grump")"
click at [1189, 195] on div "# Атакуй обоих огров и собери самоцветы. hero . moveRight ( ) hero . attack ( "…" at bounding box center [1365, 351] width 360 height 555
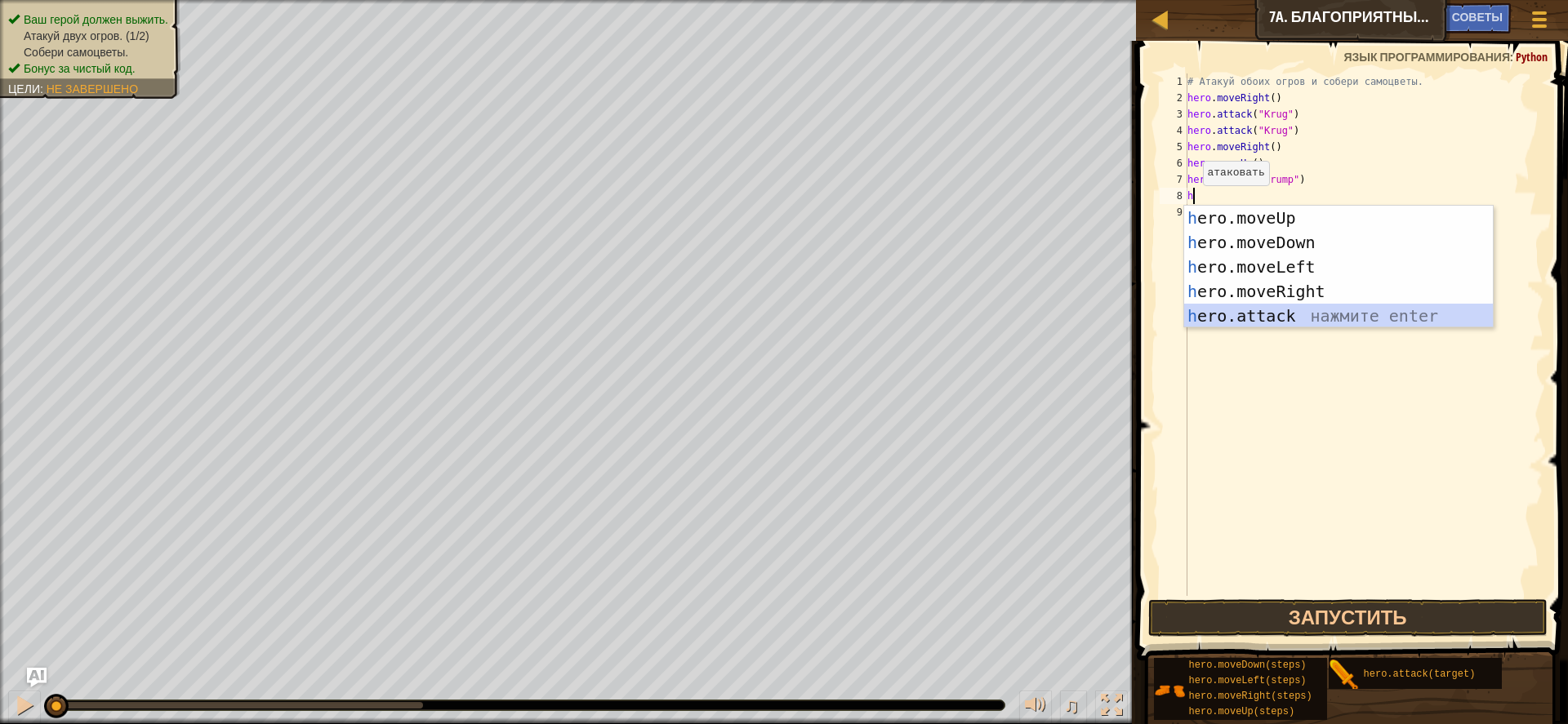
click at [1229, 317] on div "h ero.moveUp нажмите enter h ero.moveDown нажмите enter h ero.moveLeft нажмите …" at bounding box center [1339, 291] width 309 height 172
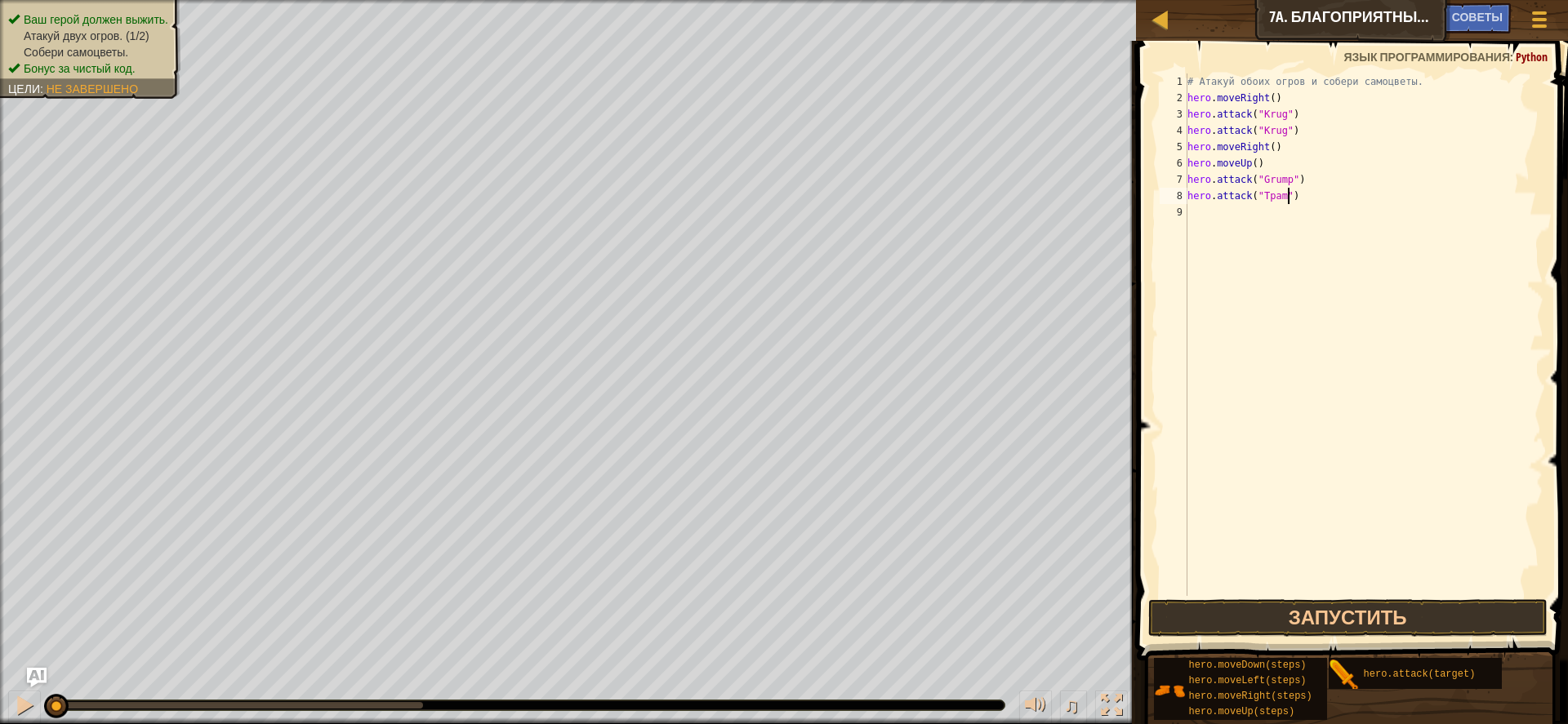
scroll to position [8, 9]
click at [1277, 200] on div "# Атакуй обоих огров и собери самоцветы. hero . moveRight ( ) hero . attack ( "…" at bounding box center [1365, 351] width 360 height 555
type textarea "hero.attack("Tramp")"
click at [1306, 233] on div "# Атакуй обоих огров и собери самоцветы. hero . moveRight ( ) hero . attack ( "…" at bounding box center [1365, 351] width 360 height 555
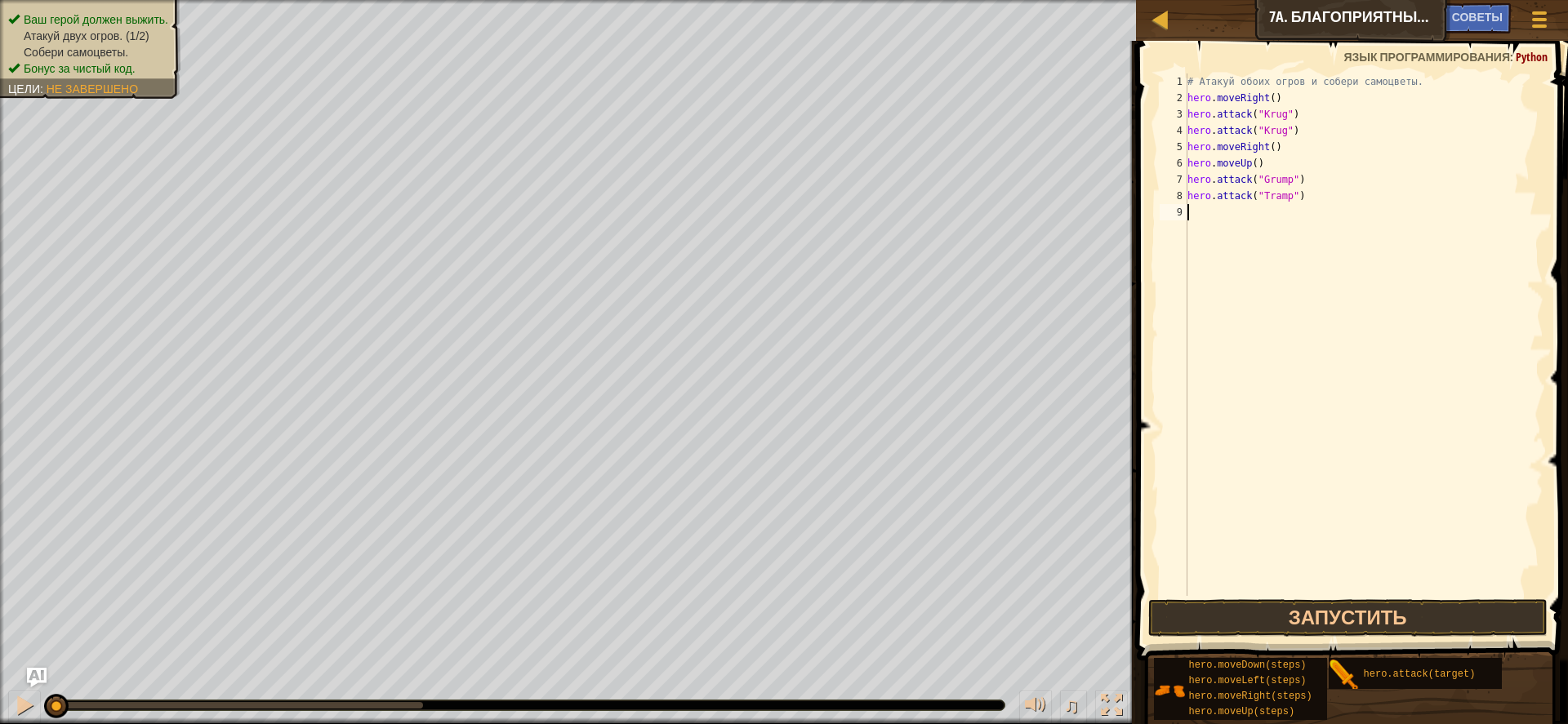
scroll to position [8, 0]
click at [1296, 201] on div "# Атакуй обоих огров и собери самоцветы. hero . moveRight ( ) hero . attack ( "…" at bounding box center [1365, 351] width 360 height 555
type textarea "hero.attack("Gramp")"
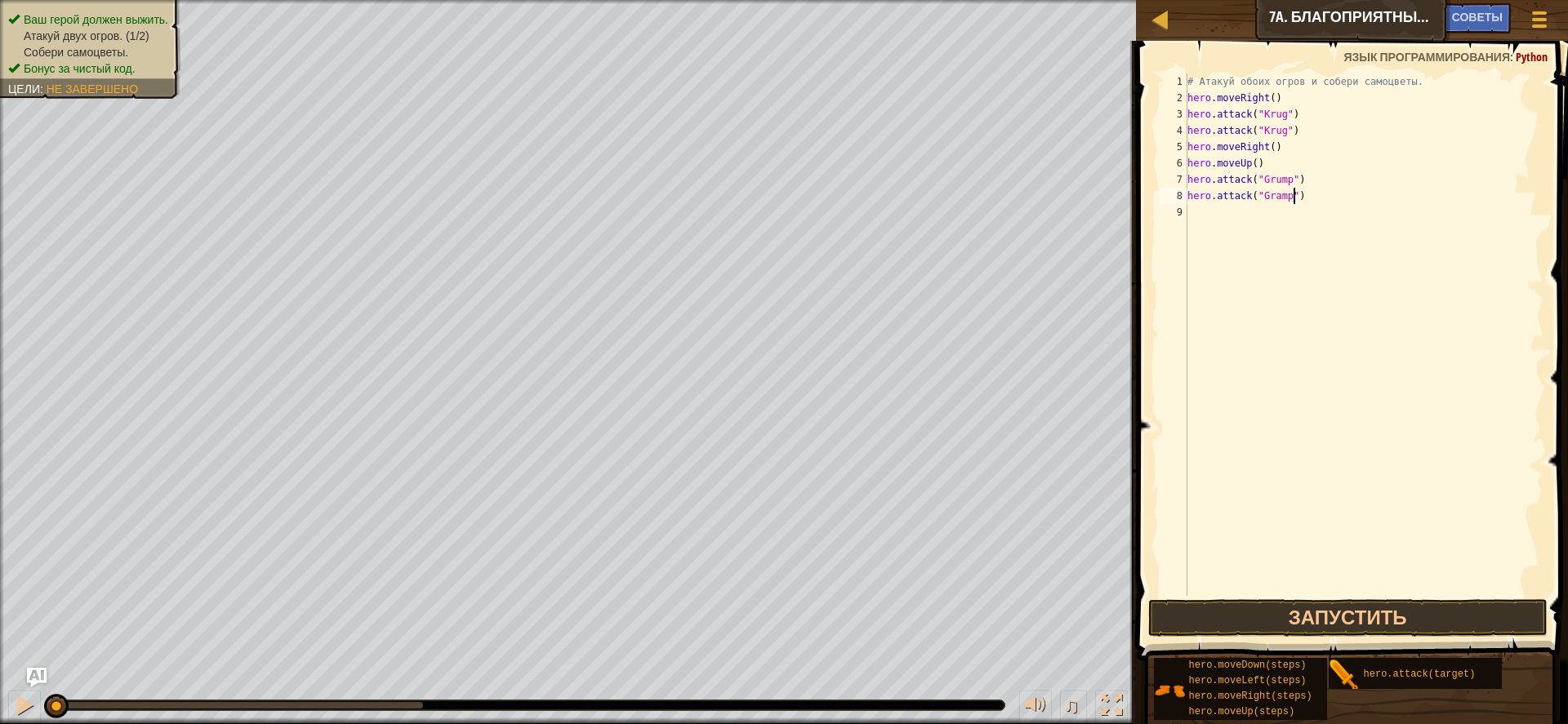
click at [1202, 212] on div "# Атакуй обоих огров и собери самоцветы. hero . moveRight ( ) hero . attack ( "…" at bounding box center [1365, 351] width 360 height 555
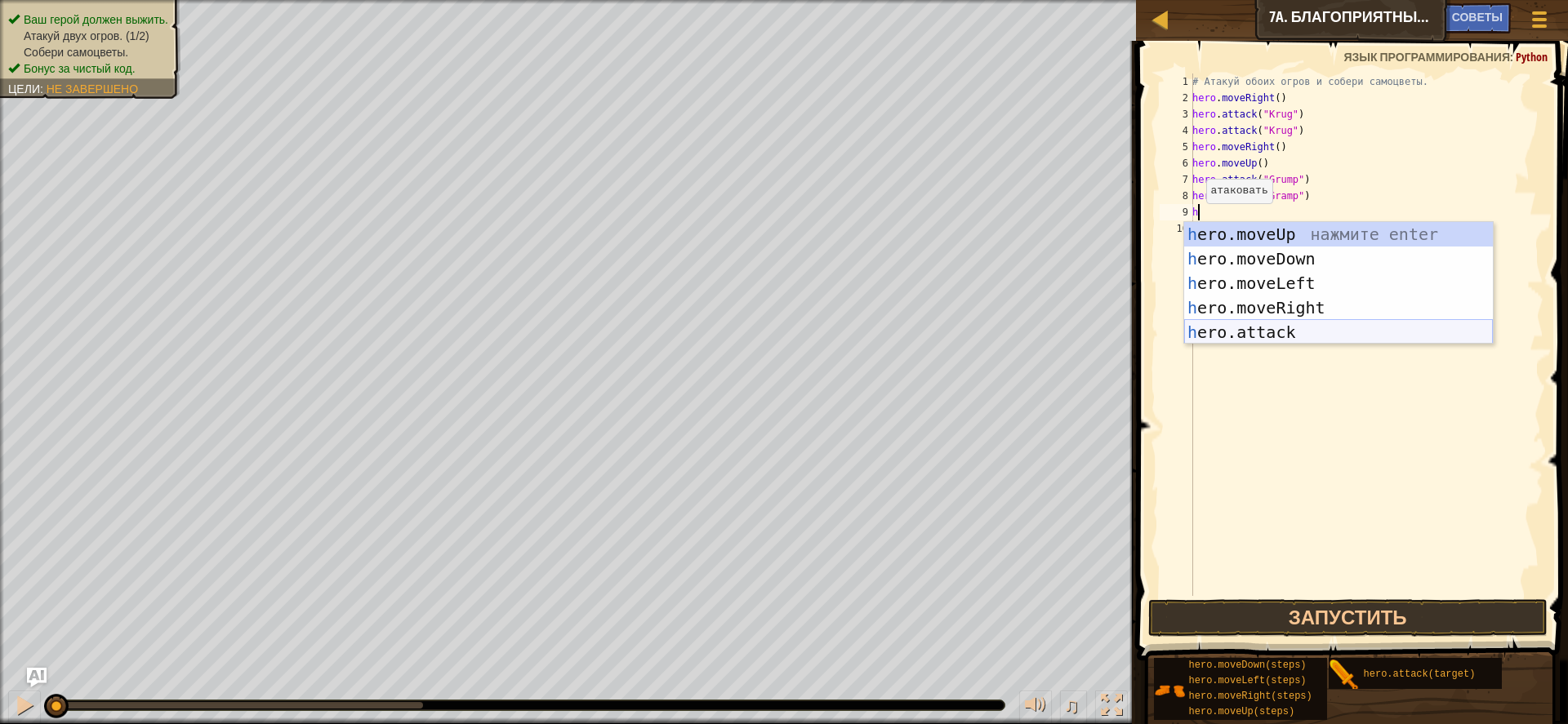
click at [1246, 329] on div "h ero.moveUp нажмите enter h ero.moveDown нажмите enter h ero.moveLeft нажмите …" at bounding box center [1339, 308] width 309 height 172
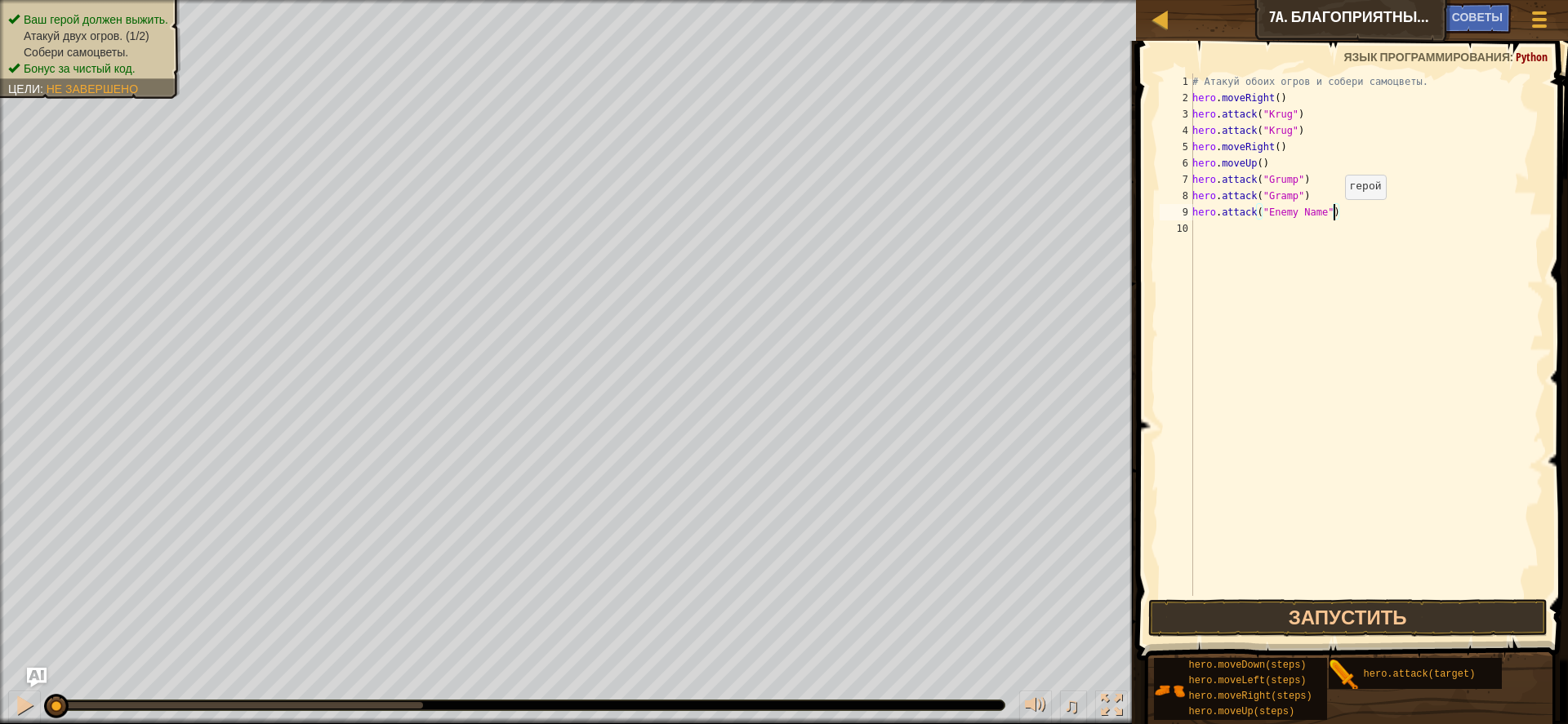
click at [1337, 216] on div "# Атакуй обоих огров и собери самоцветы. hero . moveRight ( ) hero . attack ( "…" at bounding box center [1367, 351] width 355 height 555
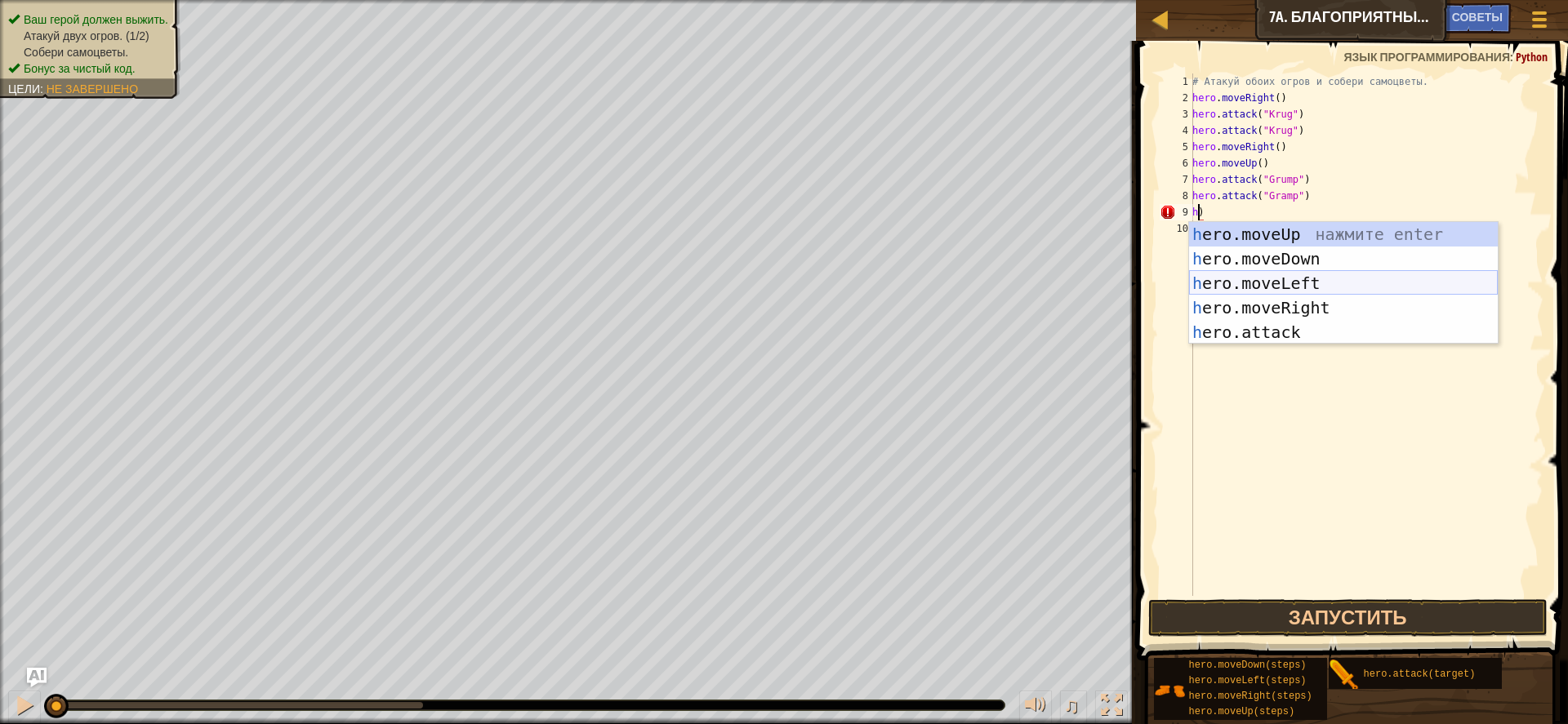
click at [1359, 278] on div "h ero.moveUp нажмите enter h ero.moveDown нажмите enter h ero.moveLeft нажмите …" at bounding box center [1344, 308] width 309 height 172
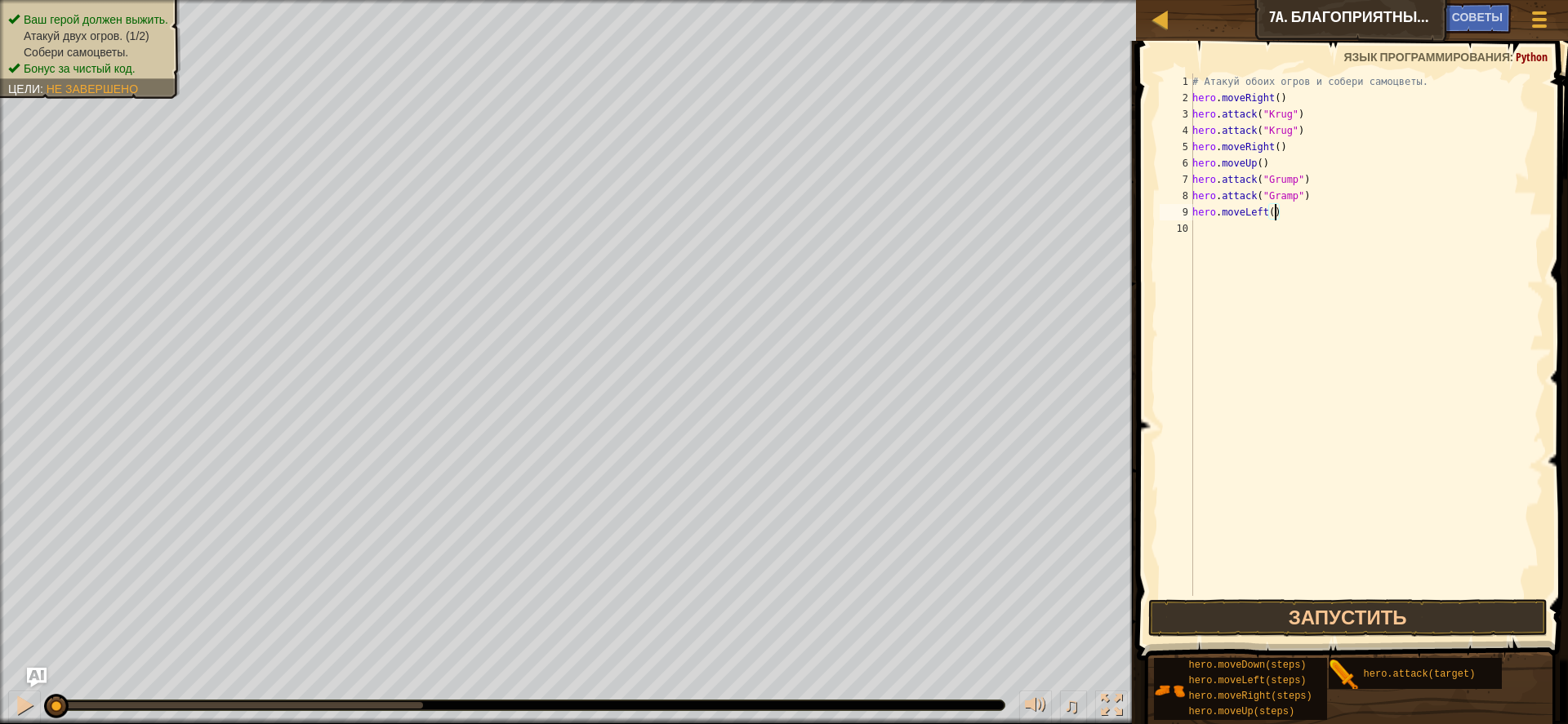
scroll to position [8, 8]
type textarea "hero.moveLeft(2)"
click at [1327, 604] on button "Запустить" at bounding box center [1348, 618] width 399 height 37
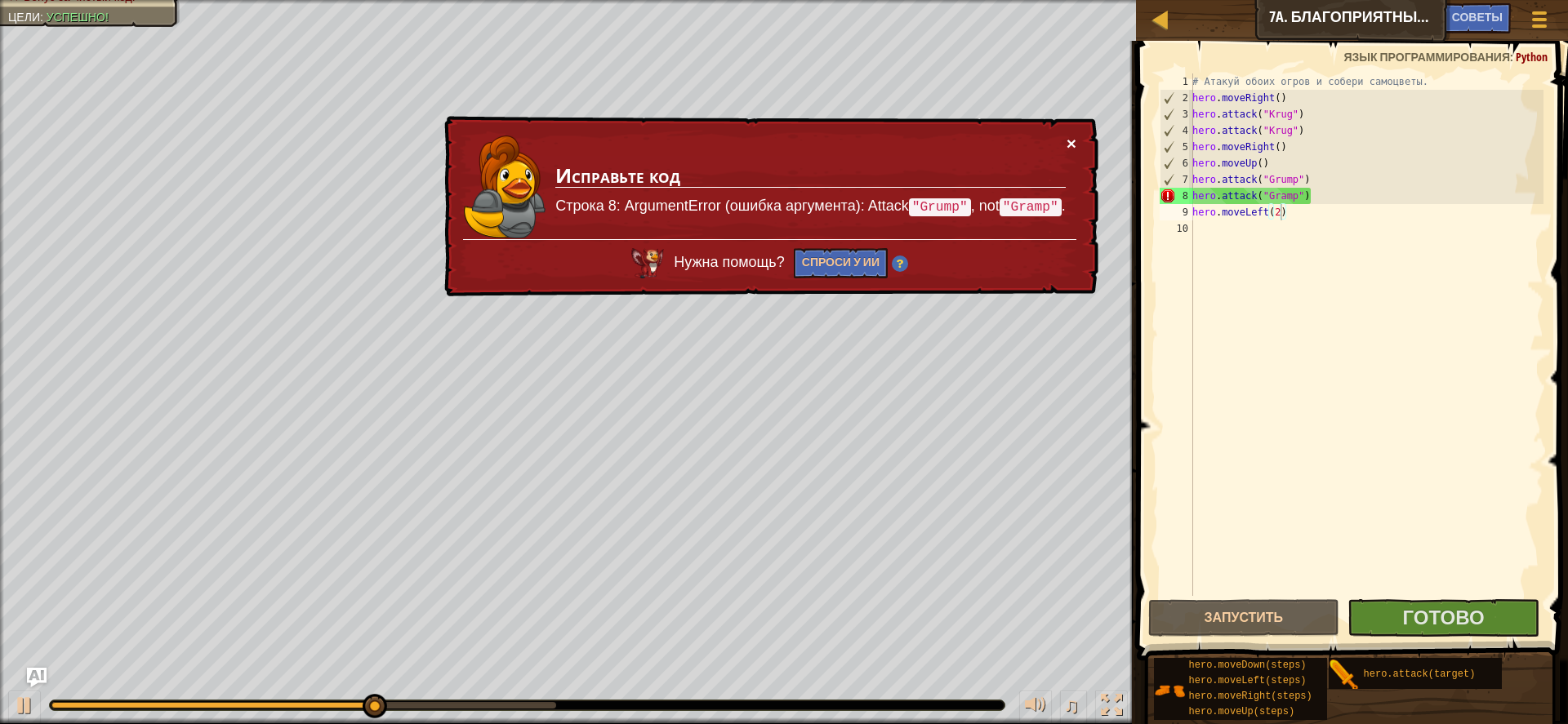
click at [1076, 145] on button "×" at bounding box center [1072, 143] width 10 height 17
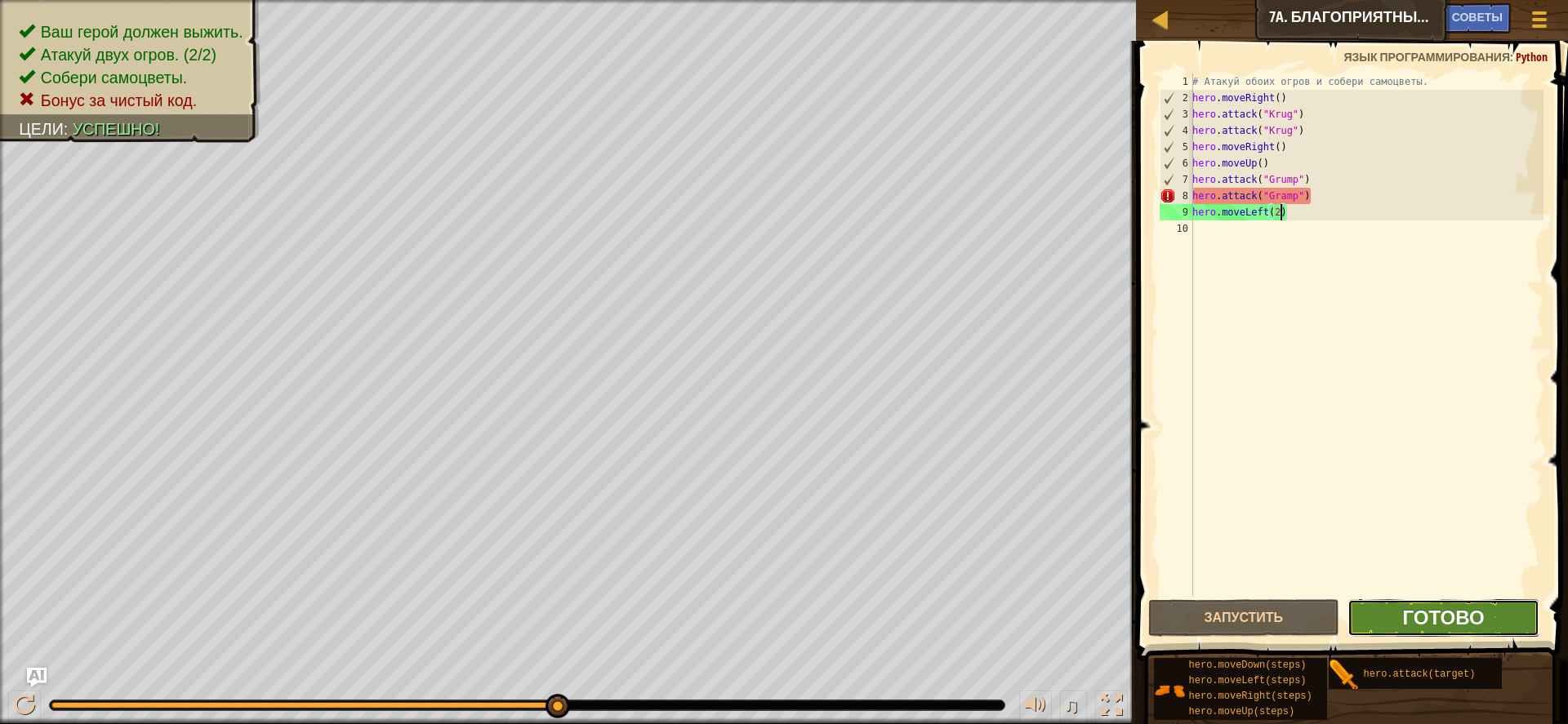
click at [1444, 628] on span "Готово" at bounding box center [1443, 617] width 82 height 26
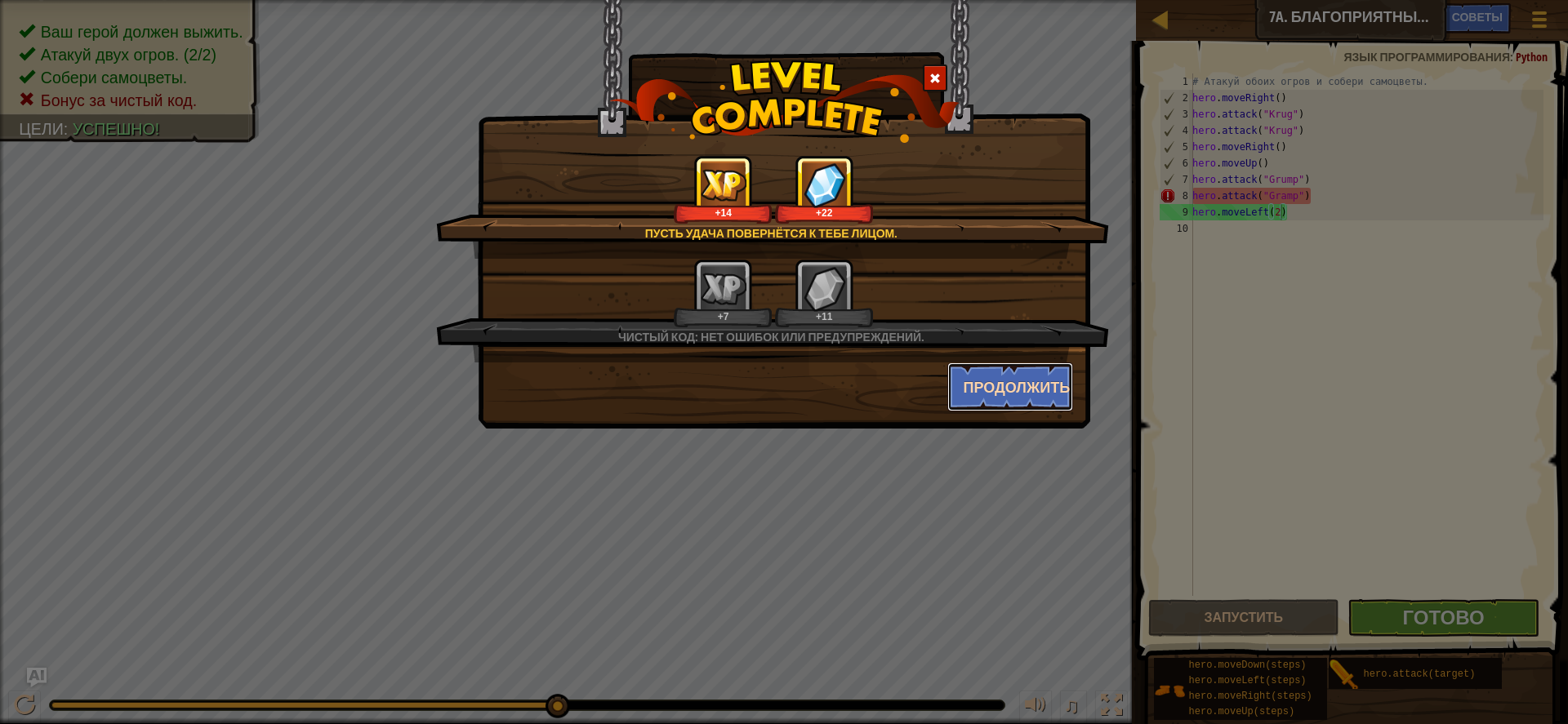
click at [1022, 390] on button "Продолжить" at bounding box center [1011, 387] width 127 height 49
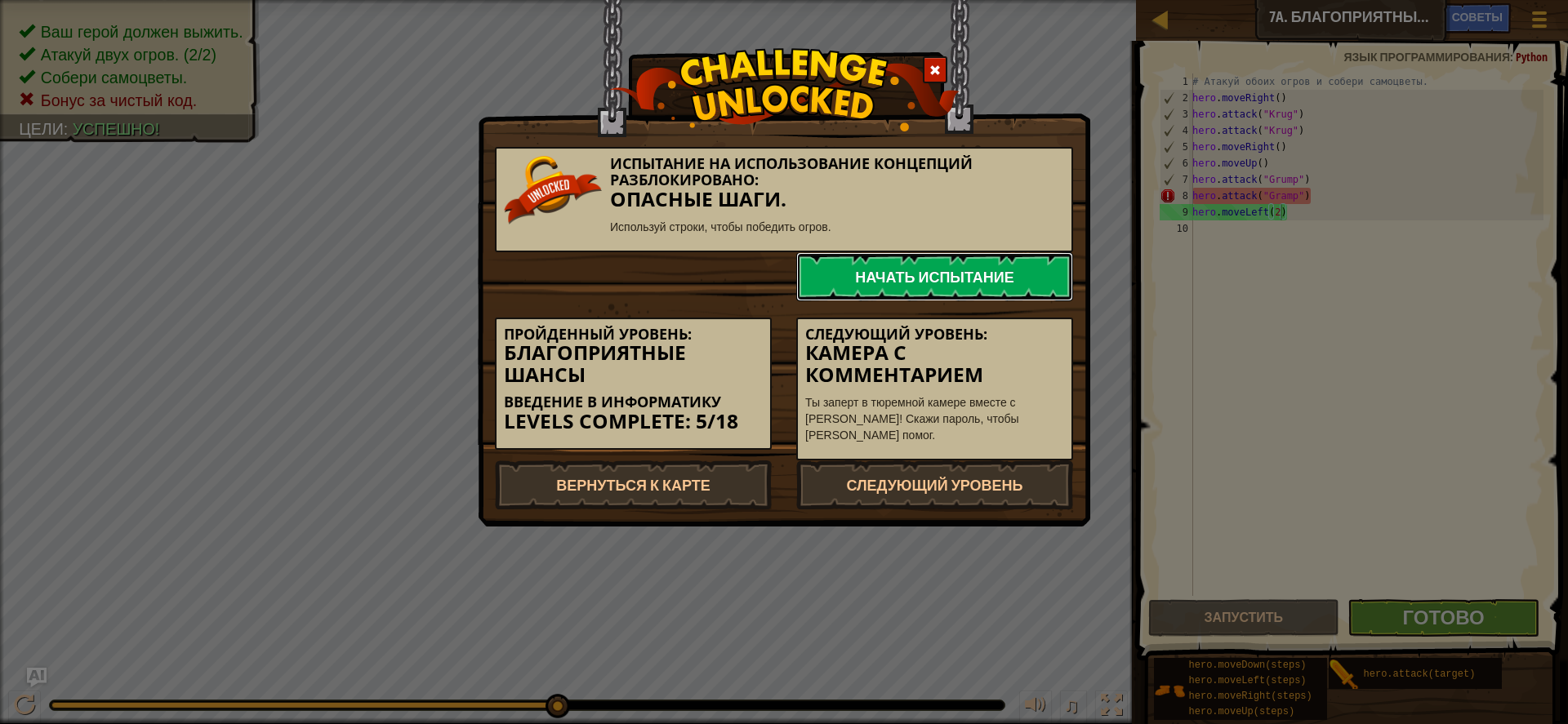
click at [971, 294] on link "Начать испытание" at bounding box center [934, 277] width 277 height 49
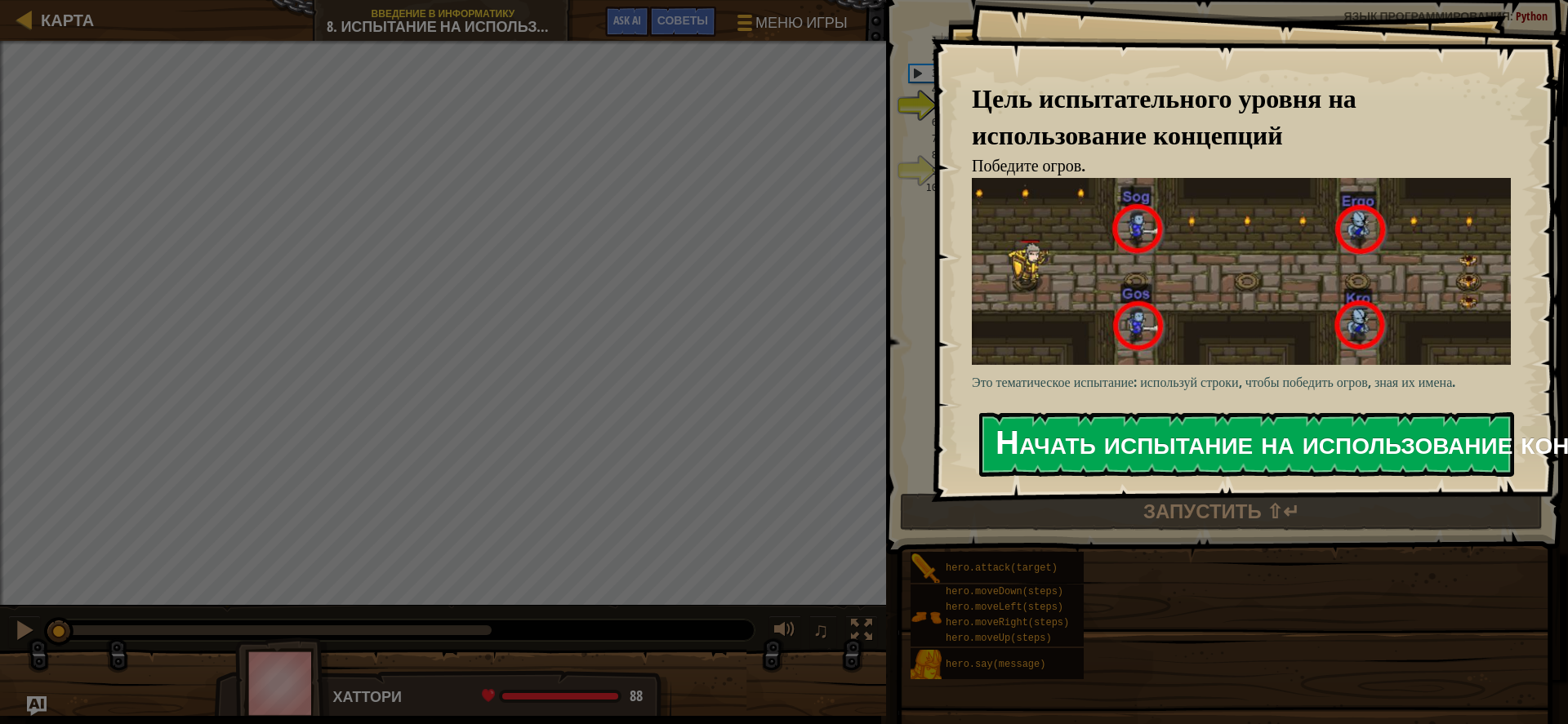
click at [1153, 463] on button "Начать испытание на использование концепций" at bounding box center [1246, 444] width 535 height 64
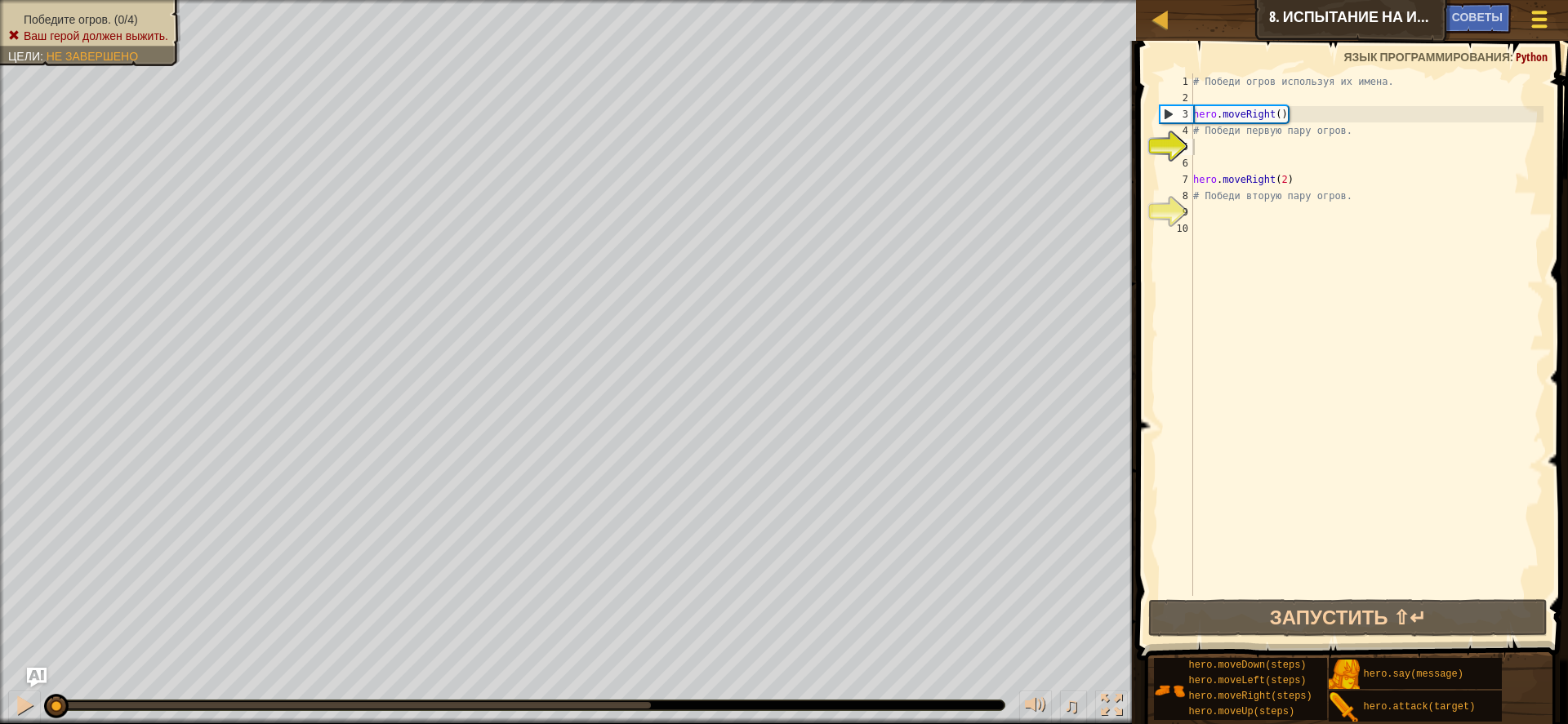
click at [1538, 15] on div at bounding box center [1539, 19] width 22 height 24
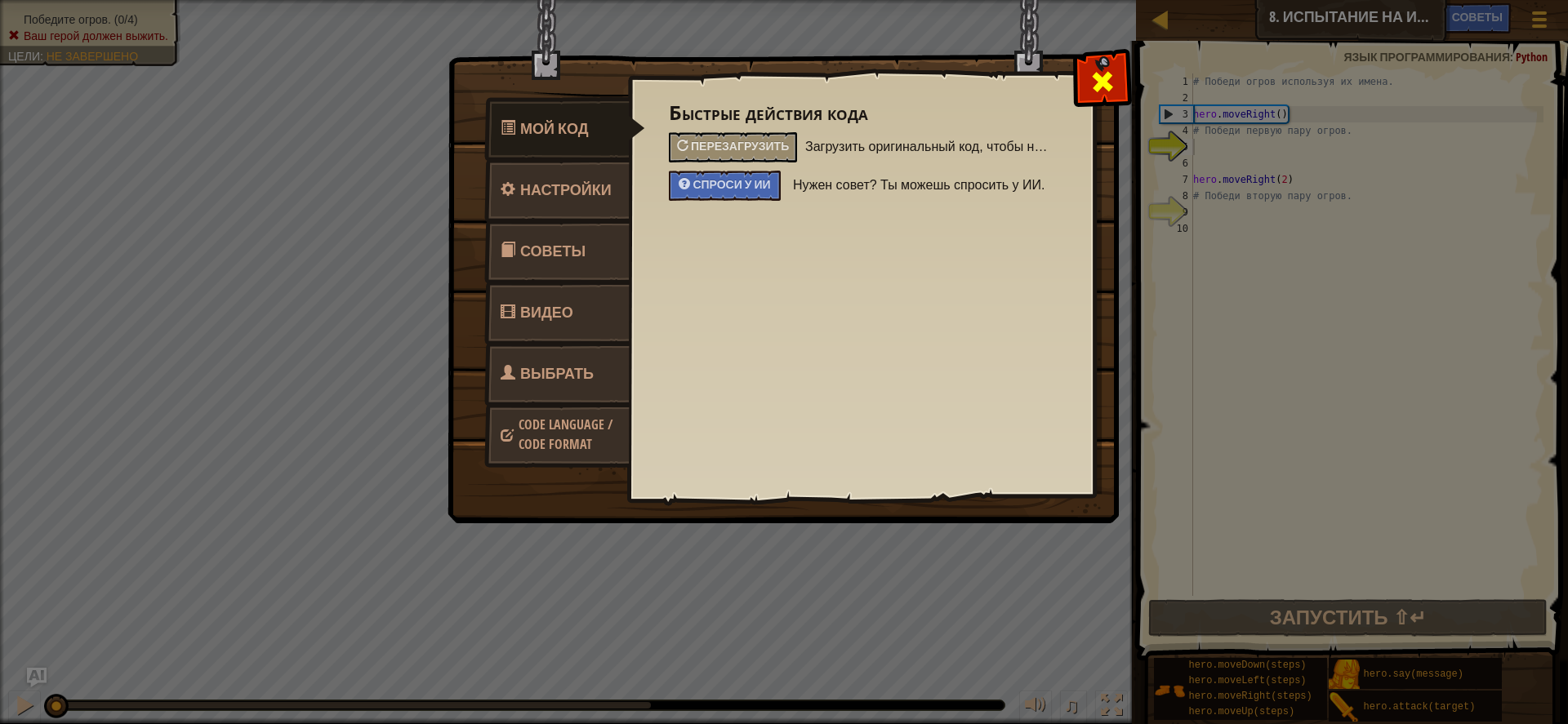
click at [1086, 62] on div at bounding box center [1102, 78] width 52 height 52
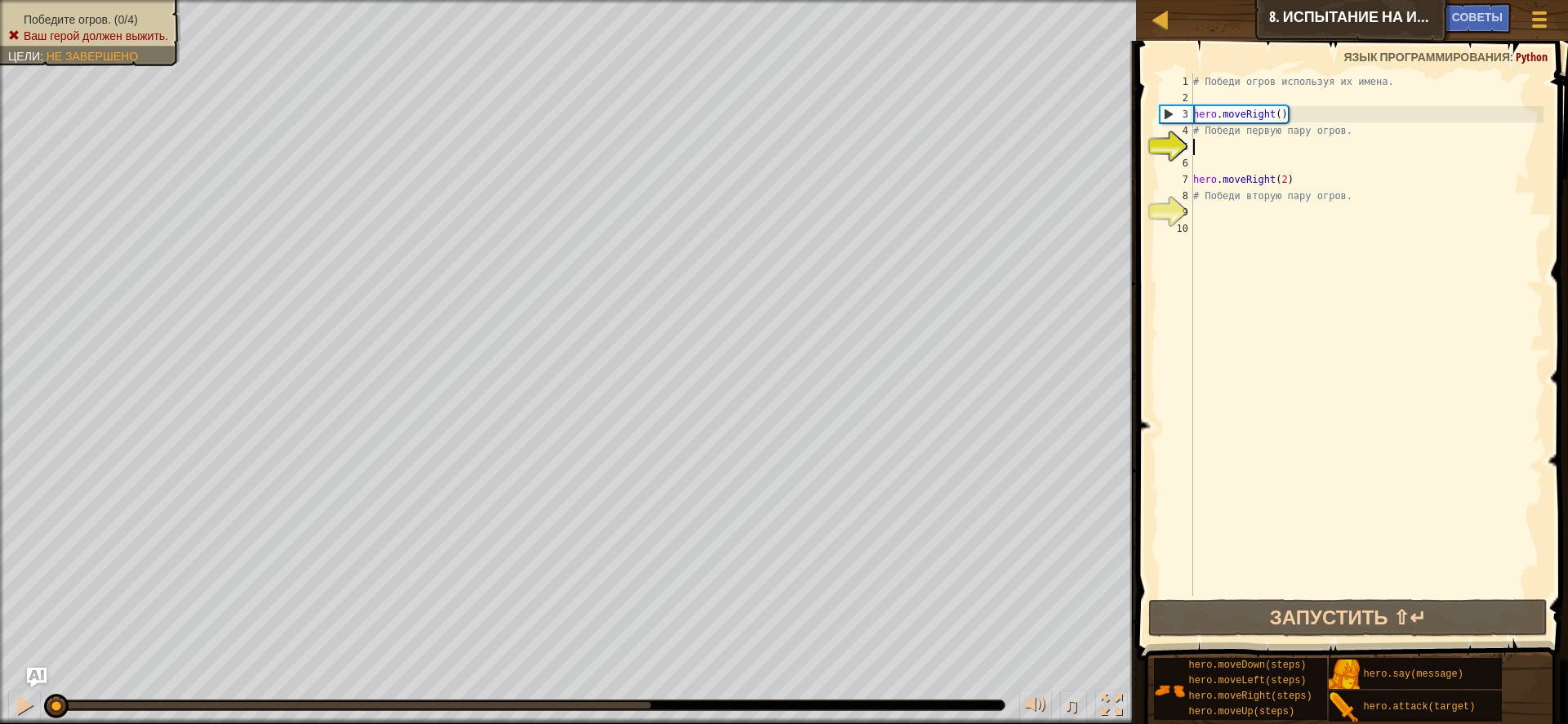
click at [1355, 132] on div "# Победи огров используя их имена. hero . moveRight ( ) # Победи первую пару ог…" at bounding box center [1367, 351] width 355 height 555
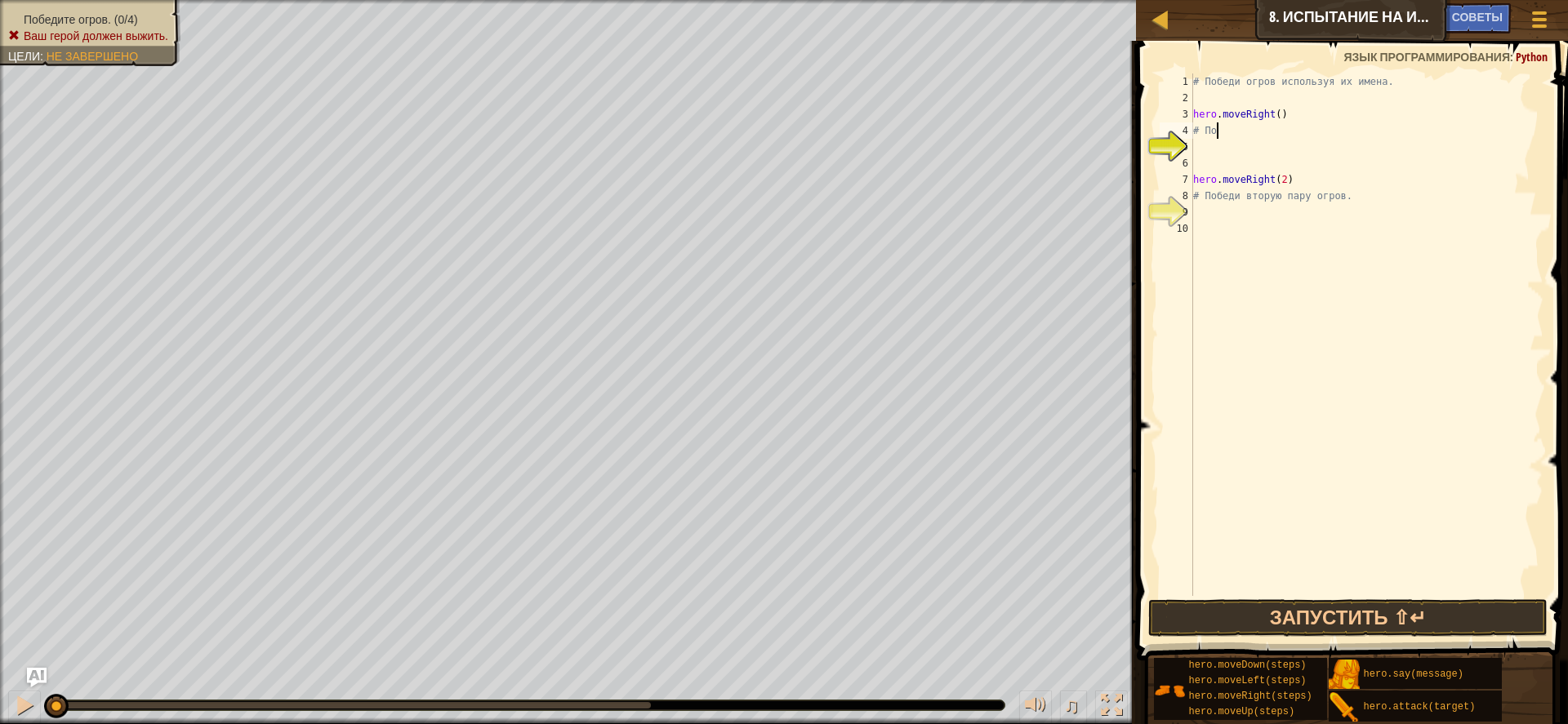
type textarea "#"
type textarea "hero.moveRigh"
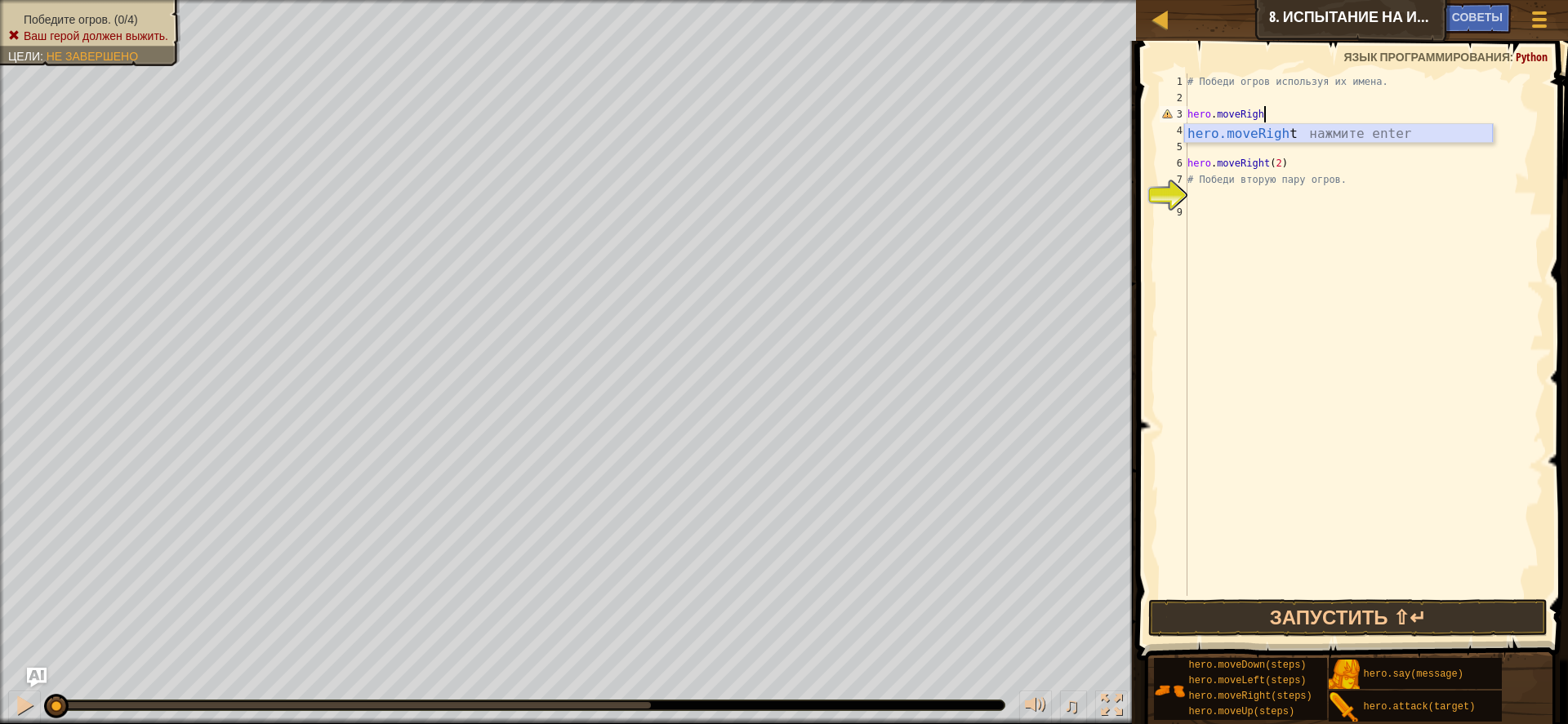
click at [1287, 126] on div "hero.moveRigh t нажмите enter" at bounding box center [1339, 154] width 309 height 59
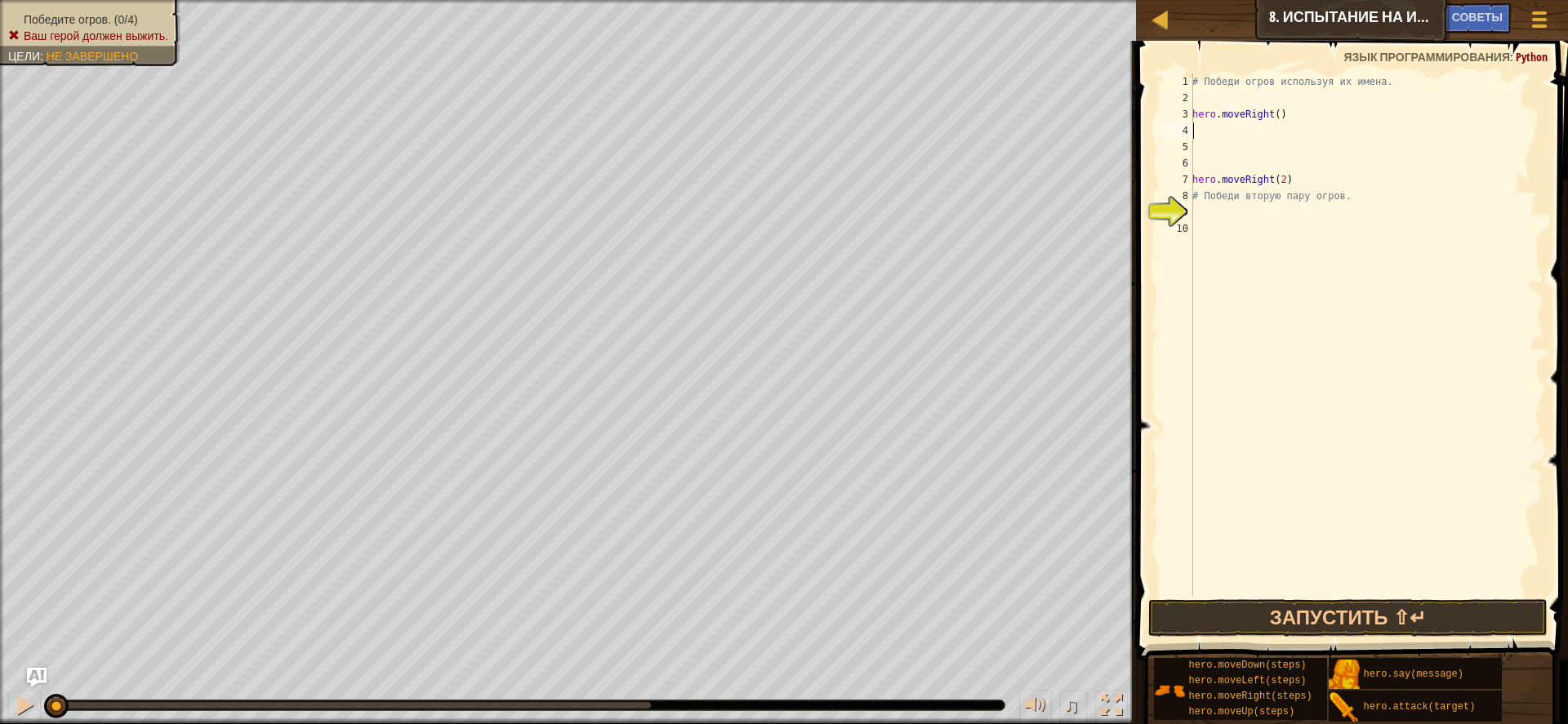
click at [1204, 129] on div "# Победи огров используя их имена. hero . moveRight ( ) hero . moveRight ( 2 ) …" at bounding box center [1367, 351] width 355 height 555
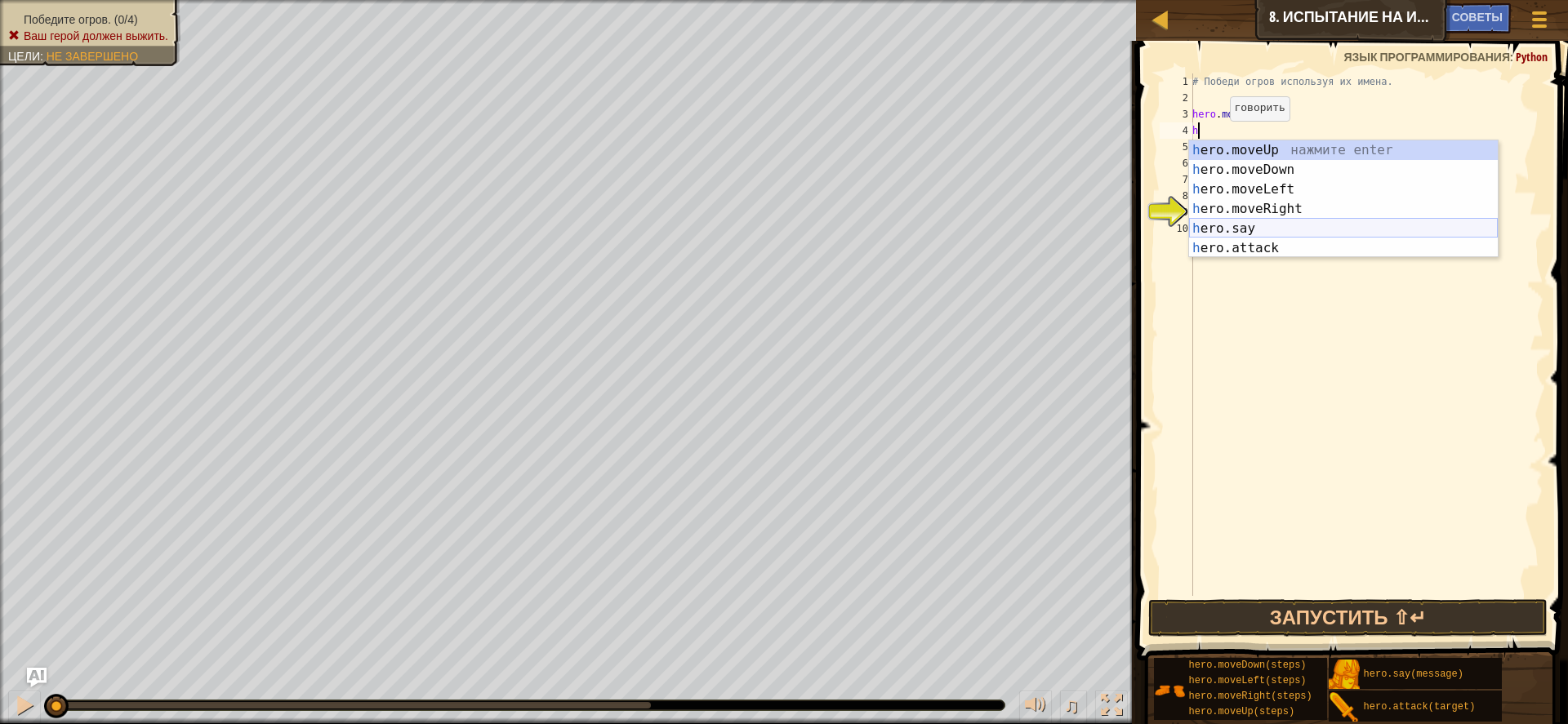
click at [1278, 229] on div "h ero.moveUp нажмите enter h ero.moveDown нажмите enter h ero.moveLeft нажмите …" at bounding box center [1344, 218] width 309 height 156
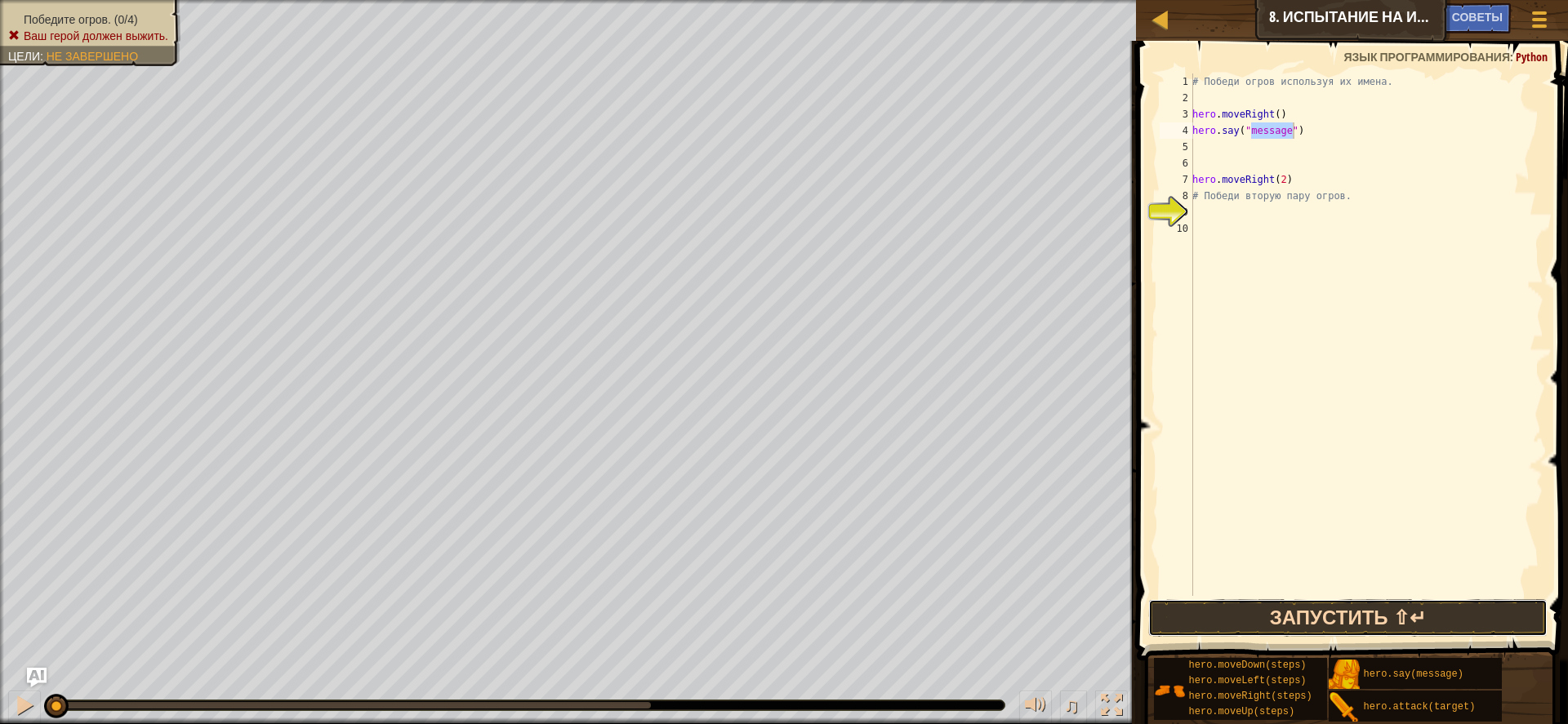
click at [1374, 617] on button "Запустить ⇧↵" at bounding box center [1348, 618] width 399 height 37
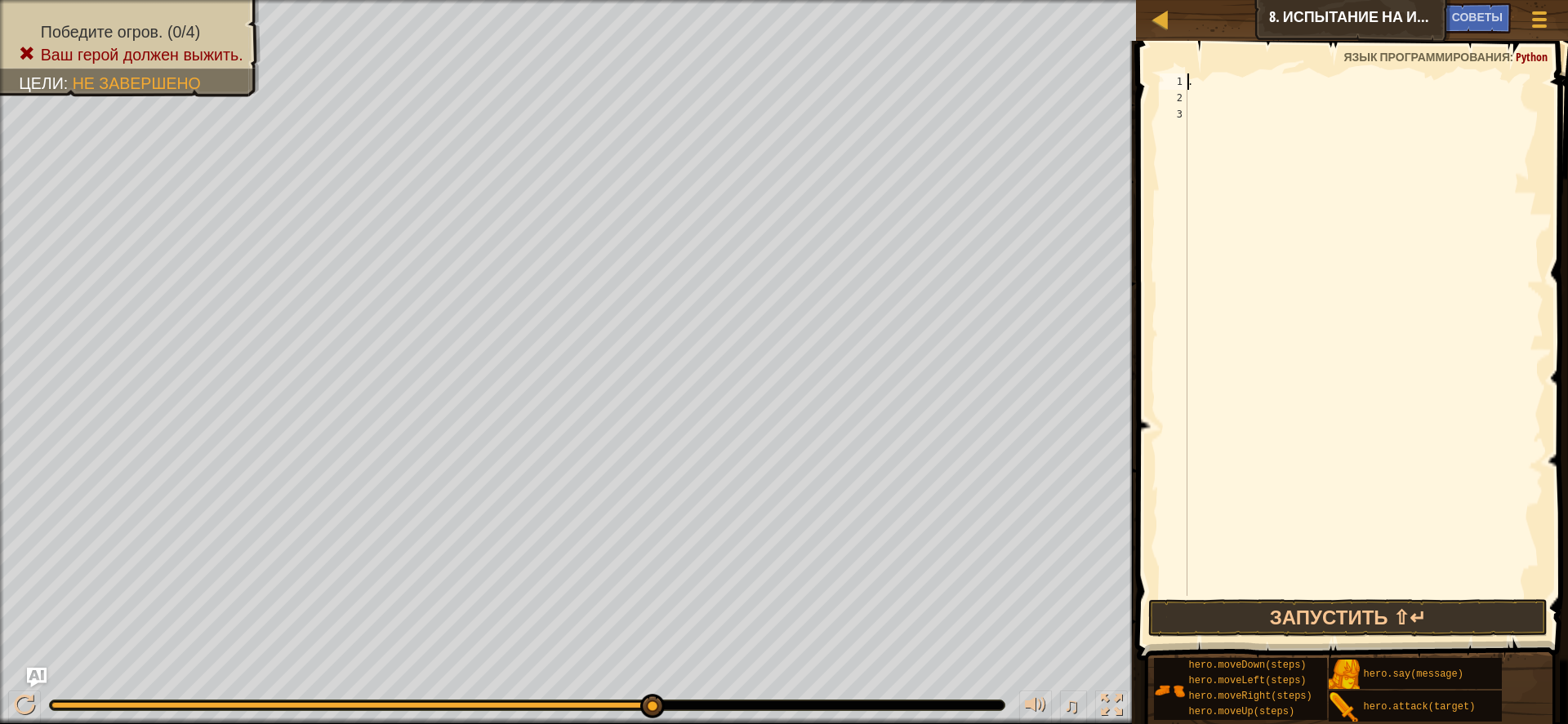
drag, startPoint x: 1347, startPoint y: 194, endPoint x: 1187, endPoint y: 80, distance: 196.5
click at [1187, 80] on div ". 1 2 3 . ההההההההההההההההההההההההההההההההההההההההההההההההההההההההההההההההההההה…" at bounding box center [1351, 335] width 388 height 523
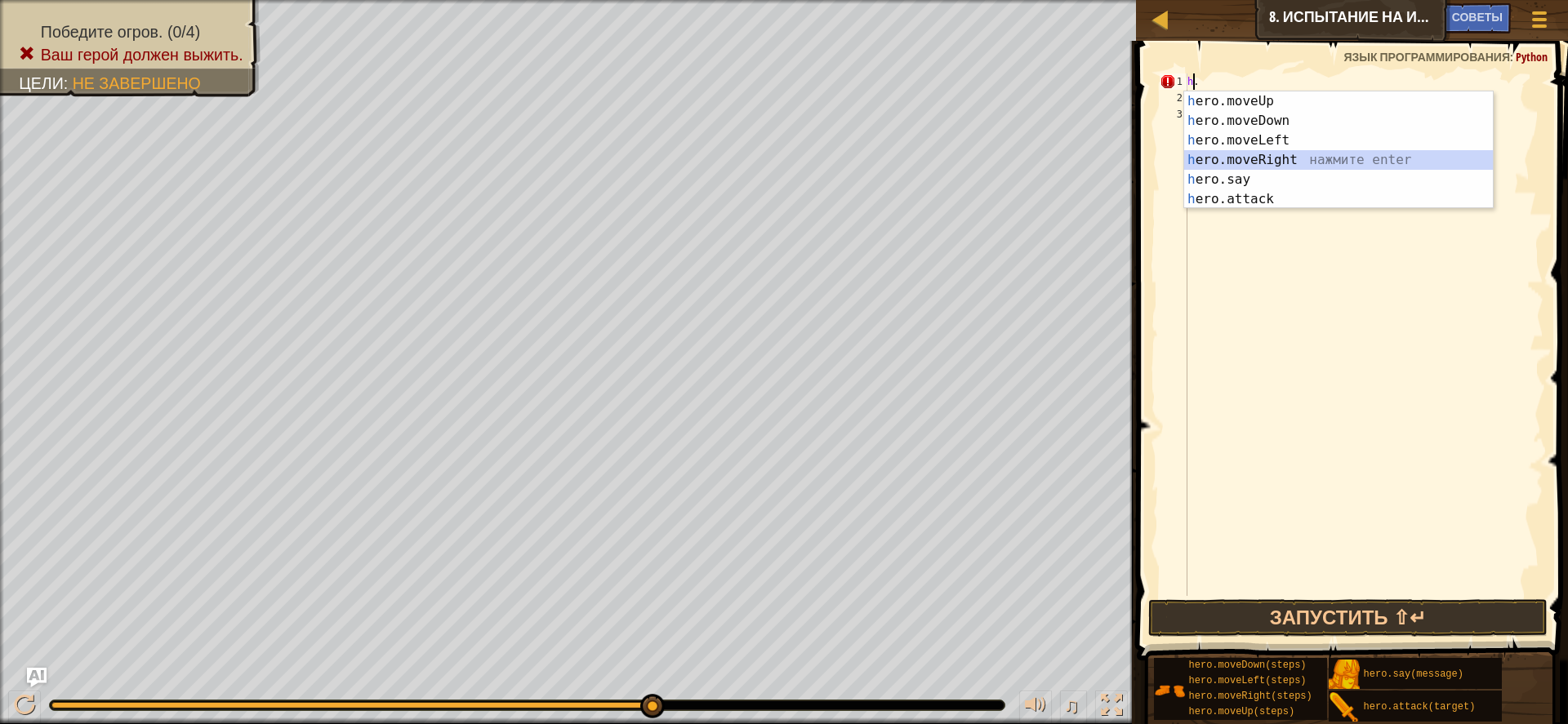
click at [1274, 154] on div "h ero.moveUp нажмите enter h ero.moveDown нажмите enter h ero.moveLeft нажмите …" at bounding box center [1339, 169] width 309 height 156
type textarea "hero.moveRight()."
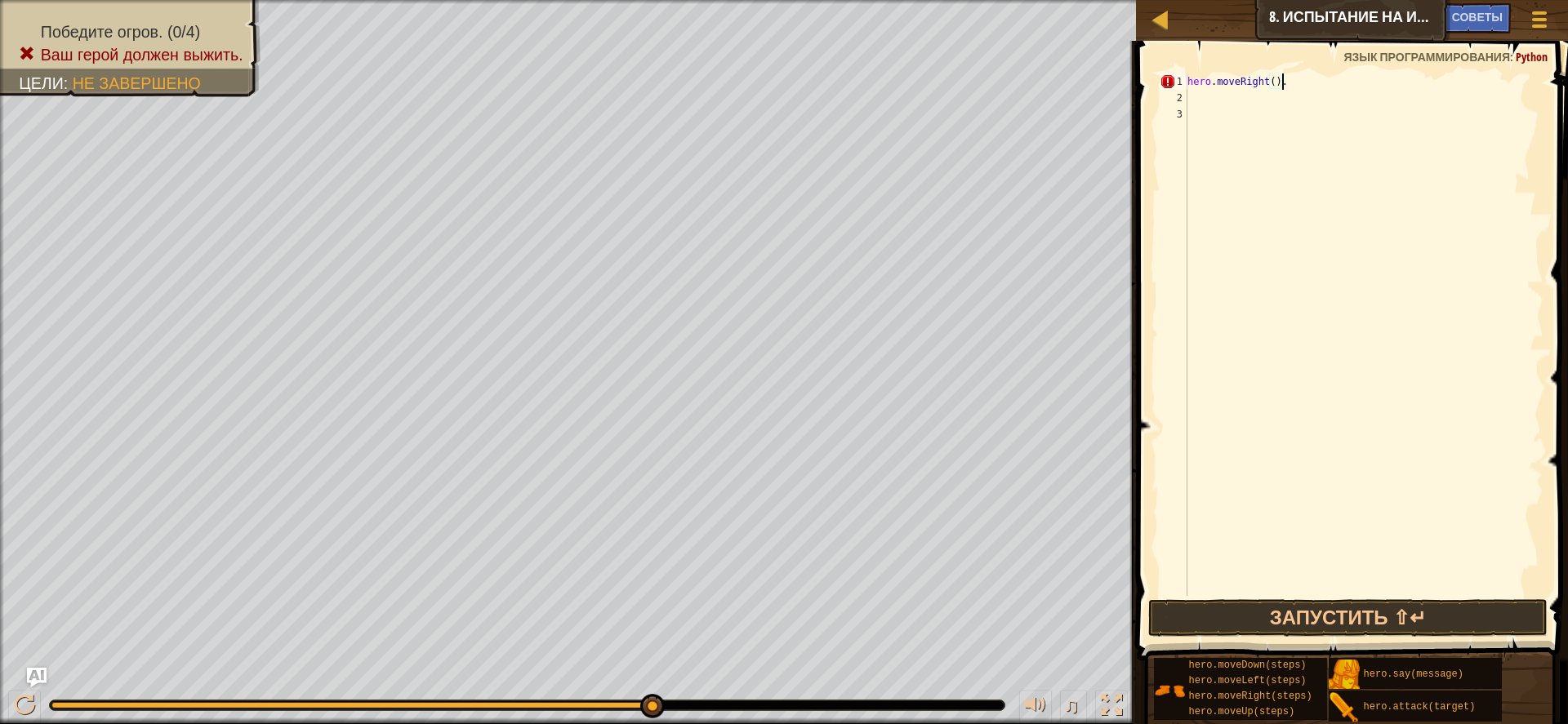
click at [1199, 102] on div "hero . moveRight ( ) ." at bounding box center [1365, 351] width 360 height 555
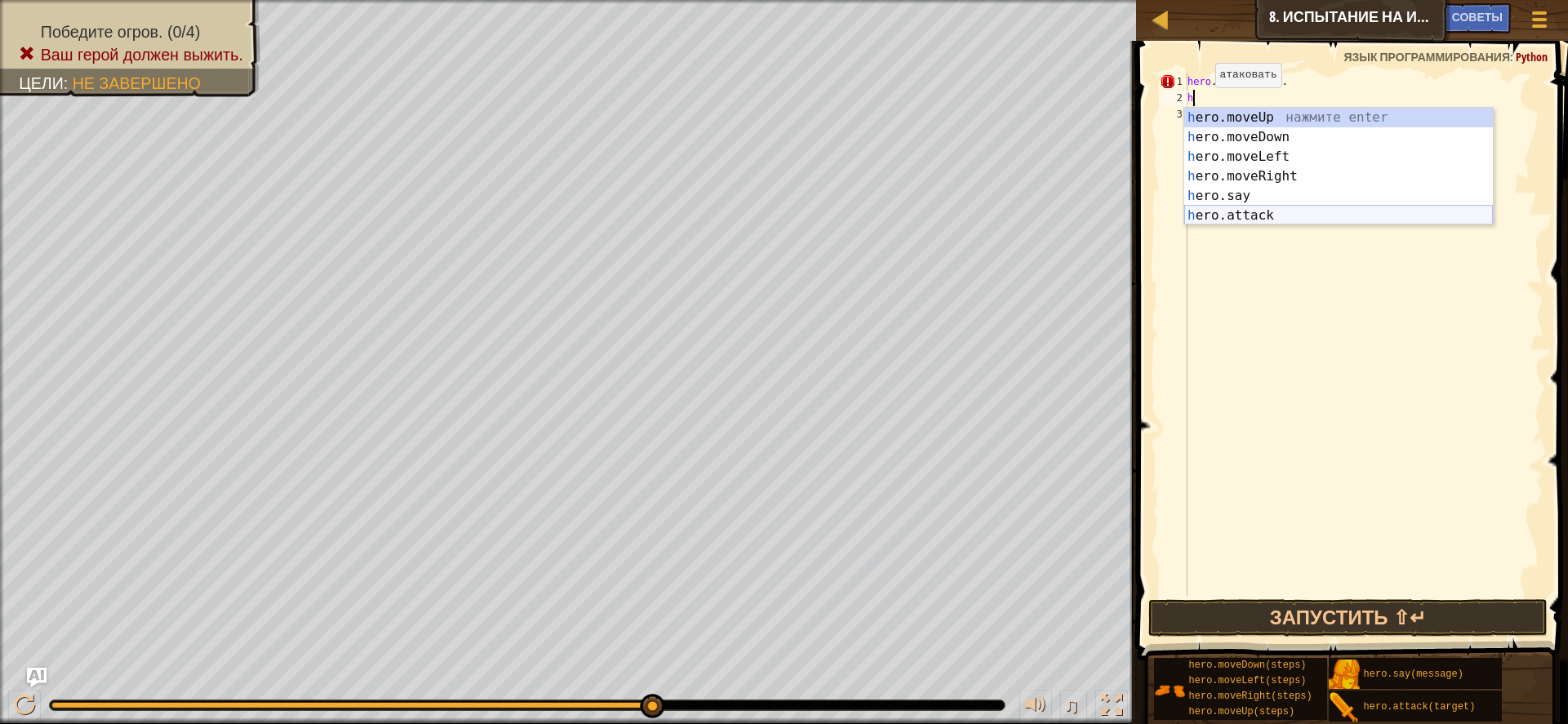
click at [1241, 211] on div "h ero.moveUp нажмите enter h ero.moveDown нажмите enter h ero.moveLeft нажмите …" at bounding box center [1339, 185] width 309 height 156
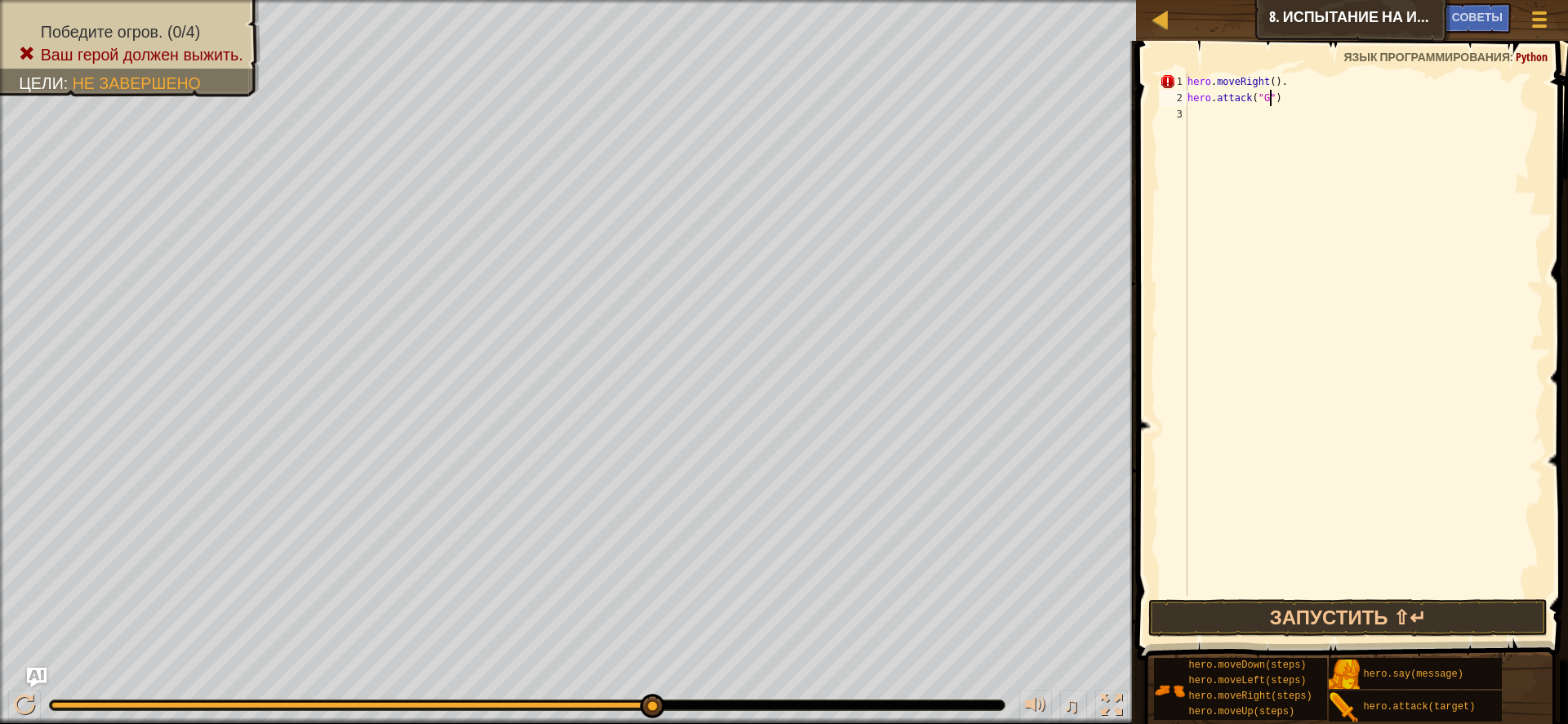
scroll to position [8, 8]
type textarea "hero.attack("Gos")"
click at [1242, 108] on div "hero . moveRight ( ) . hero . attack ( "Gos" )" at bounding box center [1365, 351] width 360 height 555
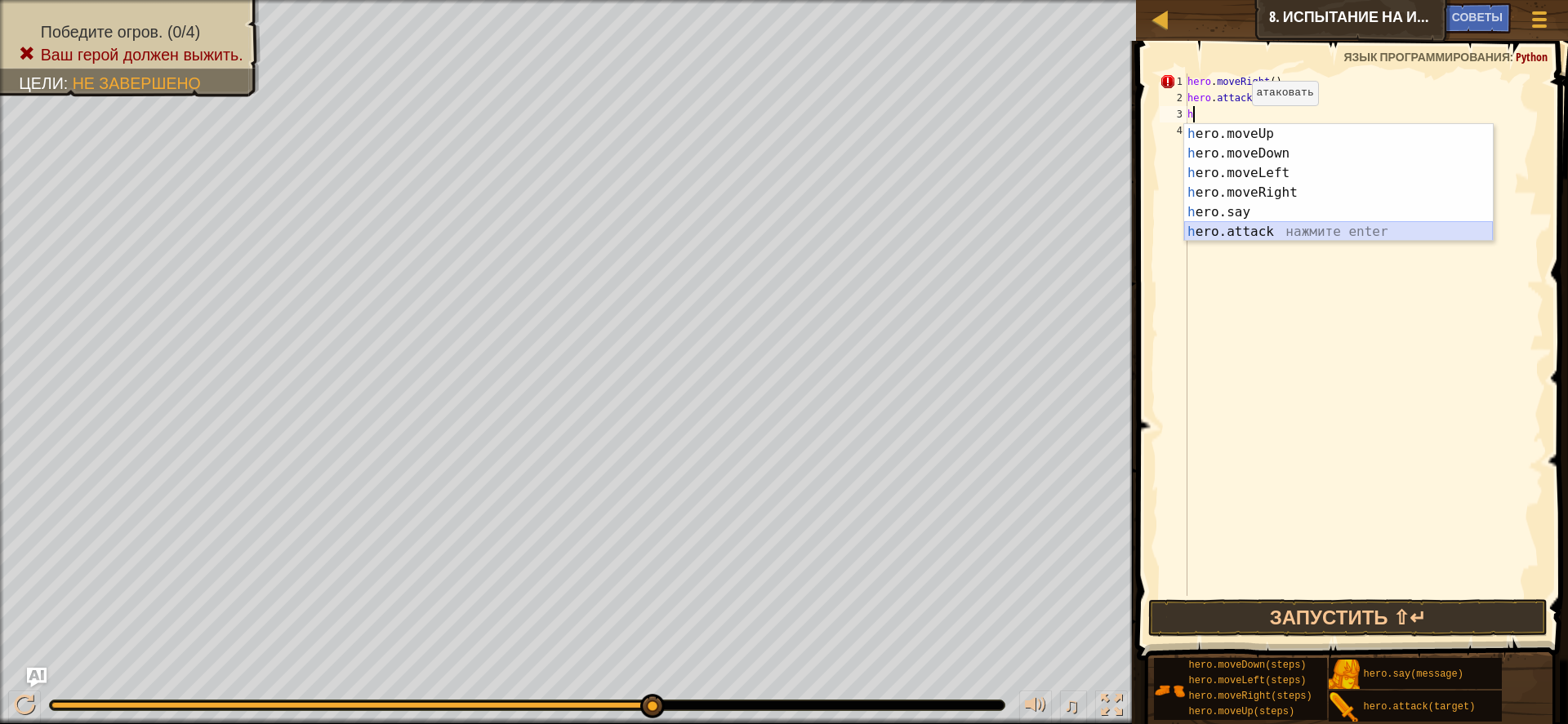
click at [1288, 225] on div "h ero.moveUp нажмите enter h ero.moveDown нажмите enter h ero.moveLeft нажмите …" at bounding box center [1339, 202] width 309 height 156
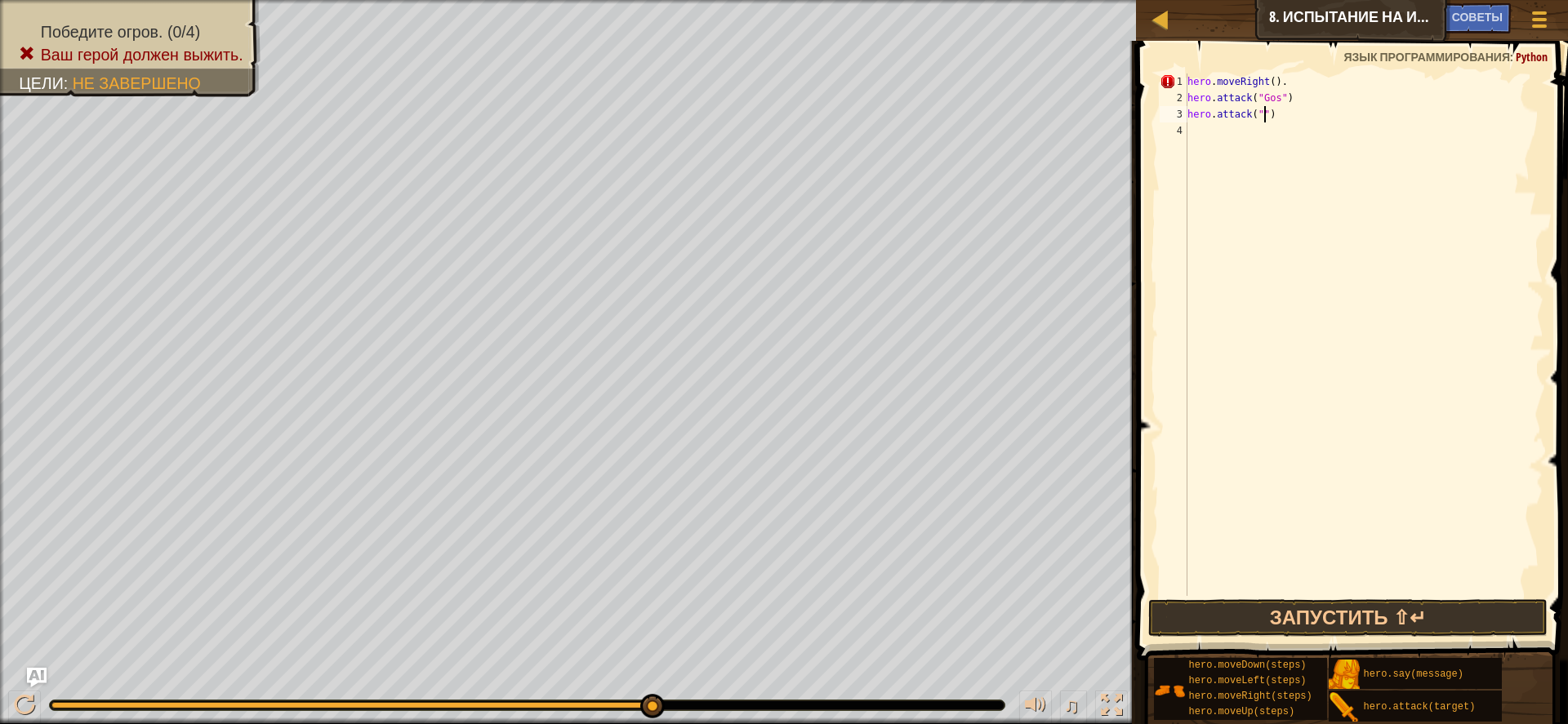
scroll to position [8, 8]
type textarea "hero.attack("Gos")"
click at [1214, 134] on div "hero . moveRight ( ) . hero . attack ( "Gos" ) hero . attack ( "Gos" )" at bounding box center [1365, 351] width 360 height 555
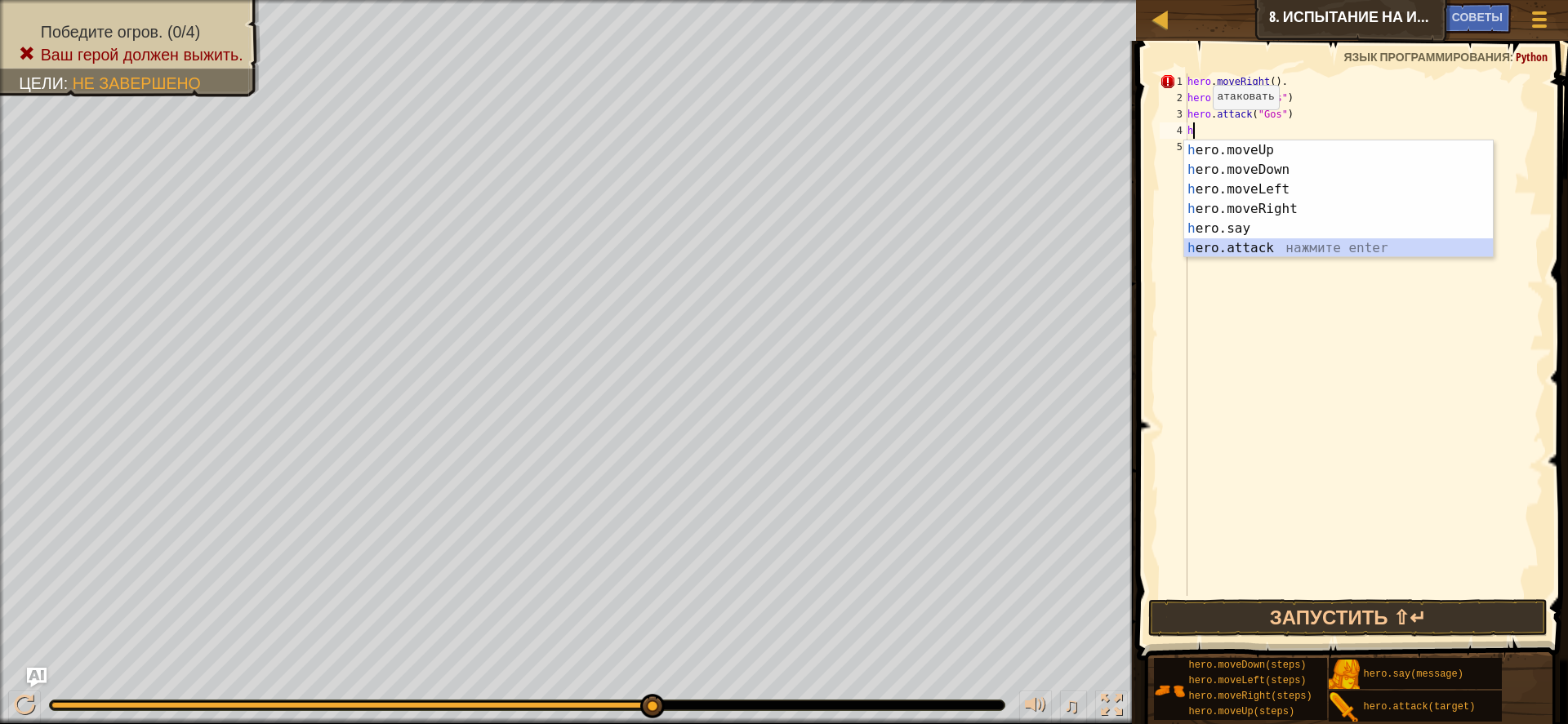
click at [1219, 244] on div "h ero.moveUp нажмите enter h ero.moveDown нажмите enter h ero.moveLeft нажмите …" at bounding box center [1339, 218] width 309 height 156
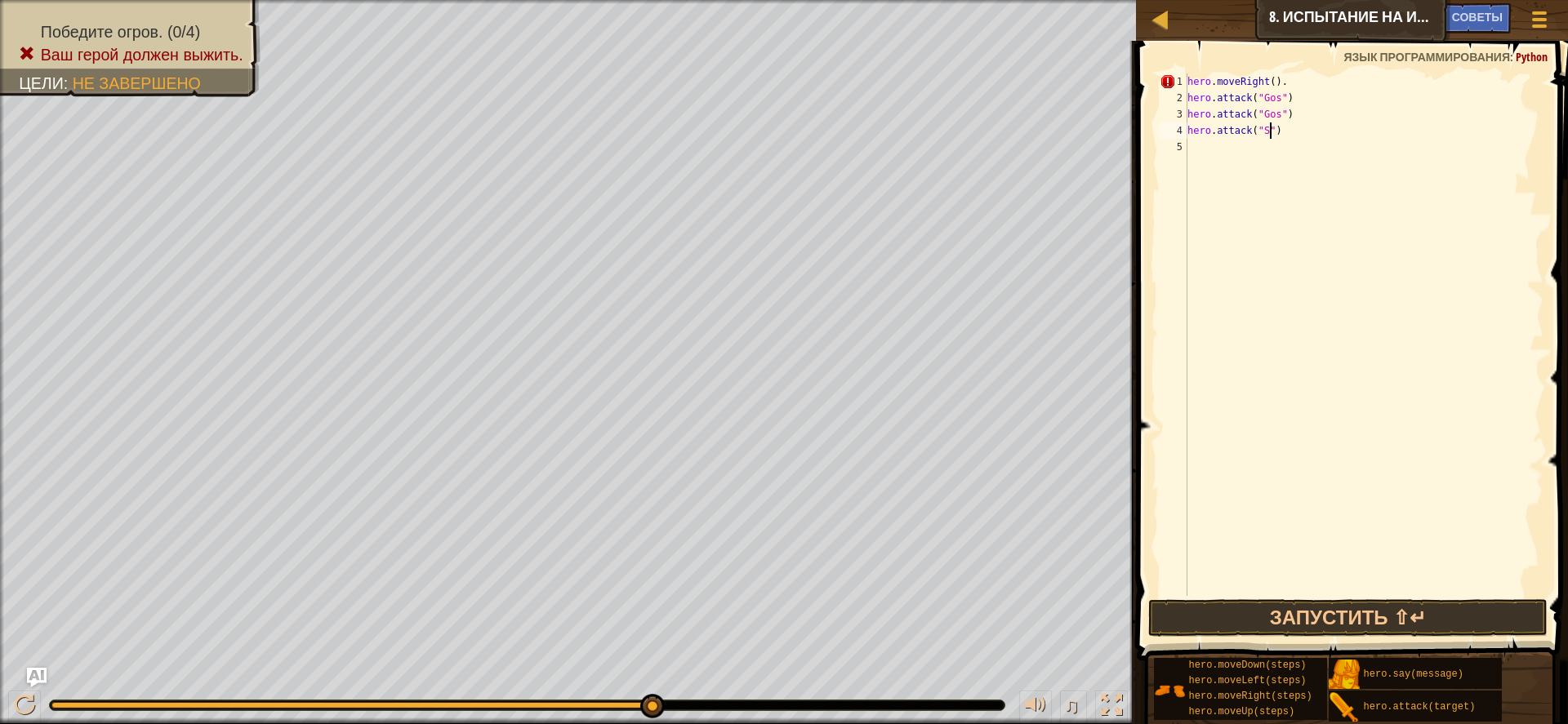
scroll to position [8, 8]
type textarea "hero.attack("Sog")"
click at [1197, 156] on div "hero . moveRight ( ) . hero . attack ( "Gos" ) hero . attack ( "Gos" ) hero . a…" at bounding box center [1365, 351] width 360 height 555
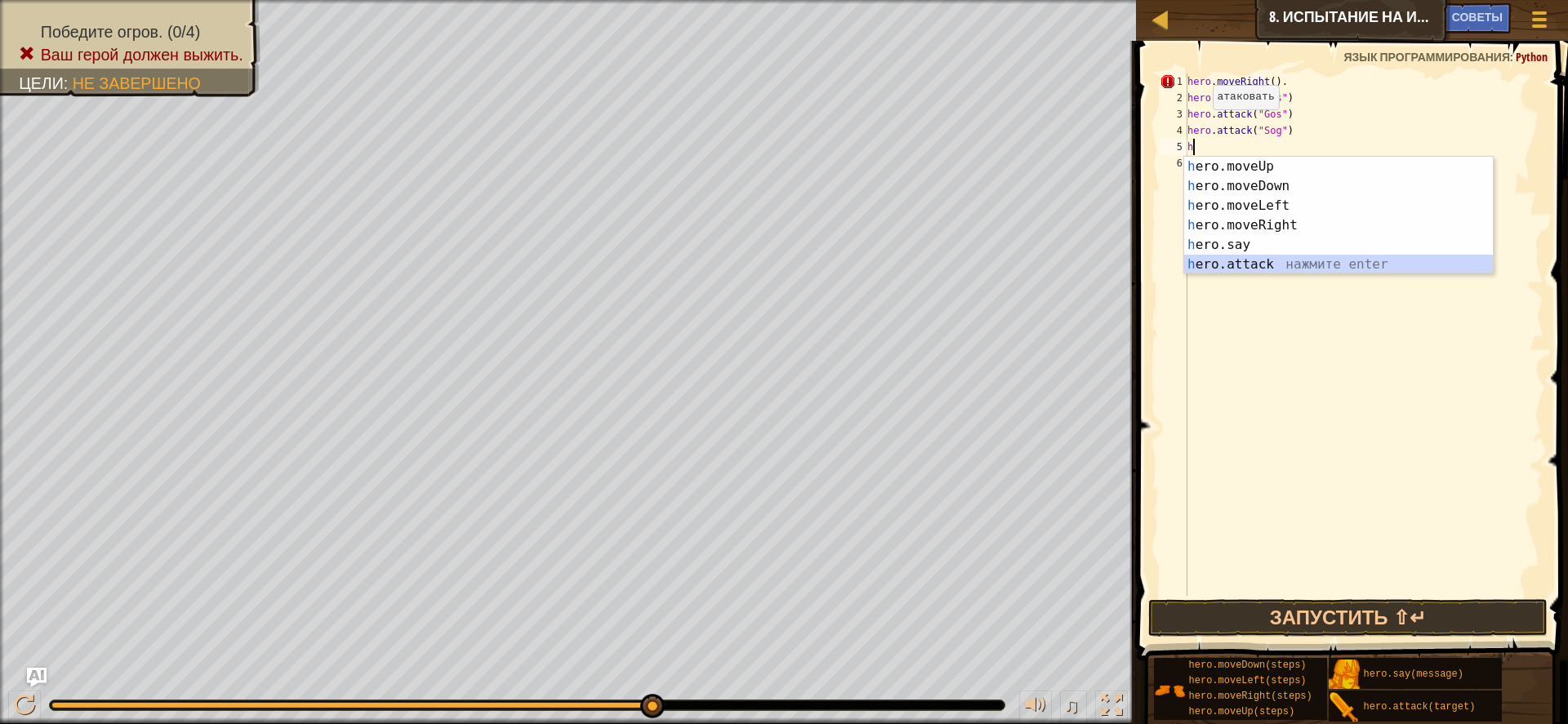
click at [1289, 258] on div "h ero.moveUp нажмите enter h ero.moveDown нажмите enter h ero.moveLeft нажмите …" at bounding box center [1339, 234] width 309 height 156
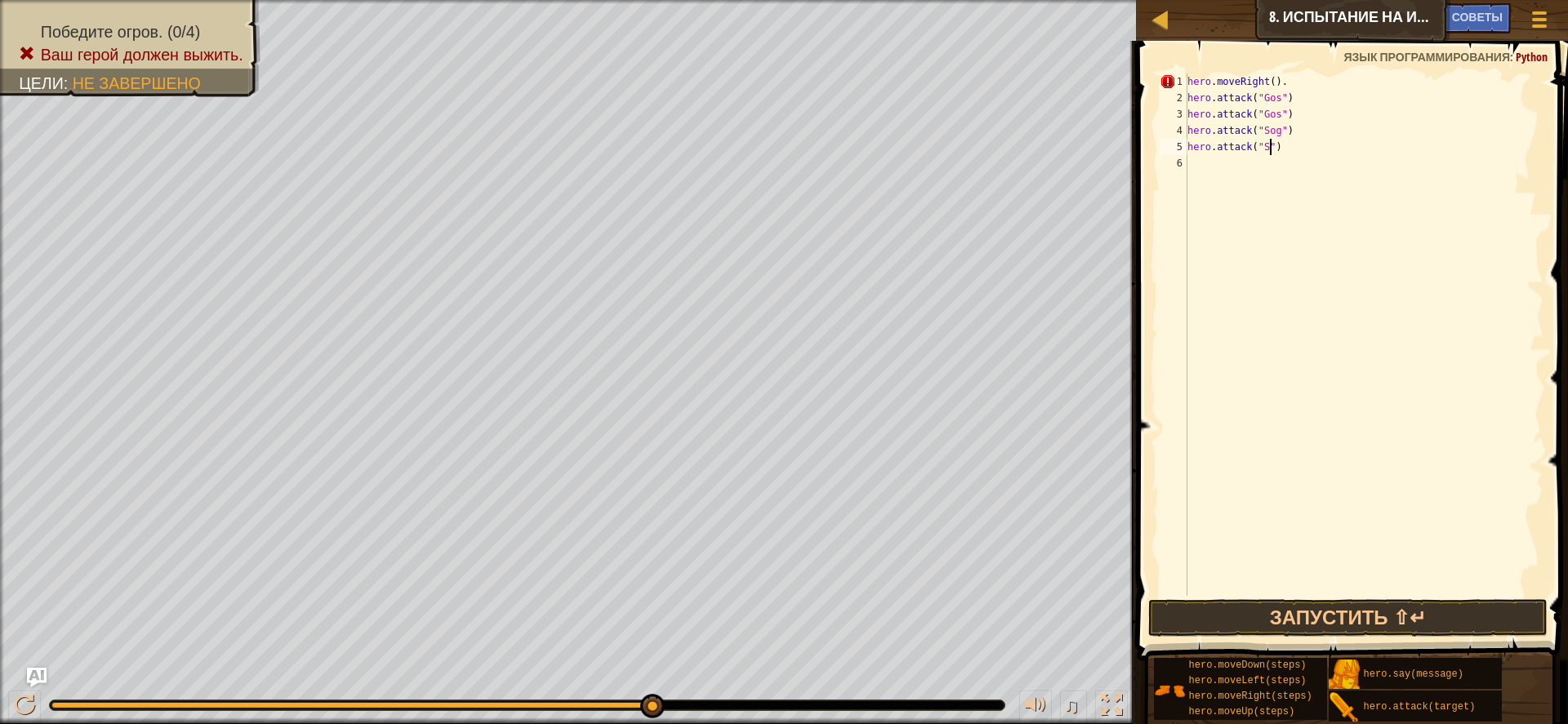
scroll to position [8, 8]
type textarea "hero.attack("Sog")"
click at [1205, 172] on div "hero . moveRight ( ) . hero . attack ( "Gos" ) hero . attack ( "Gos" ) hero . a…" at bounding box center [1365, 351] width 360 height 555
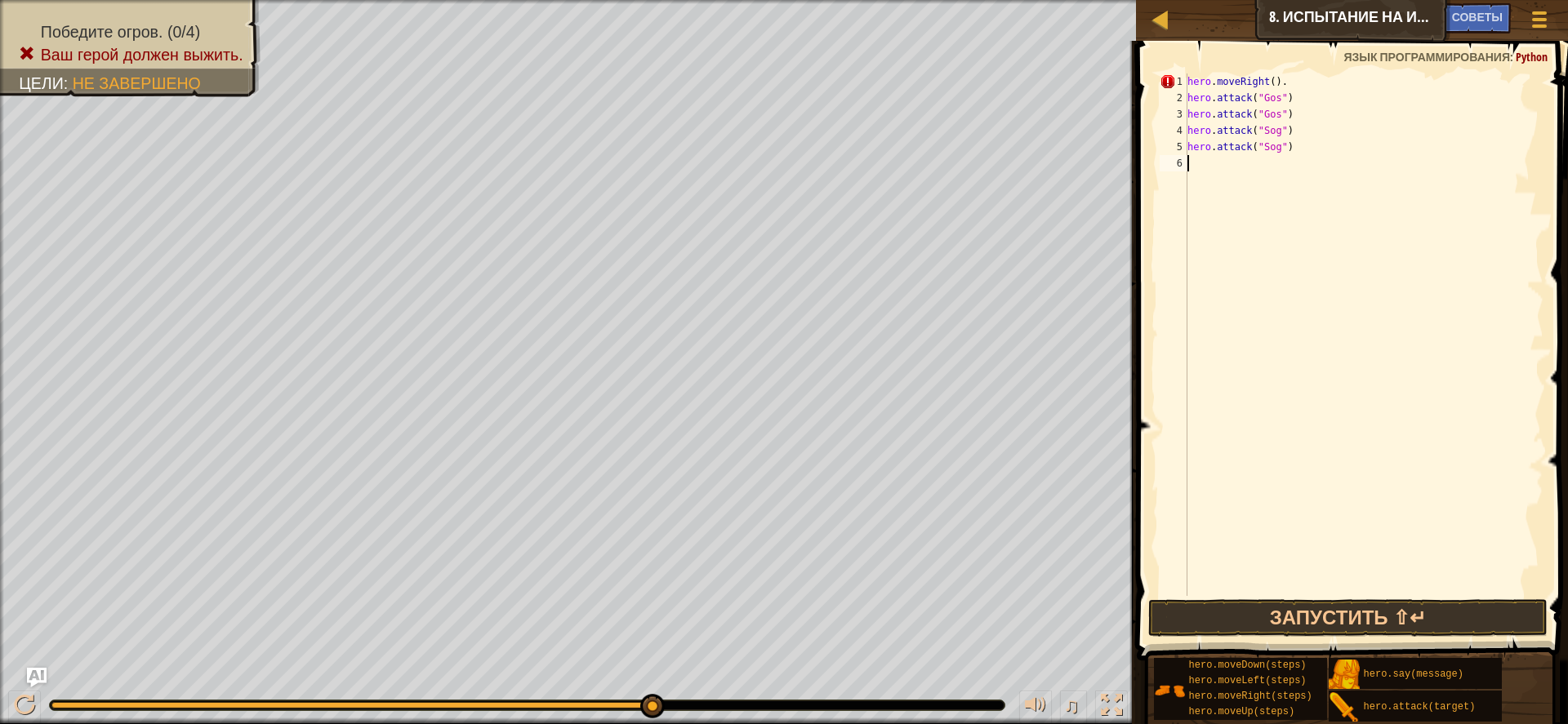
type textarea "h"
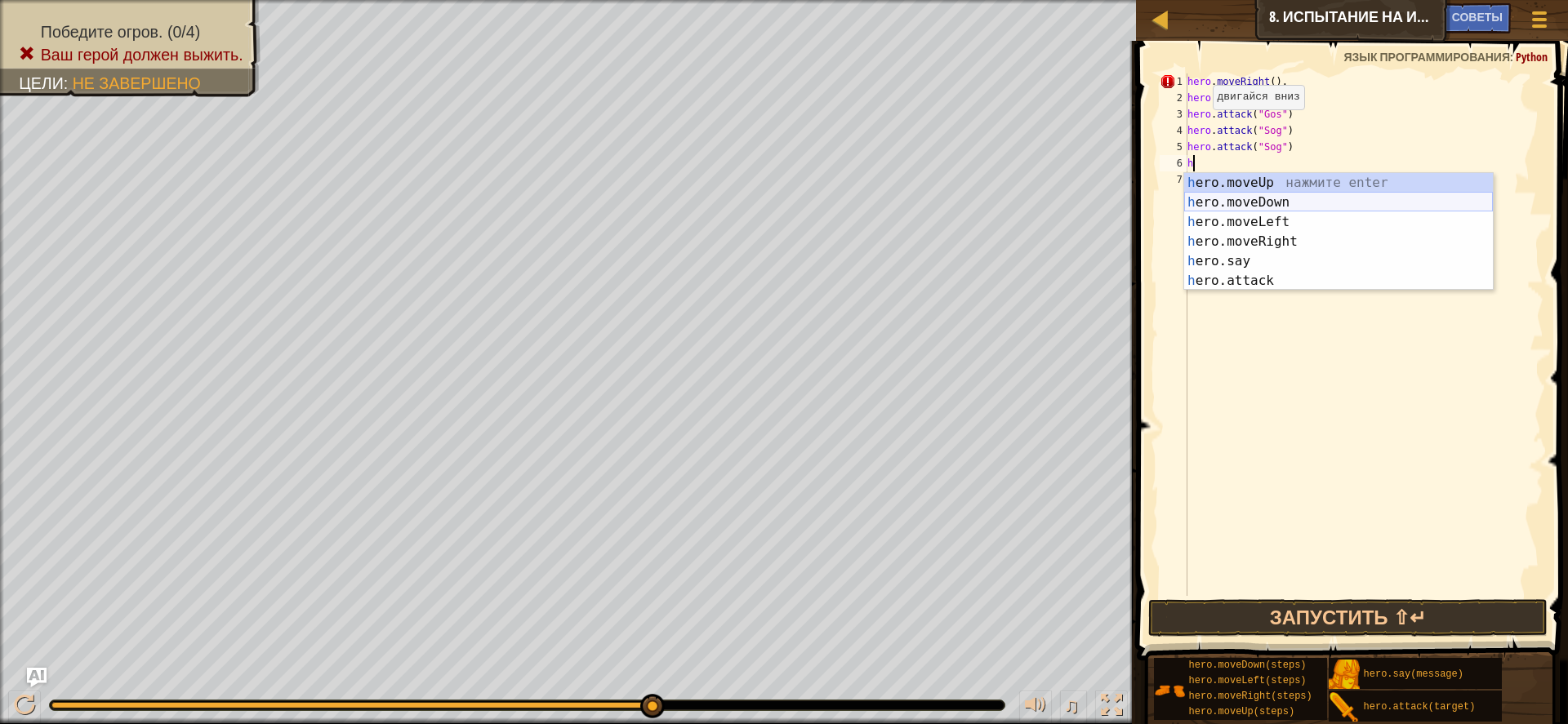
click at [1263, 206] on div "h ero.moveUp нажмите enter h ero.moveDown нажмите enter h ero.moveLeft нажмите …" at bounding box center [1339, 251] width 309 height 156
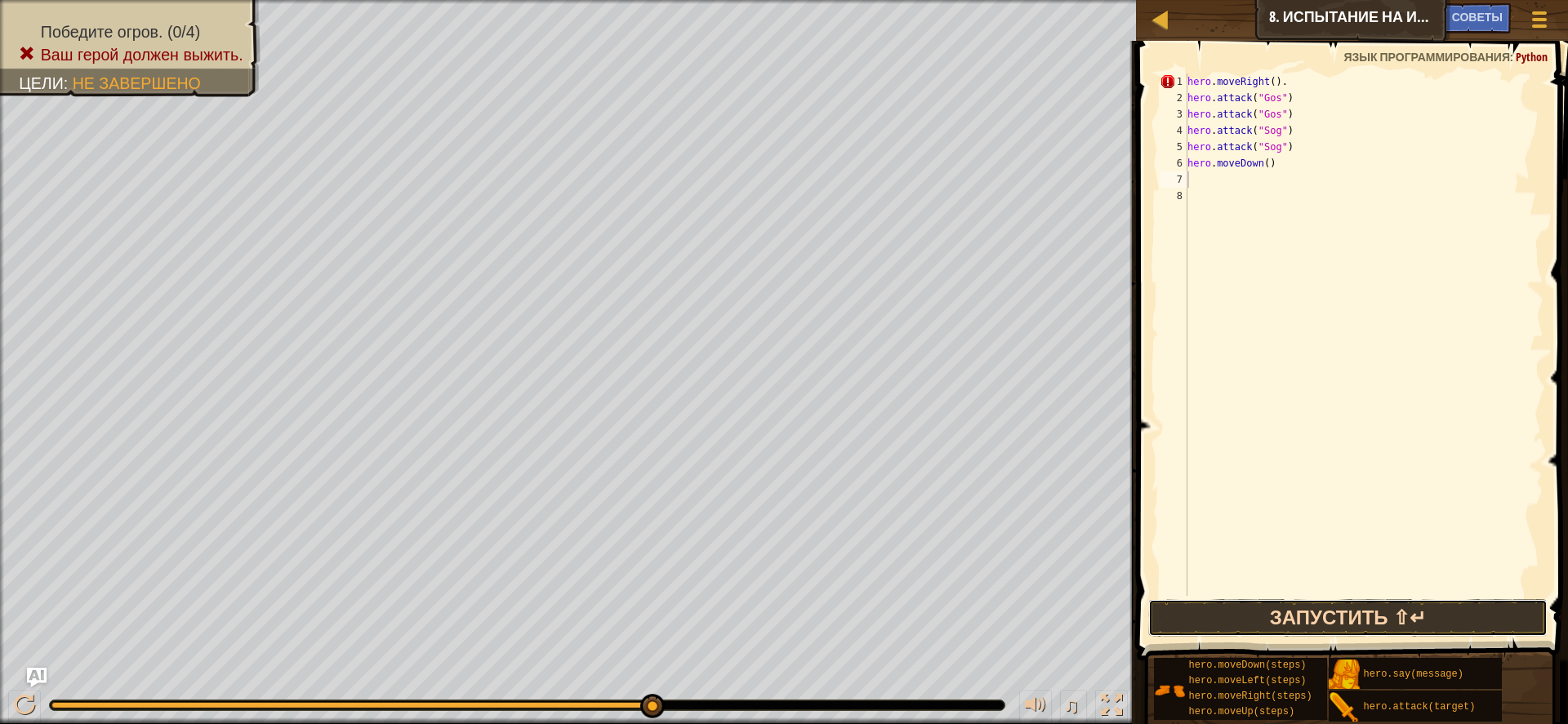
click at [1375, 605] on button "Запустить ⇧↵" at bounding box center [1348, 618] width 399 height 37
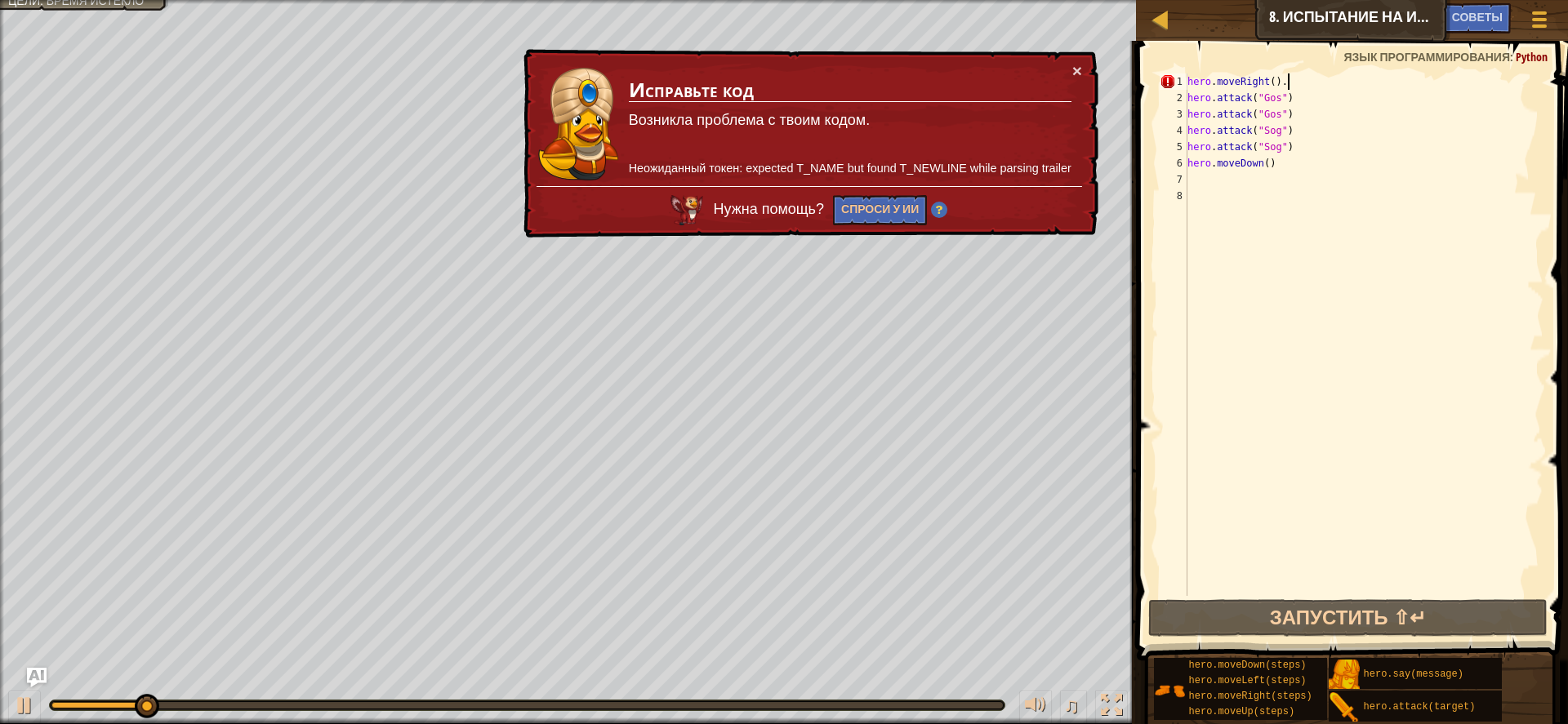
click at [1290, 80] on div "hero . moveRight ( ) . hero . attack ( "Gos" ) hero . attack ( "Gos" ) hero . a…" at bounding box center [1365, 351] width 360 height 555
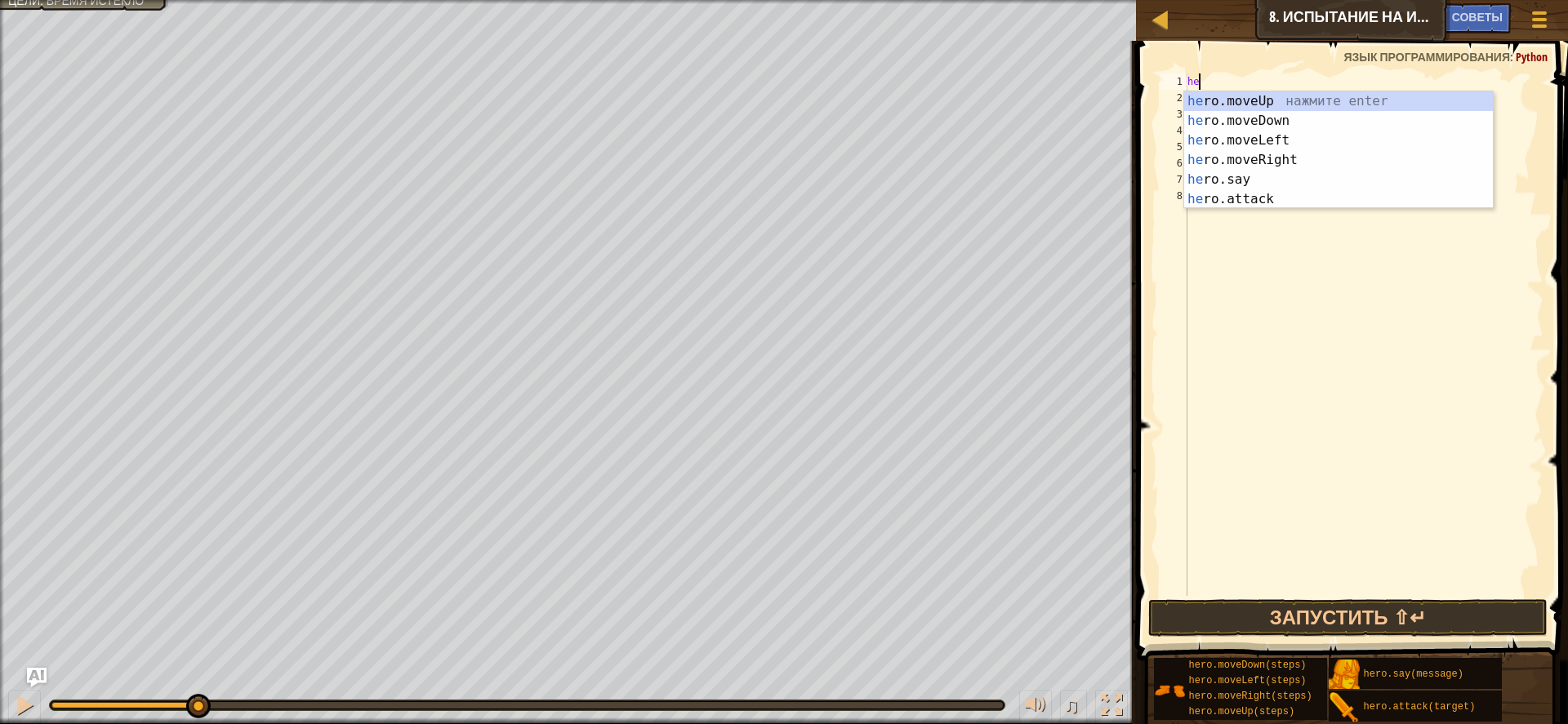
type textarea "h"
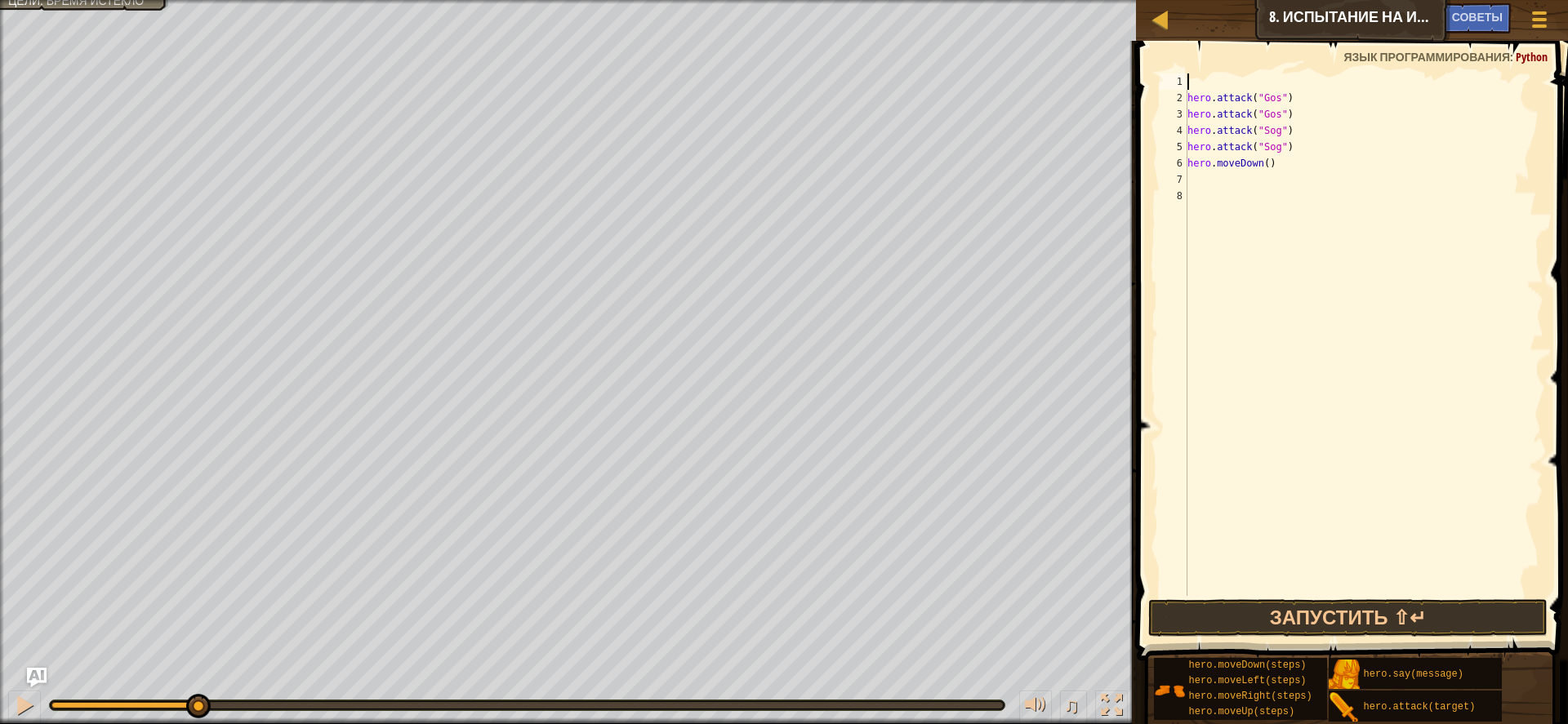
type textarea "h"
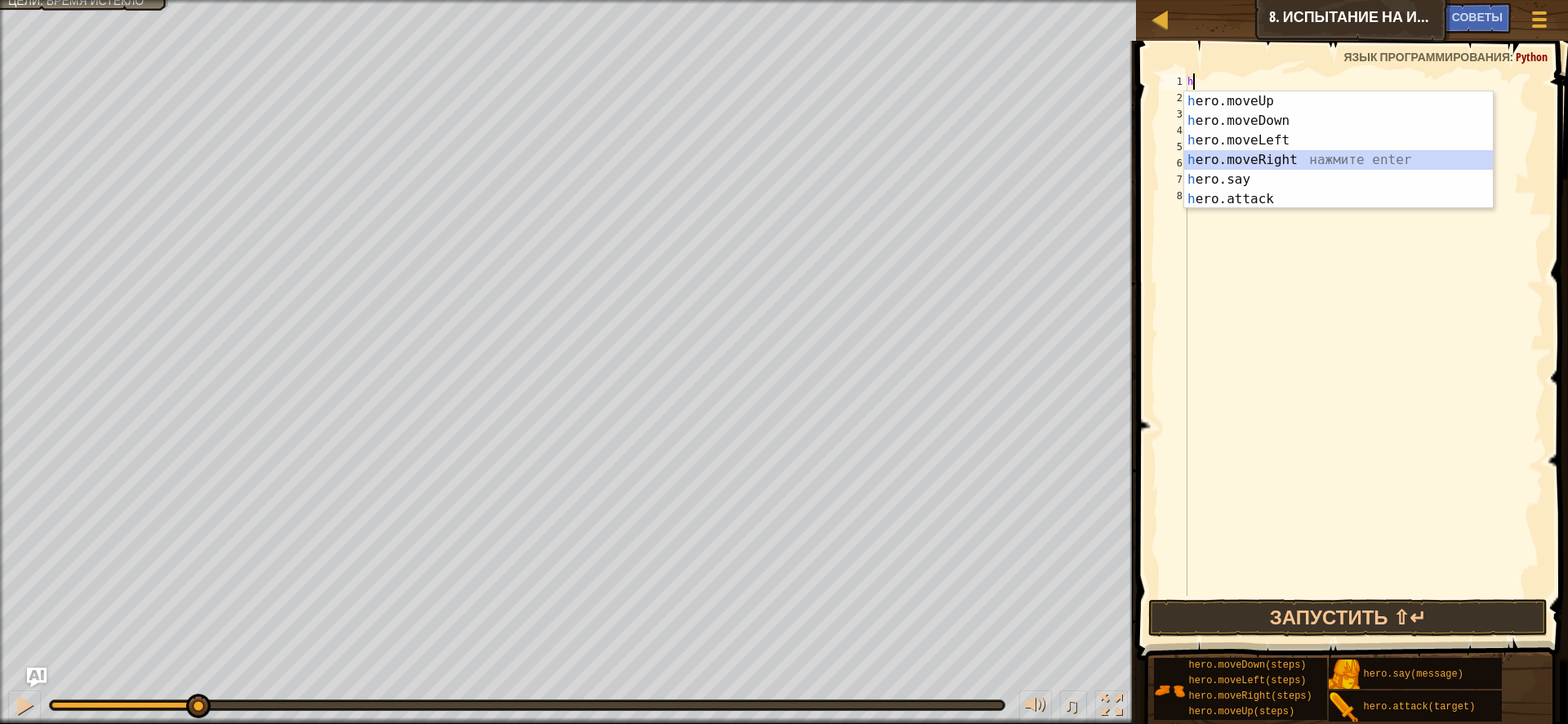
click at [1333, 152] on div "h ero.moveUp нажмите enter h ero.moveDown нажмите enter h ero.moveLeft нажмите …" at bounding box center [1339, 169] width 309 height 156
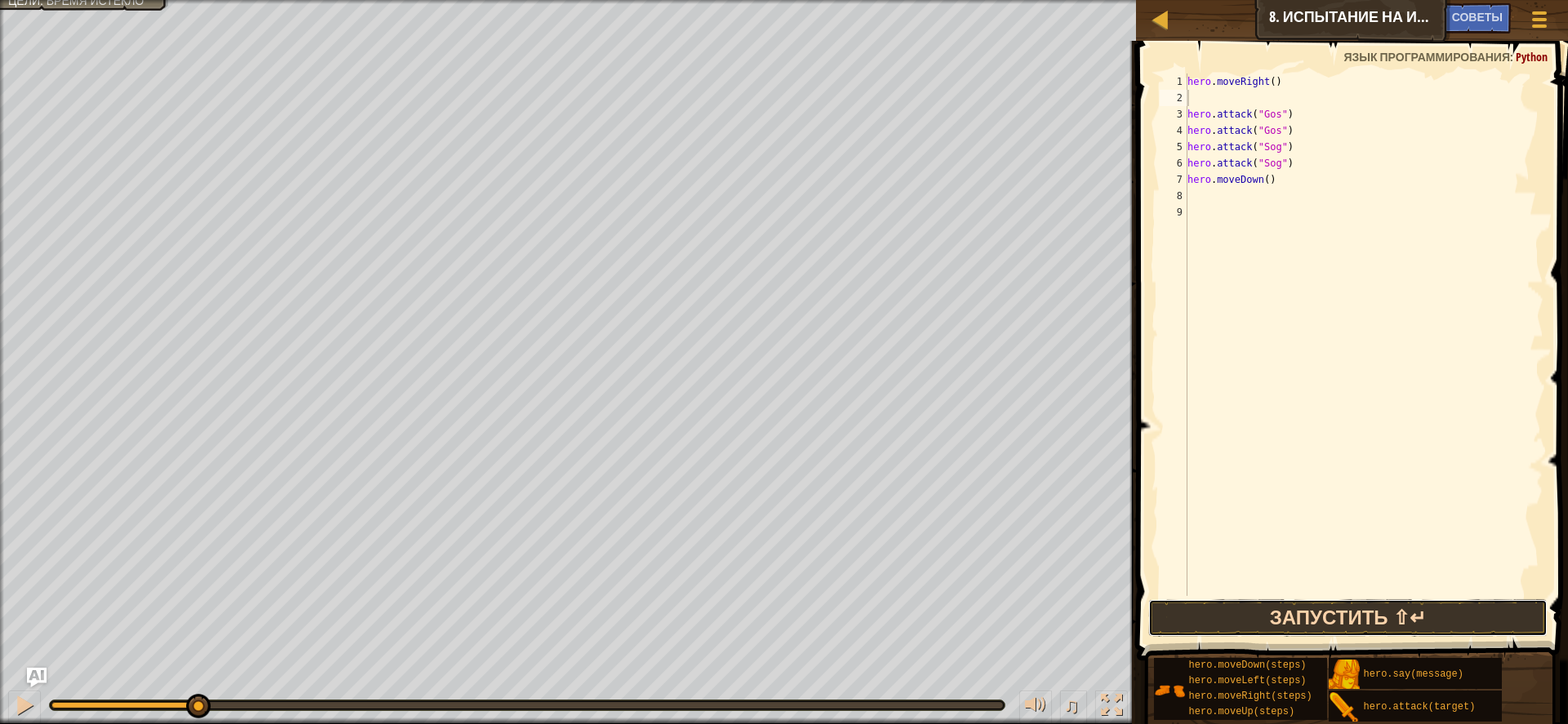
click at [1230, 613] on button "Запустить ⇧↵" at bounding box center [1348, 618] width 399 height 37
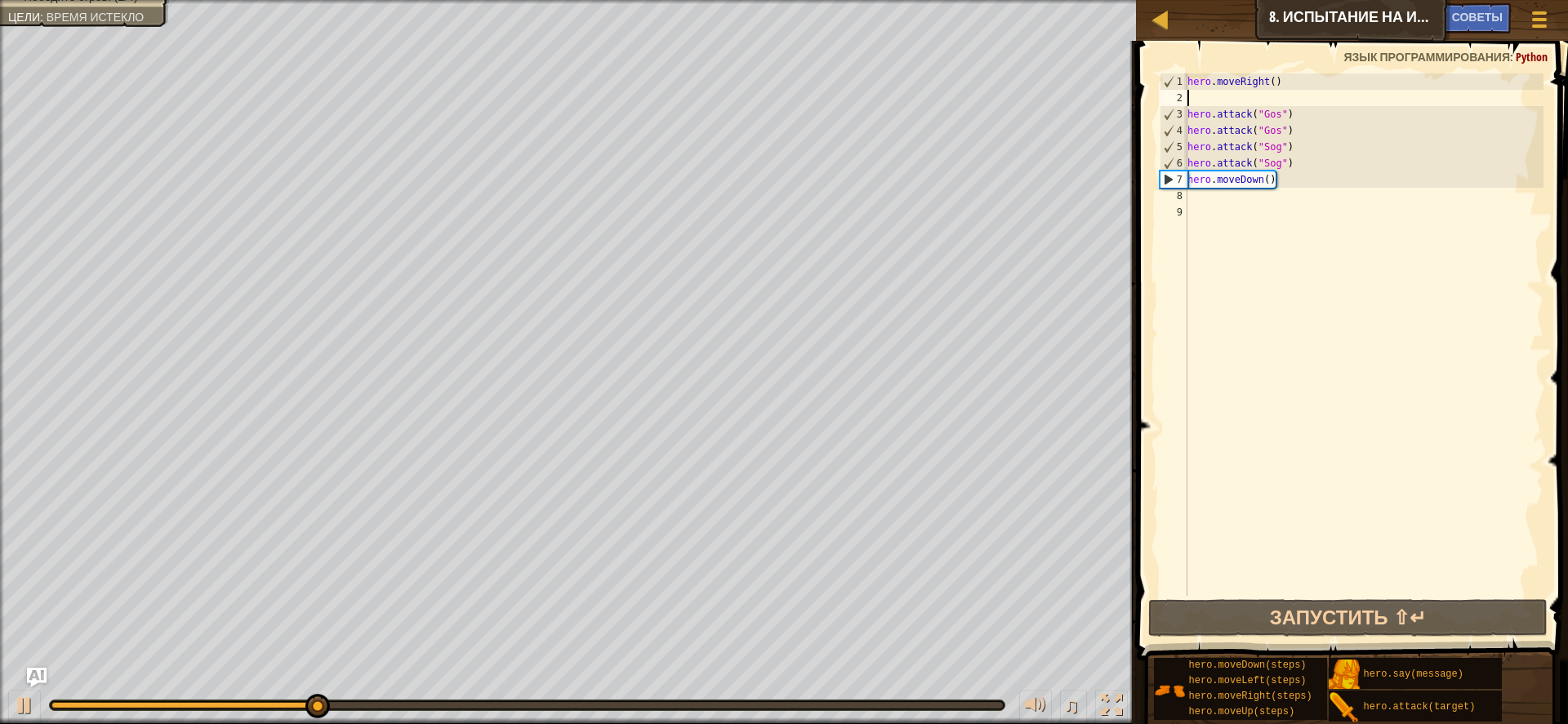
click at [1229, 213] on div "hero . moveRight ( ) hero . attack ( "Gos" ) hero . attack ( "Gos" ) hero . att…" at bounding box center [1365, 351] width 360 height 555
click at [1229, 207] on div "hero . moveRight ( ) hero . attack ( "Gos" ) hero . attack ( "Gos" ) hero . att…" at bounding box center [1365, 351] width 360 height 555
click at [1232, 197] on div "hero . moveRight ( ) hero . attack ( "Gos" ) hero . attack ( "Gos" ) hero . att…" at bounding box center [1365, 351] width 360 height 555
type textarea "h"
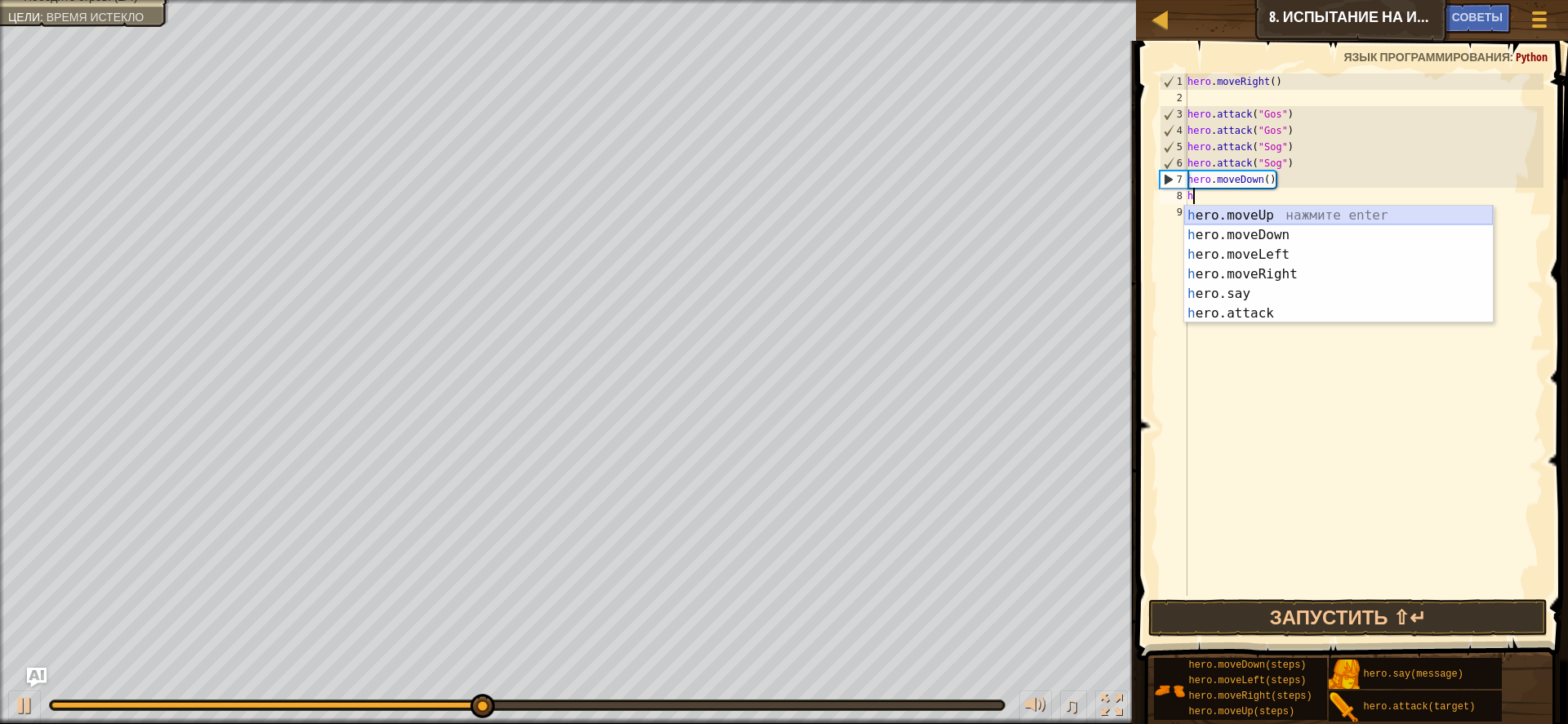
click at [1266, 217] on div "h ero.moveUp нажмите enter h ero.moveDown нажмите enter h ero.moveLeft нажмите …" at bounding box center [1339, 283] width 309 height 156
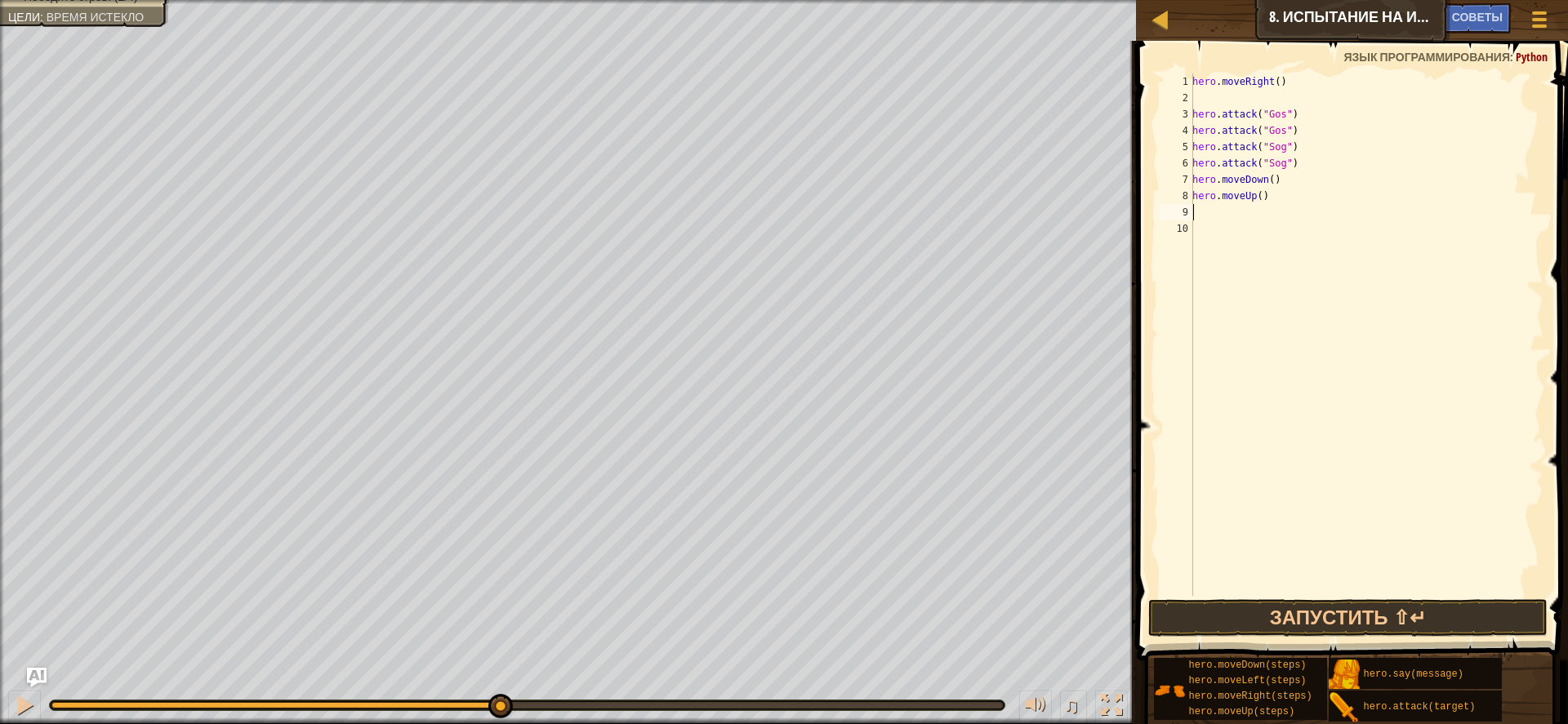
type textarea "h"
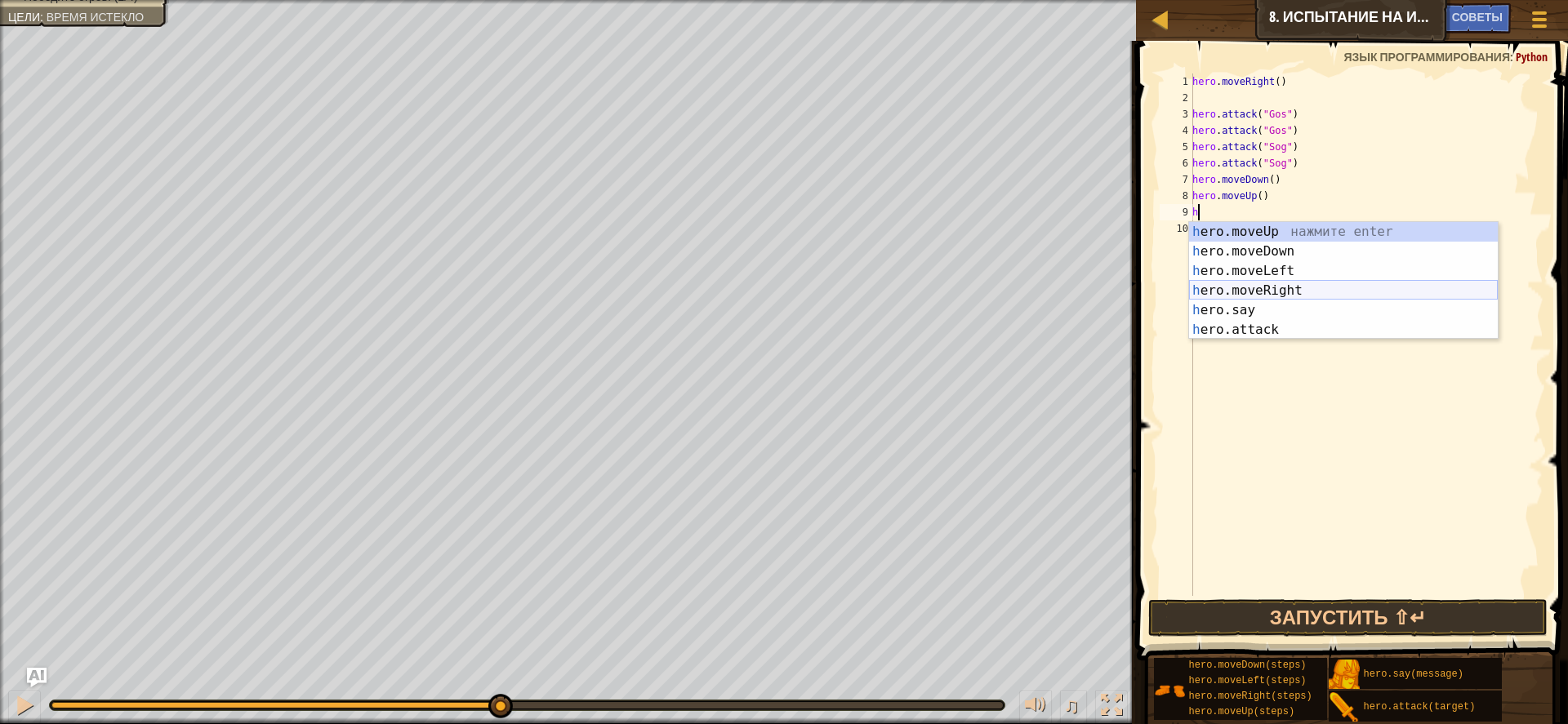
click at [1267, 285] on div "h ero.moveUp нажмите enter h ero.moveDown нажмите enter h ero.moveLeft нажмите …" at bounding box center [1344, 300] width 309 height 156
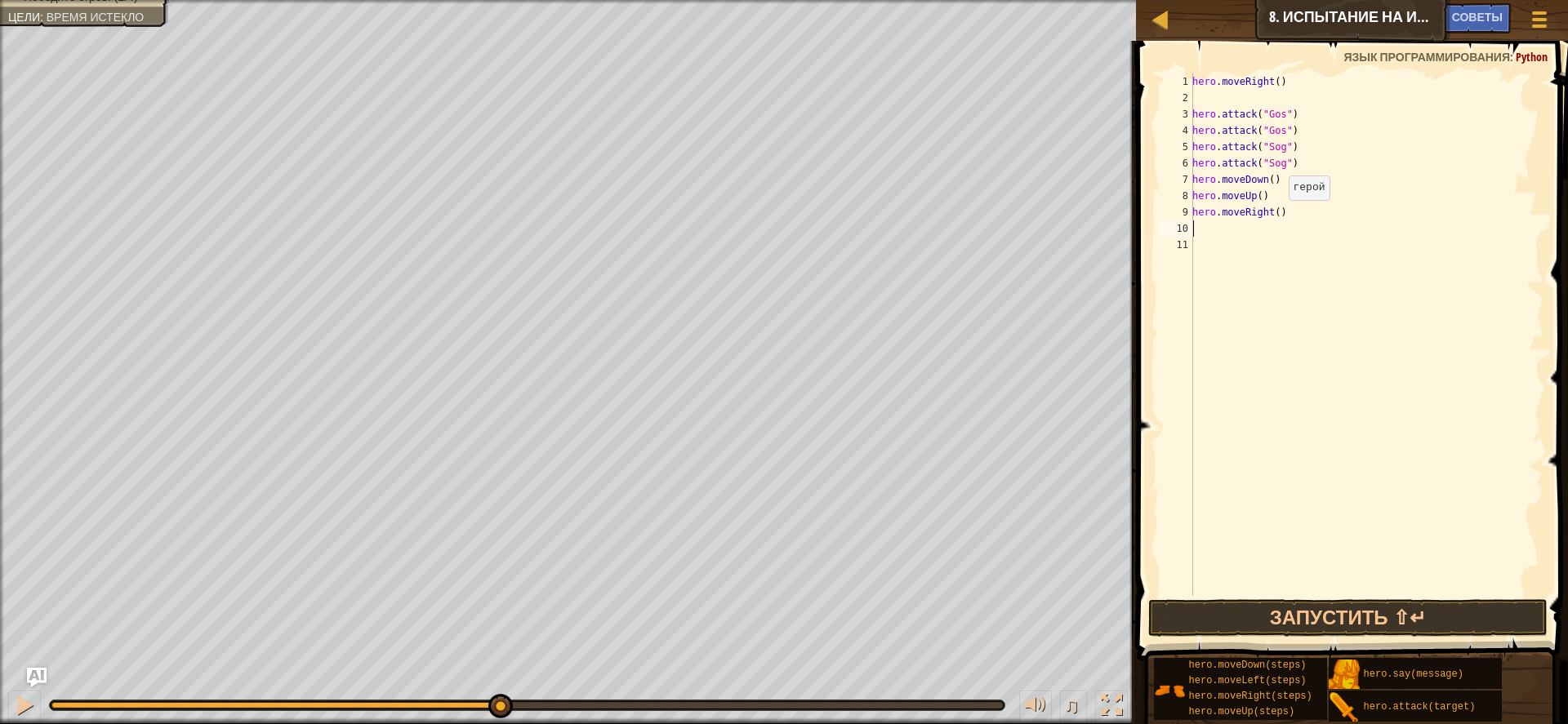
click at [1281, 217] on div "hero . moveRight ( ) hero . attack ( "Gos" ) hero . attack ( "Gos" ) hero . att…" at bounding box center [1367, 351] width 355 height 555
type textarea "hero.moveRight(2)"
click at [1217, 233] on div "hero . moveRight ( ) hero . attack ( "Gos" ) hero . attack ( "Gos" ) hero . att…" at bounding box center [1367, 351] width 355 height 555
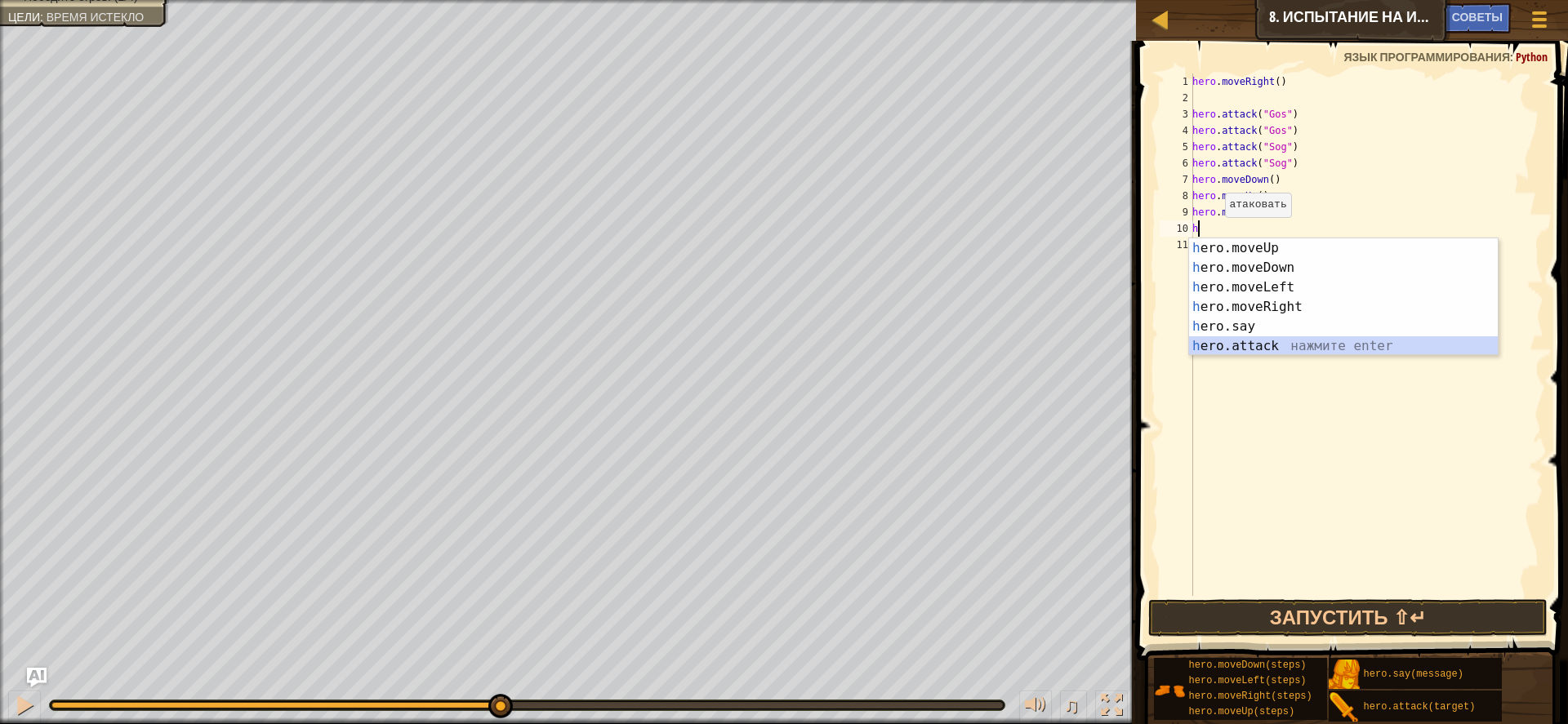
click at [1246, 340] on div "h ero.moveUp нажмите enter h ero.moveDown нажмите enter h ero.moveLeft нажмите …" at bounding box center [1344, 316] width 309 height 156
type textarea "hero.attack("Enemy Name")"
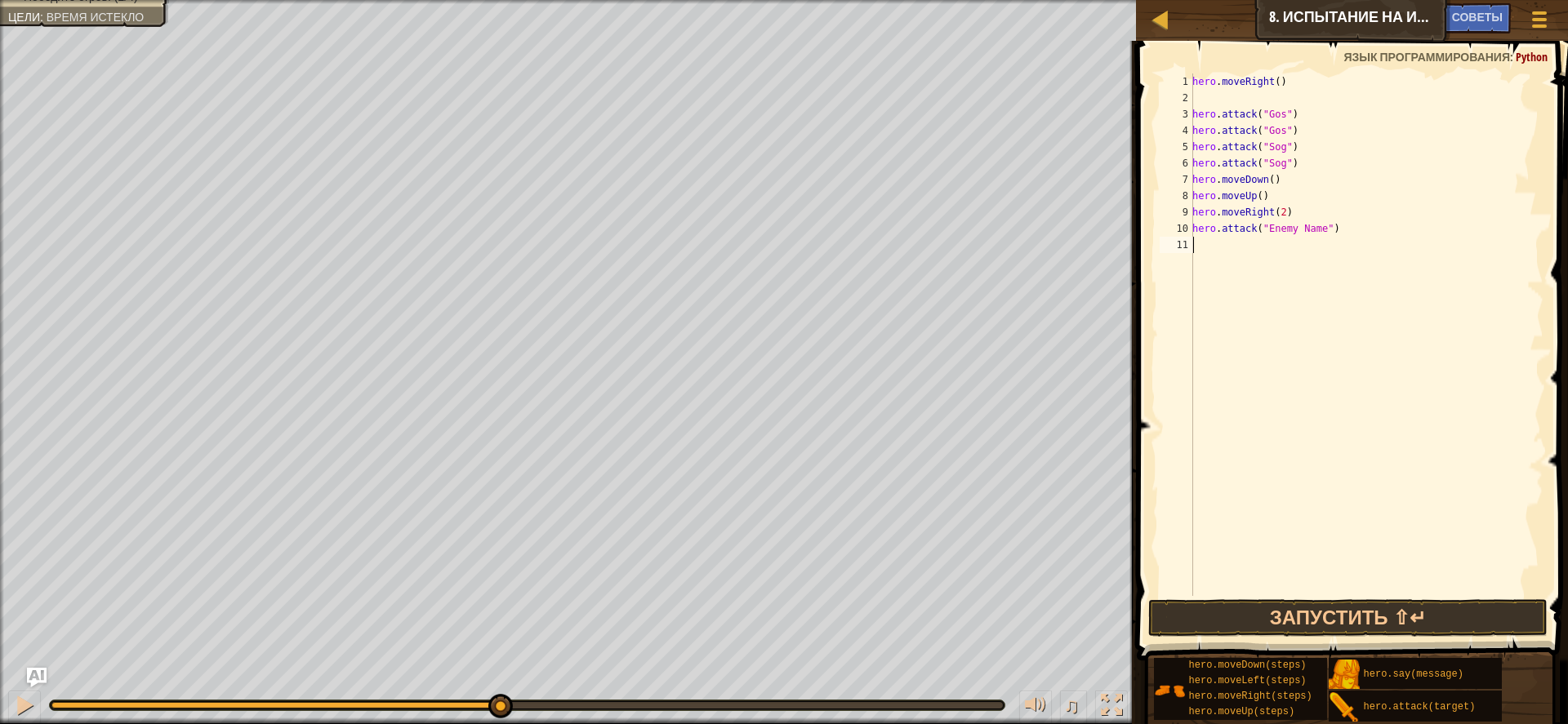
click at [1224, 250] on div "hero . moveRight ( ) hero . attack ( "Gos" ) hero . attack ( "Gos" ) hero . att…" at bounding box center [1367, 351] width 355 height 555
